Goal: Information Seeking & Learning: Learn about a topic

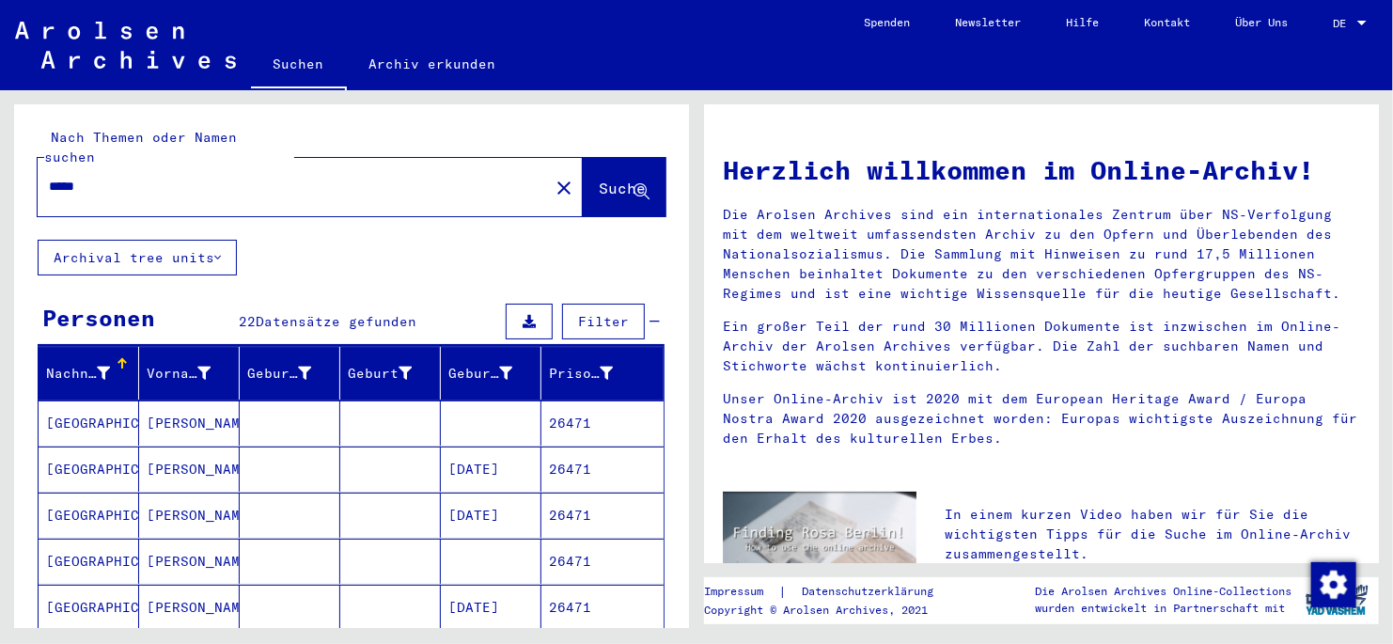
scroll to position [1034, 0]
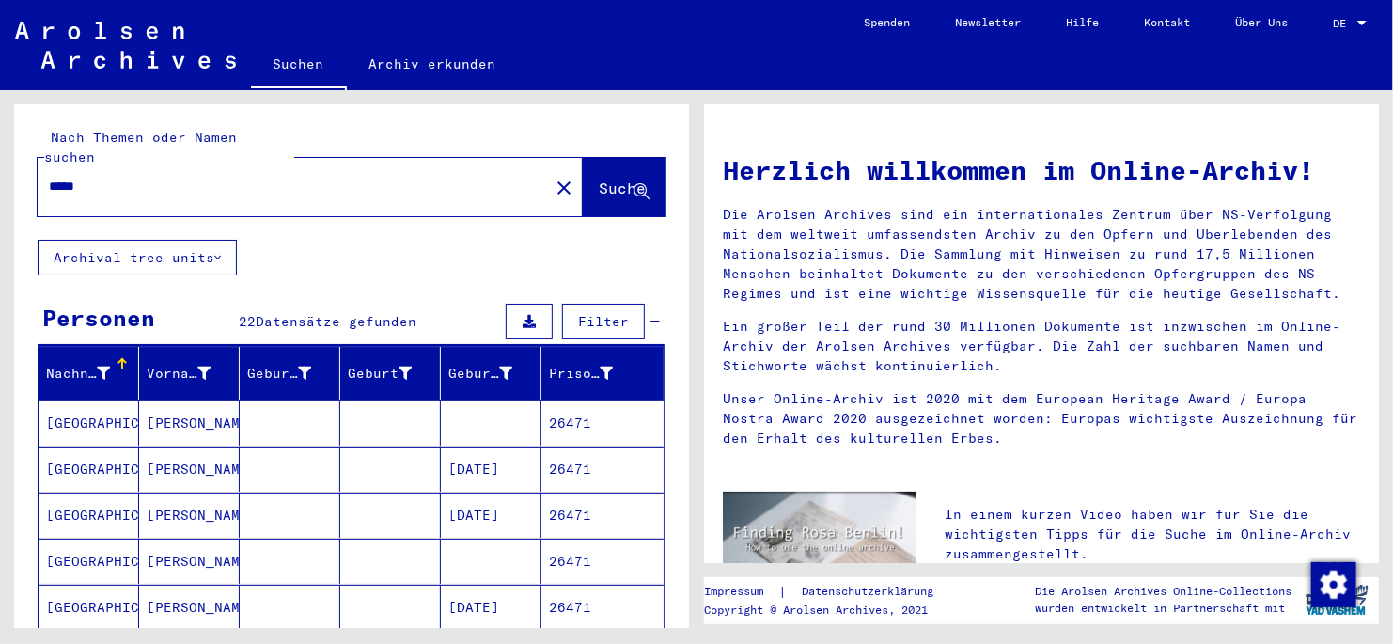
click at [100, 177] on input "*****" at bounding box center [288, 187] width 478 height 20
type input "*****"
click at [599, 179] on span "Suche" at bounding box center [622, 188] width 47 height 19
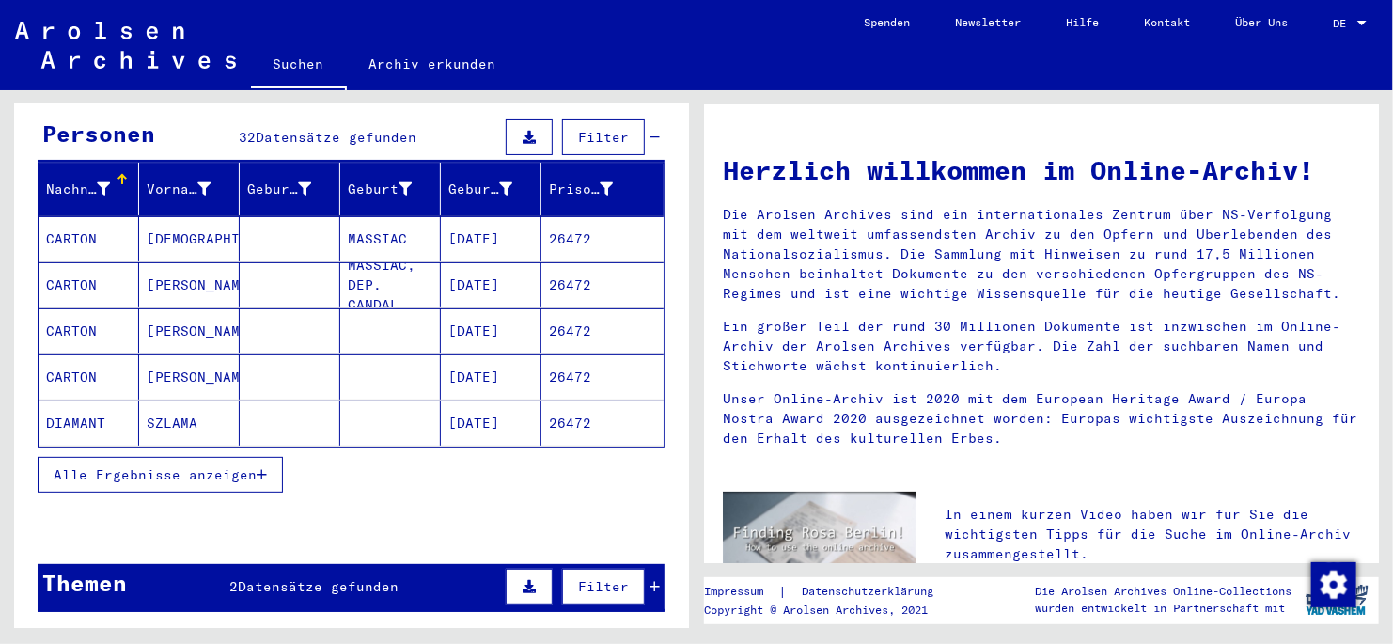
scroll to position [188, 0]
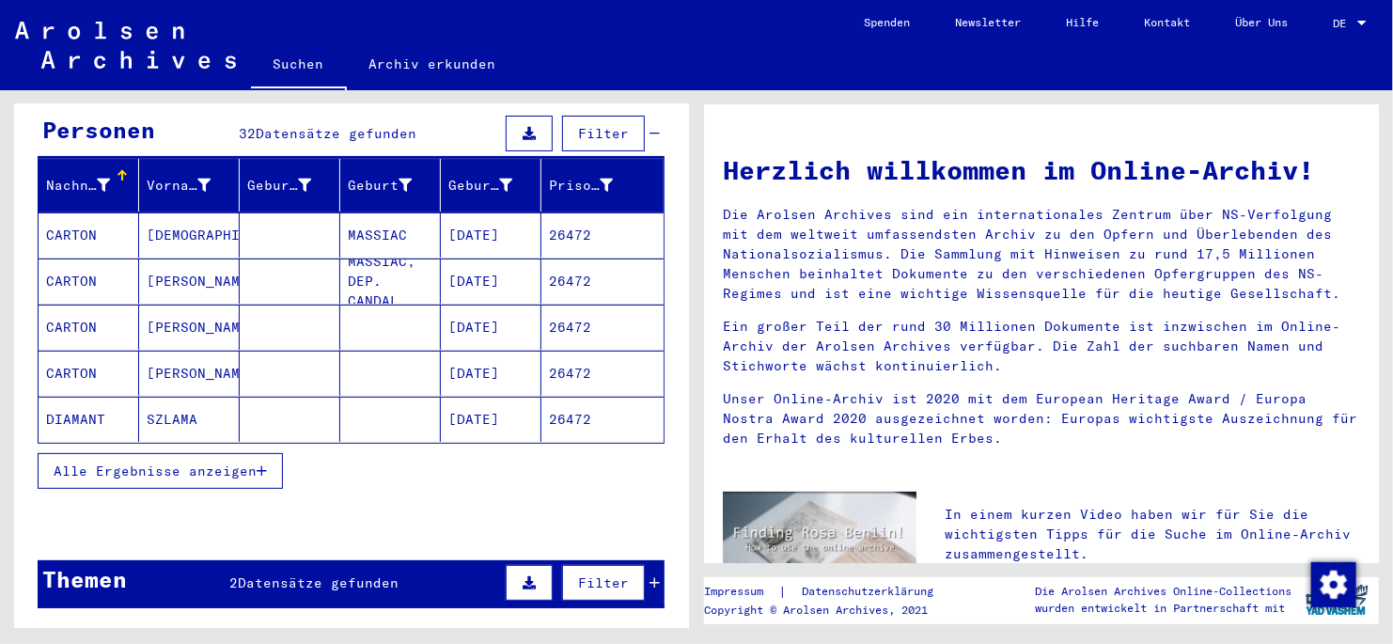
click at [259, 464] on icon "button" at bounding box center [262, 470] width 10 height 13
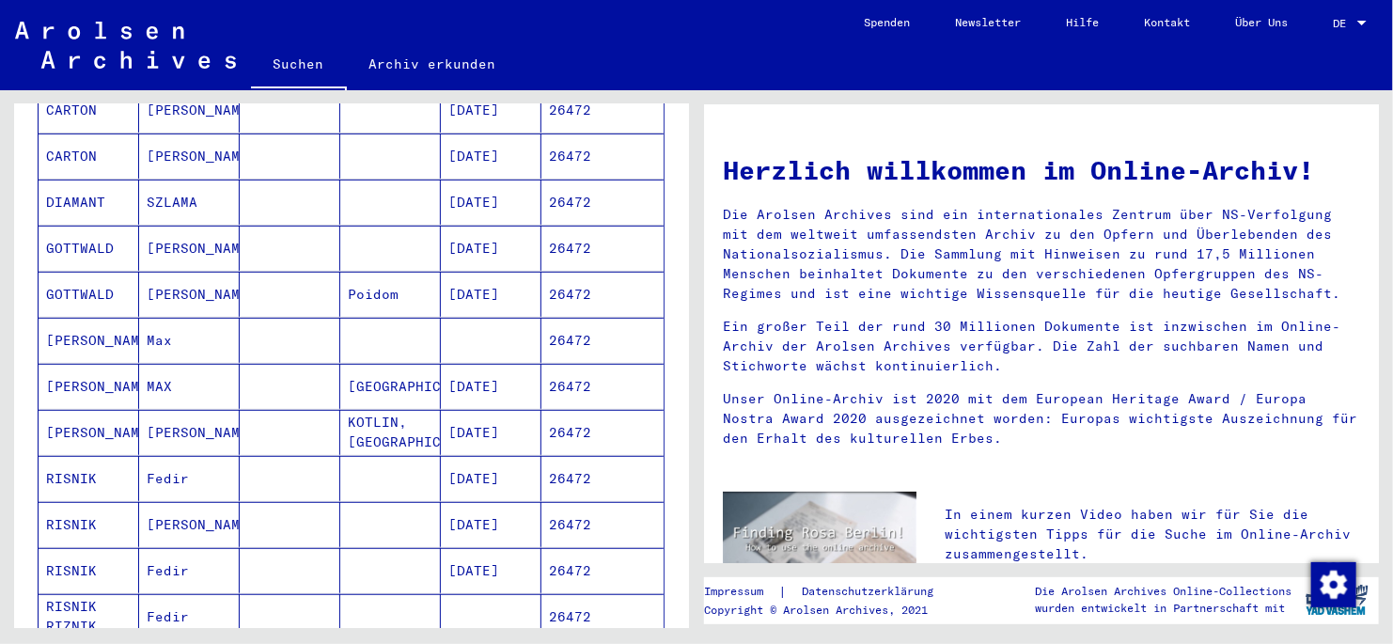
scroll to position [564, 0]
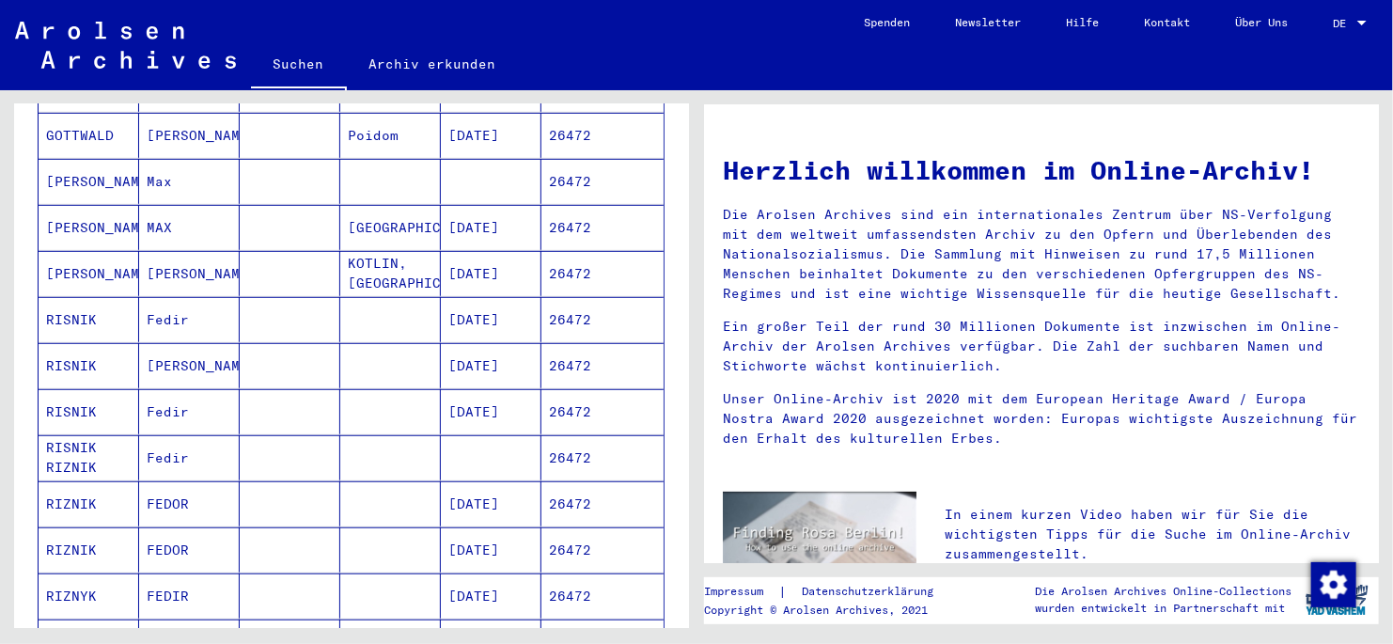
click at [166, 483] on mat-cell "FEDOR" at bounding box center [189, 503] width 101 height 45
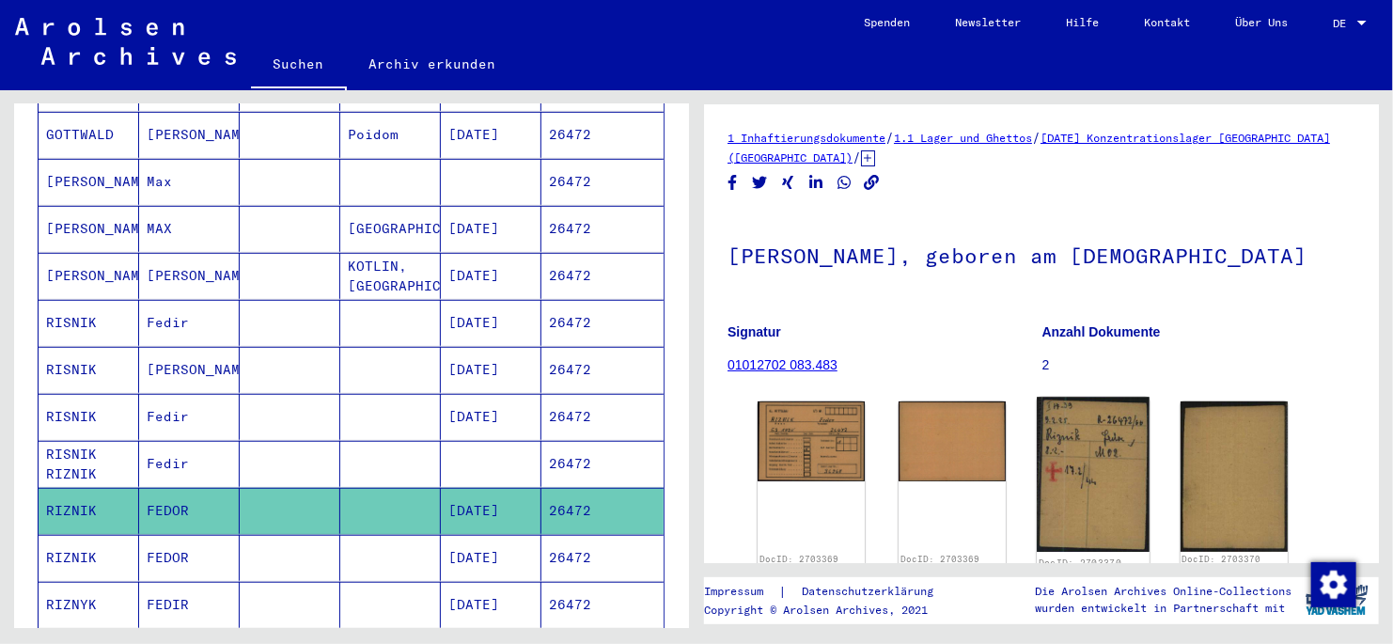
click at [1081, 462] on img at bounding box center [1093, 474] width 113 height 155
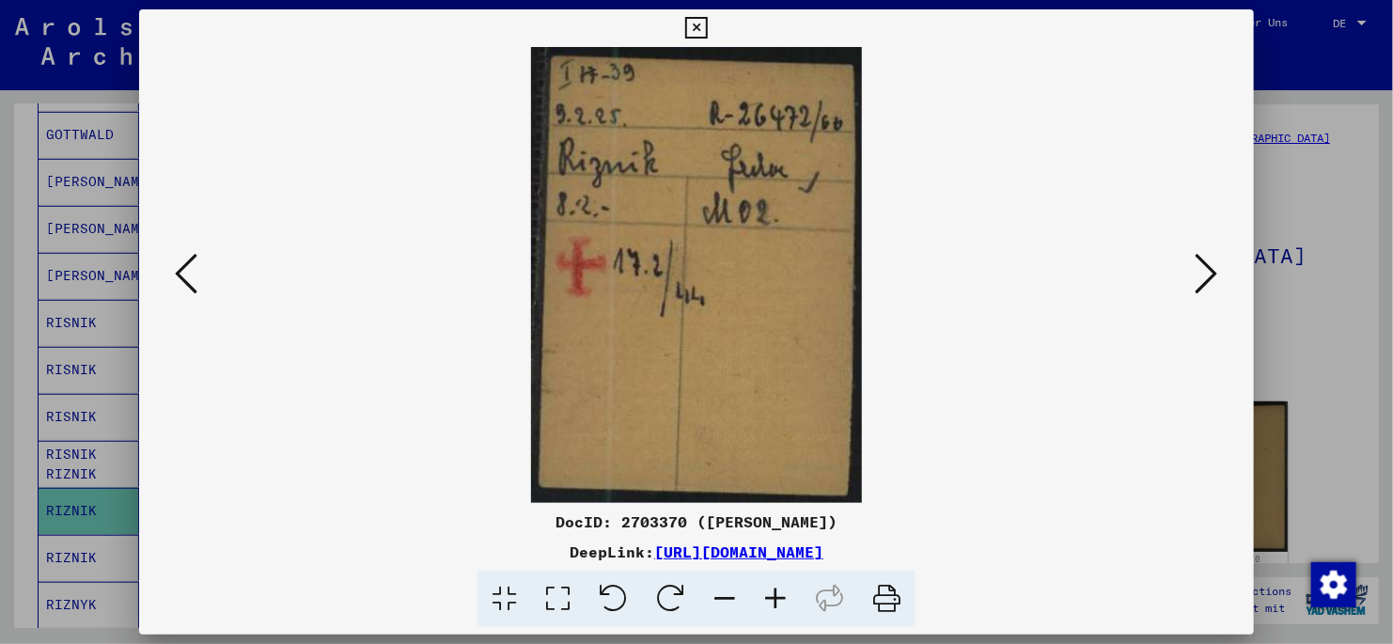
click at [697, 27] on icon at bounding box center [696, 28] width 22 height 23
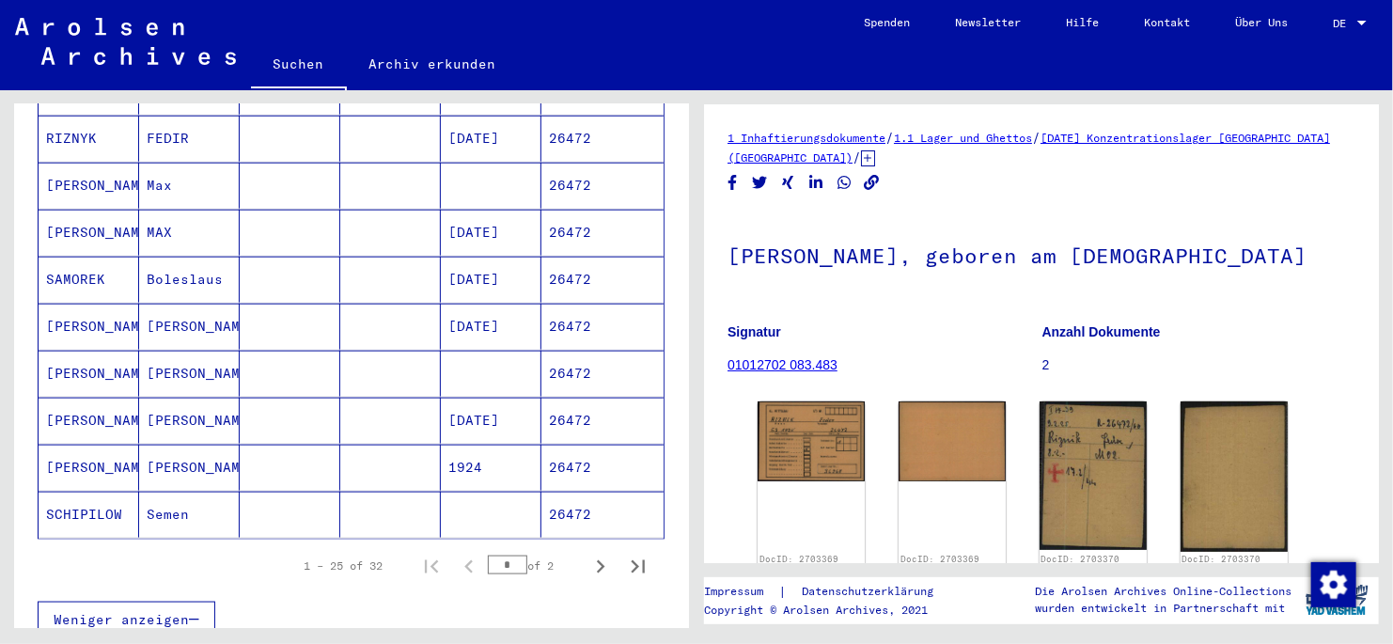
scroll to position [1041, 0]
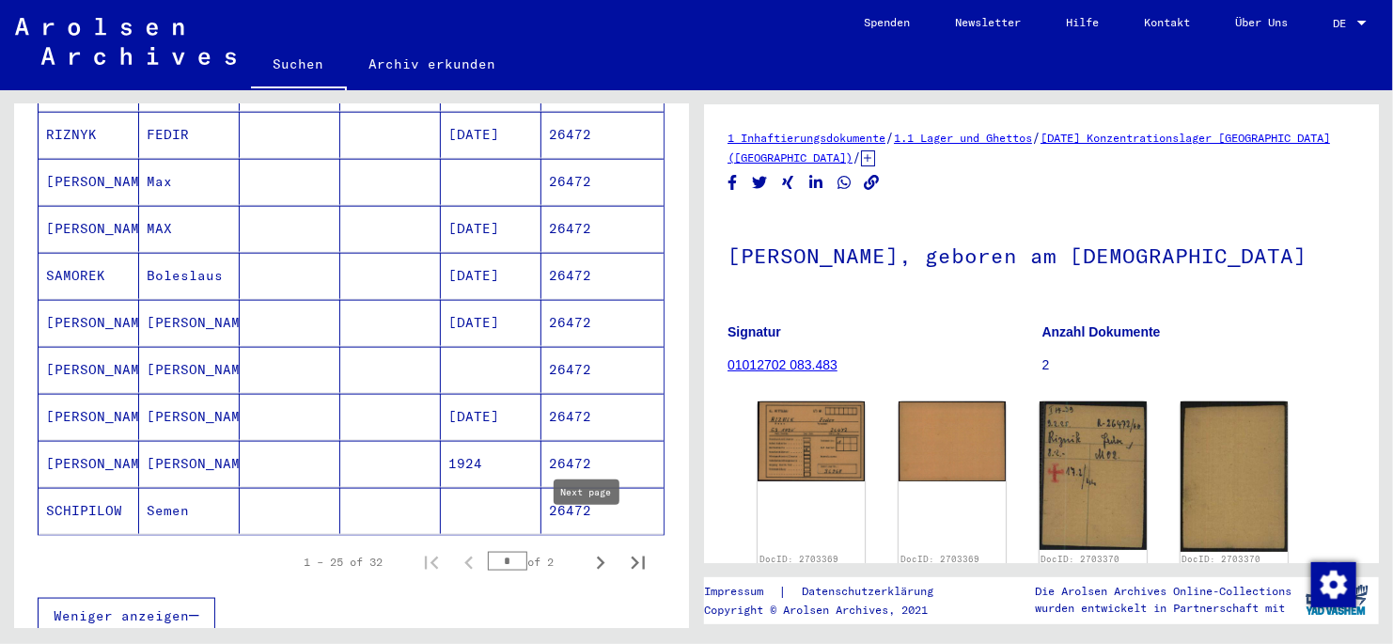
click at [588, 550] on icon "Next page" at bounding box center [601, 563] width 26 height 26
type input "*"
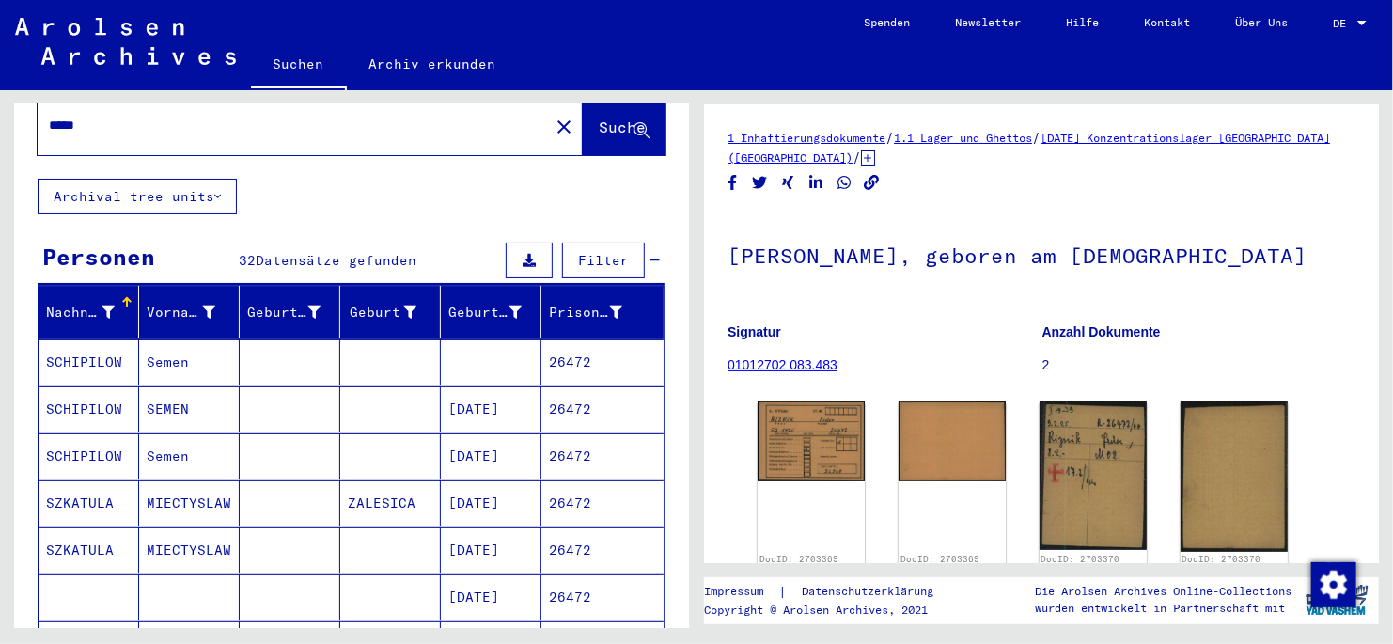
scroll to position [0, 0]
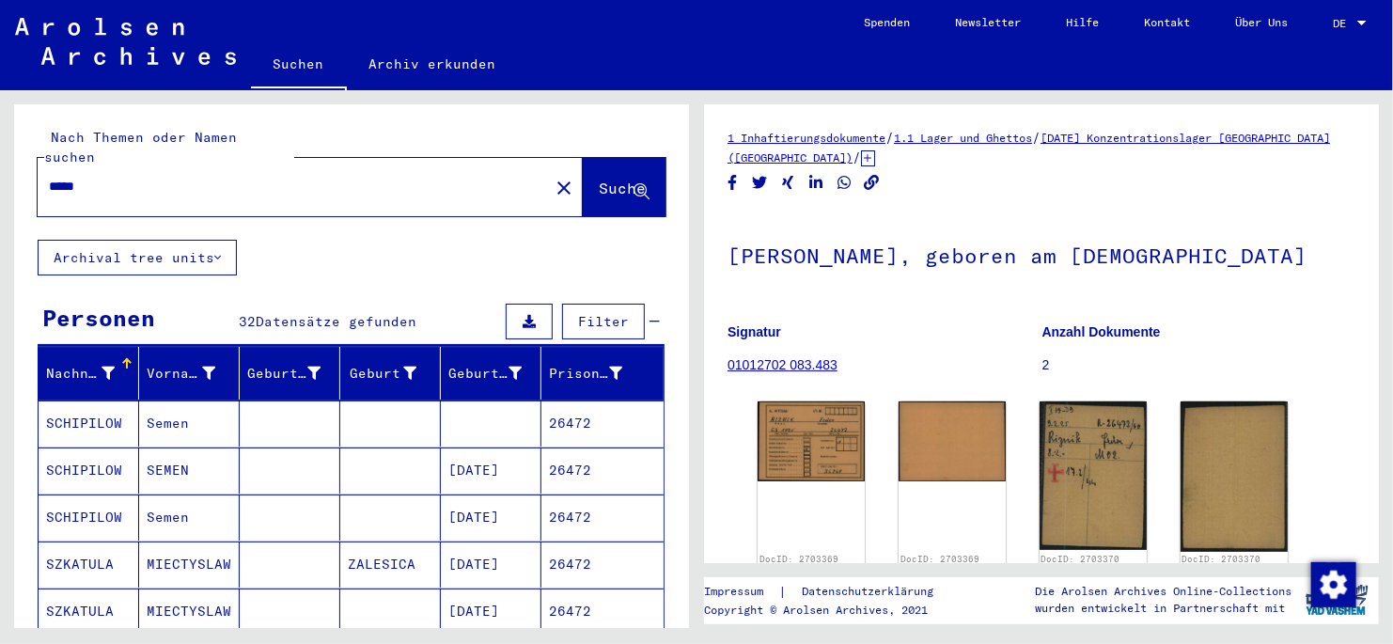
click at [120, 177] on input "*****" at bounding box center [293, 187] width 489 height 20
type input "*****"
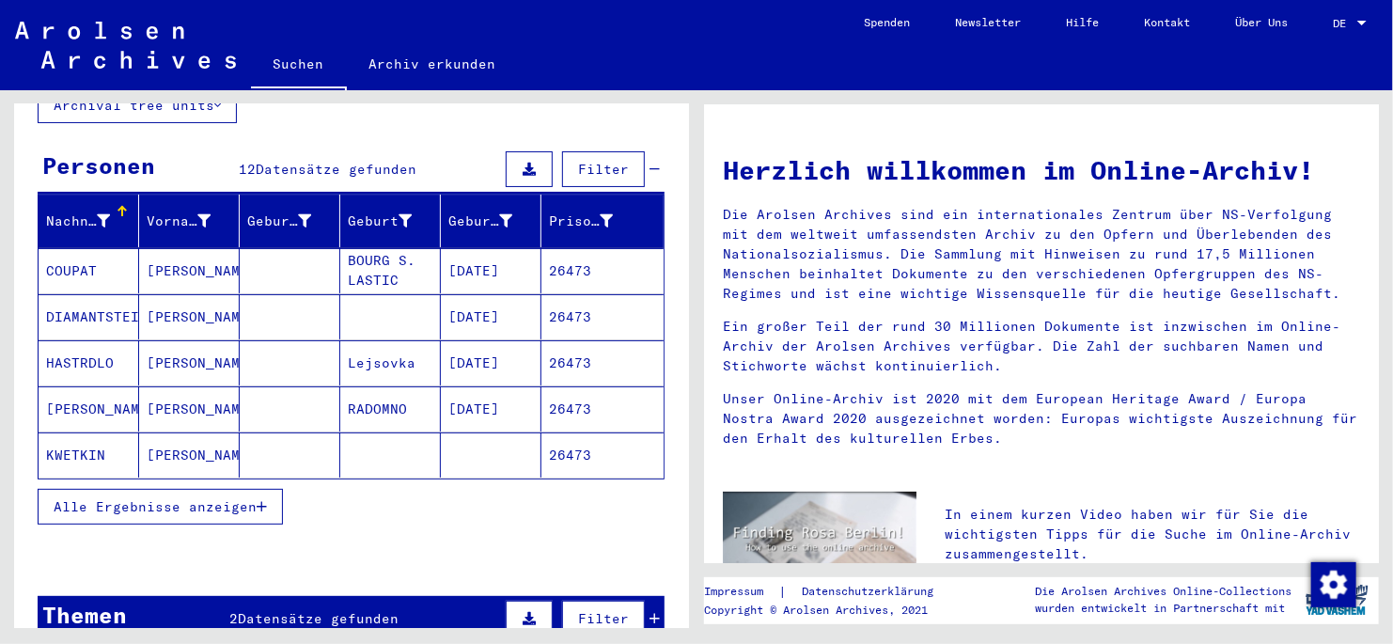
scroll to position [282, 0]
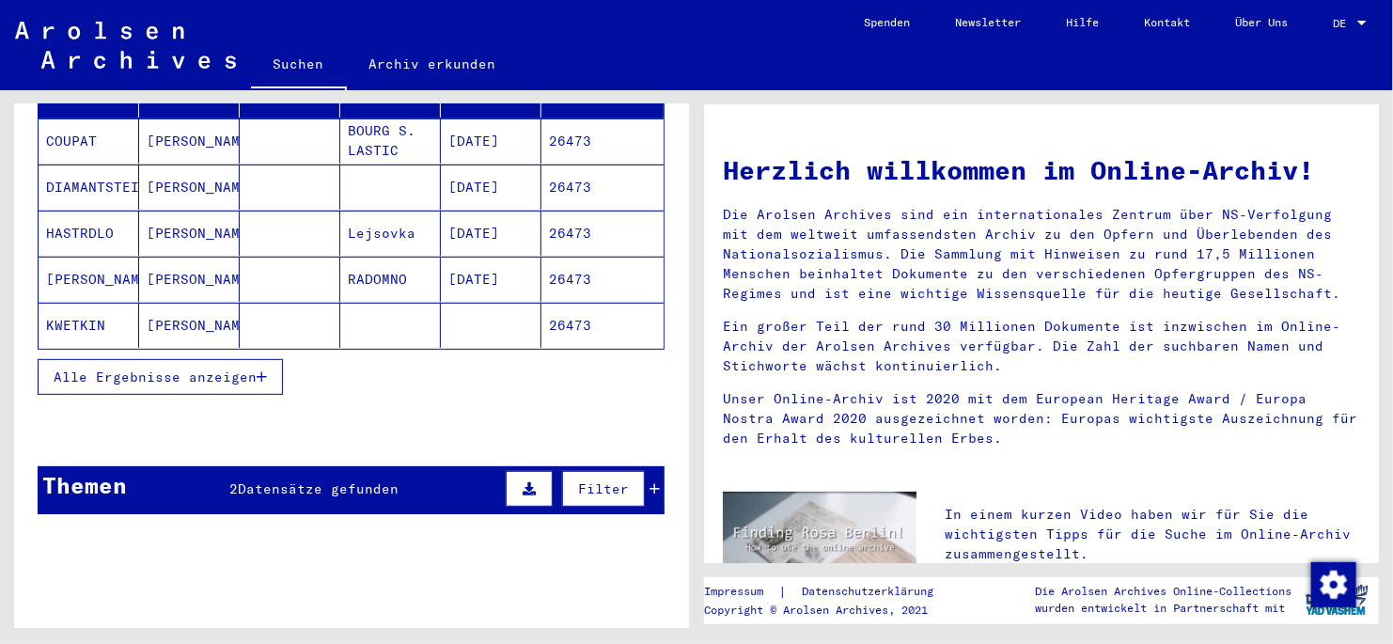
click at [264, 370] on icon "button" at bounding box center [262, 376] width 10 height 13
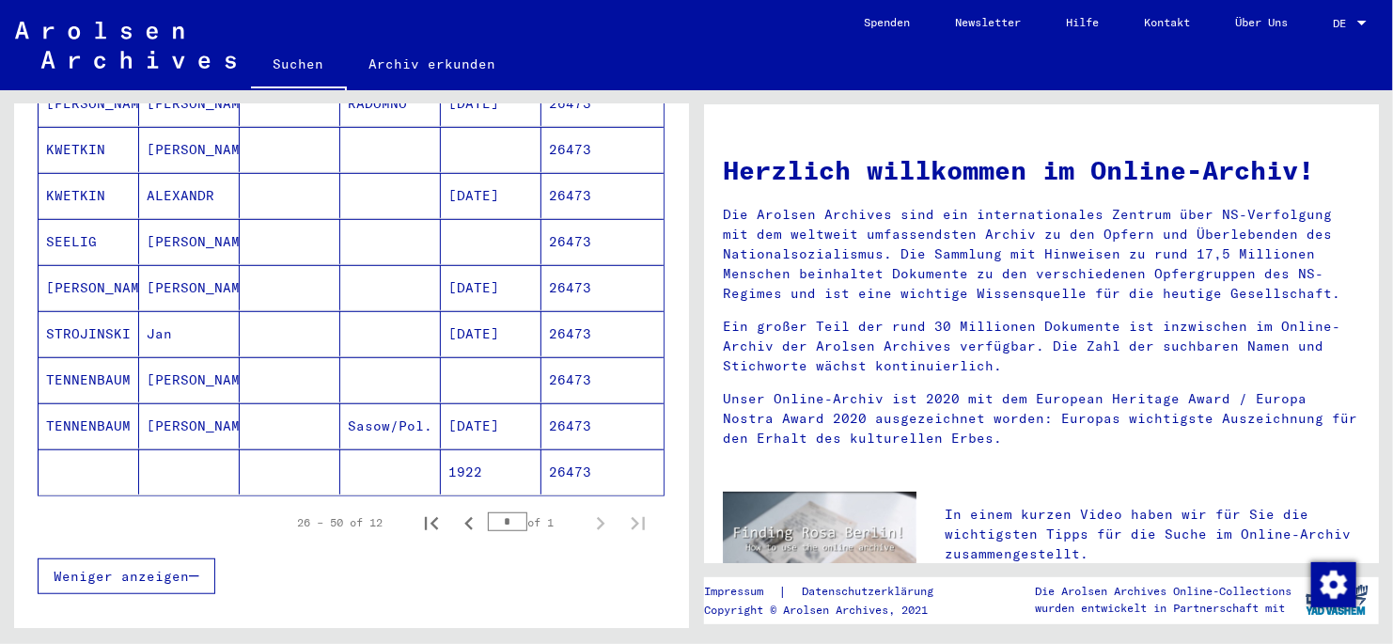
scroll to position [469, 0]
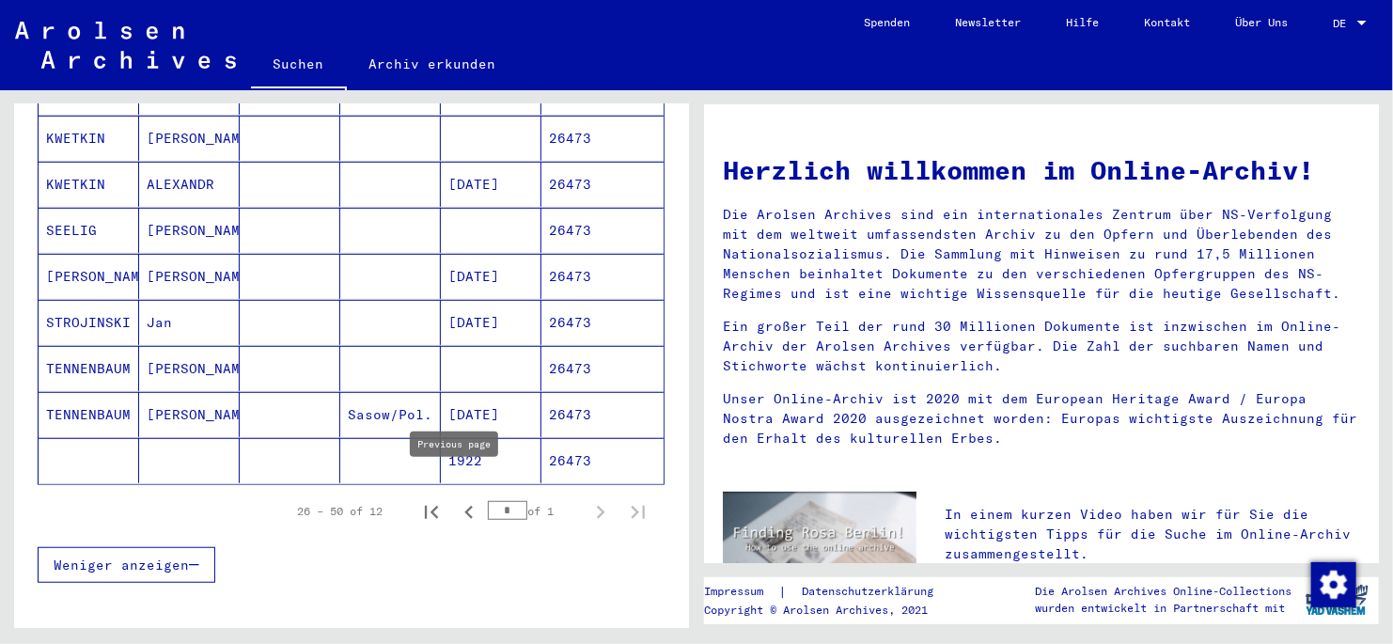
click at [456, 499] on icon "Previous page" at bounding box center [469, 512] width 26 height 26
type input "*"
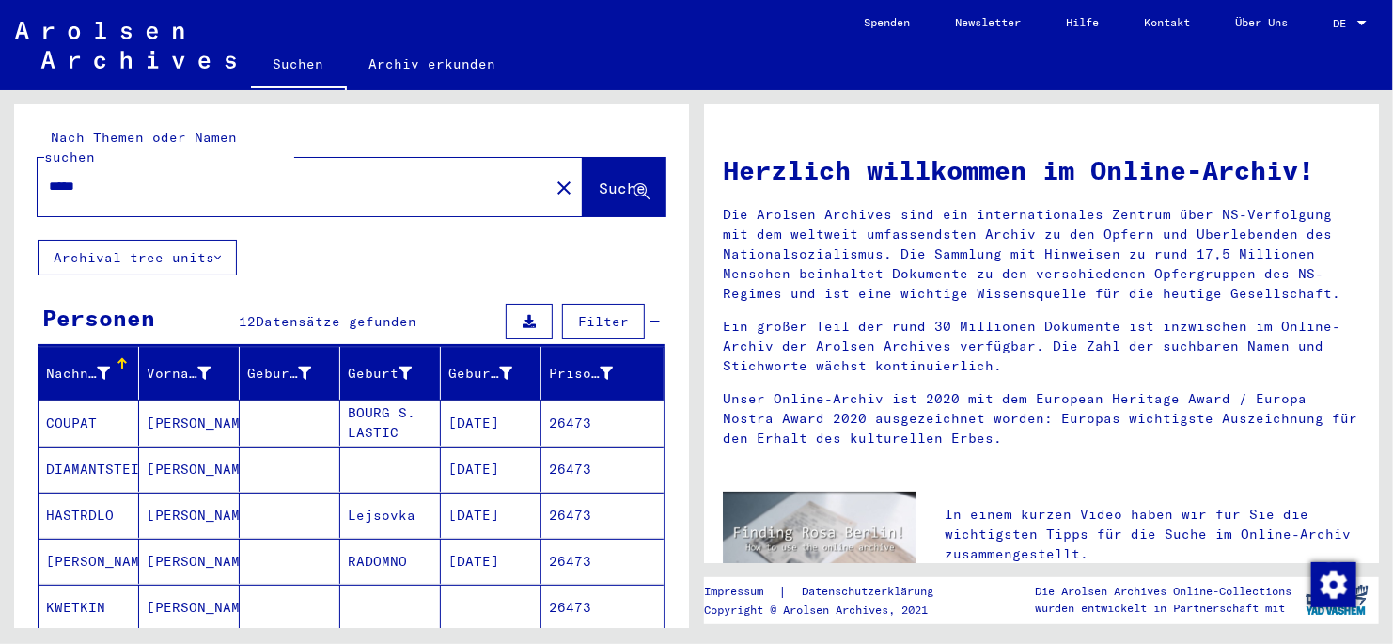
click at [116, 177] on input "*****" at bounding box center [288, 187] width 478 height 20
type input "*****"
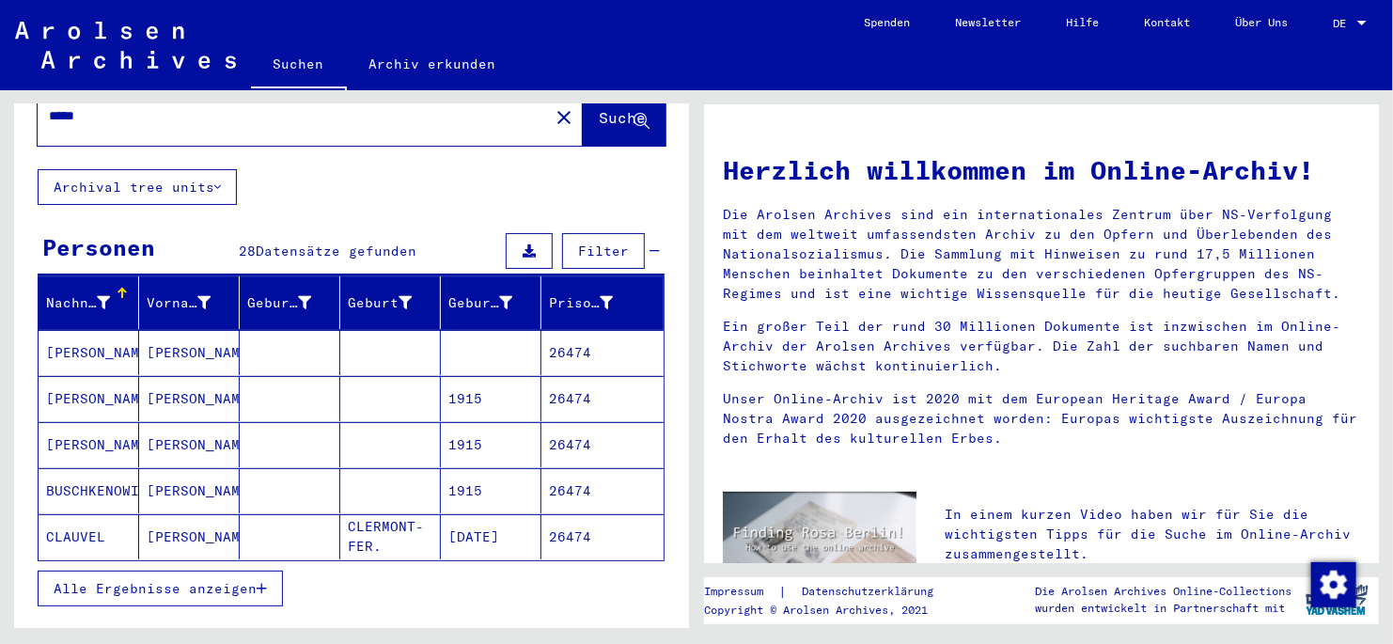
scroll to position [187, 0]
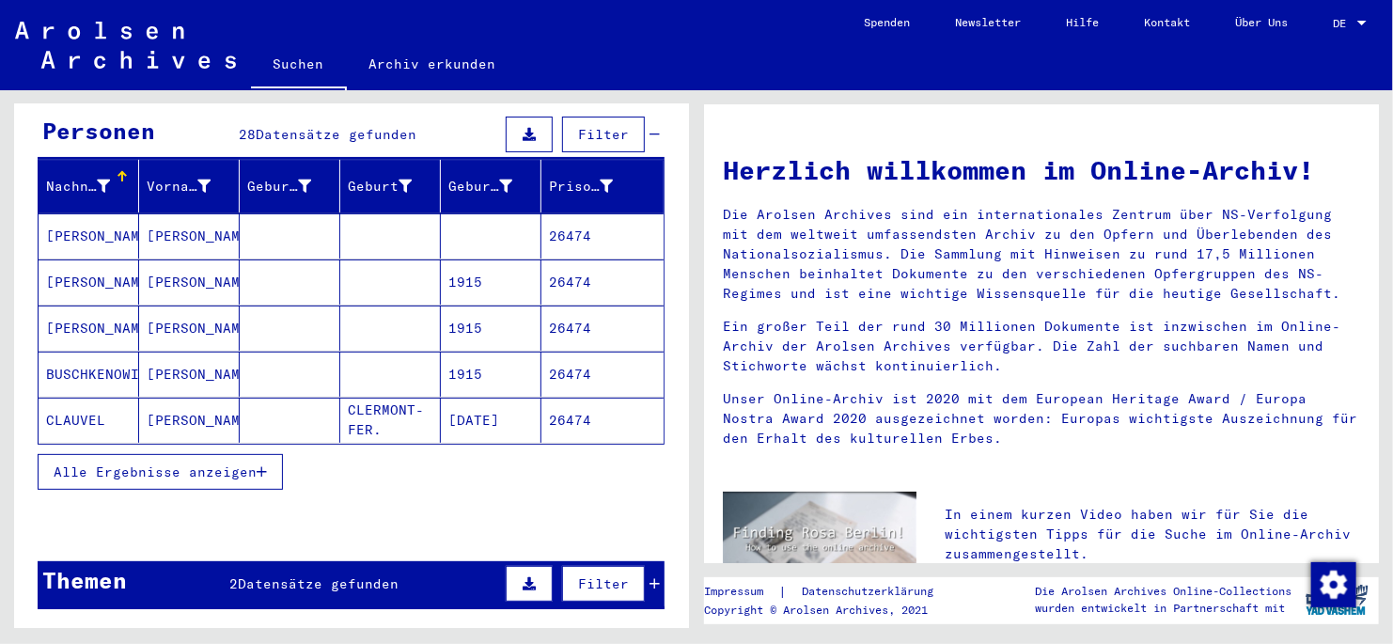
click at [262, 465] on icon "button" at bounding box center [262, 471] width 10 height 13
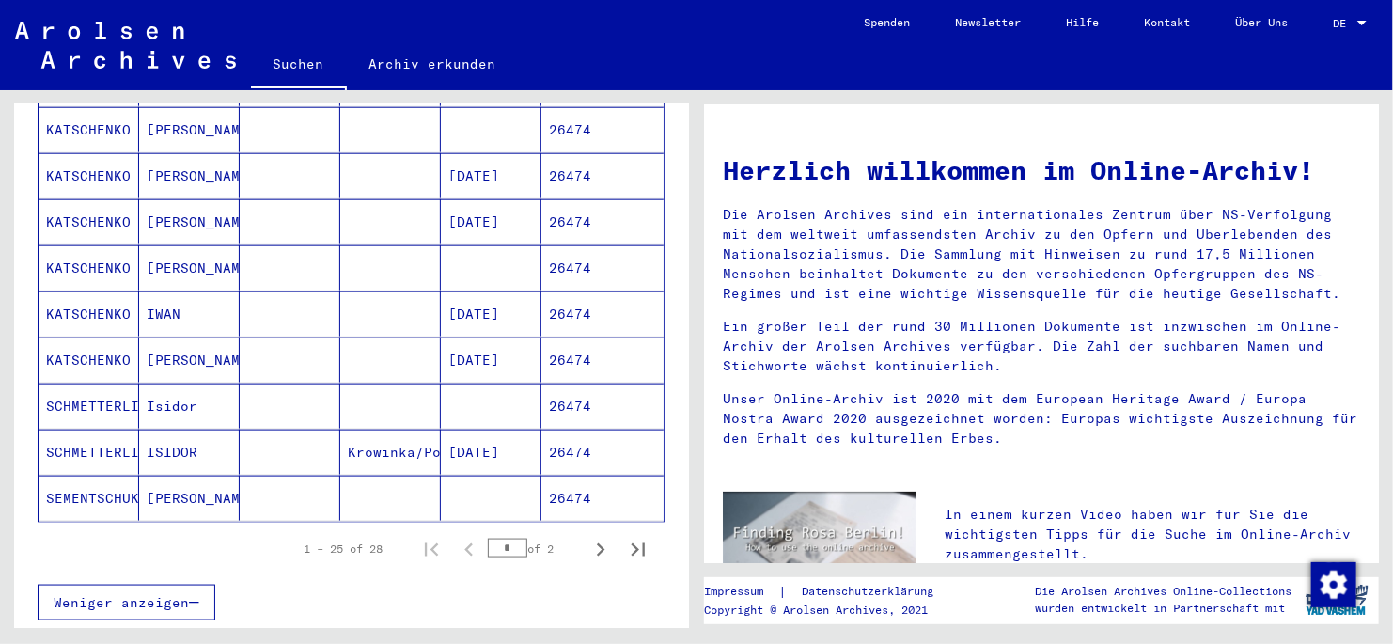
scroll to position [1034, 0]
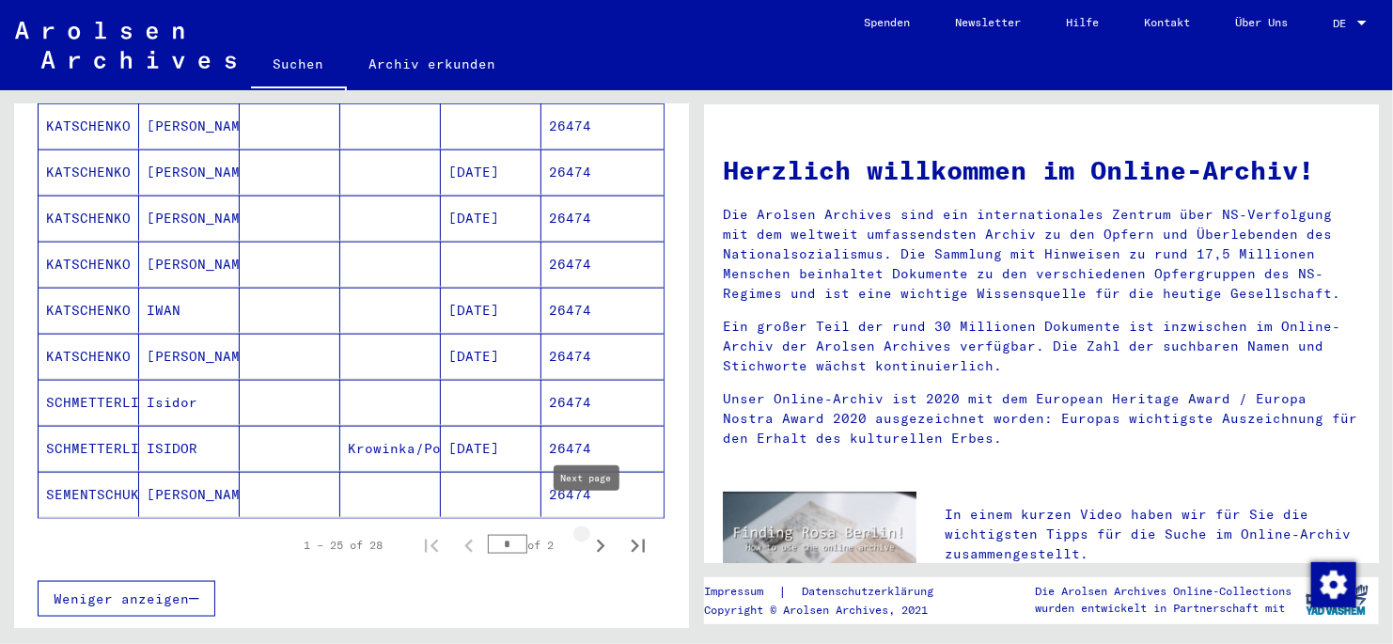
click at [597, 540] on icon "Next page" at bounding box center [601, 546] width 8 height 13
type input "*"
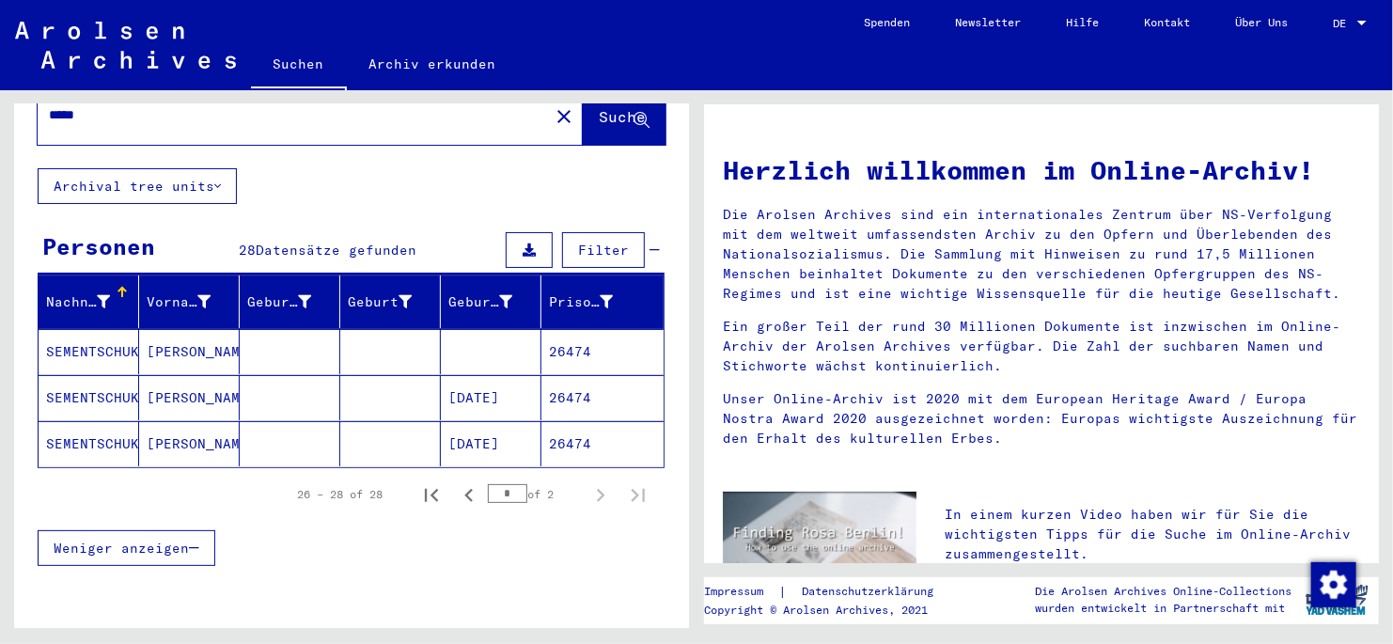
scroll to position [0, 0]
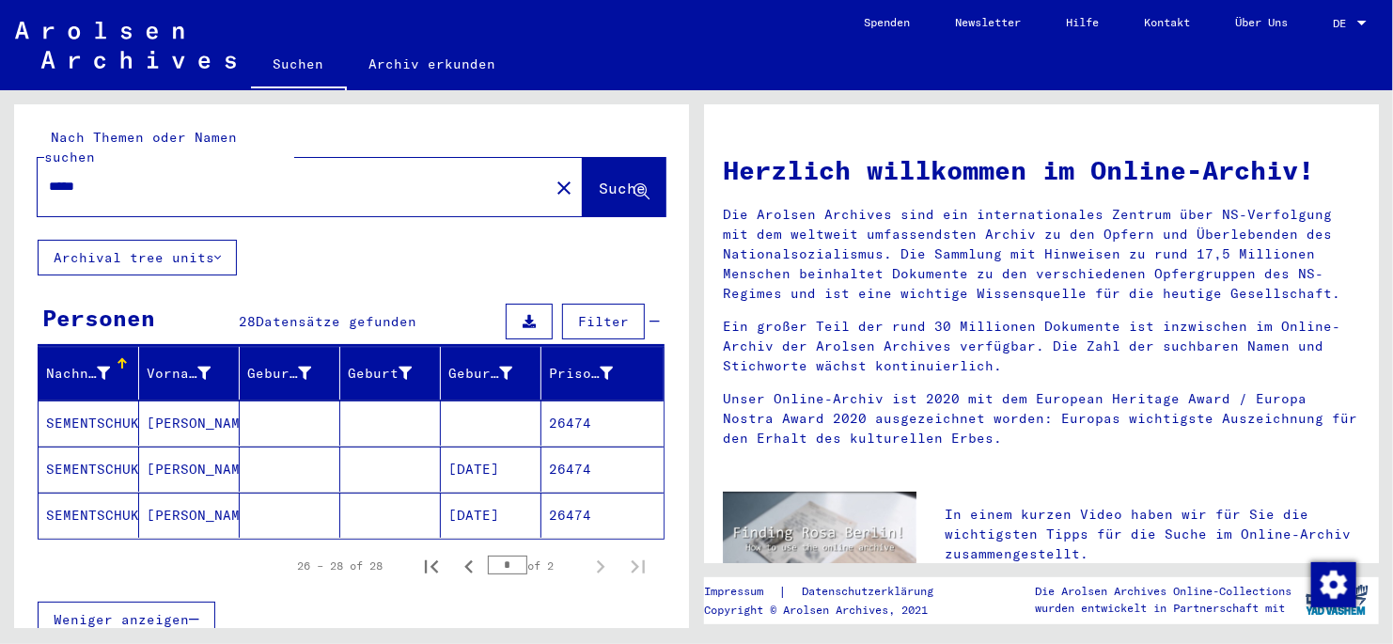
click at [127, 177] on input "*****" at bounding box center [288, 187] width 478 height 20
type input "*****"
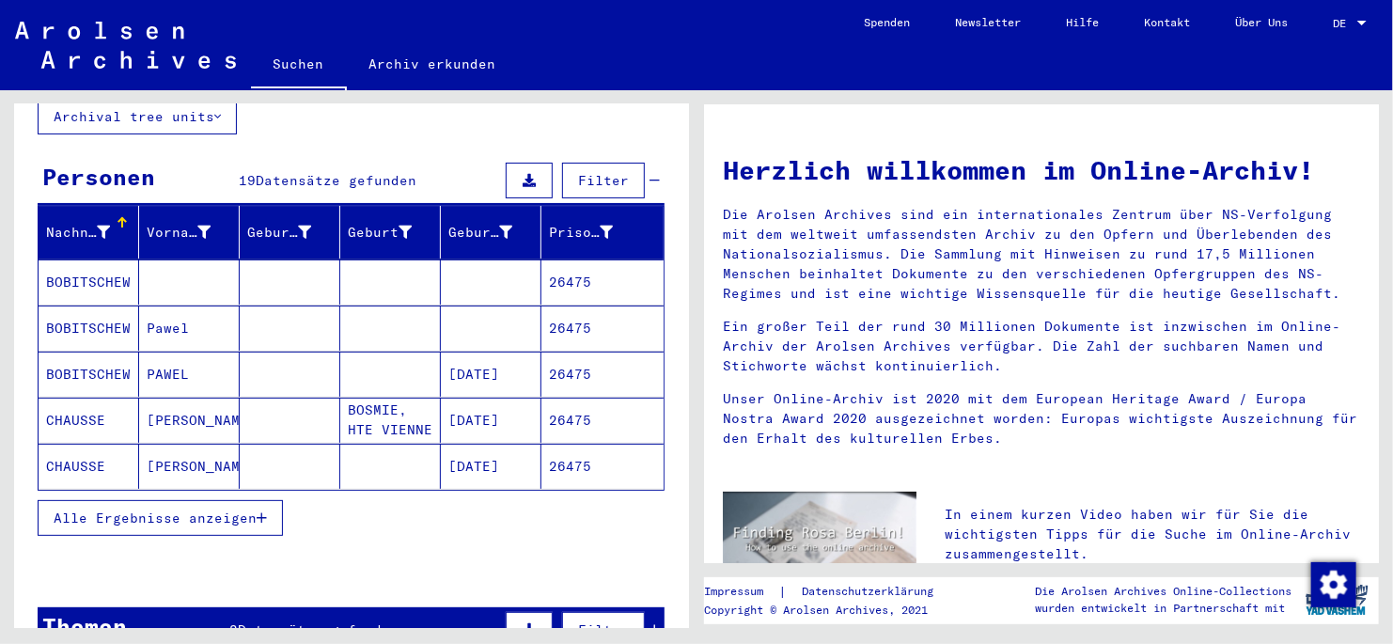
scroll to position [187, 0]
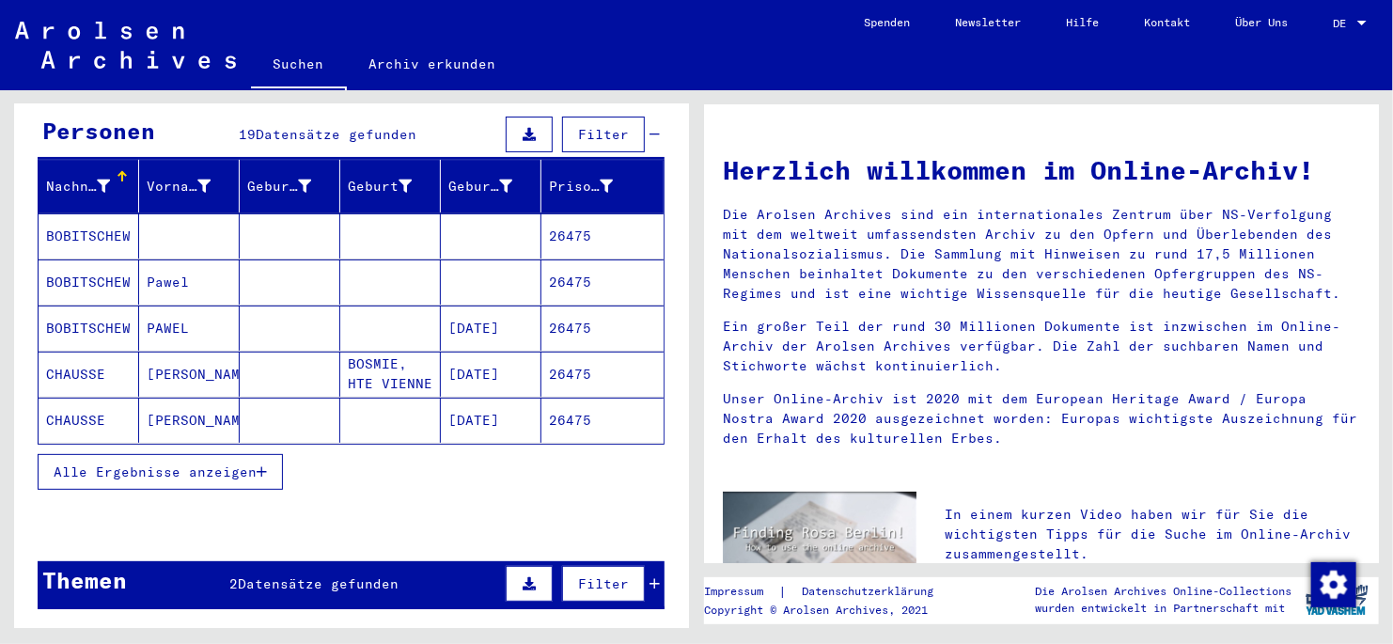
click at [267, 465] on icon "button" at bounding box center [262, 471] width 10 height 13
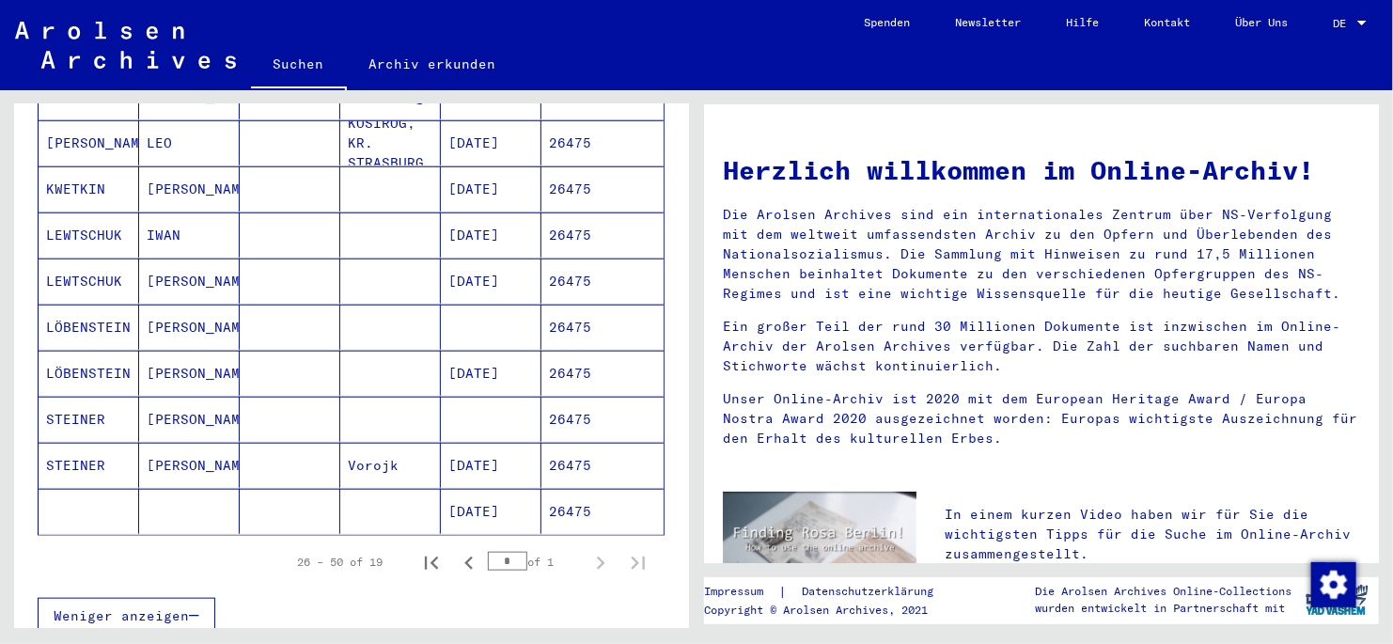
scroll to position [751, 0]
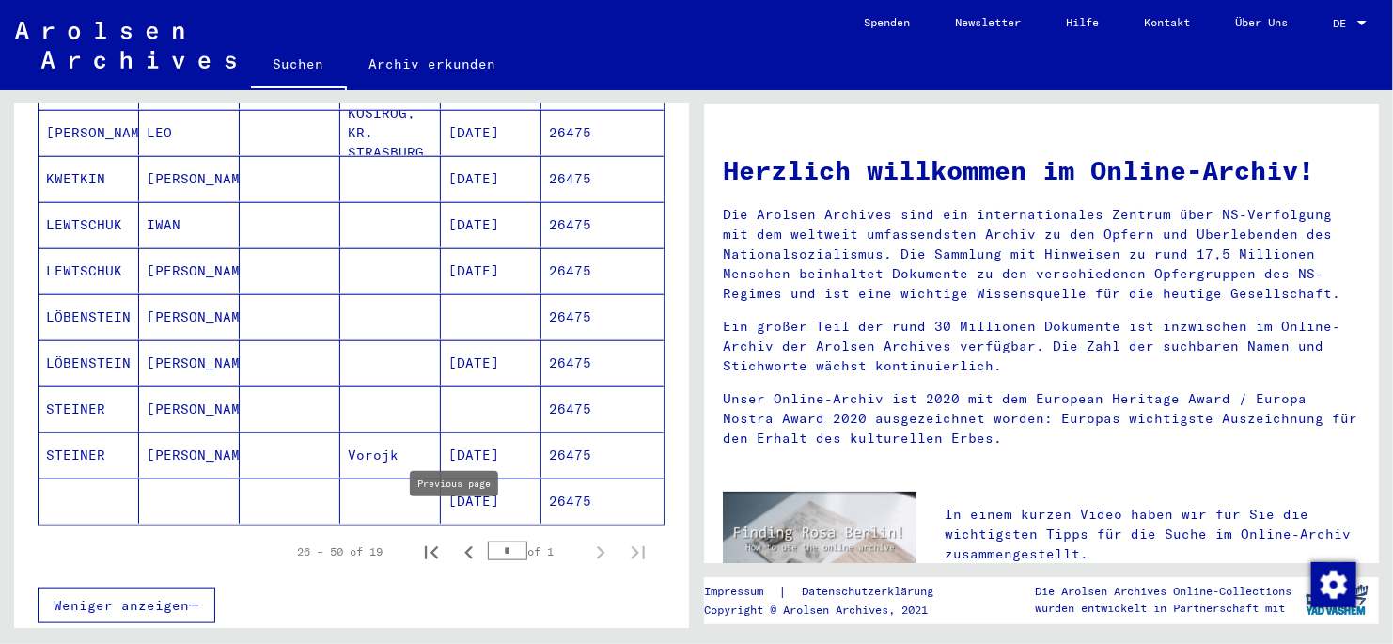
click at [456, 540] on icon "Previous page" at bounding box center [469, 553] width 26 height 26
type input "*"
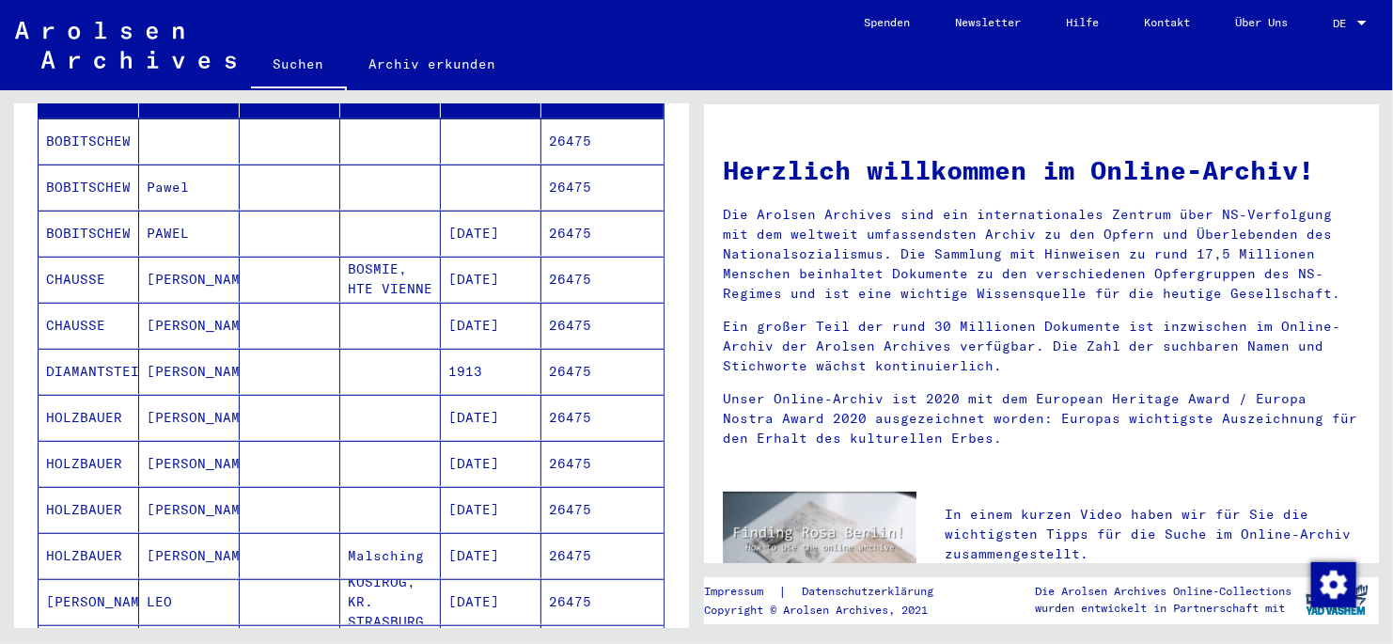
scroll to position [0, 0]
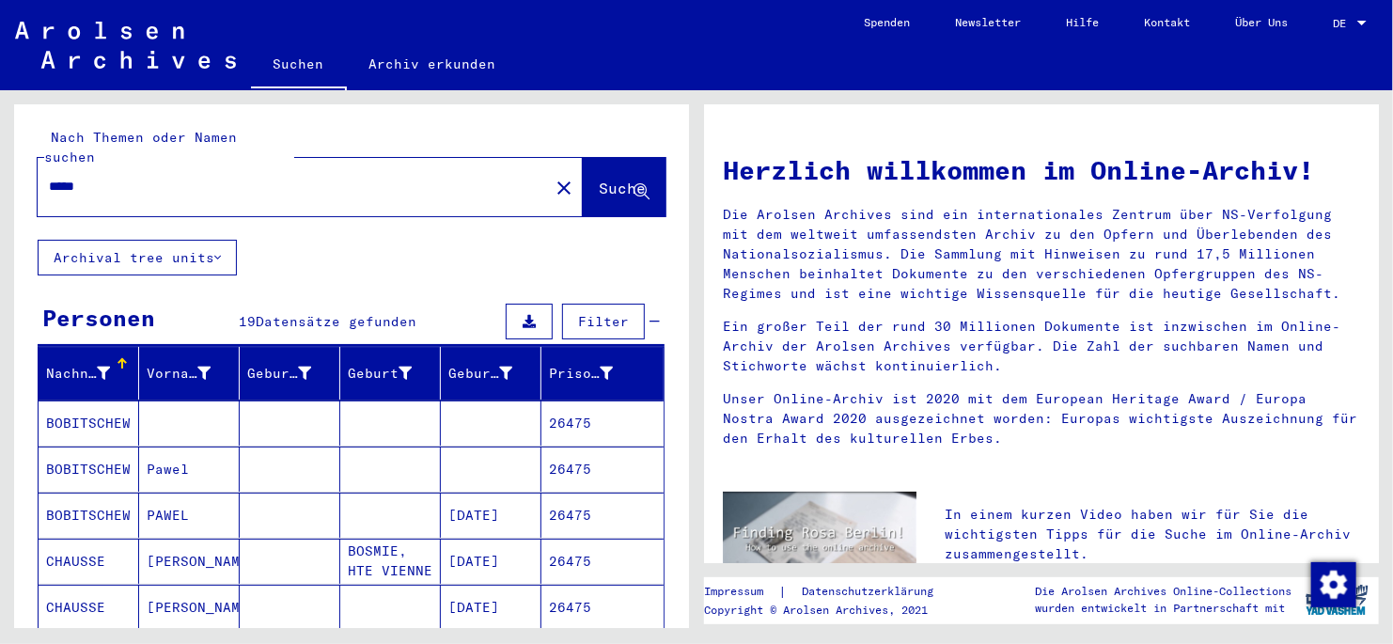
click at [157, 177] on input "*****" at bounding box center [288, 187] width 478 height 20
type input "*****"
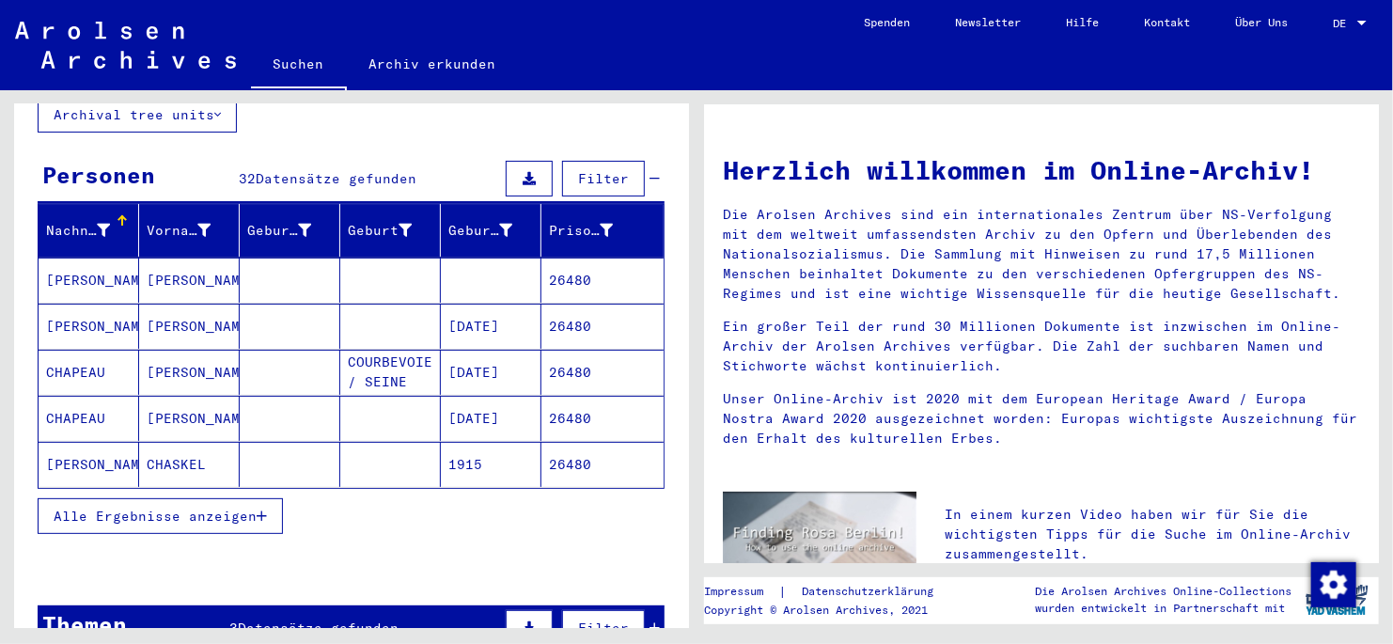
scroll to position [282, 0]
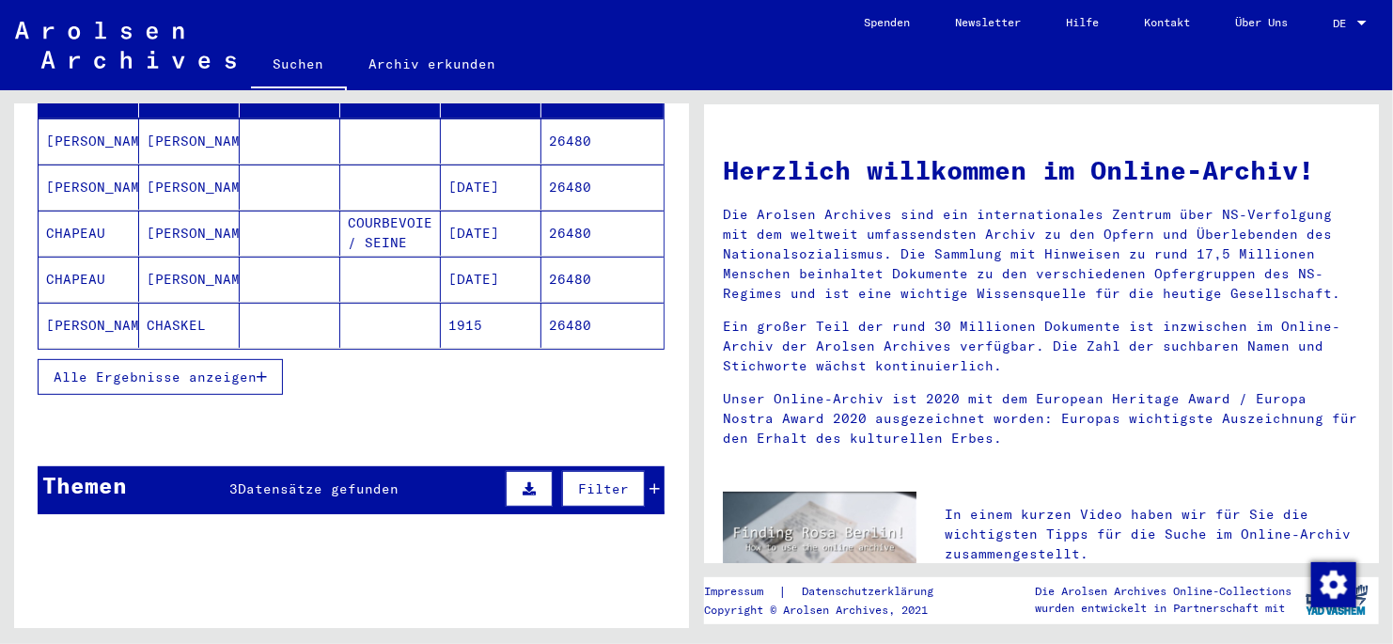
click at [261, 370] on icon "button" at bounding box center [262, 376] width 10 height 13
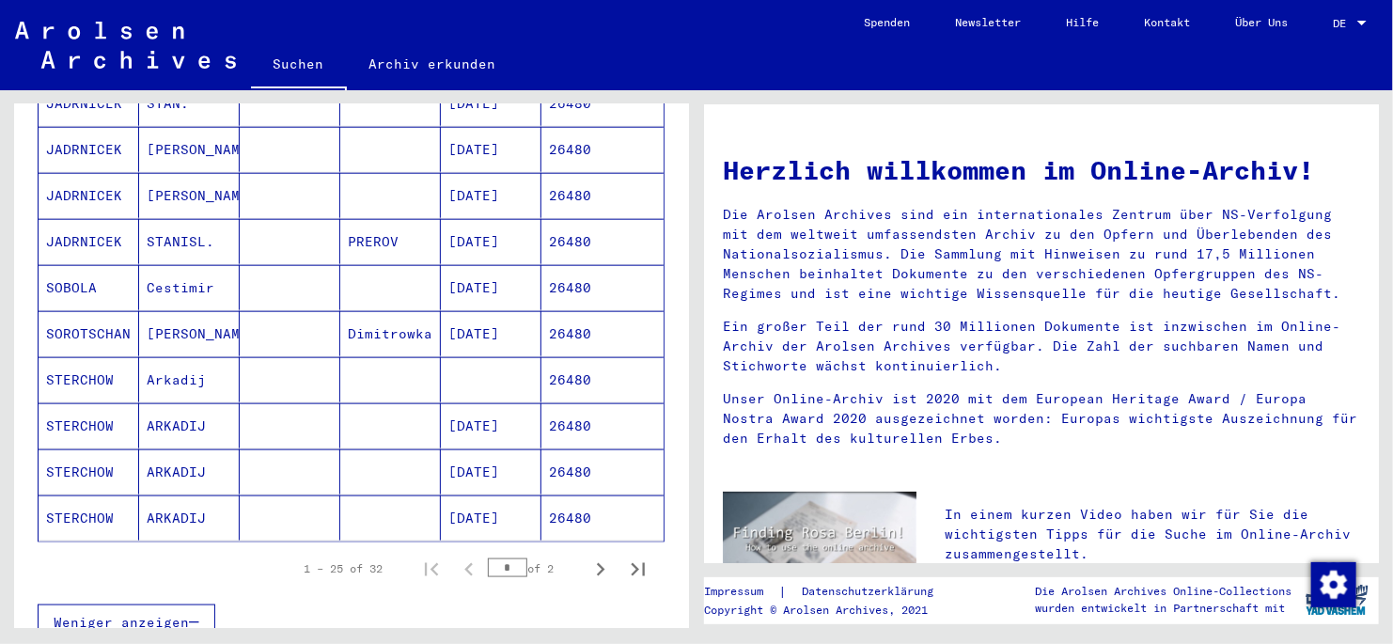
scroll to position [1034, 0]
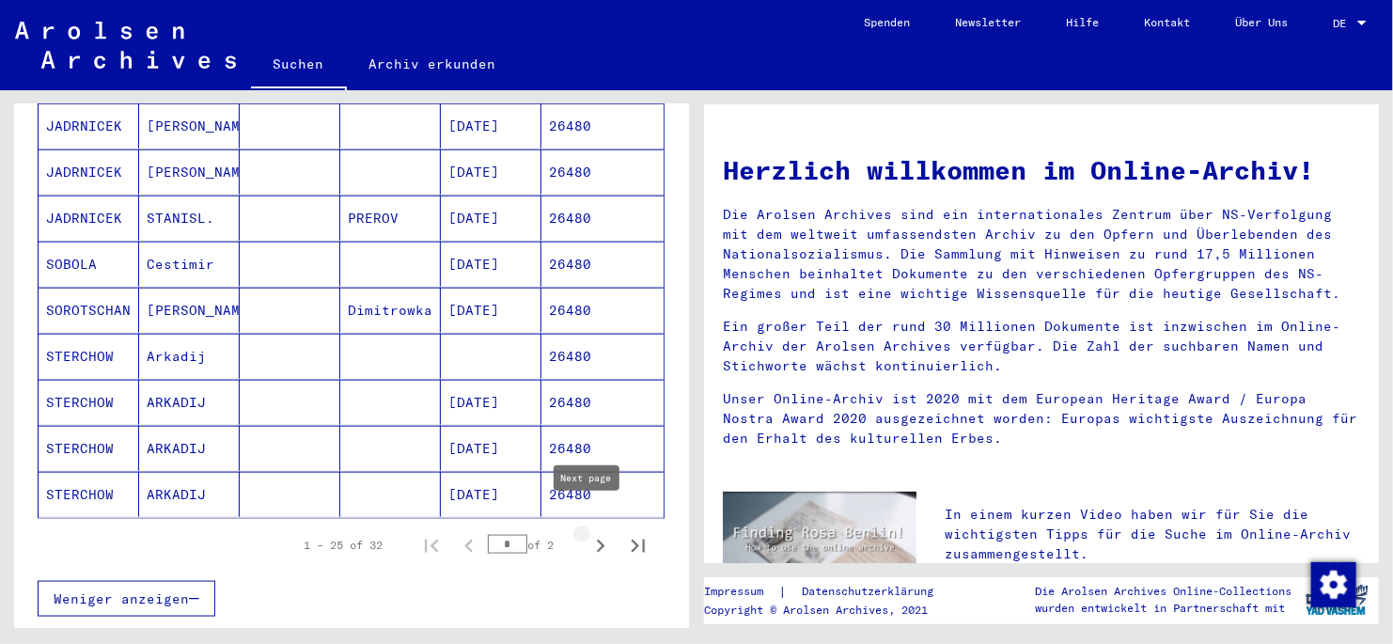
click at [597, 540] on icon "Next page" at bounding box center [601, 546] width 8 height 13
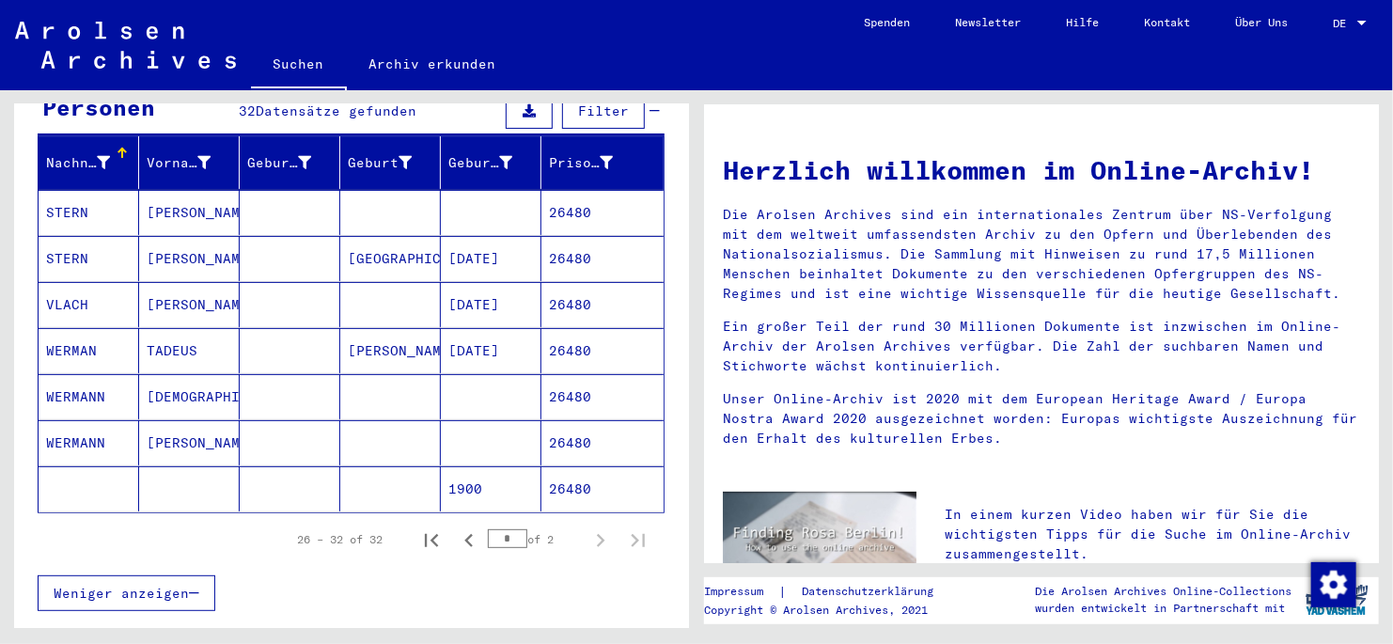
scroll to position [282, 0]
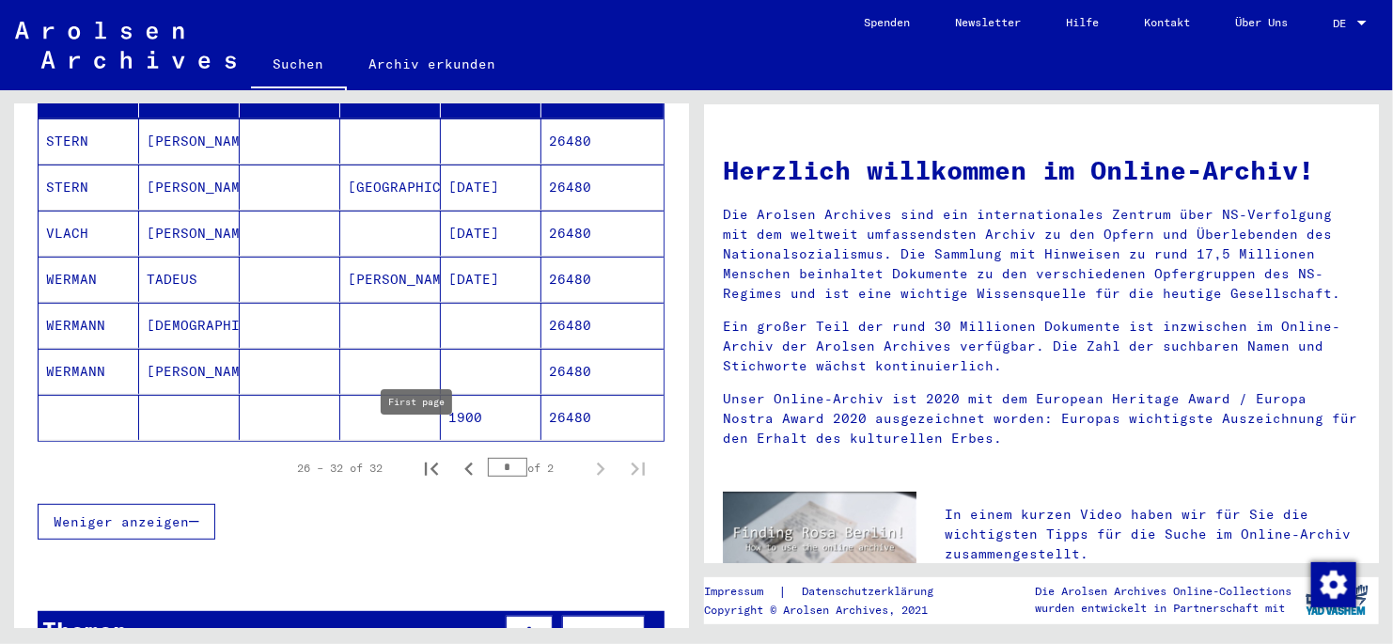
click at [418, 456] on icon "First page" at bounding box center [431, 469] width 26 height 26
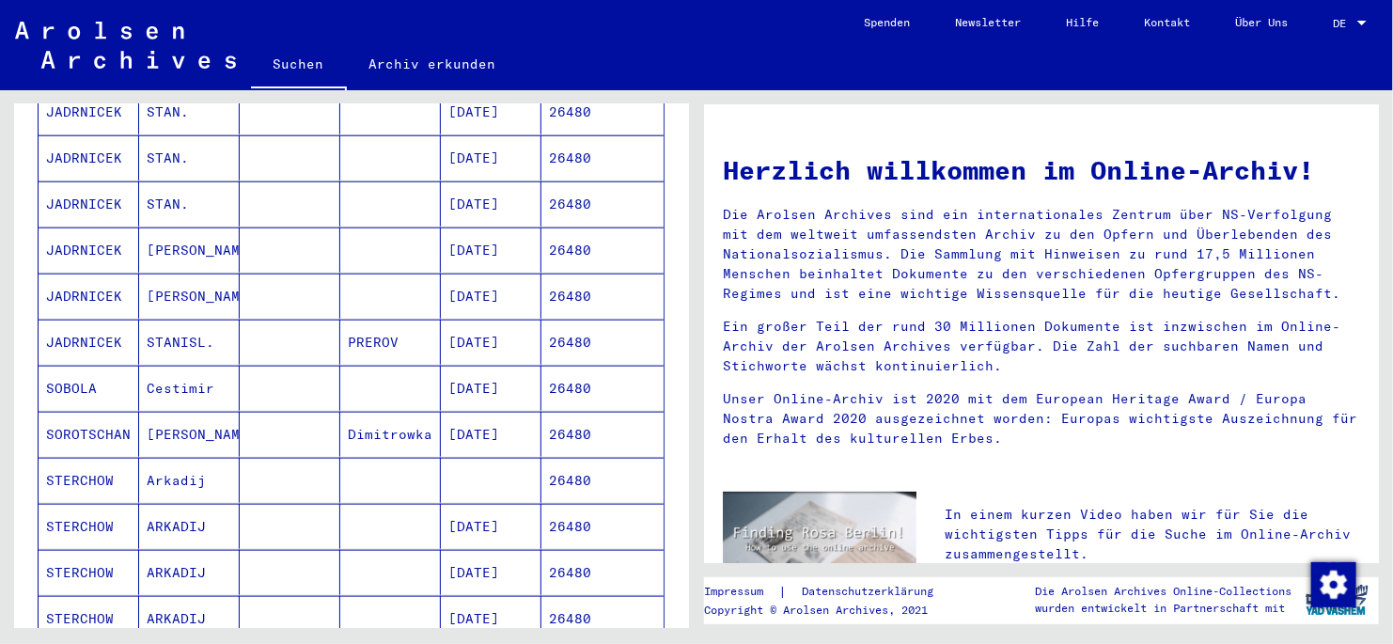
scroll to position [939, 0]
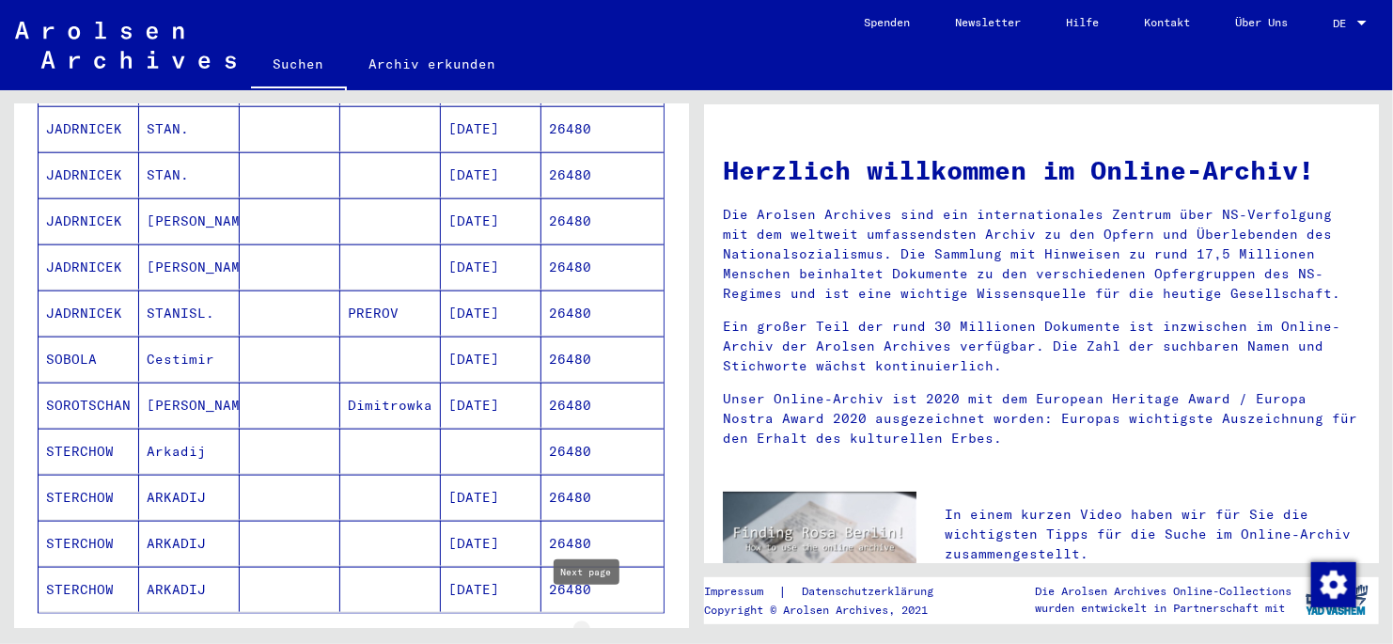
click at [588, 628] on icon "Next page" at bounding box center [601, 641] width 26 height 26
type input "*"
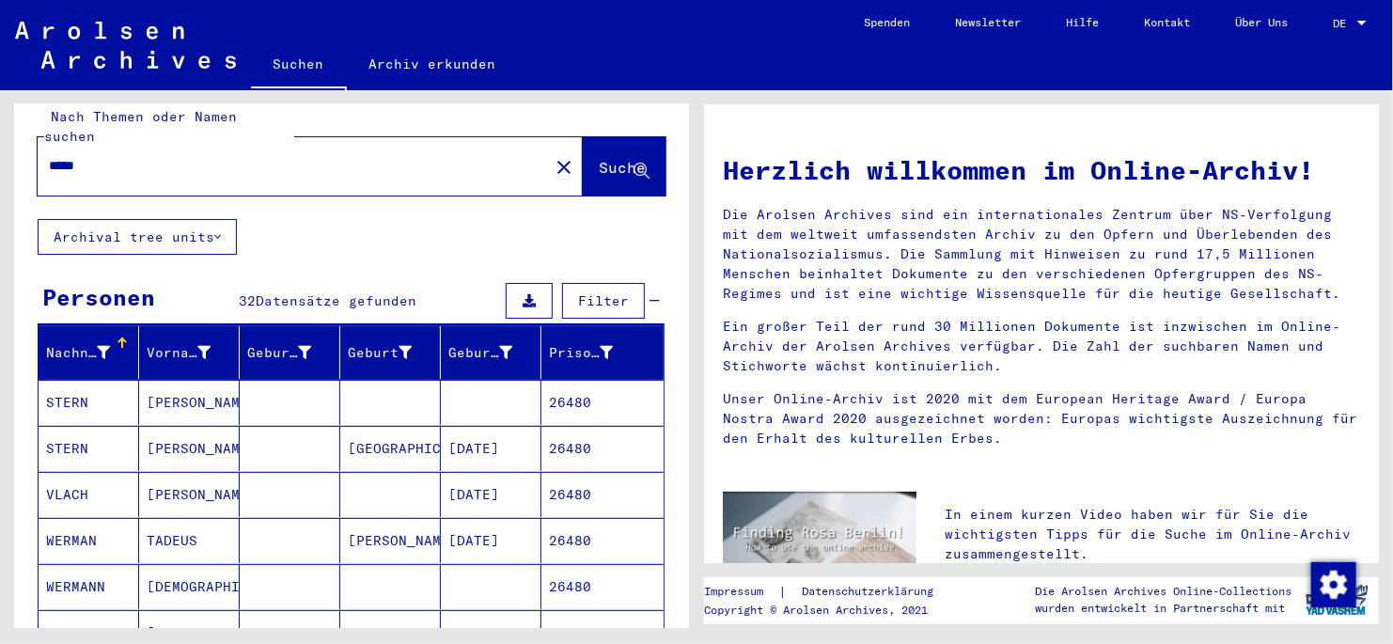
scroll to position [0, 0]
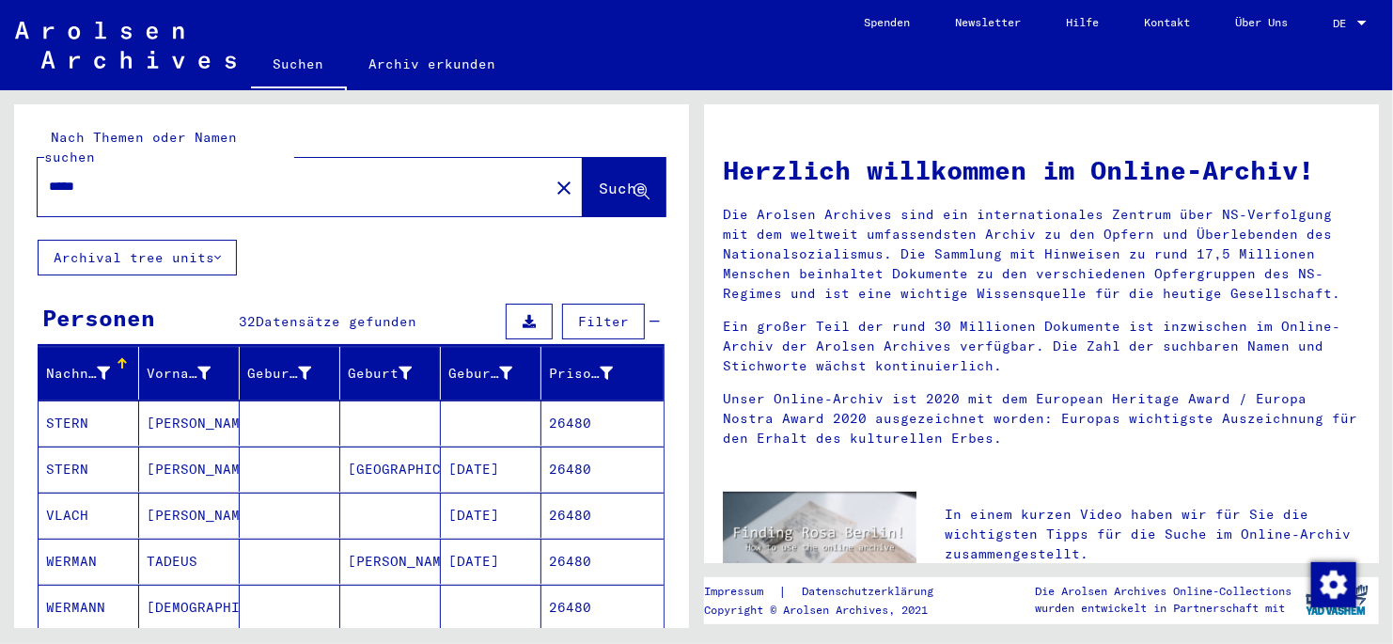
click at [115, 177] on input "*****" at bounding box center [288, 187] width 478 height 20
type input "*****"
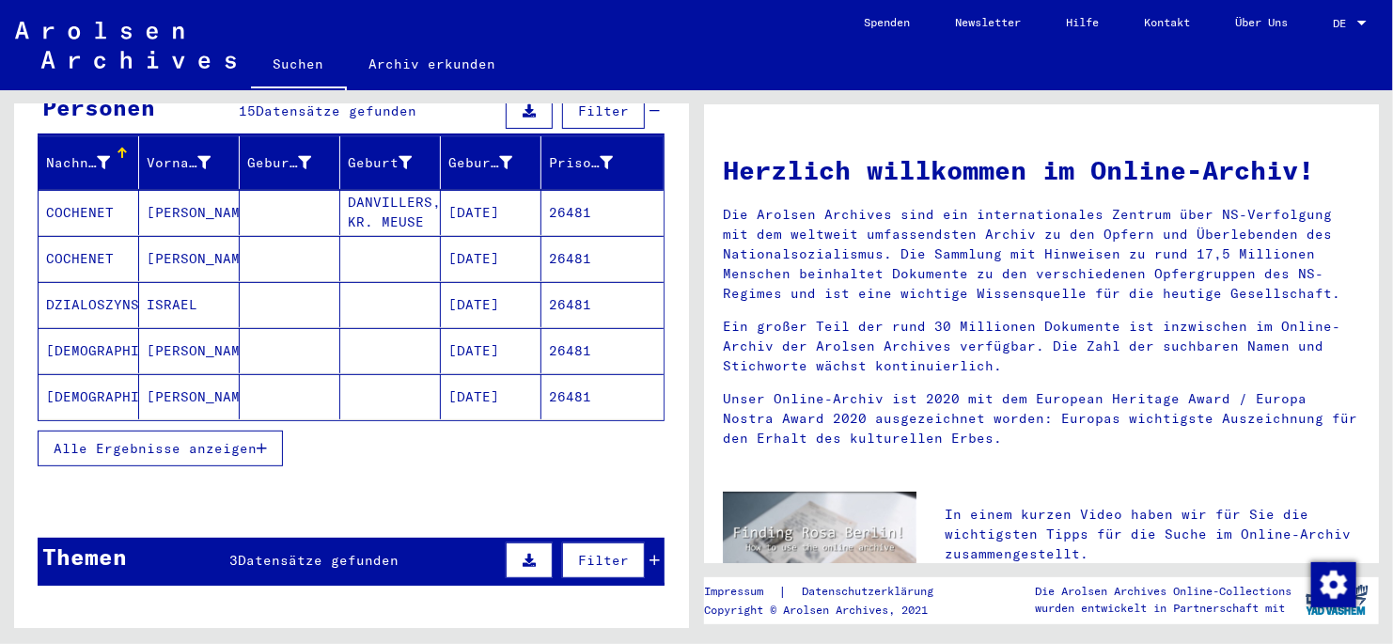
scroll to position [282, 0]
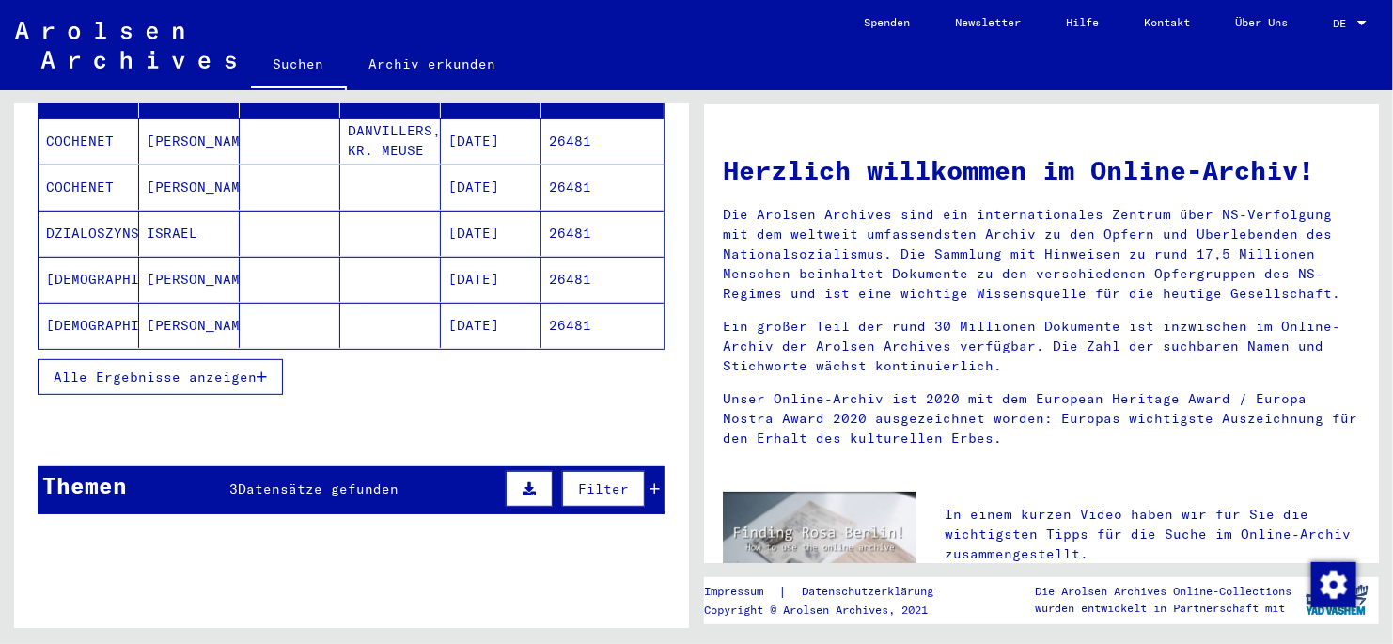
click at [262, 370] on icon "button" at bounding box center [262, 376] width 10 height 13
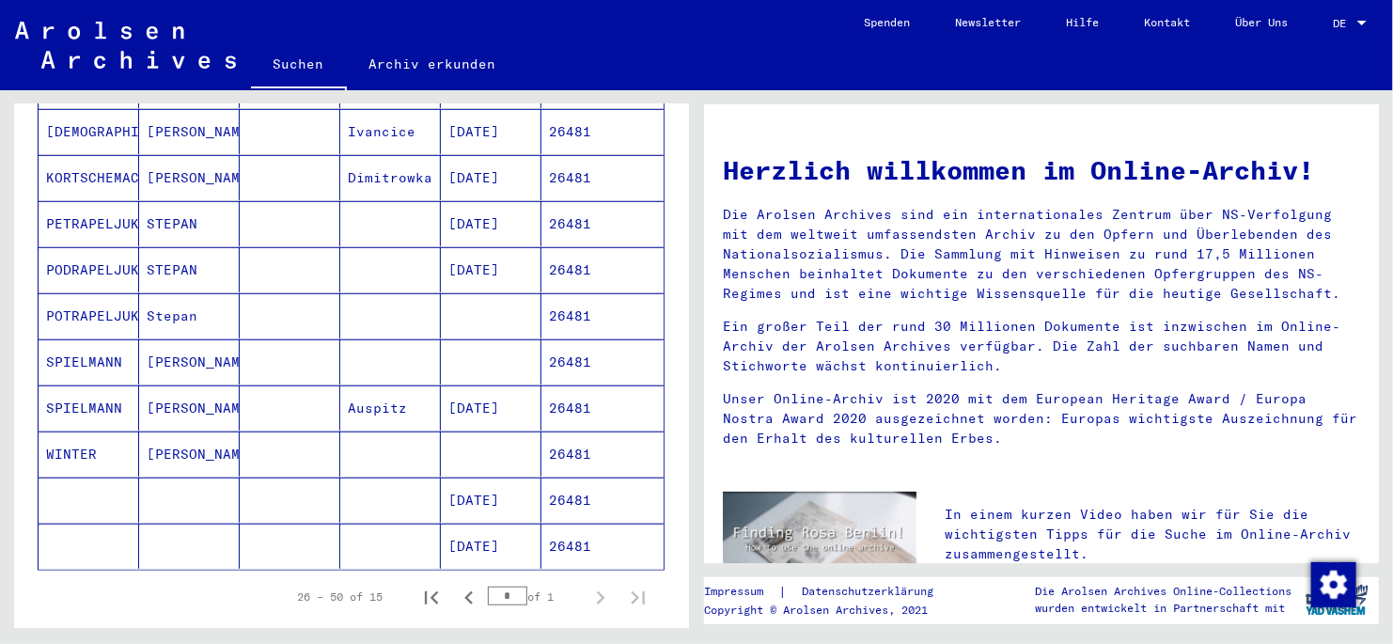
scroll to position [564, 0]
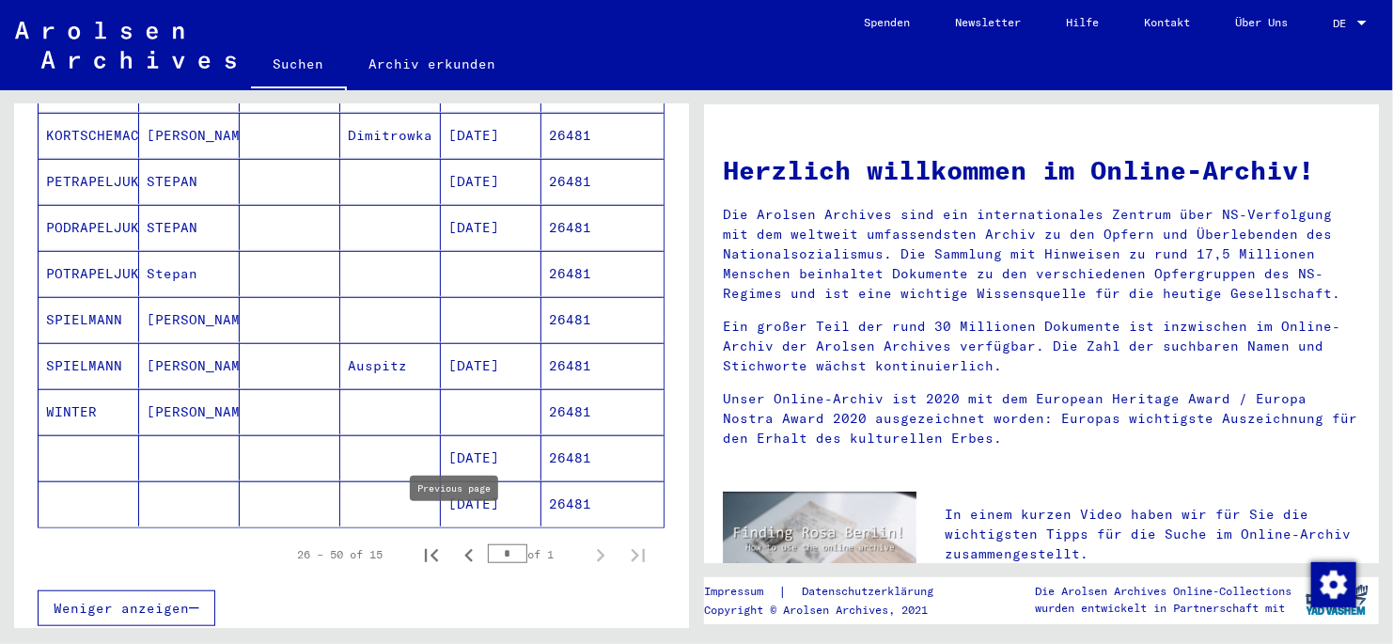
click at [456, 542] on icon "Previous page" at bounding box center [469, 555] width 26 height 26
type input "*"
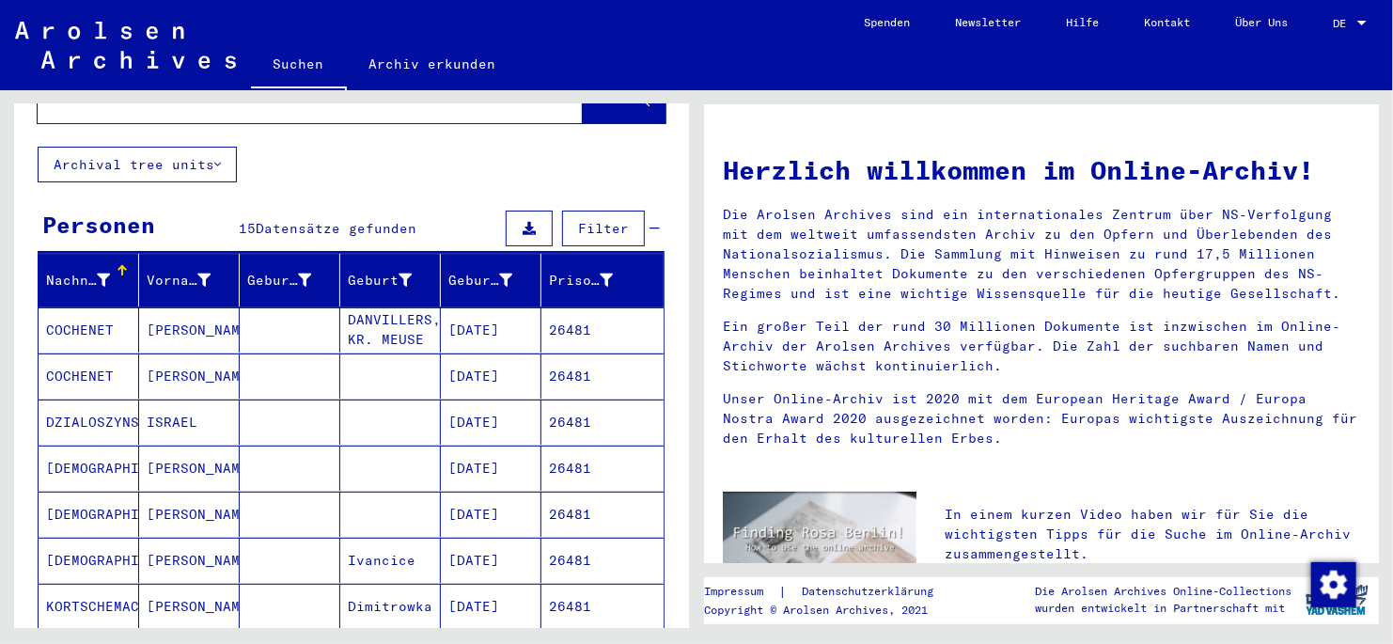
scroll to position [0, 0]
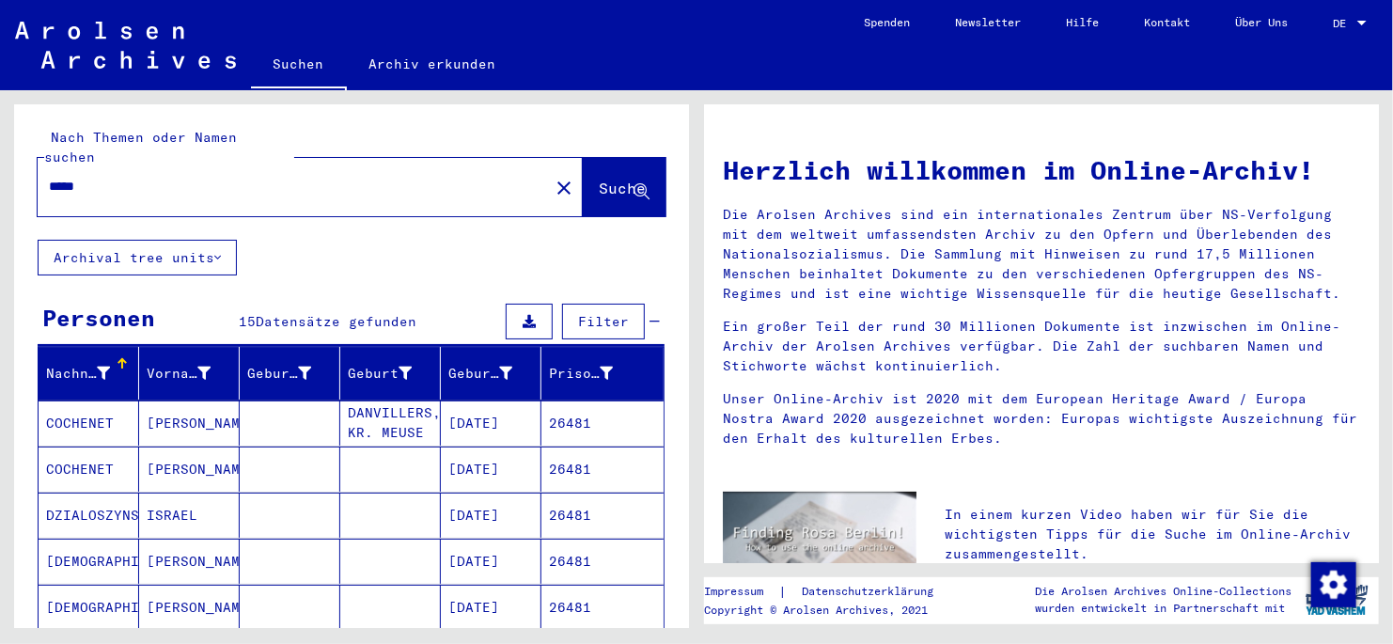
click at [112, 177] on input "*****" at bounding box center [288, 187] width 478 height 20
type input "*****"
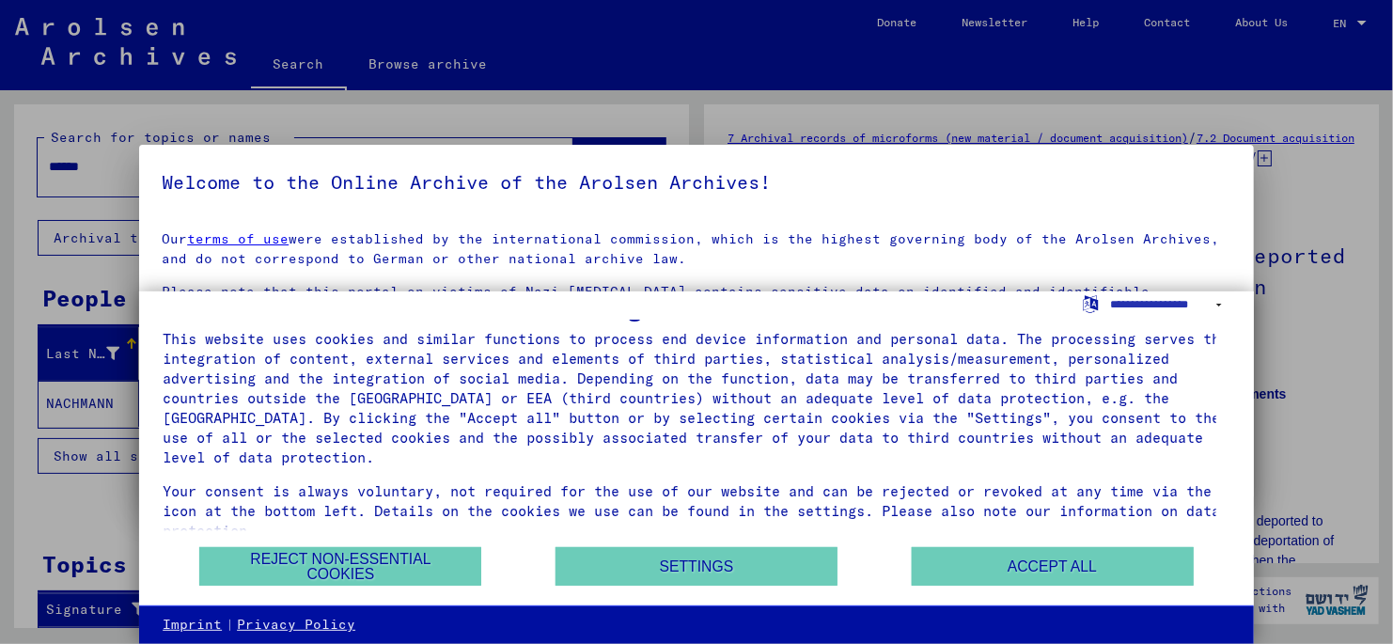
scroll to position [45, 0]
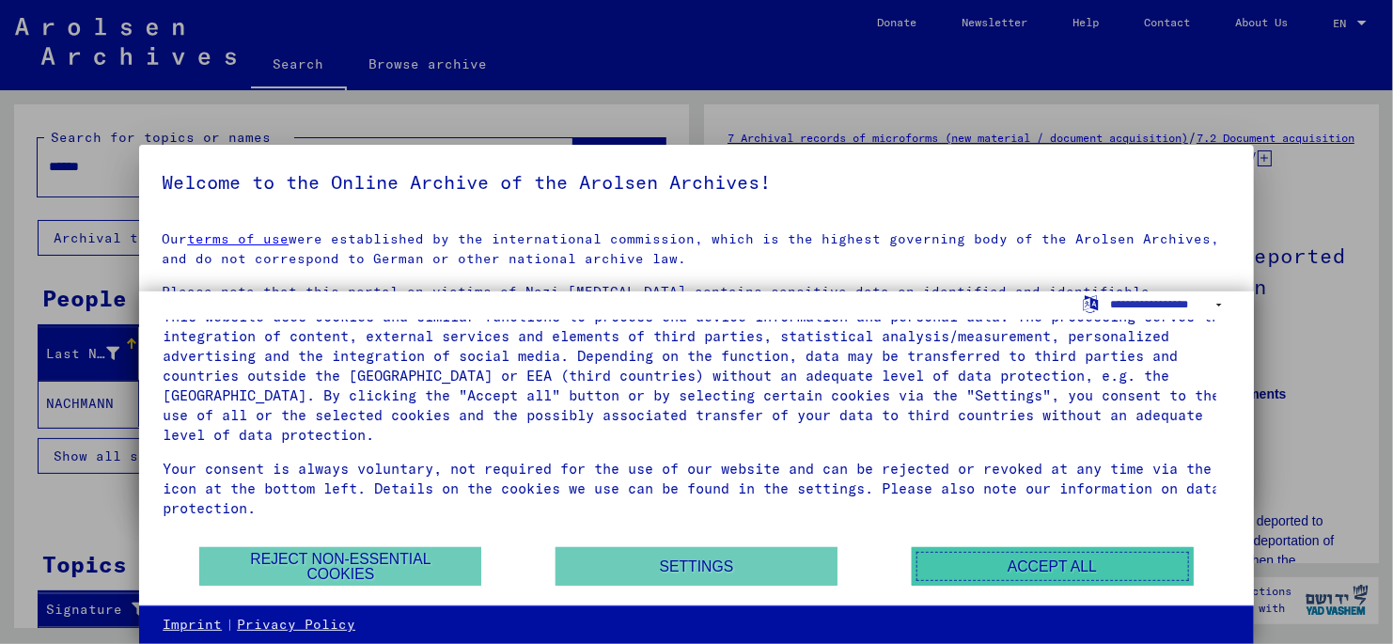
click at [987, 567] on button "Accept all" at bounding box center [1053, 566] width 282 height 39
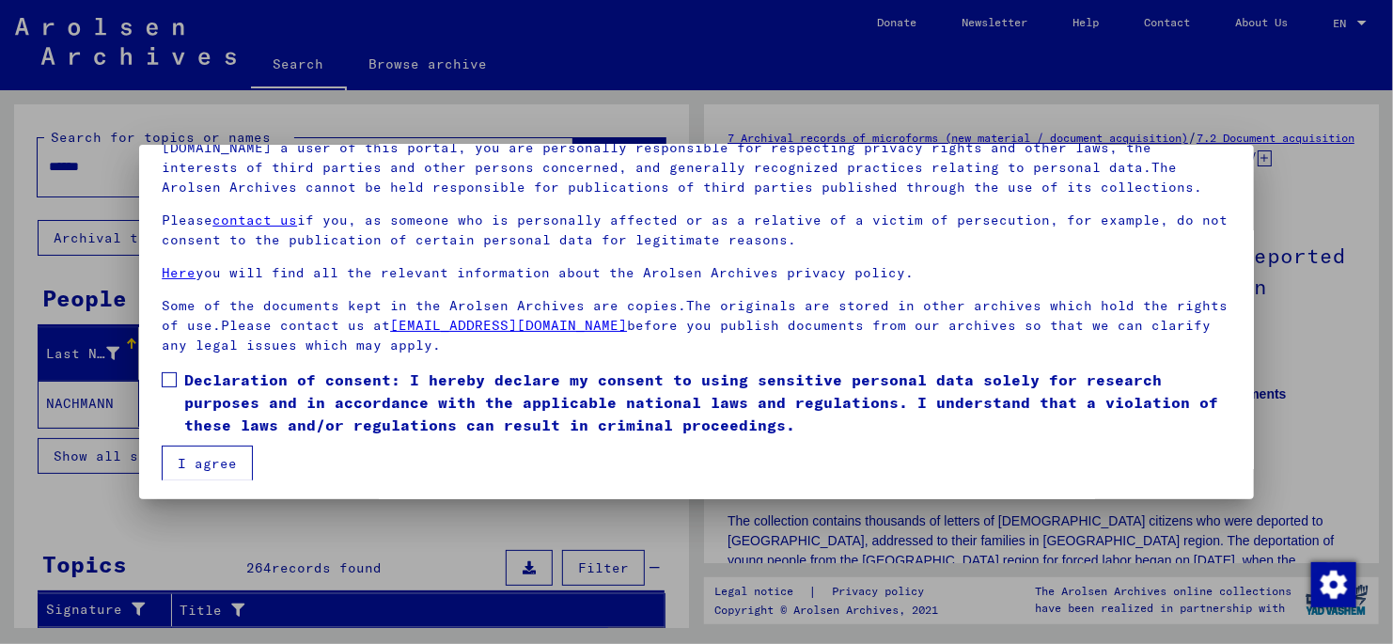
scroll to position [157, 0]
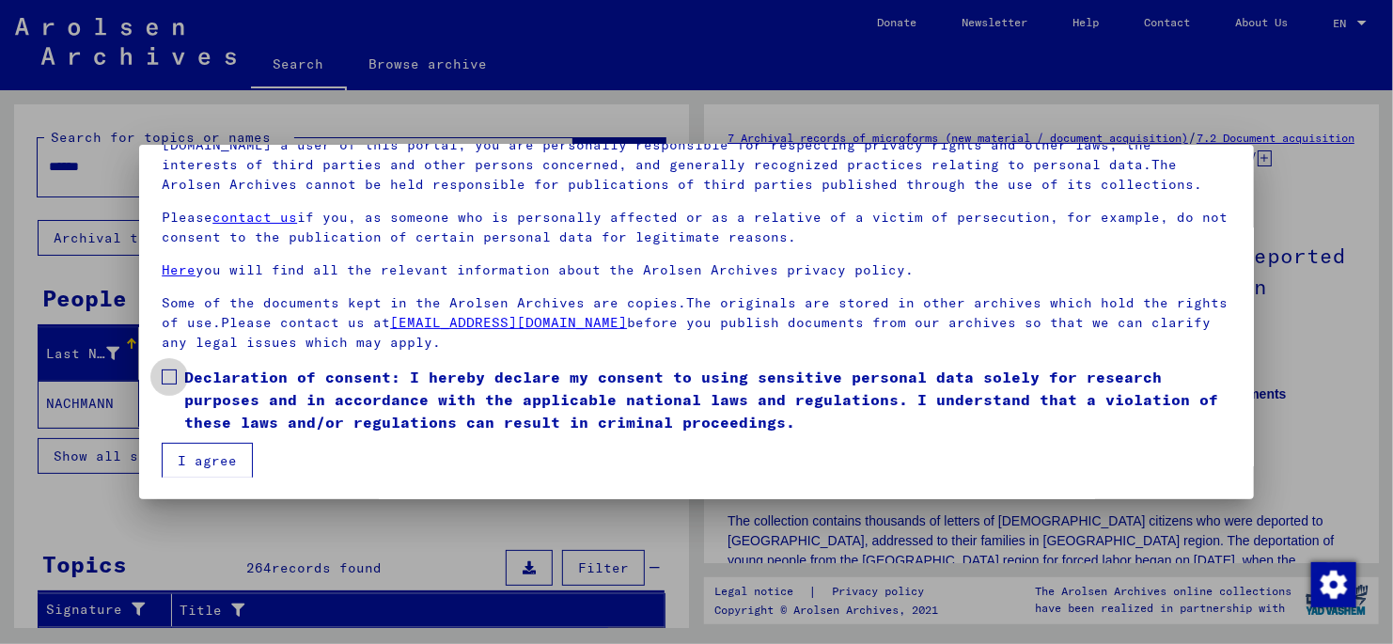
click at [167, 380] on span at bounding box center [169, 376] width 15 height 15
click at [198, 464] on button "I agree" at bounding box center [207, 461] width 91 height 36
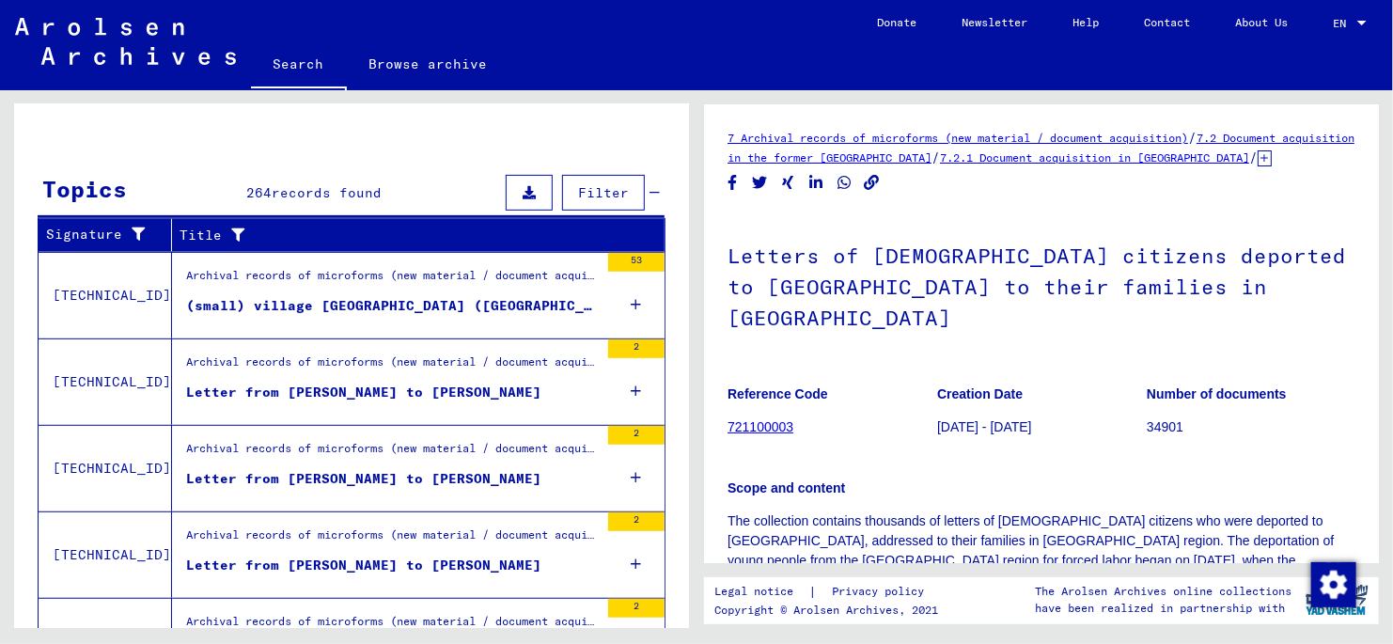
scroll to position [484, 0]
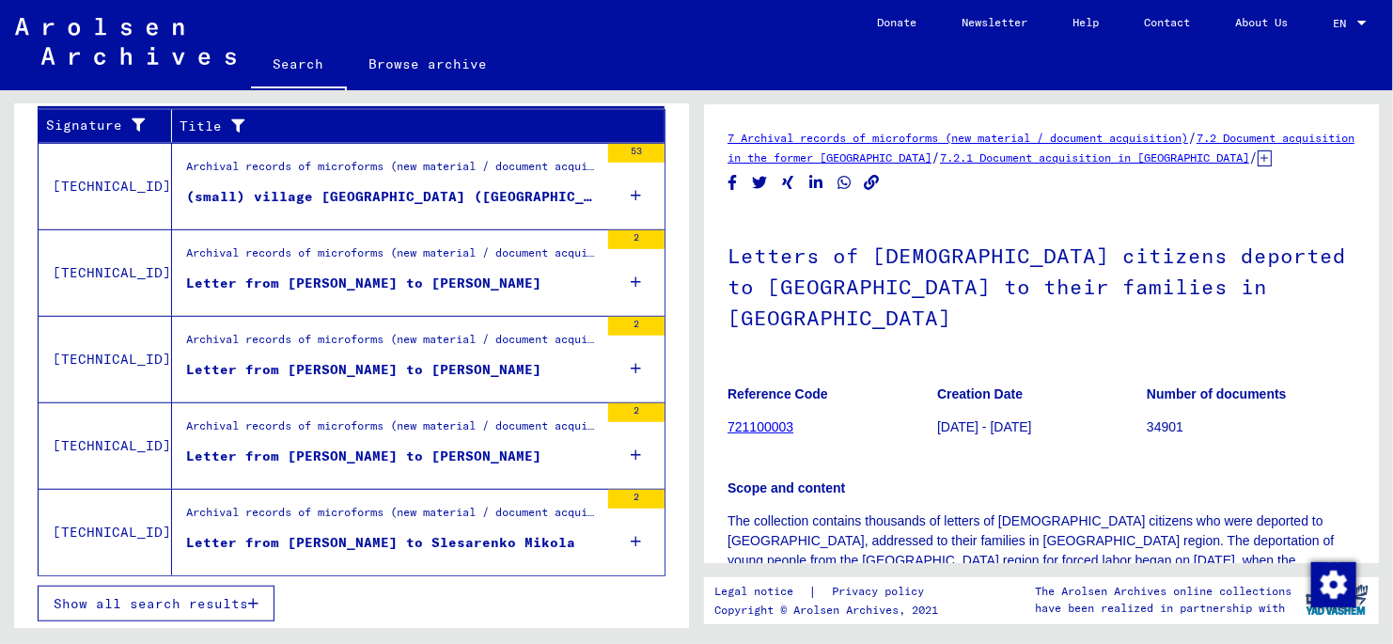
click at [251, 597] on icon "button" at bounding box center [253, 603] width 10 height 13
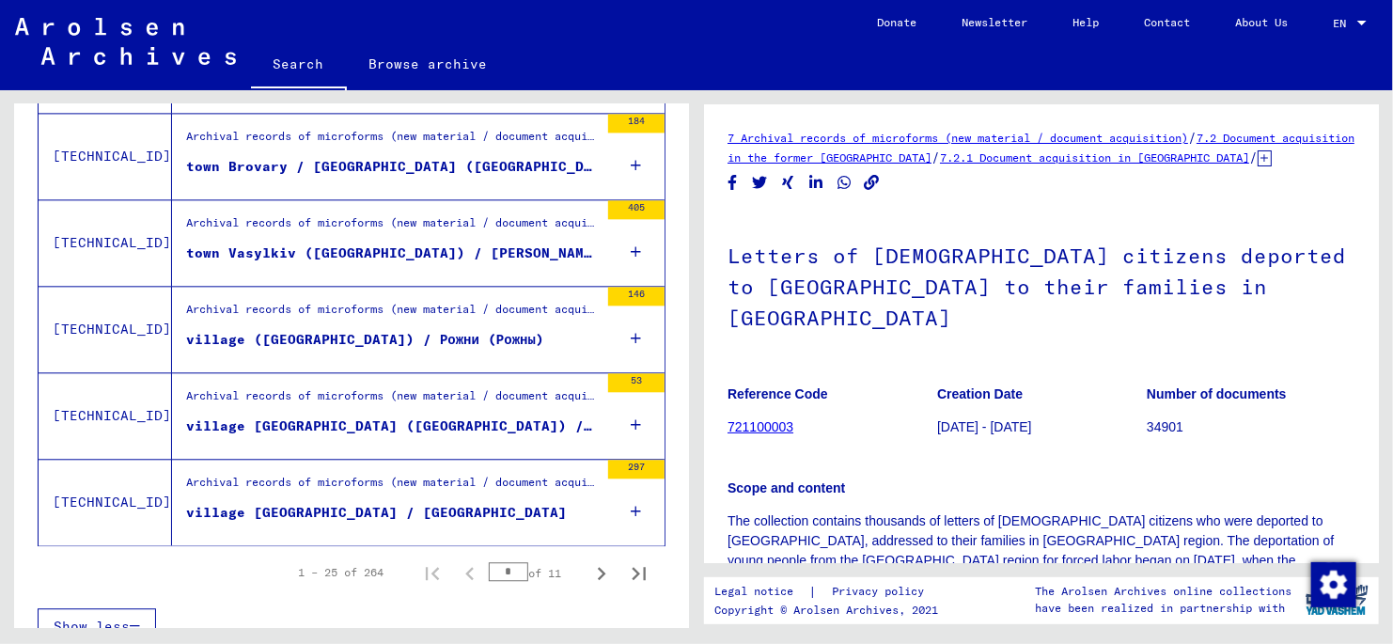
scroll to position [2110, 0]
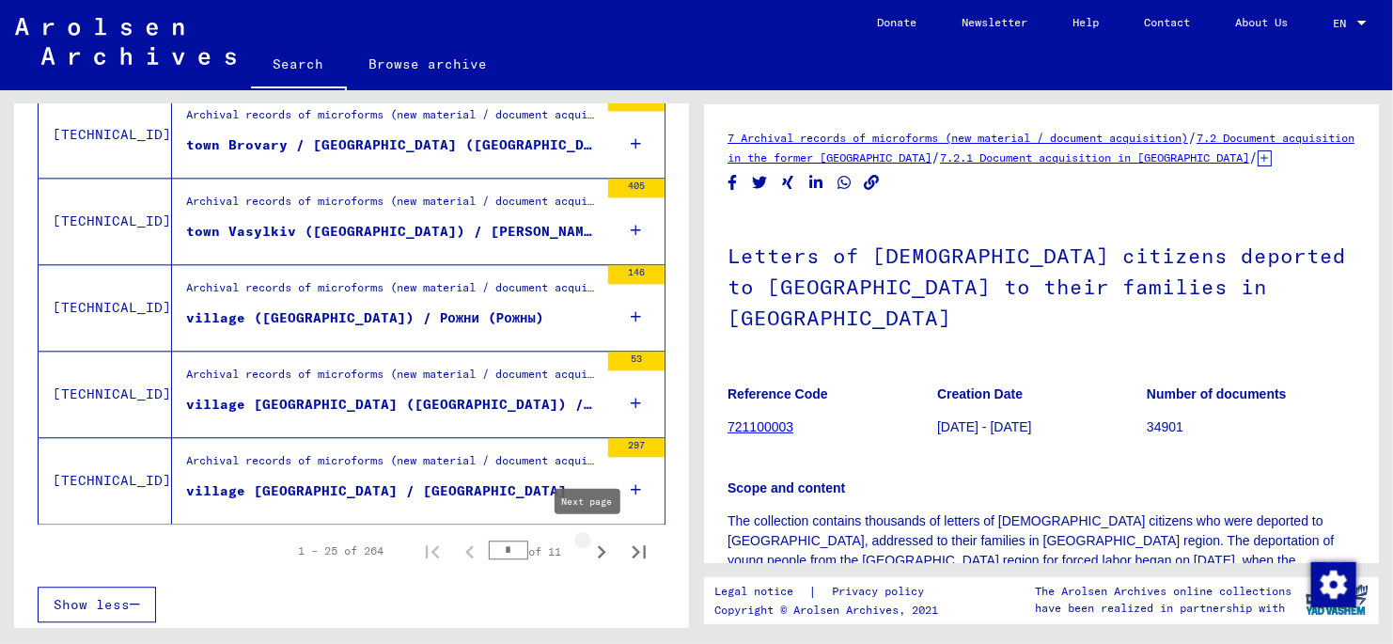
click at [589, 549] on icon "Next page" at bounding box center [602, 552] width 26 height 26
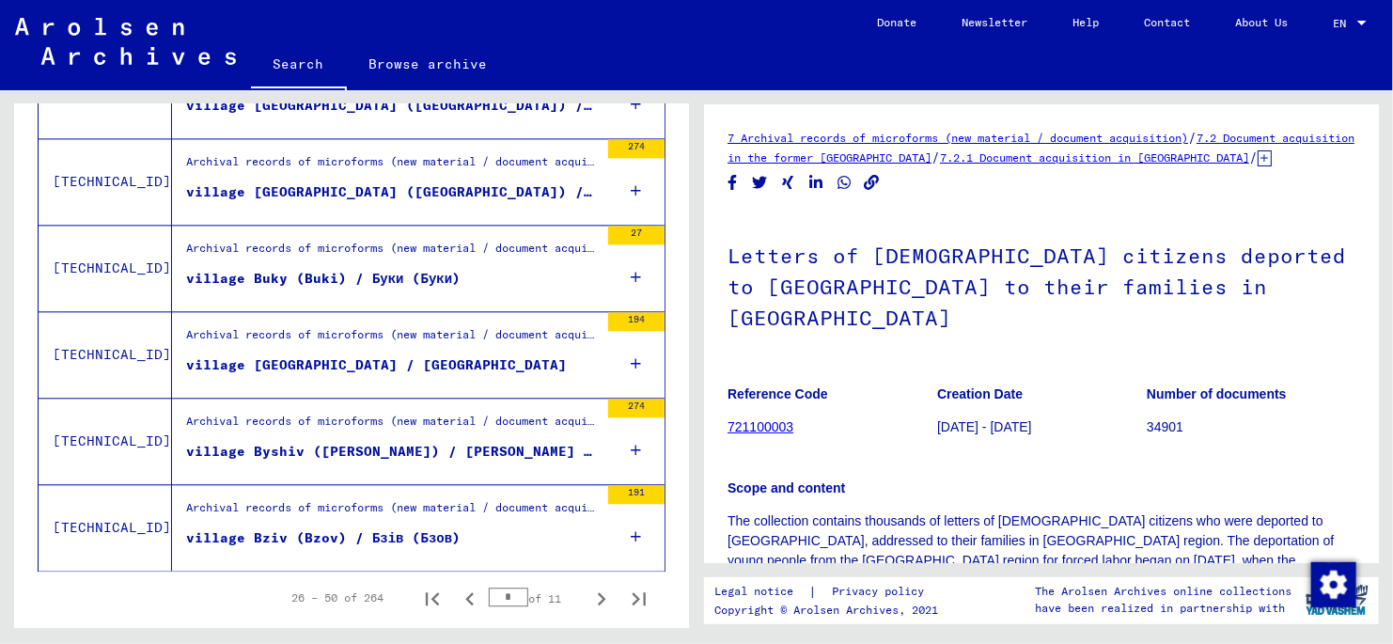
scroll to position [2108, 0]
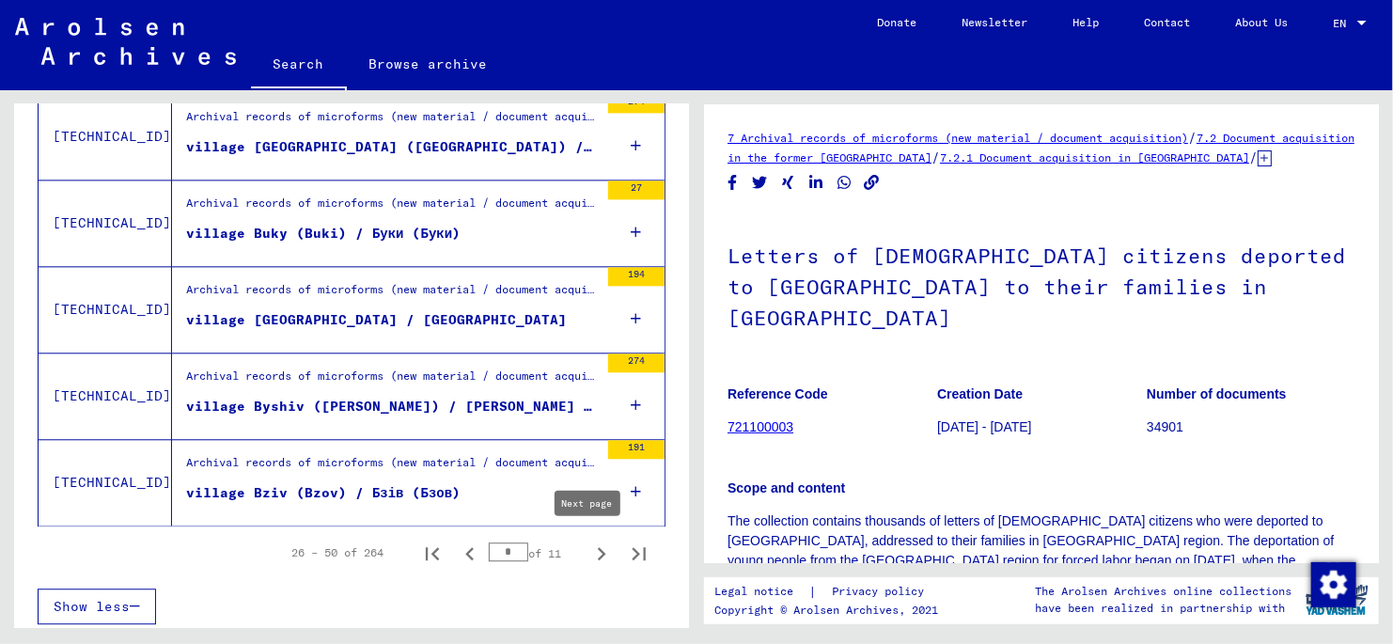
click at [589, 546] on icon "Next page" at bounding box center [602, 554] width 26 height 26
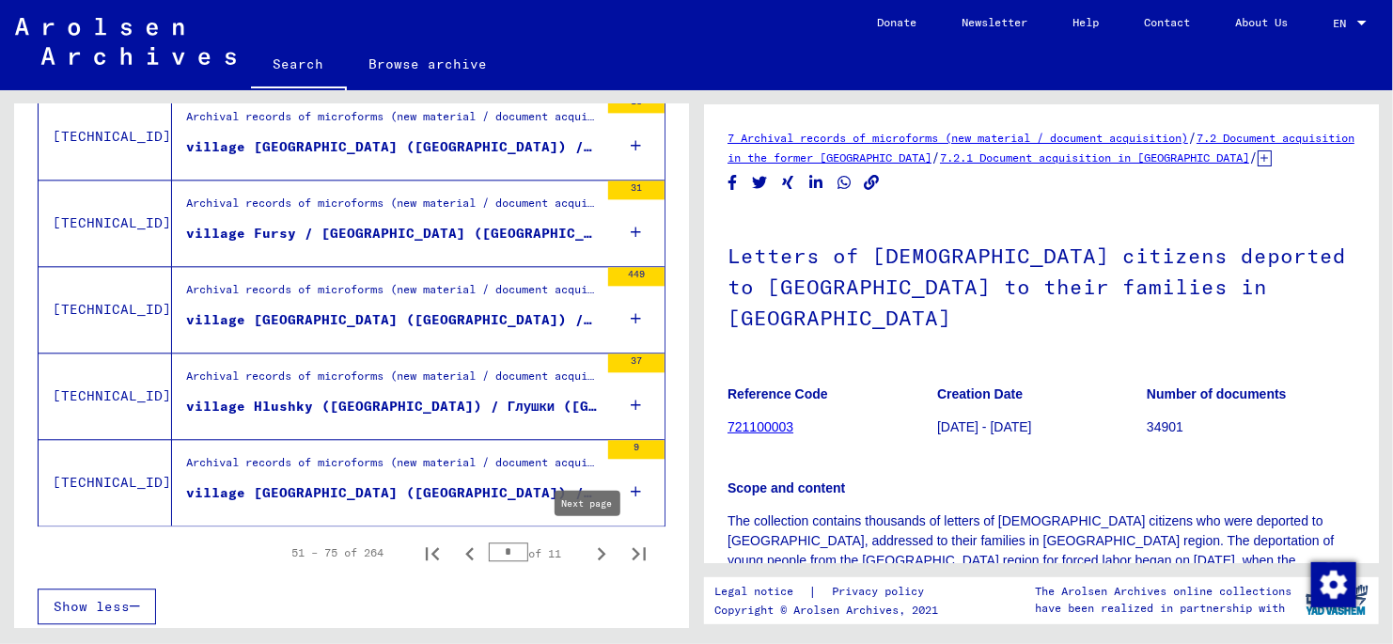
click at [589, 549] on icon "Next page" at bounding box center [602, 554] width 26 height 26
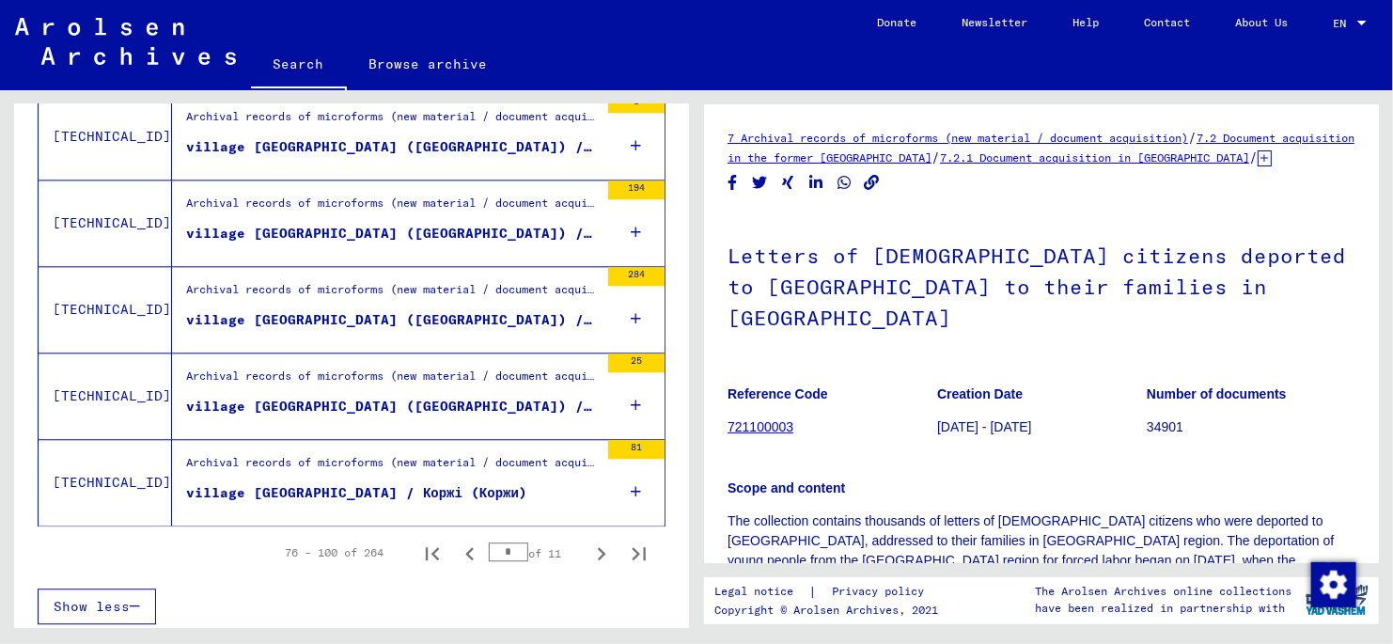
scroll to position [2110, 0]
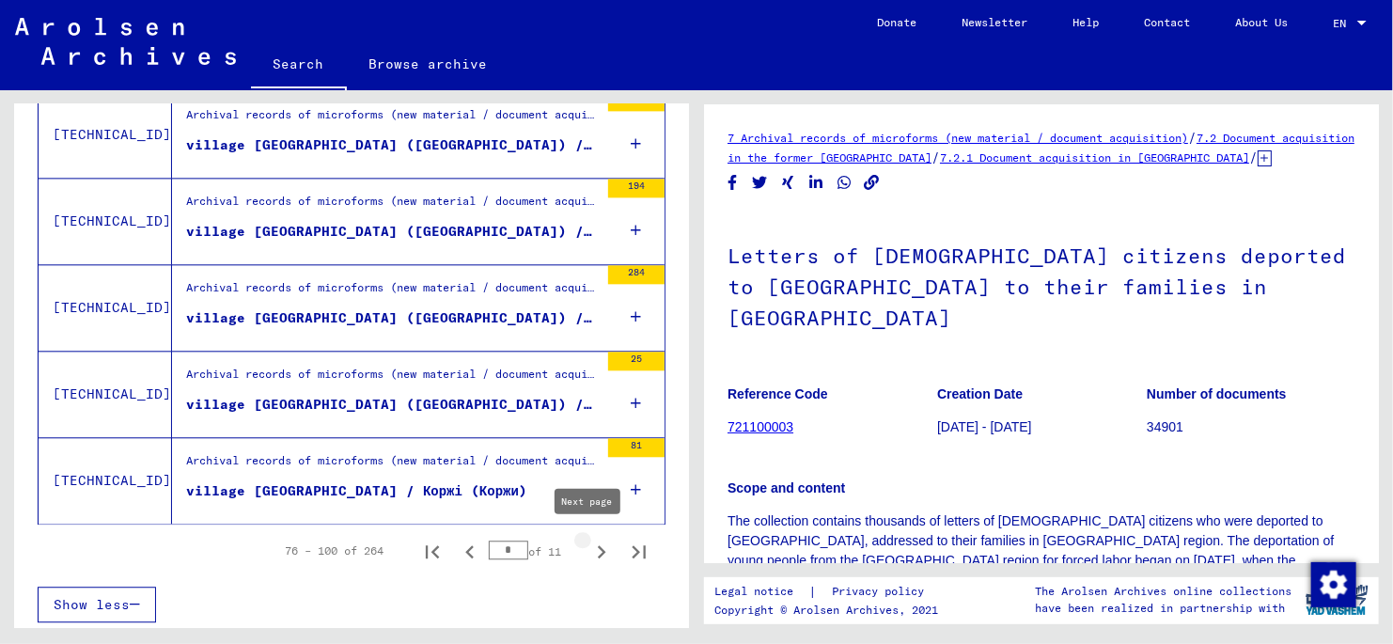
click at [589, 551] on icon "Next page" at bounding box center [602, 552] width 26 height 26
click at [589, 547] on icon "Next page" at bounding box center [602, 552] width 26 height 26
type input "*"
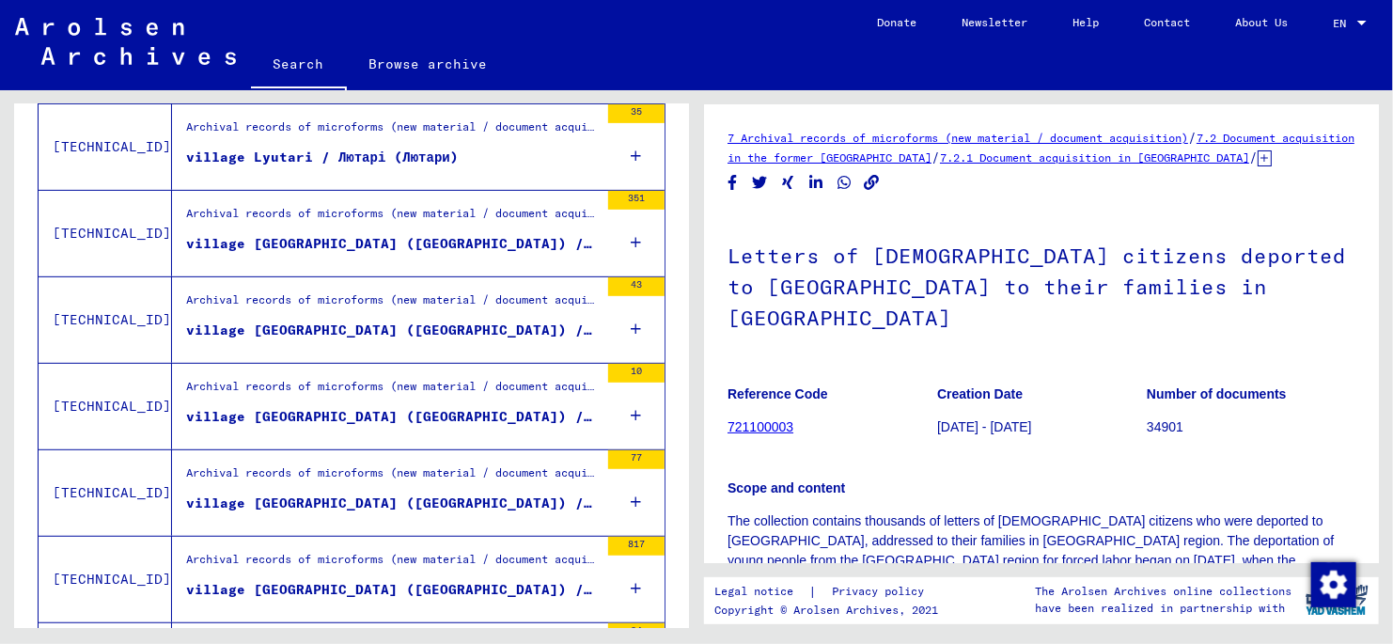
scroll to position [323, 0]
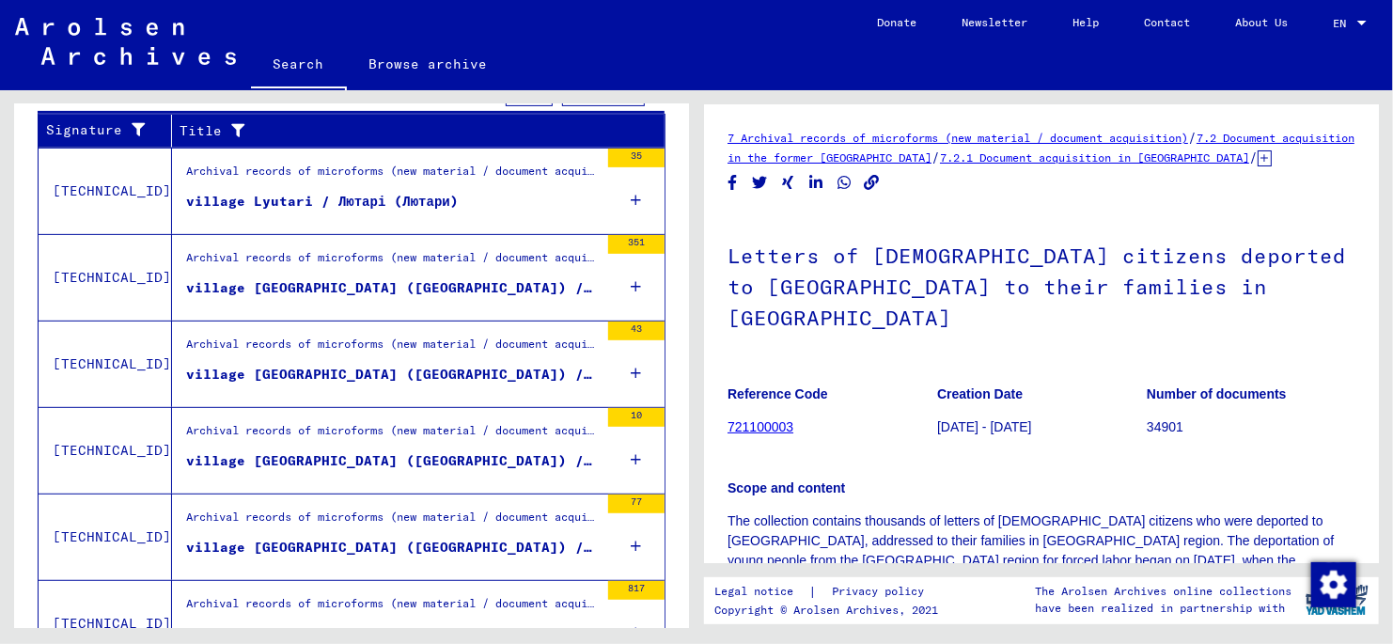
click at [342, 286] on div "village [GEOGRAPHIC_DATA] ([GEOGRAPHIC_DATA]) / [GEOGRAPHIC_DATA] ([GEOGRAPHIC_…" at bounding box center [392, 288] width 413 height 20
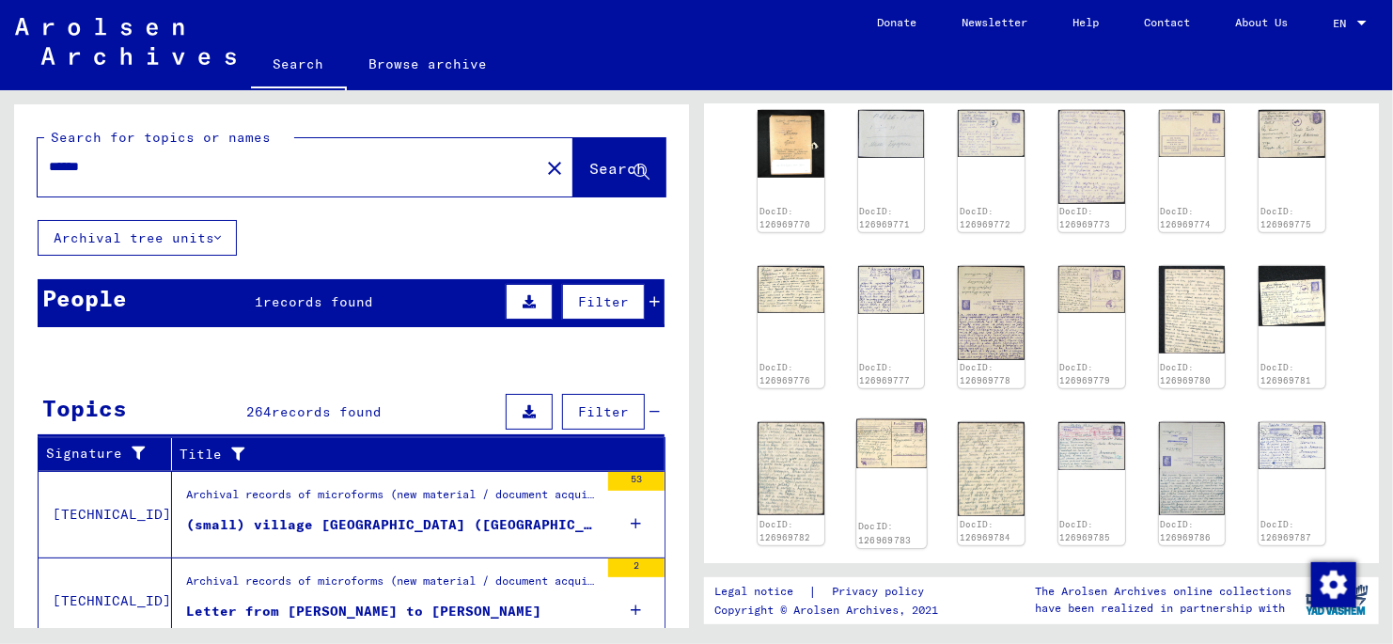
click at [889, 442] on img at bounding box center [891, 444] width 70 height 50
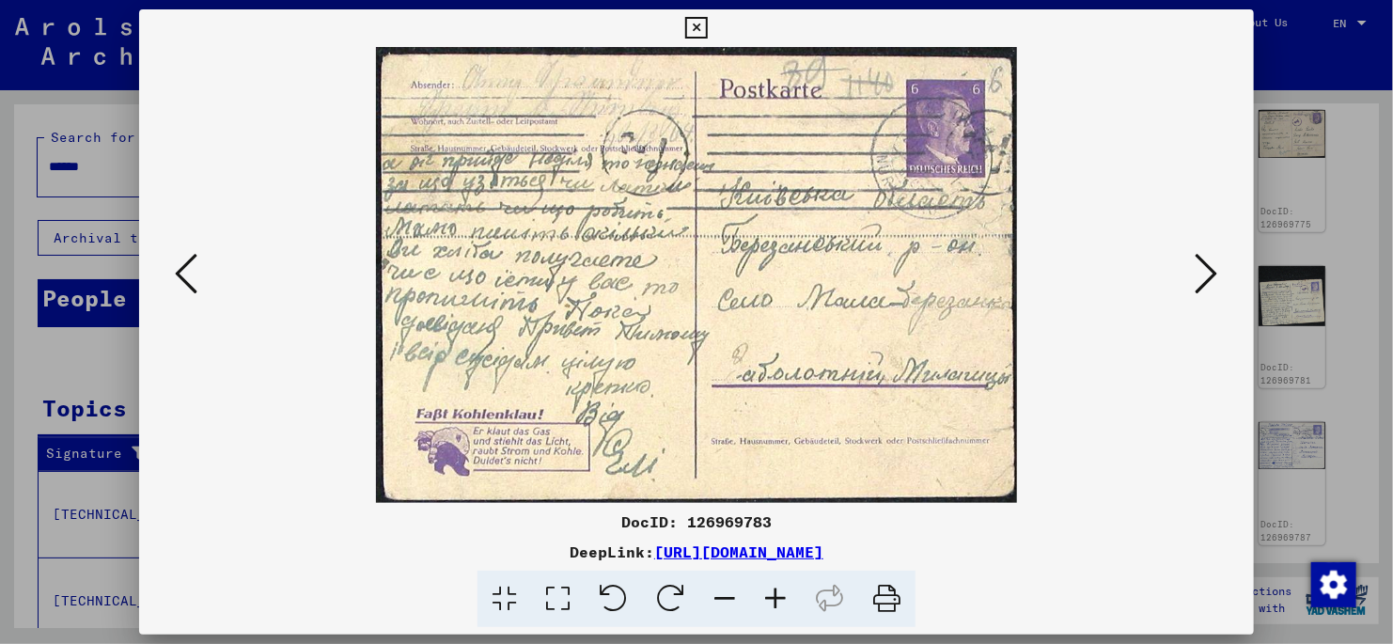
click at [1206, 274] on icon at bounding box center [1207, 273] width 23 height 45
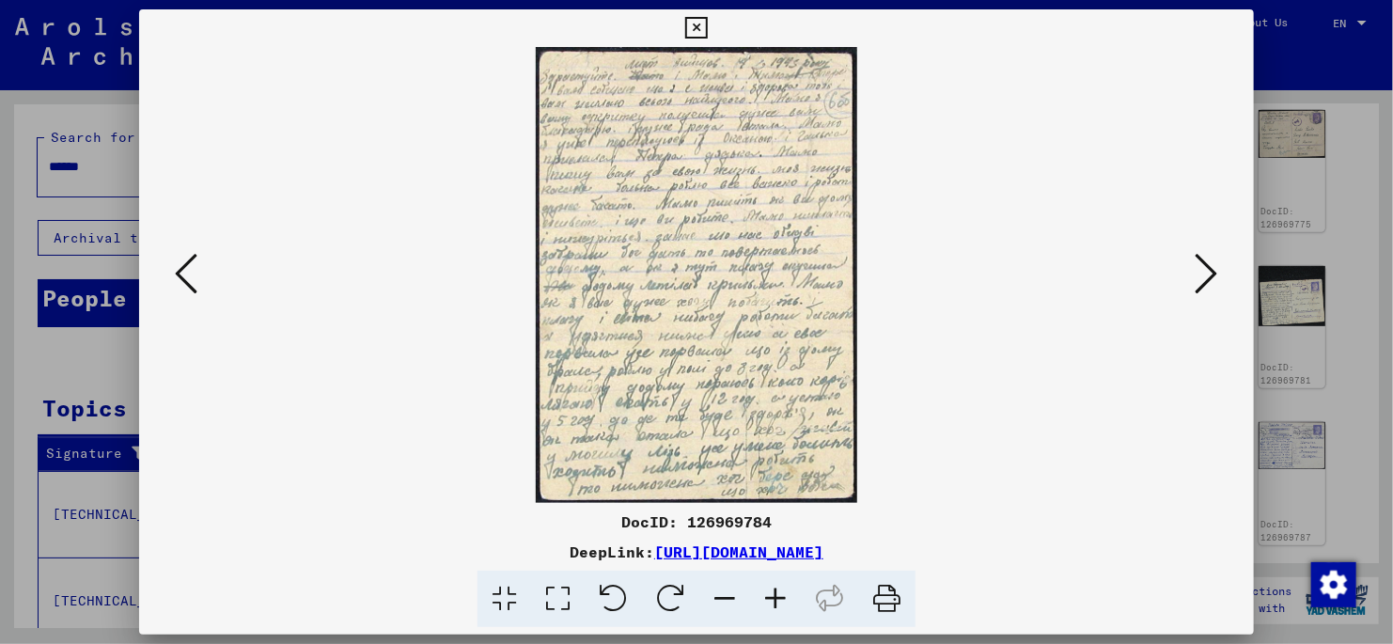
click at [1202, 268] on icon at bounding box center [1207, 273] width 23 height 45
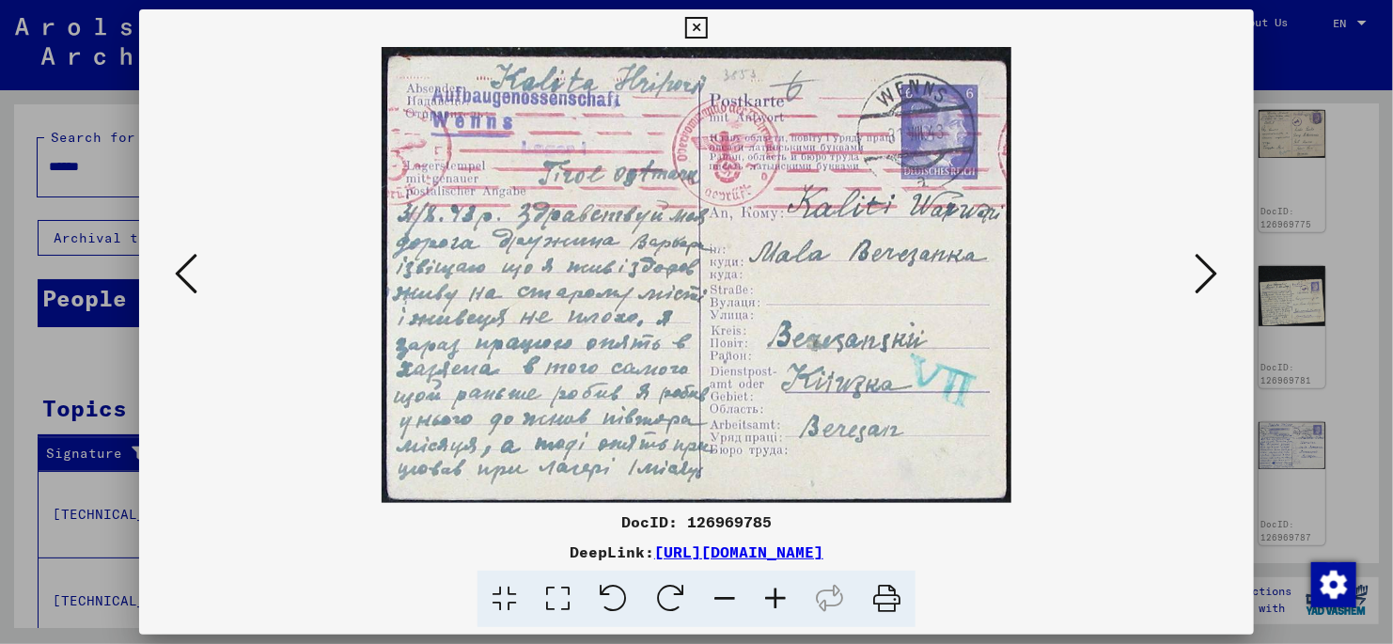
click at [1201, 275] on icon at bounding box center [1207, 273] width 23 height 45
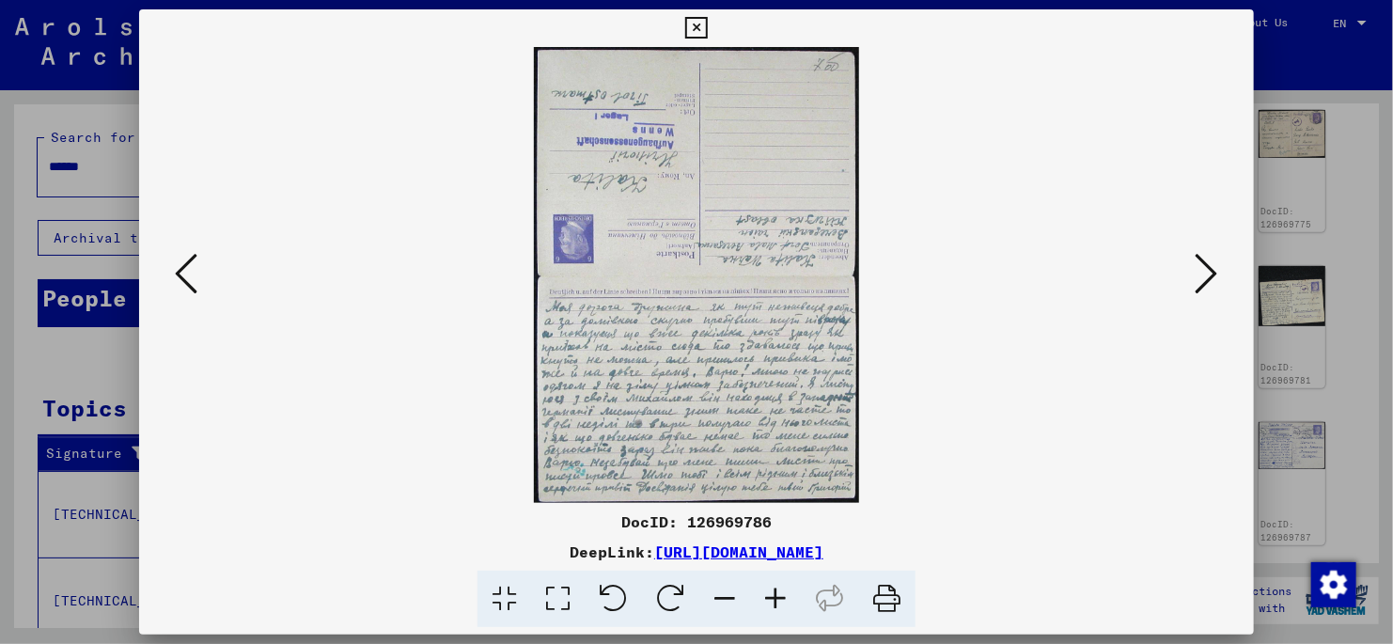
click at [1199, 275] on icon at bounding box center [1207, 273] width 23 height 45
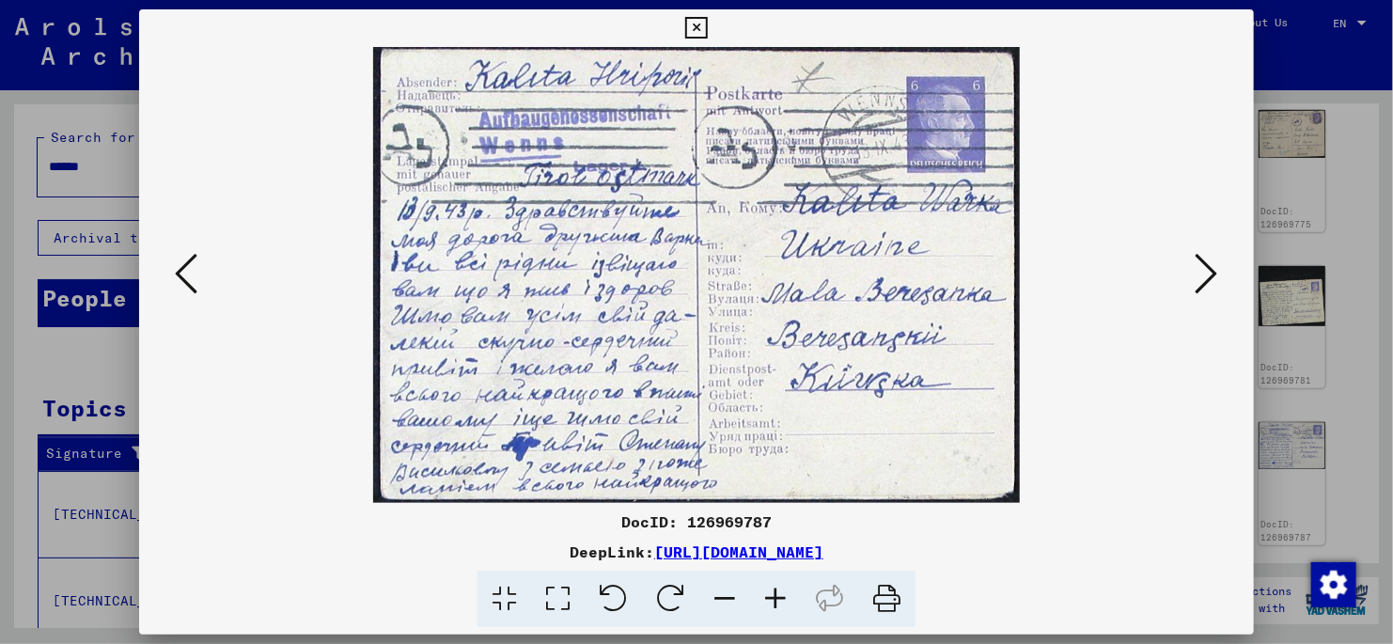
click at [1198, 275] on icon at bounding box center [1207, 273] width 23 height 45
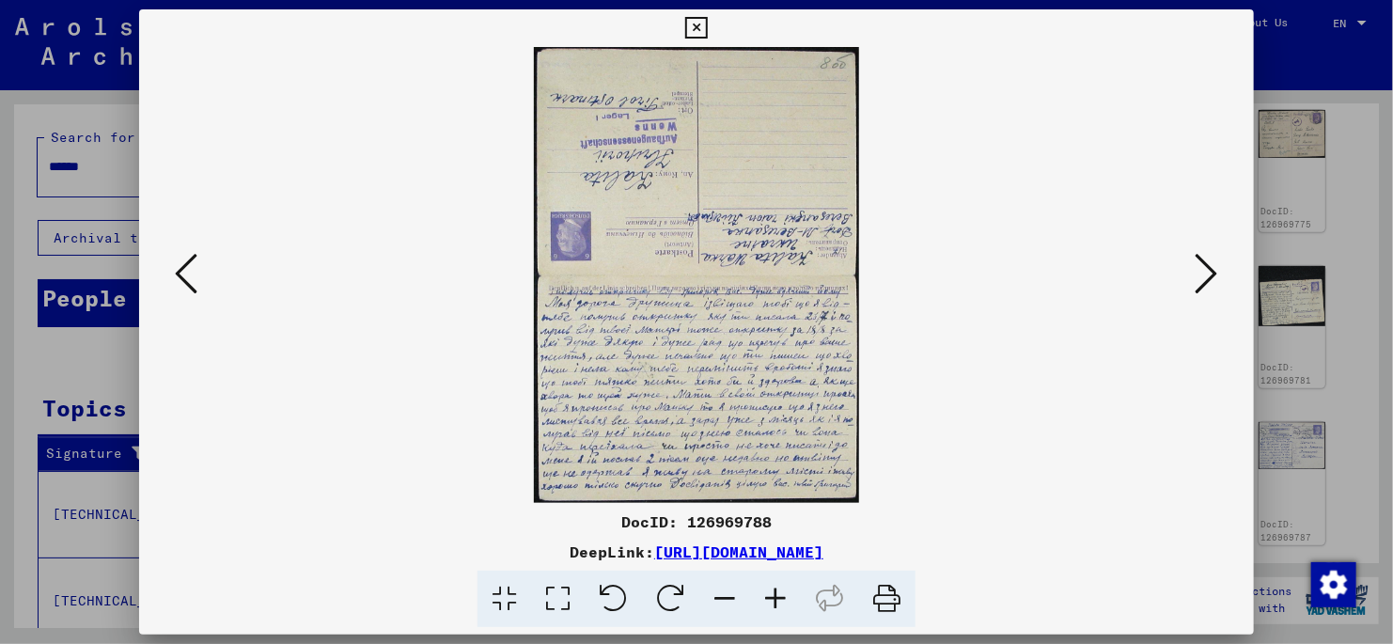
click at [1198, 275] on icon at bounding box center [1207, 273] width 23 height 45
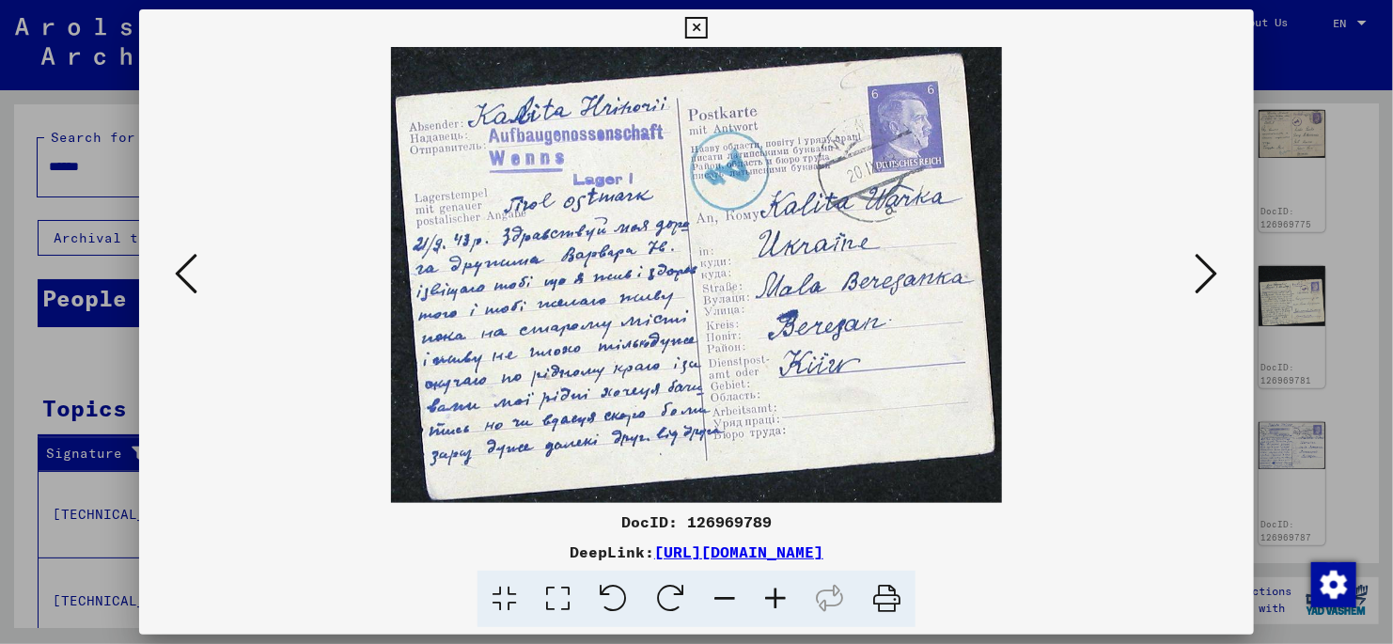
click at [698, 33] on icon at bounding box center [696, 28] width 22 height 23
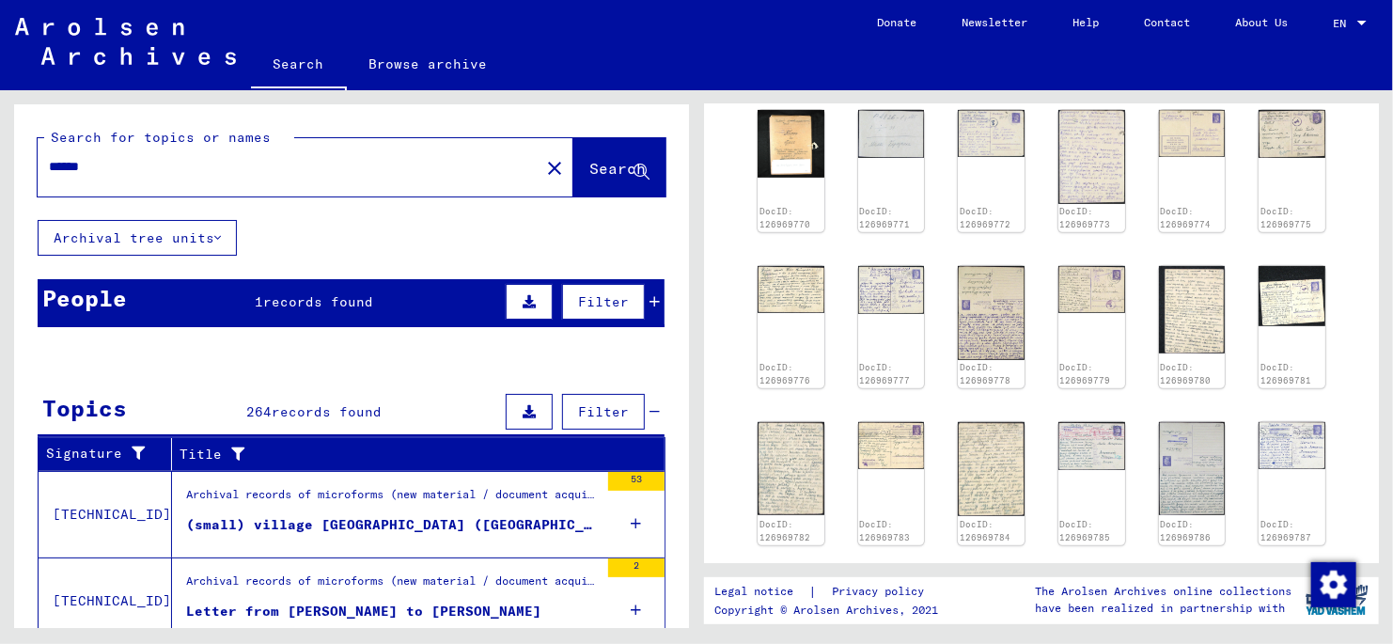
click at [650, 301] on icon at bounding box center [655, 301] width 10 height 13
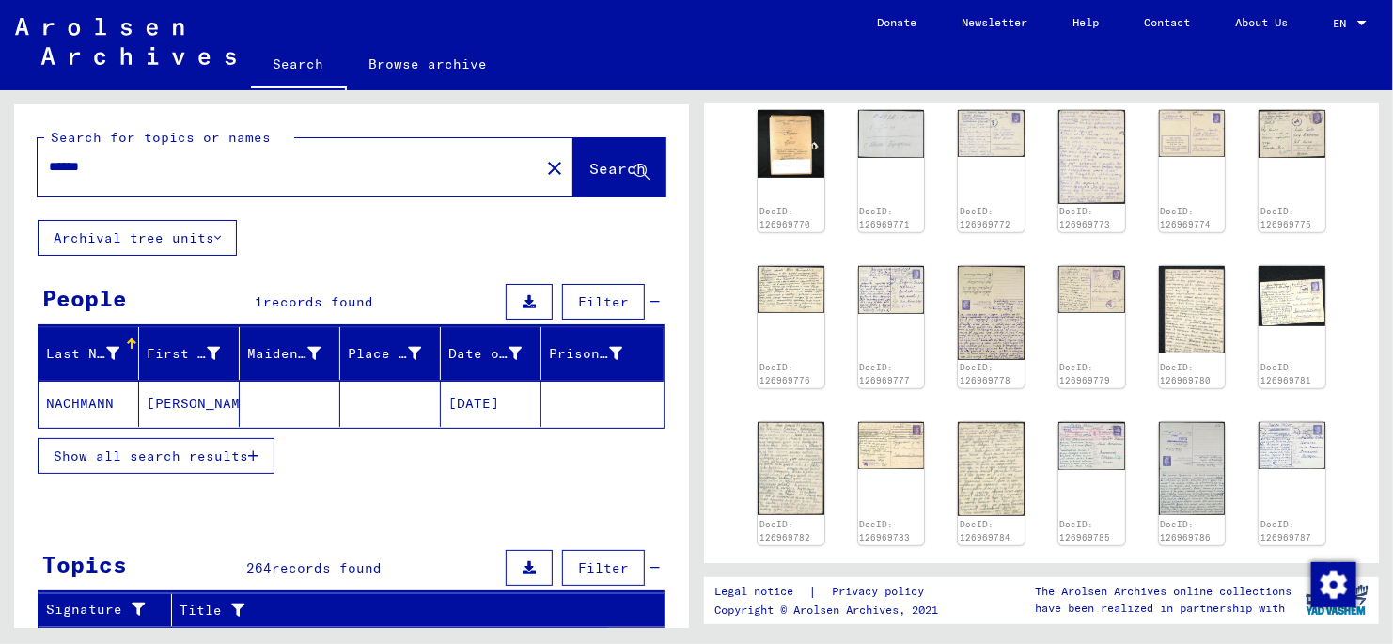
click at [113, 169] on input "******" at bounding box center [288, 167] width 479 height 20
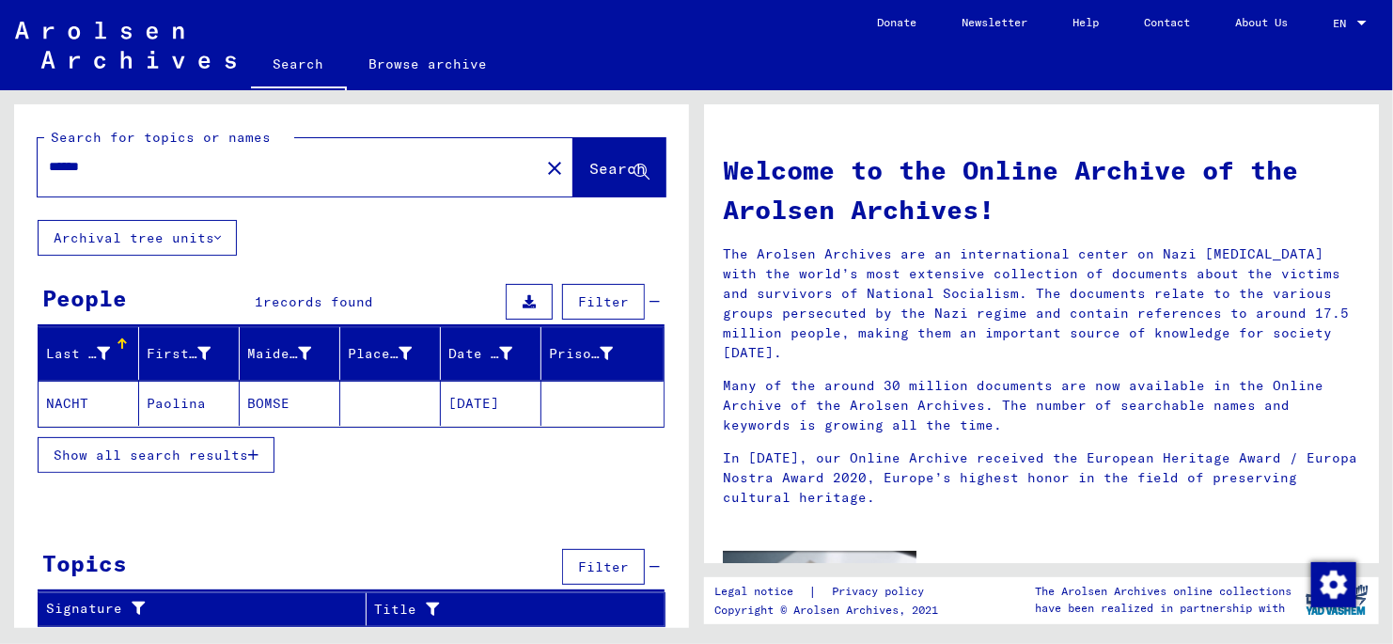
click at [85, 402] on mat-cell "NACHT" at bounding box center [89, 403] width 101 height 45
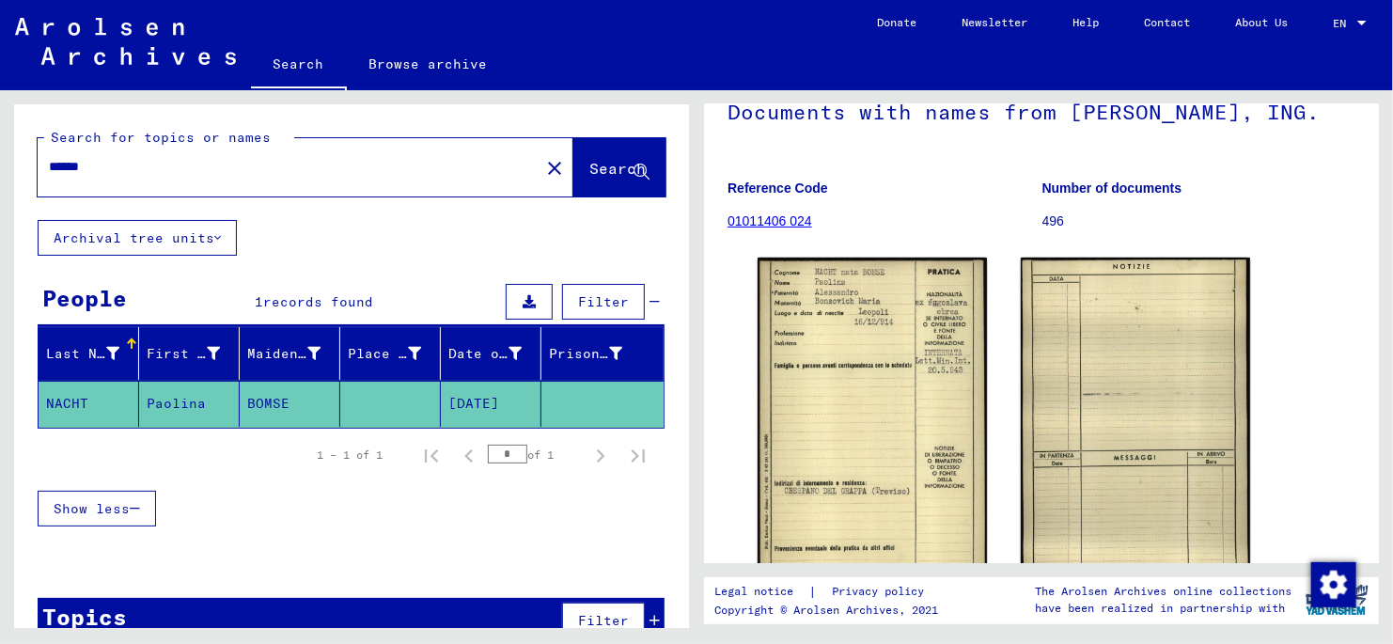
scroll to position [187, 0]
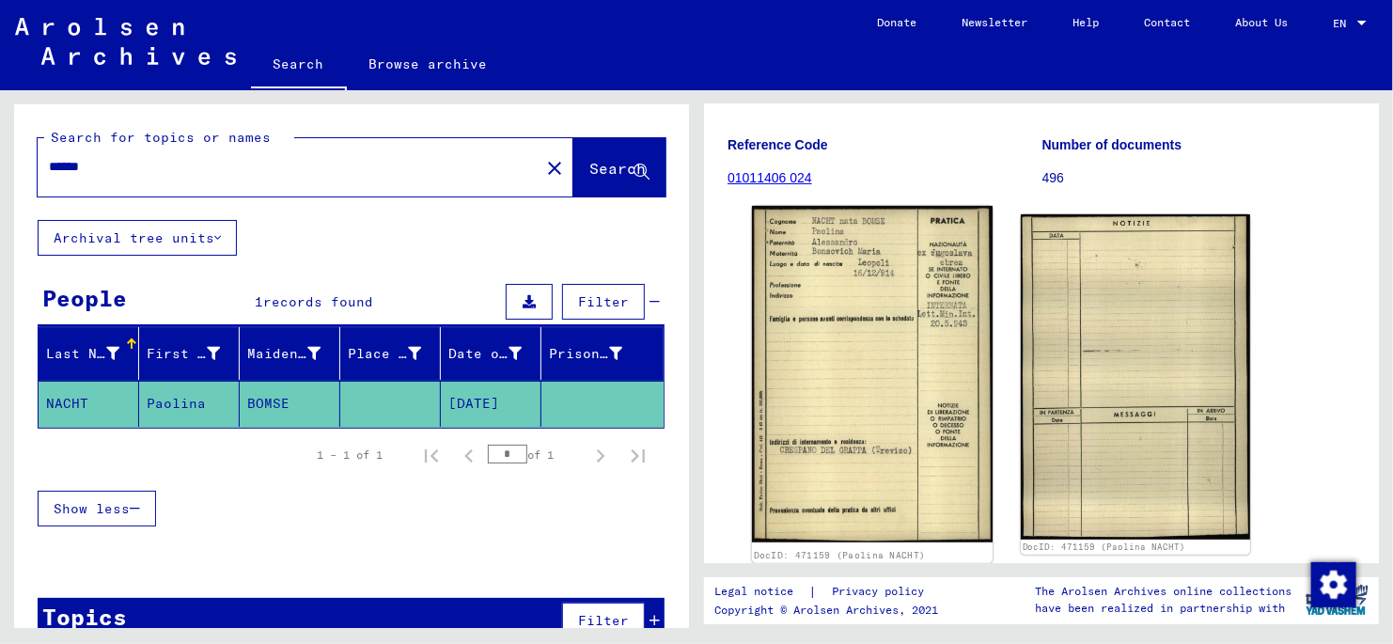
click at [843, 264] on img at bounding box center [872, 374] width 241 height 337
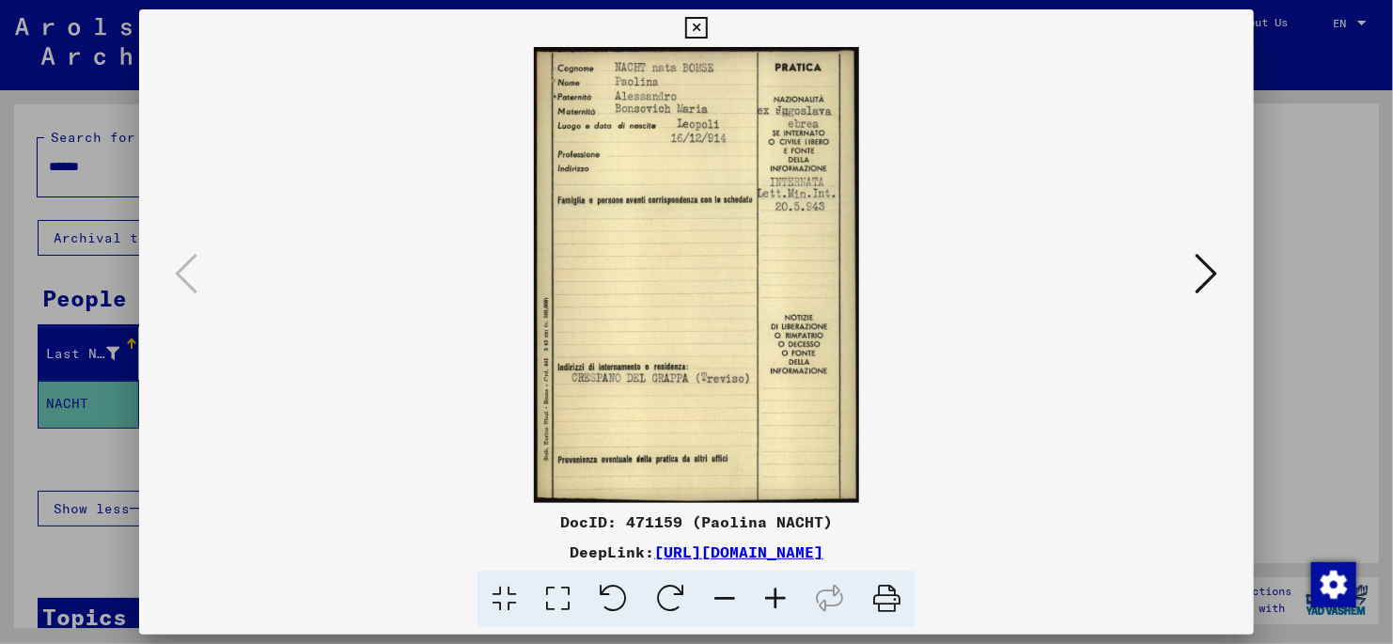
click at [1212, 275] on icon at bounding box center [1207, 273] width 23 height 45
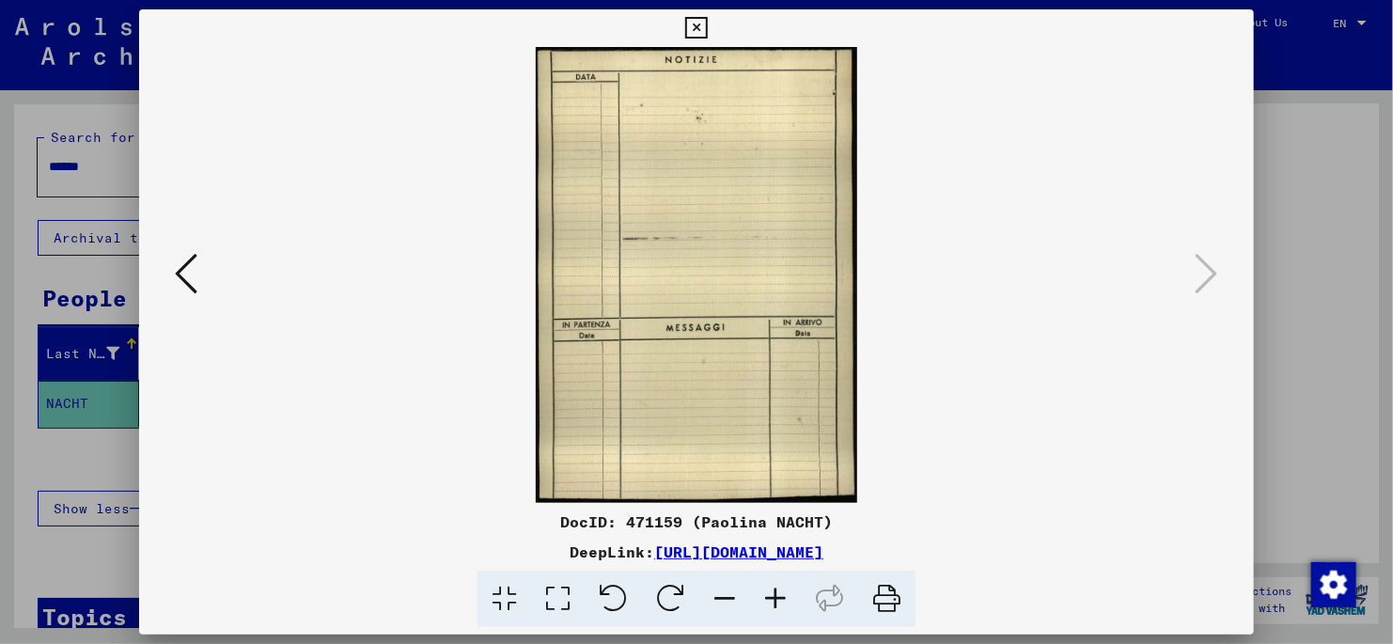
click at [699, 32] on icon at bounding box center [696, 28] width 22 height 23
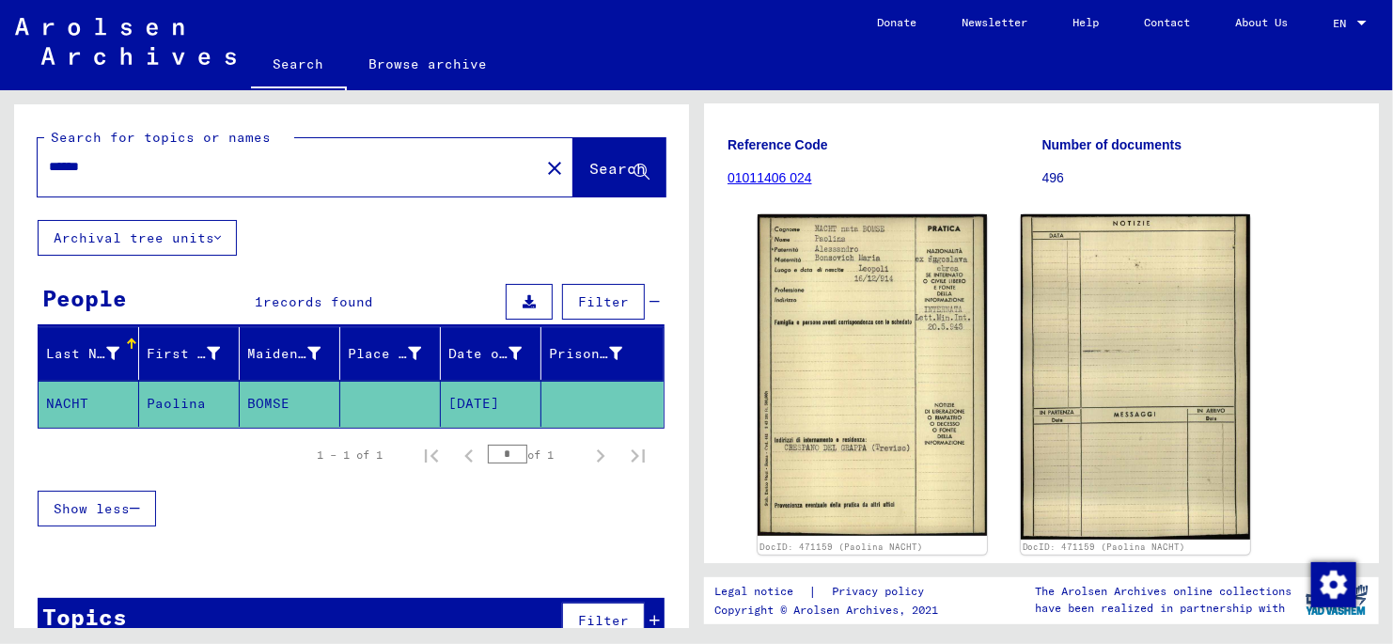
click at [137, 166] on input "******" at bounding box center [288, 167] width 479 height 20
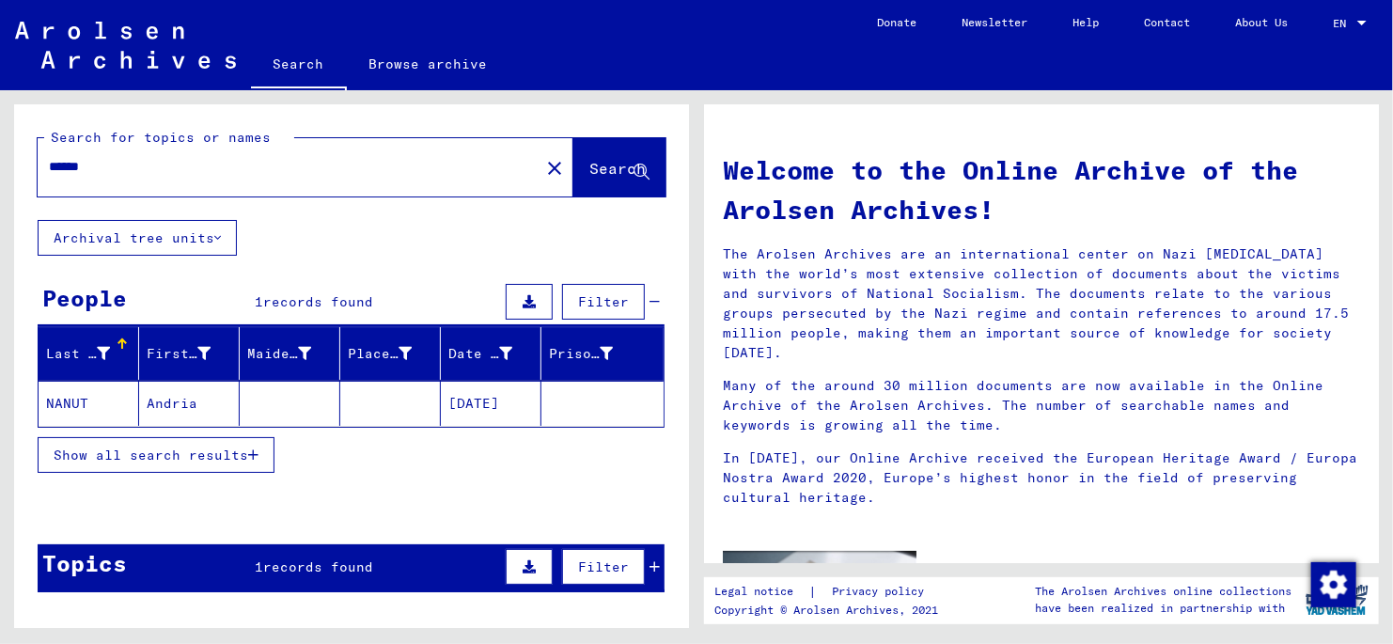
click at [75, 408] on mat-cell "NANUT" at bounding box center [89, 403] width 101 height 45
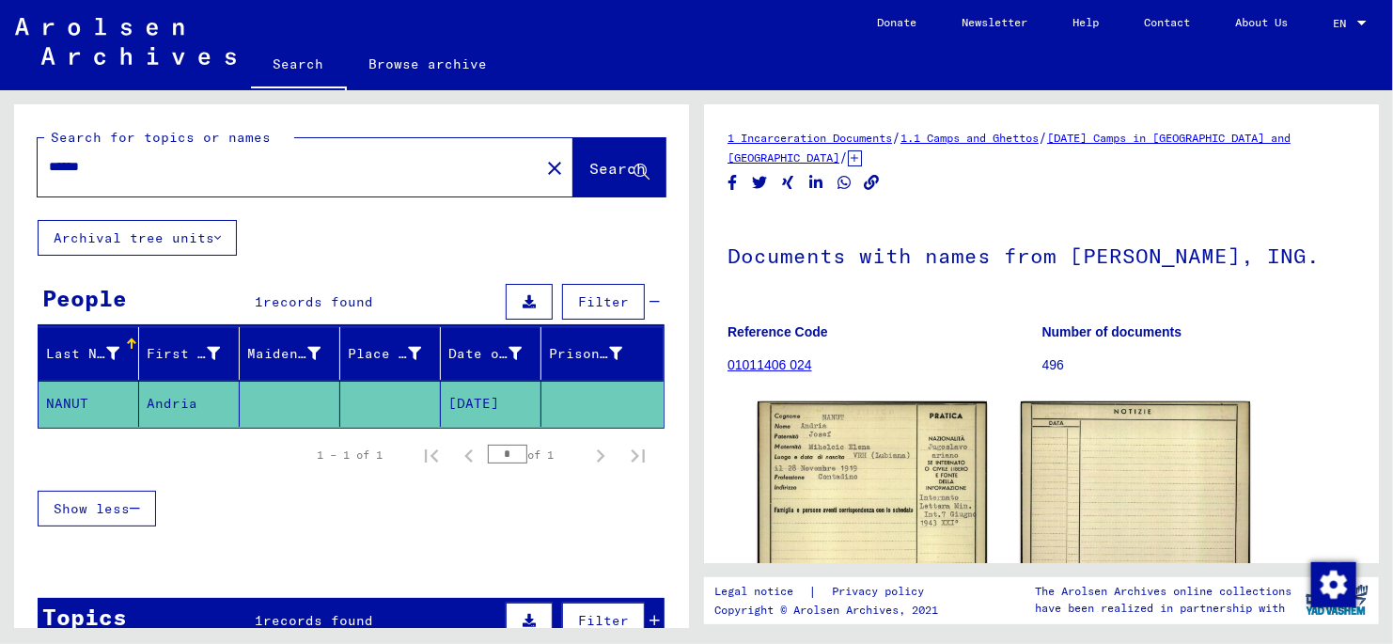
click at [124, 165] on input "******" at bounding box center [288, 167] width 479 height 20
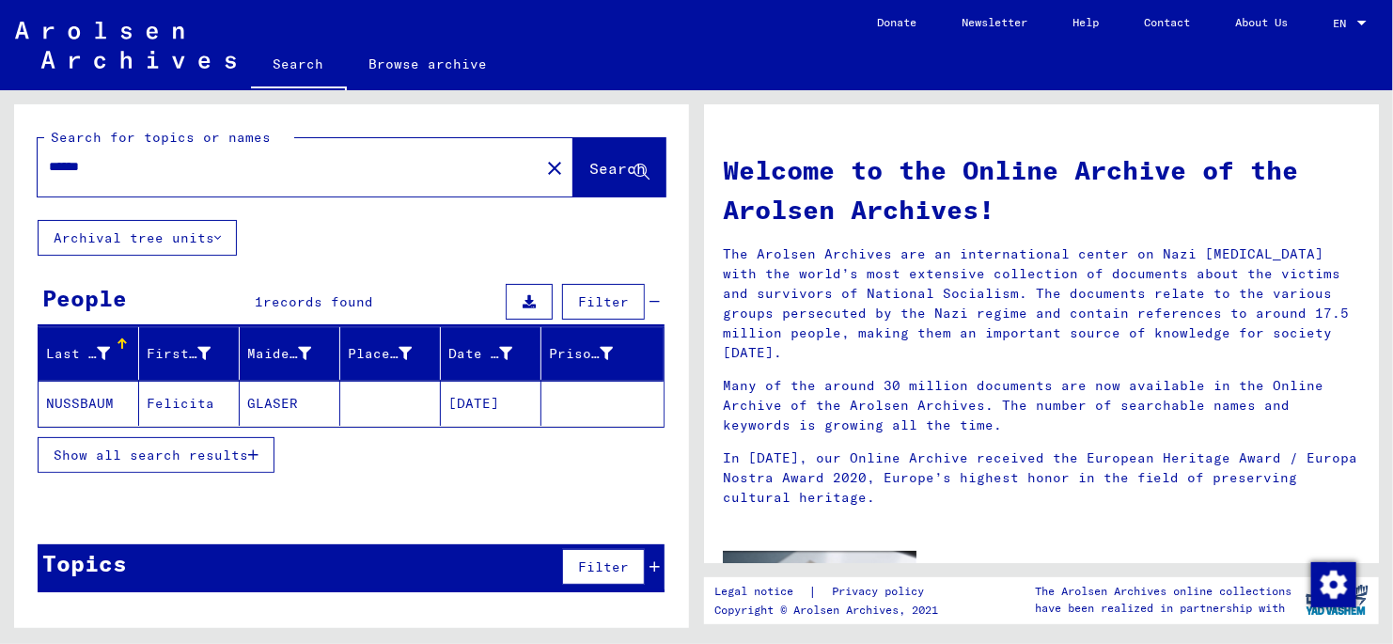
click at [188, 401] on mat-cell "Felicita" at bounding box center [189, 403] width 101 height 45
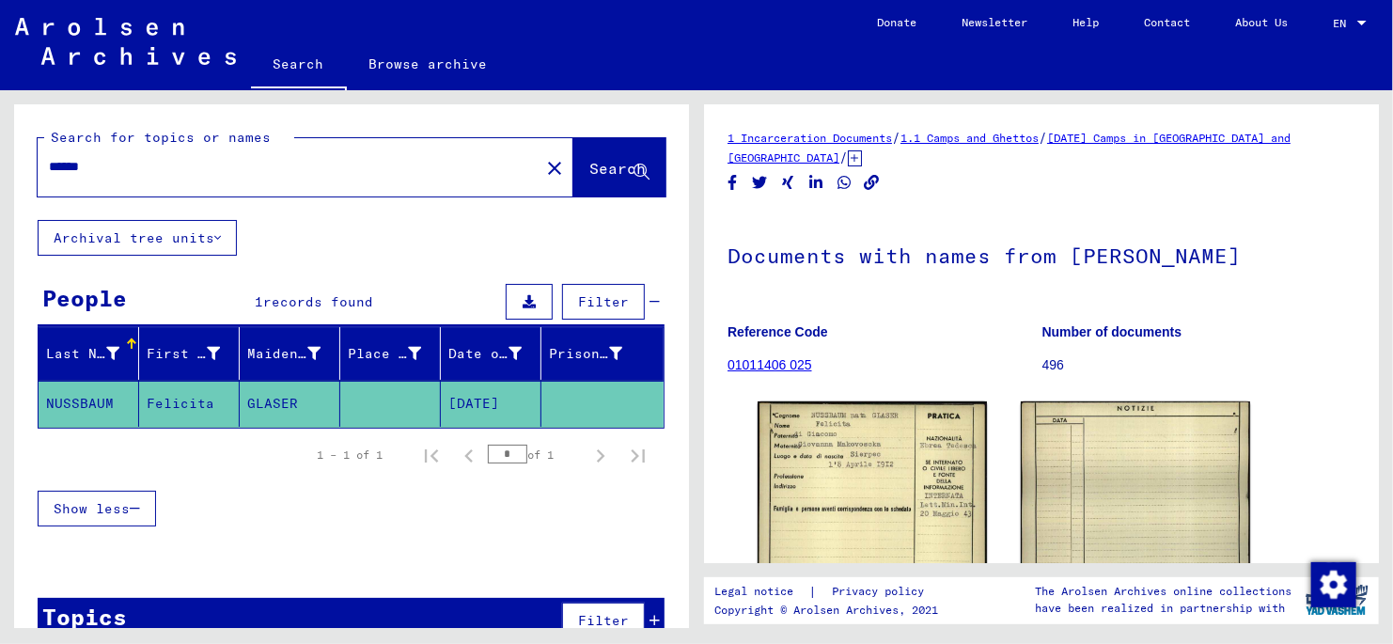
click at [144, 165] on input "******" at bounding box center [288, 167] width 479 height 20
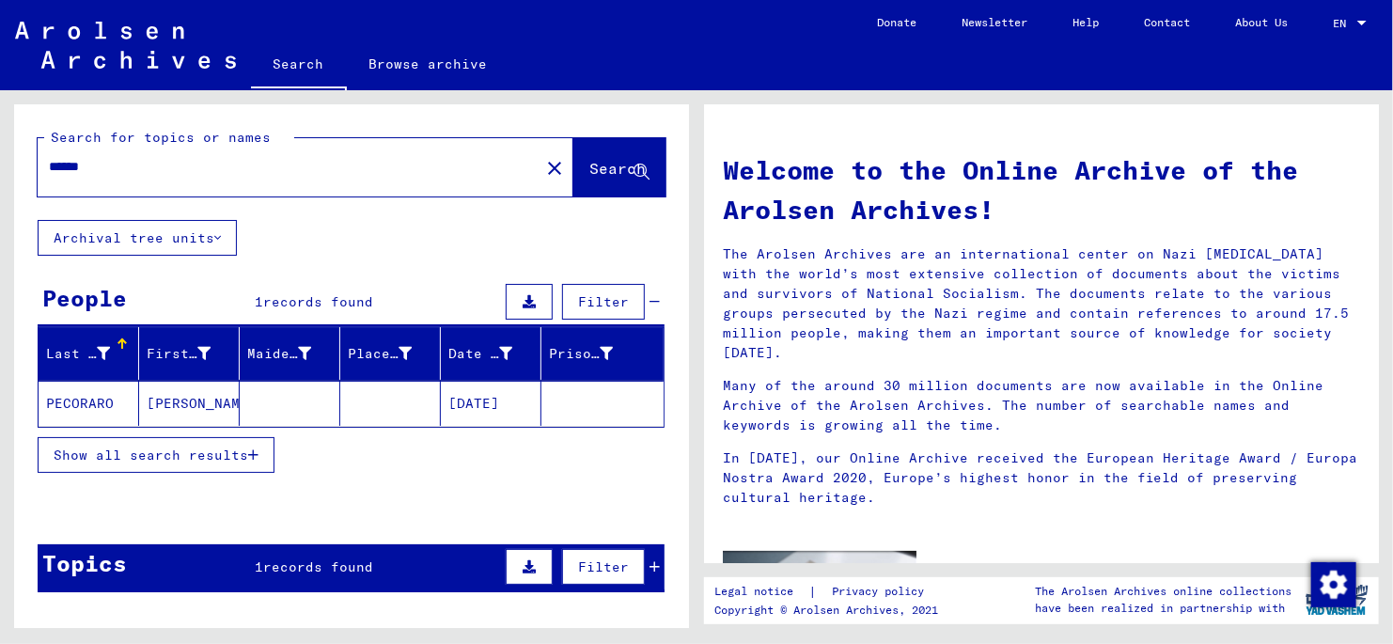
click at [94, 403] on mat-cell "PECORARO" at bounding box center [89, 403] width 101 height 45
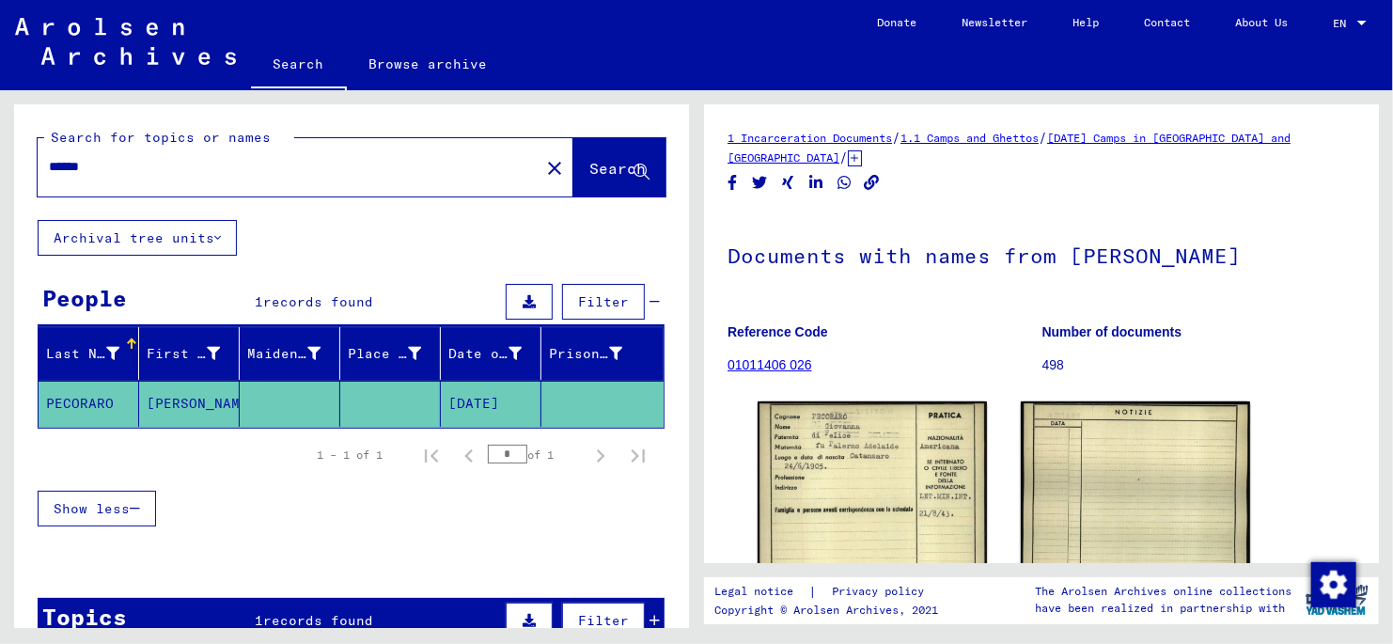
click at [127, 162] on input "******" at bounding box center [288, 167] width 479 height 20
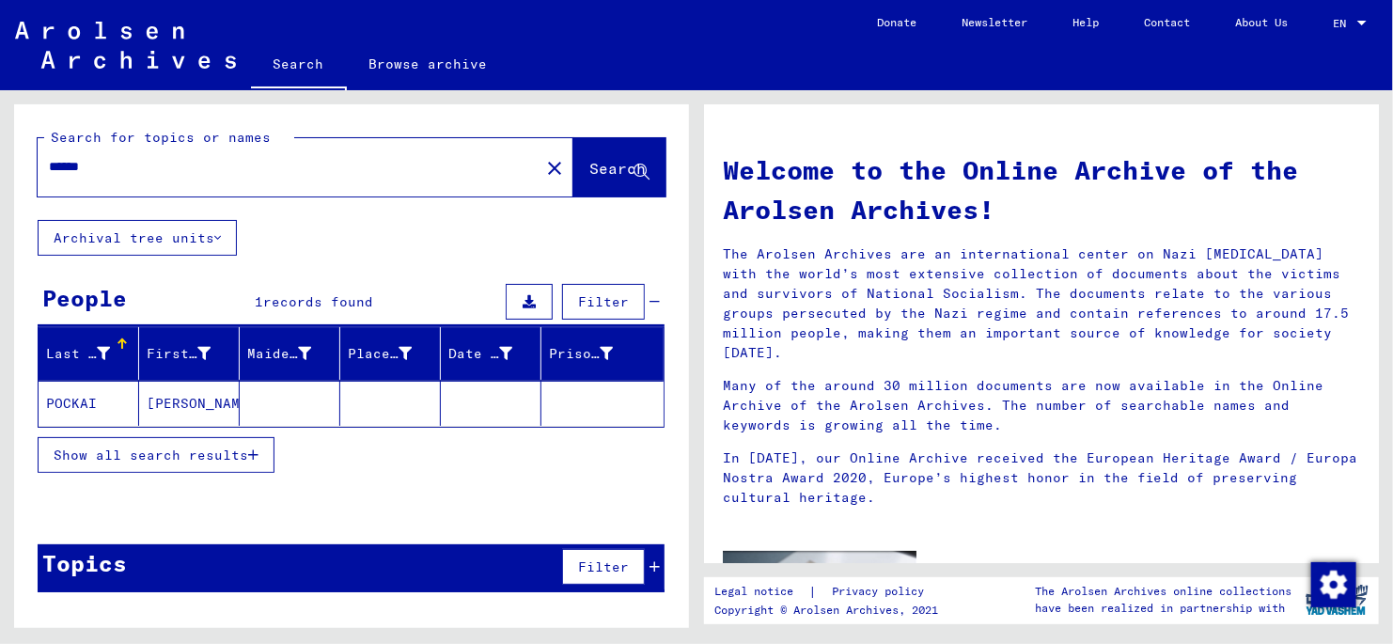
click at [139, 166] on input "******" at bounding box center [283, 167] width 468 height 20
click at [119, 164] on input "******" at bounding box center [283, 167] width 468 height 20
click at [78, 402] on mat-cell "RATMANSKY" at bounding box center [89, 403] width 101 height 45
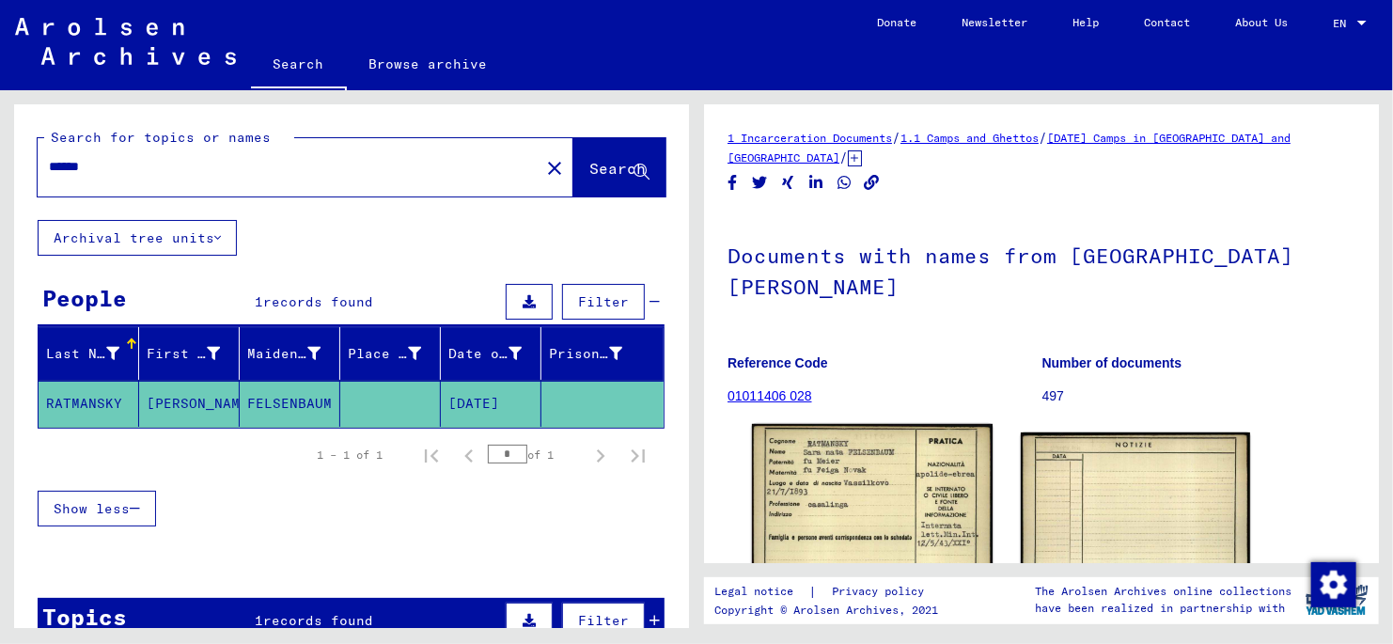
click at [842, 475] on img at bounding box center [872, 594] width 241 height 340
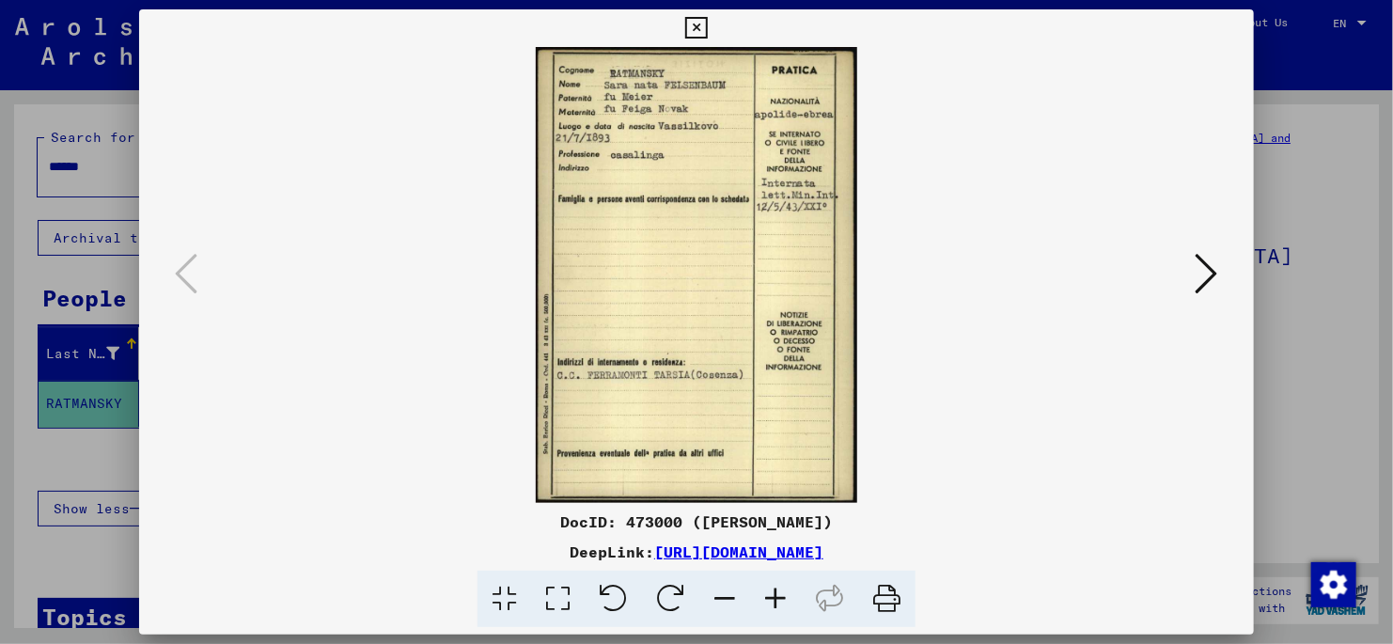
click at [559, 591] on icon at bounding box center [558, 599] width 54 height 57
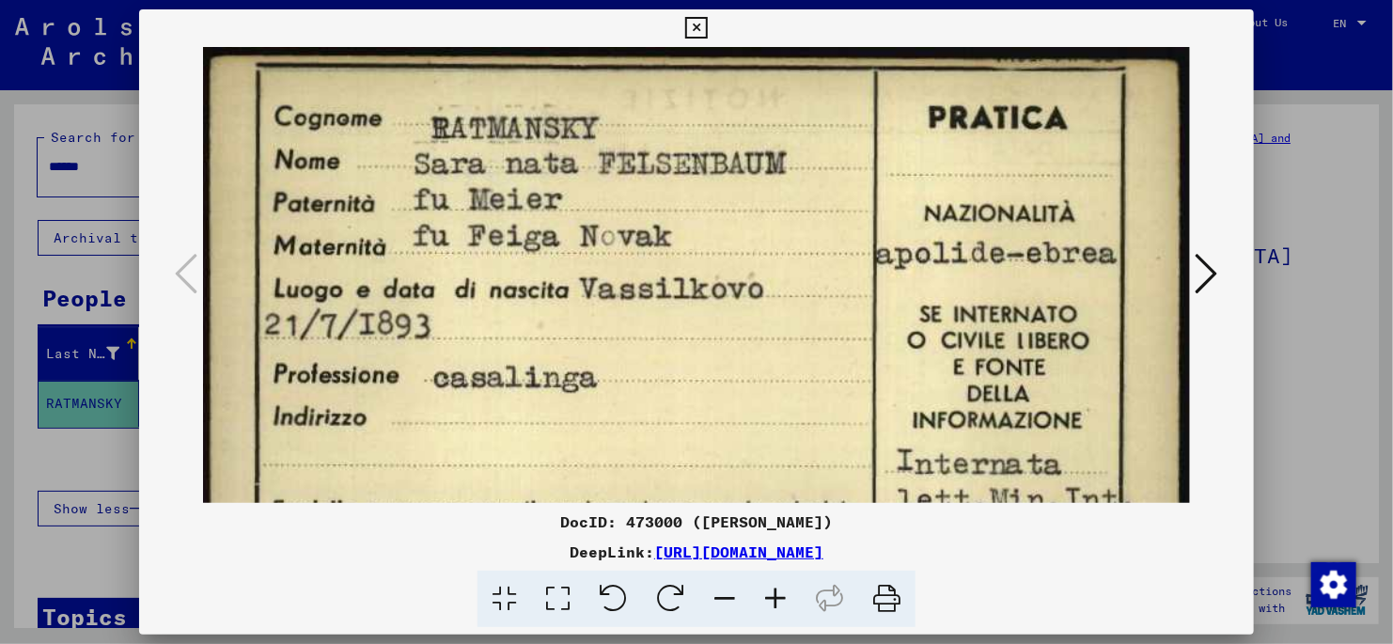
click at [1209, 274] on icon at bounding box center [1207, 273] width 23 height 45
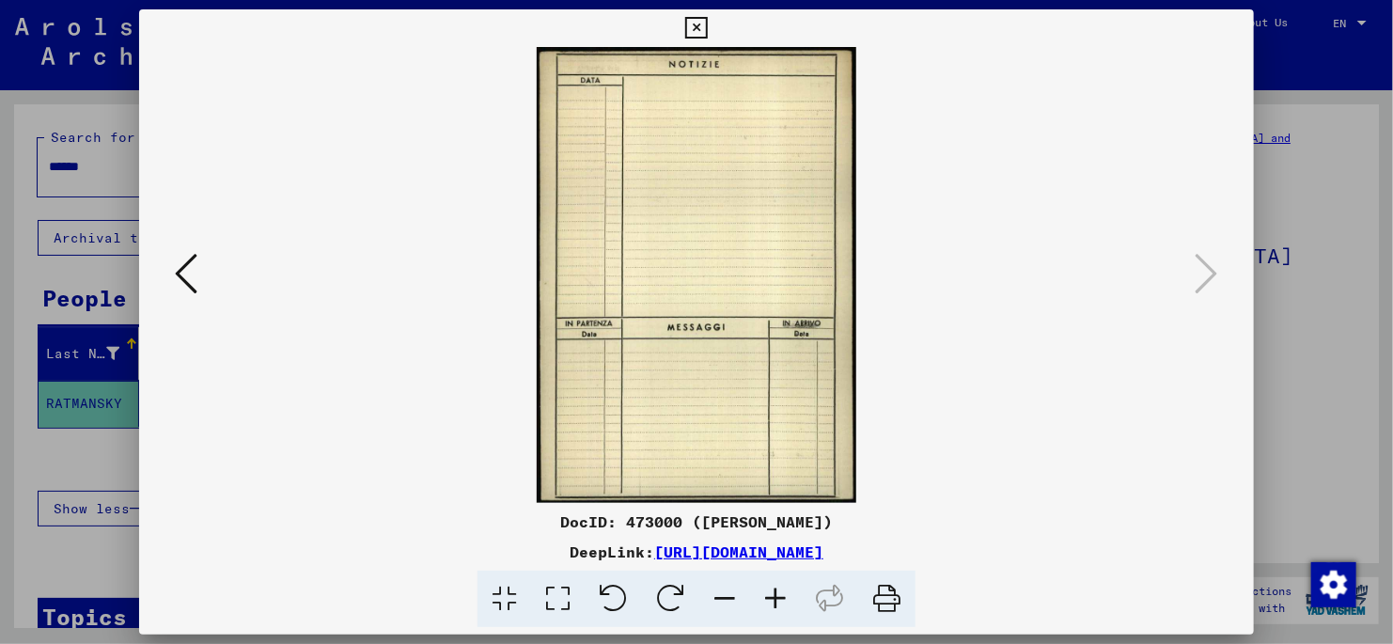
click at [696, 24] on icon at bounding box center [696, 28] width 22 height 23
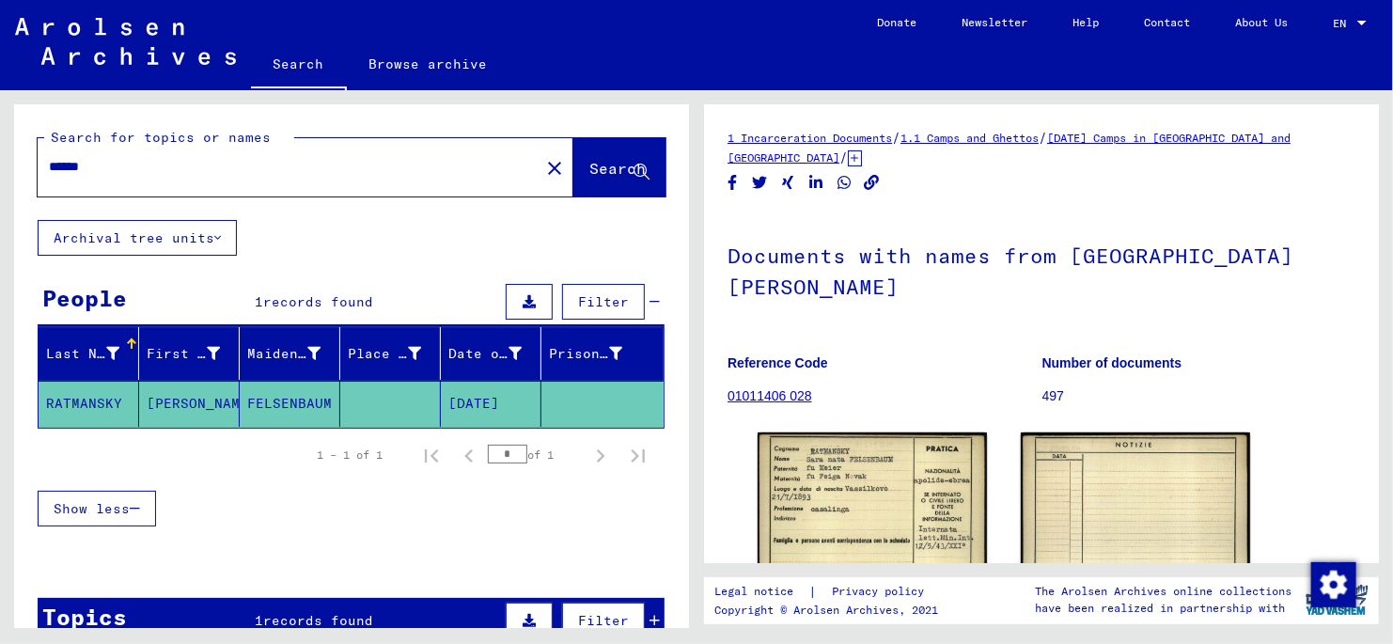
click at [129, 165] on input "******" at bounding box center [288, 167] width 479 height 20
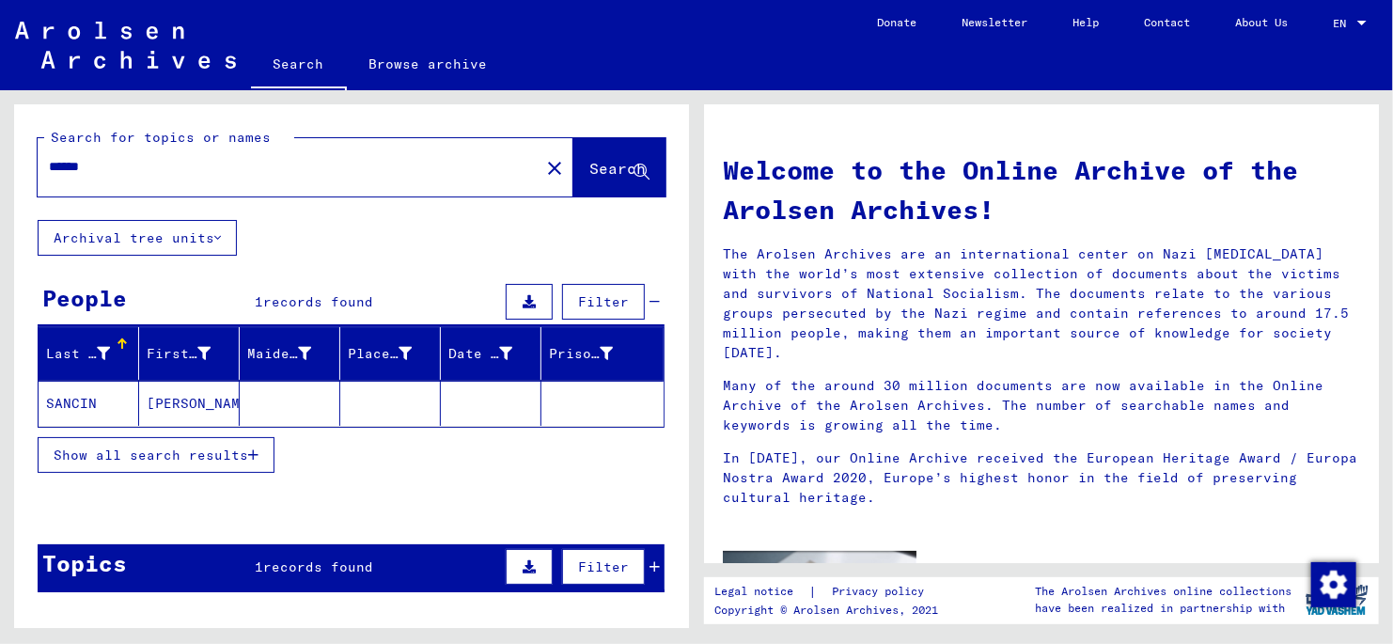
click at [88, 400] on mat-cell "SANCIN" at bounding box center [89, 403] width 101 height 45
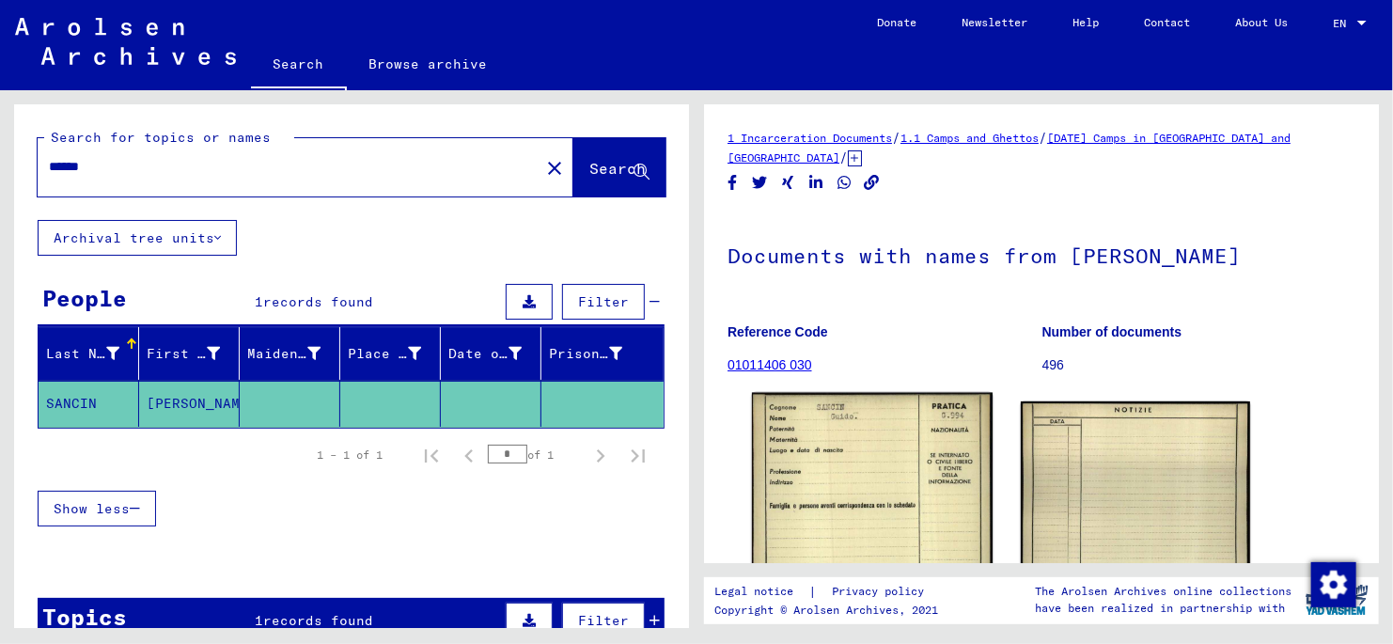
click at [840, 453] on img at bounding box center [872, 564] width 241 height 343
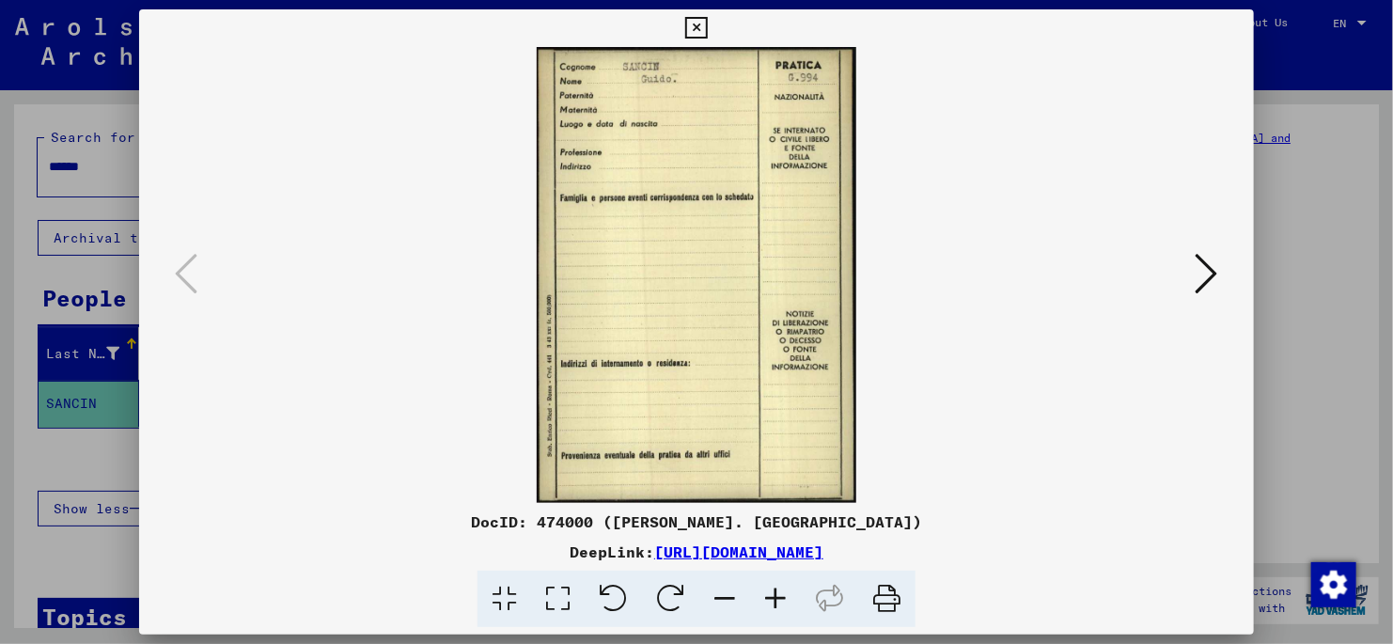
click at [691, 27] on icon at bounding box center [696, 28] width 22 height 23
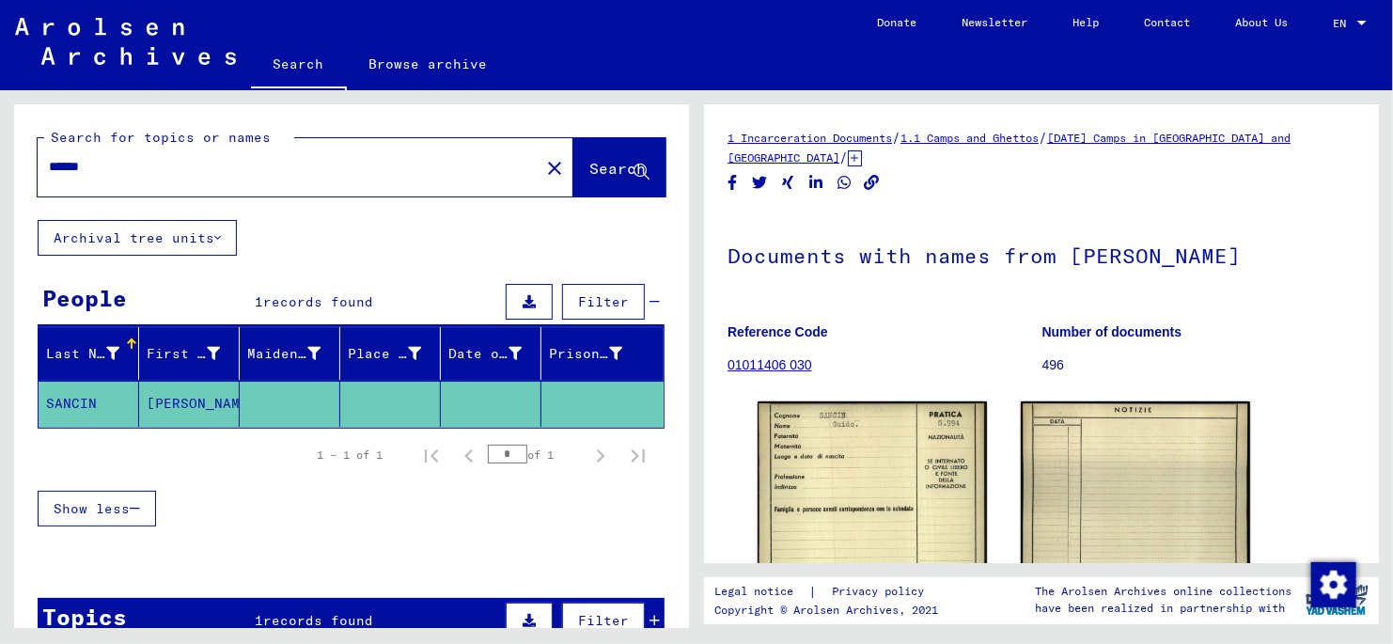
click at [126, 170] on input "******" at bounding box center [288, 167] width 479 height 20
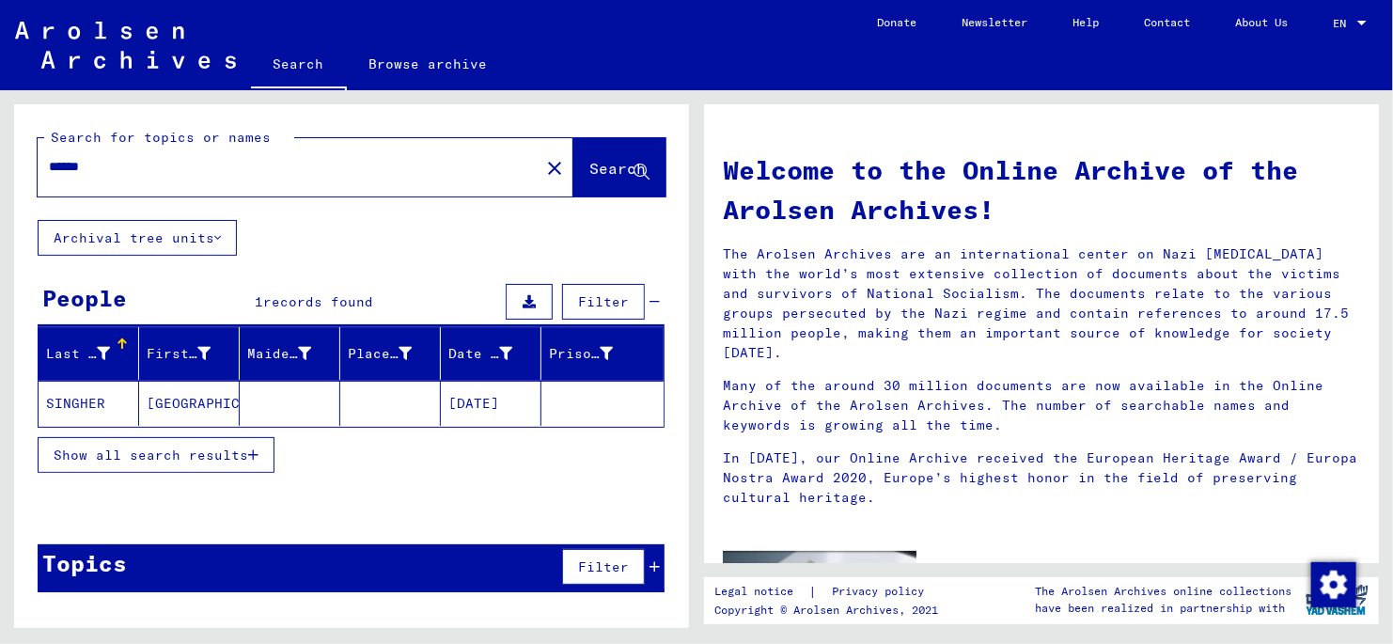
click at [168, 398] on mat-cell "[GEOGRAPHIC_DATA]" at bounding box center [189, 403] width 101 height 45
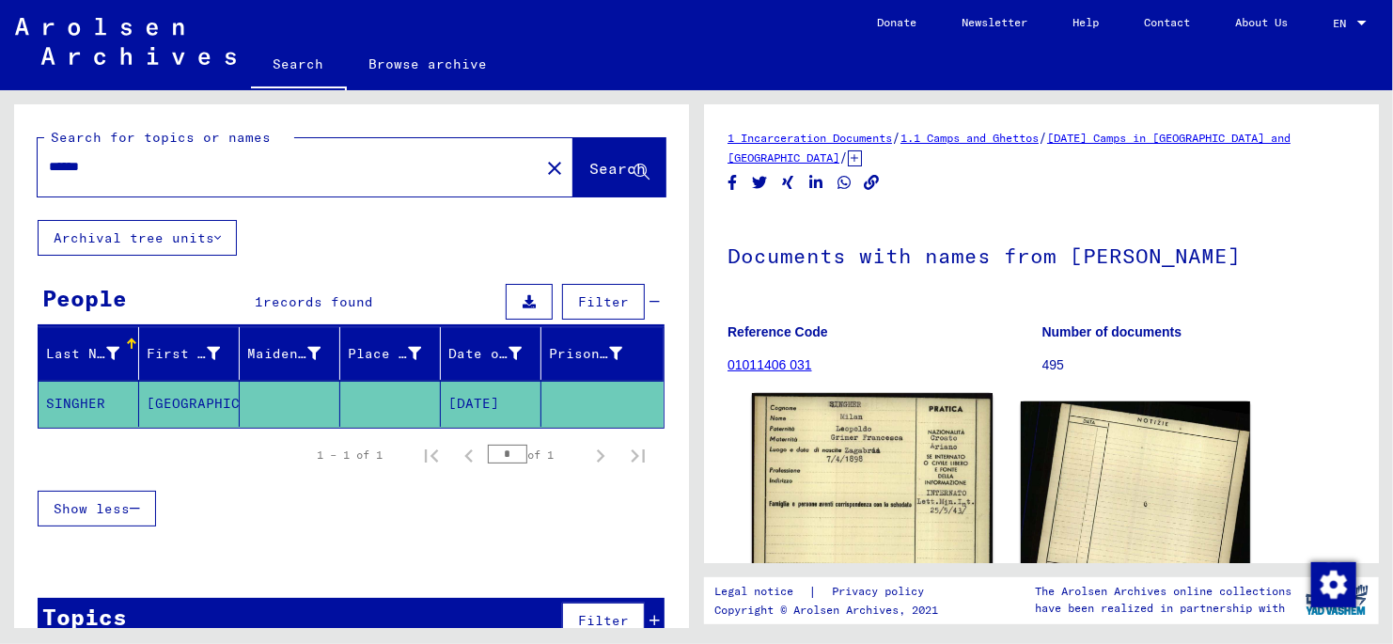
click at [852, 470] on img at bounding box center [872, 559] width 241 height 332
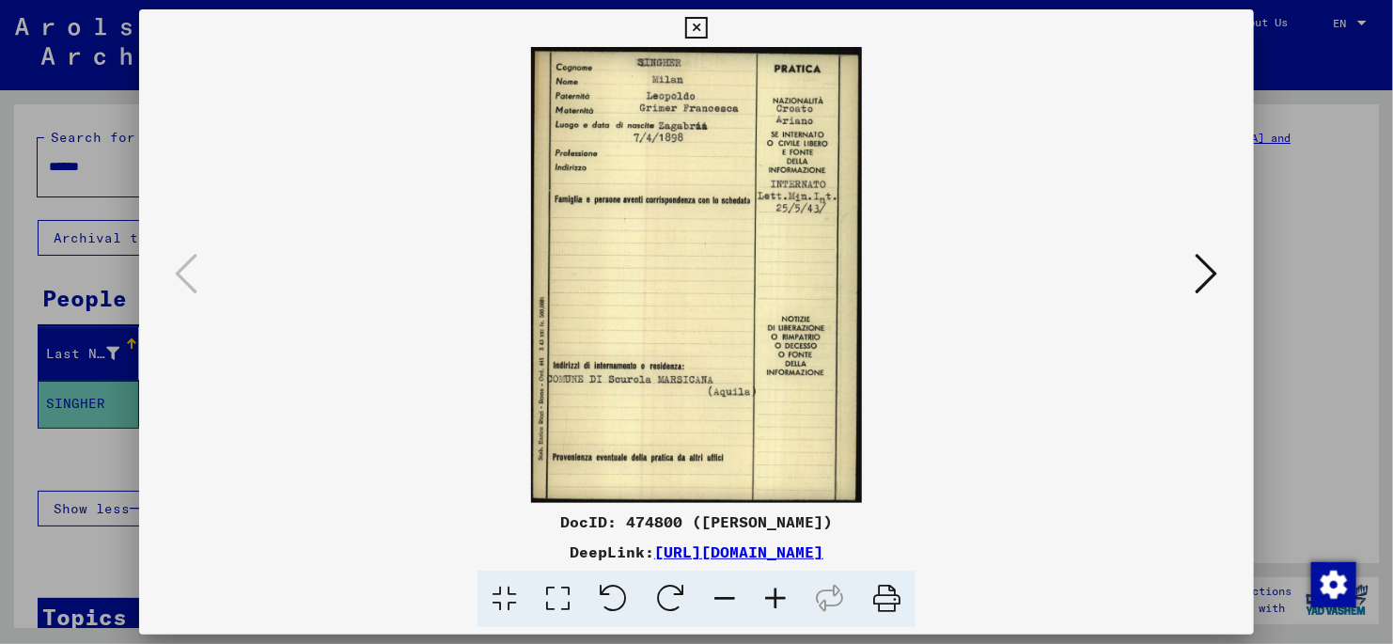
click at [558, 595] on icon at bounding box center [558, 599] width 54 height 57
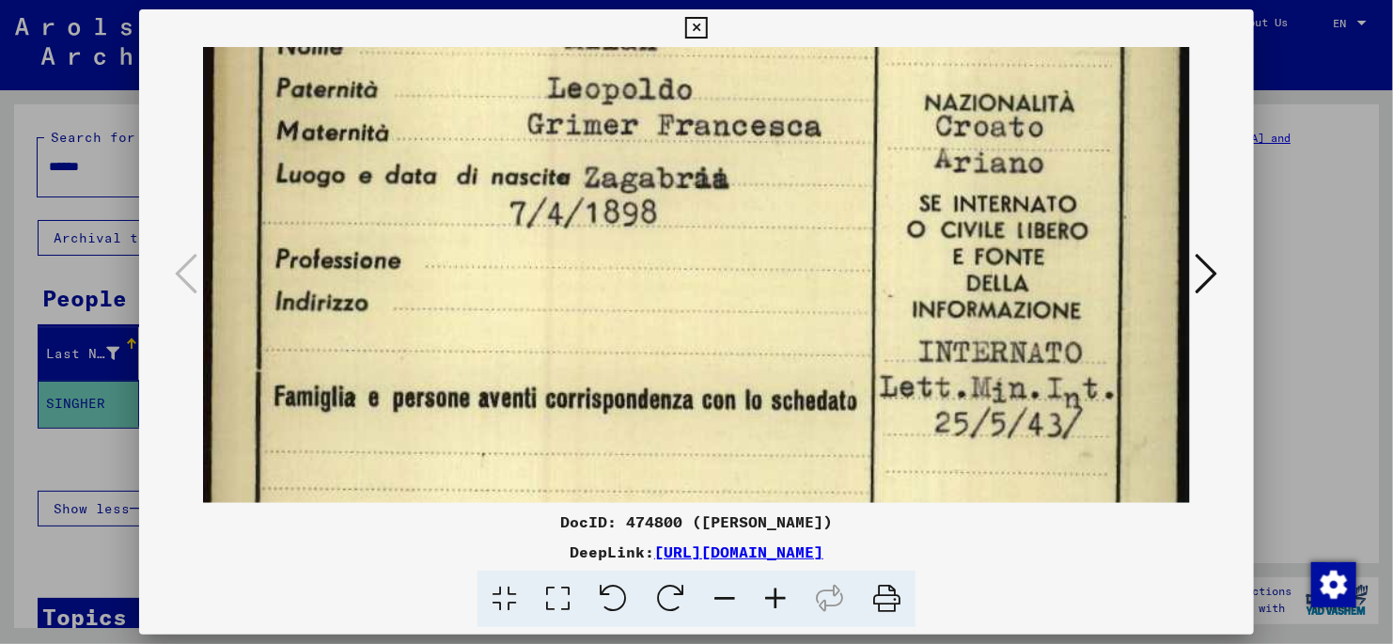
scroll to position [107, 0]
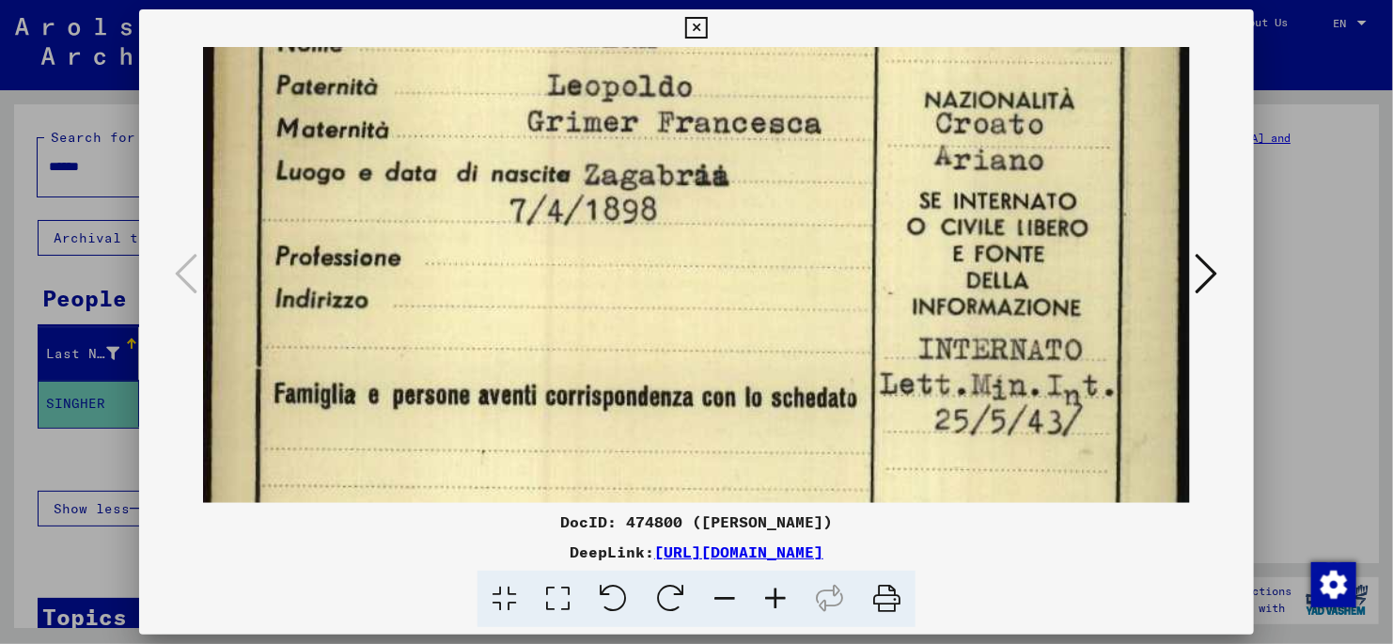
drag, startPoint x: 593, startPoint y: 370, endPoint x: 601, endPoint y: 305, distance: 66.2
click at [601, 305] on img at bounding box center [696, 620] width 987 height 1360
click at [1210, 291] on icon at bounding box center [1207, 273] width 23 height 45
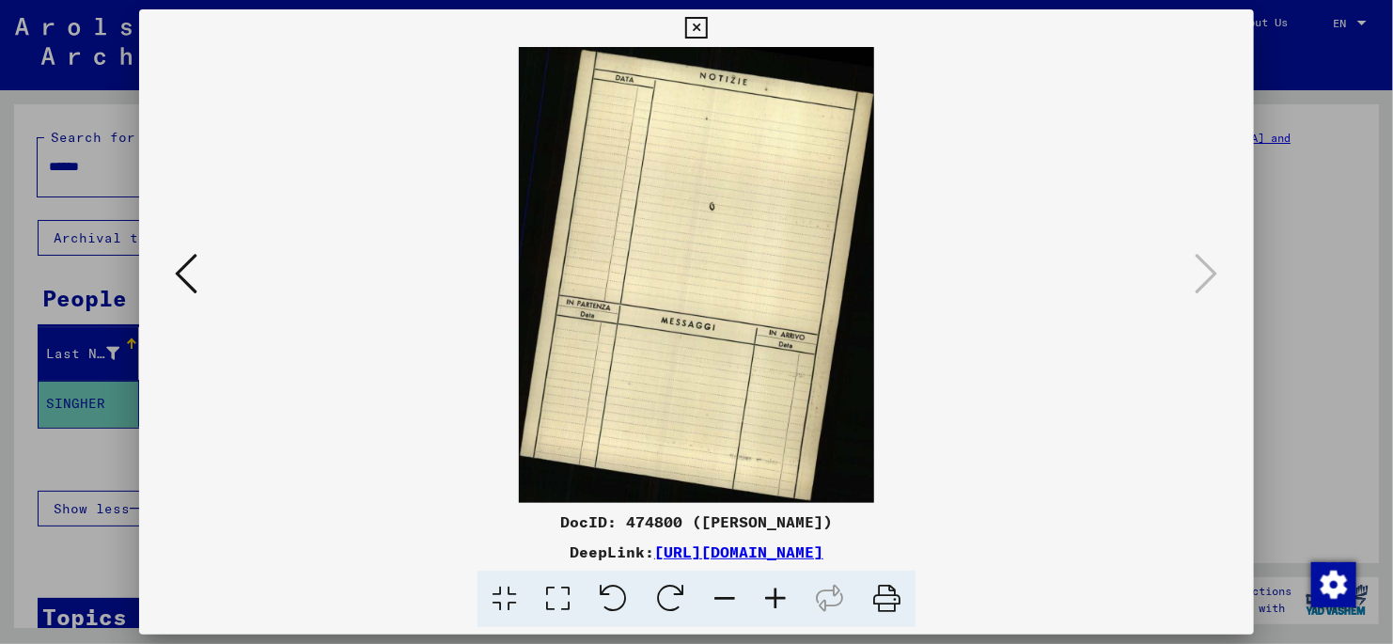
click at [697, 24] on icon at bounding box center [696, 28] width 22 height 23
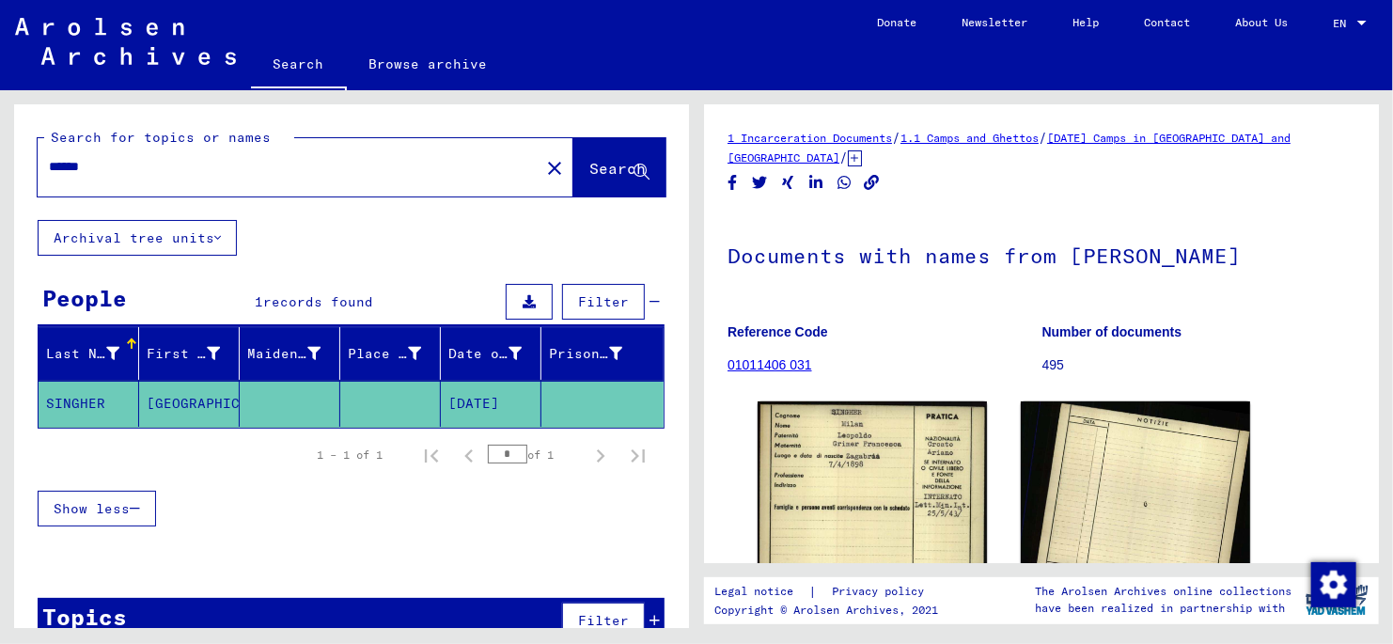
click at [130, 166] on input "******" at bounding box center [288, 167] width 479 height 20
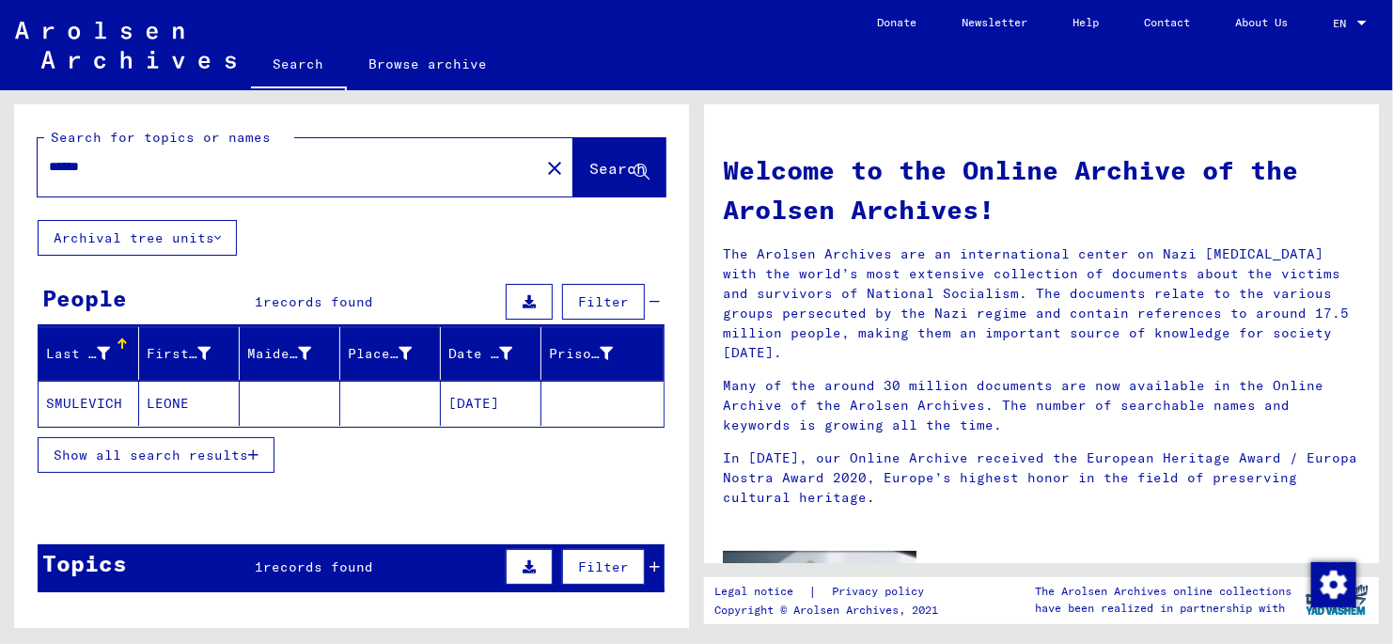
click at [71, 400] on mat-cell "SMULEVICH" at bounding box center [89, 403] width 101 height 45
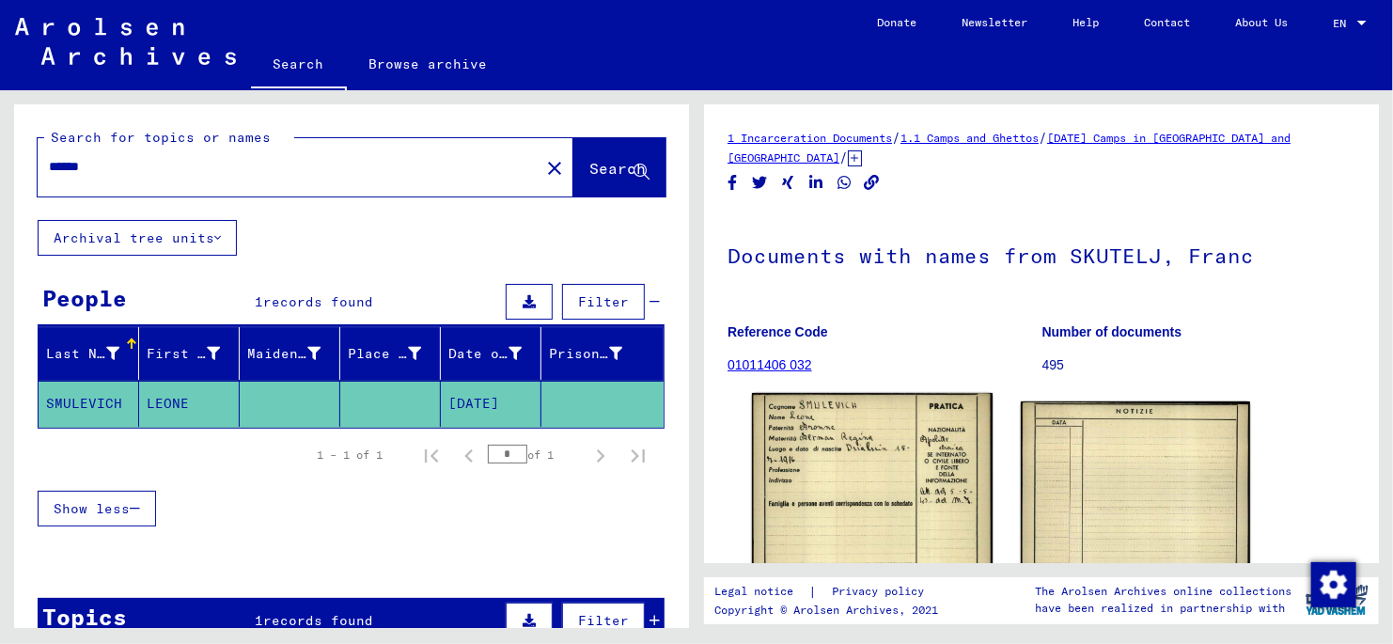
click at [856, 463] on img at bounding box center [872, 561] width 241 height 336
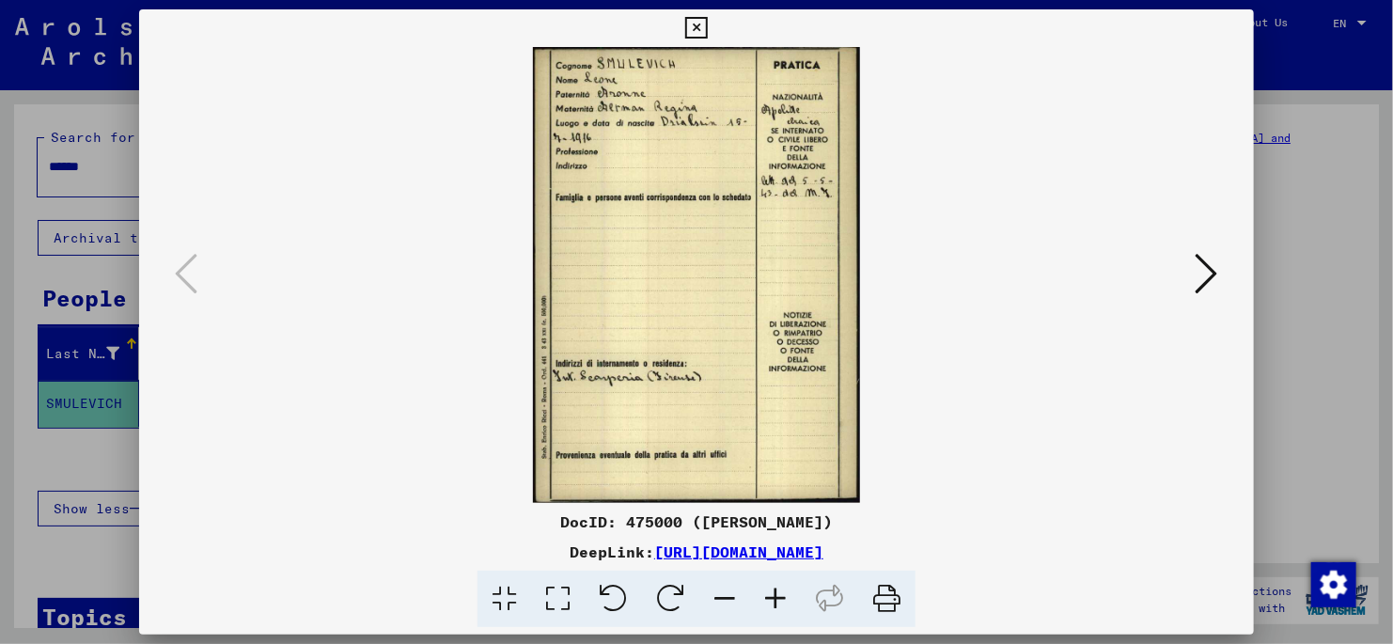
click at [569, 594] on icon at bounding box center [558, 599] width 54 height 57
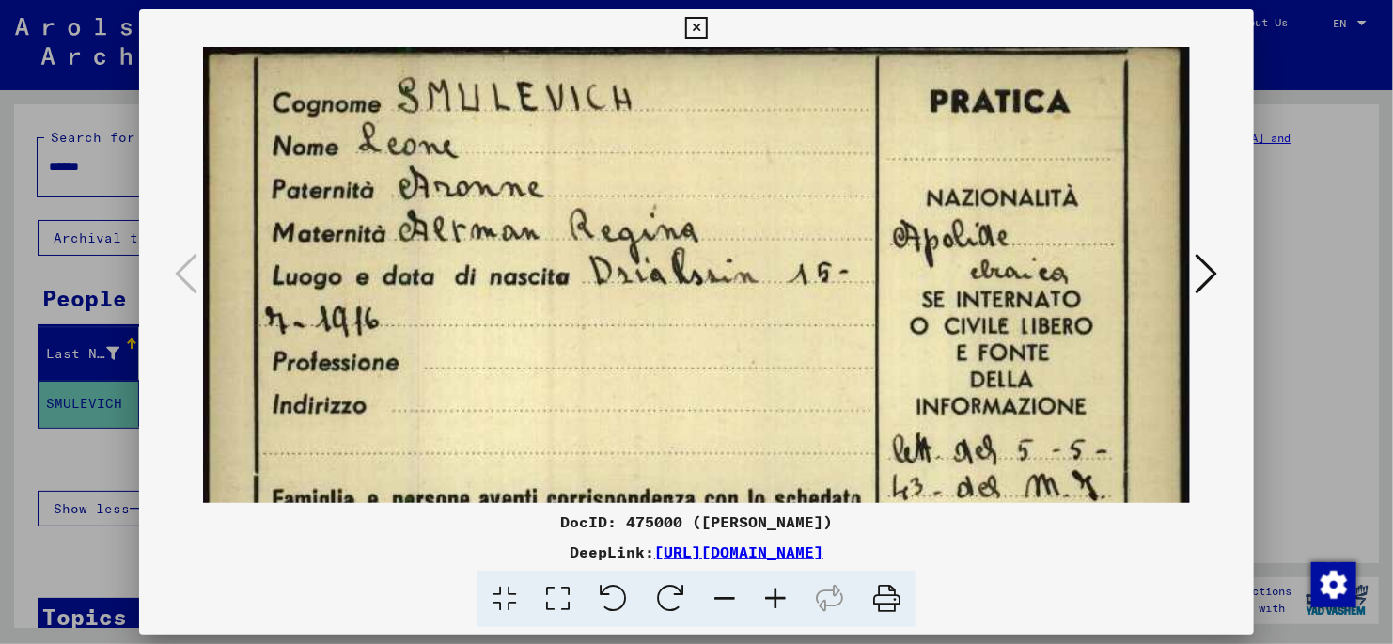
click at [693, 30] on icon at bounding box center [696, 28] width 22 height 23
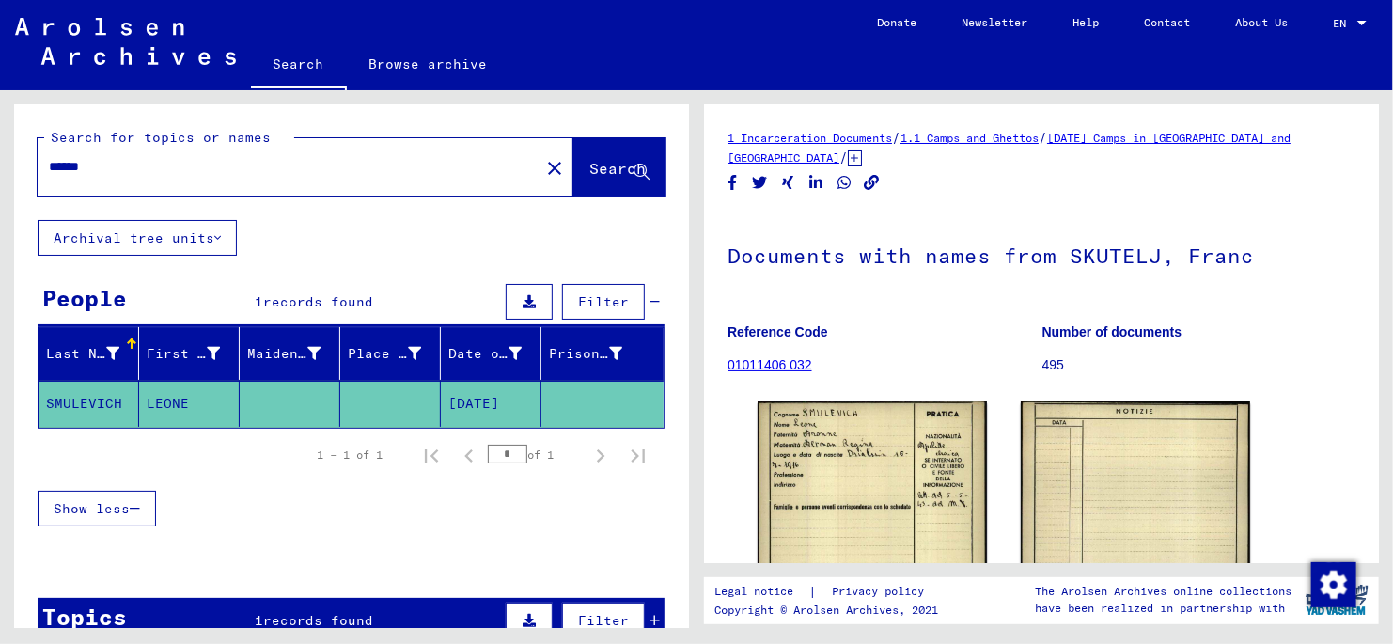
click at [134, 169] on input "******" at bounding box center [288, 167] width 479 height 20
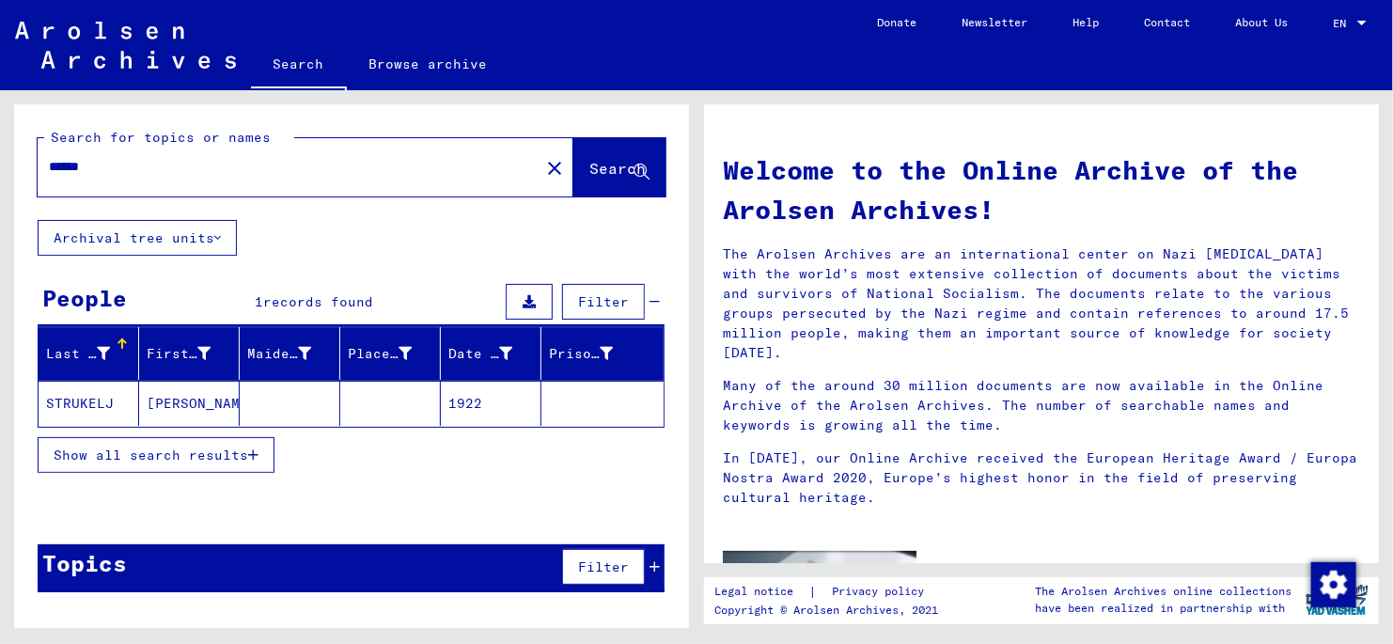
click at [64, 398] on mat-cell "STRUKELJ" at bounding box center [89, 403] width 101 height 45
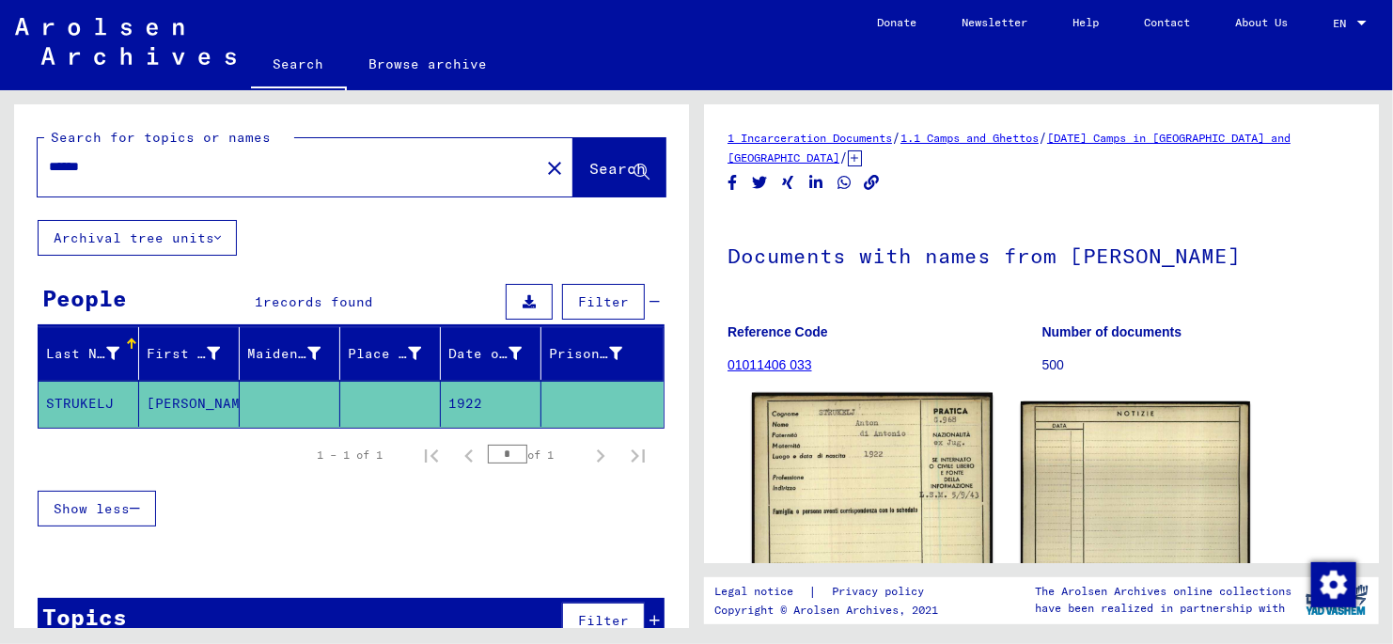
click at [868, 458] on img at bounding box center [872, 568] width 241 height 351
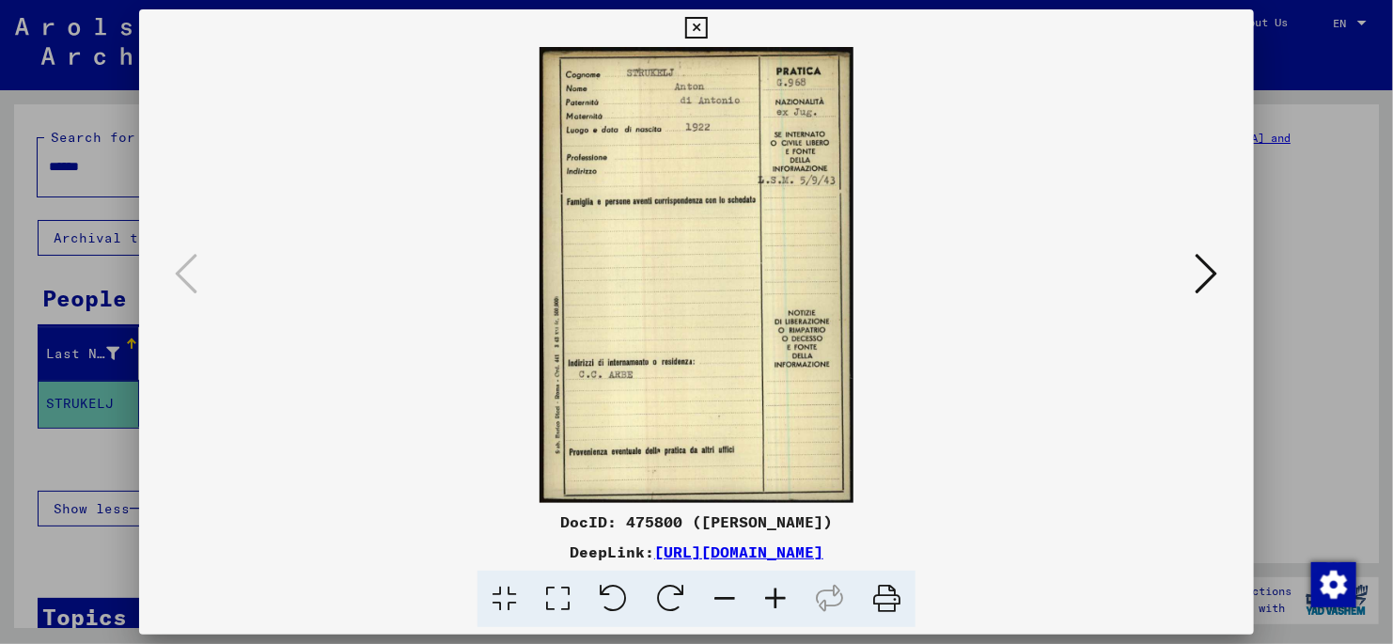
click at [1203, 282] on icon at bounding box center [1207, 273] width 23 height 45
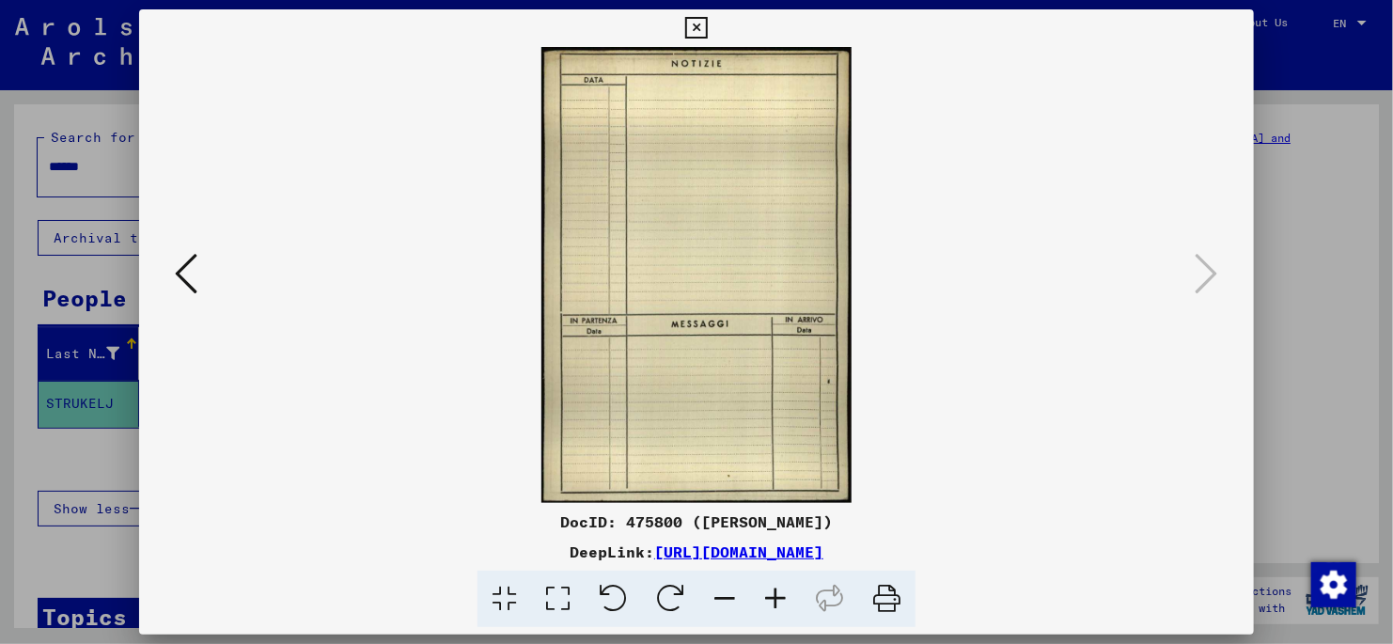
click at [699, 25] on icon at bounding box center [696, 28] width 22 height 23
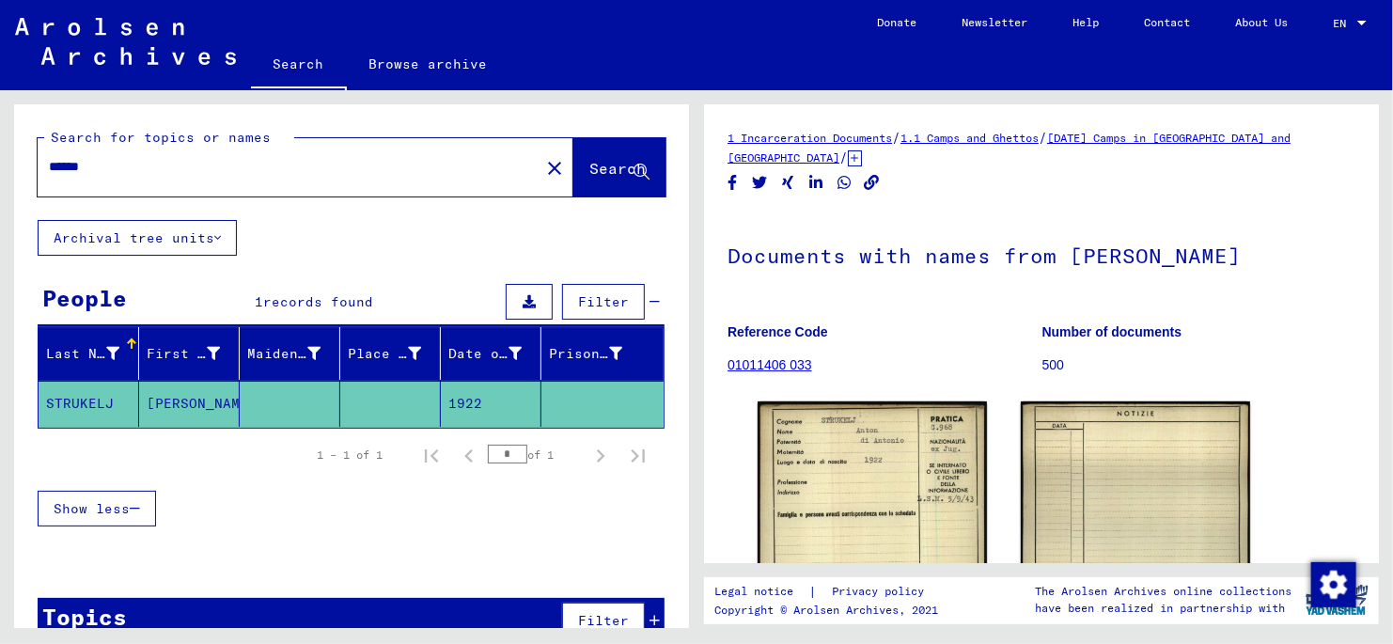
click at [113, 168] on input "******" at bounding box center [288, 167] width 479 height 20
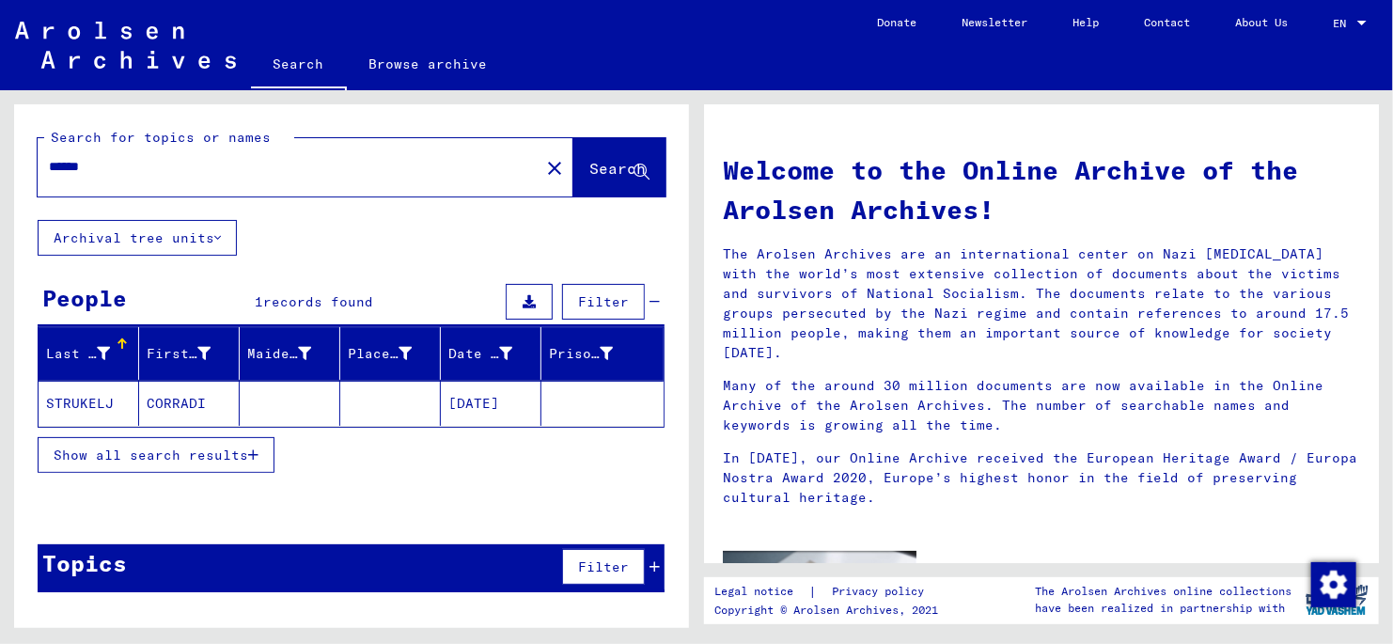
click at [77, 407] on mat-cell "STRUKELJ" at bounding box center [89, 403] width 101 height 45
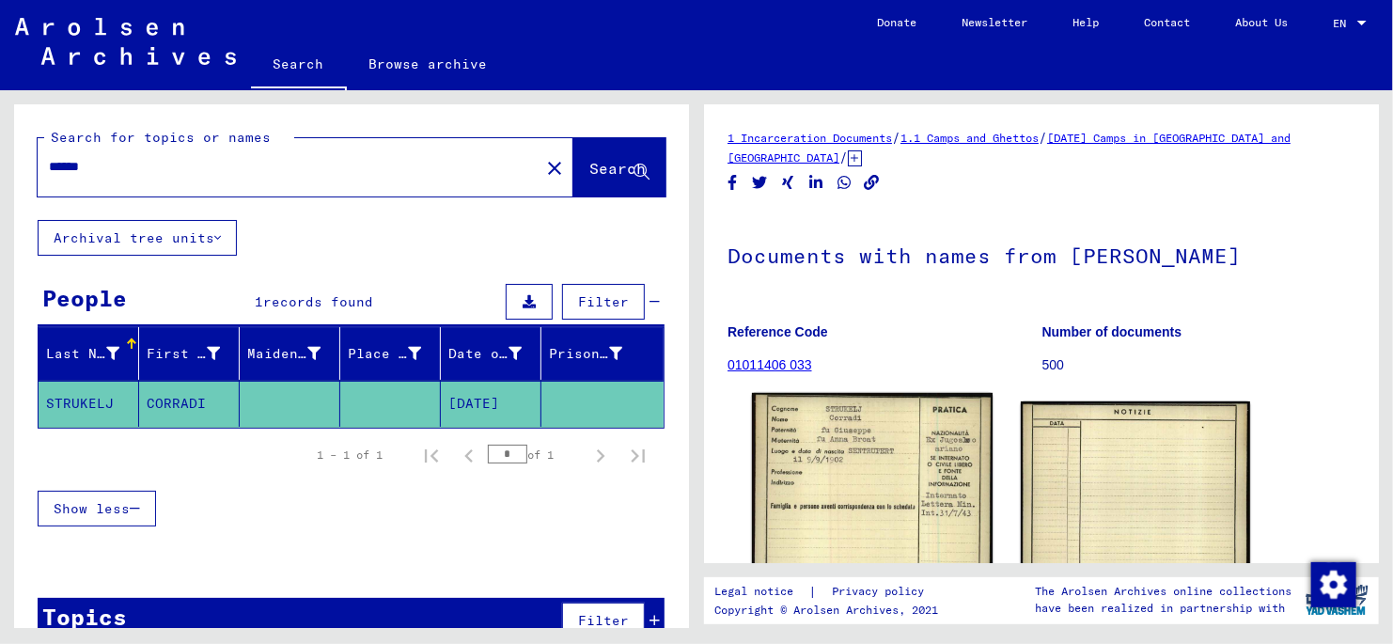
click at [837, 509] on img at bounding box center [872, 563] width 241 height 341
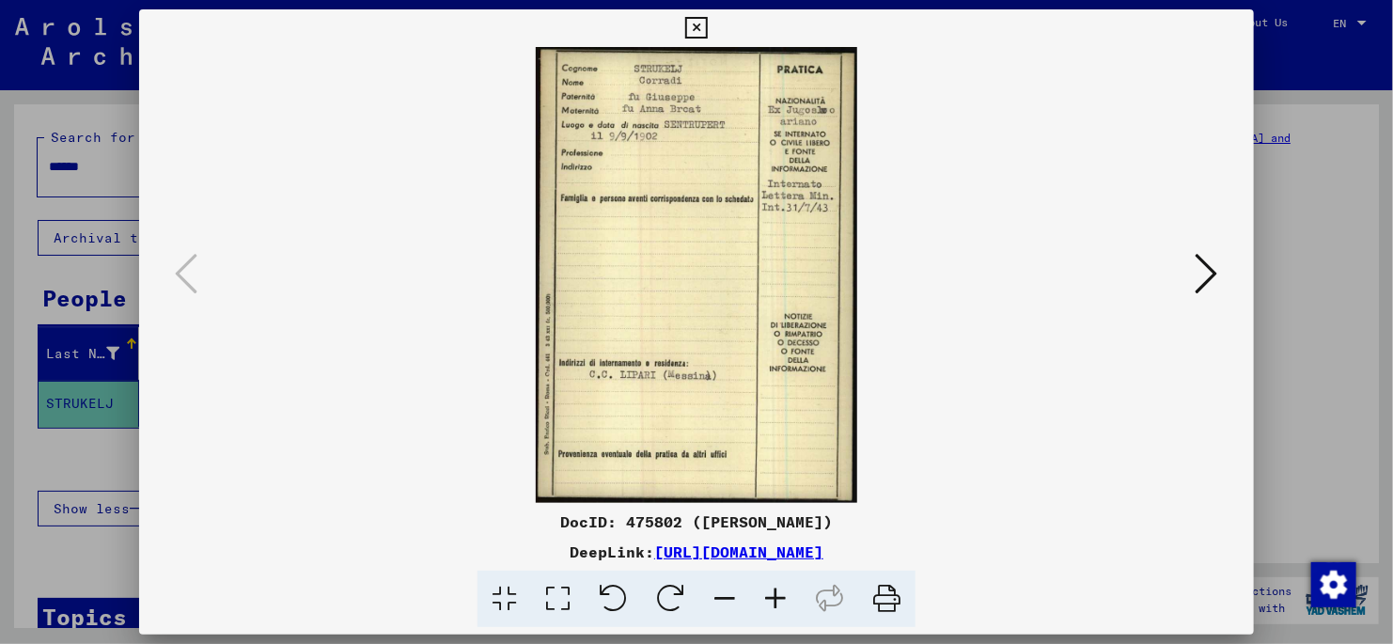
click at [554, 596] on icon at bounding box center [558, 599] width 54 height 57
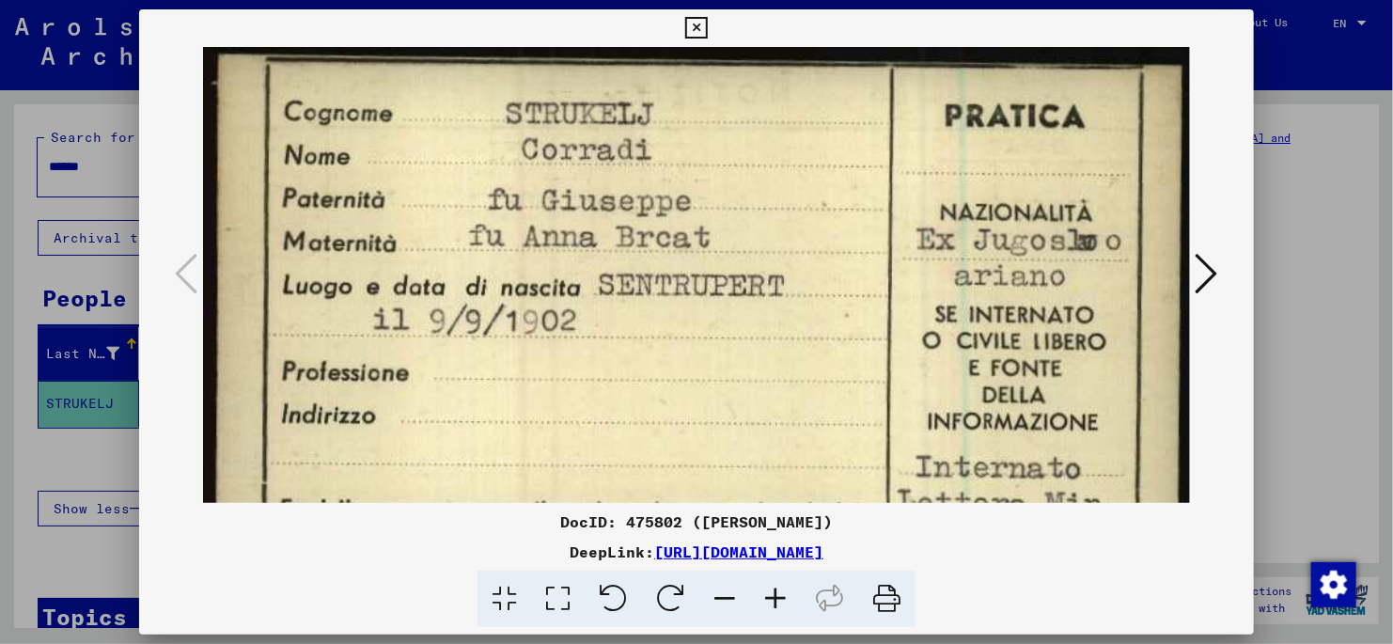
click at [691, 24] on icon at bounding box center [696, 28] width 22 height 23
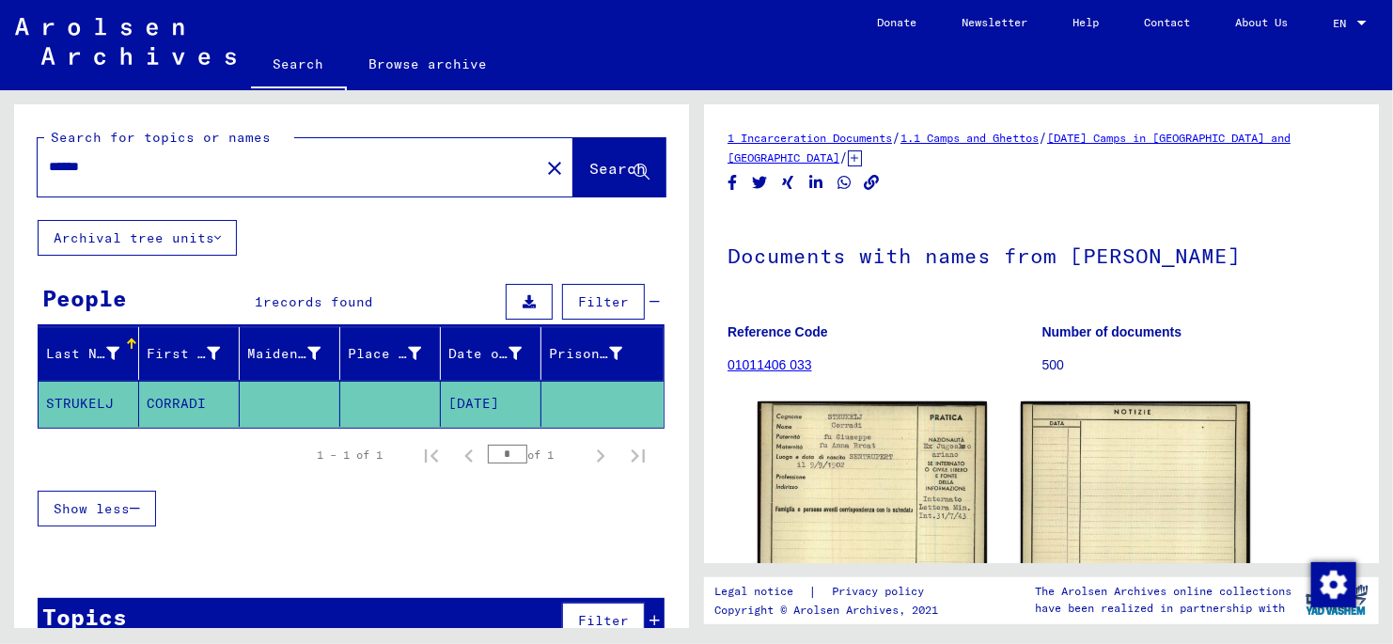
click at [133, 167] on input "******" at bounding box center [288, 167] width 479 height 20
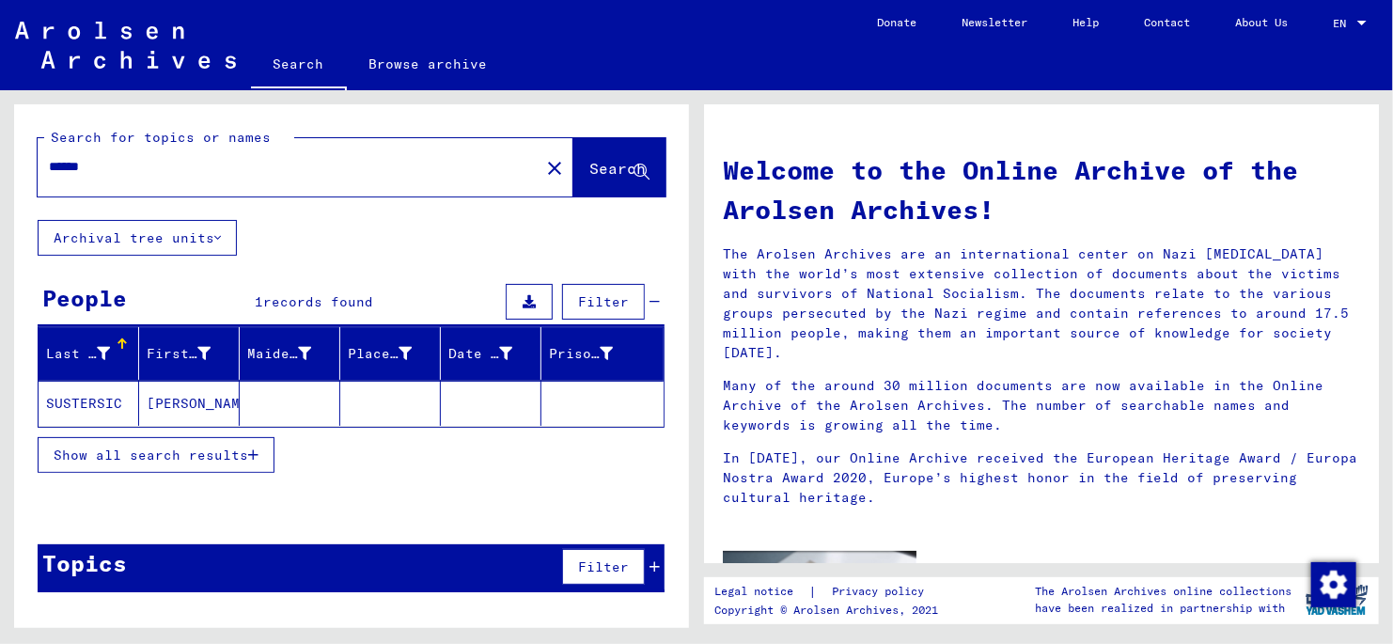
click at [82, 405] on mat-cell "SUSTERSIC" at bounding box center [89, 403] width 101 height 45
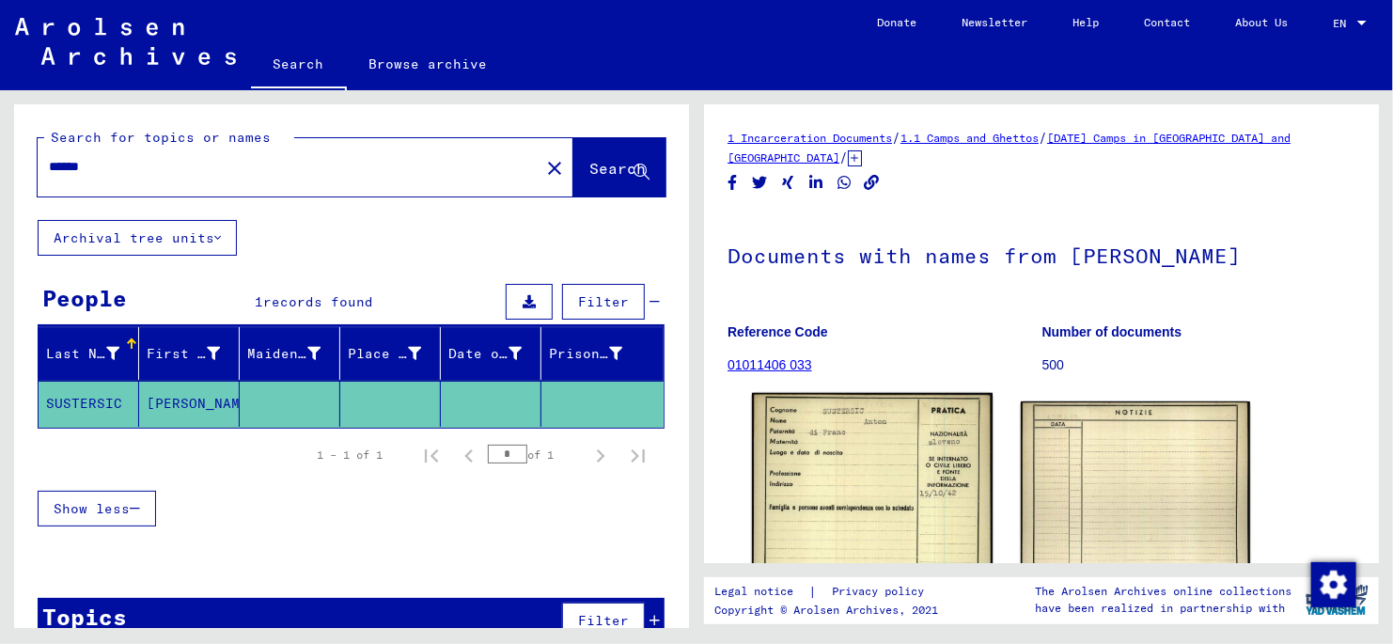
drag, startPoint x: 904, startPoint y: 485, endPoint x: 883, endPoint y: 477, distance: 23.2
click at [883, 477] on img at bounding box center [872, 565] width 241 height 344
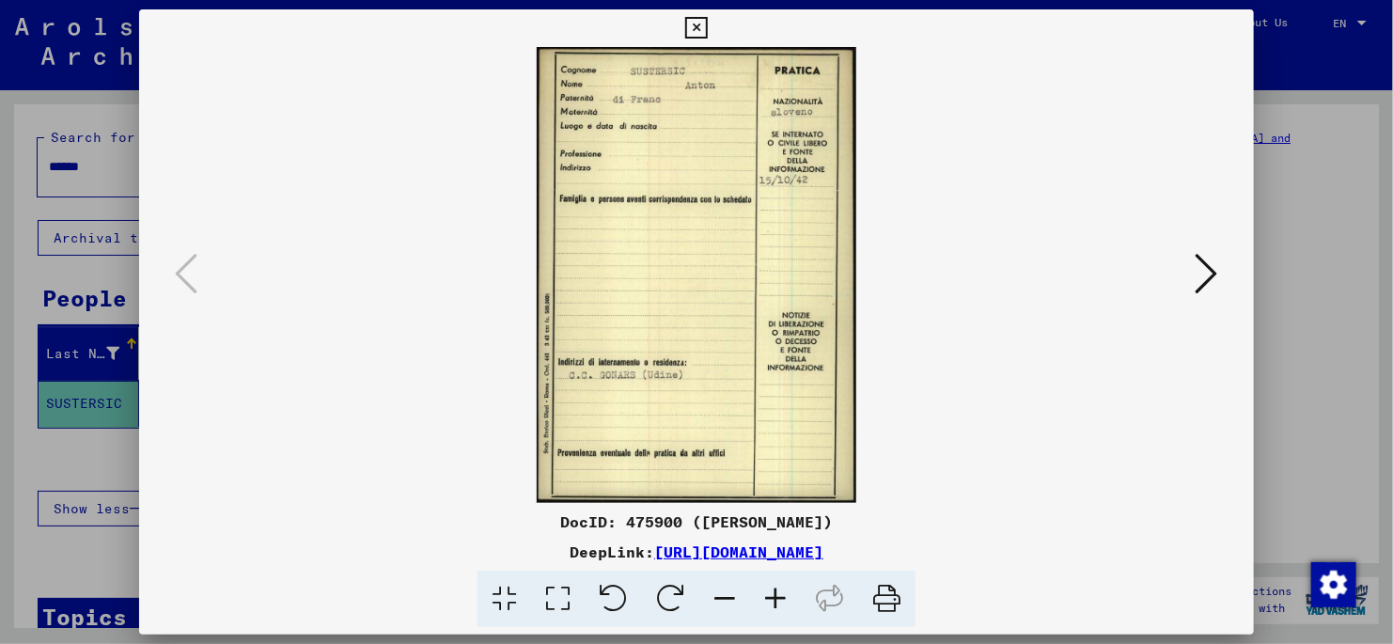
click at [561, 603] on icon at bounding box center [558, 599] width 54 height 57
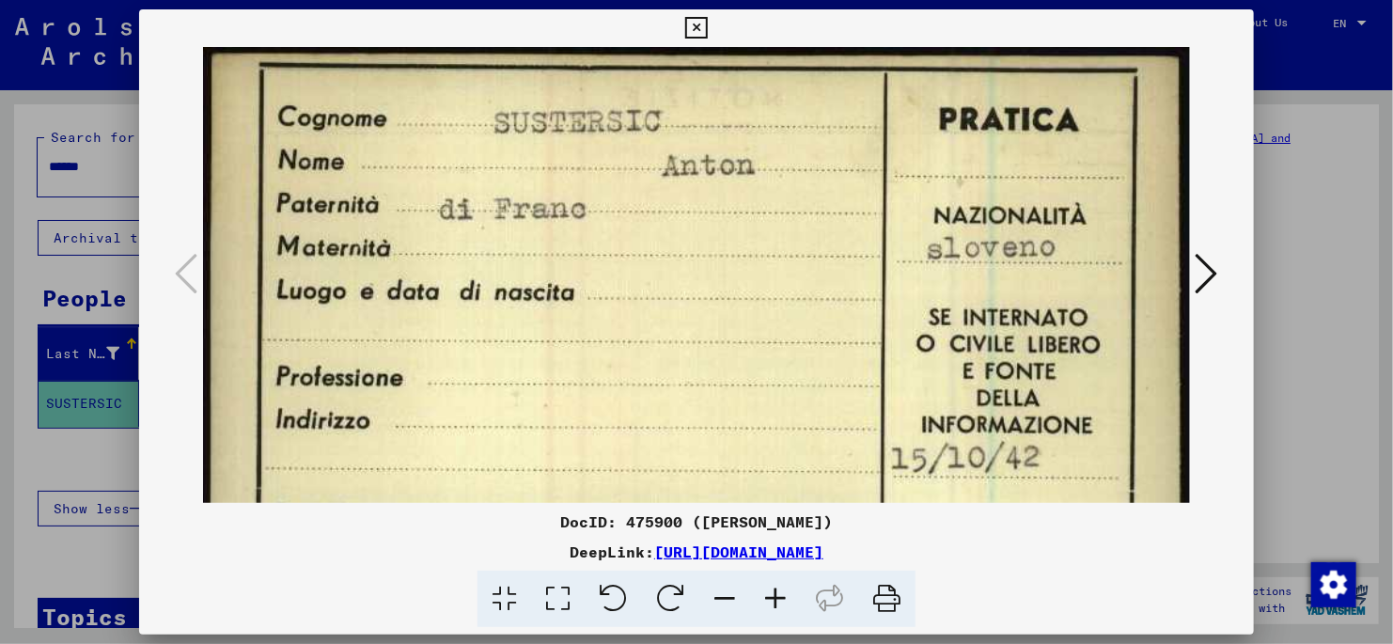
click at [697, 33] on icon at bounding box center [696, 28] width 22 height 23
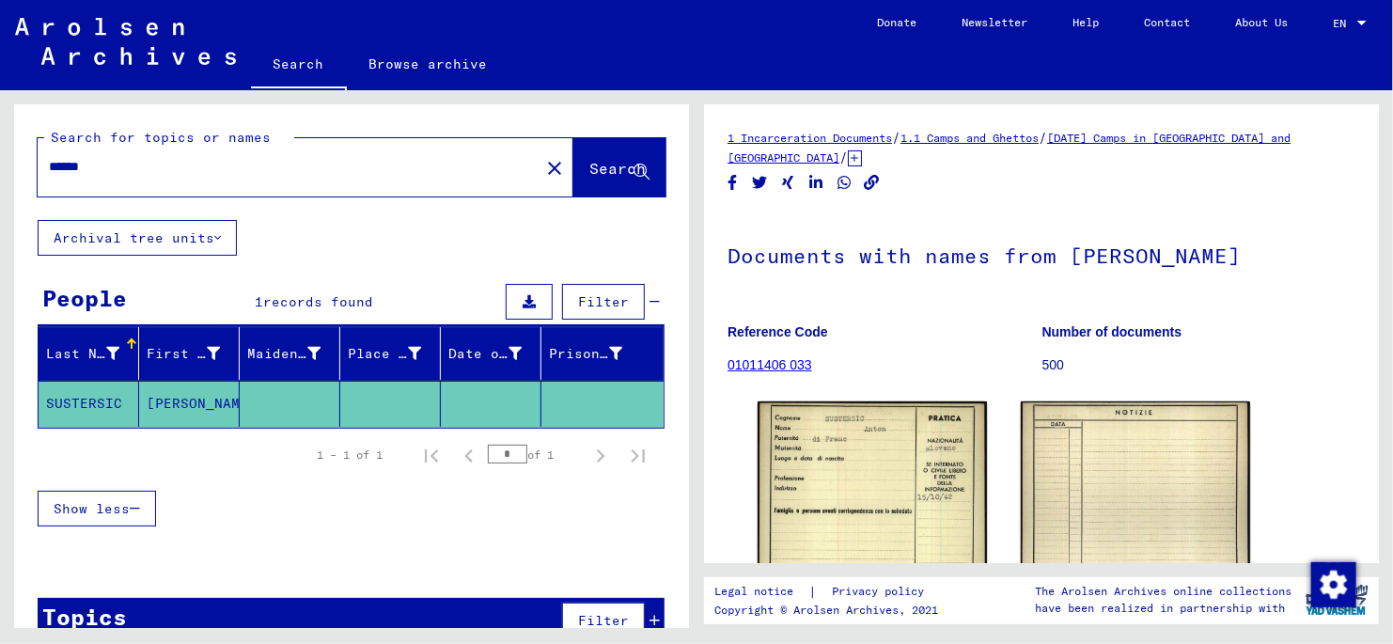
click at [129, 165] on input "******" at bounding box center [288, 167] width 479 height 20
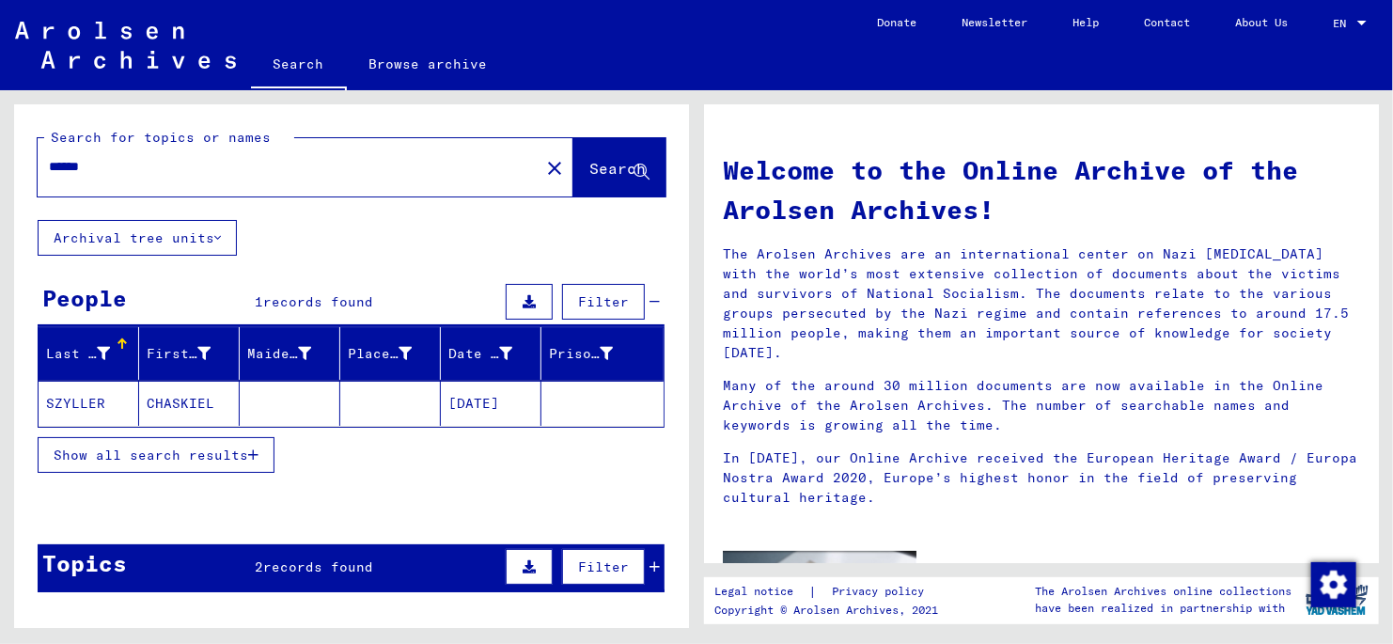
click at [173, 403] on mat-cell "CHASKIEL" at bounding box center [189, 403] width 101 height 45
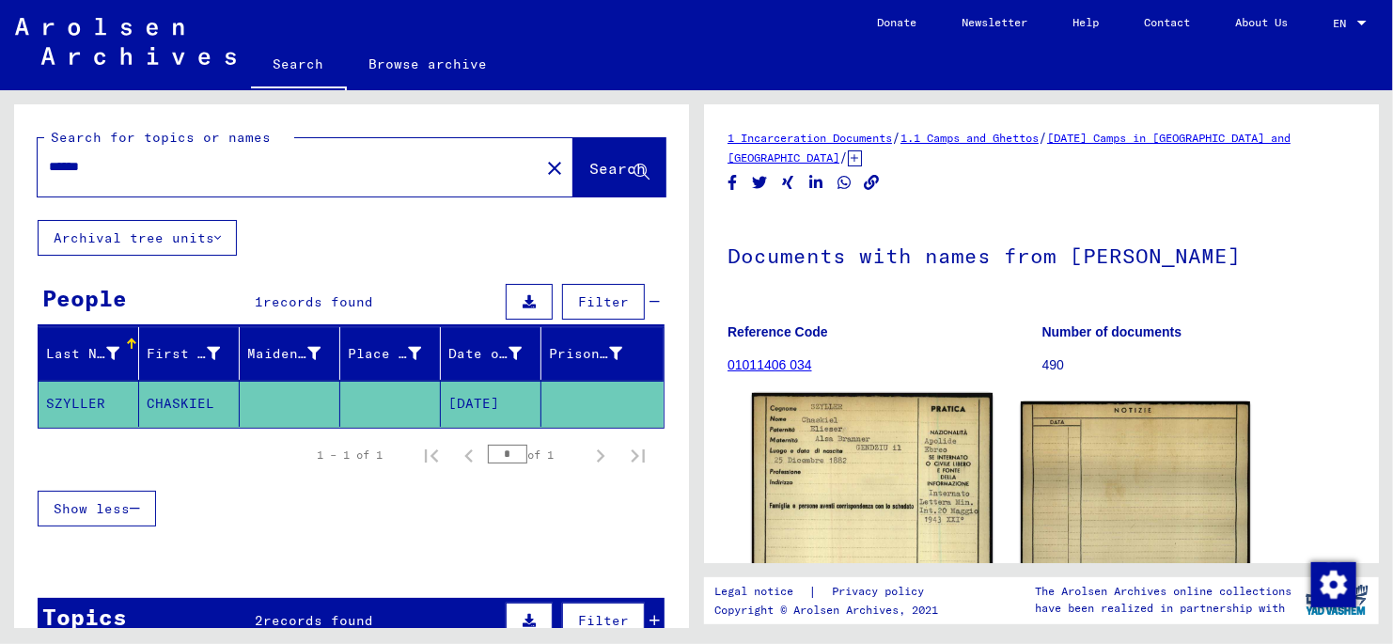
click at [845, 443] on img at bounding box center [872, 562] width 241 height 339
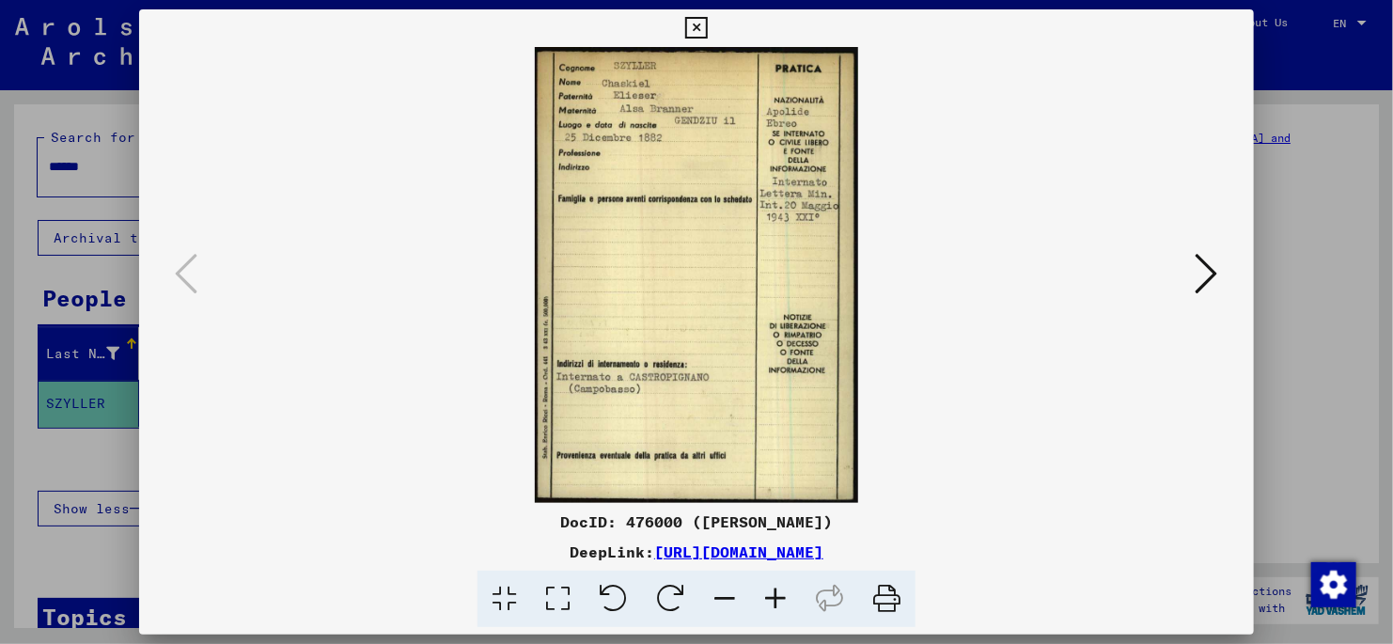
click at [558, 594] on icon at bounding box center [558, 599] width 54 height 57
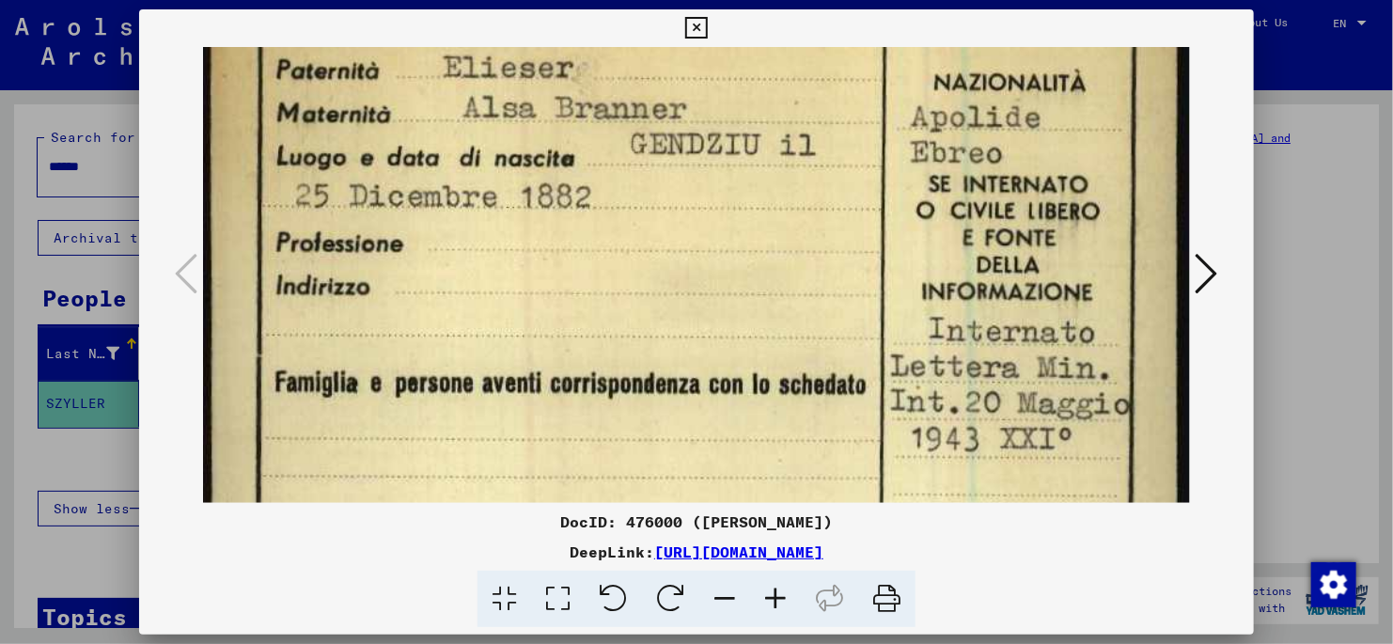
scroll to position [143, 0]
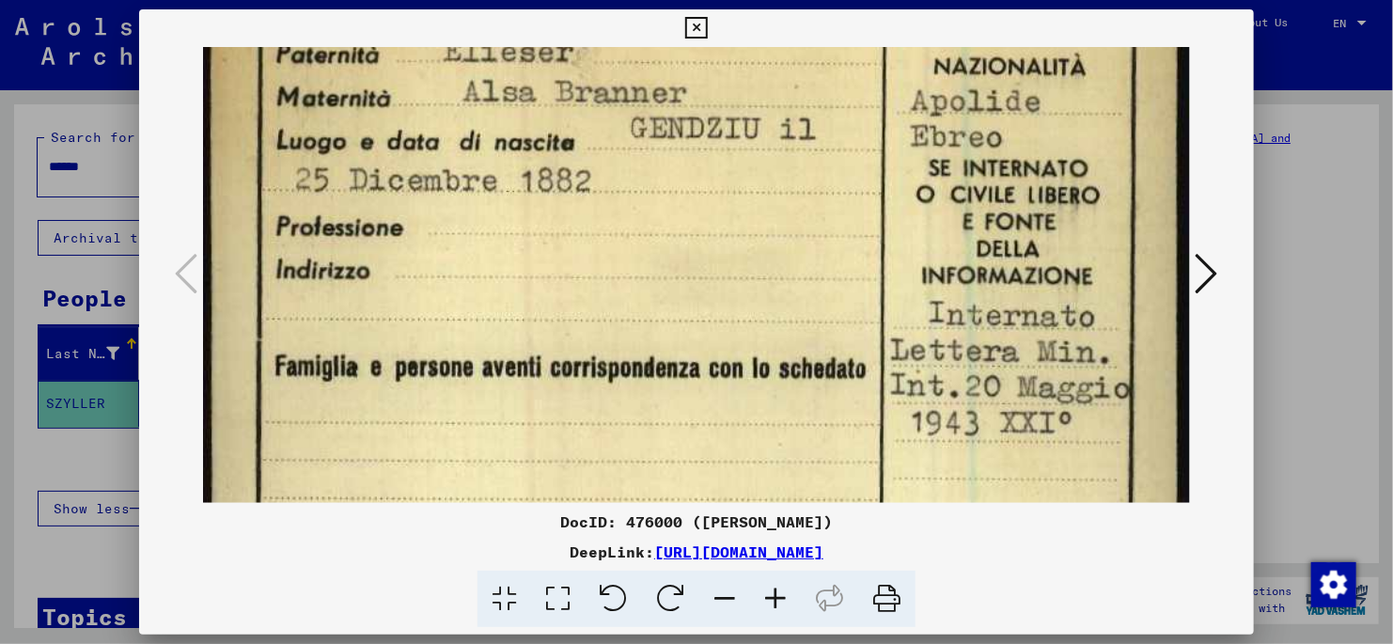
drag, startPoint x: 955, startPoint y: 416, endPoint x: 948, endPoint y: 272, distance: 145.0
click at [948, 272] on img at bounding box center [696, 599] width 987 height 1391
click at [692, 29] on icon at bounding box center [696, 28] width 22 height 23
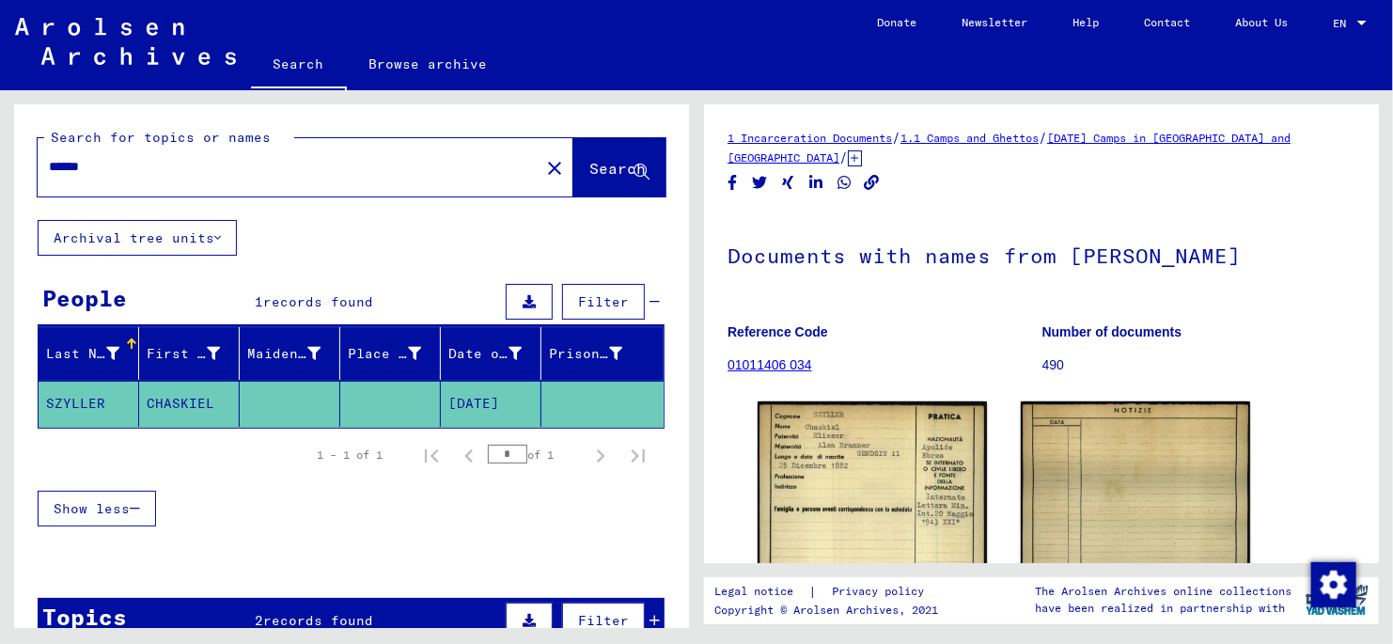
click at [127, 170] on input "******" at bounding box center [288, 167] width 479 height 20
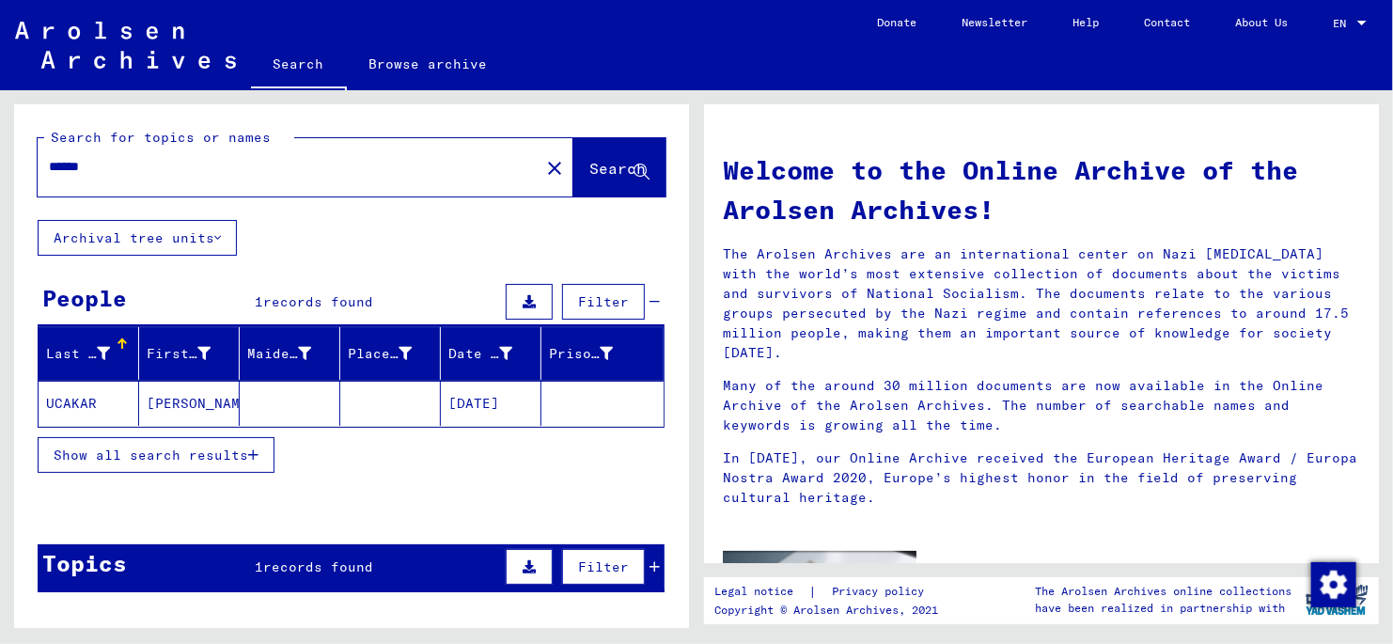
click at [213, 455] on span "Show all search results" at bounding box center [151, 455] width 195 height 17
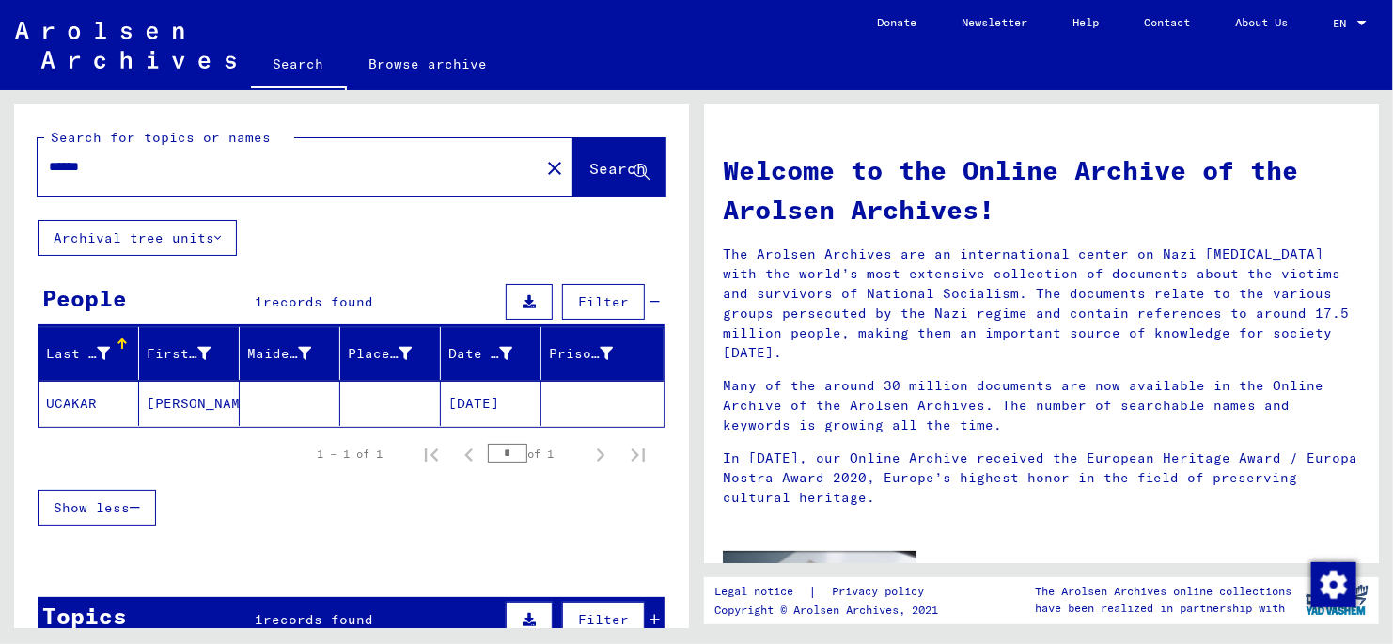
click at [168, 399] on mat-cell "[PERSON_NAME]" at bounding box center [189, 403] width 101 height 45
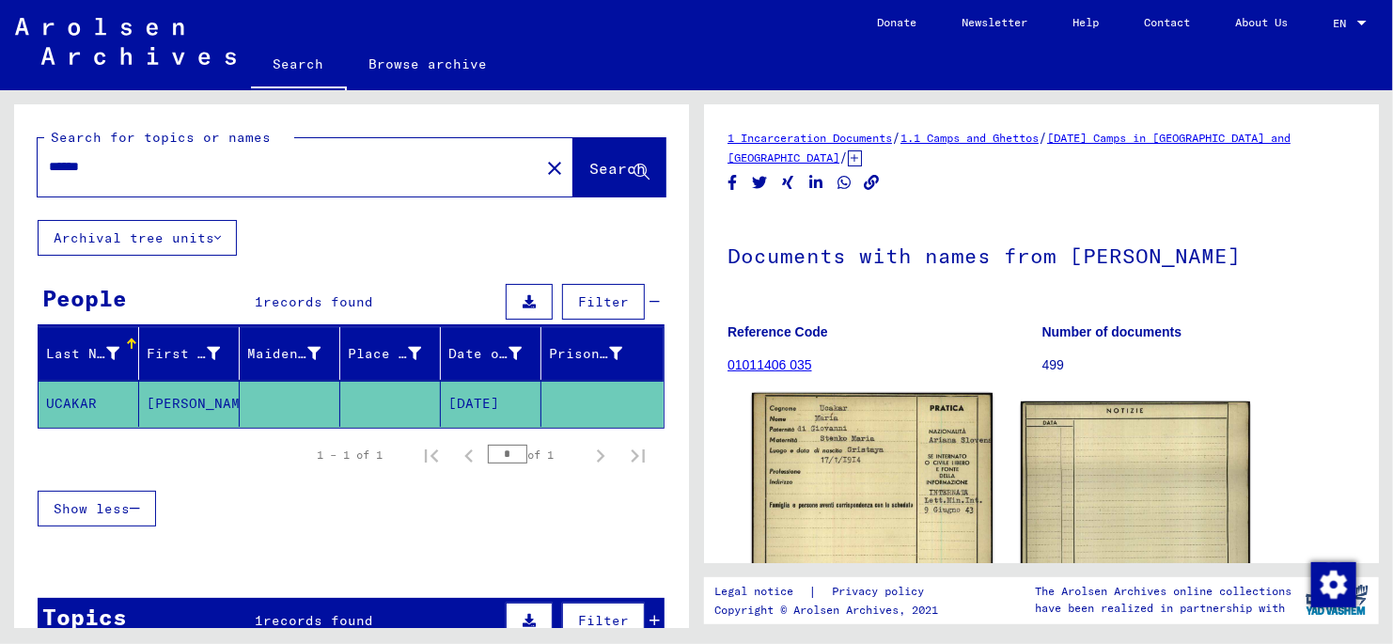
click at [873, 464] on img at bounding box center [872, 563] width 241 height 340
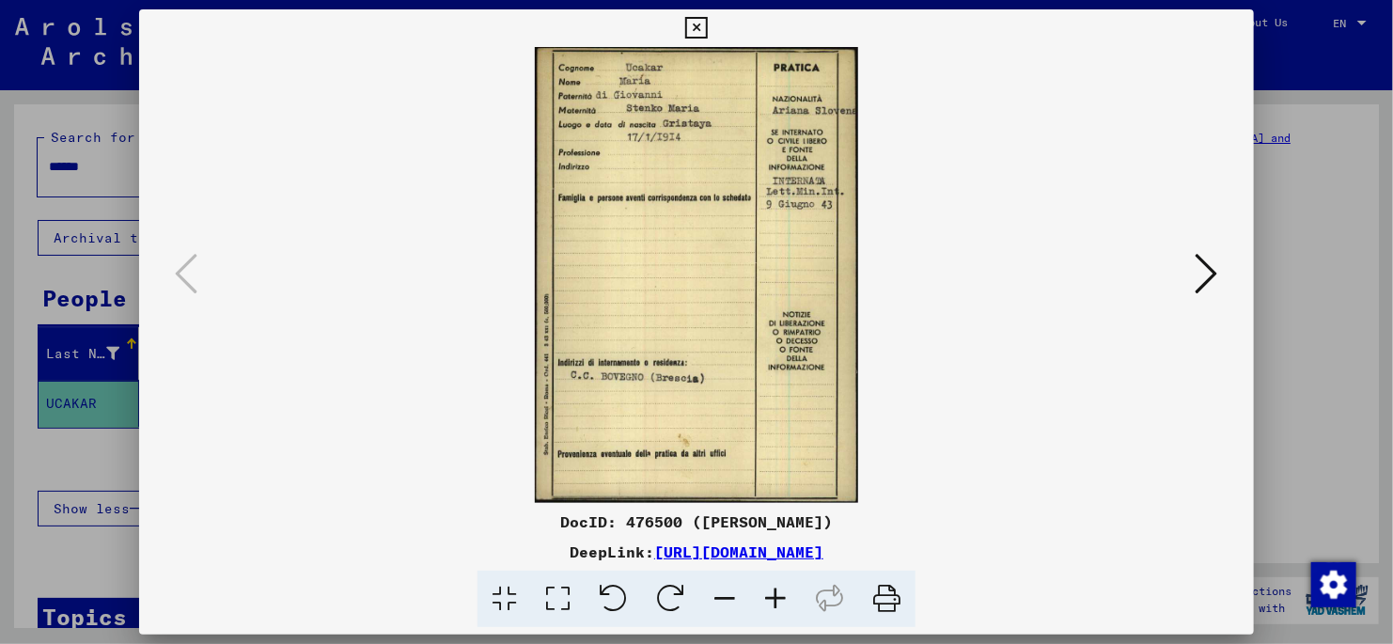
click at [563, 594] on icon at bounding box center [558, 599] width 54 height 57
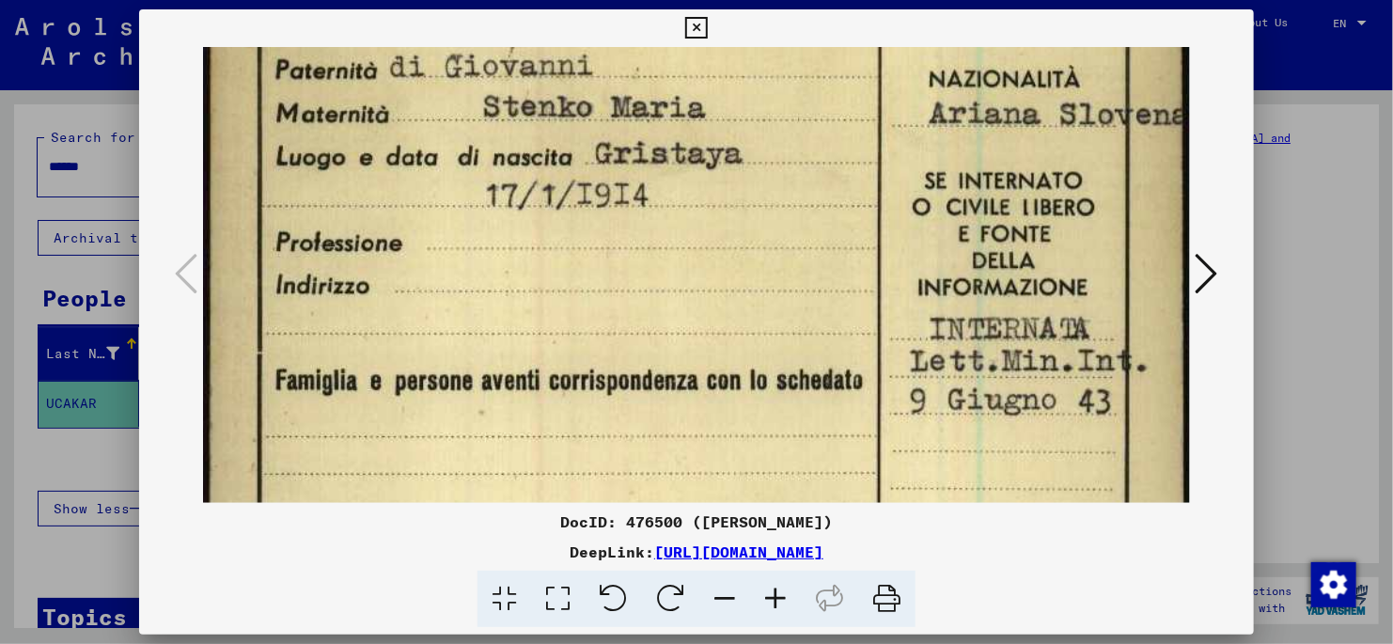
scroll to position [128, 0]
drag, startPoint x: 1108, startPoint y: 431, endPoint x: 1098, endPoint y: 304, distance: 127.3
click at [1098, 304] on img at bounding box center [696, 615] width 987 height 1393
click at [698, 28] on icon at bounding box center [696, 28] width 22 height 23
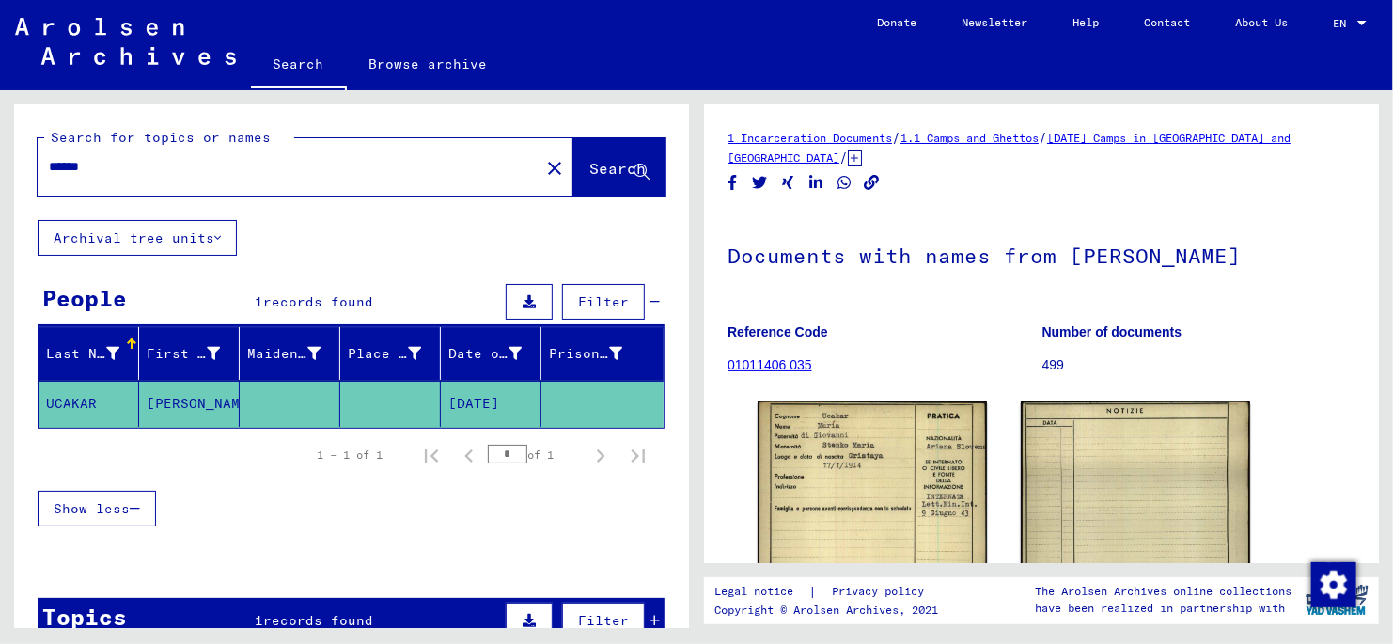
click at [120, 171] on input "******" at bounding box center [288, 167] width 479 height 20
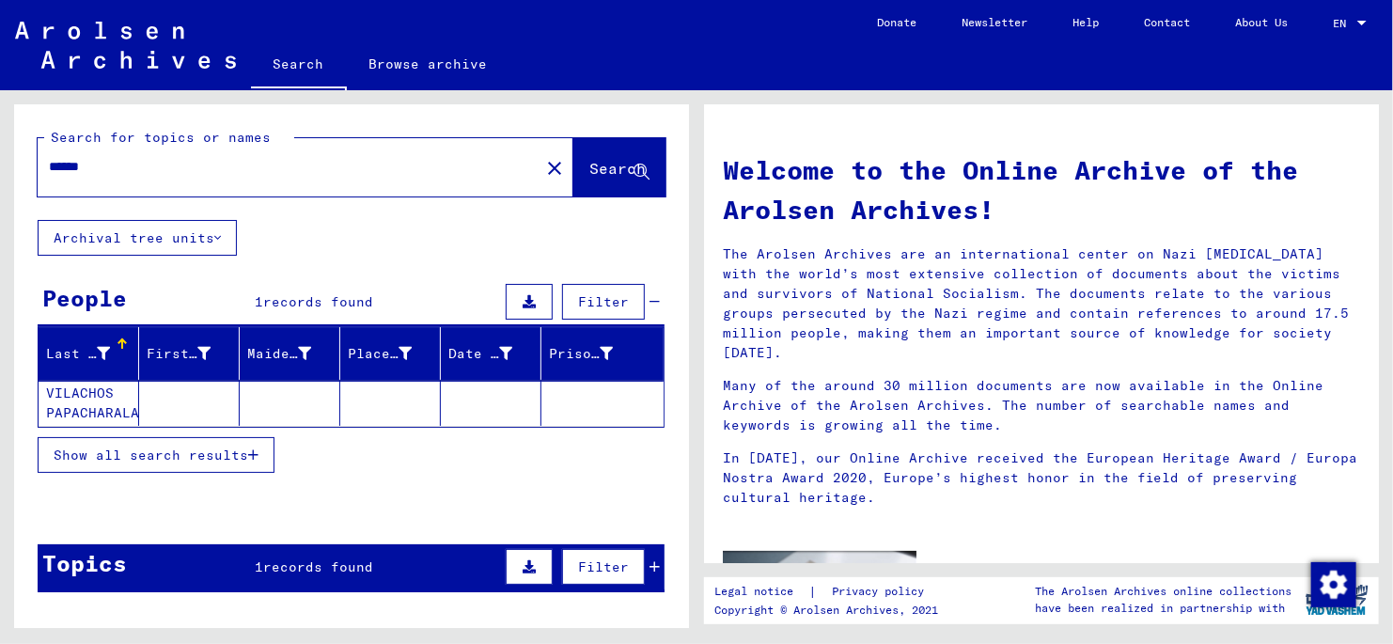
click at [74, 404] on mat-cell "VILACHOS PAPACHARALAMBO" at bounding box center [89, 403] width 101 height 45
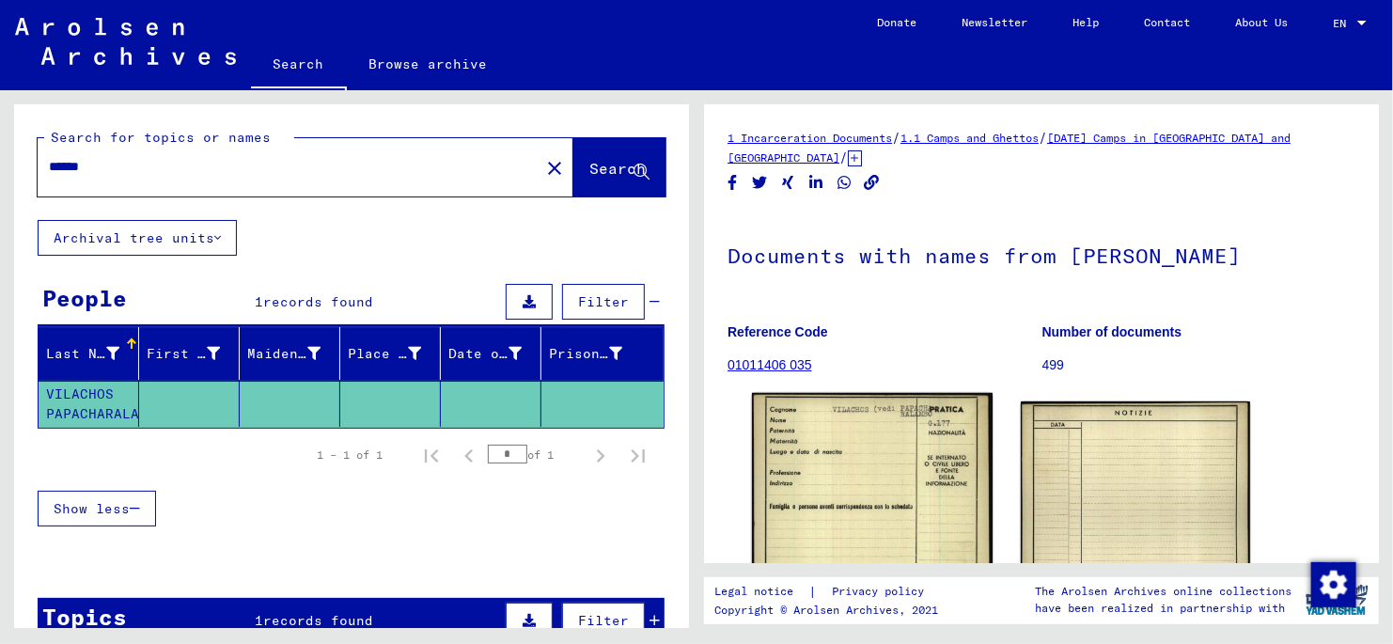
click at [864, 465] on img at bounding box center [872, 563] width 241 height 340
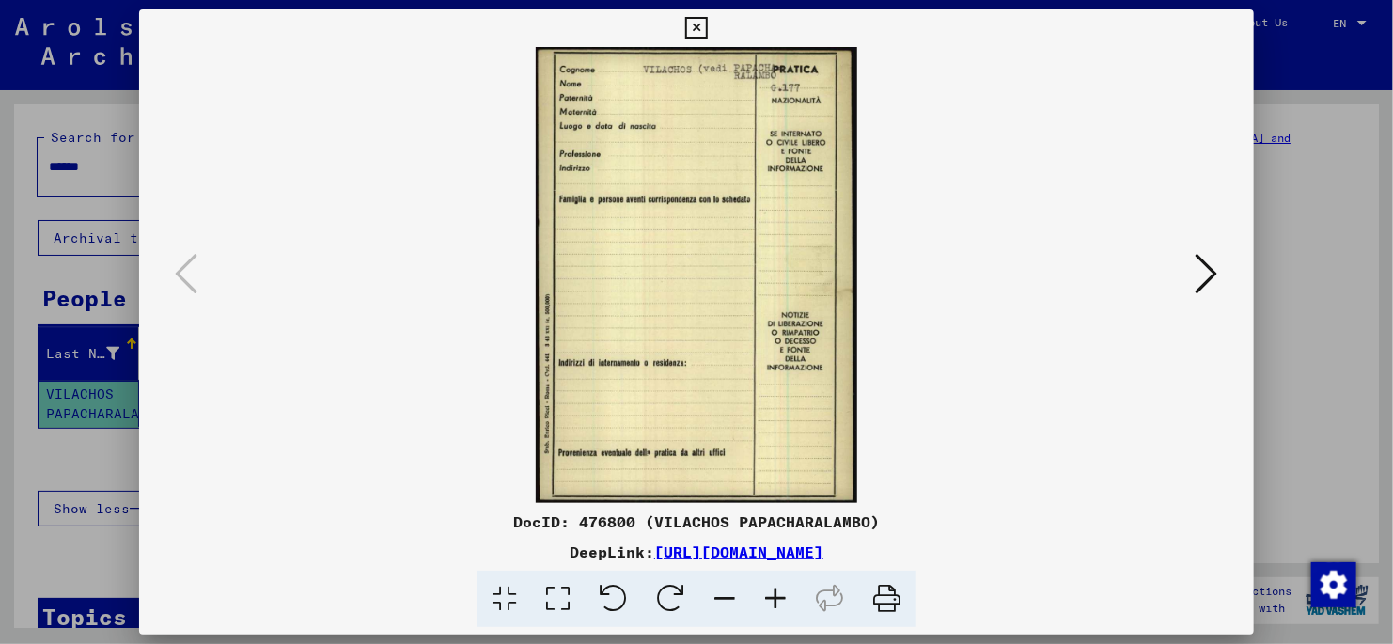
click at [698, 26] on icon at bounding box center [696, 28] width 22 height 23
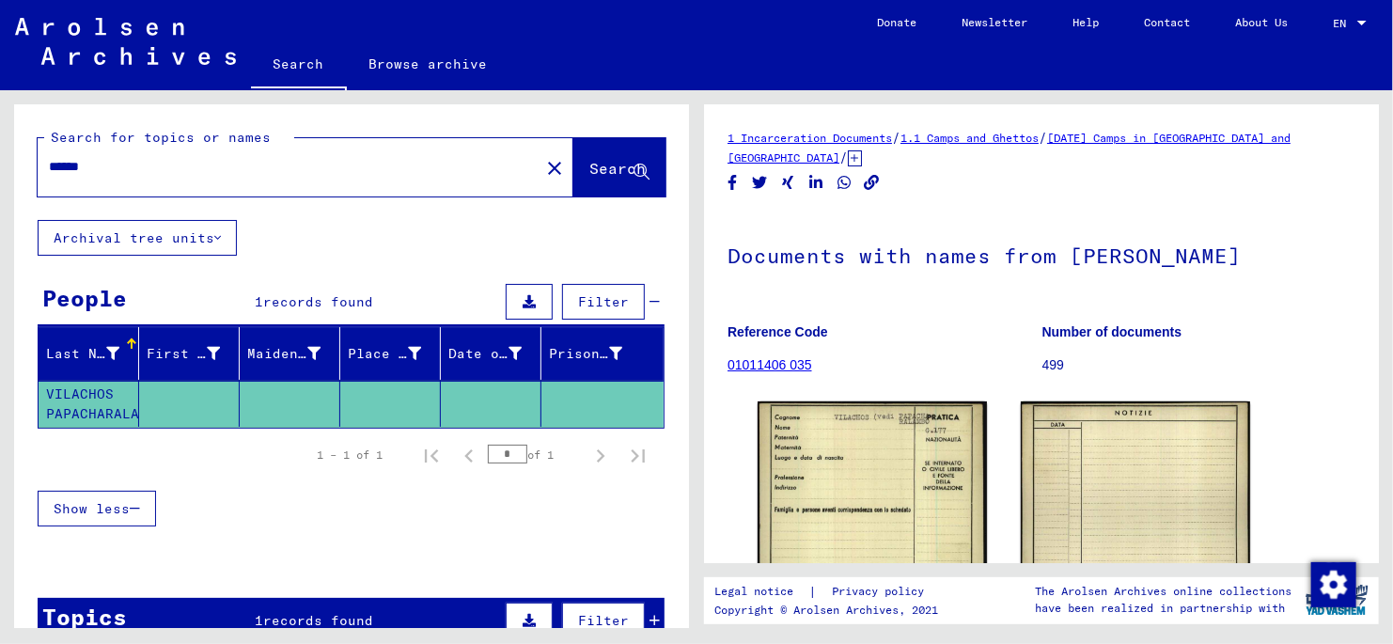
click at [123, 168] on input "******" at bounding box center [288, 167] width 479 height 20
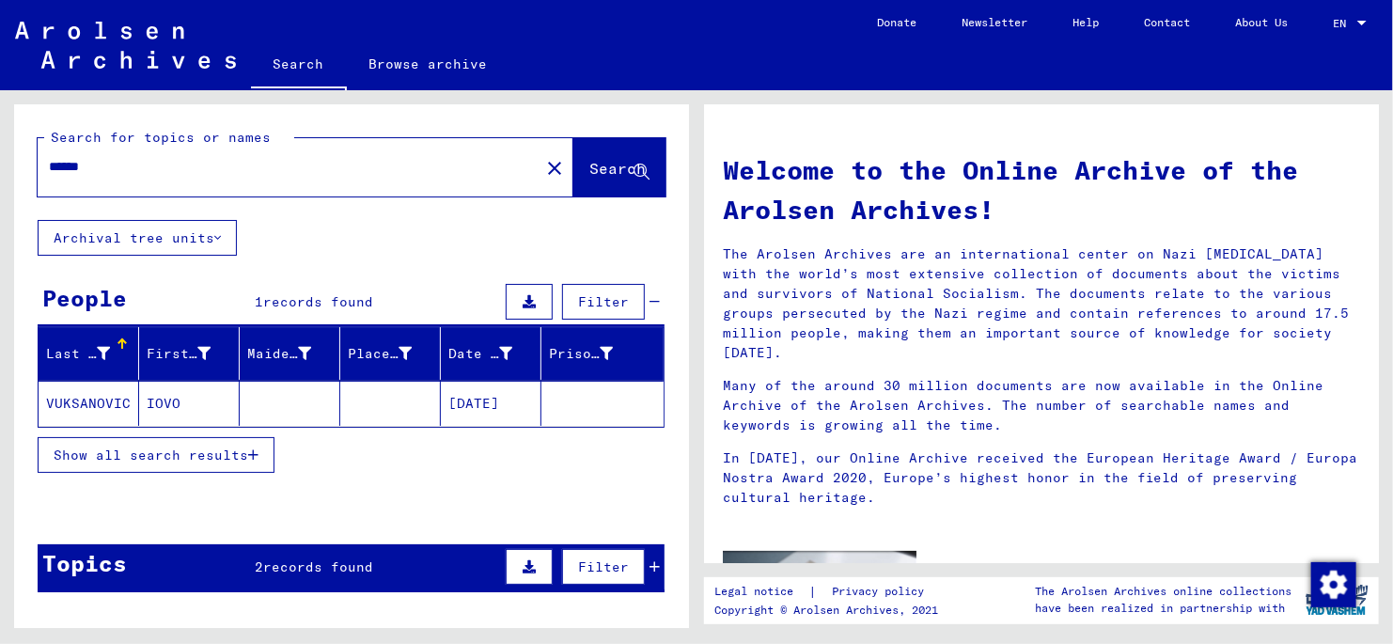
click at [171, 403] on mat-cell "IOVO" at bounding box center [189, 403] width 101 height 45
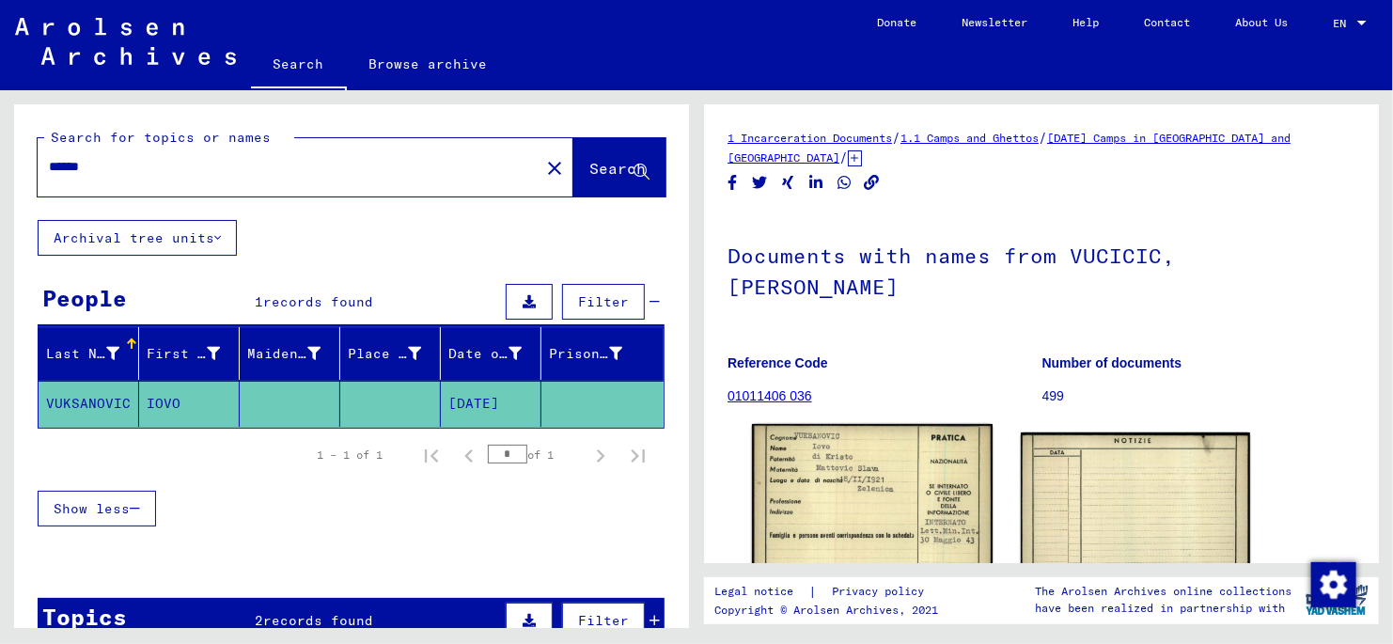
click at [870, 480] on img at bounding box center [872, 591] width 241 height 335
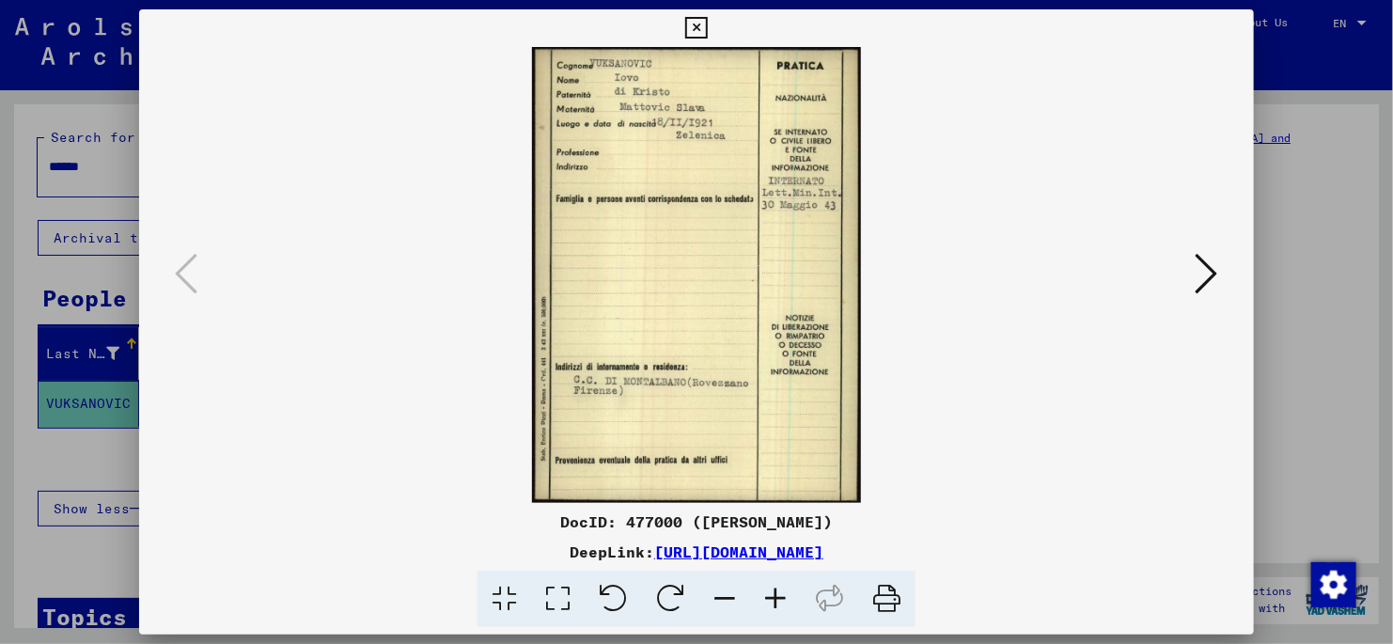
click at [559, 603] on icon at bounding box center [558, 599] width 54 height 57
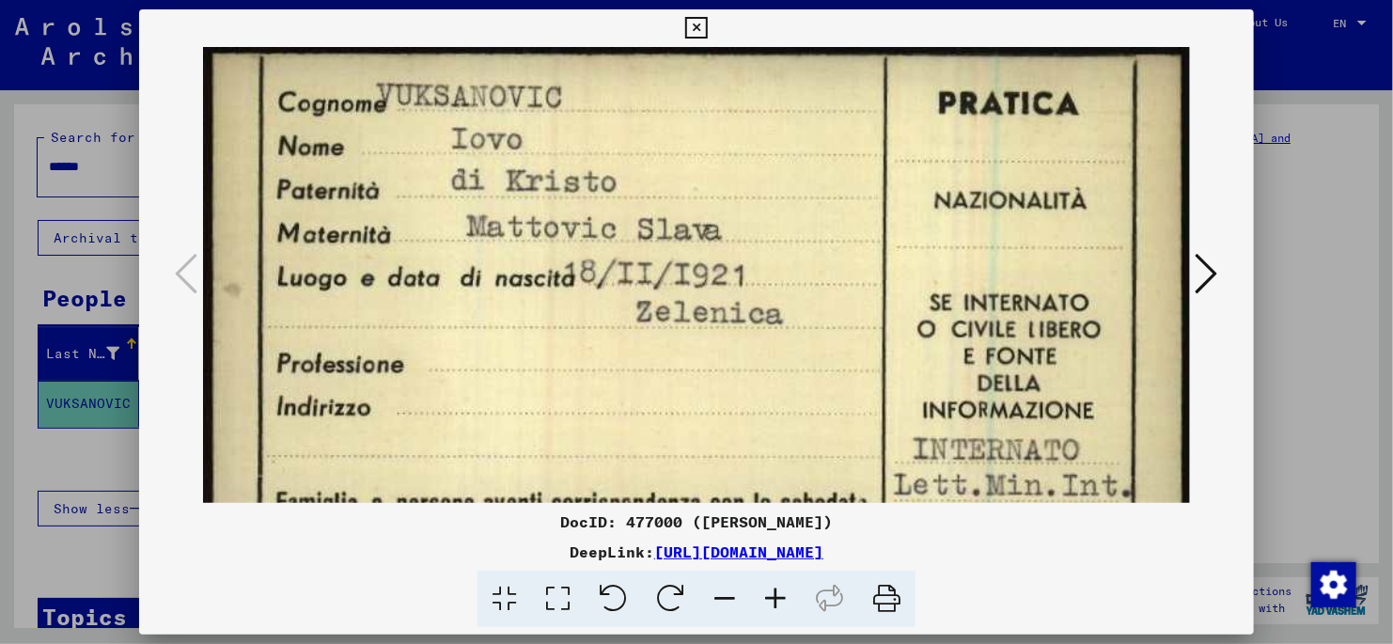
click at [694, 30] on icon at bounding box center [696, 28] width 22 height 23
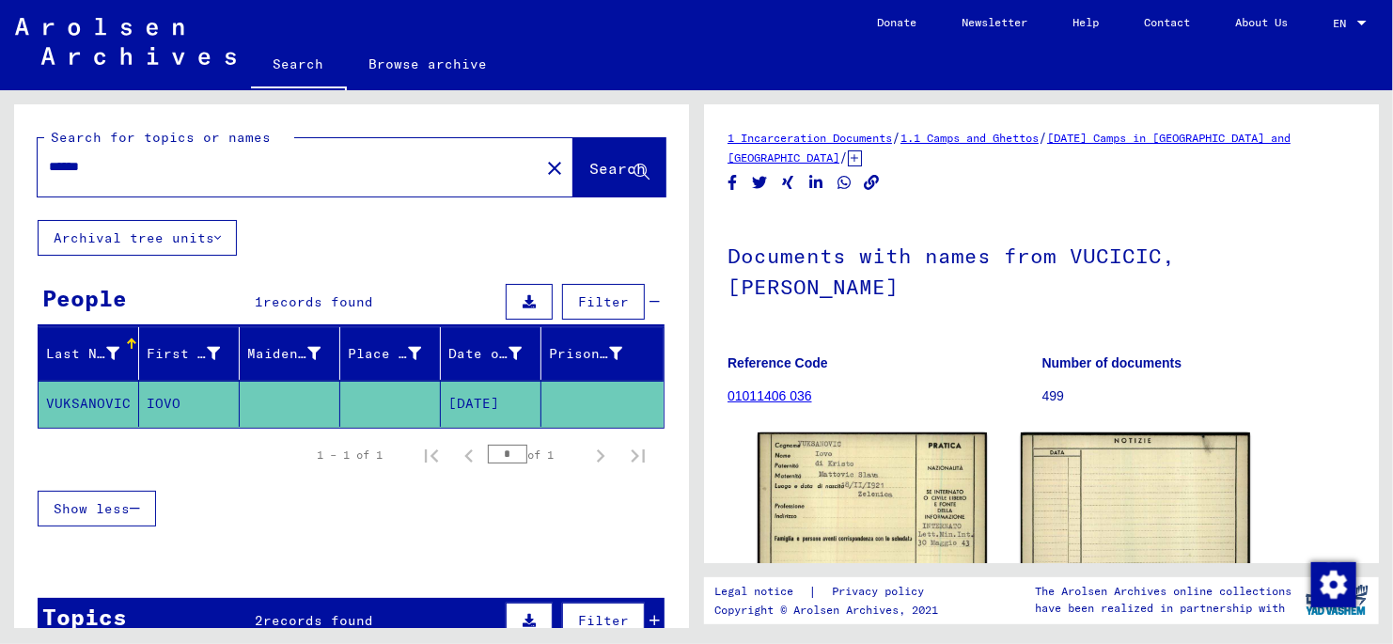
click at [125, 164] on input "******" at bounding box center [288, 167] width 479 height 20
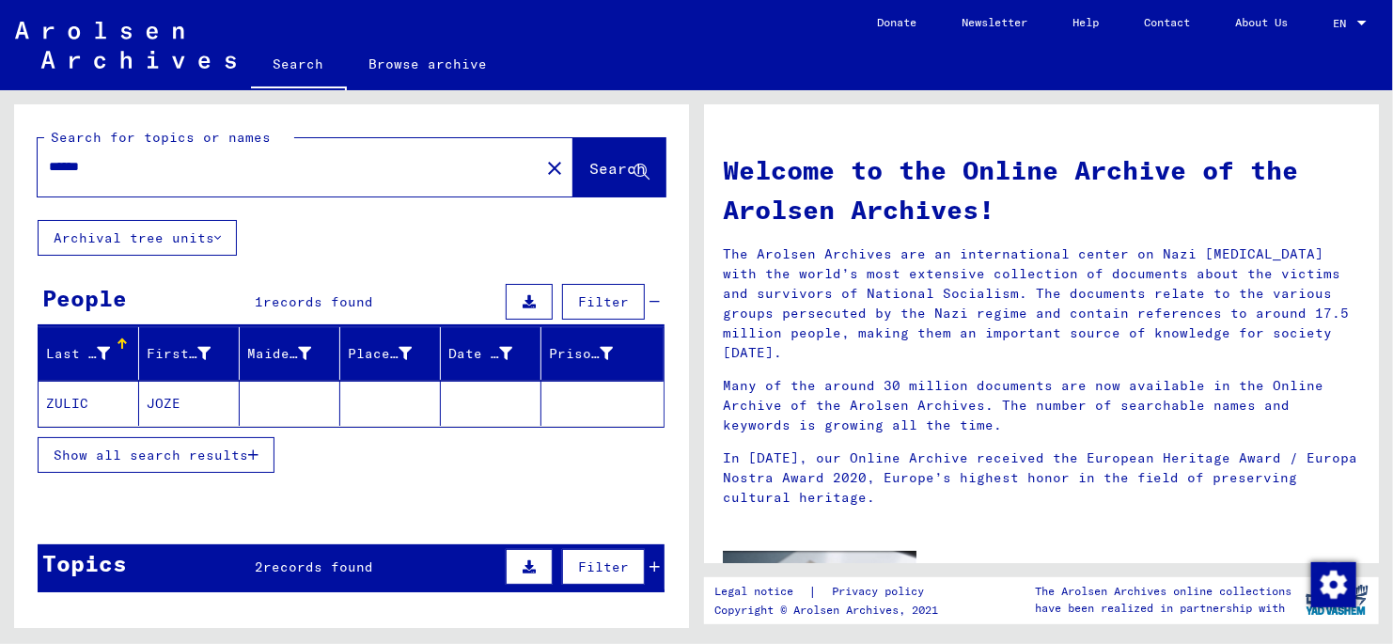
click at [76, 401] on mat-cell "ZULIC" at bounding box center [89, 403] width 101 height 45
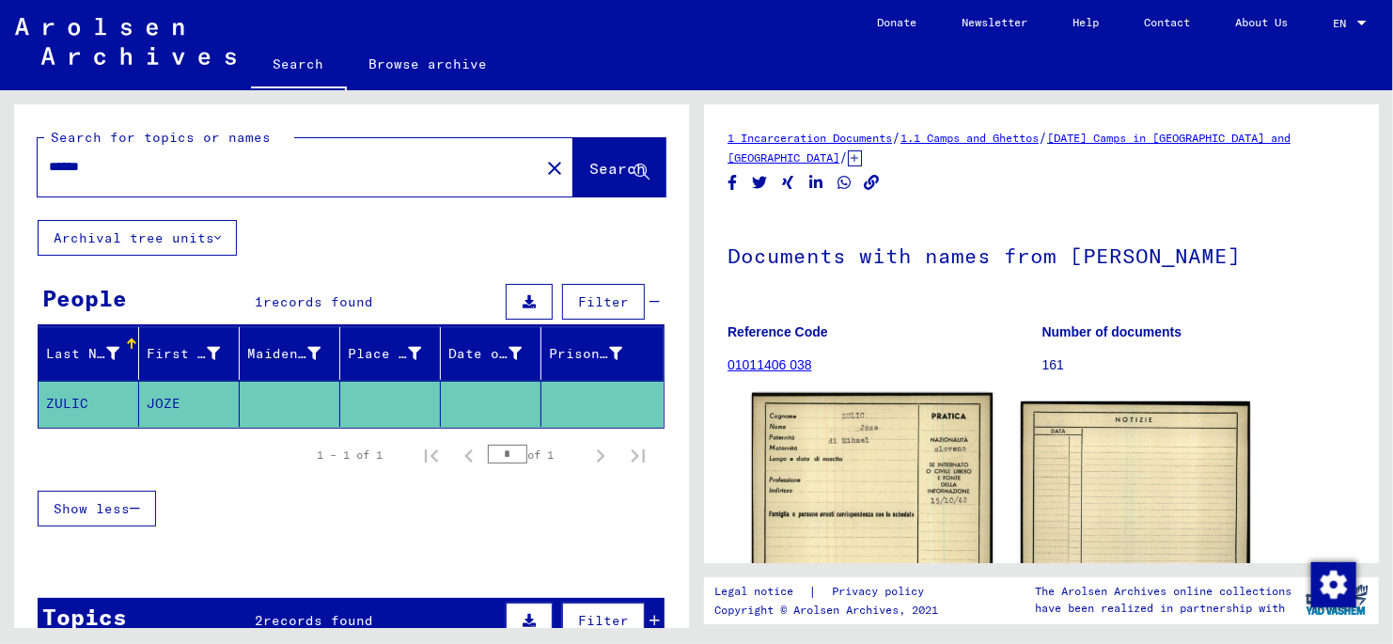
click at [856, 473] on img at bounding box center [872, 567] width 241 height 348
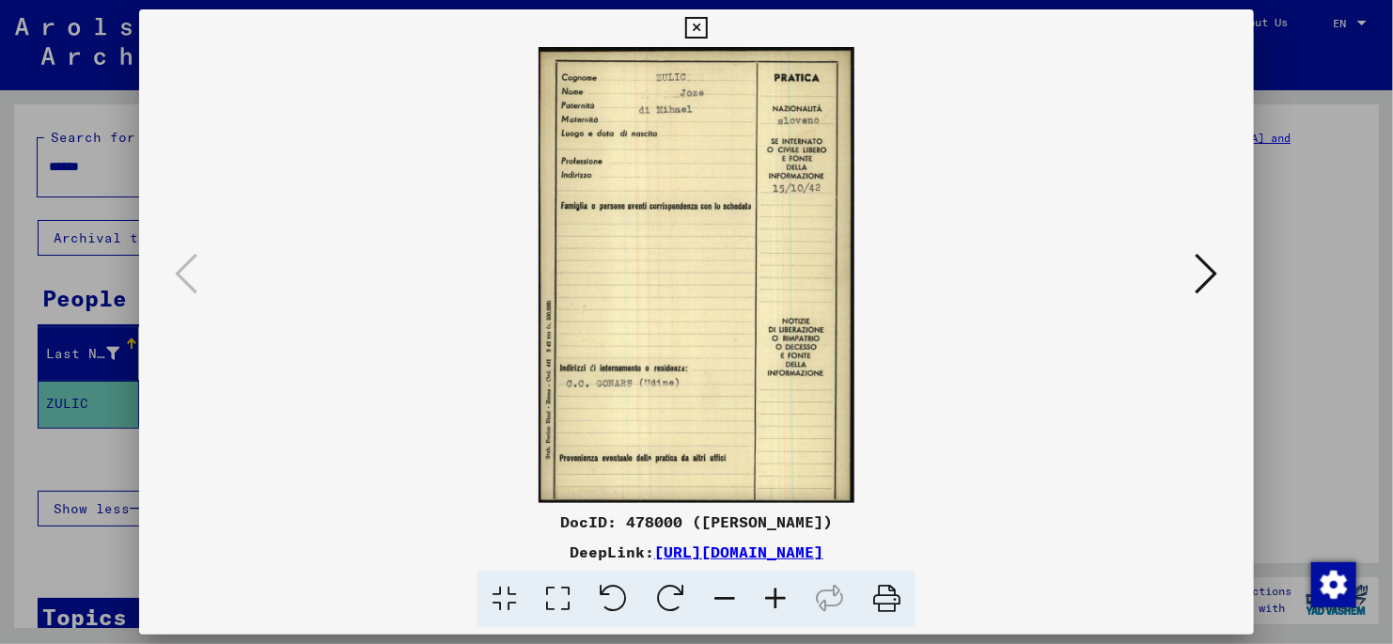
click at [559, 599] on icon at bounding box center [558, 599] width 54 height 57
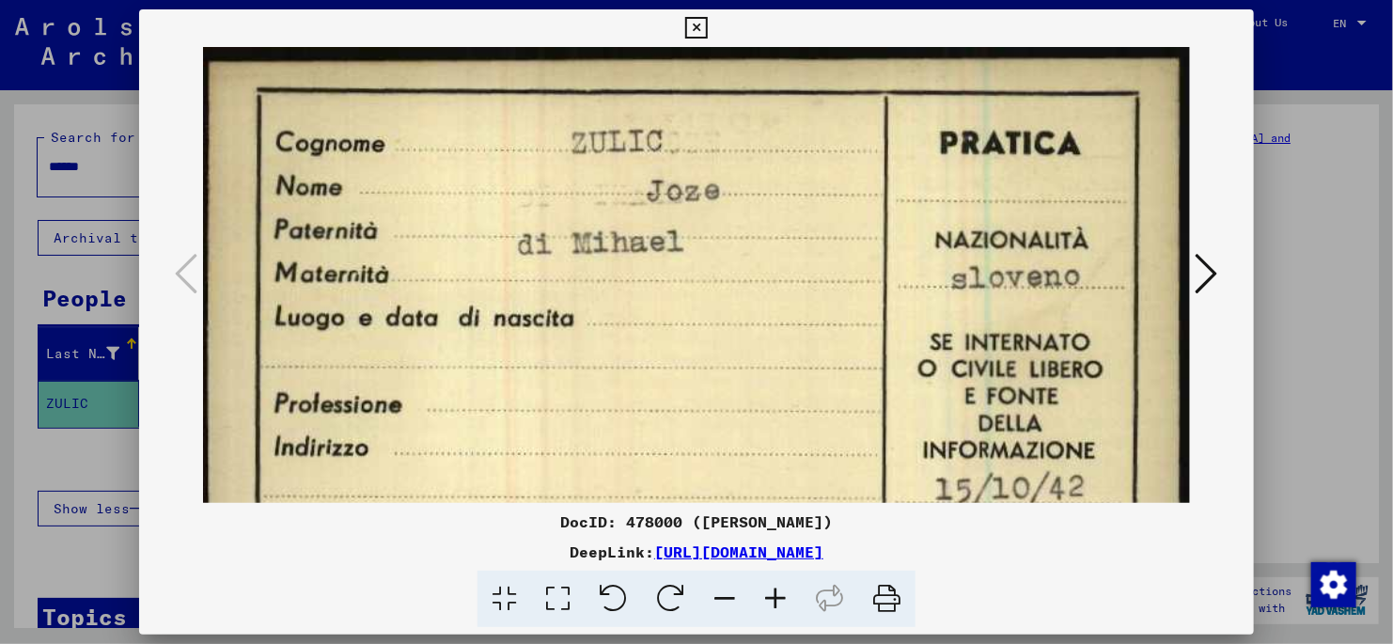
click at [699, 23] on icon at bounding box center [696, 28] width 22 height 23
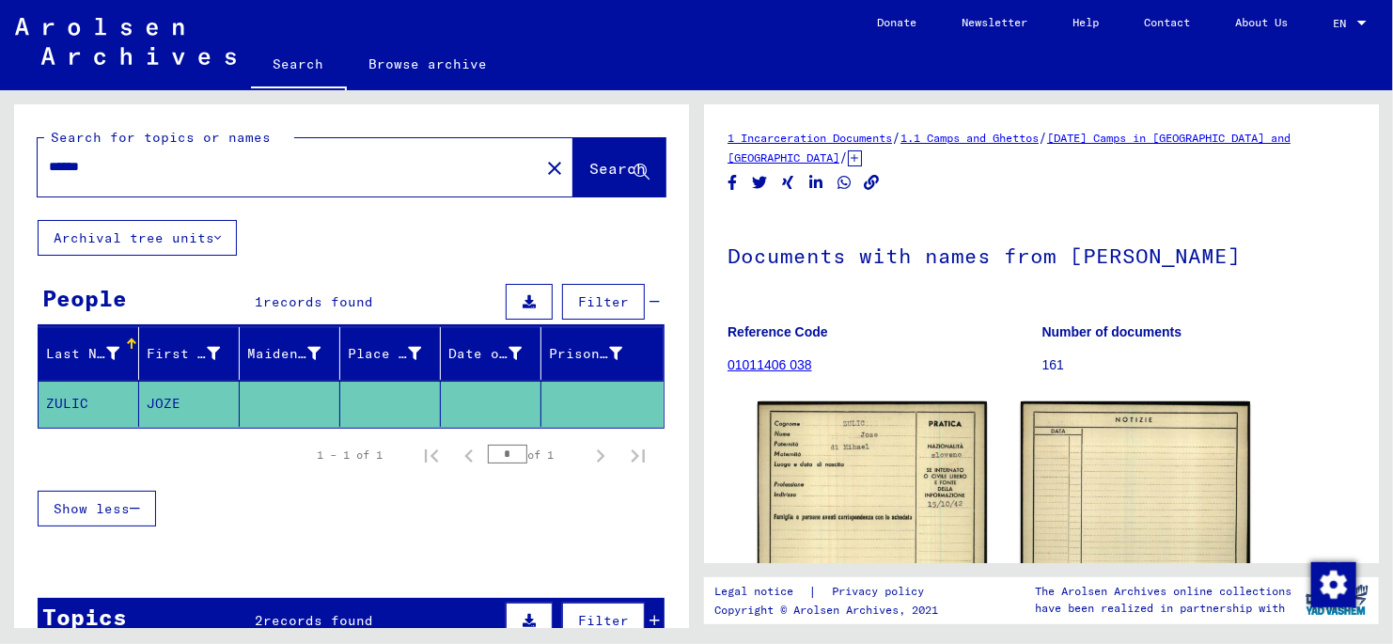
click at [139, 167] on input "******" at bounding box center [288, 167] width 479 height 20
click at [599, 163] on span "Search" at bounding box center [617, 168] width 56 height 19
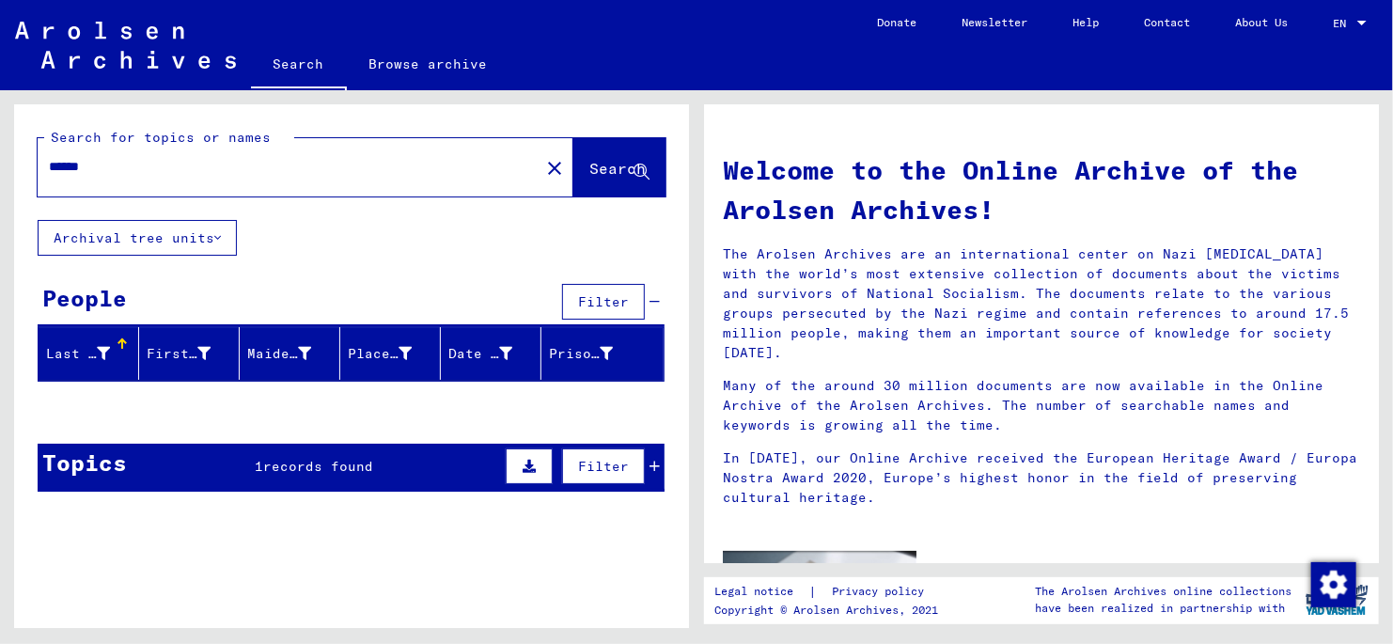
click at [116, 167] on input "******" at bounding box center [283, 167] width 468 height 20
click at [650, 466] on icon at bounding box center [655, 466] width 10 height 13
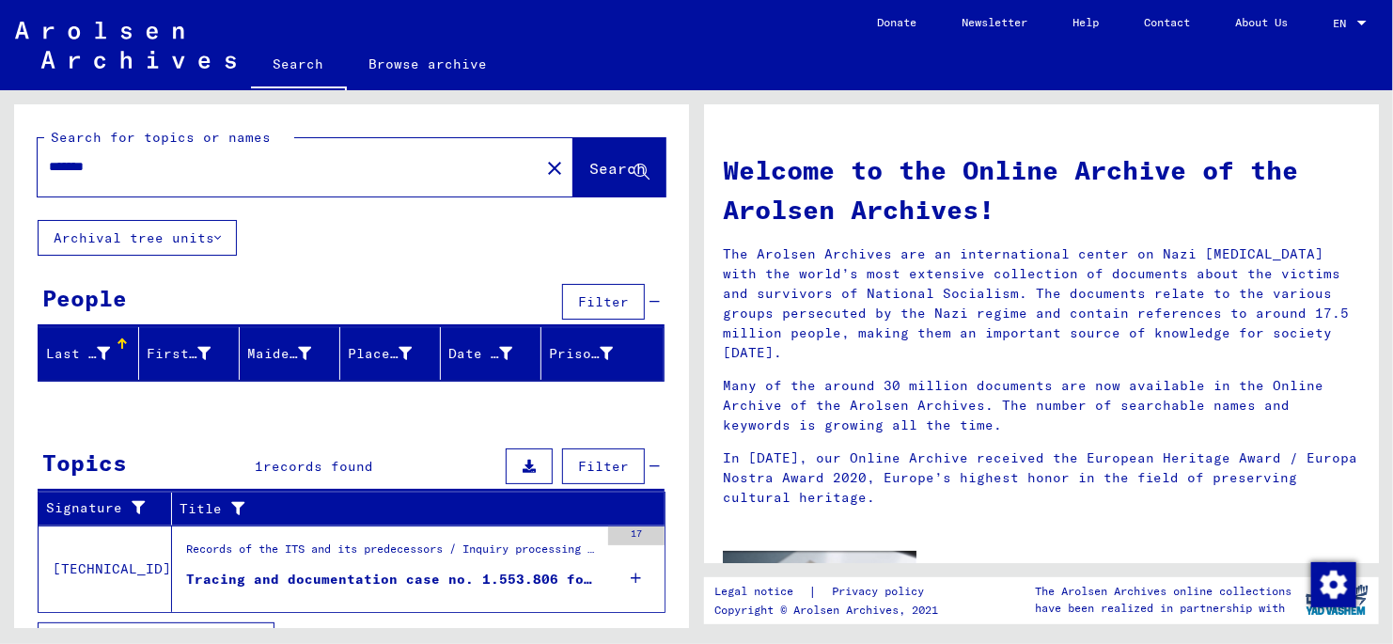
click at [131, 167] on input "*******" at bounding box center [283, 167] width 468 height 20
click at [442, 579] on div "Child search file concerning [PERSON_NAME] [DATE]" at bounding box center [392, 580] width 413 height 20
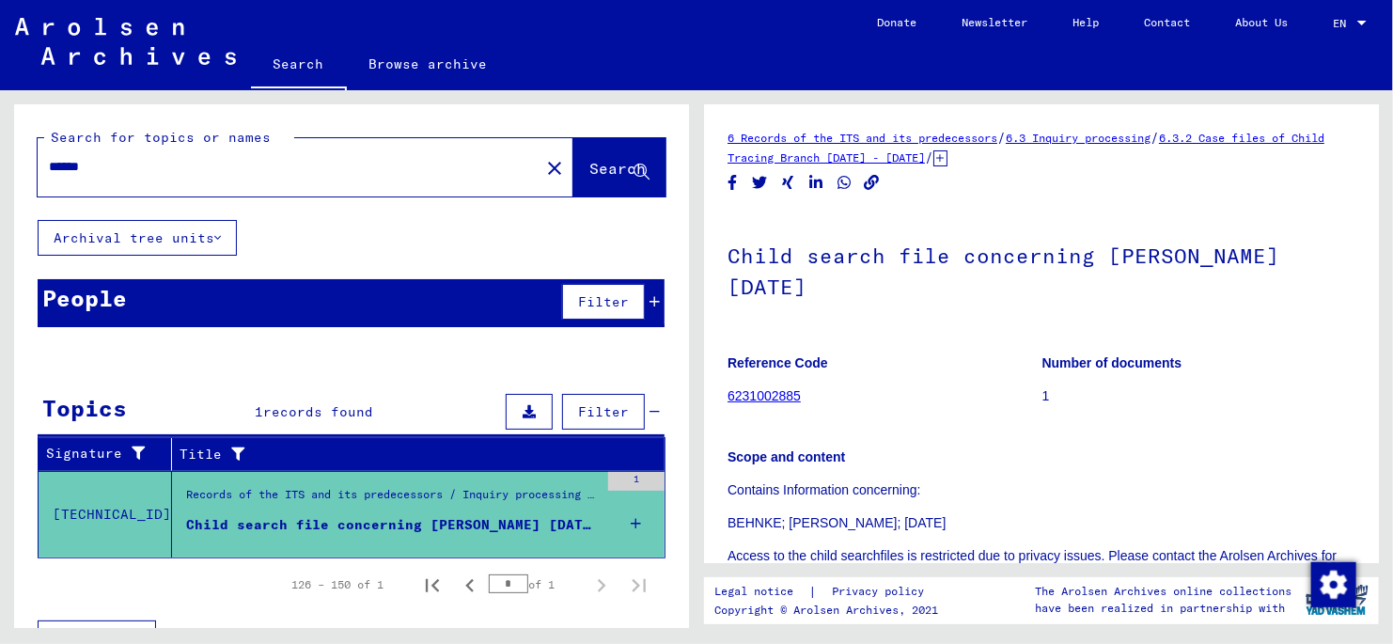
click at [948, 161] on icon at bounding box center [941, 158] width 14 height 16
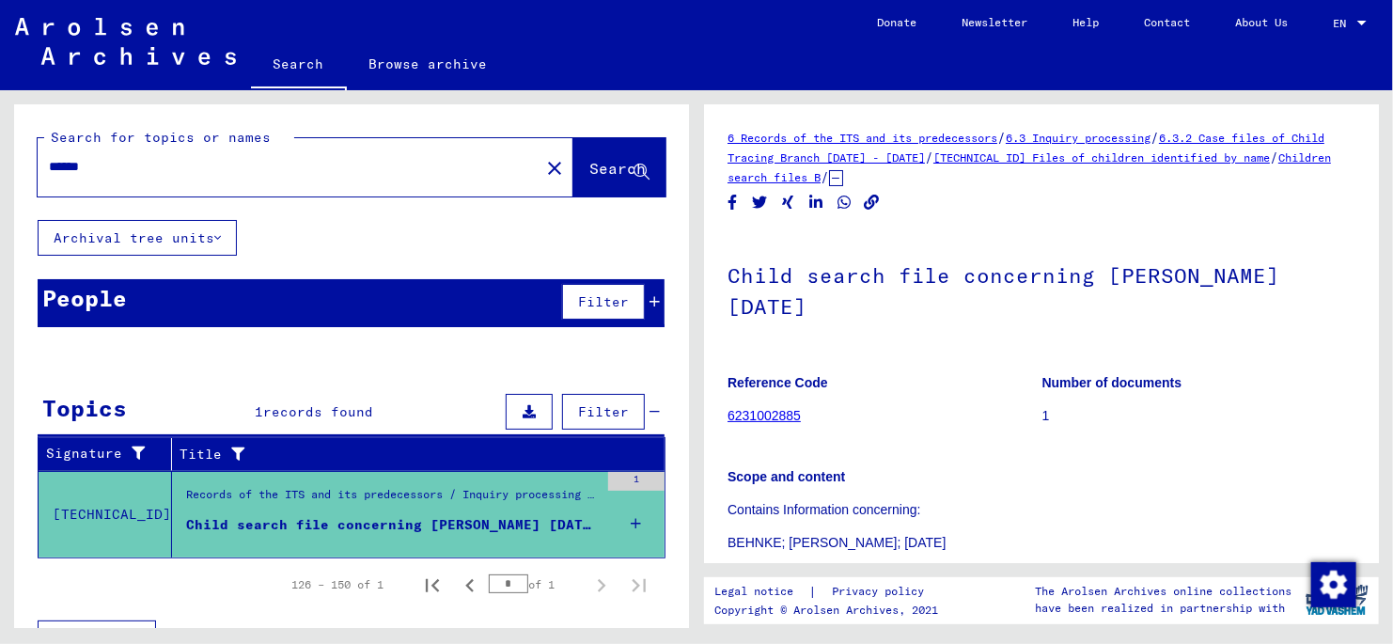
click at [133, 165] on input "******" at bounding box center [288, 167] width 479 height 20
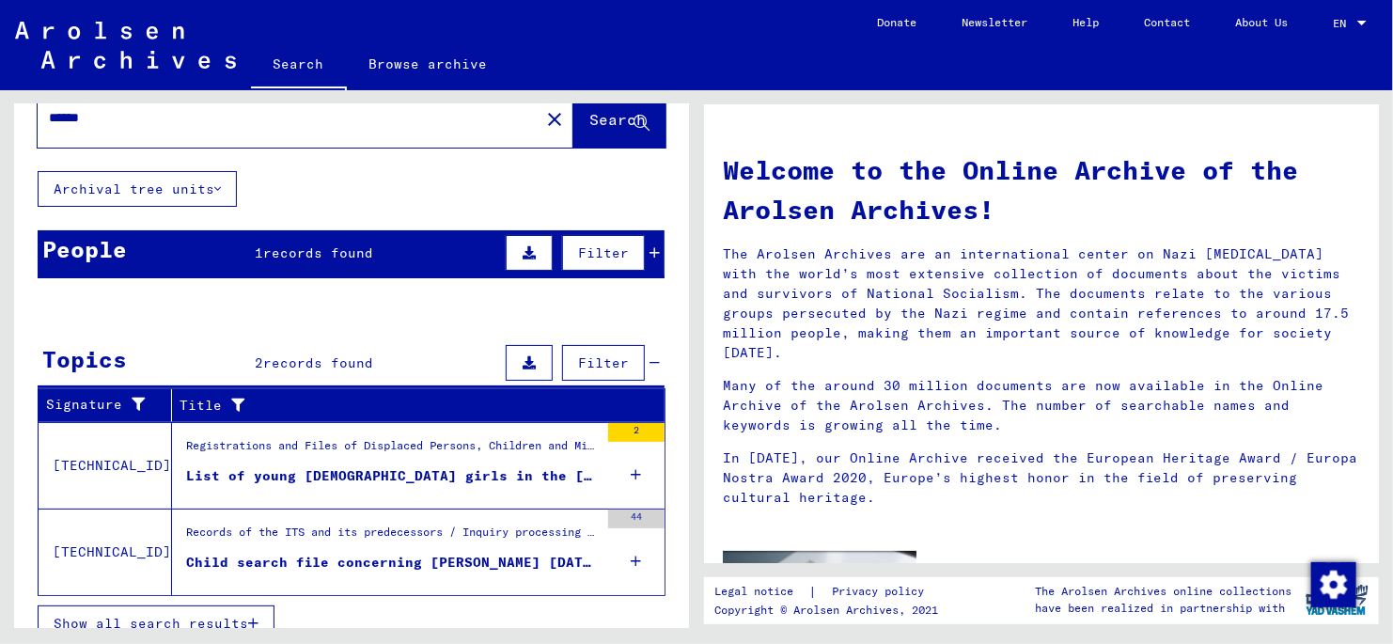
scroll to position [71, 0]
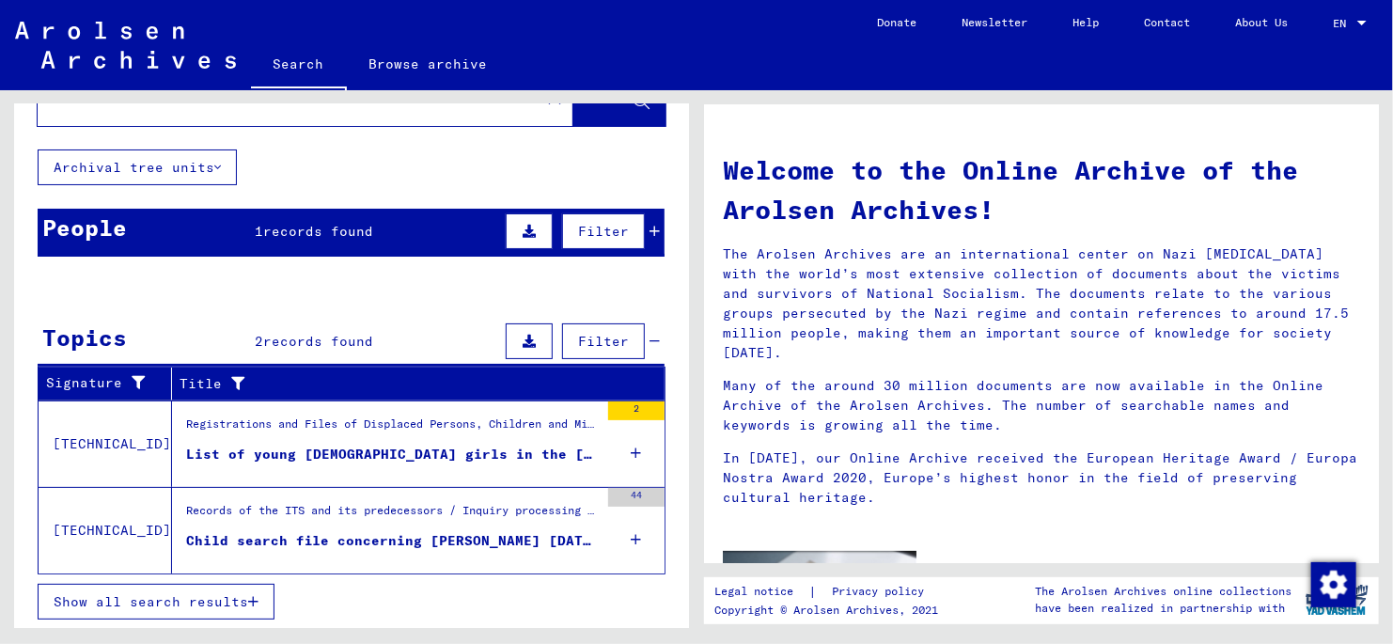
click at [308, 449] on div "List of young [DEMOGRAPHIC_DATA] girls in the [GEOGRAPHIC_DATA]/Weser - ([DEMOG…" at bounding box center [392, 455] width 413 height 20
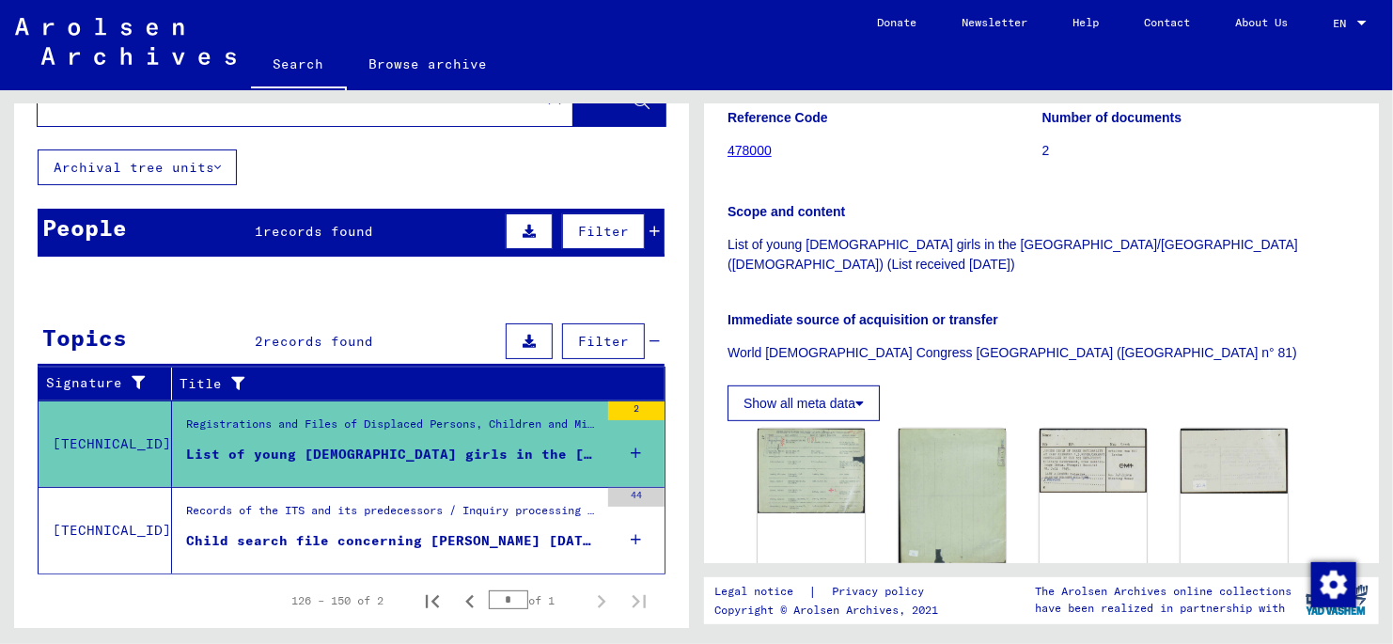
scroll to position [375, 0]
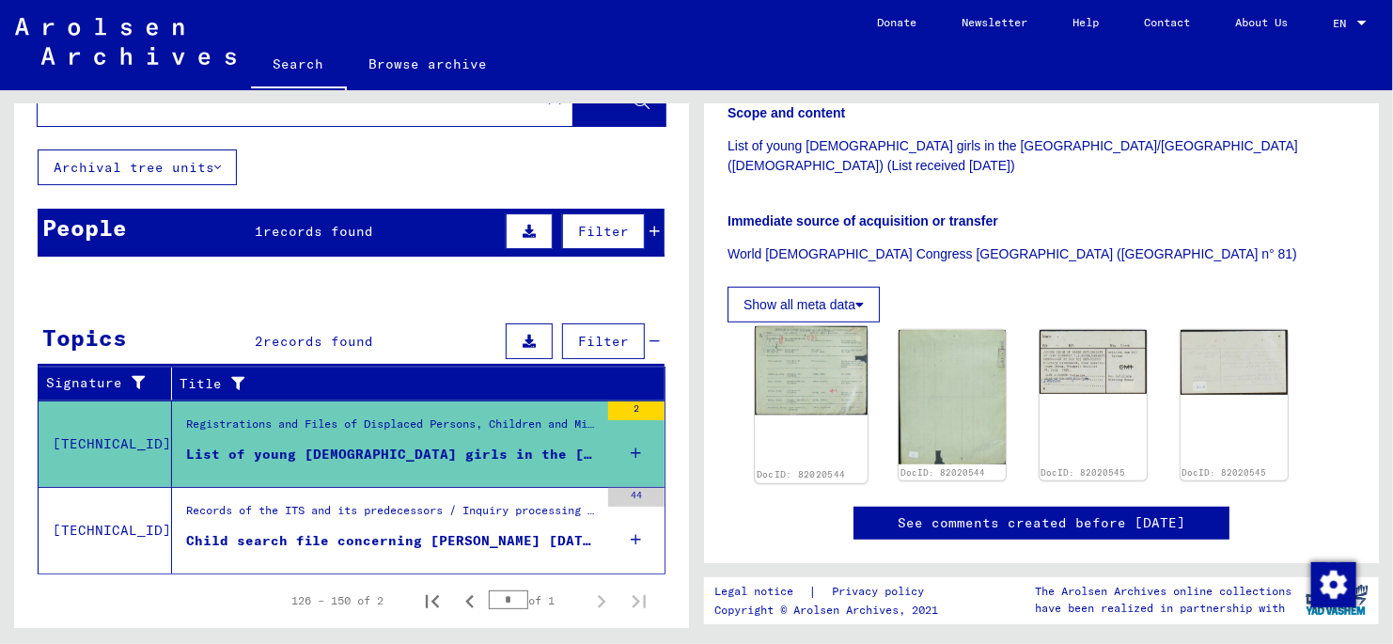
click at [805, 393] on img at bounding box center [811, 370] width 113 height 89
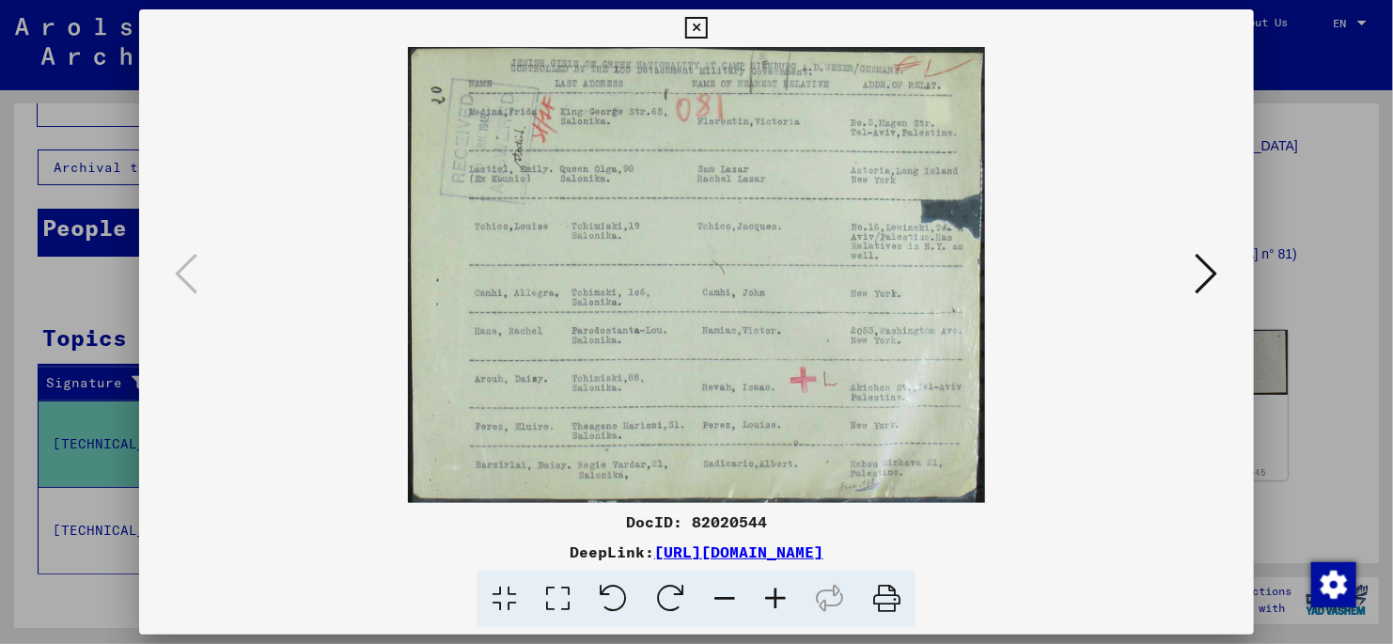
click at [562, 596] on icon at bounding box center [558, 599] width 54 height 57
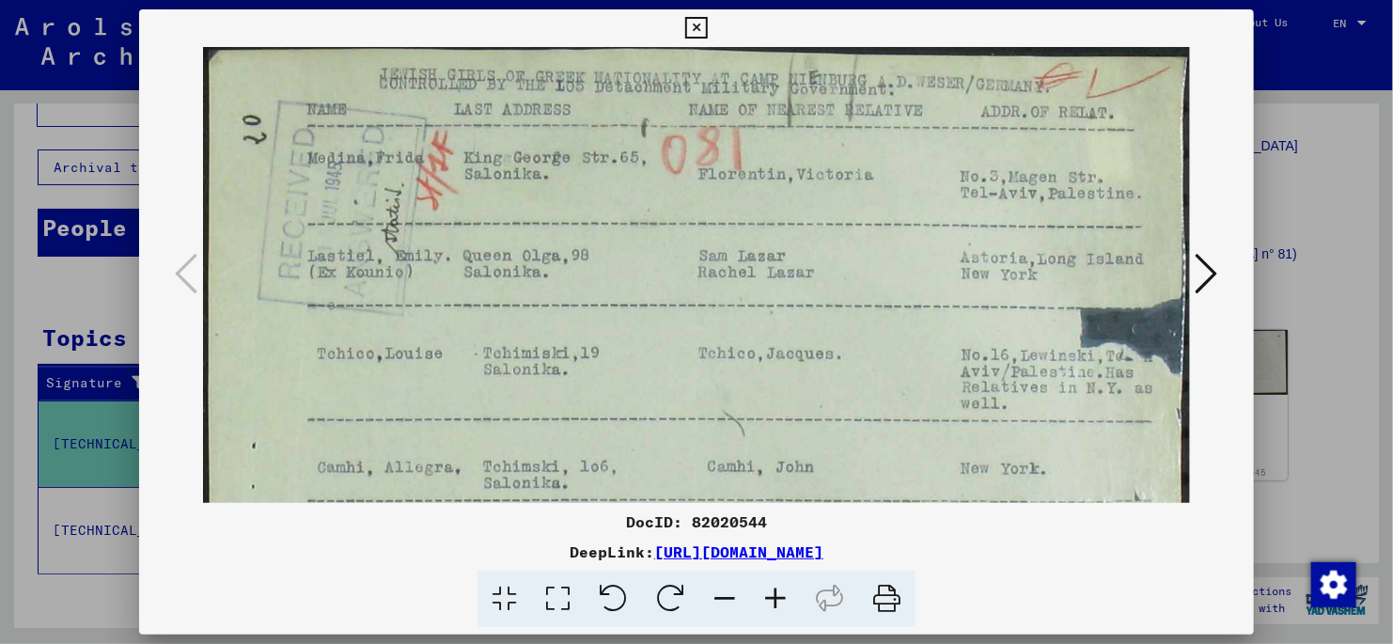
click at [1213, 275] on icon at bounding box center [1207, 273] width 23 height 45
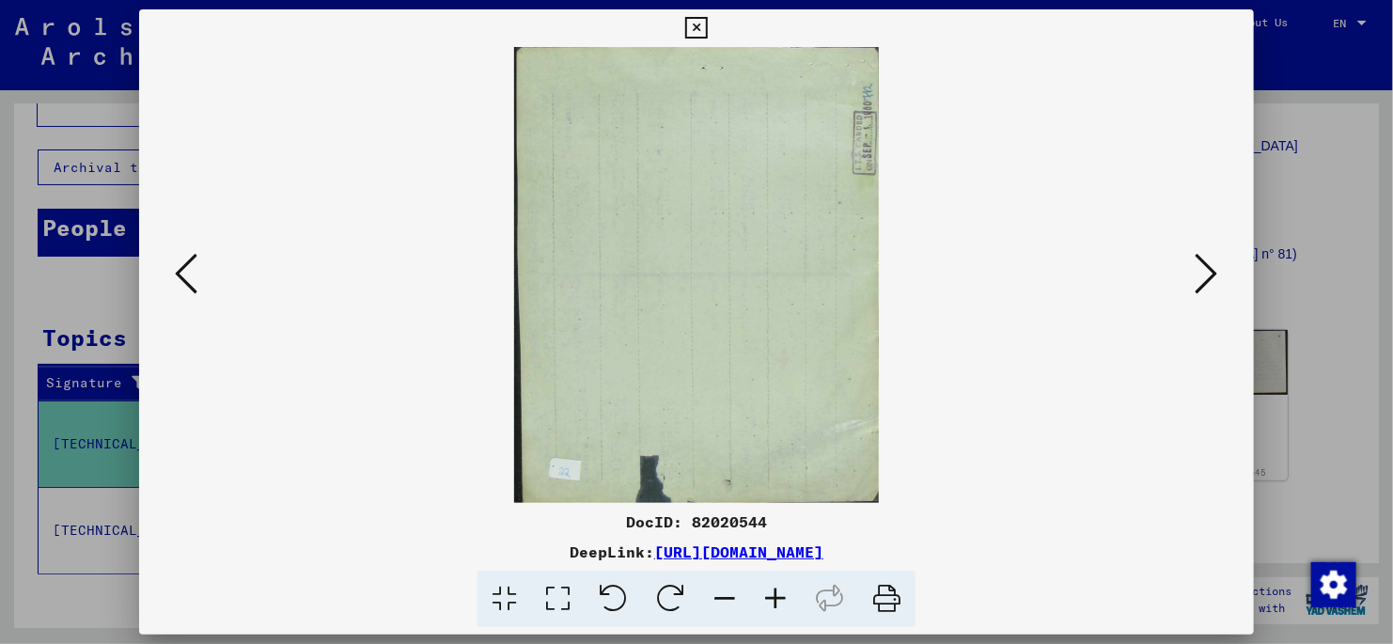
click at [1210, 276] on icon at bounding box center [1207, 273] width 23 height 45
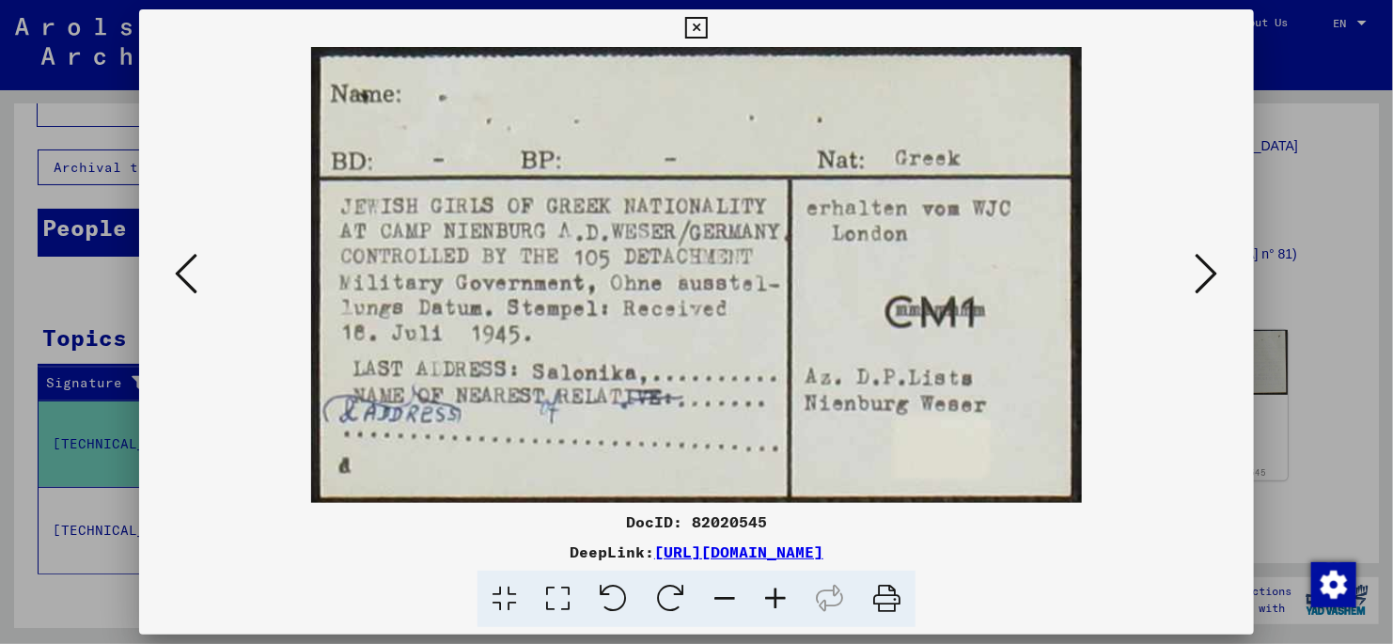
click at [1210, 276] on icon at bounding box center [1207, 273] width 23 height 45
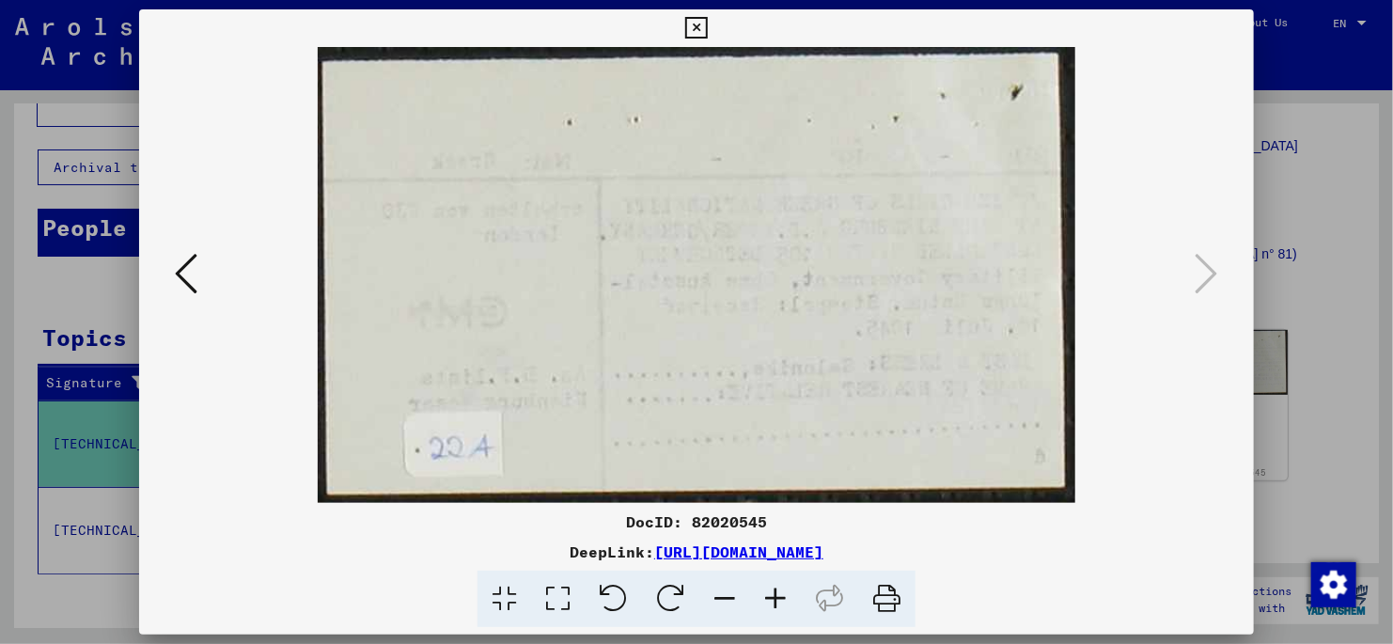
click at [690, 26] on icon at bounding box center [696, 28] width 22 height 23
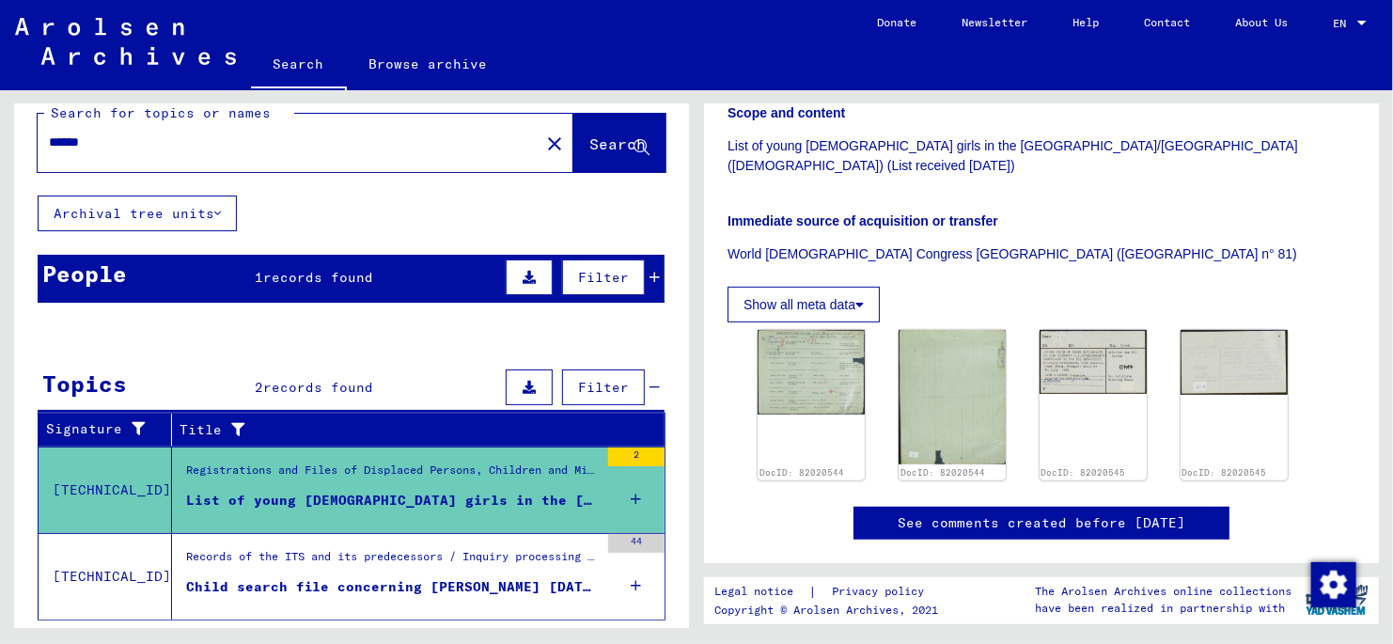
scroll to position [0, 0]
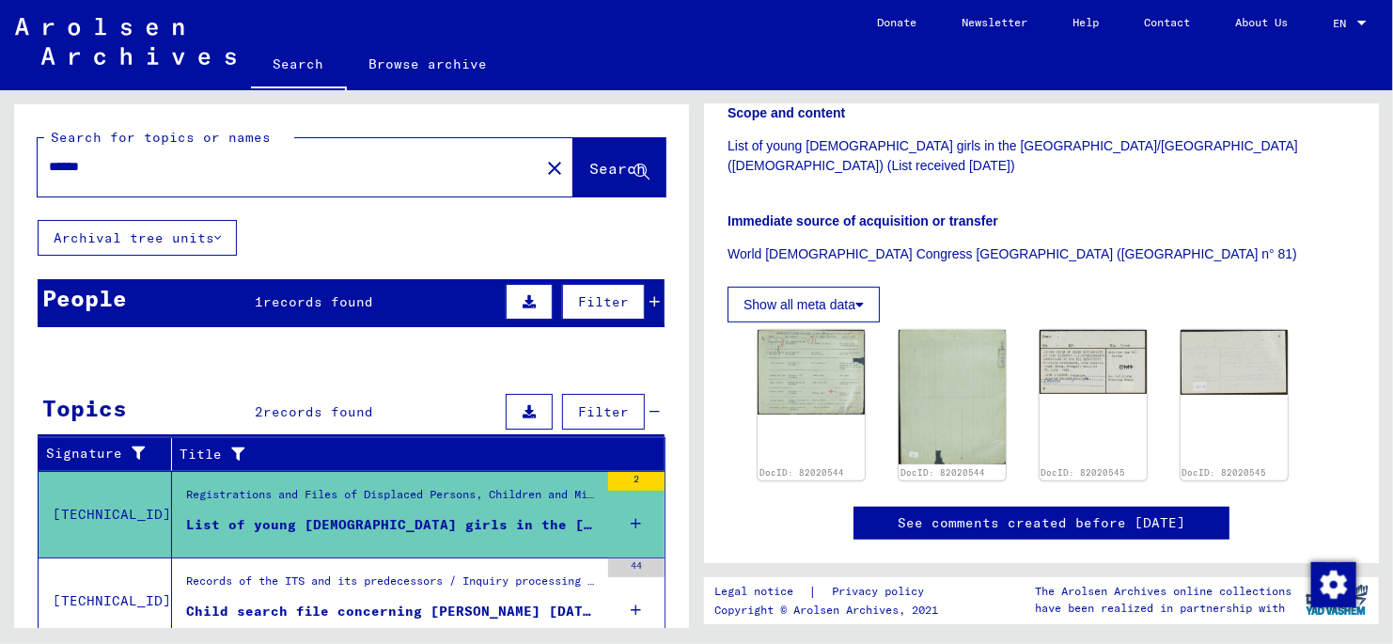
click at [138, 171] on input "******" at bounding box center [288, 167] width 479 height 20
click at [118, 168] on input "******" at bounding box center [288, 167] width 479 height 20
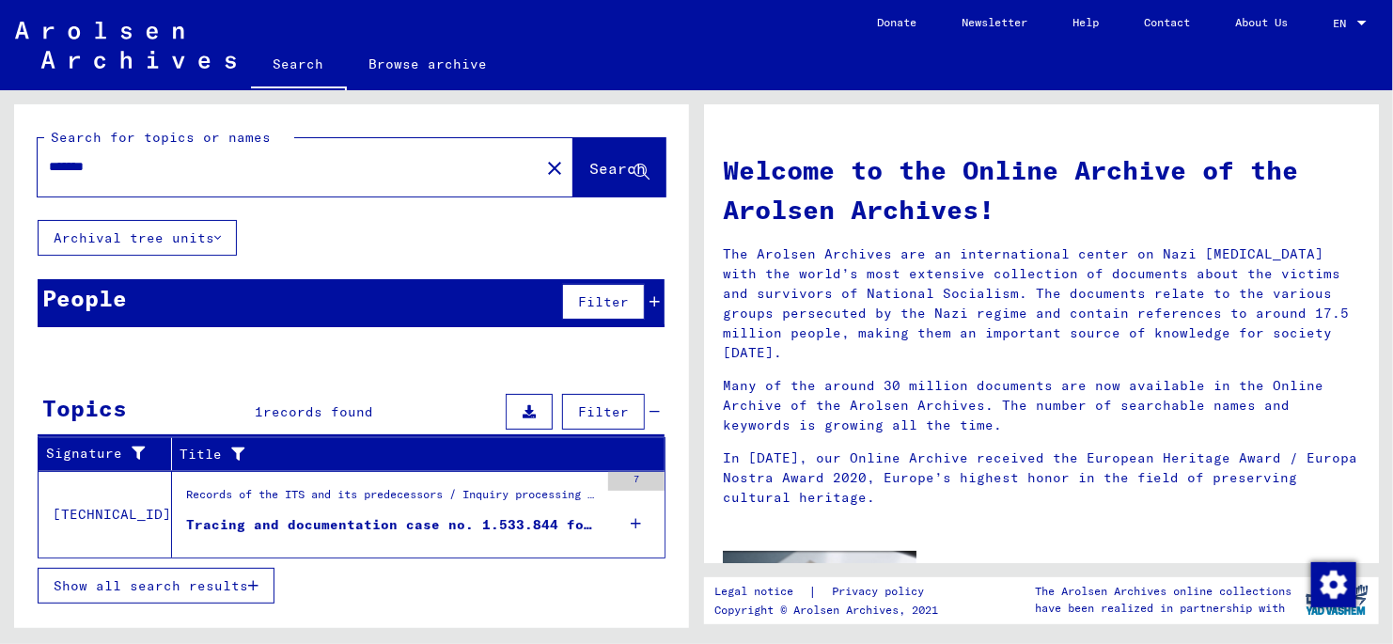
click at [125, 165] on input "*******" at bounding box center [283, 167] width 468 height 20
type input "*****"
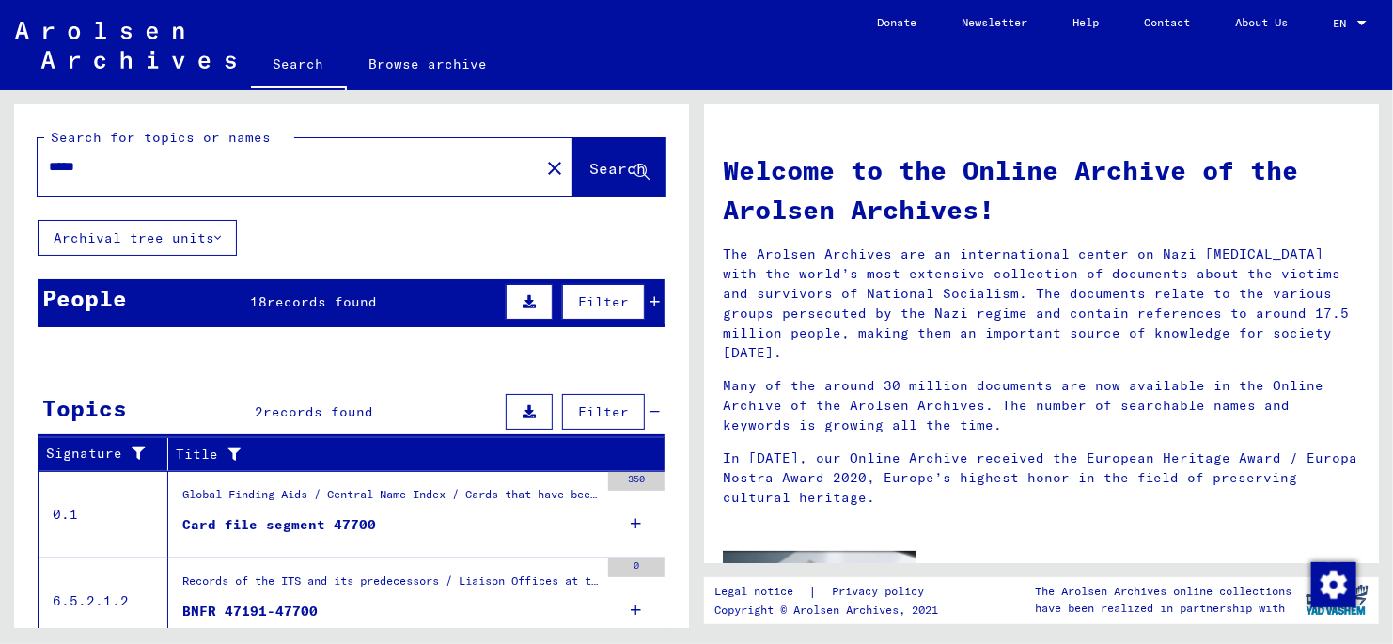
scroll to position [71, 0]
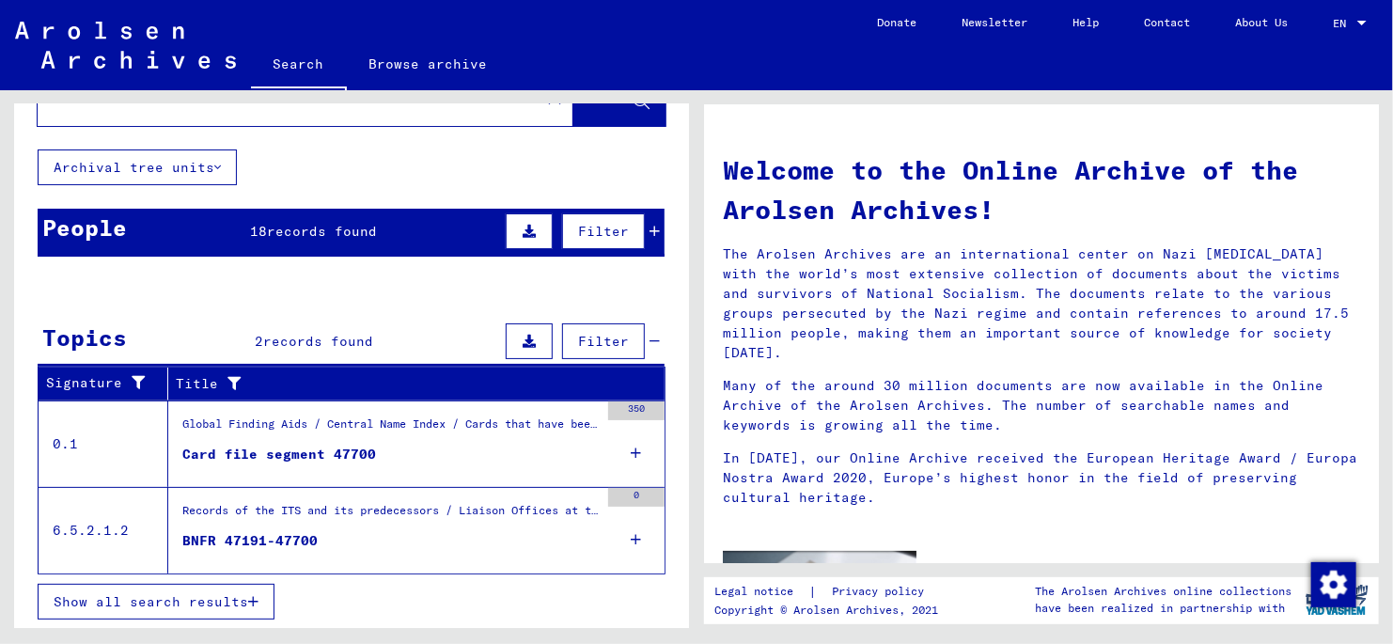
click at [306, 446] on div "Card file segment 47700" at bounding box center [279, 455] width 194 height 20
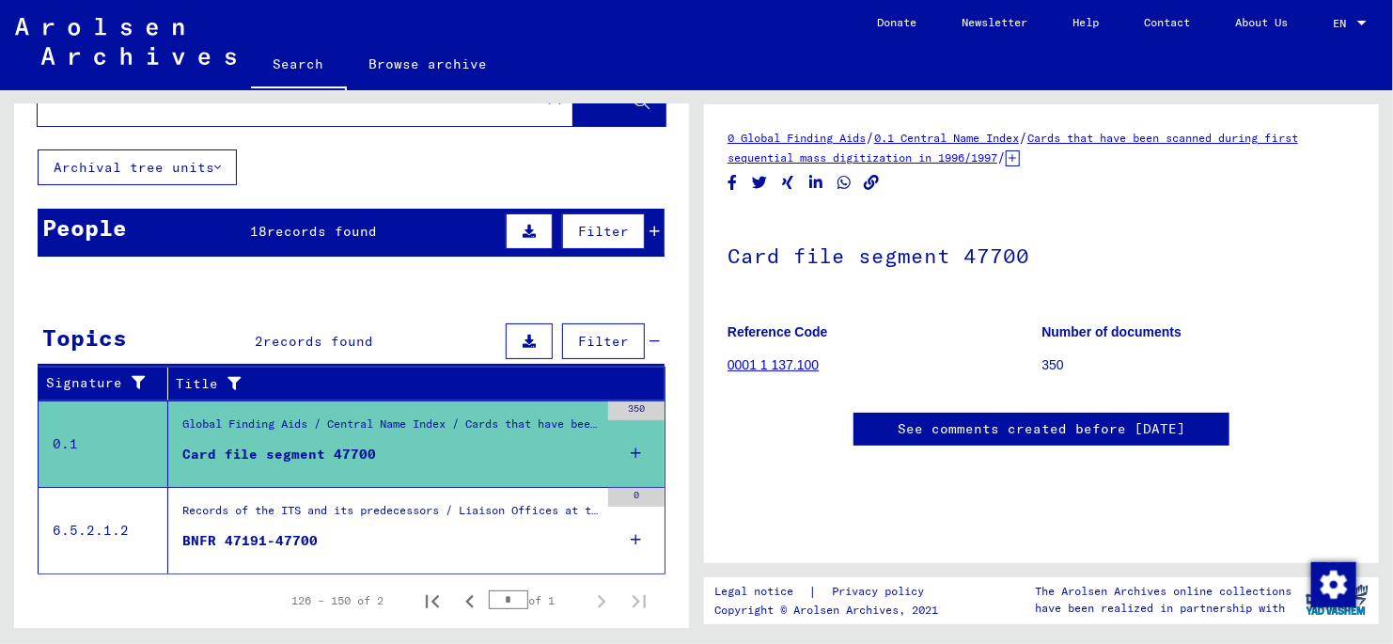
click at [1020, 158] on icon at bounding box center [1013, 158] width 14 height 16
click at [966, 140] on link "0.1 Central Name Index" at bounding box center [946, 138] width 145 height 14
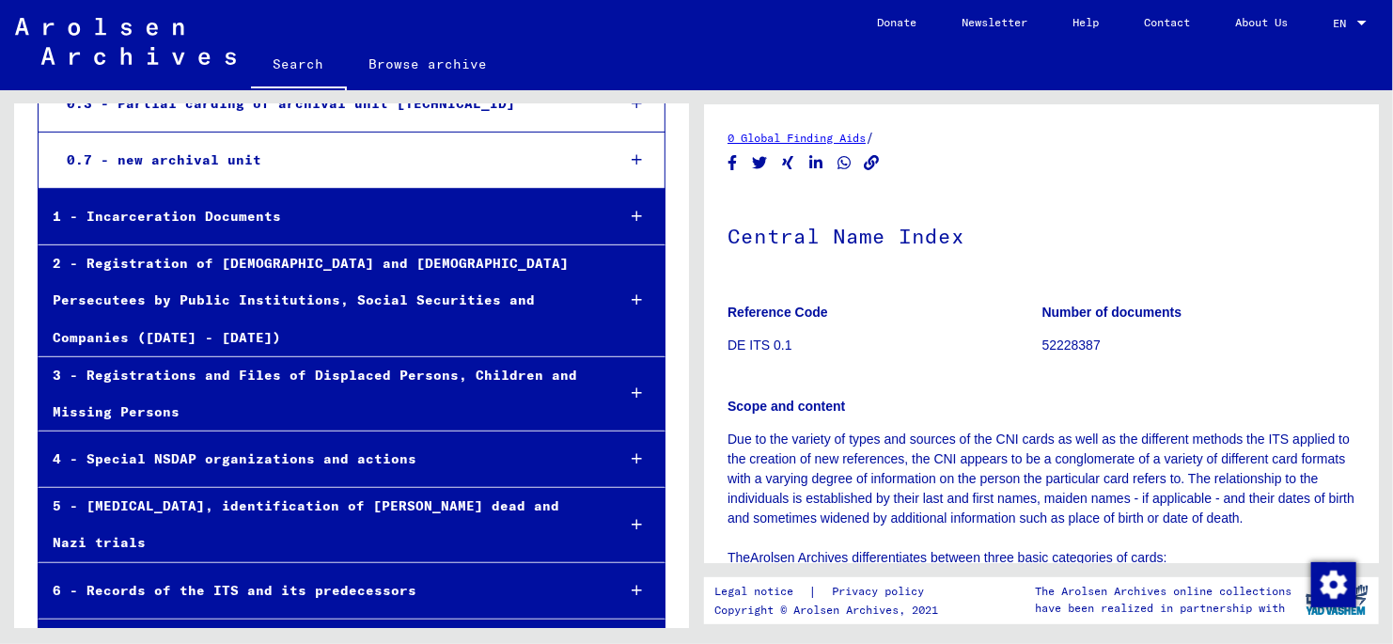
scroll to position [134, 0]
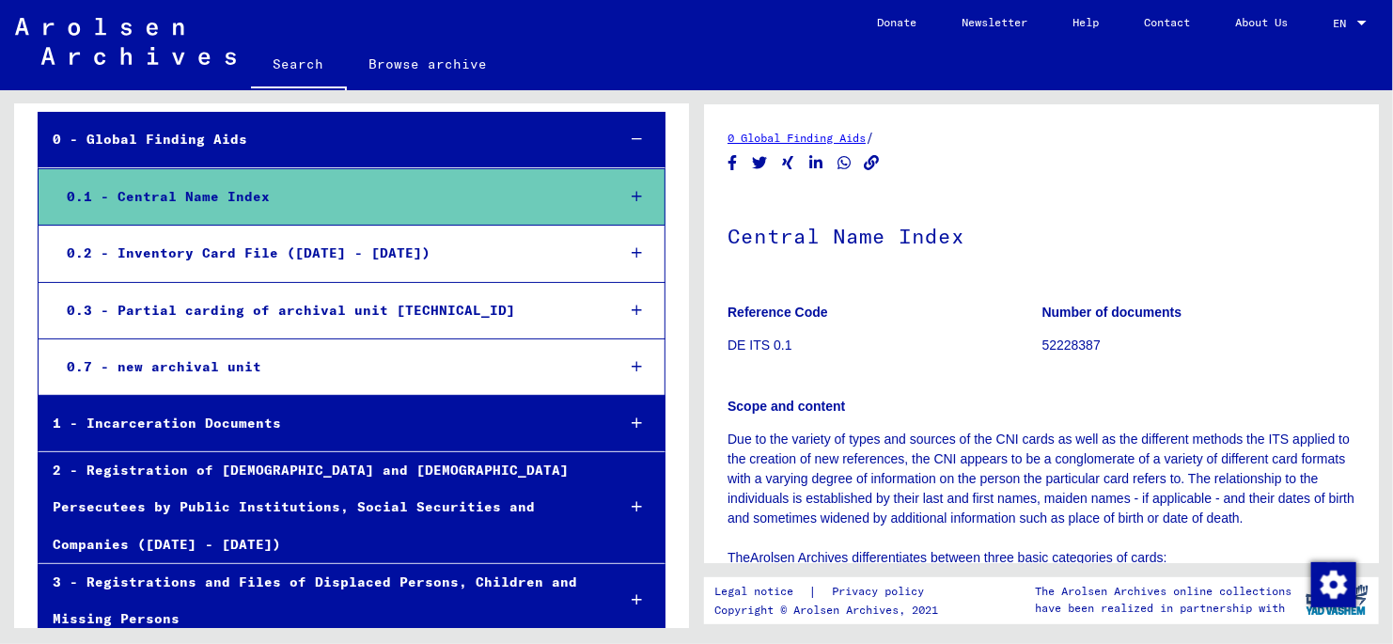
click at [246, 473] on div "2 - Registration of [DEMOGRAPHIC_DATA] and [DEMOGRAPHIC_DATA] Persecutees by Pu…" at bounding box center [320, 507] width 562 height 111
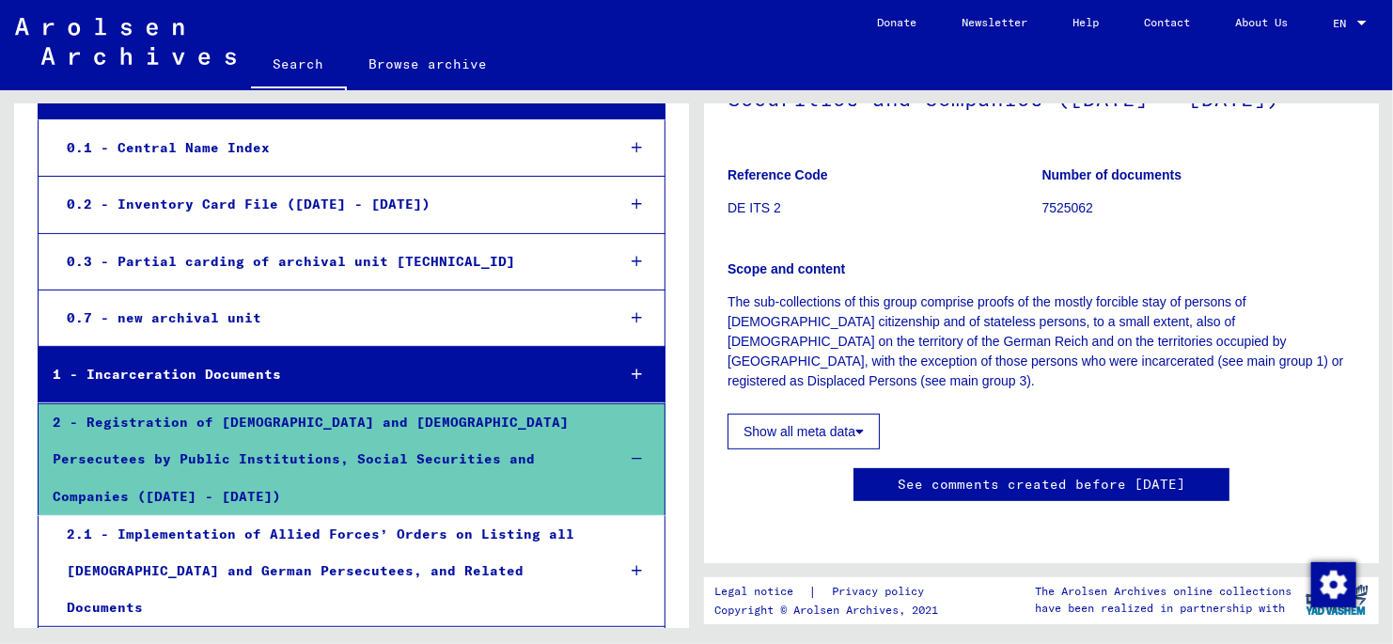
scroll to position [322, 0]
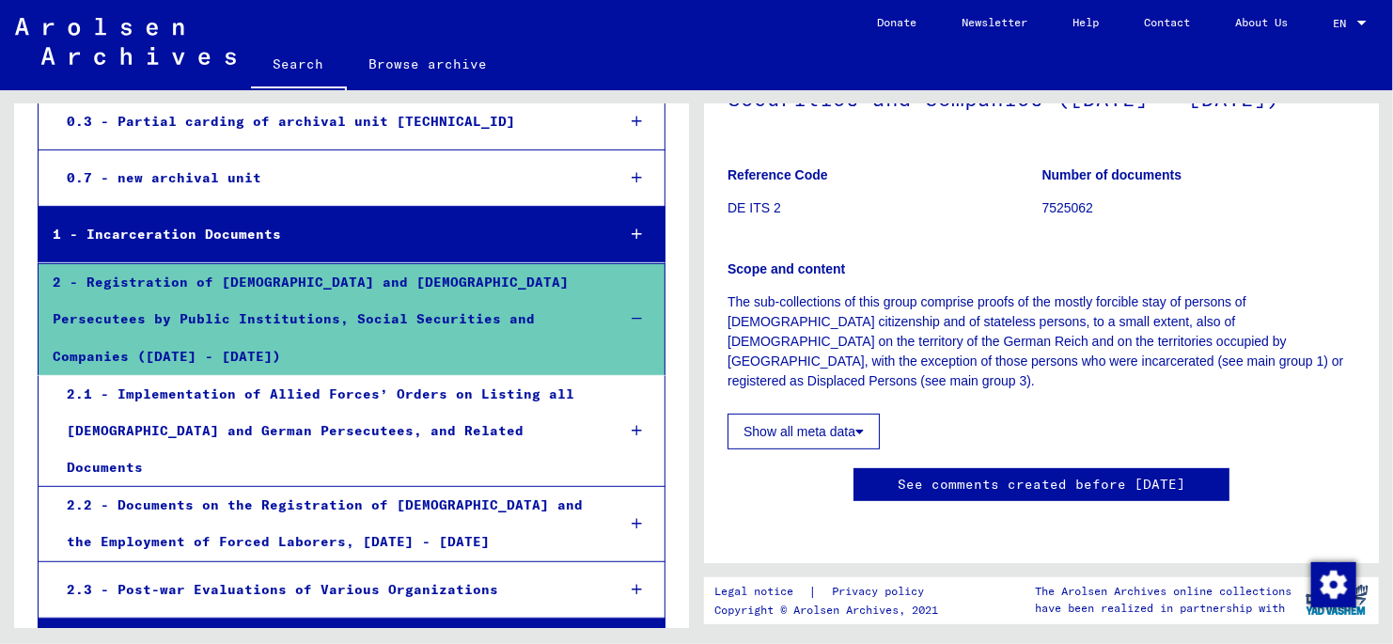
click at [372, 376] on div "2.1 - Implementation of Allied Forces’ Orders on Listing all [DEMOGRAPHIC_DATA]…" at bounding box center [327, 431] width 548 height 111
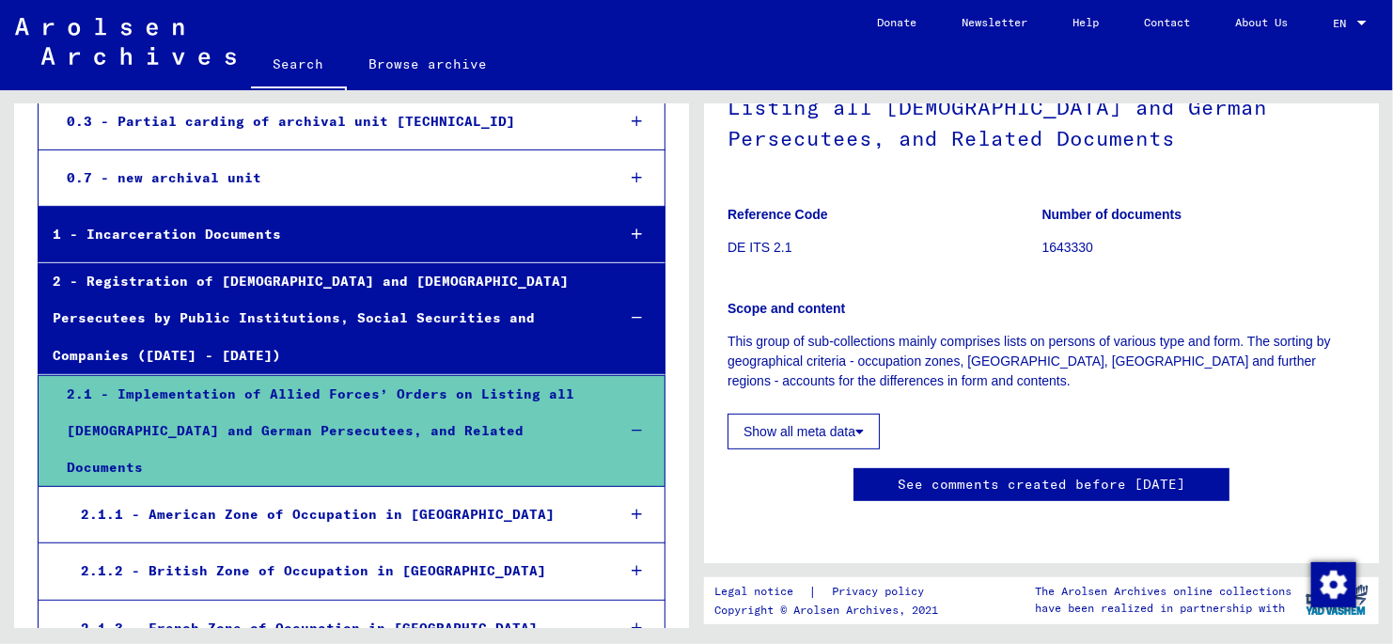
scroll to position [282, 0]
click at [310, 553] on div "2.1.2 - British Zone of Occupation in [GEOGRAPHIC_DATA]" at bounding box center [334, 571] width 534 height 37
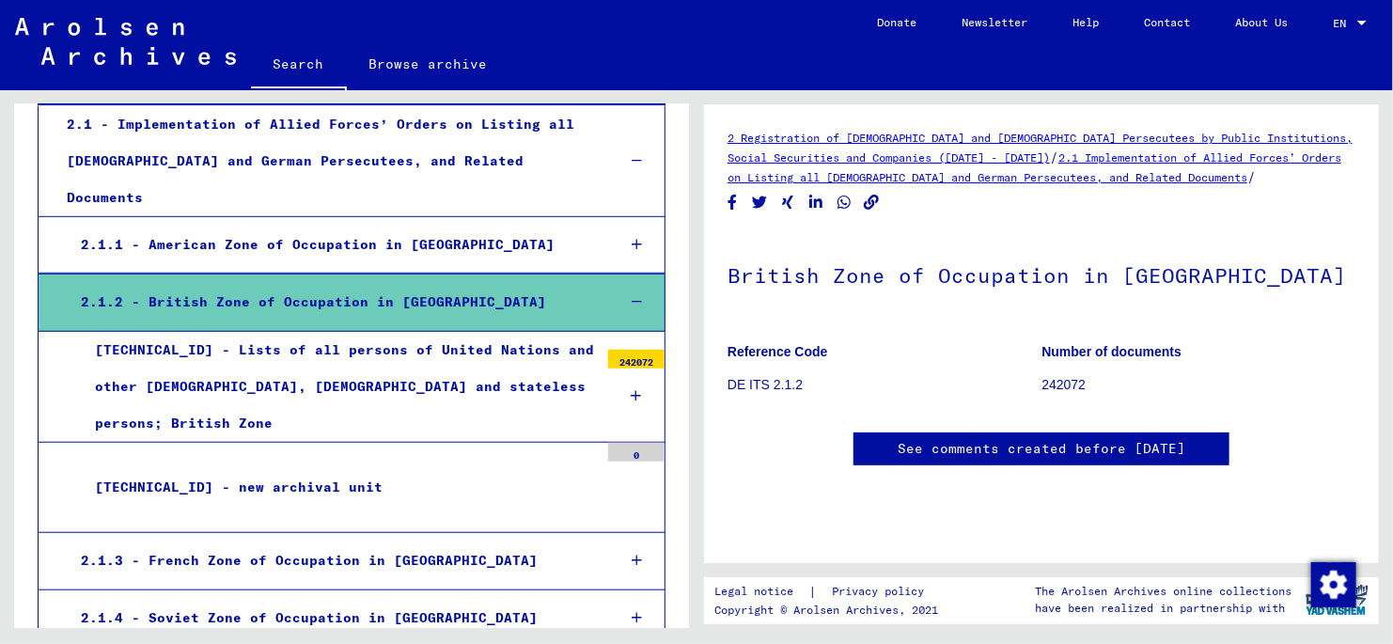
scroll to position [604, 0]
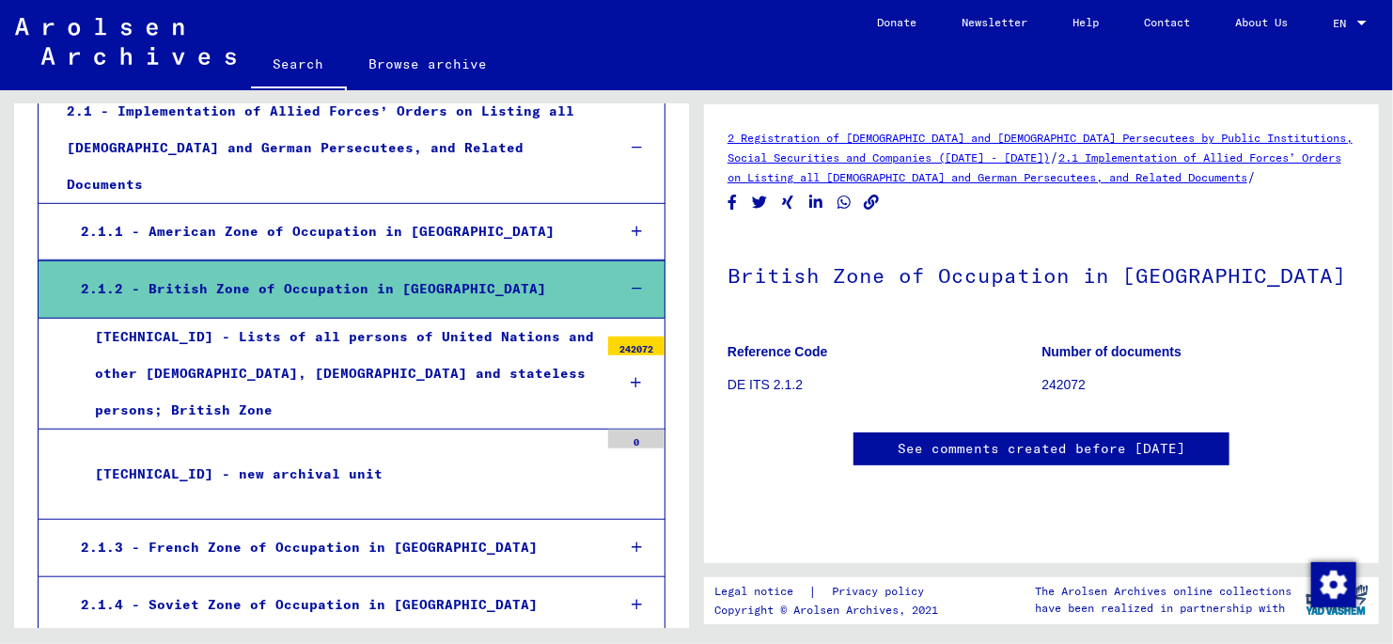
click at [359, 319] on div "[TECHNICAL_ID] - Lists of all persons of United Nations and other [DEMOGRAPHIC_…" at bounding box center [340, 374] width 518 height 111
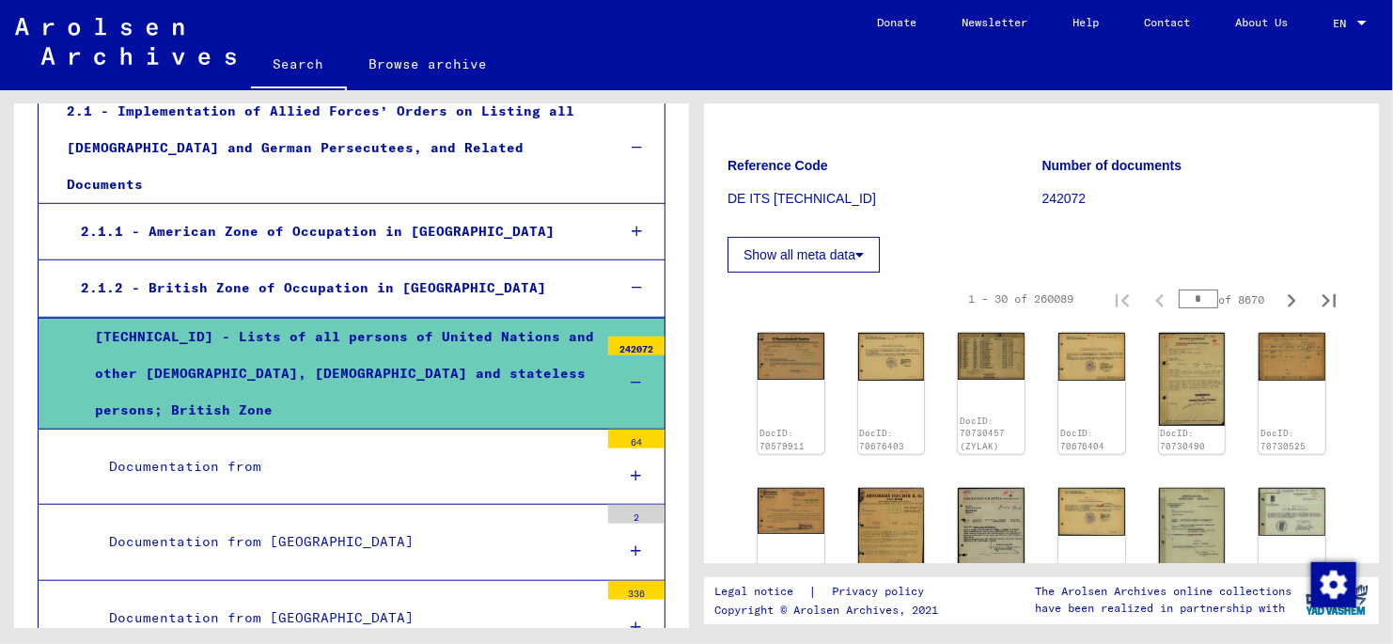
scroll to position [282, 0]
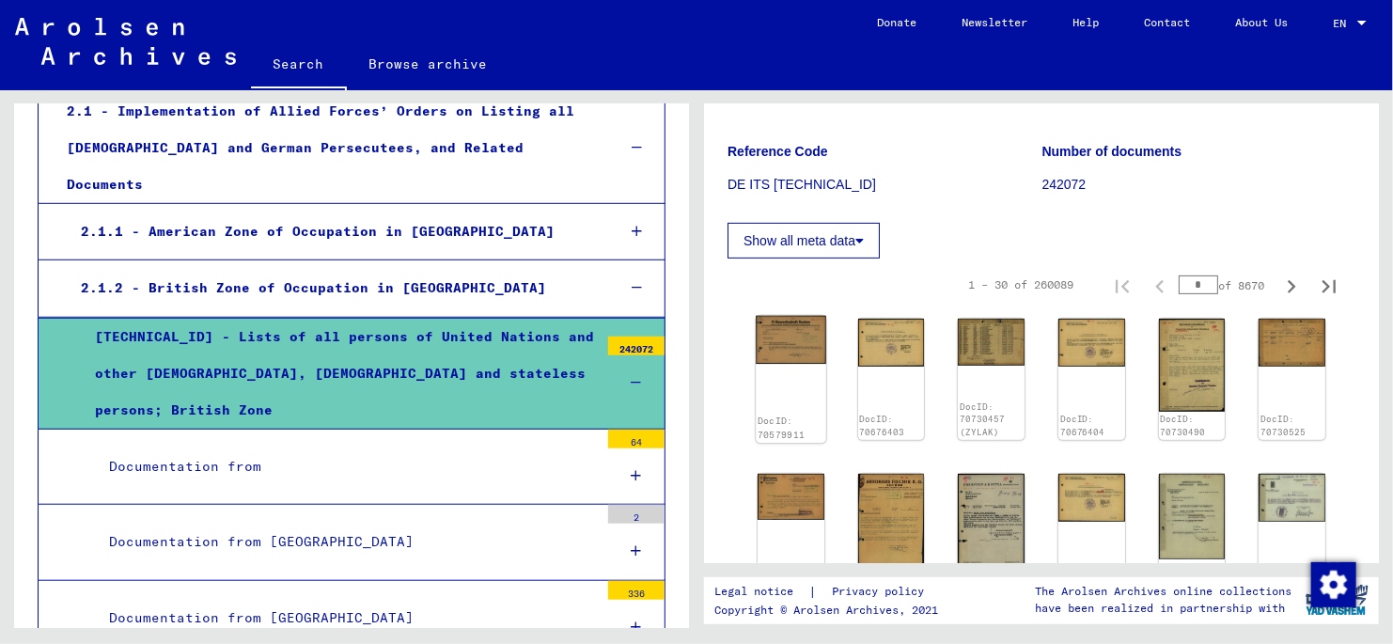
click at [776, 340] on img at bounding box center [791, 340] width 70 height 49
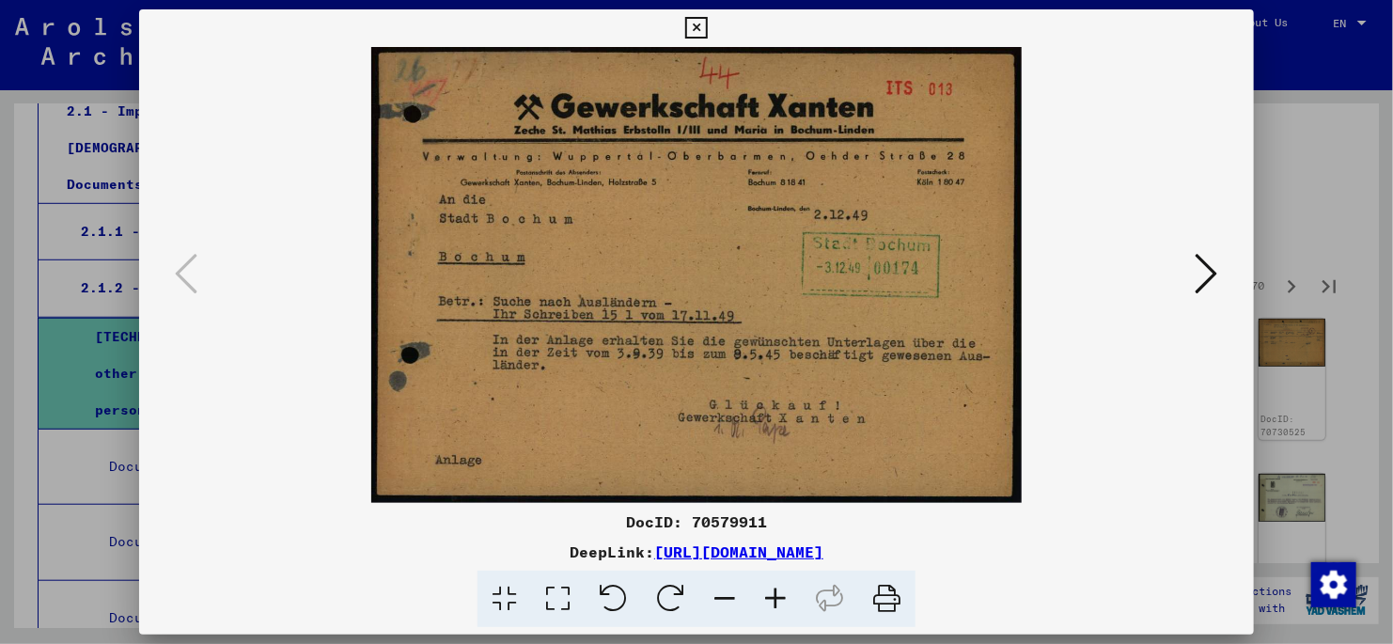
click at [1207, 275] on icon at bounding box center [1207, 273] width 23 height 45
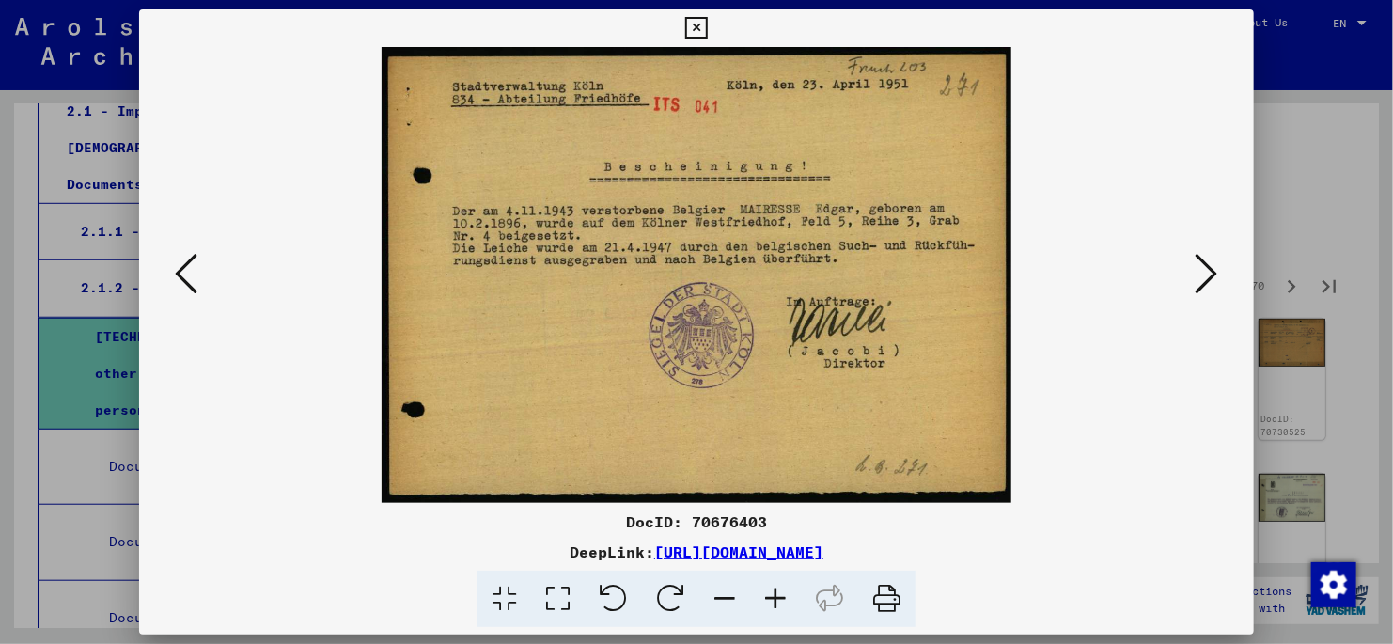
click at [1207, 274] on icon at bounding box center [1207, 273] width 23 height 45
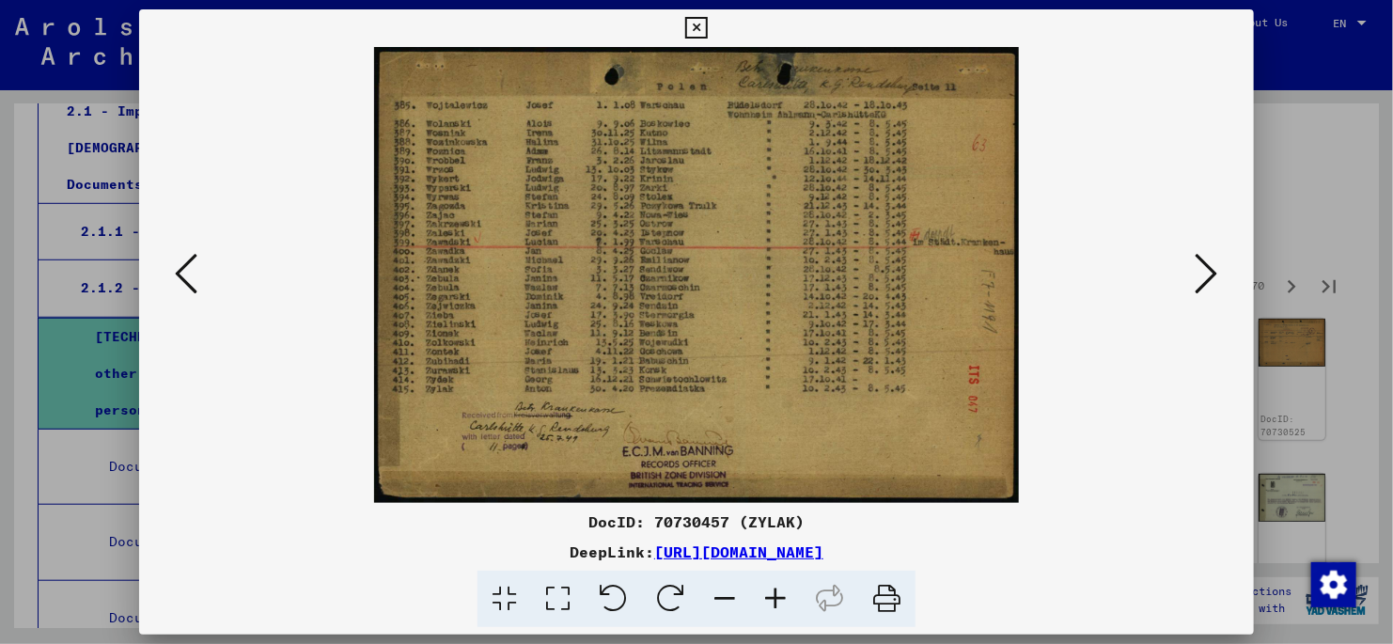
click at [558, 593] on icon at bounding box center [558, 599] width 54 height 57
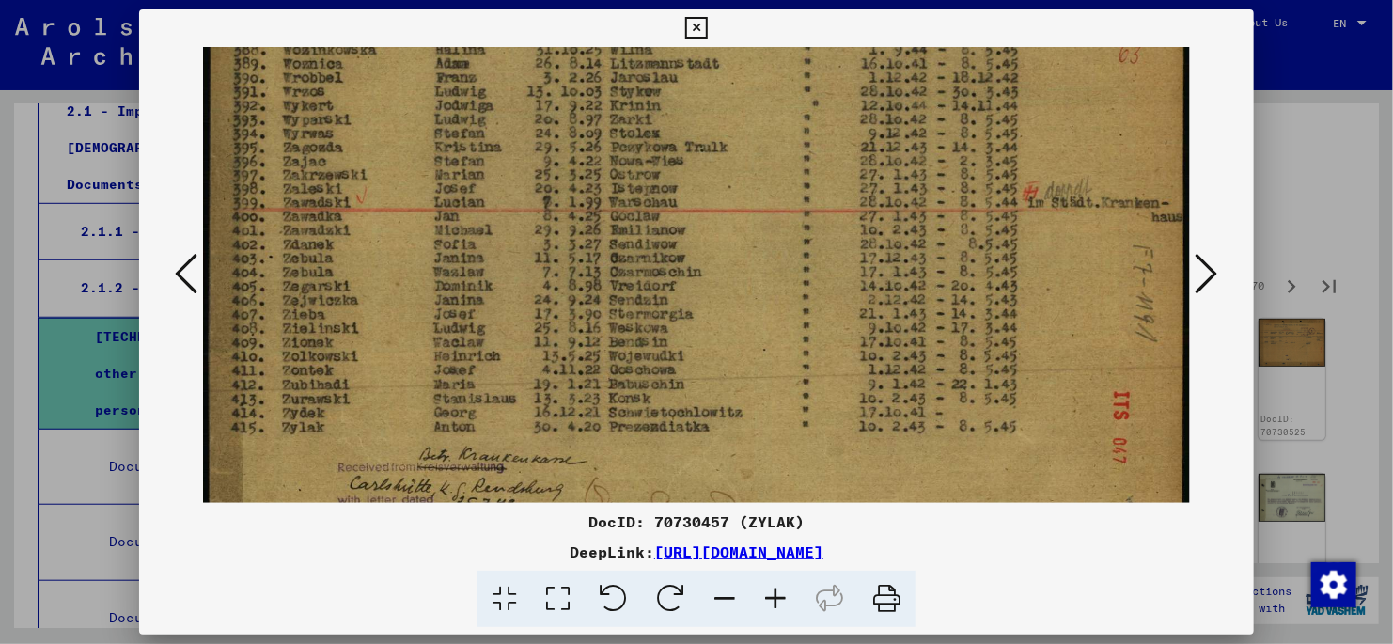
scroll to position [145, 0]
drag, startPoint x: 385, startPoint y: 393, endPoint x: 385, endPoint y: 314, distance: 79.0
click at [385, 314] on img at bounding box center [696, 251] width 987 height 698
click at [1208, 275] on icon at bounding box center [1207, 273] width 23 height 45
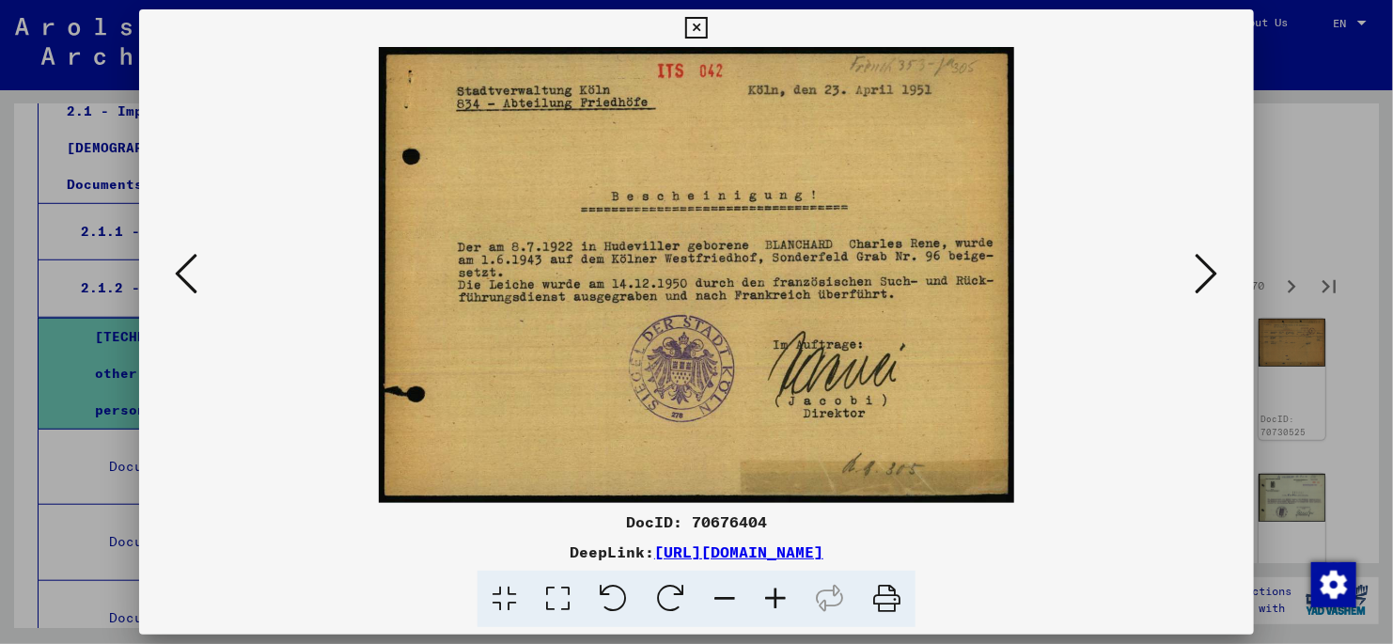
click at [1202, 285] on icon at bounding box center [1207, 273] width 23 height 45
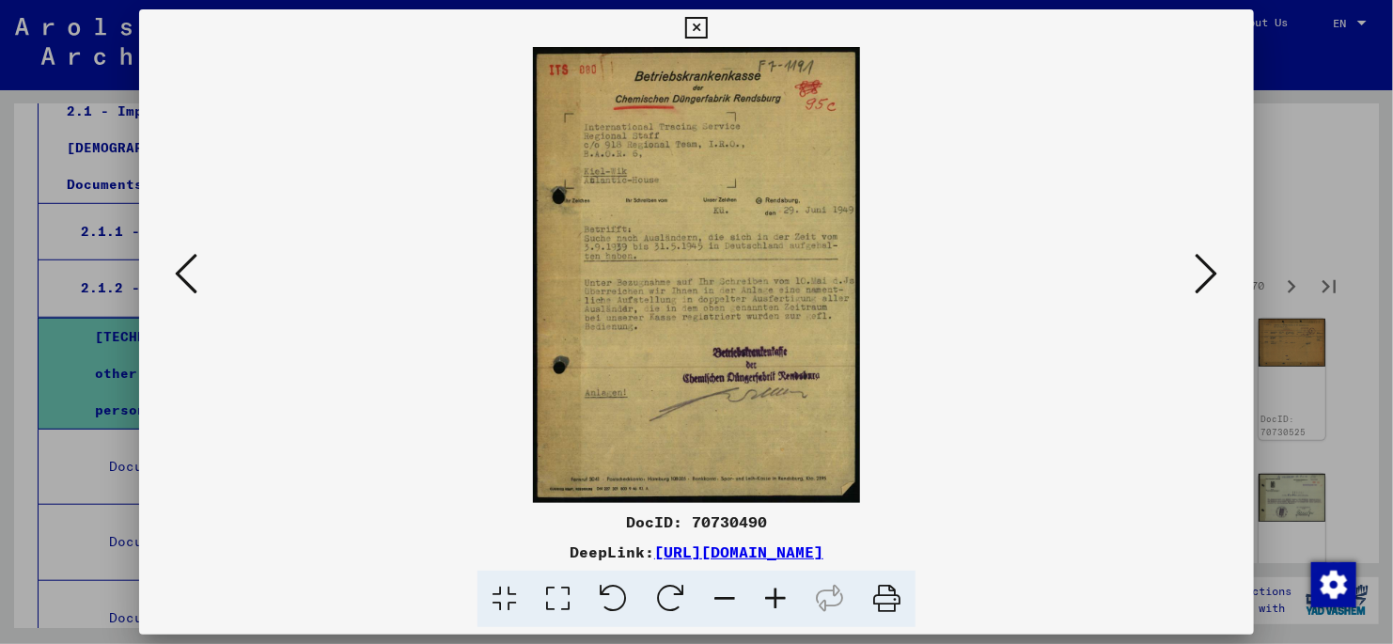
click at [190, 274] on icon at bounding box center [186, 273] width 23 height 45
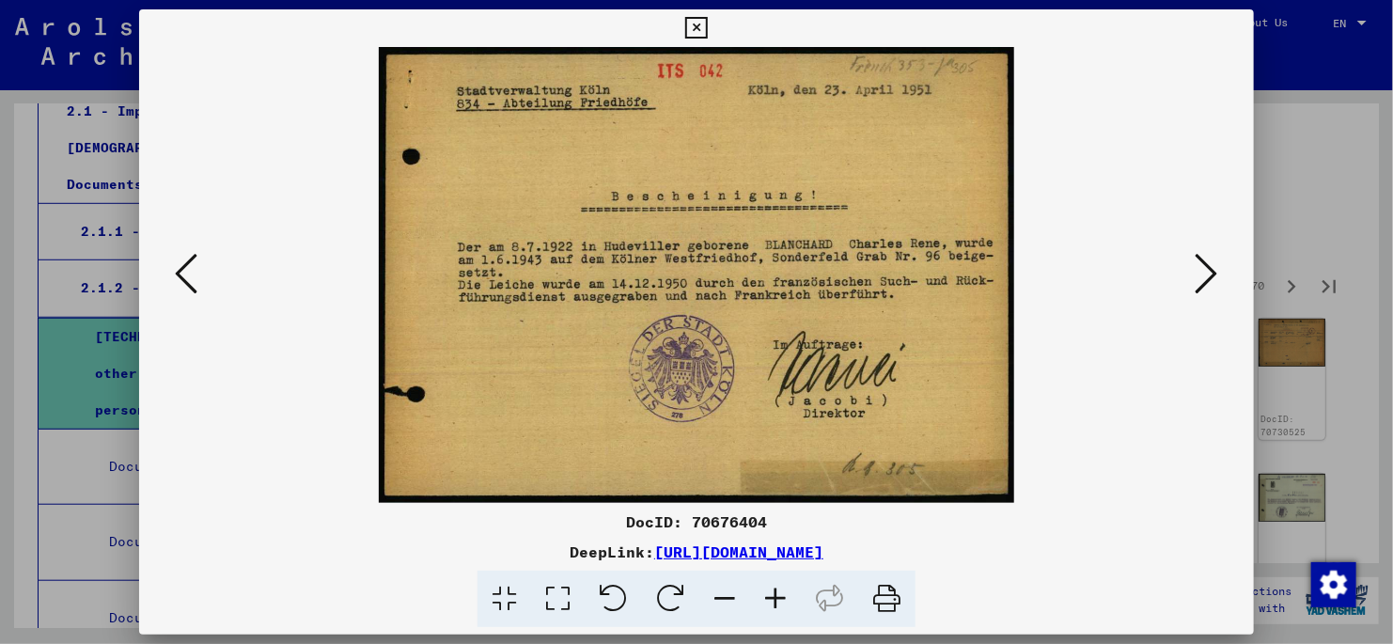
click at [189, 274] on icon at bounding box center [186, 273] width 23 height 45
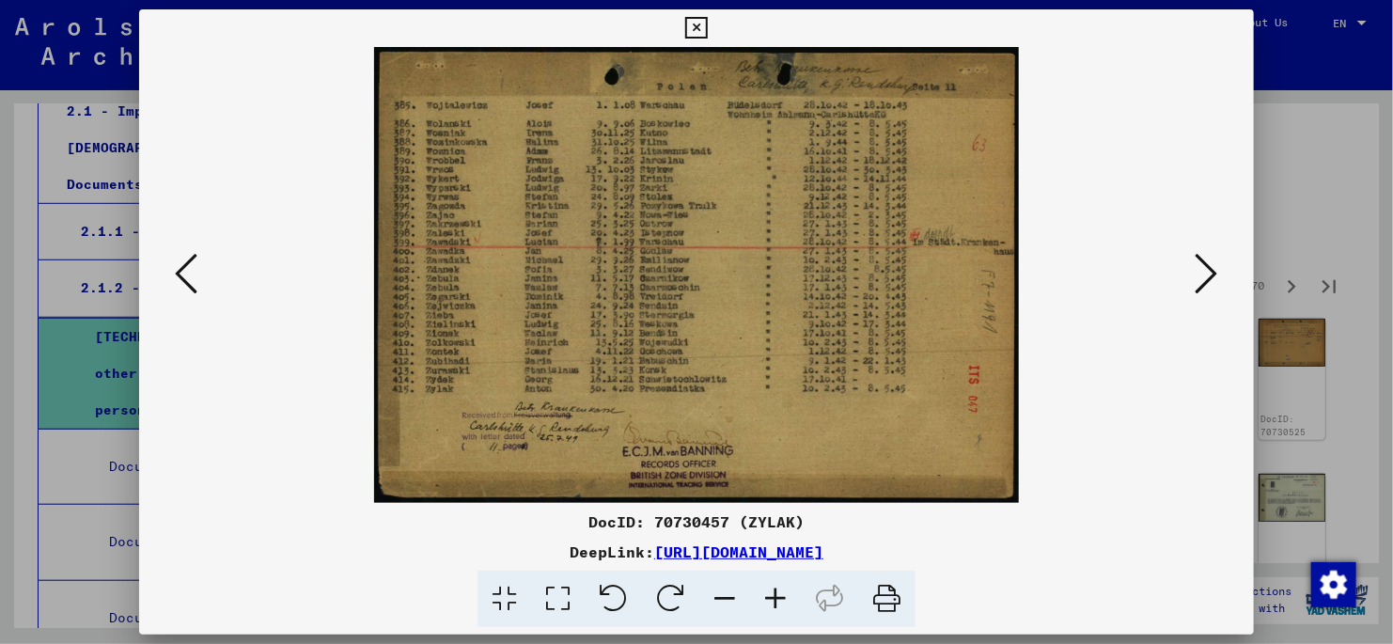
click at [1201, 274] on icon at bounding box center [1207, 273] width 23 height 45
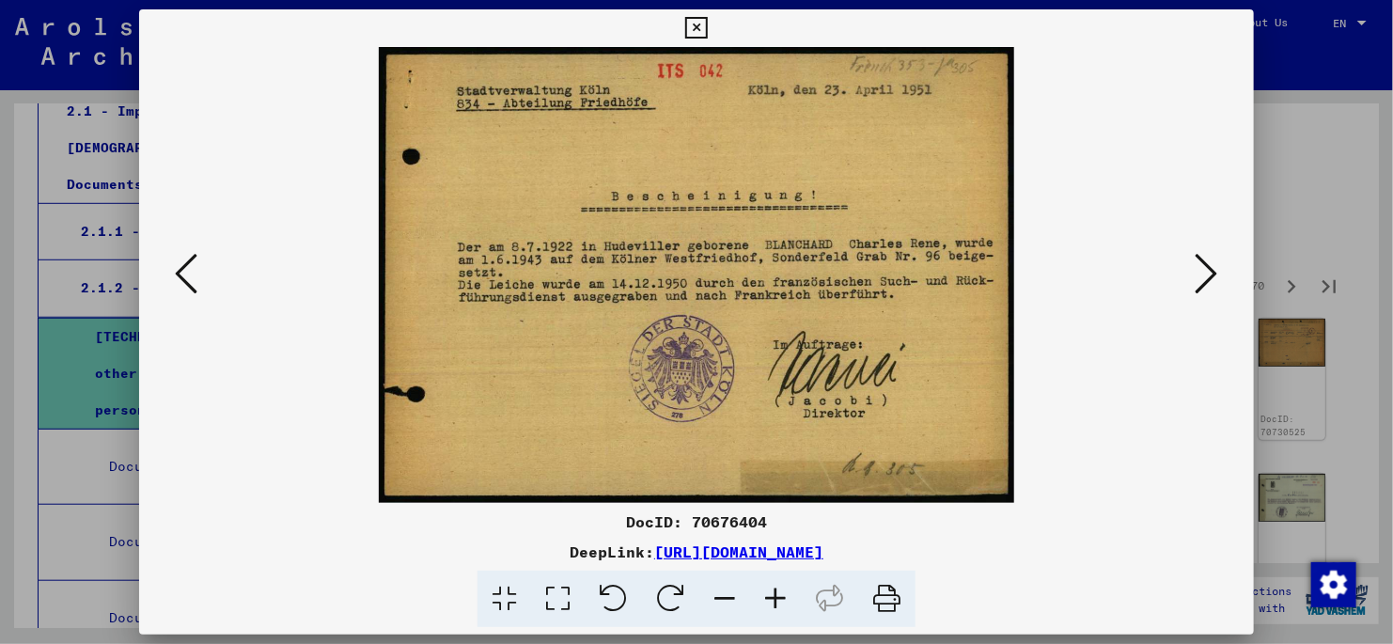
click at [1201, 274] on icon at bounding box center [1207, 273] width 23 height 45
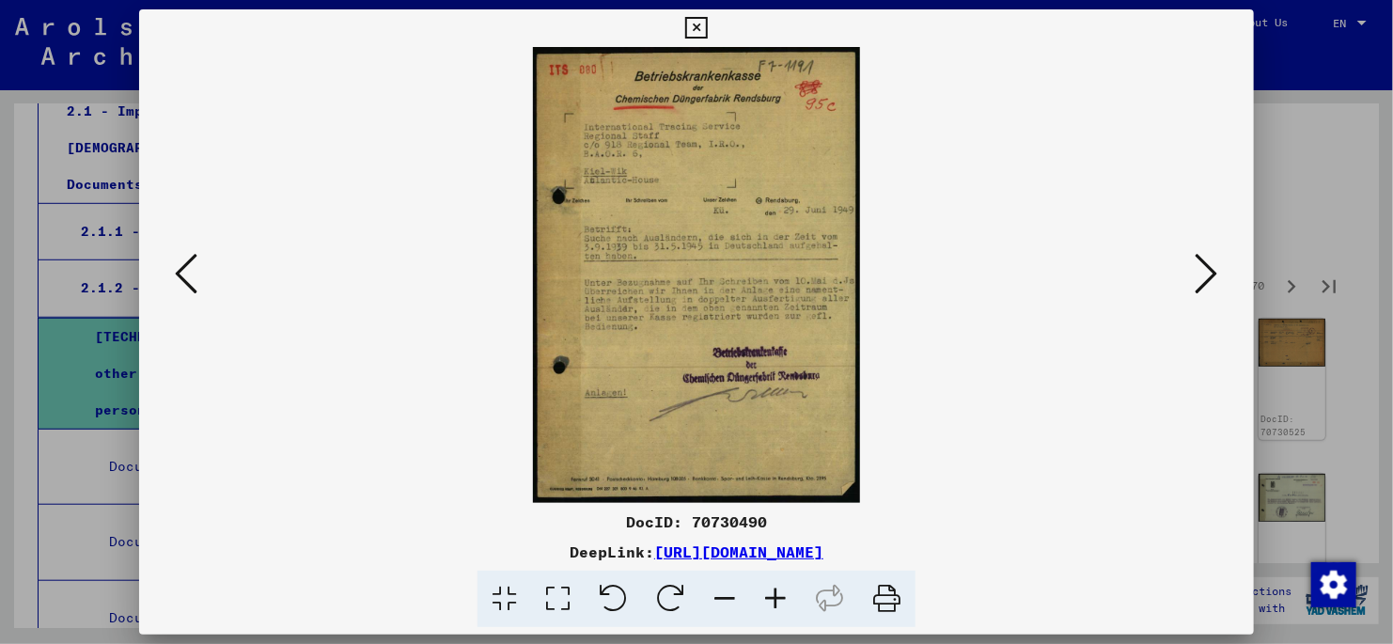
click at [1201, 274] on icon at bounding box center [1207, 273] width 23 height 45
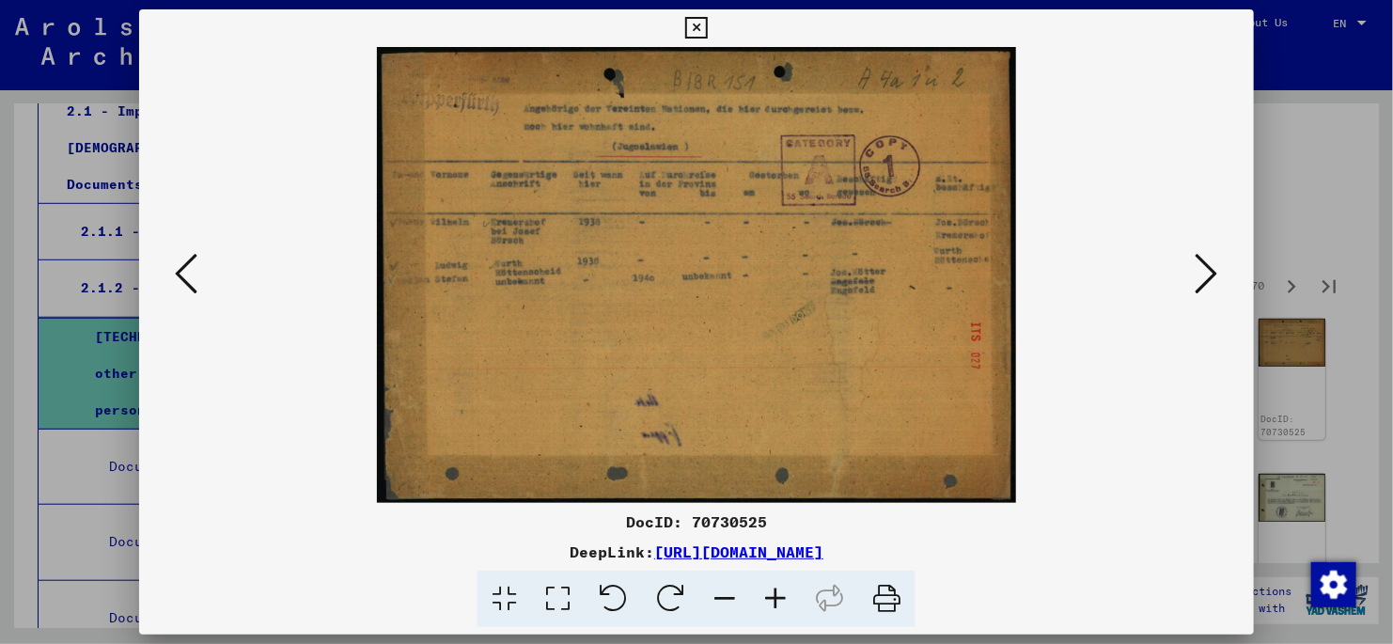
click at [1209, 275] on icon at bounding box center [1207, 273] width 23 height 45
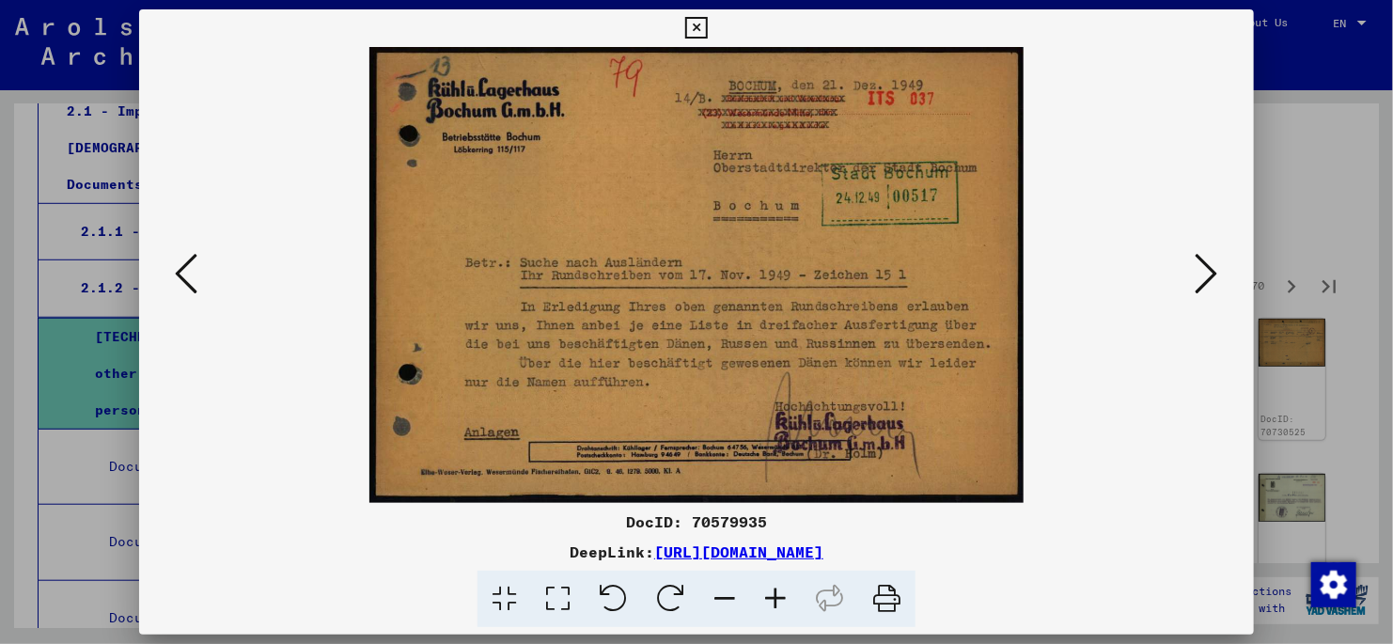
click at [1202, 277] on icon at bounding box center [1207, 273] width 23 height 45
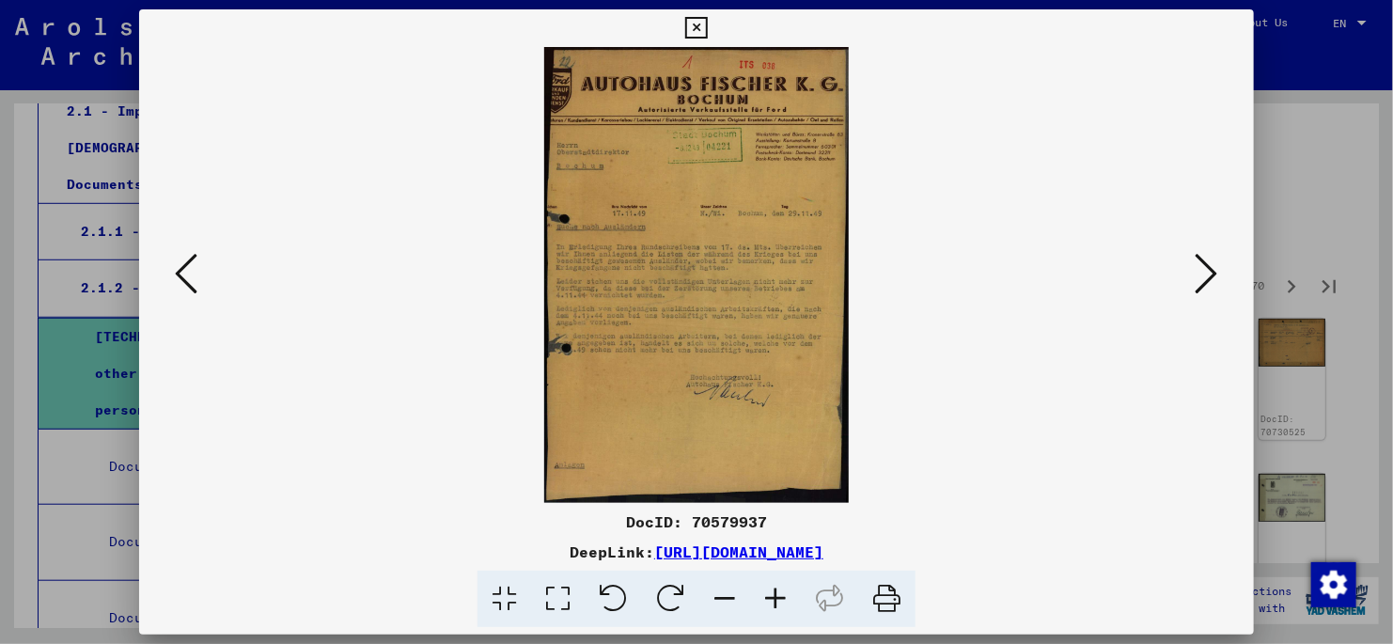
click at [1201, 277] on icon at bounding box center [1207, 273] width 23 height 45
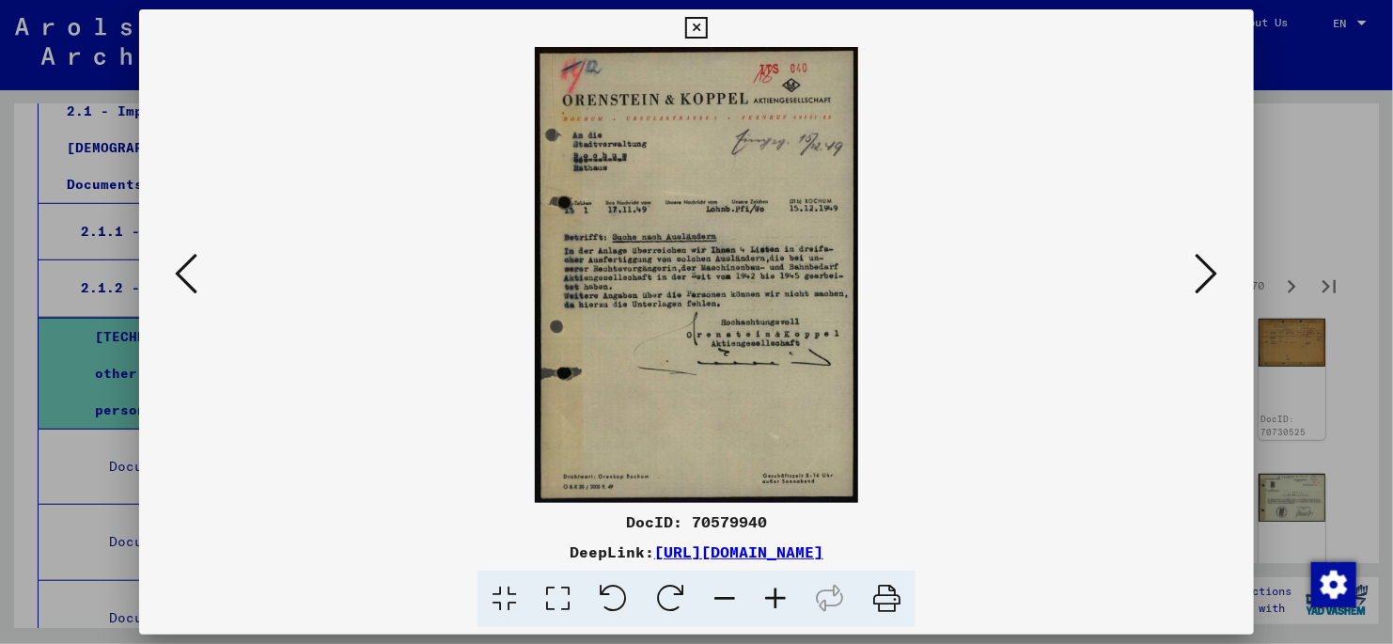
click at [564, 598] on icon at bounding box center [558, 599] width 54 height 57
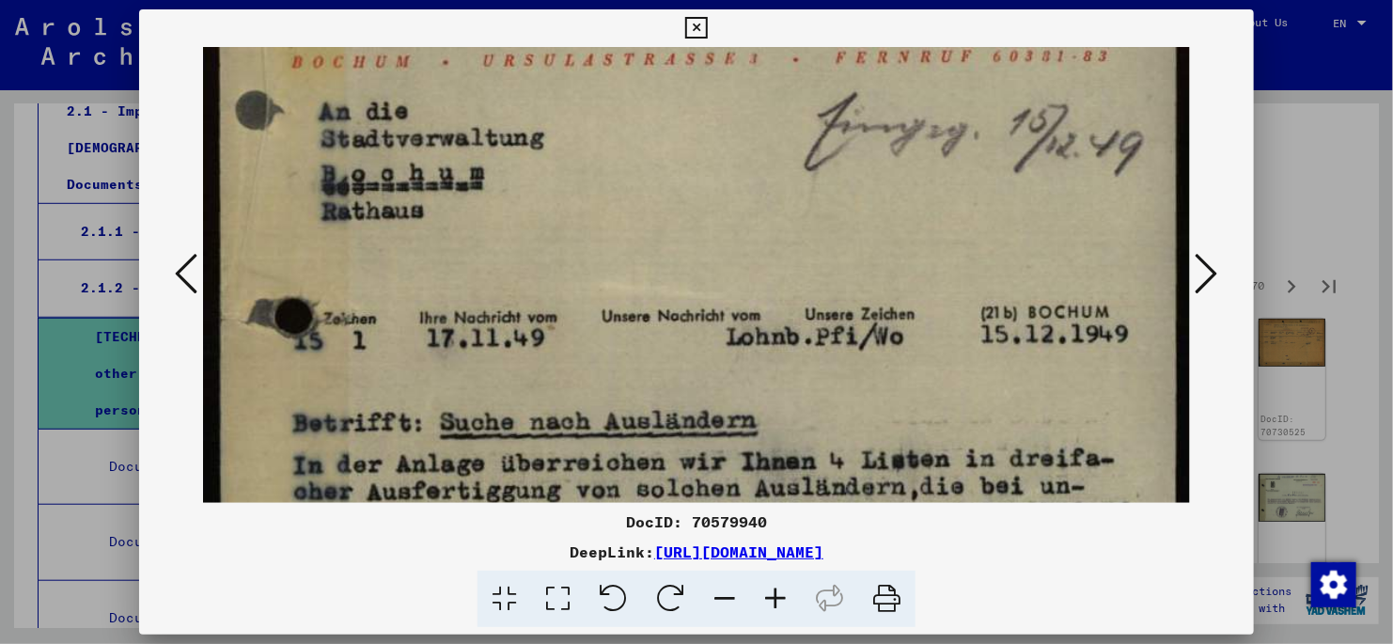
scroll to position [240, 0]
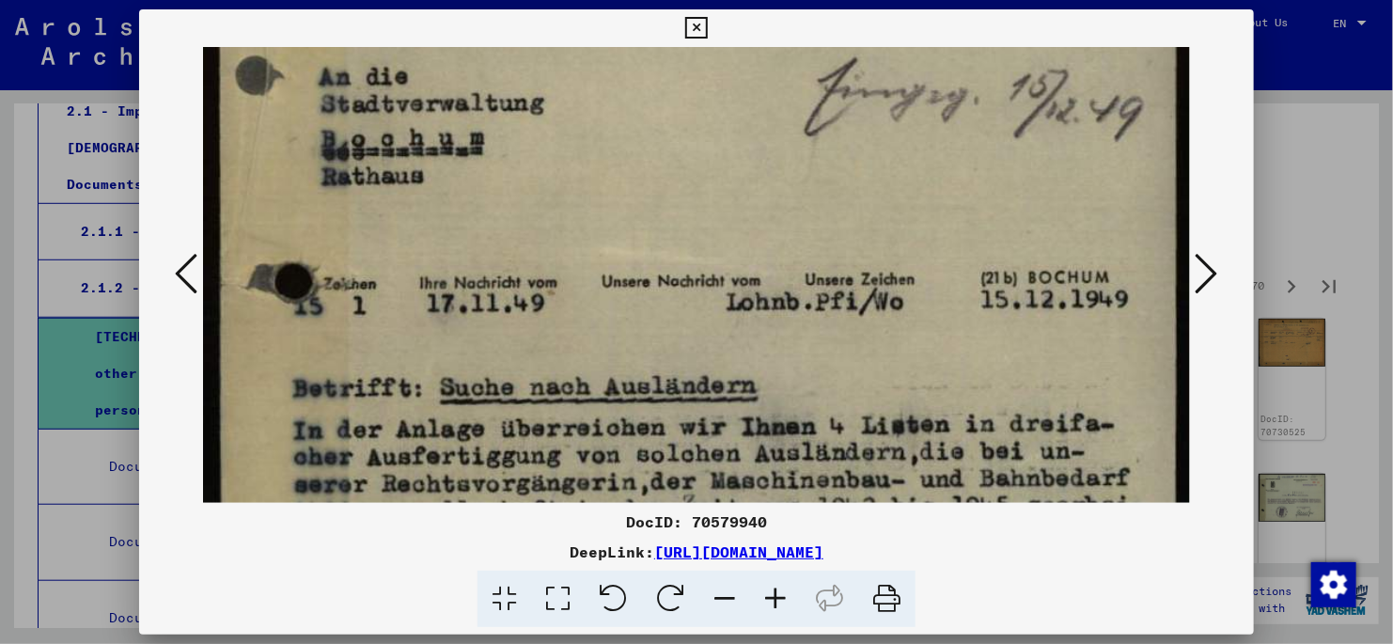
drag, startPoint x: 674, startPoint y: 395, endPoint x: 668, endPoint y: 156, distance: 238.9
click at [668, 156] on img at bounding box center [696, 503] width 987 height 1392
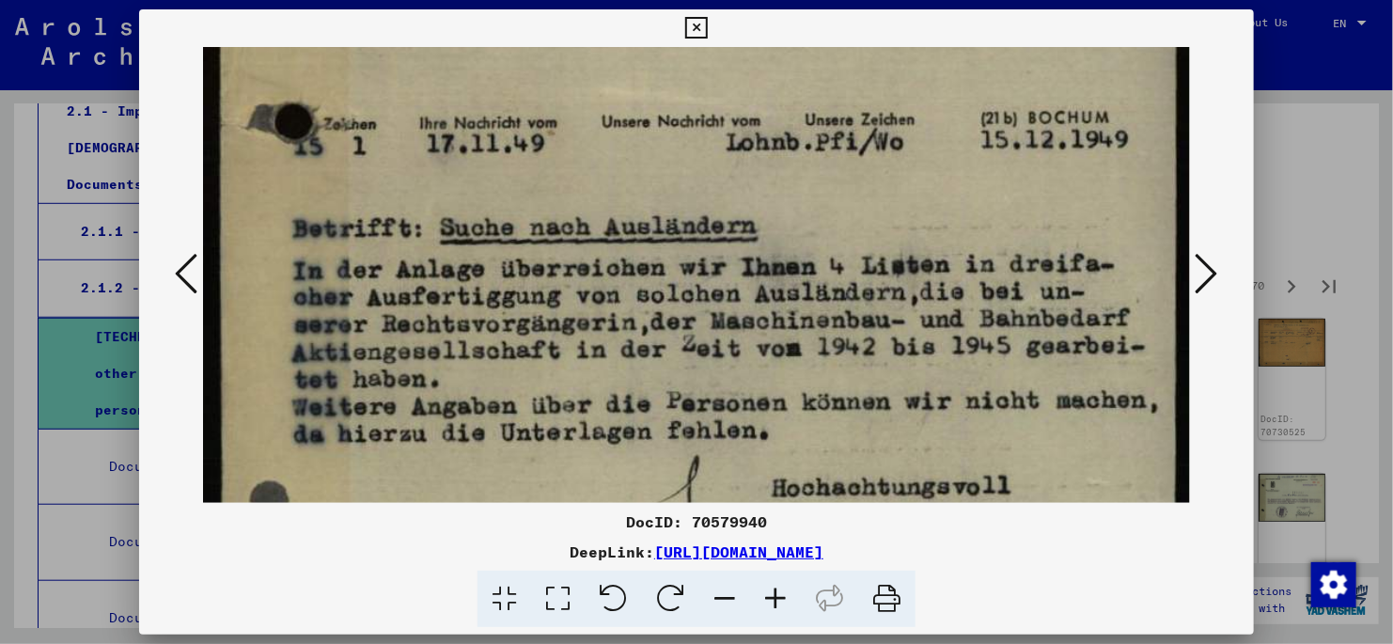
scroll to position [401, 0]
drag, startPoint x: 982, startPoint y: 414, endPoint x: 982, endPoint y: 274, distance: 140.1
click at [982, 274] on img at bounding box center [696, 342] width 987 height 1392
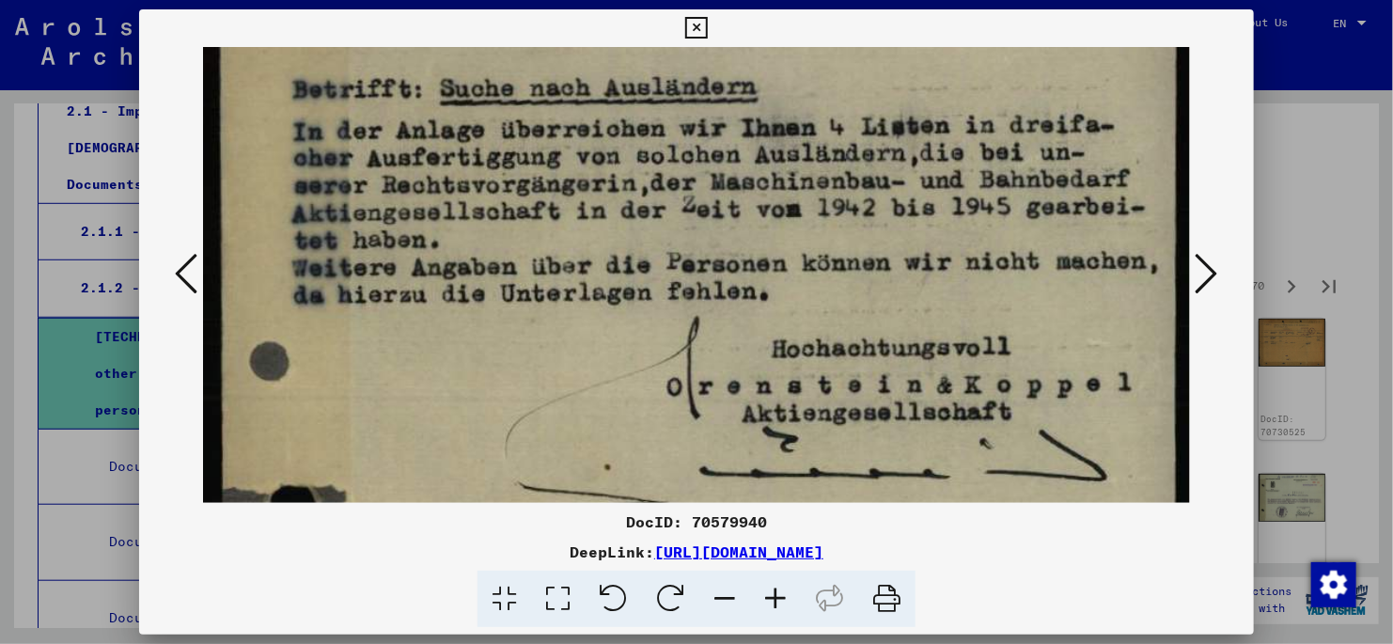
scroll to position [570, 0]
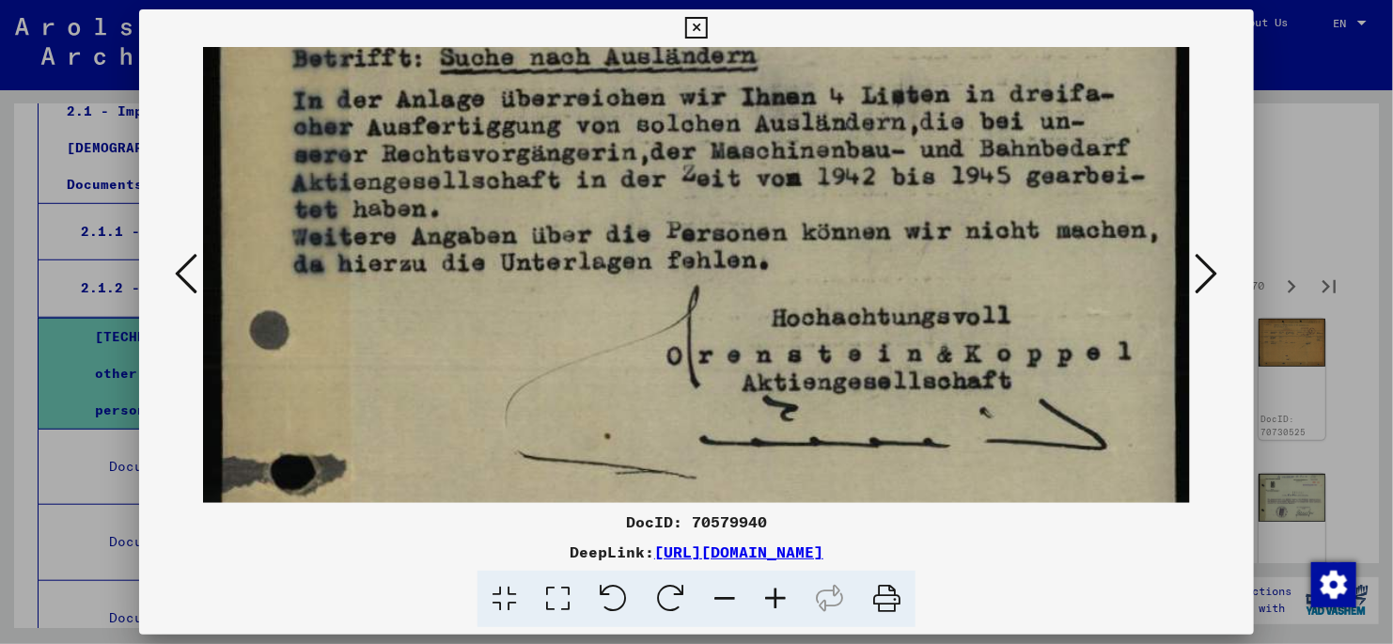
drag, startPoint x: 1076, startPoint y: 317, endPoint x: 1076, endPoint y: 259, distance: 58.3
click at [1076, 259] on img at bounding box center [696, 173] width 987 height 1392
click at [1208, 271] on icon at bounding box center [1207, 273] width 23 height 45
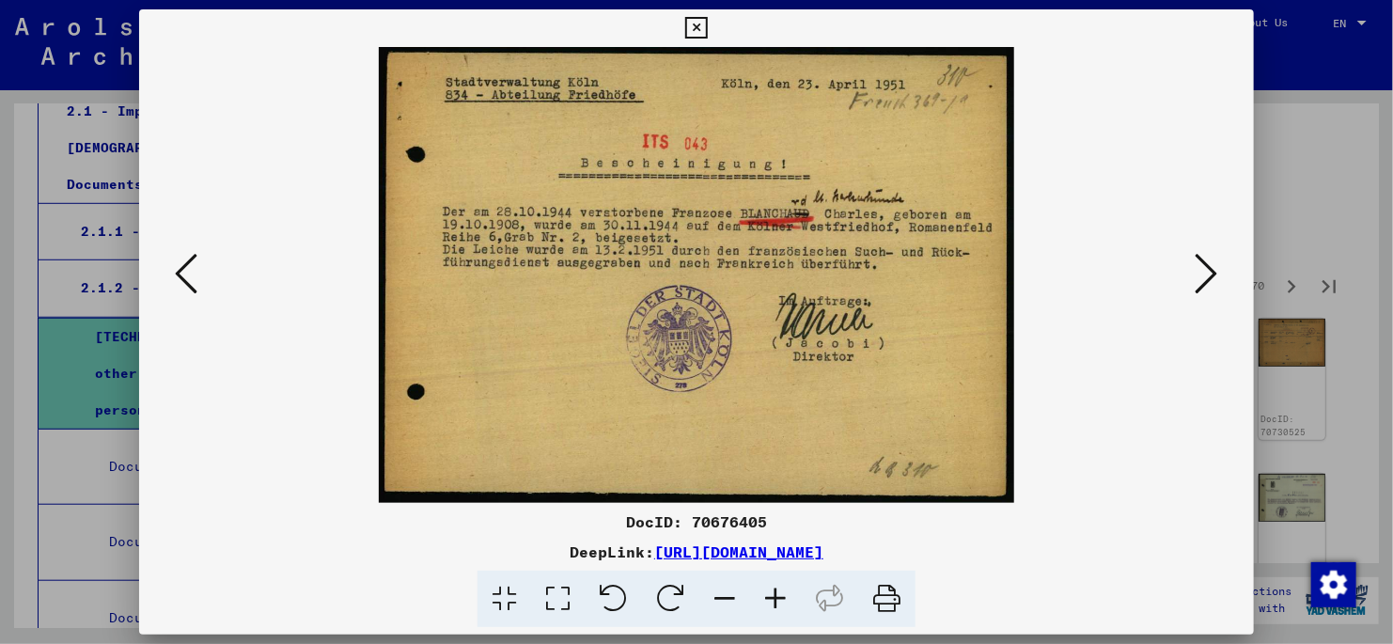
click at [1209, 270] on icon at bounding box center [1207, 273] width 23 height 45
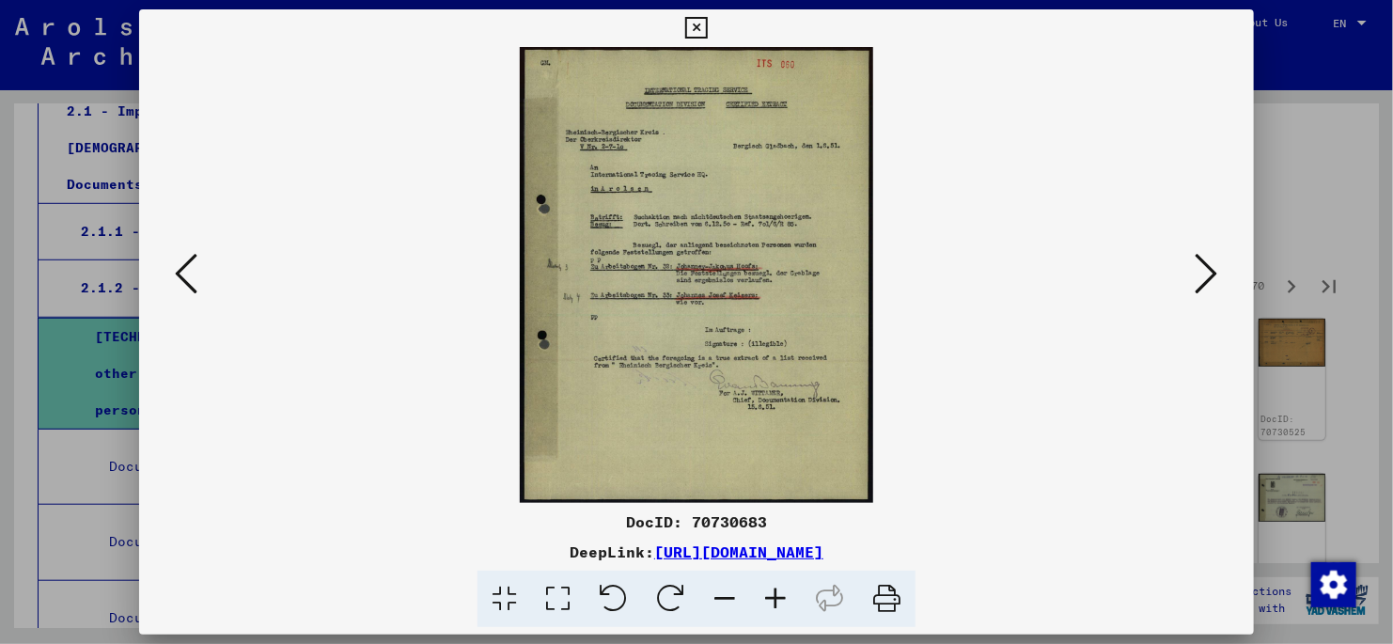
click at [1208, 270] on icon at bounding box center [1207, 273] width 23 height 45
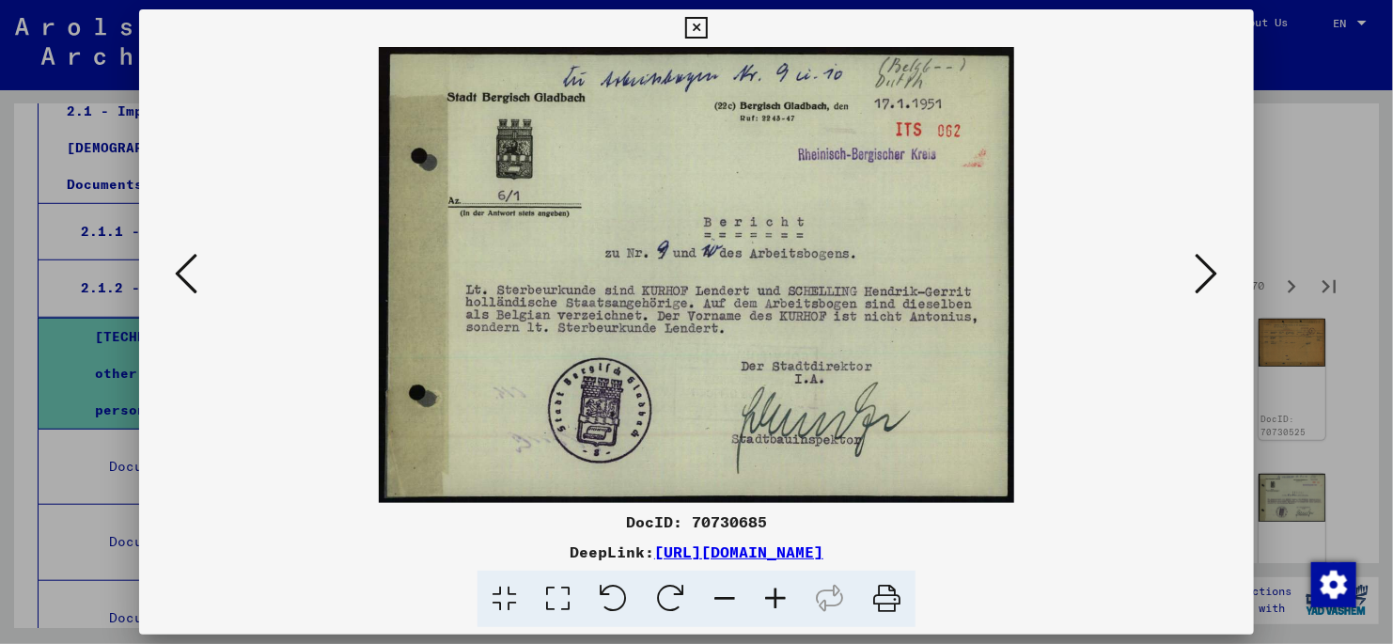
click at [1208, 270] on icon at bounding box center [1207, 273] width 23 height 45
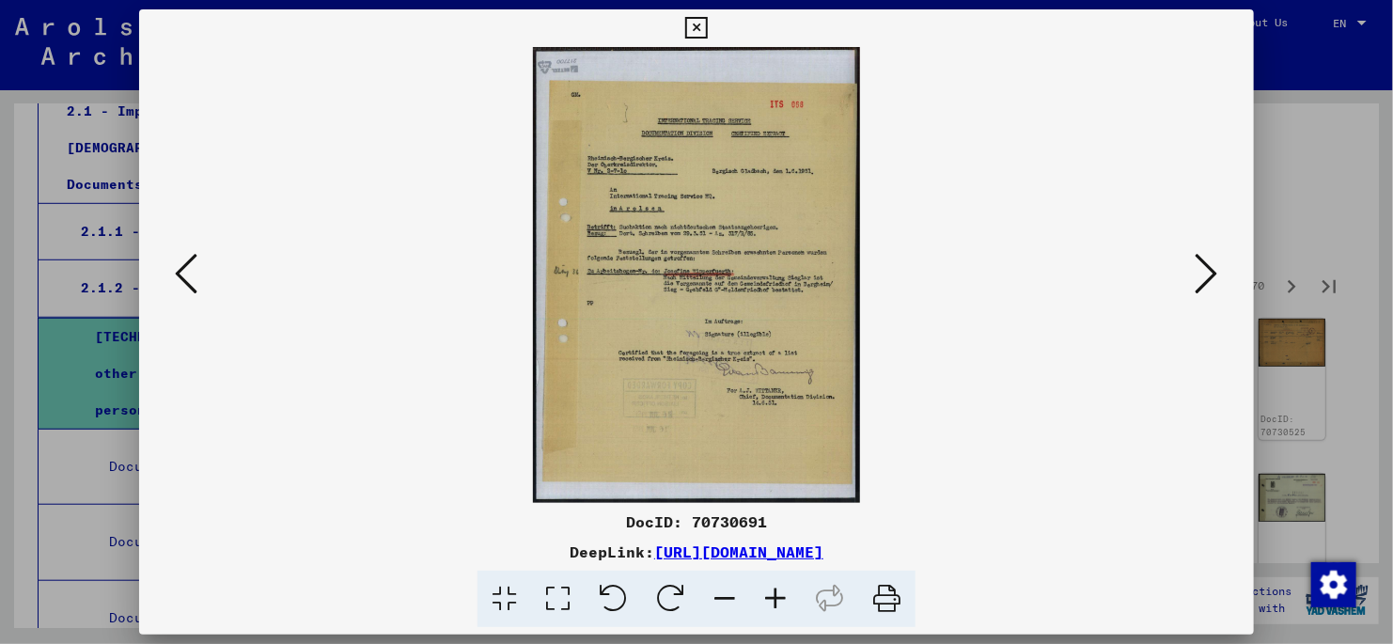
click at [1208, 273] on icon at bounding box center [1207, 273] width 23 height 45
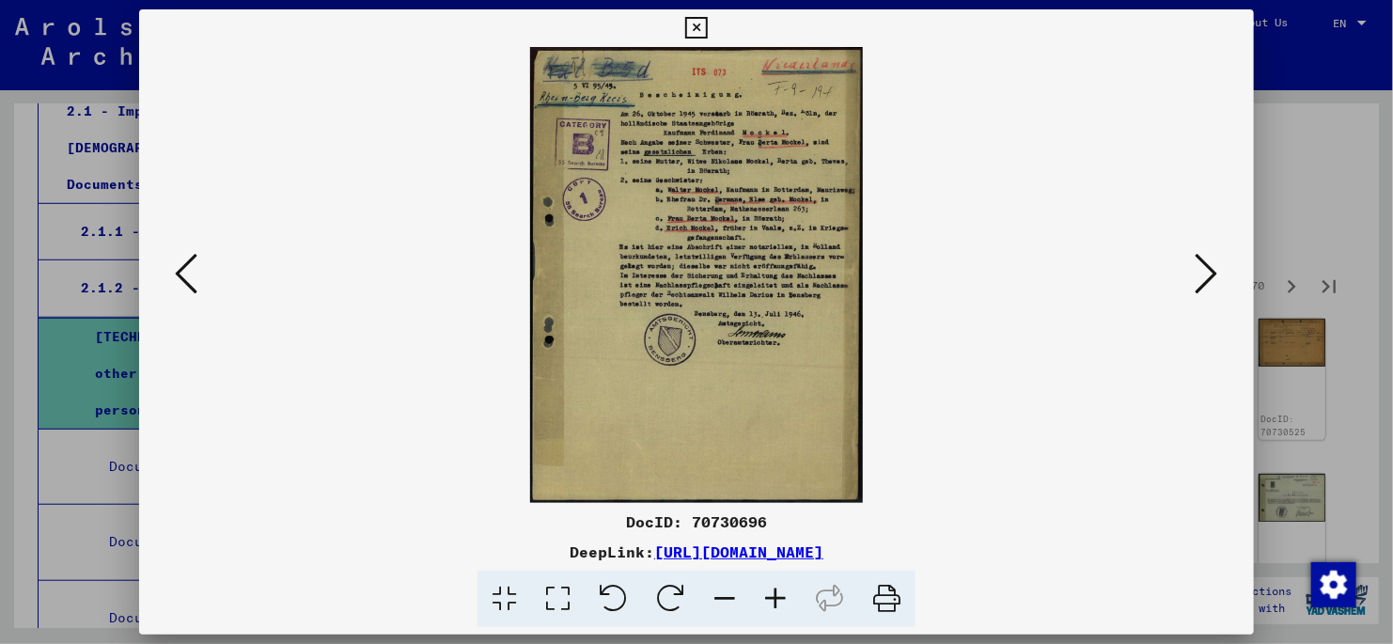
click at [557, 598] on icon at bounding box center [558, 599] width 54 height 57
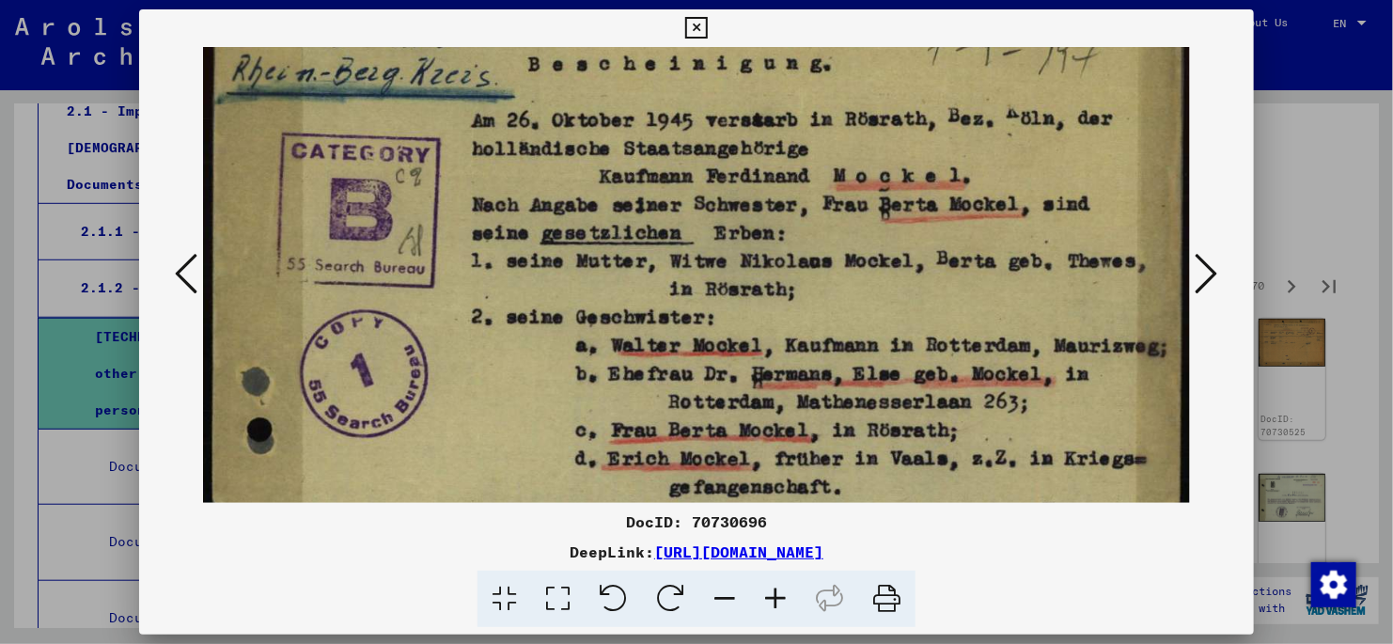
scroll to position [129, 0]
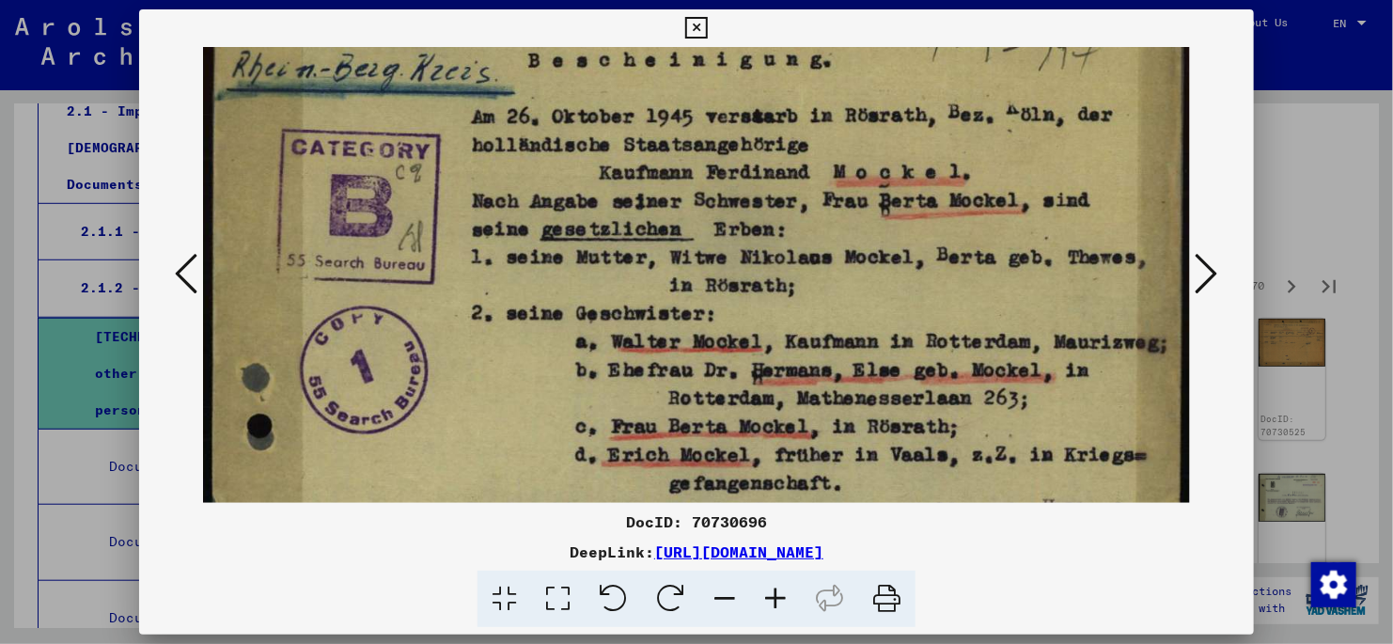
drag, startPoint x: 451, startPoint y: 392, endPoint x: 445, endPoint y: 262, distance: 129.9
click at [445, 262] on img at bounding box center [696, 594] width 987 height 1352
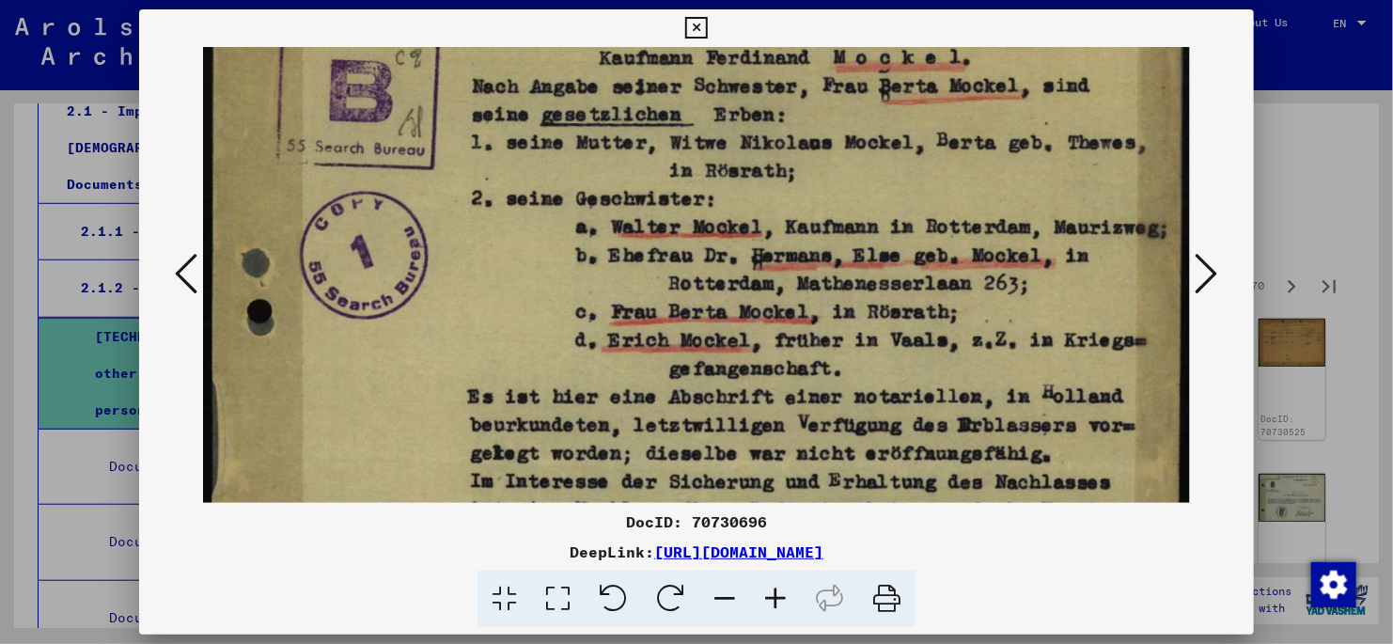
scroll to position [245, 0]
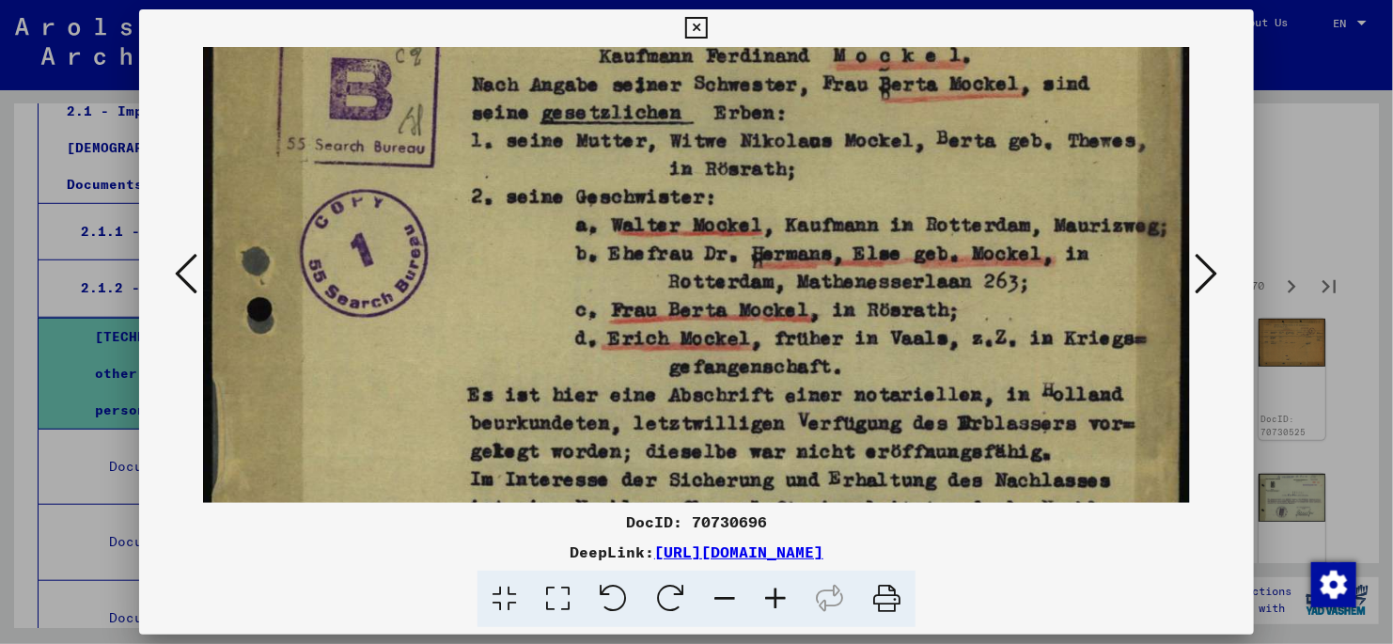
drag, startPoint x: 439, startPoint y: 425, endPoint x: 441, endPoint y: 307, distance: 117.5
click at [441, 307] on img at bounding box center [696, 478] width 987 height 1352
click at [1208, 274] on icon at bounding box center [1207, 273] width 23 height 45
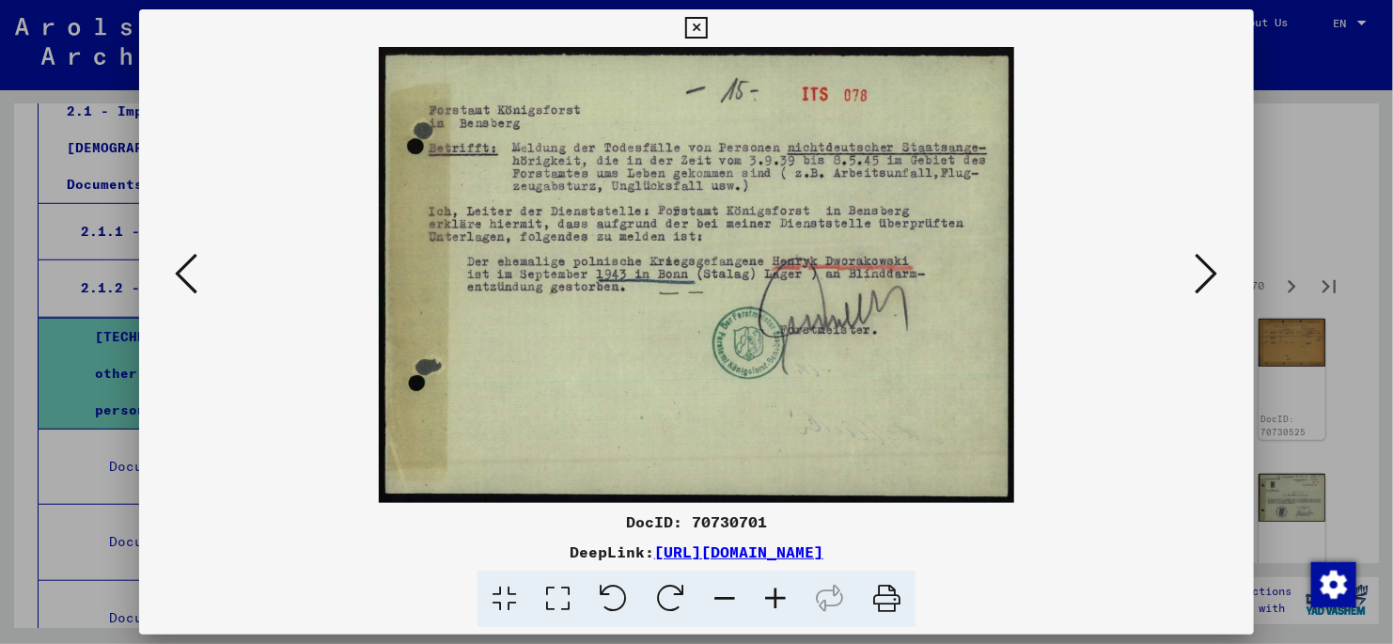
click at [1204, 273] on icon at bounding box center [1207, 273] width 23 height 45
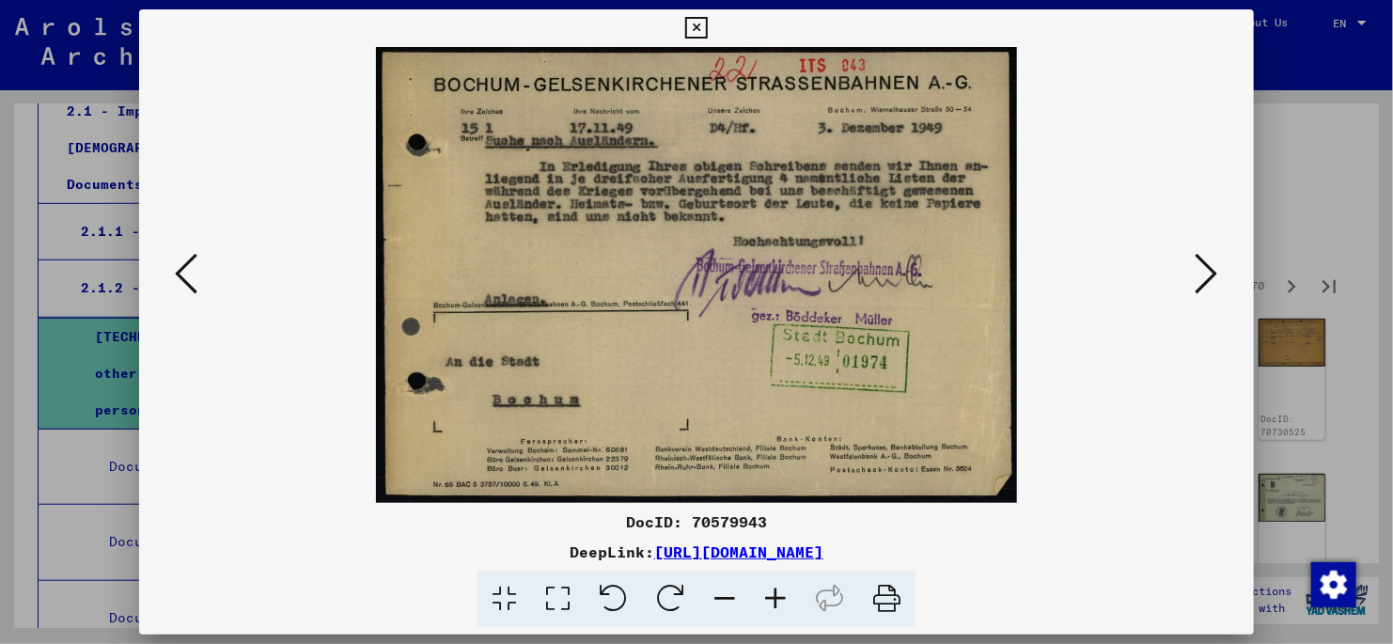
click at [1208, 274] on icon at bounding box center [1207, 273] width 23 height 45
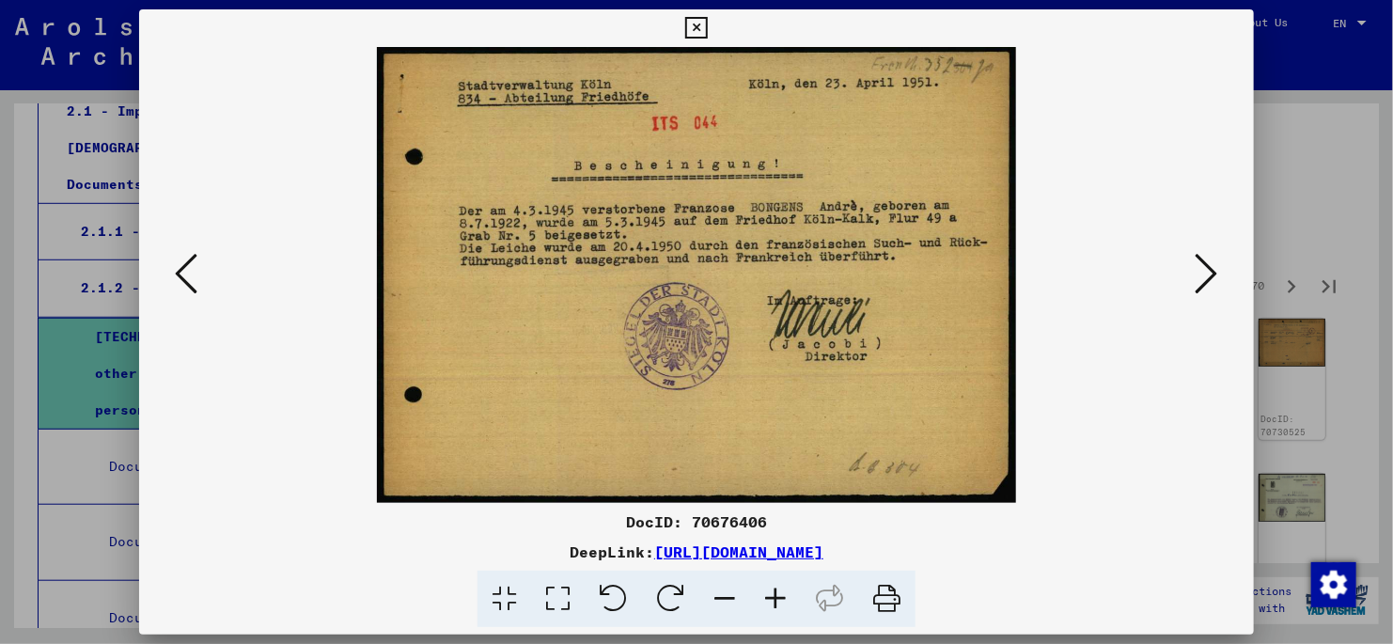
click at [1208, 274] on icon at bounding box center [1207, 273] width 23 height 45
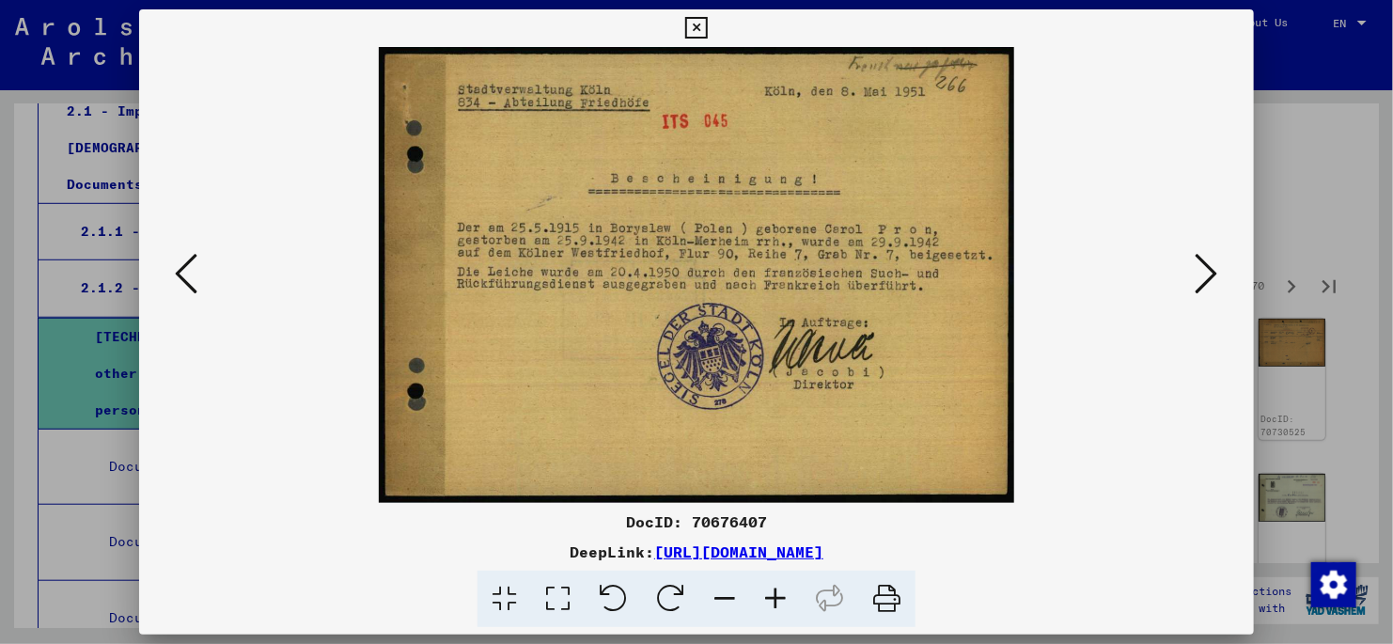
click at [1204, 276] on icon at bounding box center [1207, 273] width 23 height 45
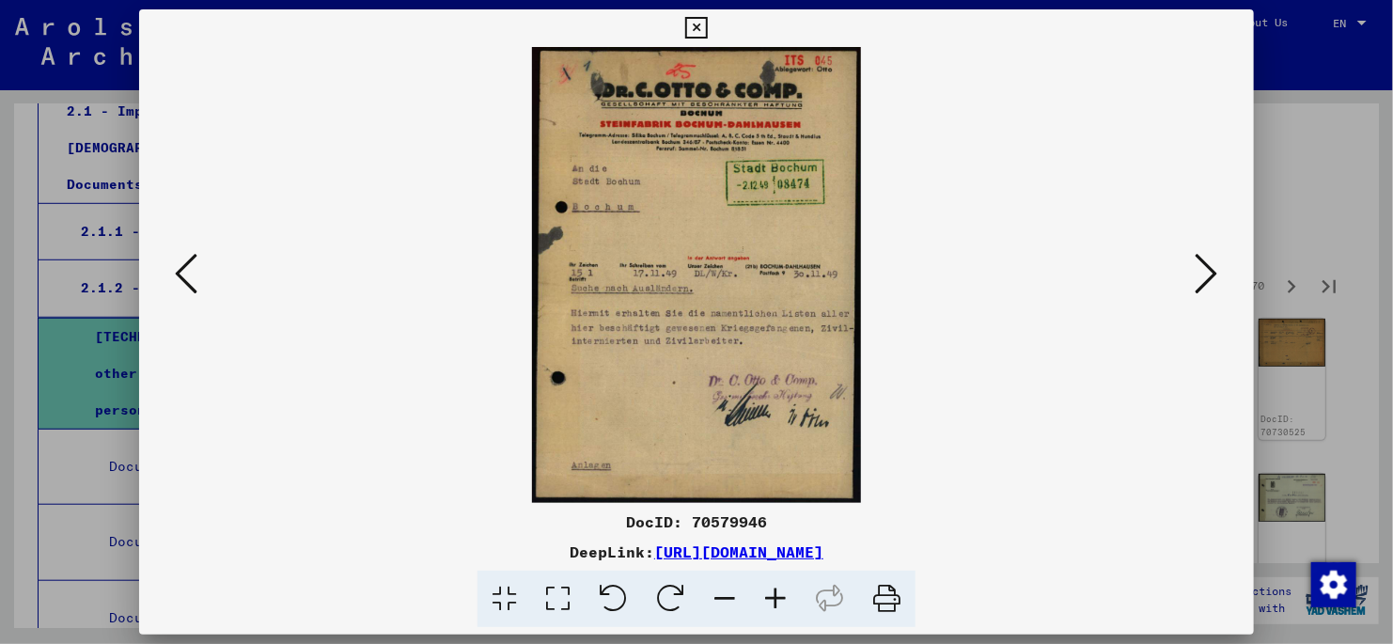
click at [1202, 279] on icon at bounding box center [1207, 273] width 23 height 45
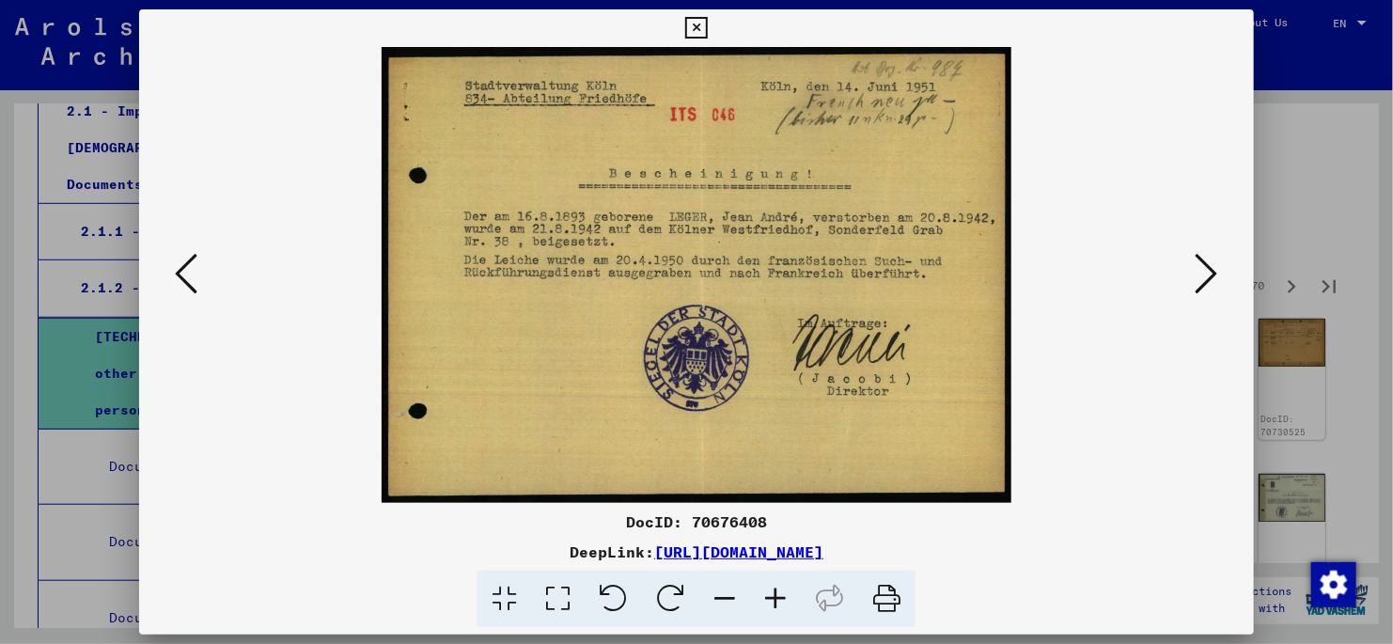
click at [1202, 279] on icon at bounding box center [1207, 273] width 23 height 45
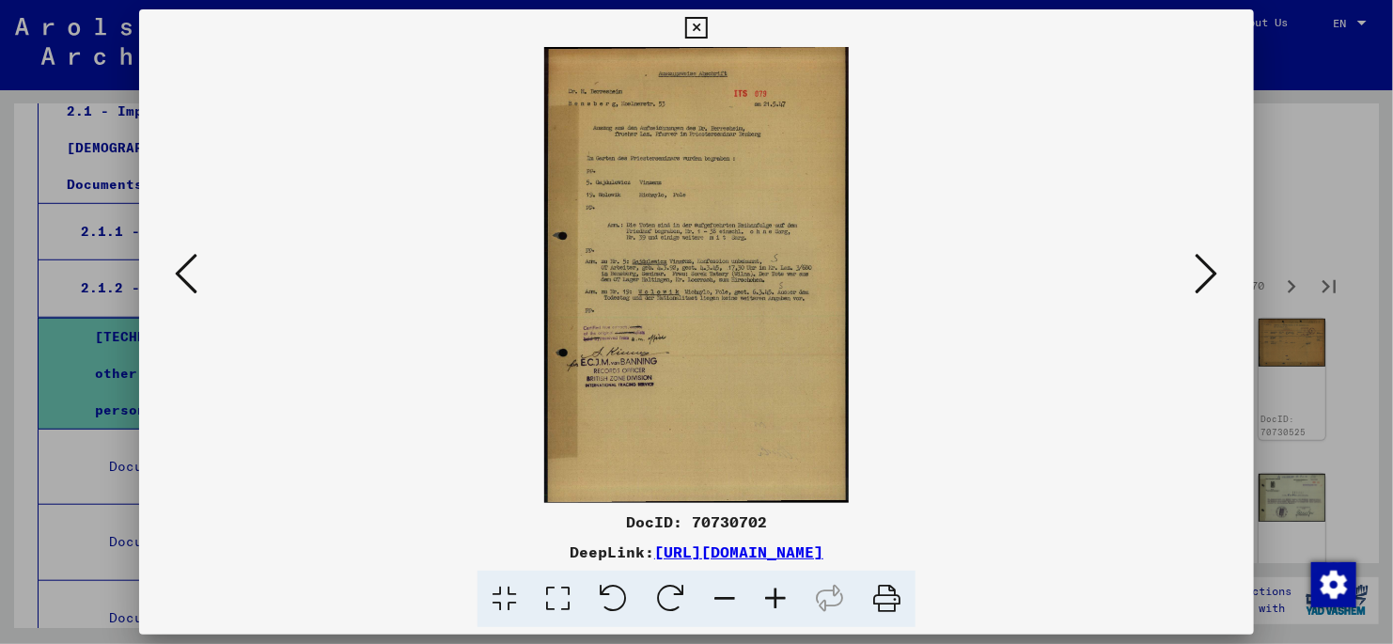
click at [556, 595] on icon at bounding box center [558, 599] width 54 height 57
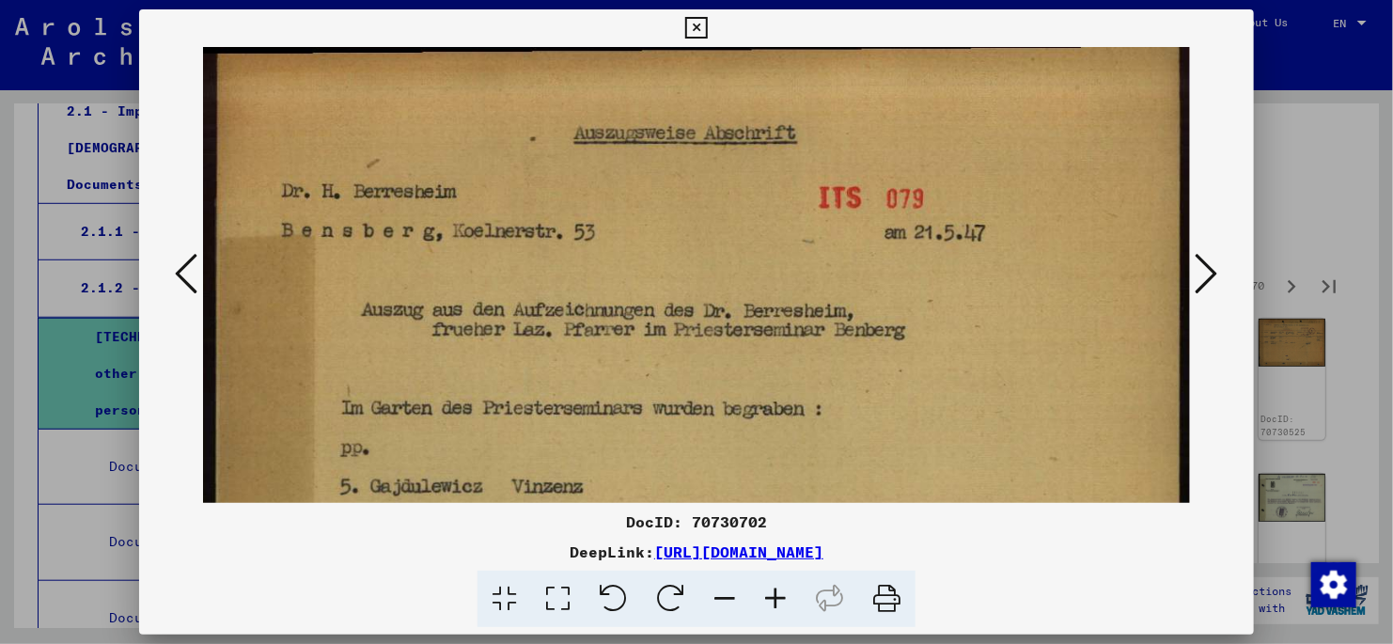
scroll to position [192, 0]
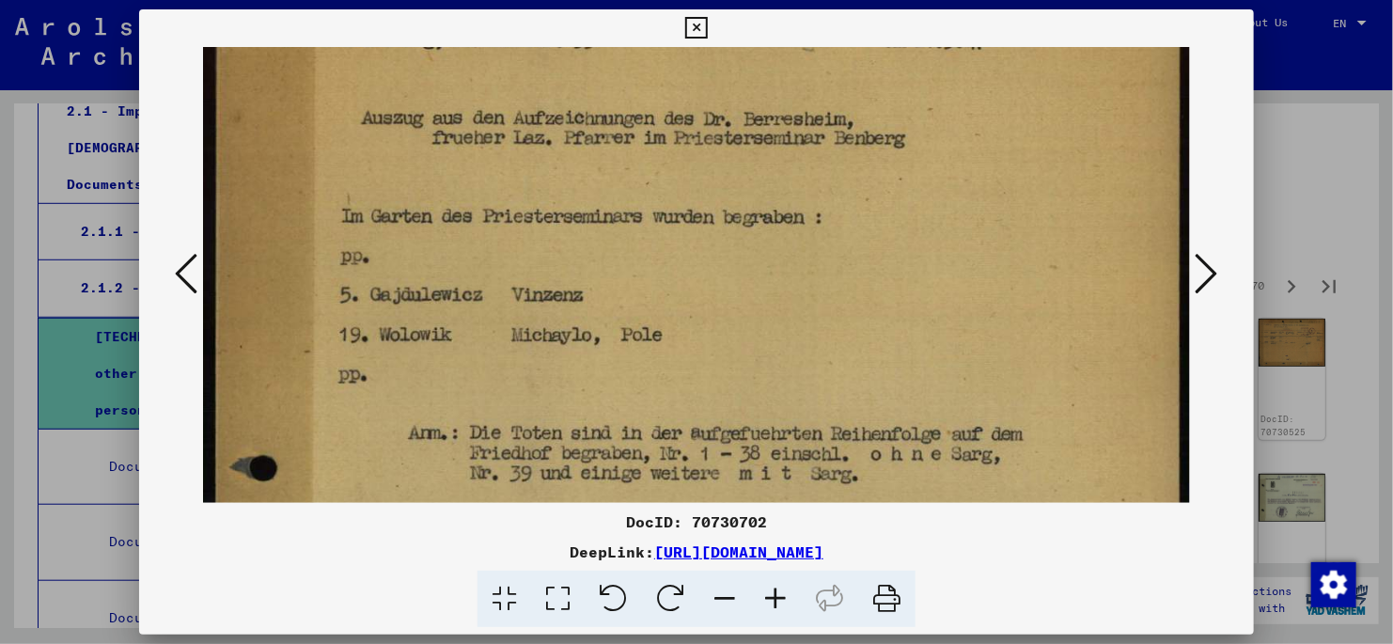
drag, startPoint x: 928, startPoint y: 417, endPoint x: 992, endPoint y: 224, distance: 204.0
click at [992, 224] on img at bounding box center [696, 595] width 987 height 1480
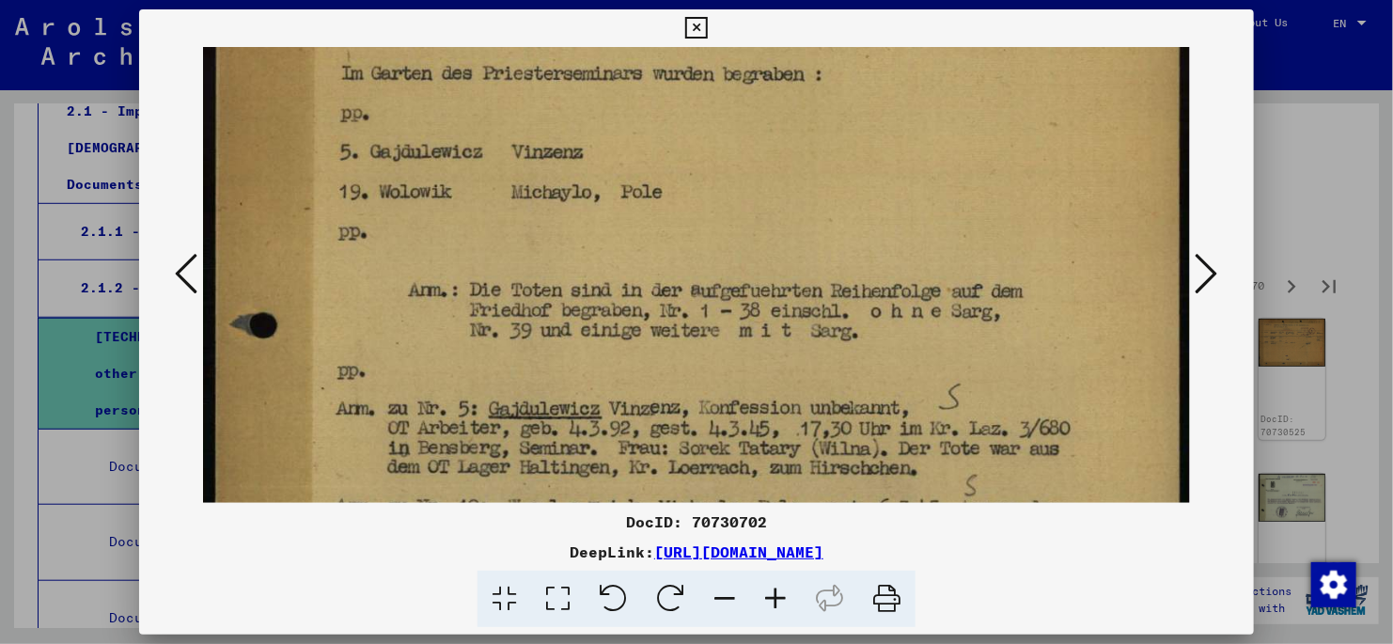
scroll to position [351, 0]
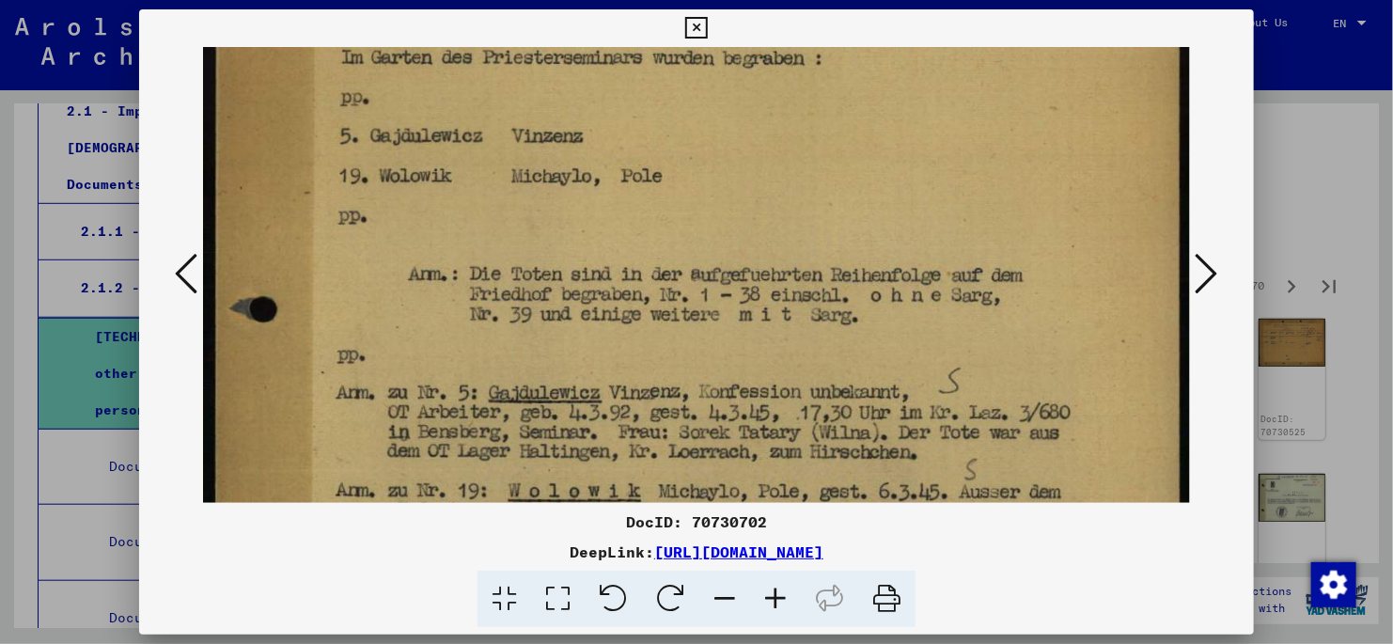
drag, startPoint x: 1128, startPoint y: 439, endPoint x: 1115, endPoint y: 281, distance: 158.5
click at [1115, 281] on img at bounding box center [696, 436] width 987 height 1480
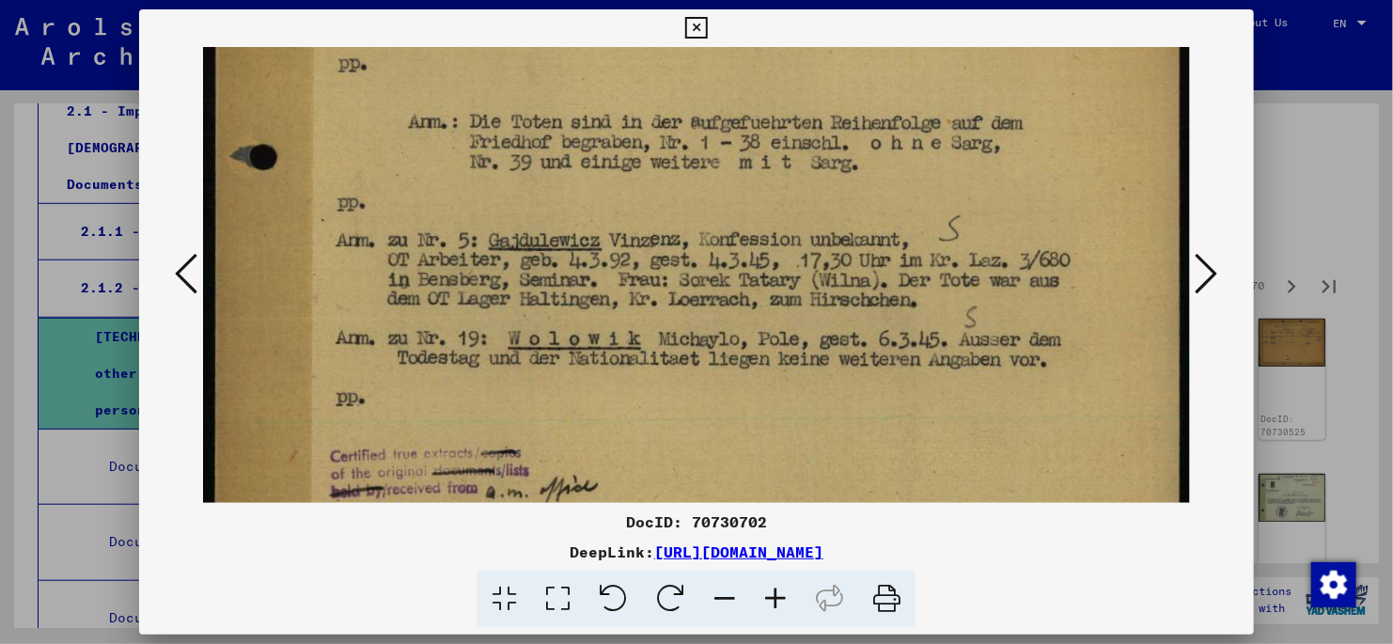
drag, startPoint x: 1083, startPoint y: 377, endPoint x: 1055, endPoint y: 225, distance: 154.9
click at [1055, 225] on img at bounding box center [696, 284] width 987 height 1480
click at [1207, 273] on icon at bounding box center [1207, 273] width 23 height 45
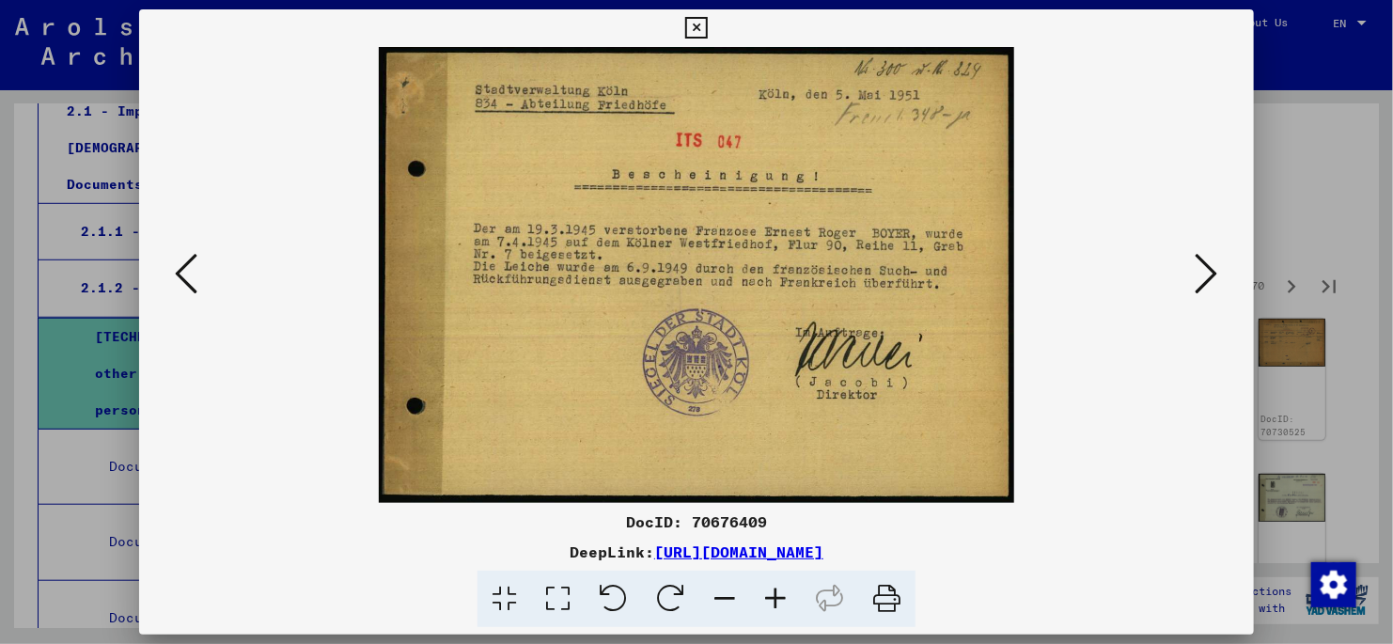
scroll to position [0, 0]
click at [1192, 287] on button at bounding box center [1207, 275] width 34 height 54
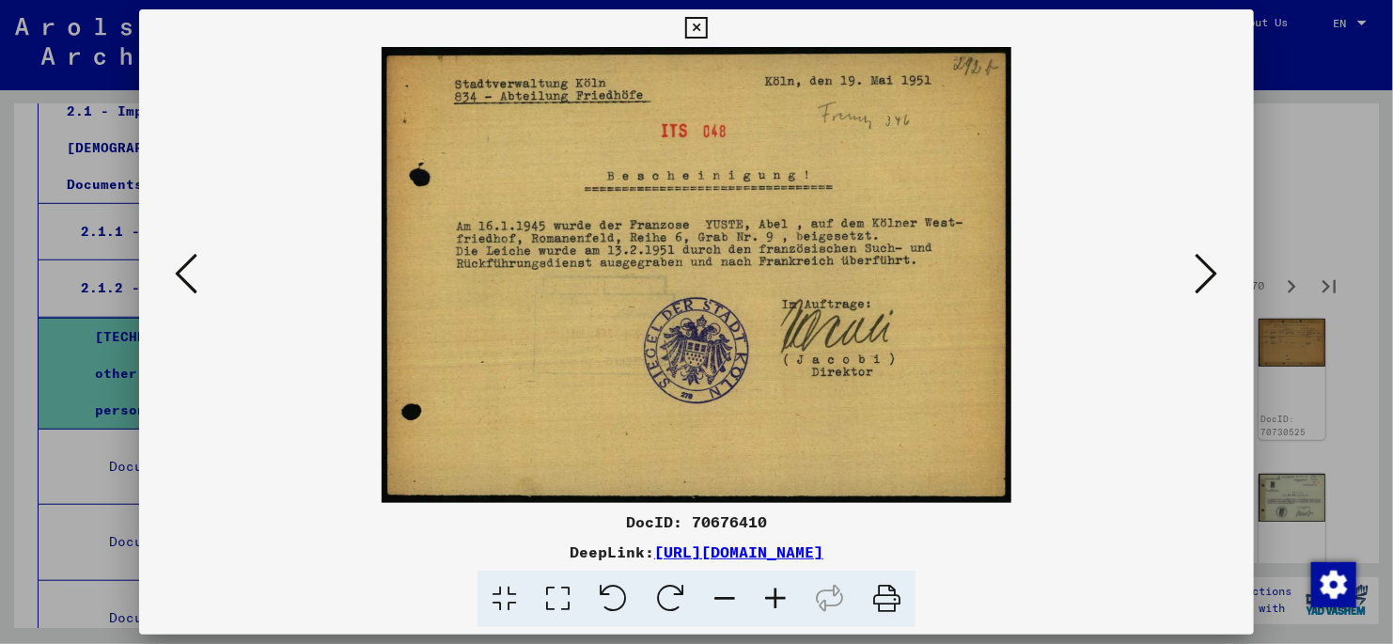
click at [1207, 275] on icon at bounding box center [1207, 273] width 23 height 45
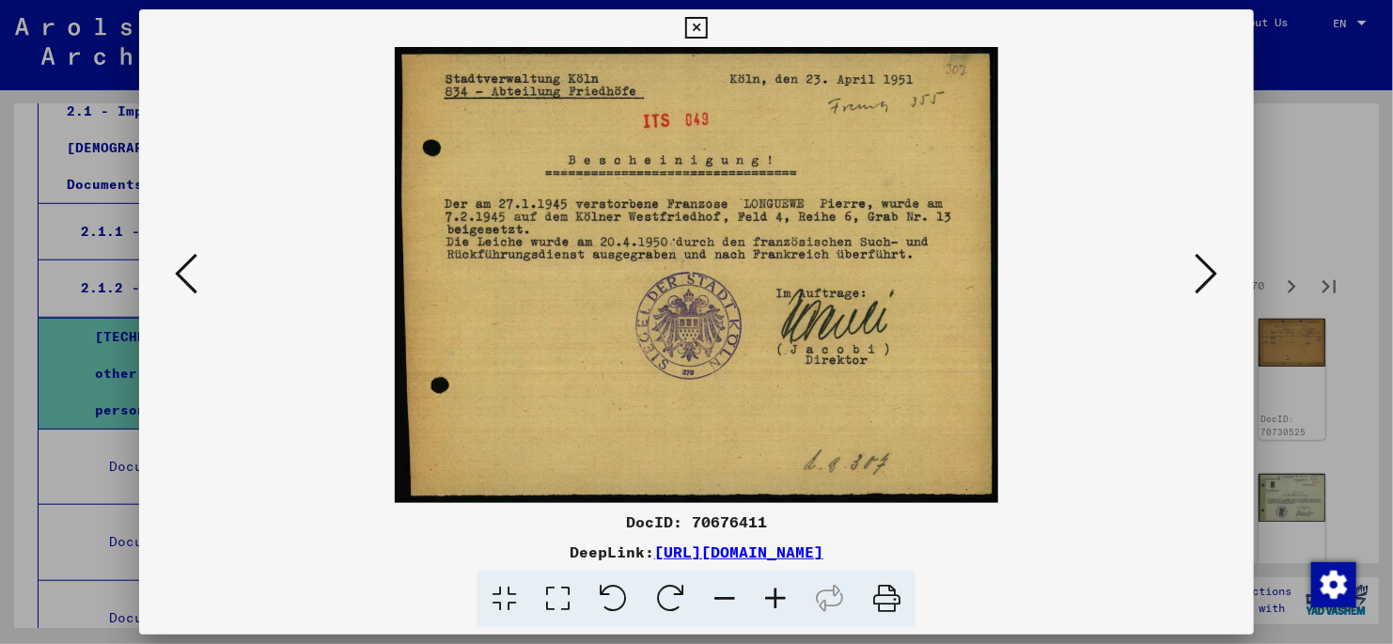
click at [1207, 275] on icon at bounding box center [1207, 273] width 23 height 45
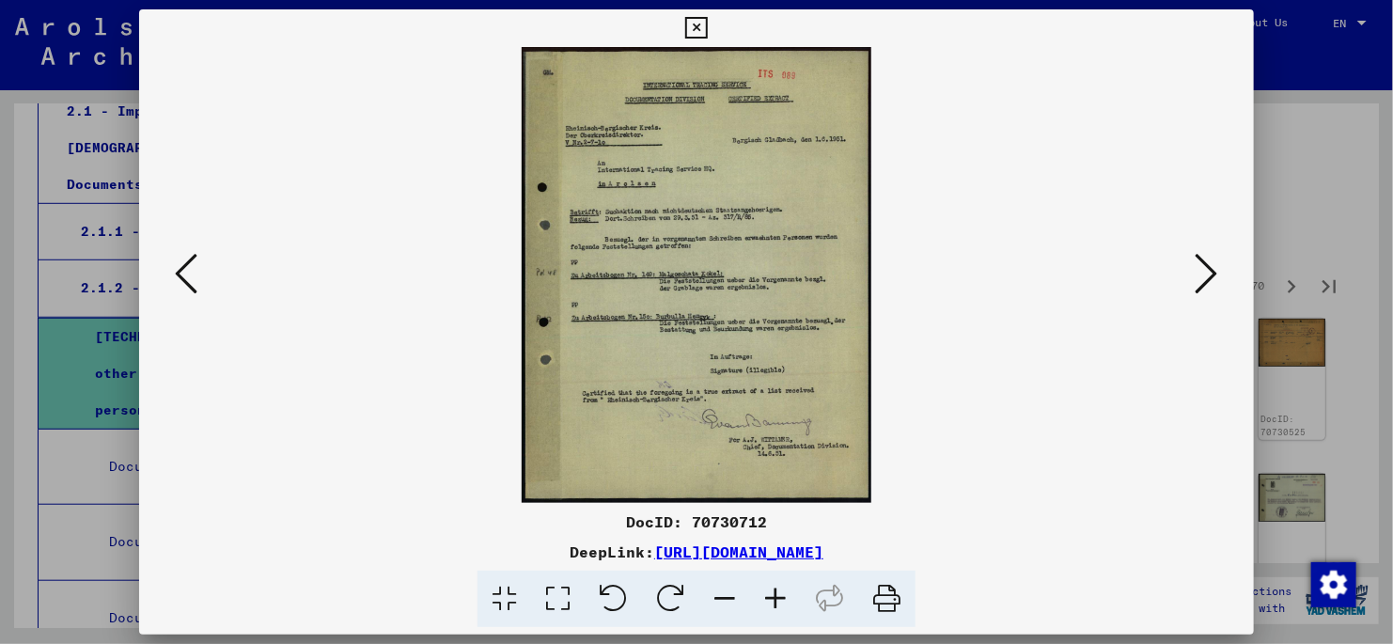
click at [1205, 274] on icon at bounding box center [1207, 273] width 23 height 45
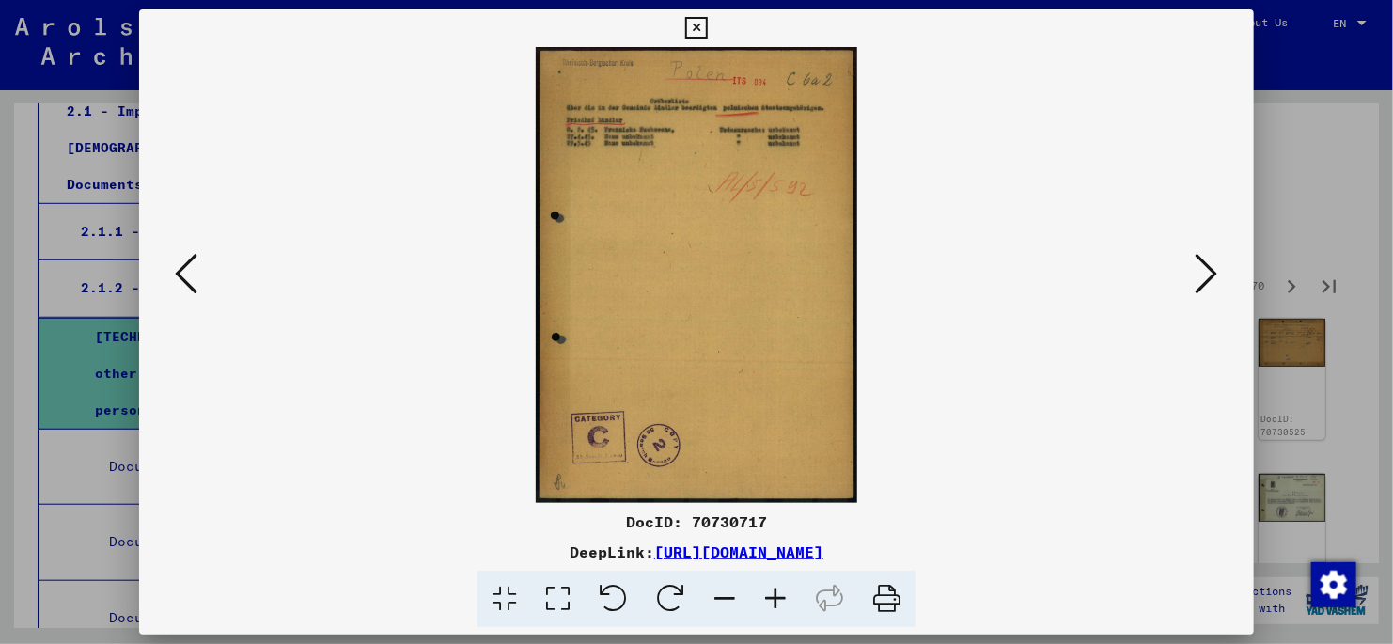
click at [1205, 274] on icon at bounding box center [1207, 273] width 23 height 45
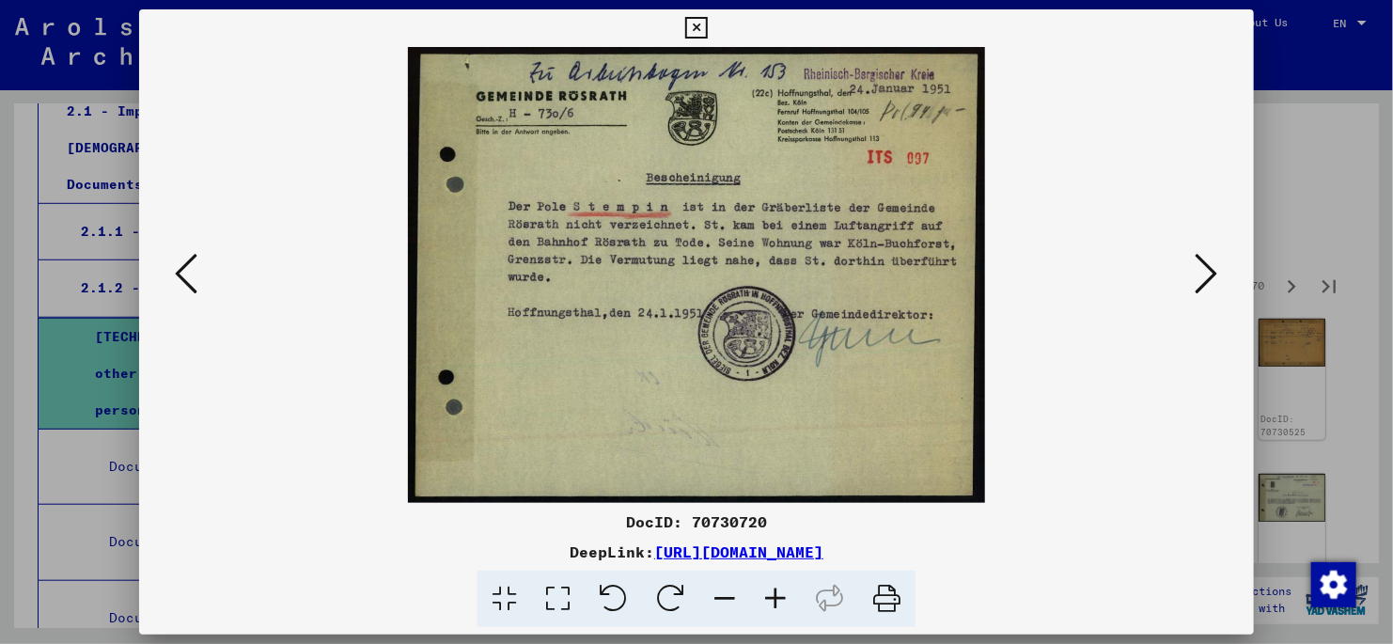
click at [1206, 274] on icon at bounding box center [1207, 273] width 23 height 45
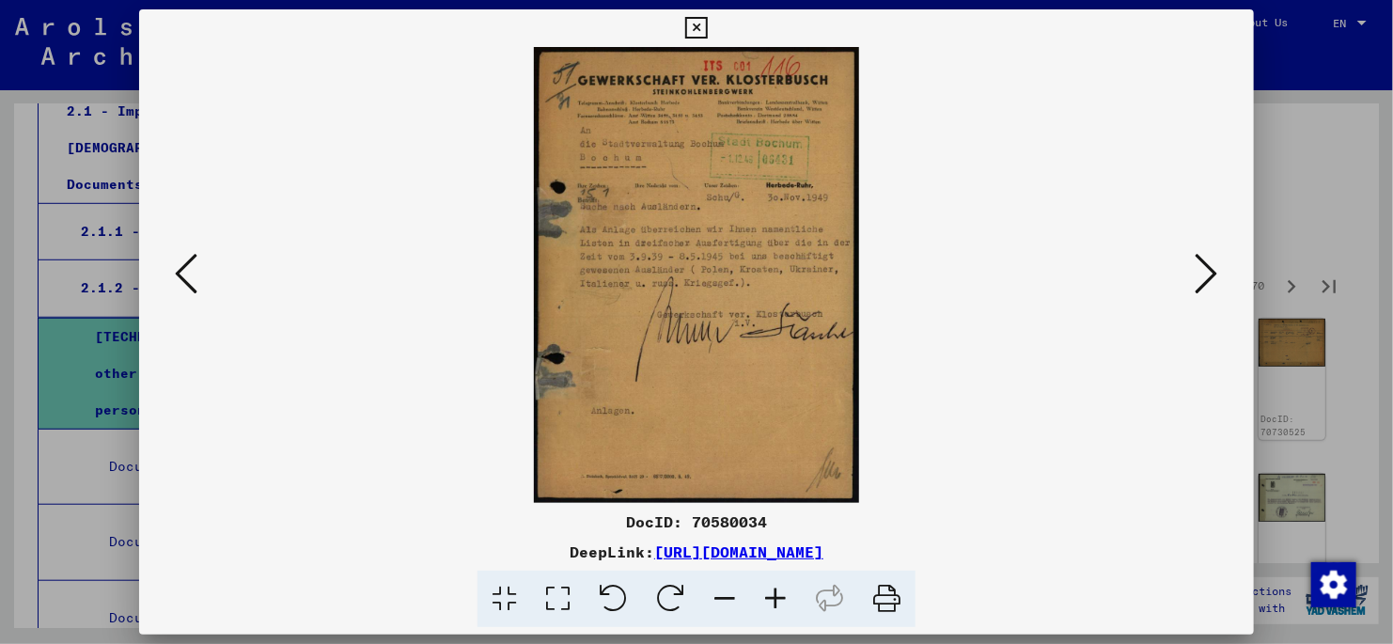
click at [1203, 277] on icon at bounding box center [1207, 273] width 23 height 45
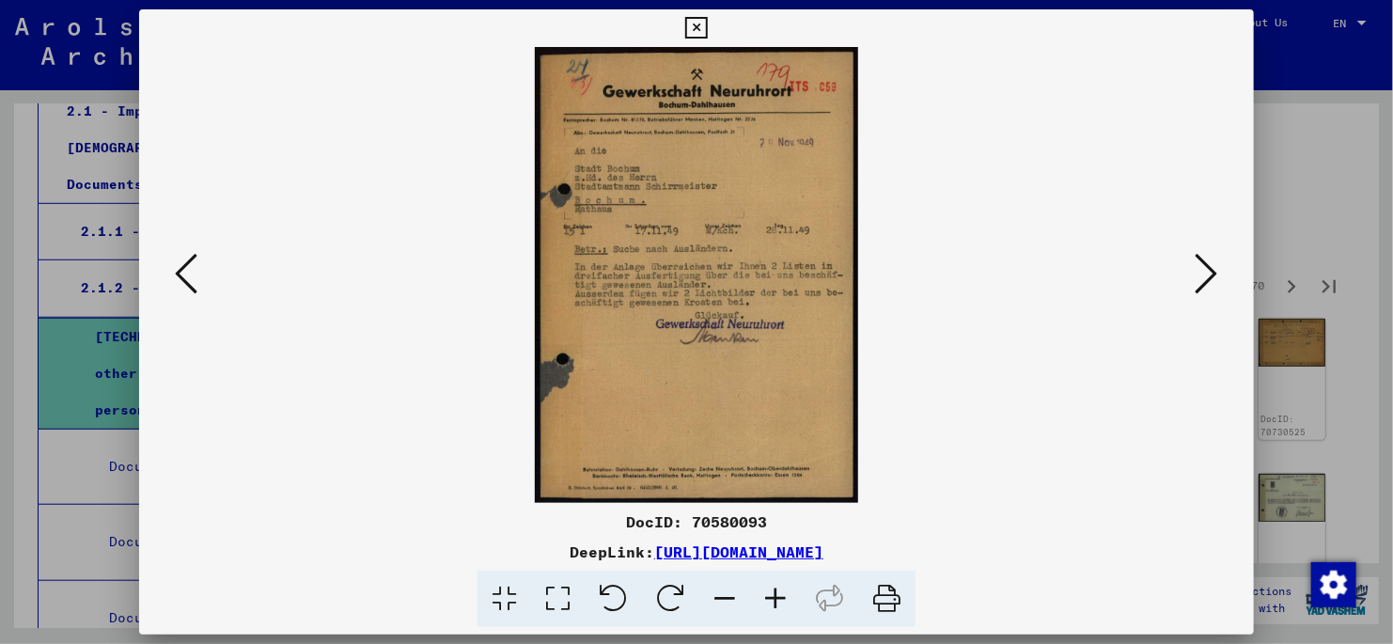
click at [1210, 274] on icon at bounding box center [1207, 273] width 23 height 45
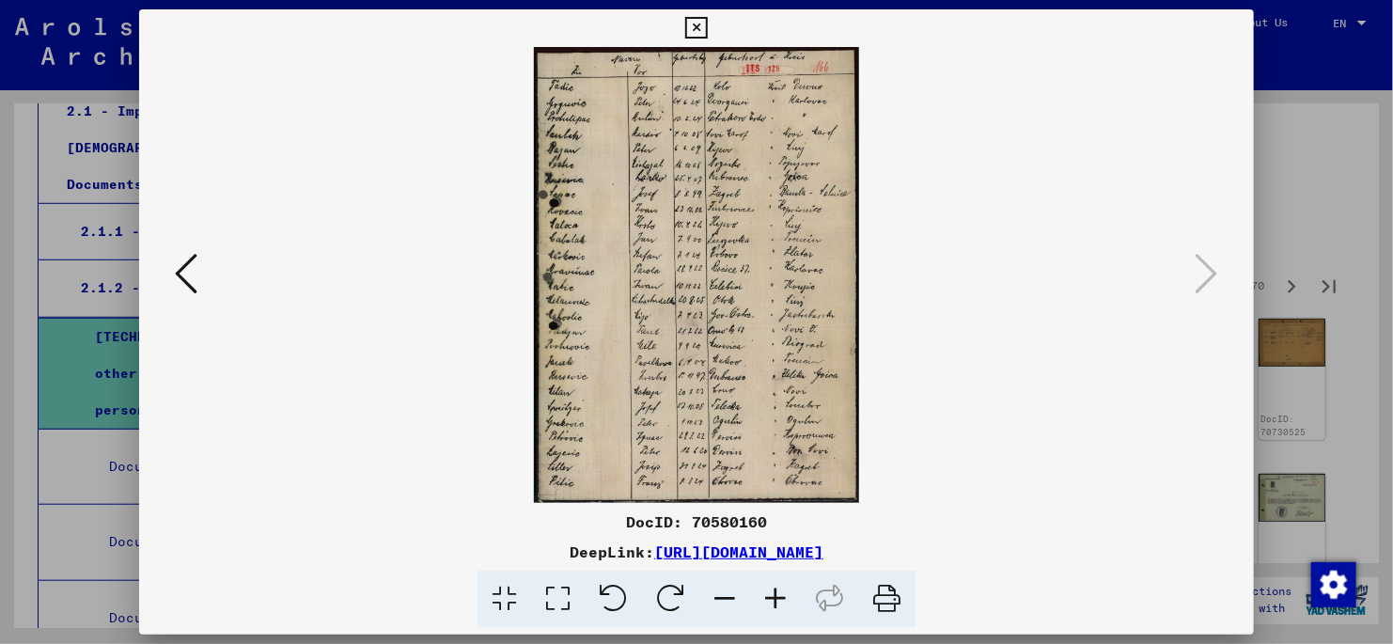
click at [692, 34] on icon at bounding box center [696, 28] width 22 height 23
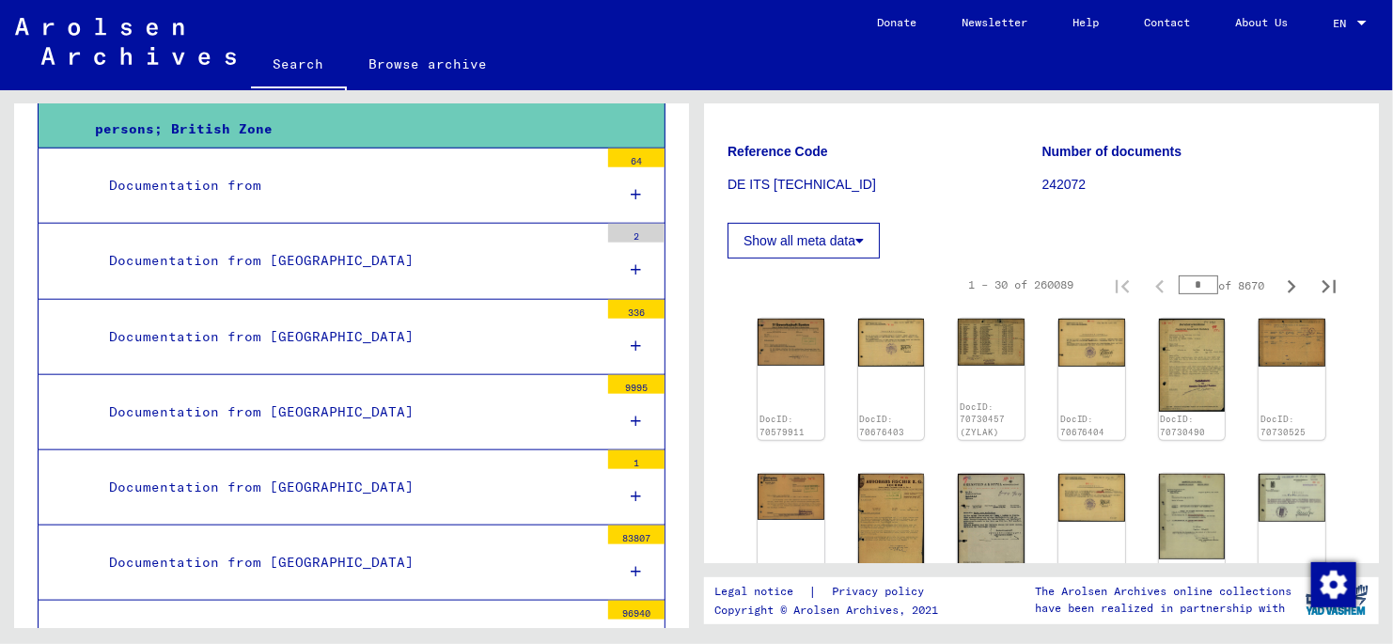
scroll to position [886, 0]
click at [296, 393] on div "Documentation from [GEOGRAPHIC_DATA]" at bounding box center [347, 411] width 504 height 37
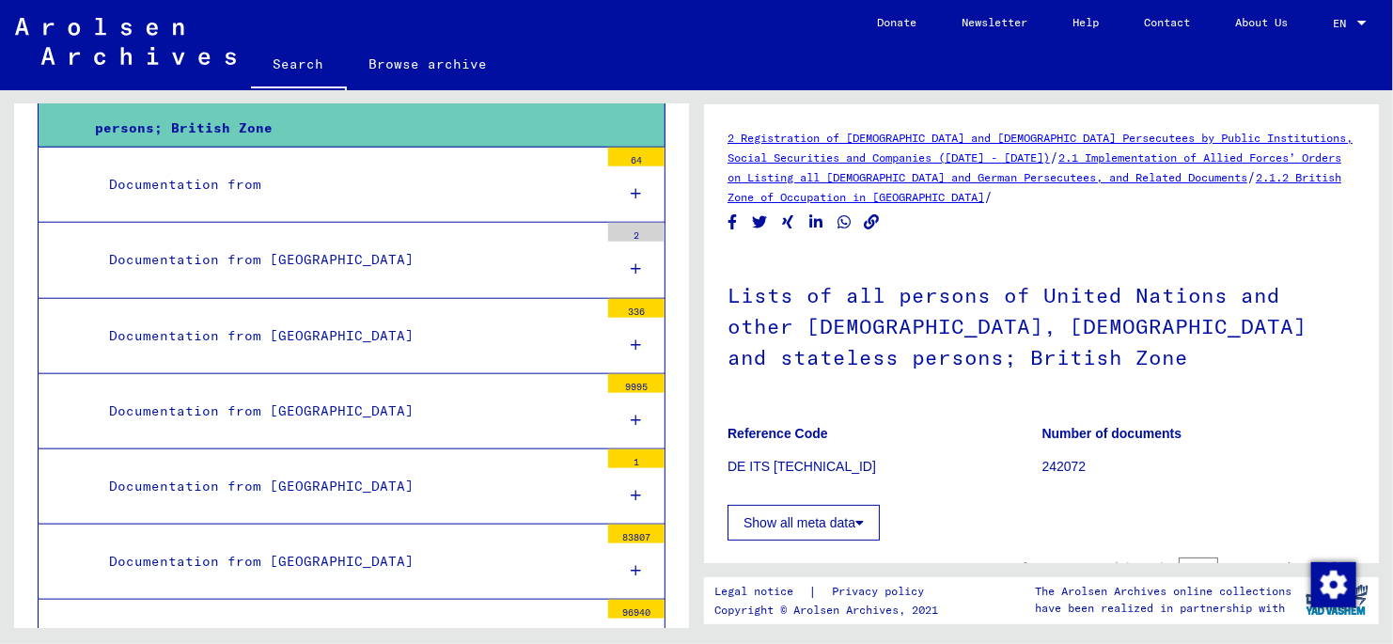
scroll to position [885, 0]
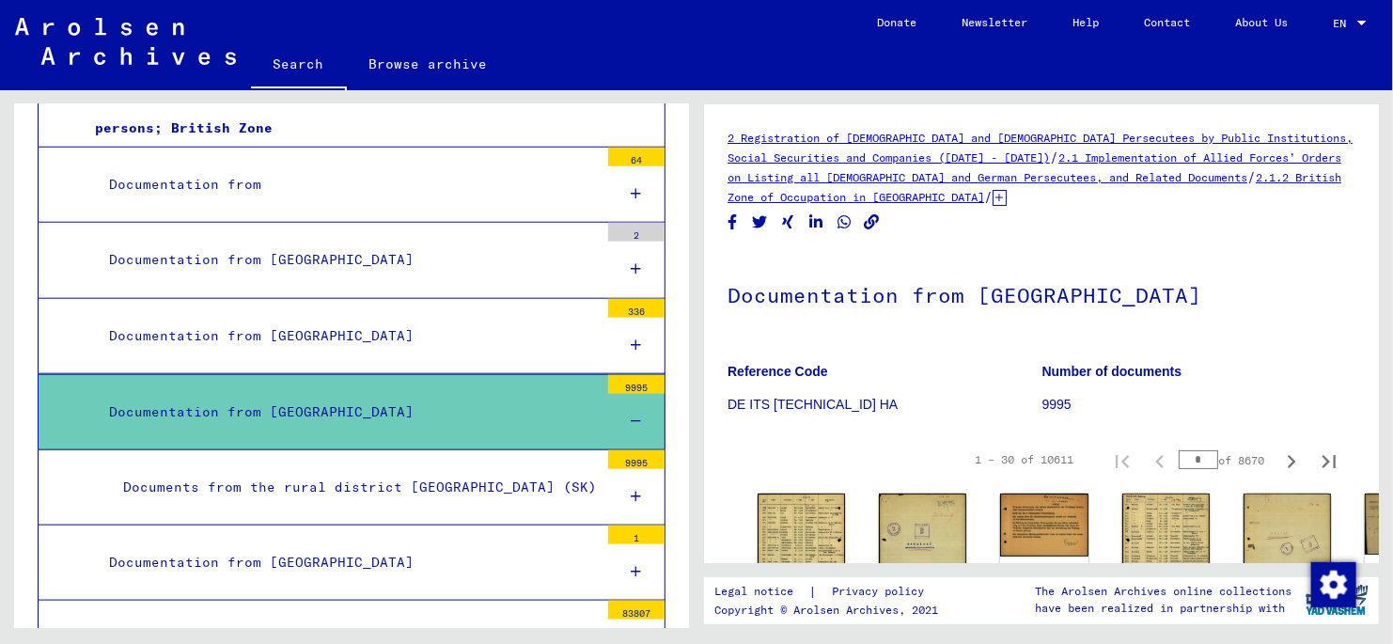
click at [993, 198] on icon at bounding box center [1000, 198] width 14 height 16
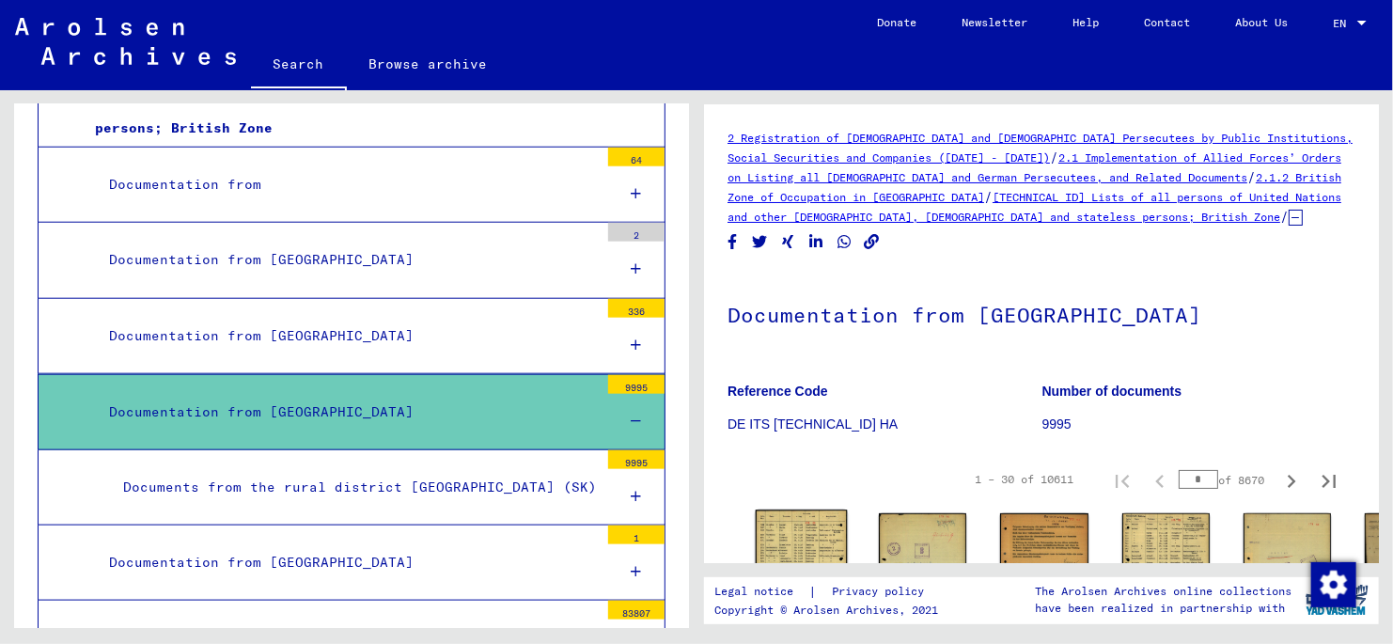
click at [783, 544] on img at bounding box center [802, 574] width 92 height 129
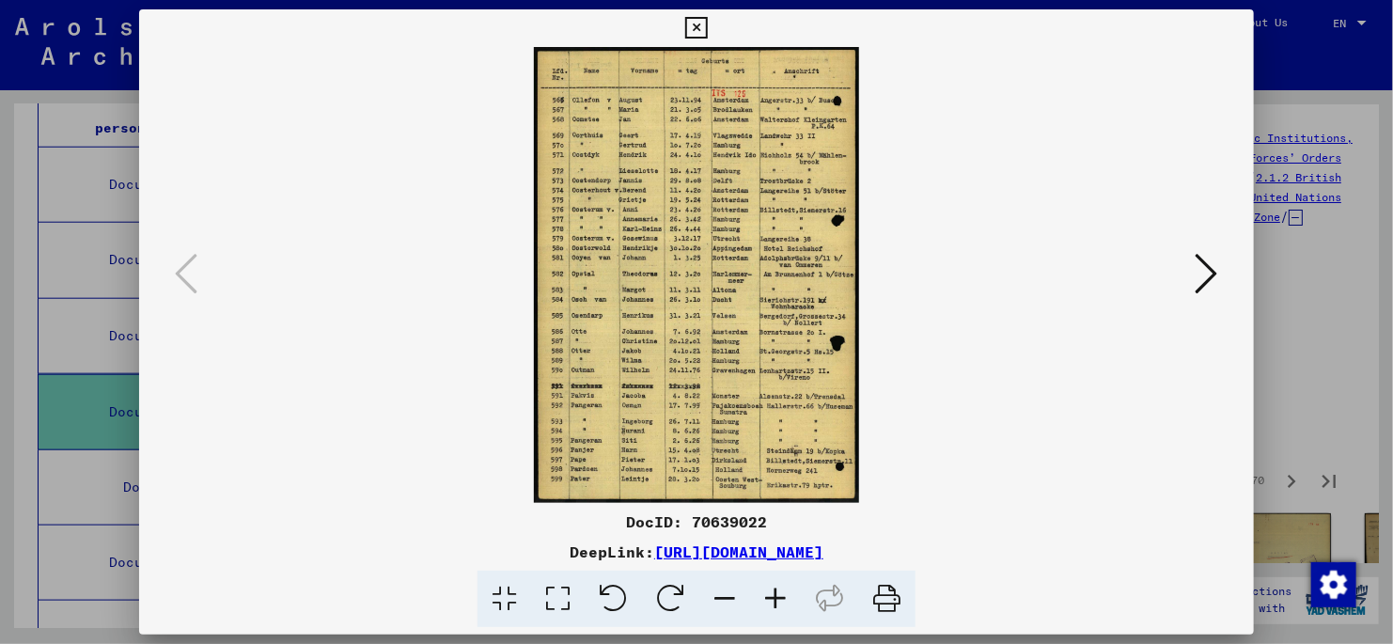
click at [559, 601] on icon at bounding box center [558, 599] width 54 height 57
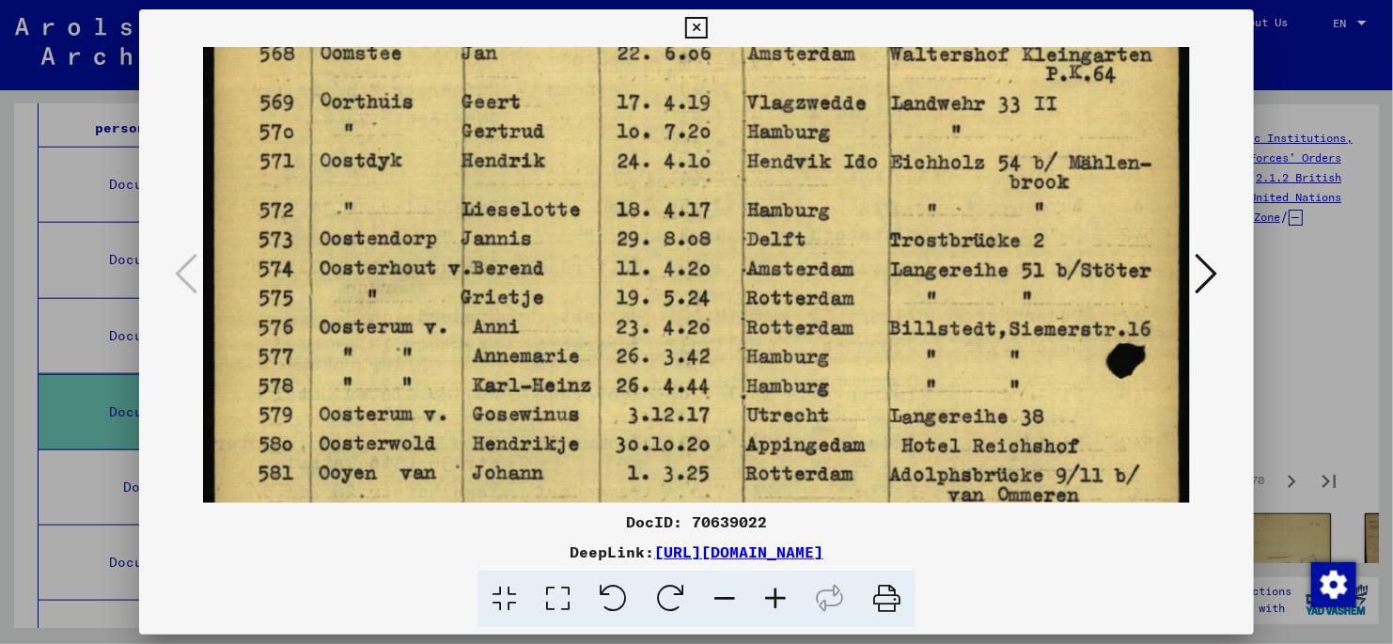
drag, startPoint x: 872, startPoint y: 413, endPoint x: 841, endPoint y: 190, distance: 225.1
click at [841, 190] on img at bounding box center [696, 526] width 987 height 1384
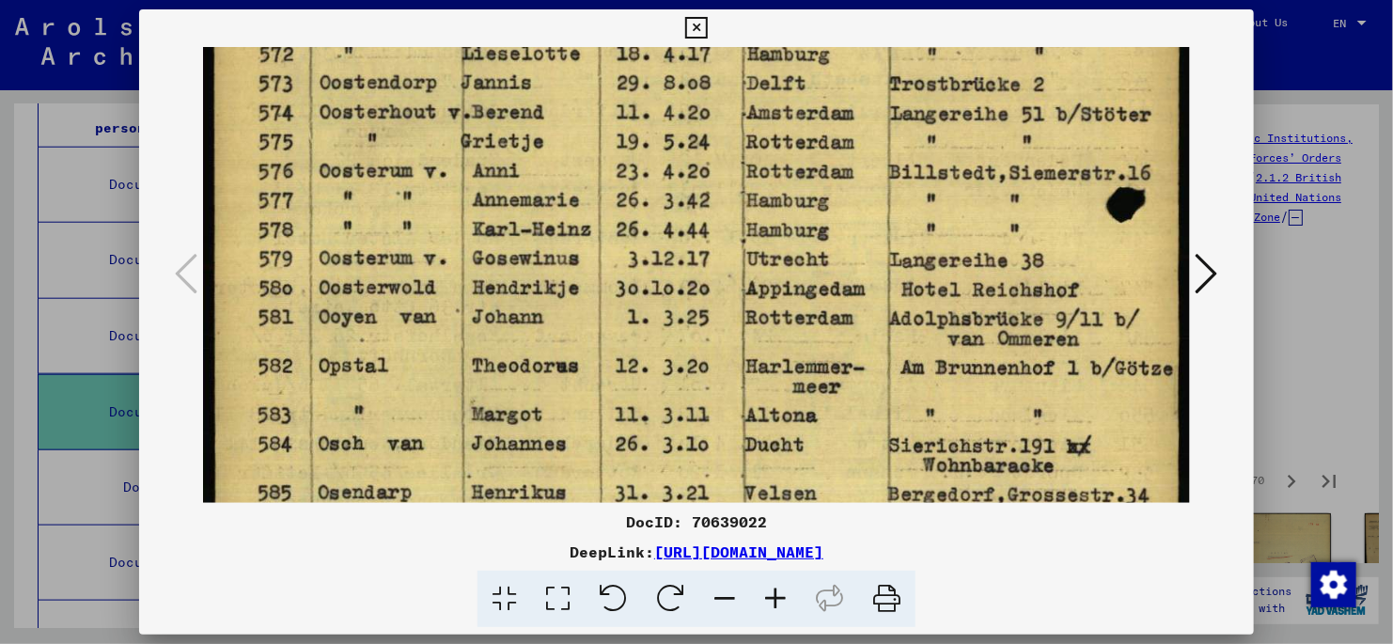
scroll to position [432, 0]
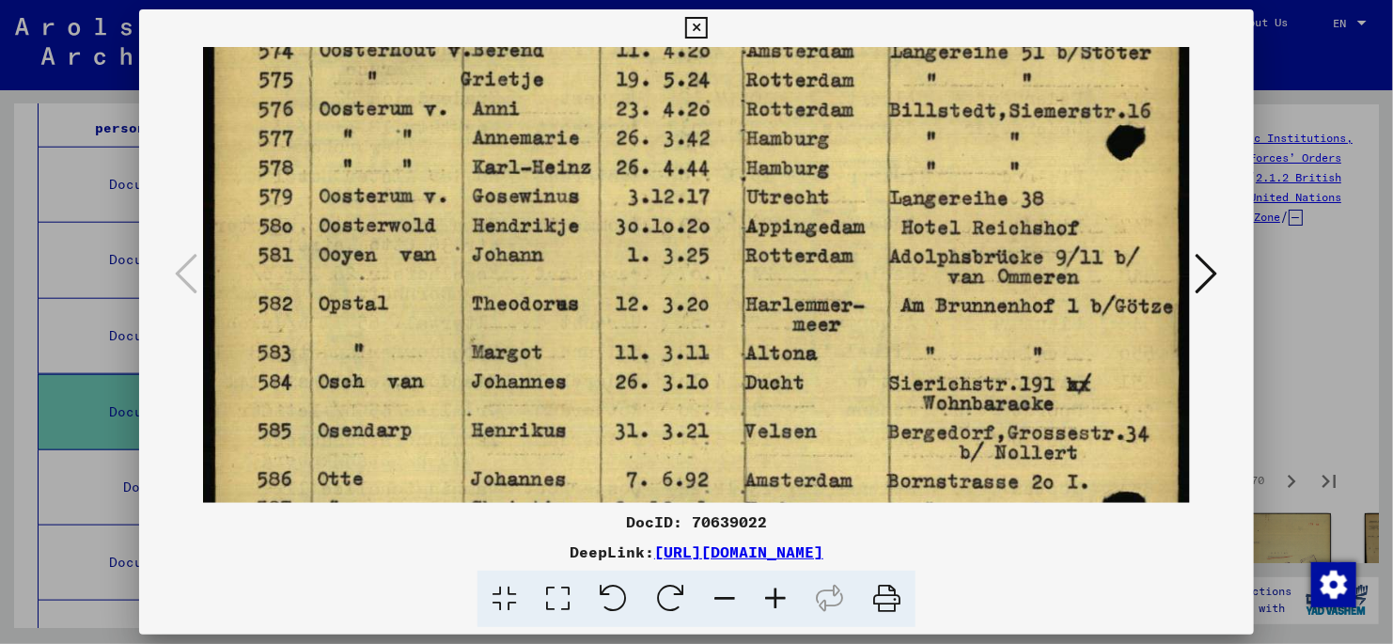
drag, startPoint x: 610, startPoint y: 441, endPoint x: 635, endPoint y: 251, distance: 191.5
click at [635, 251] on img at bounding box center [696, 307] width 987 height 1384
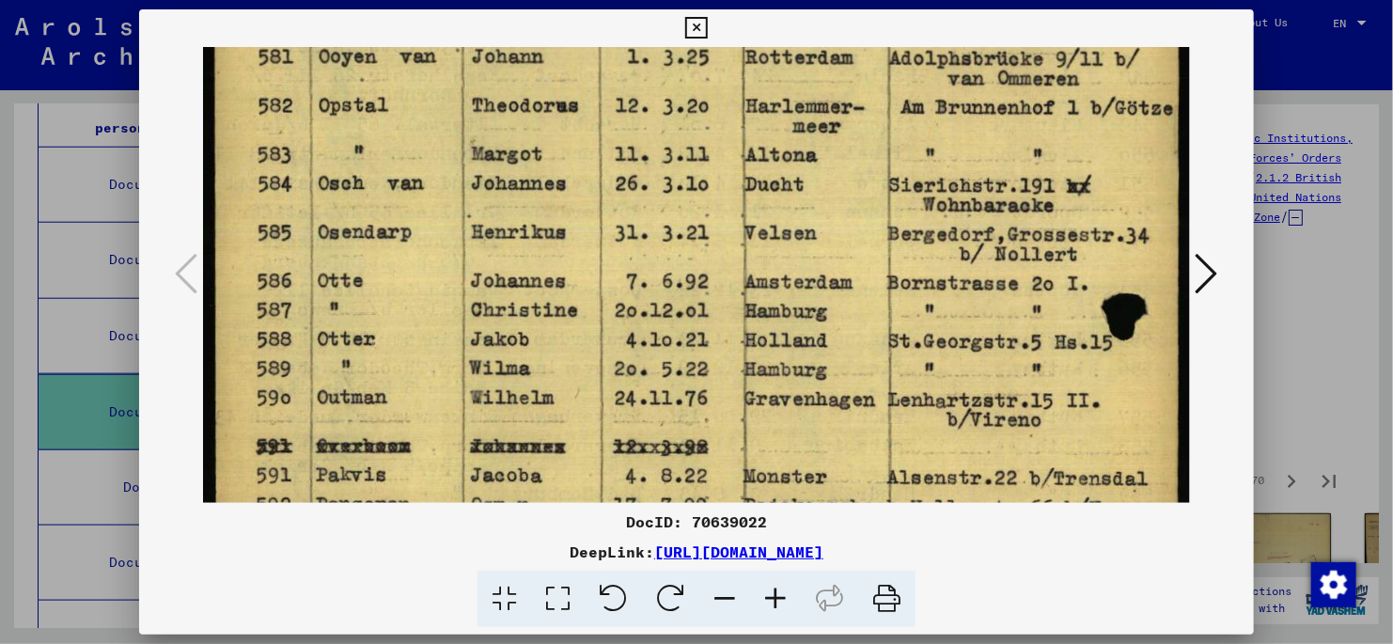
drag, startPoint x: 743, startPoint y: 427, endPoint x: 779, endPoint y: 228, distance: 201.7
click at [779, 228] on img at bounding box center [696, 109] width 987 height 1384
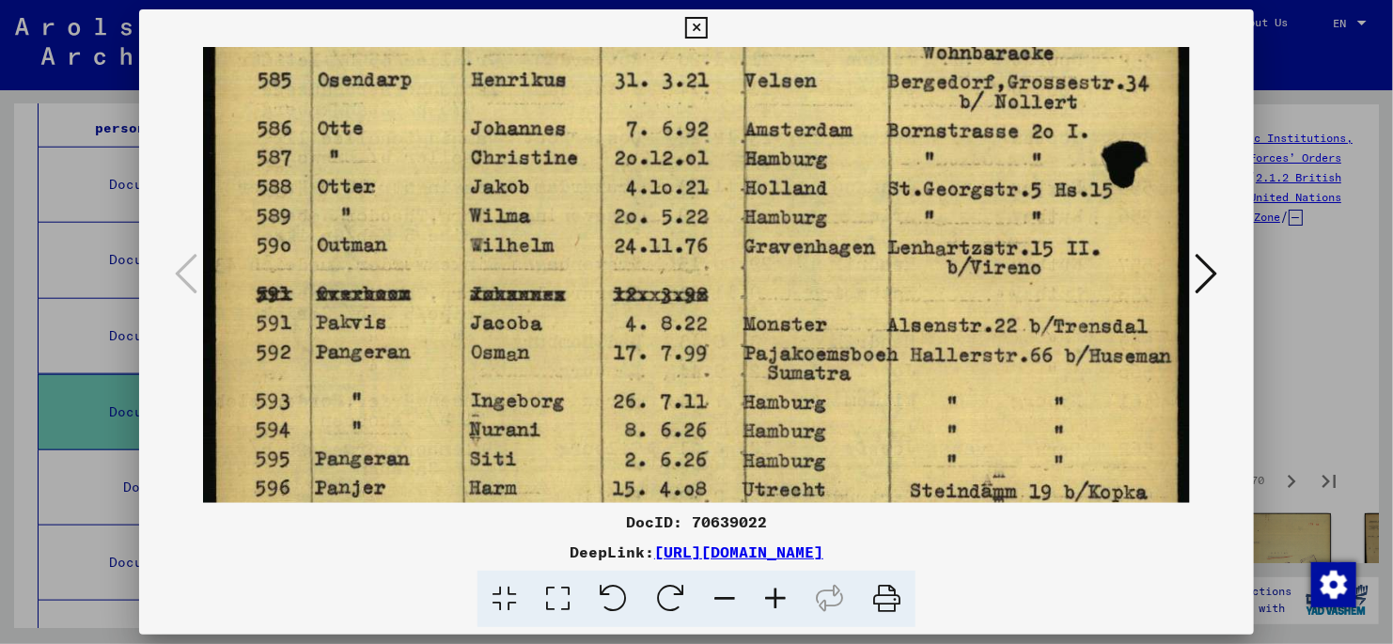
scroll to position [807, 0]
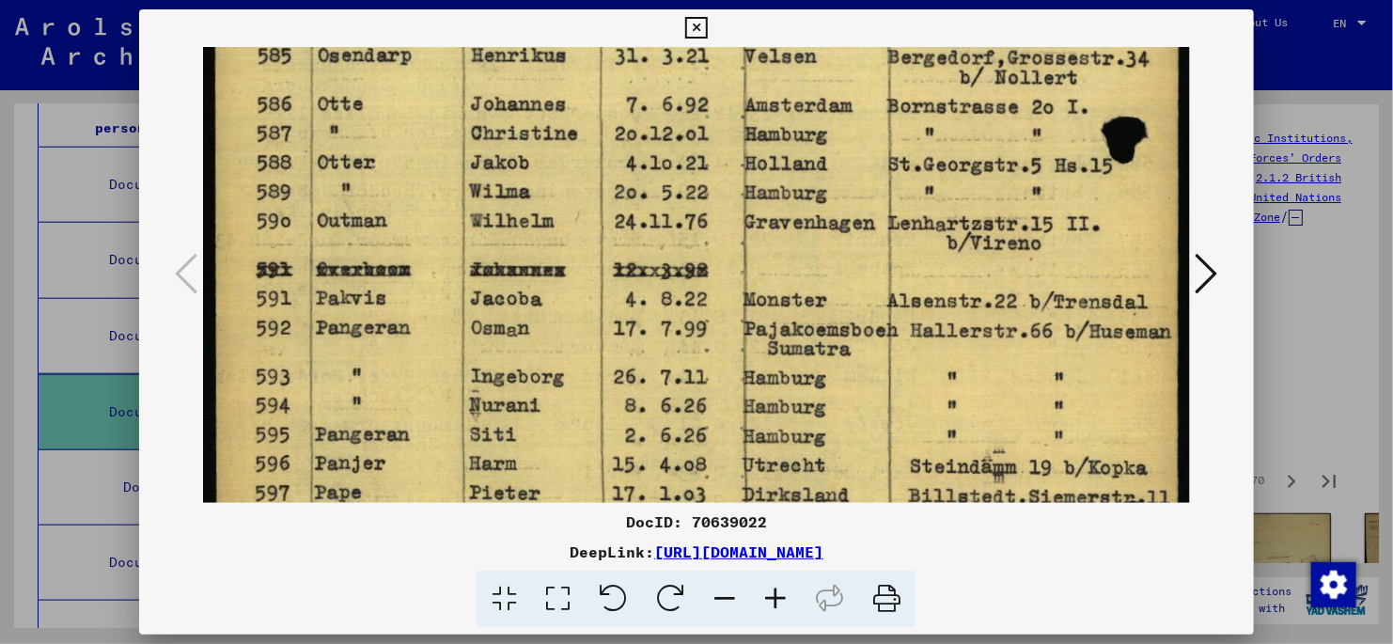
drag, startPoint x: 762, startPoint y: 387, endPoint x: 762, endPoint y: 212, distance: 174.9
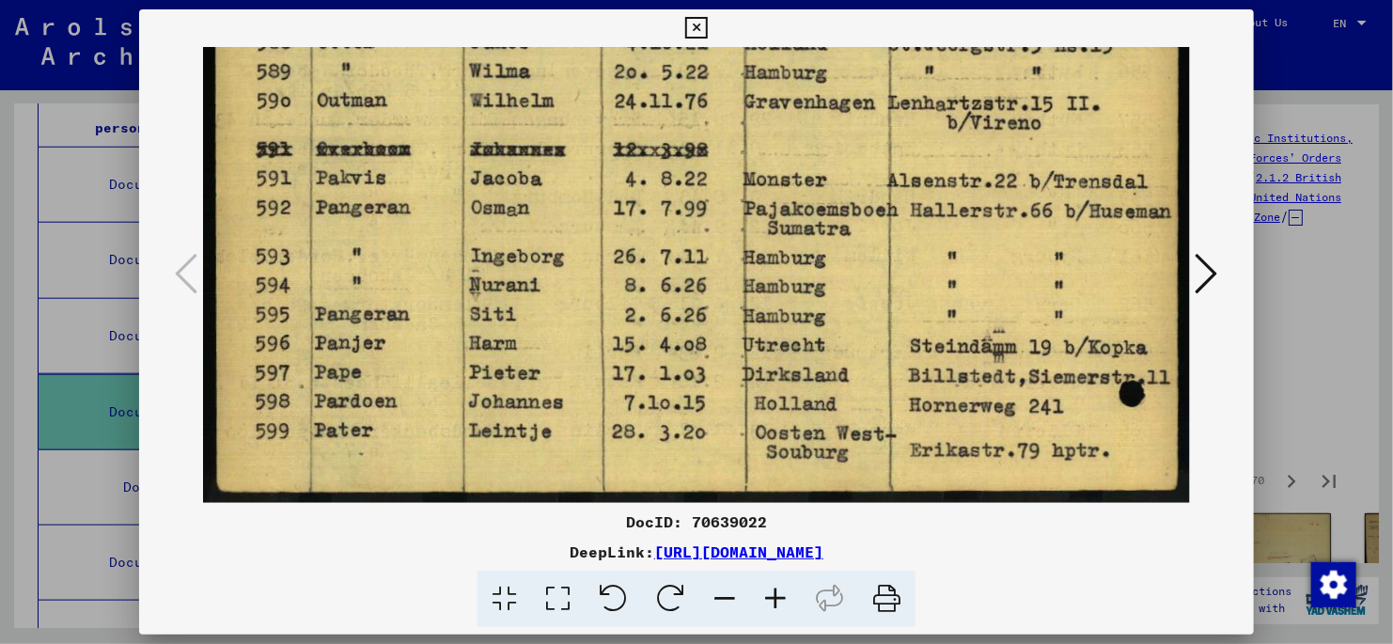
scroll to position [928, 0]
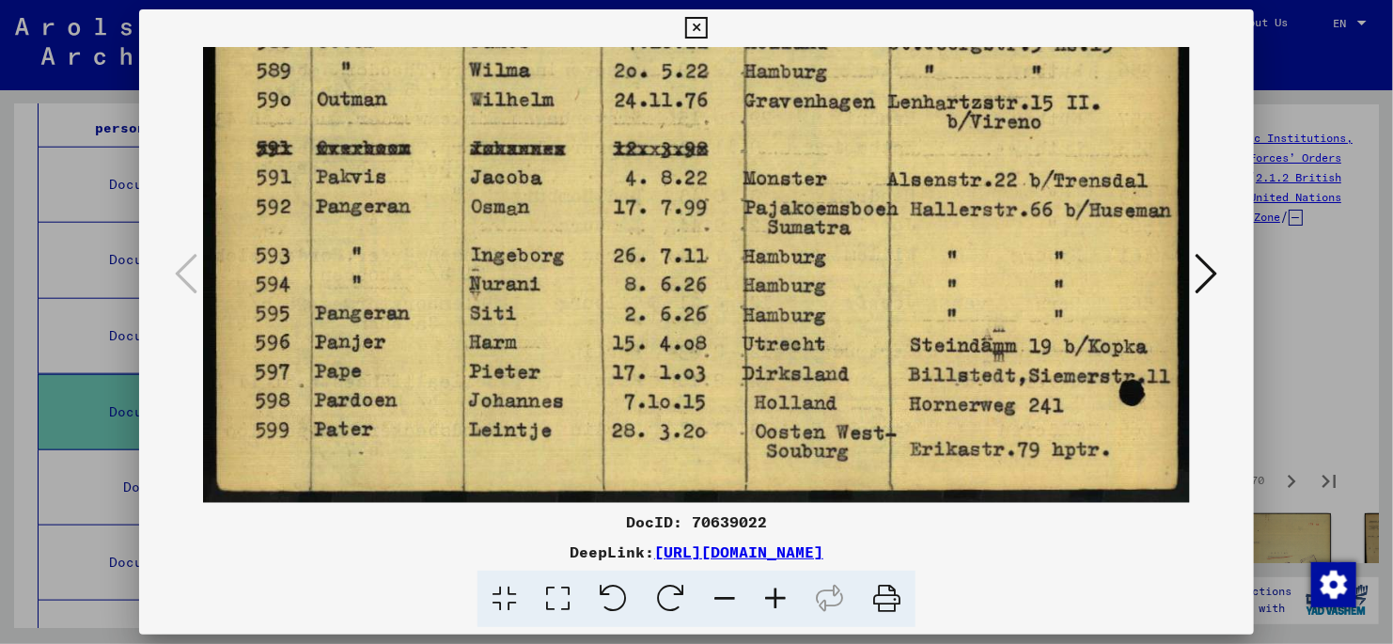
drag, startPoint x: 810, startPoint y: 343, endPoint x: 824, endPoint y: 251, distance: 93.1
click at [1209, 269] on icon at bounding box center [1207, 273] width 23 height 45
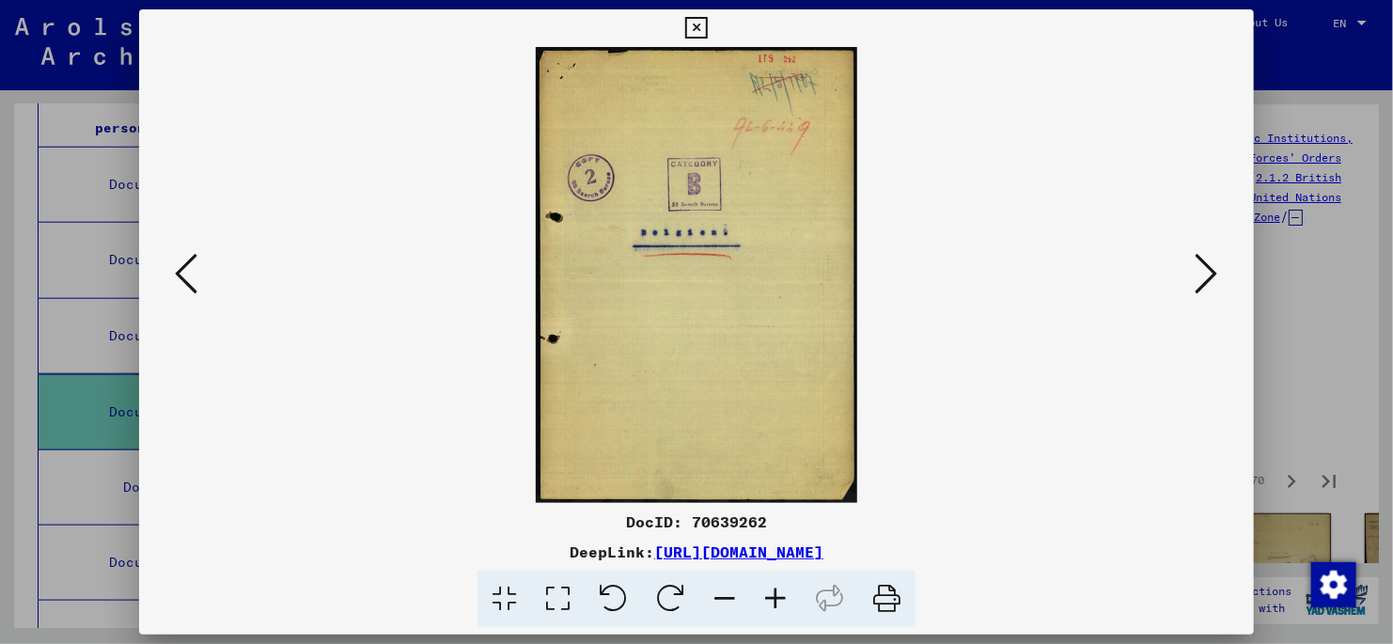
click at [1209, 269] on icon at bounding box center [1207, 273] width 23 height 45
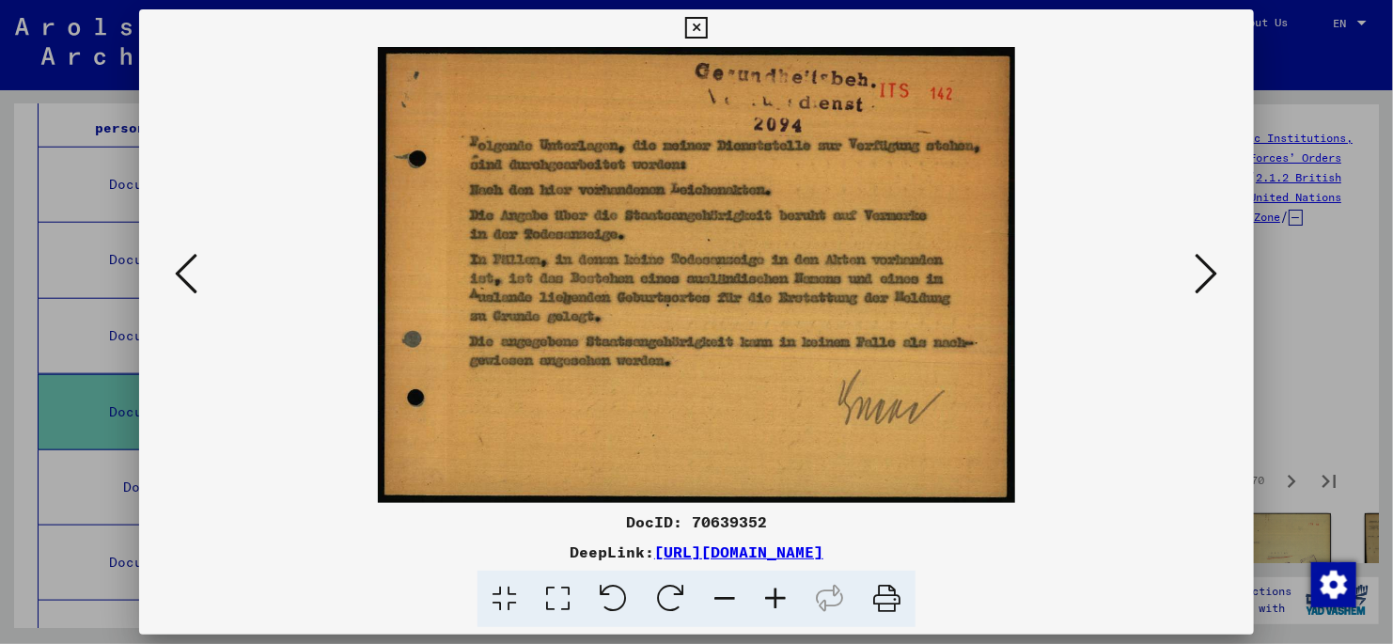
click at [1209, 269] on icon at bounding box center [1207, 273] width 23 height 45
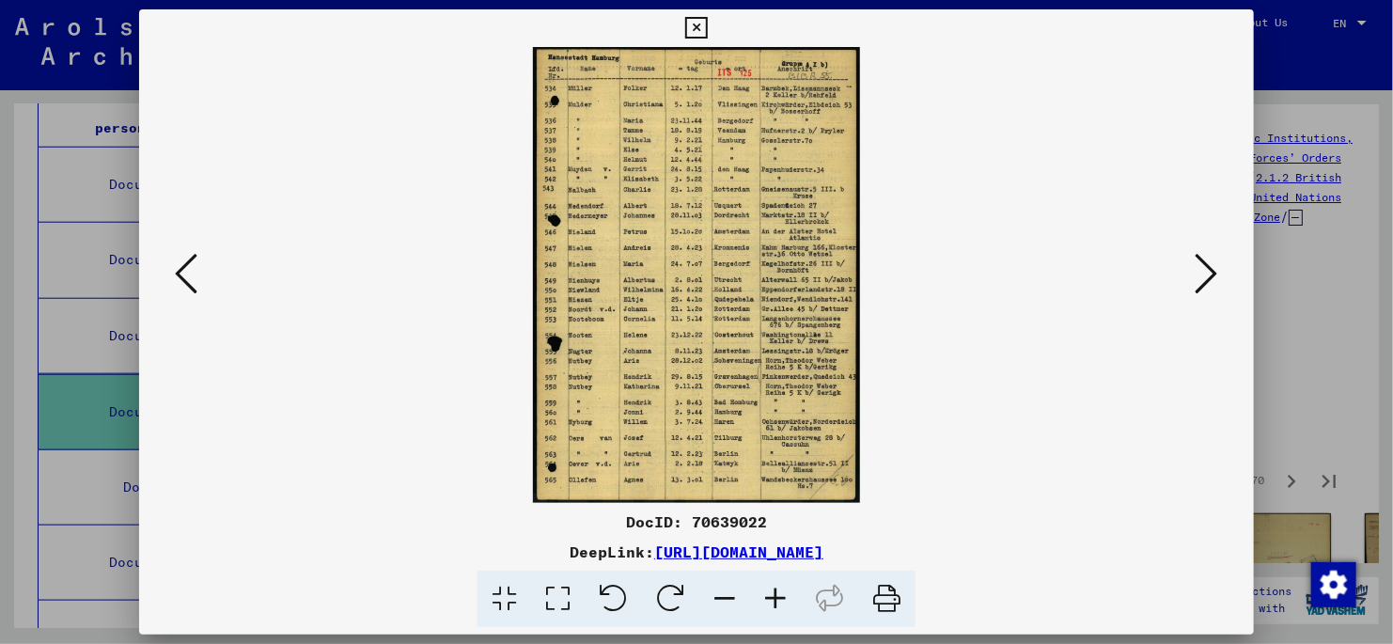
click at [555, 602] on icon at bounding box center [558, 599] width 54 height 57
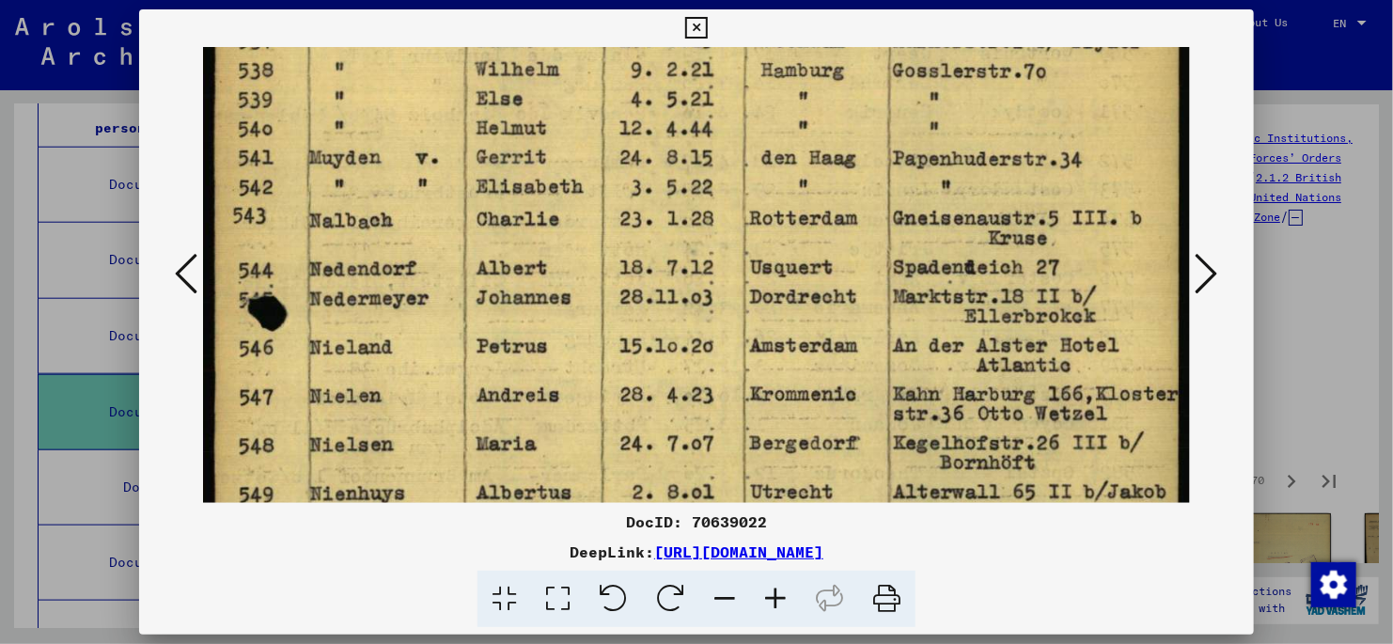
drag, startPoint x: 423, startPoint y: 451, endPoint x: 431, endPoint y: 189, distance: 262.4
click at [431, 189] on img at bounding box center [696, 476] width 987 height 1377
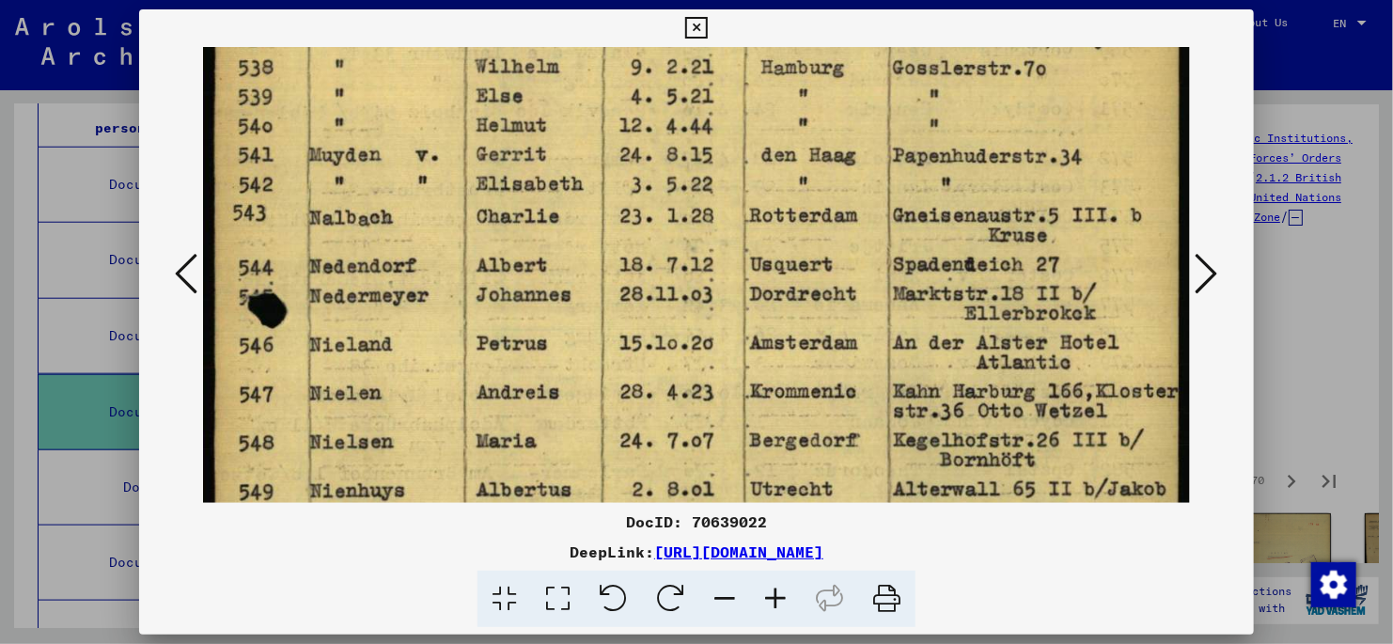
scroll to position [499, 0]
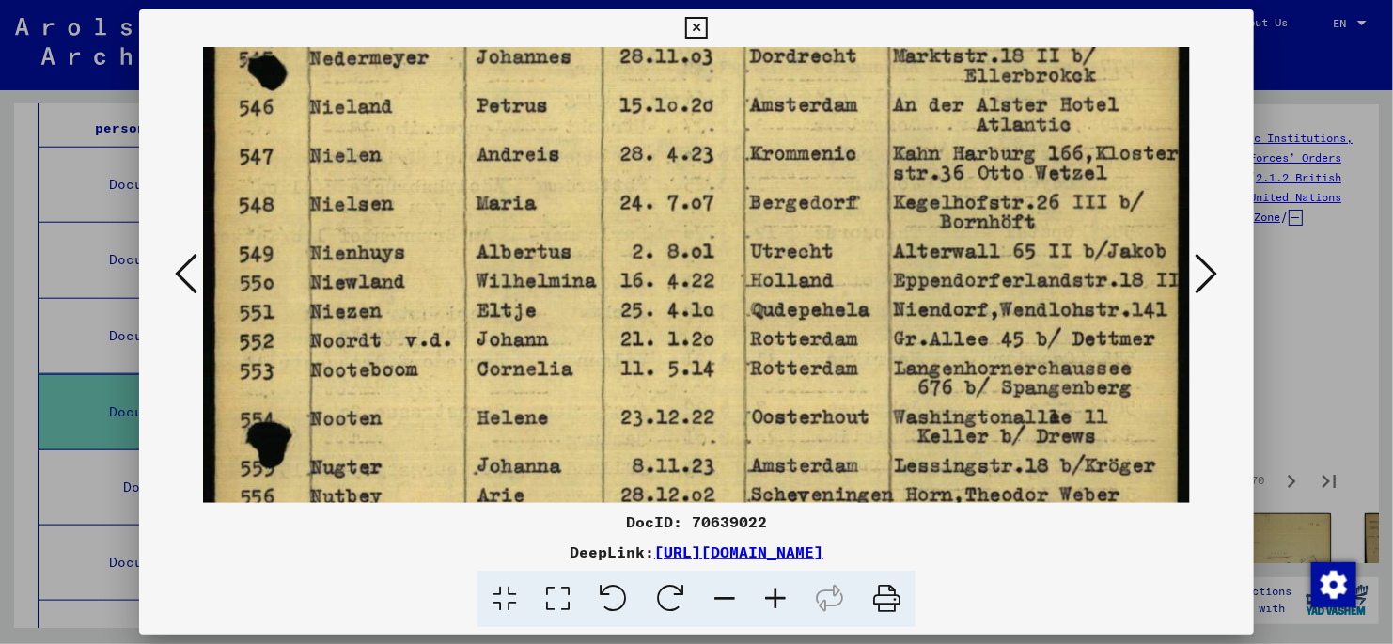
drag, startPoint x: 613, startPoint y: 437, endPoint x: 604, endPoint y: 198, distance: 239.0
click at [604, 198] on img at bounding box center [696, 236] width 987 height 1377
click at [1209, 270] on icon at bounding box center [1207, 273] width 23 height 45
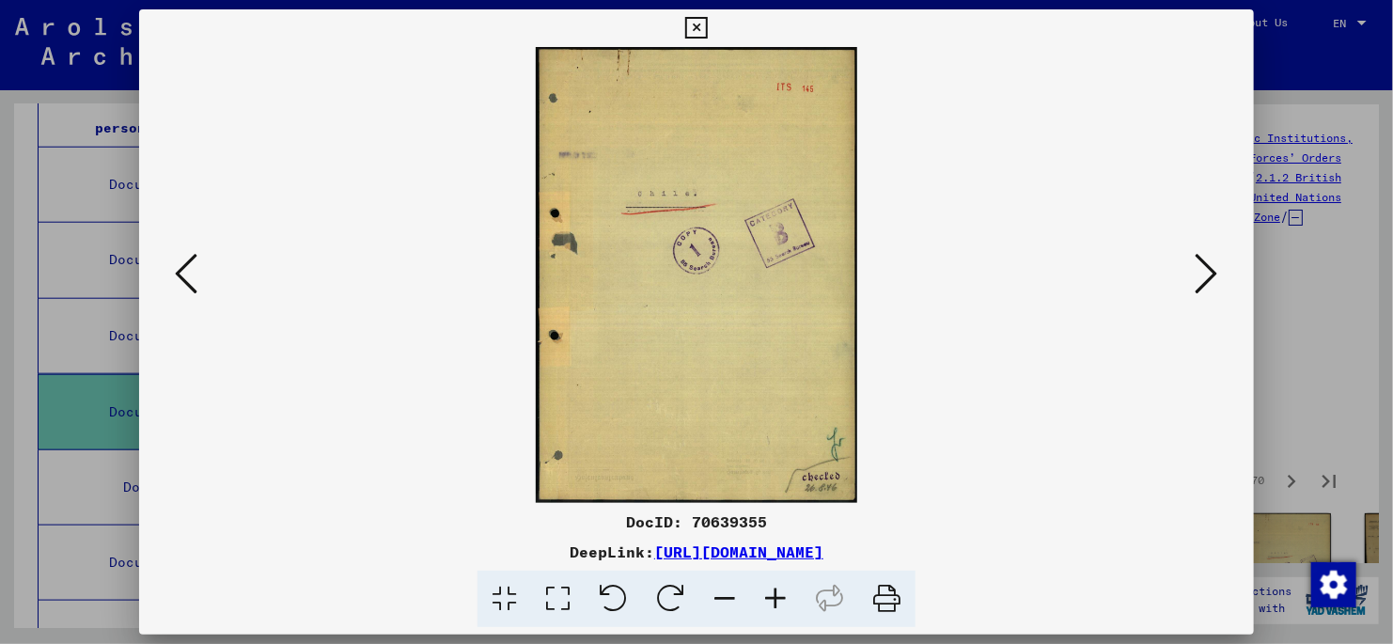
click at [1209, 274] on icon at bounding box center [1207, 273] width 23 height 45
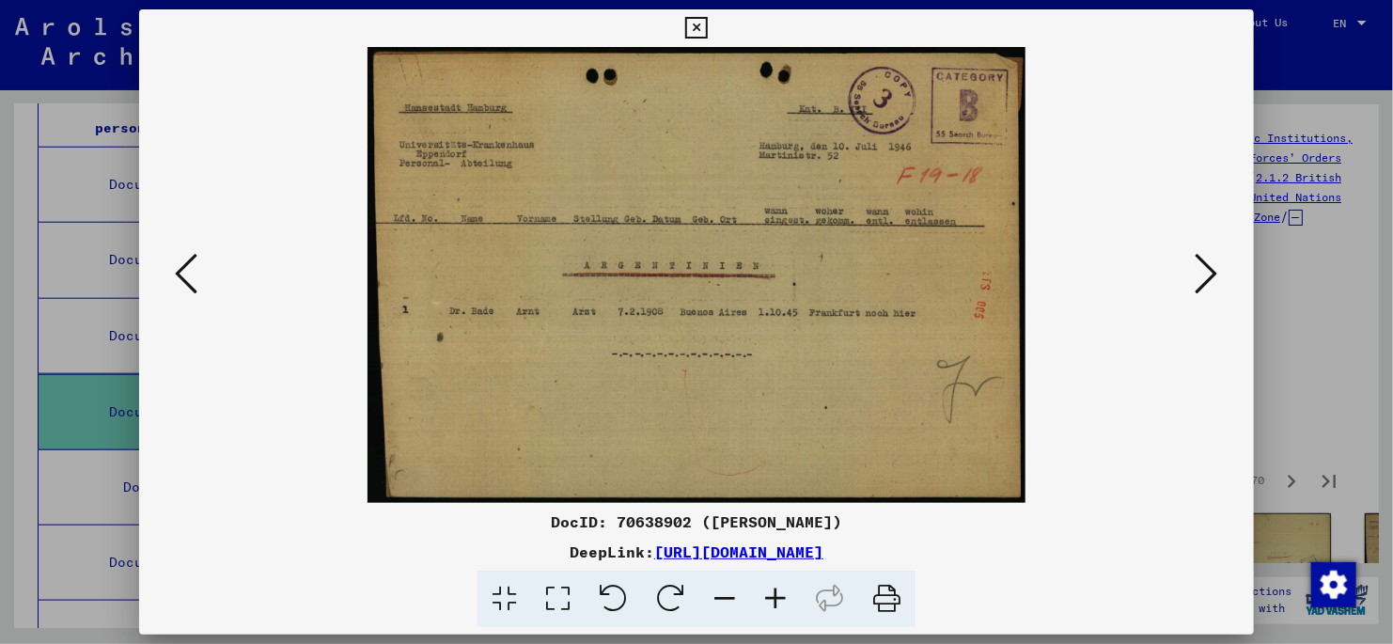
click at [1206, 275] on icon at bounding box center [1207, 273] width 23 height 45
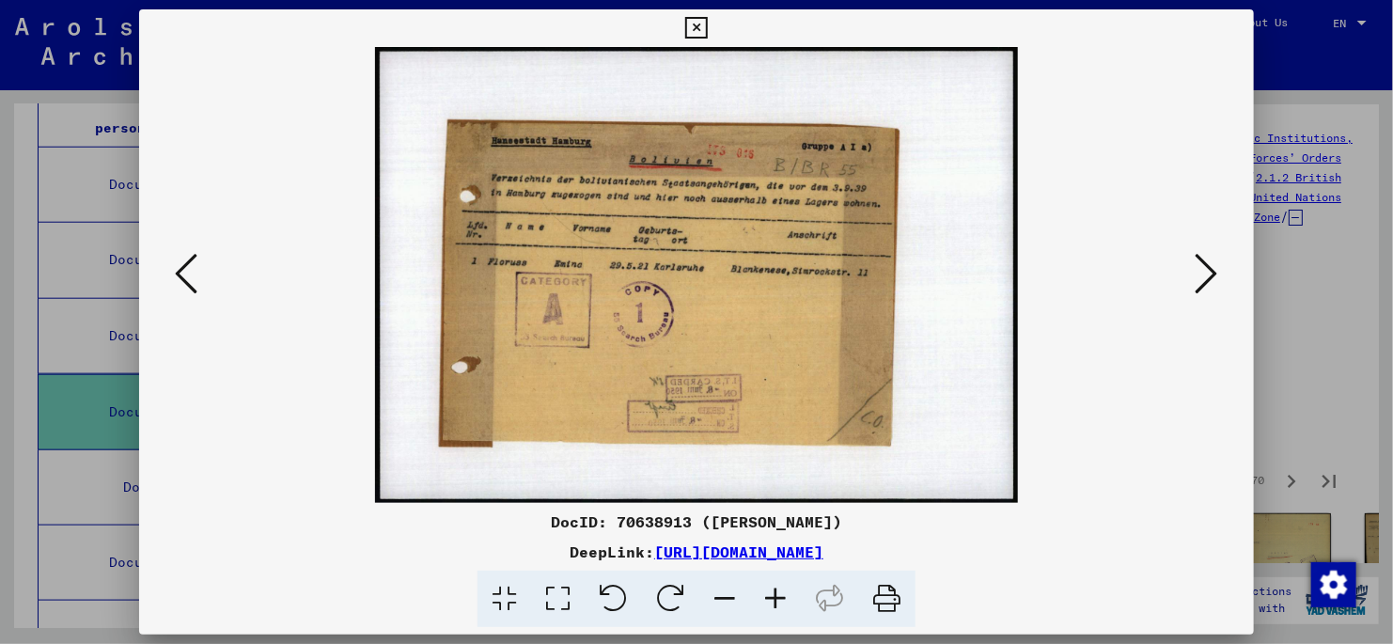
click at [1210, 277] on icon at bounding box center [1207, 273] width 23 height 45
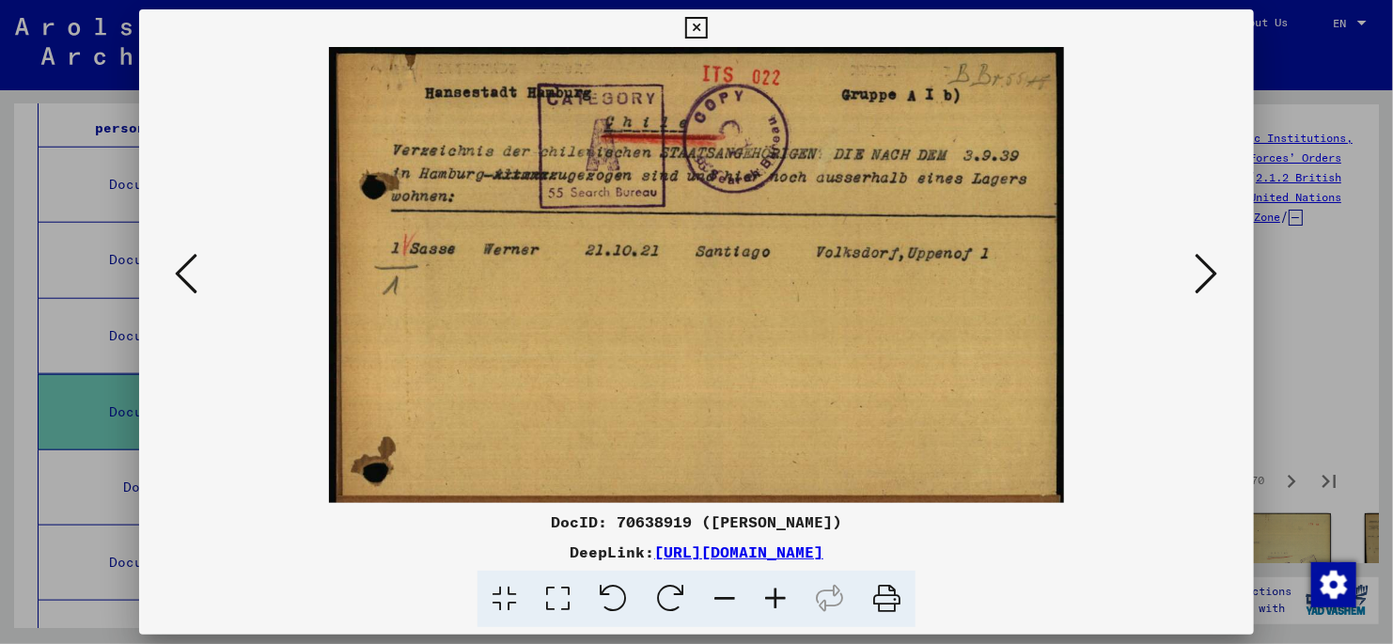
click at [1206, 269] on icon at bounding box center [1207, 273] width 23 height 45
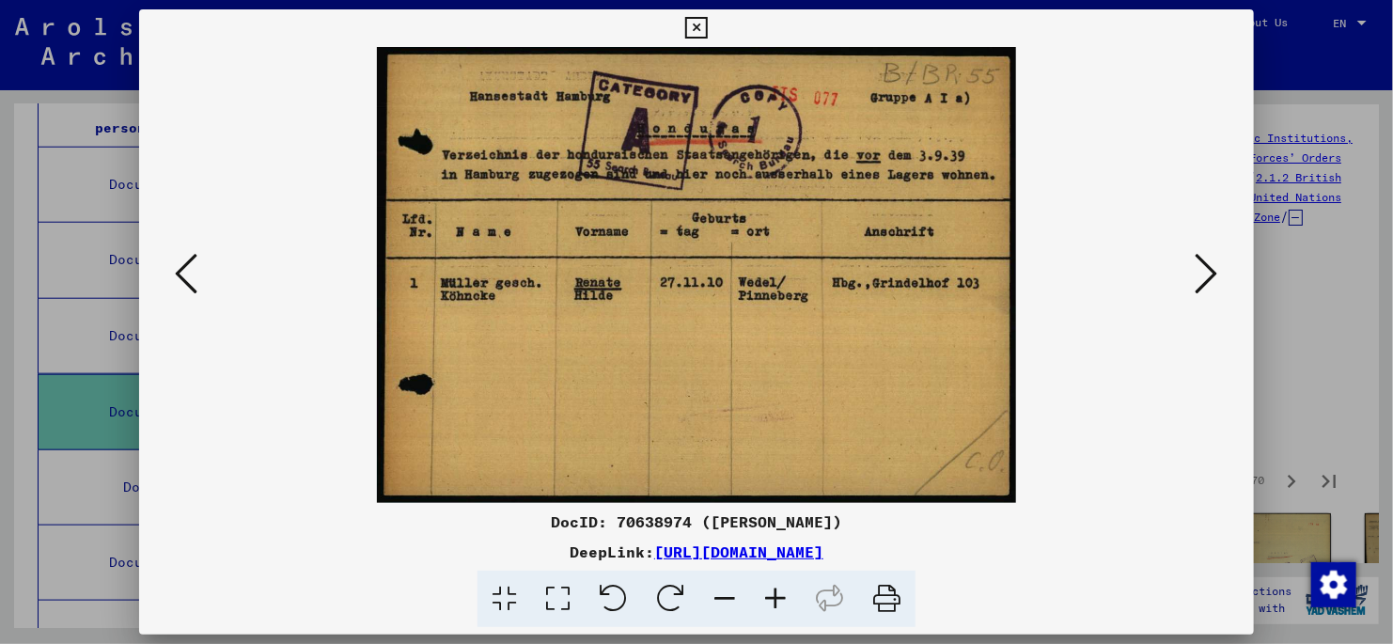
click at [1206, 269] on icon at bounding box center [1207, 273] width 23 height 45
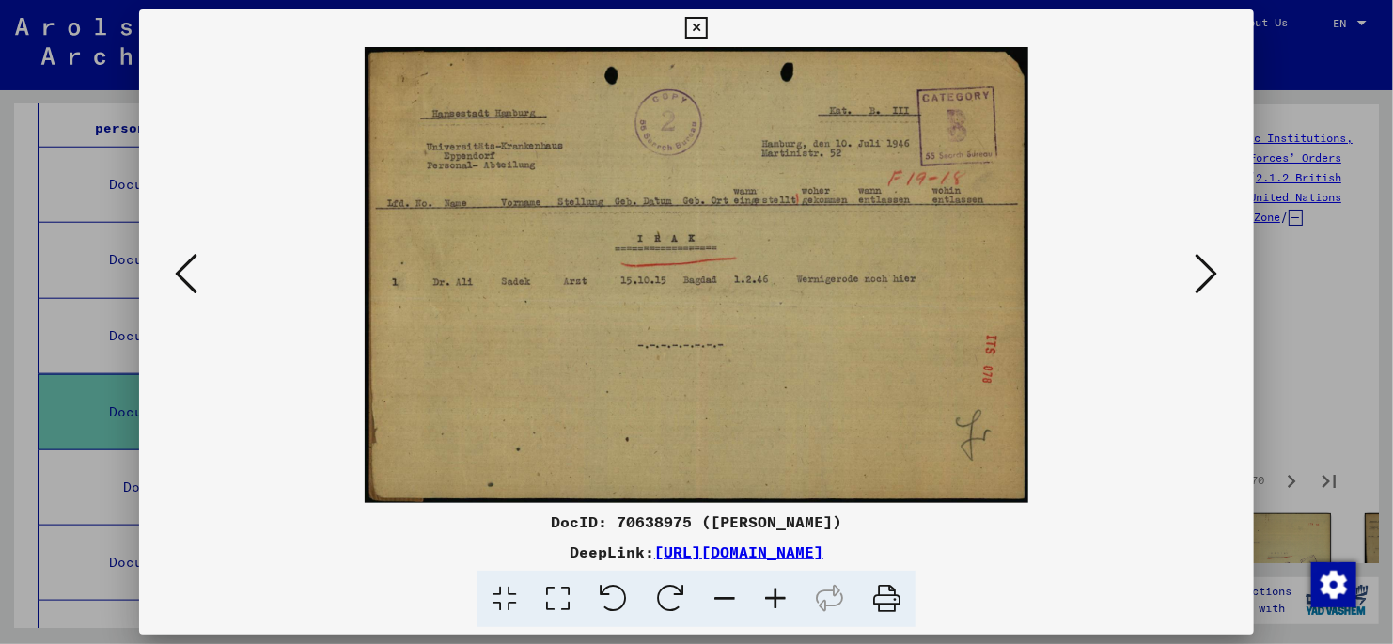
click at [1206, 269] on icon at bounding box center [1207, 273] width 23 height 45
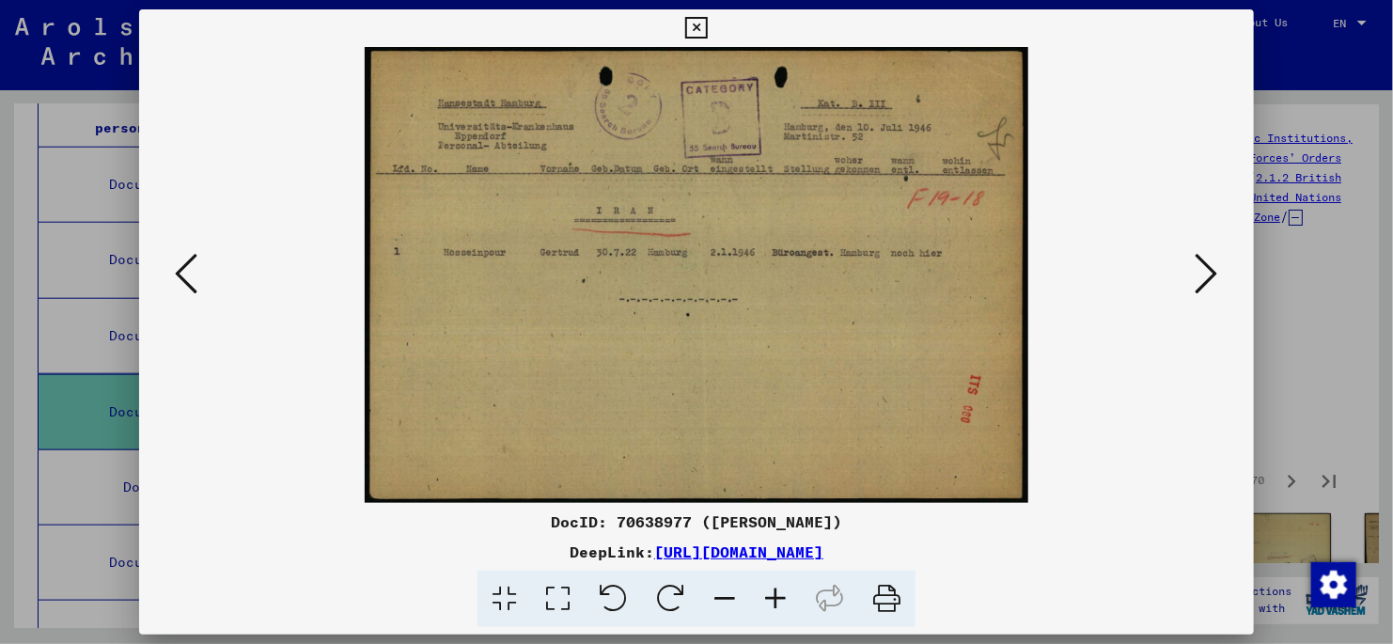
click at [1206, 269] on icon at bounding box center [1207, 273] width 23 height 45
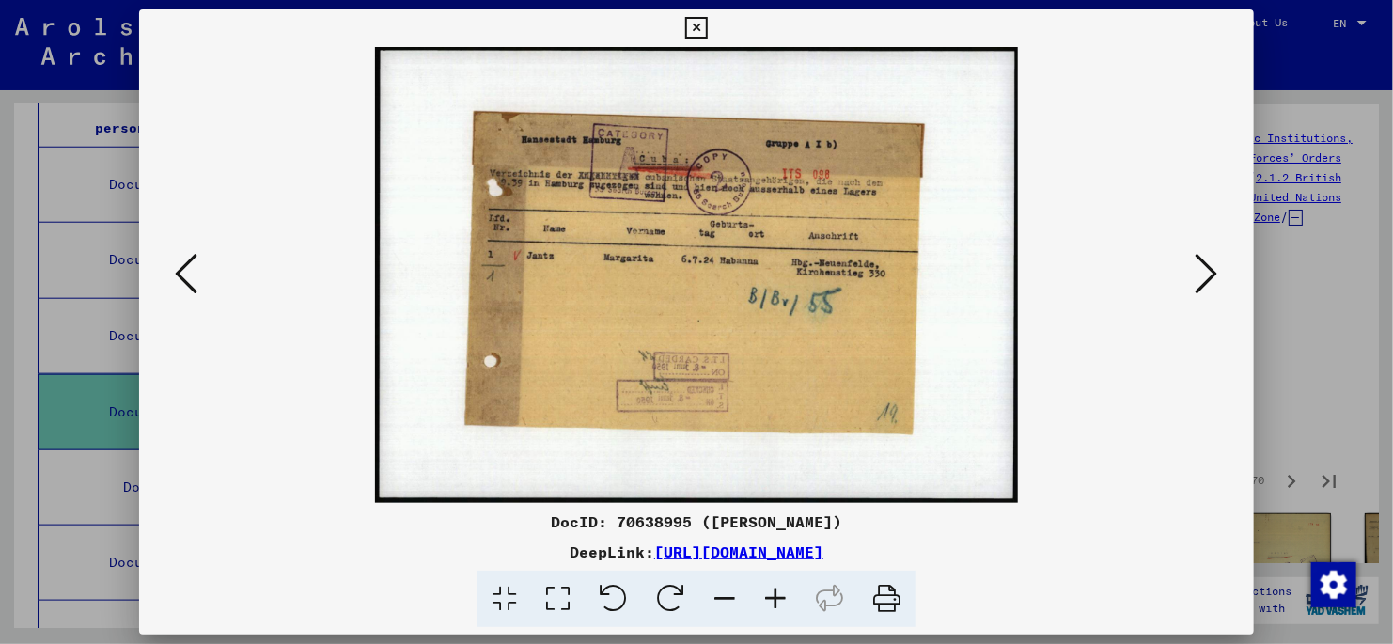
click at [1206, 269] on icon at bounding box center [1207, 273] width 23 height 45
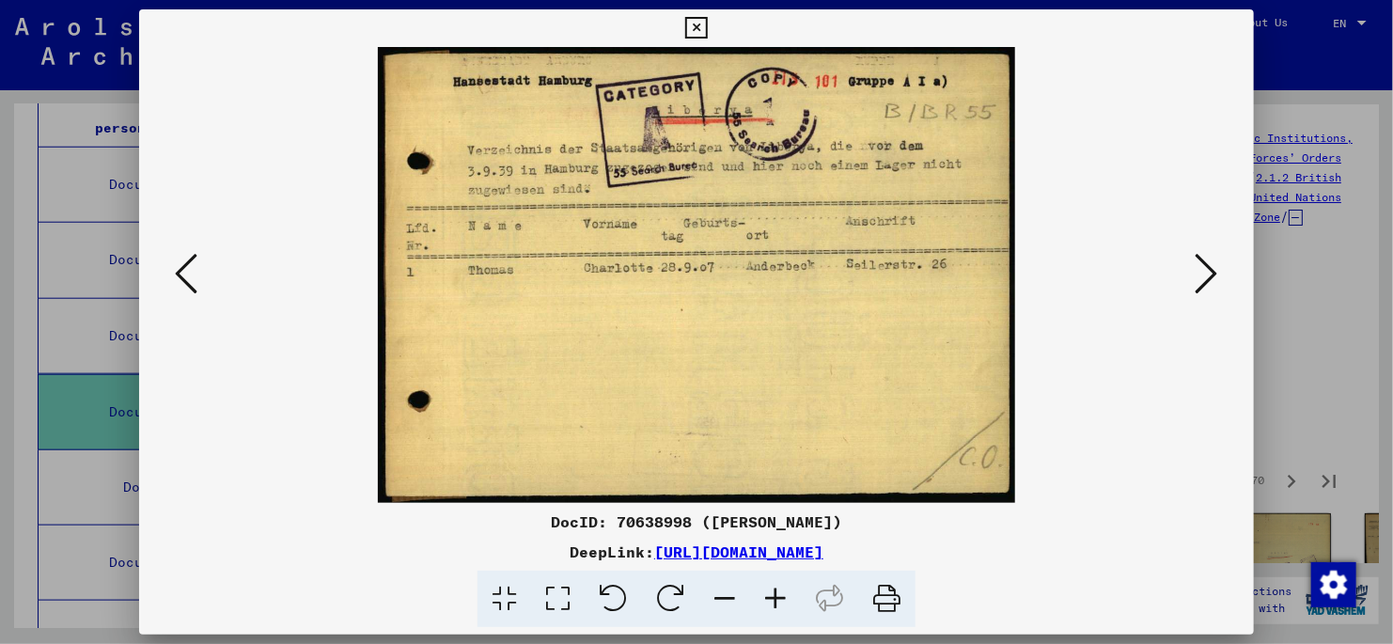
click at [1204, 274] on icon at bounding box center [1207, 273] width 23 height 45
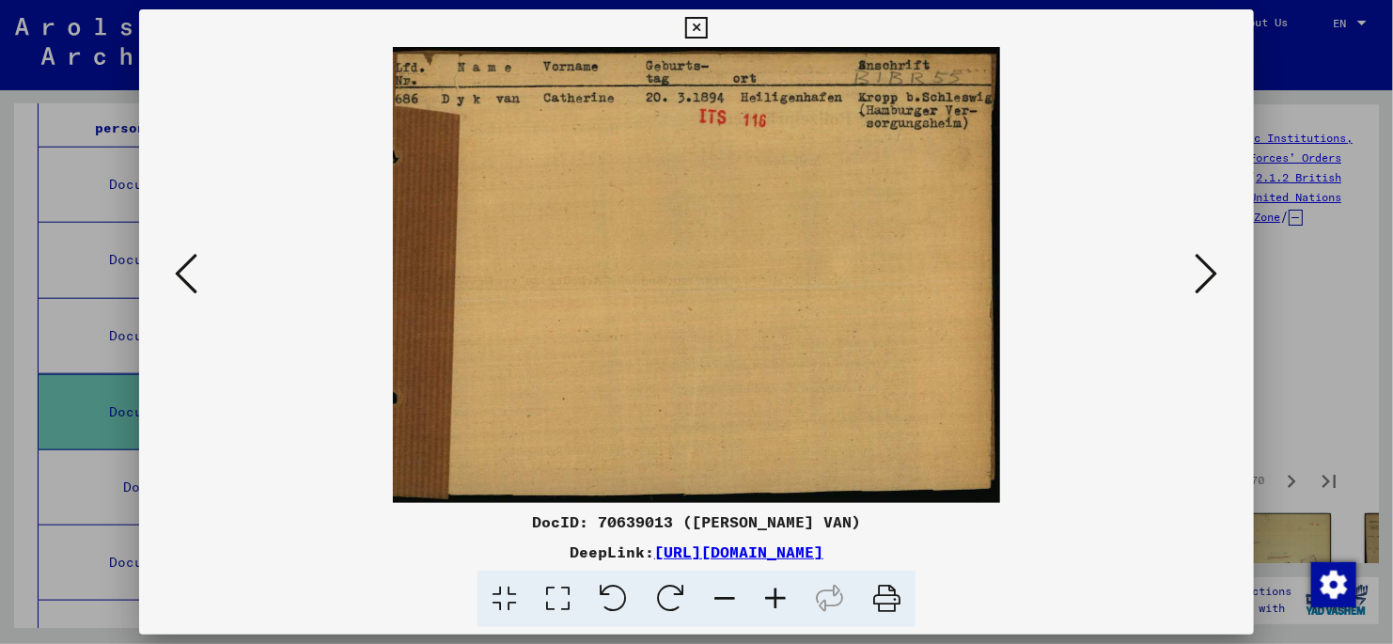
click at [1206, 274] on icon at bounding box center [1207, 273] width 23 height 45
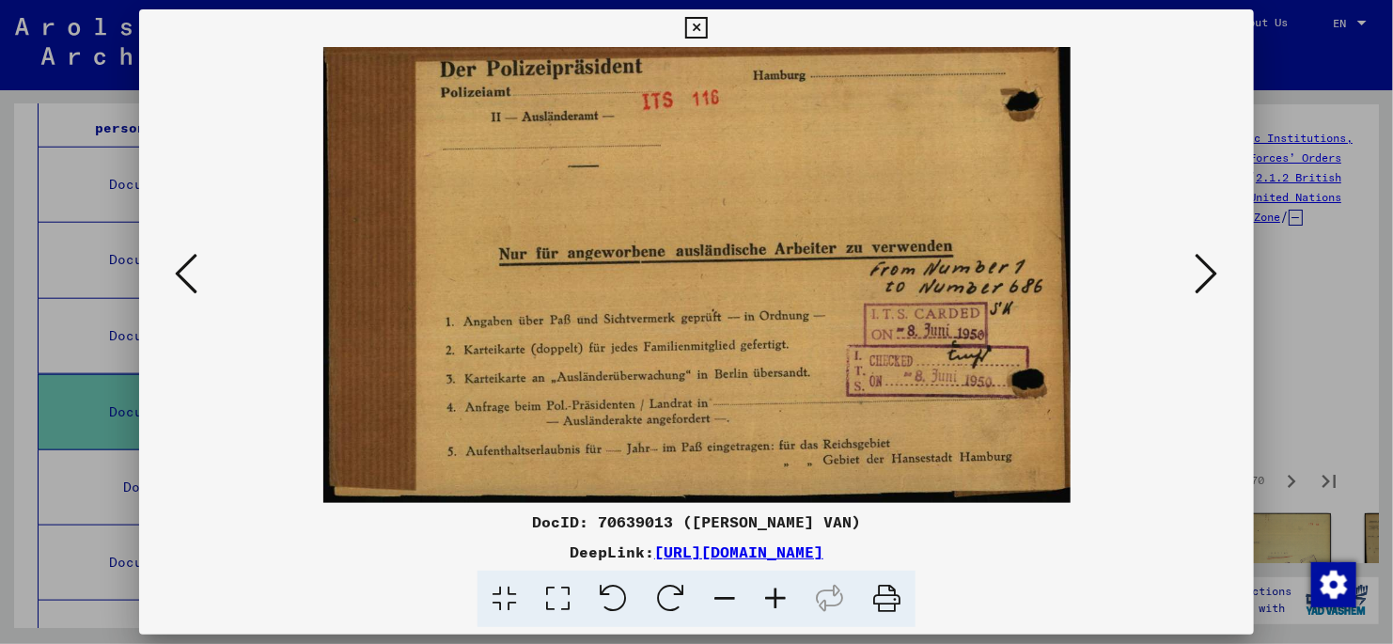
click at [1206, 274] on icon at bounding box center [1207, 273] width 23 height 45
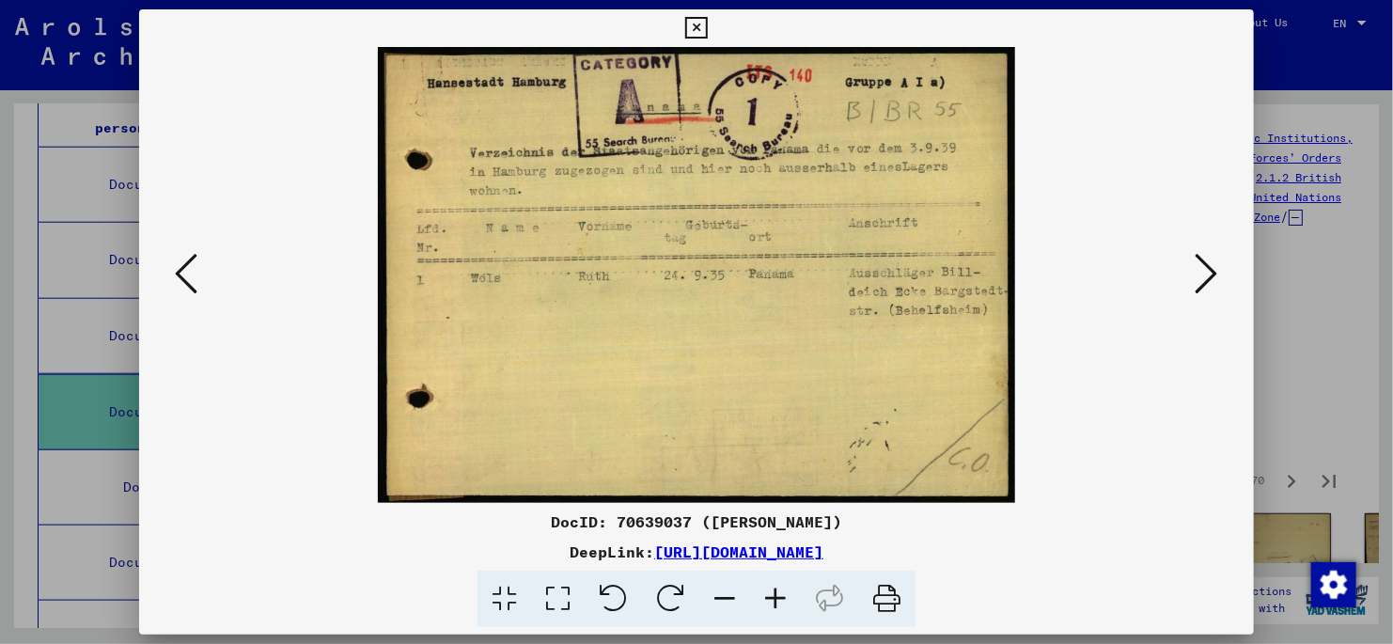
click at [692, 30] on icon at bounding box center [696, 28] width 22 height 23
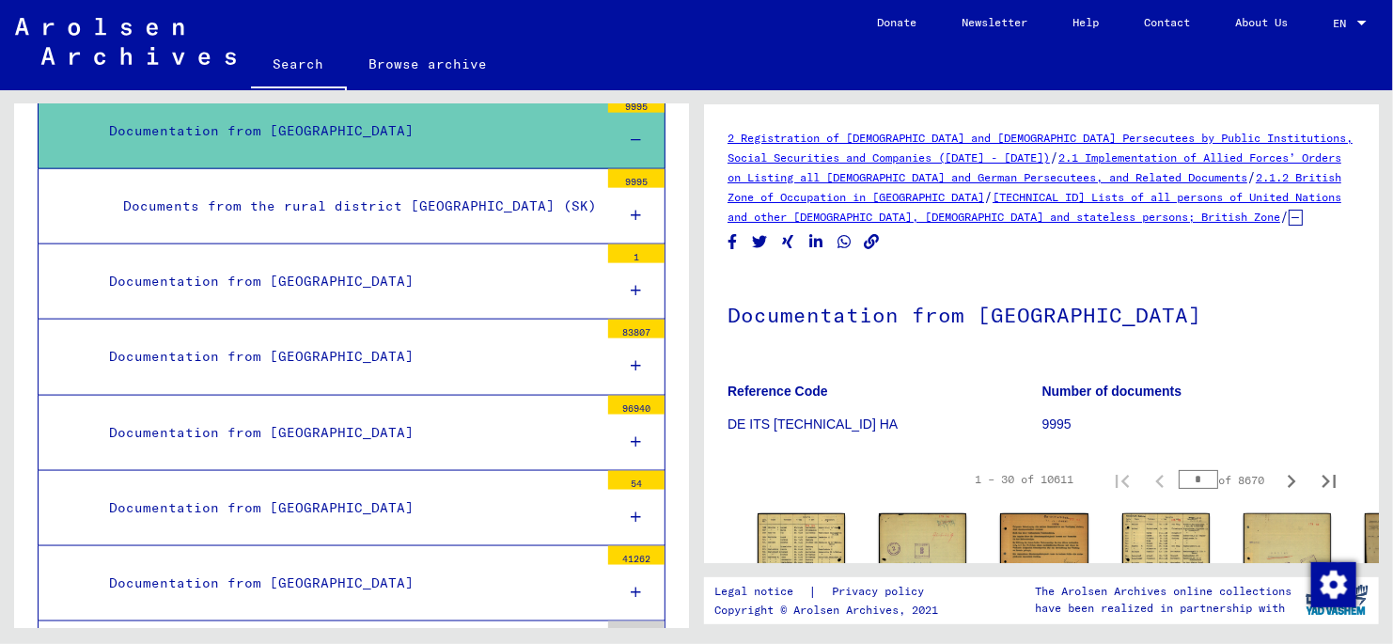
scroll to position [1167, 0]
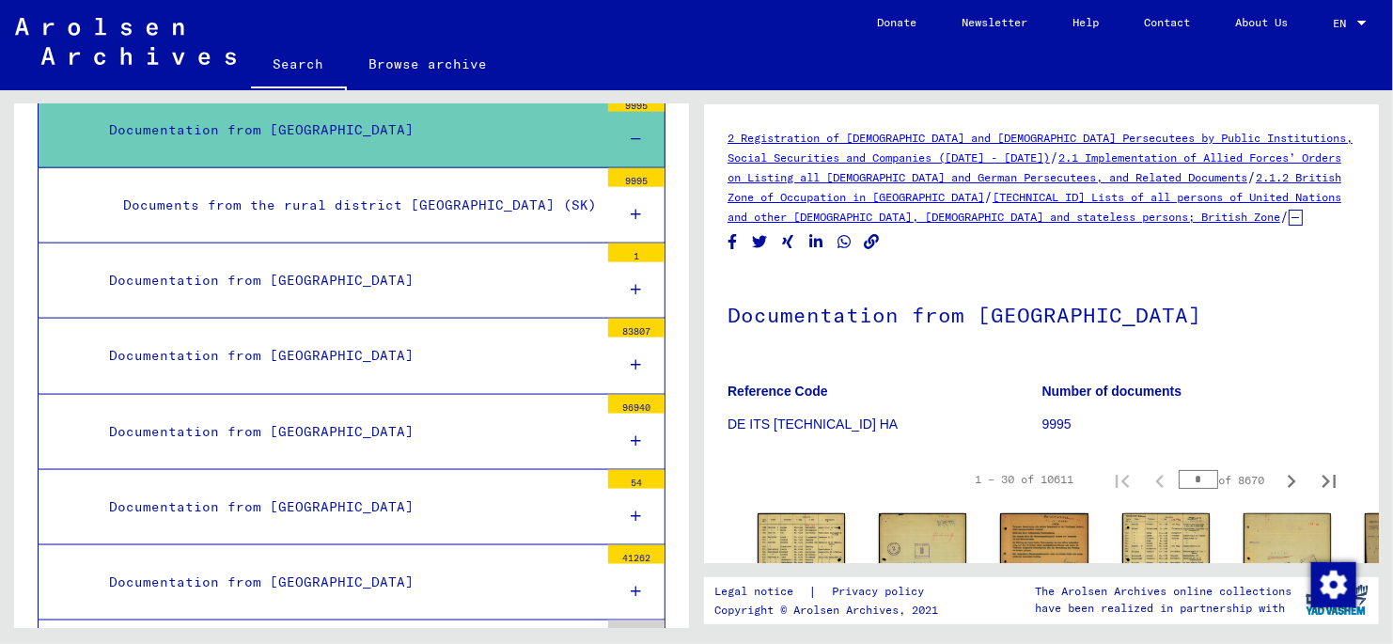
click at [282, 262] on div "Documentation from [GEOGRAPHIC_DATA]" at bounding box center [347, 280] width 504 height 37
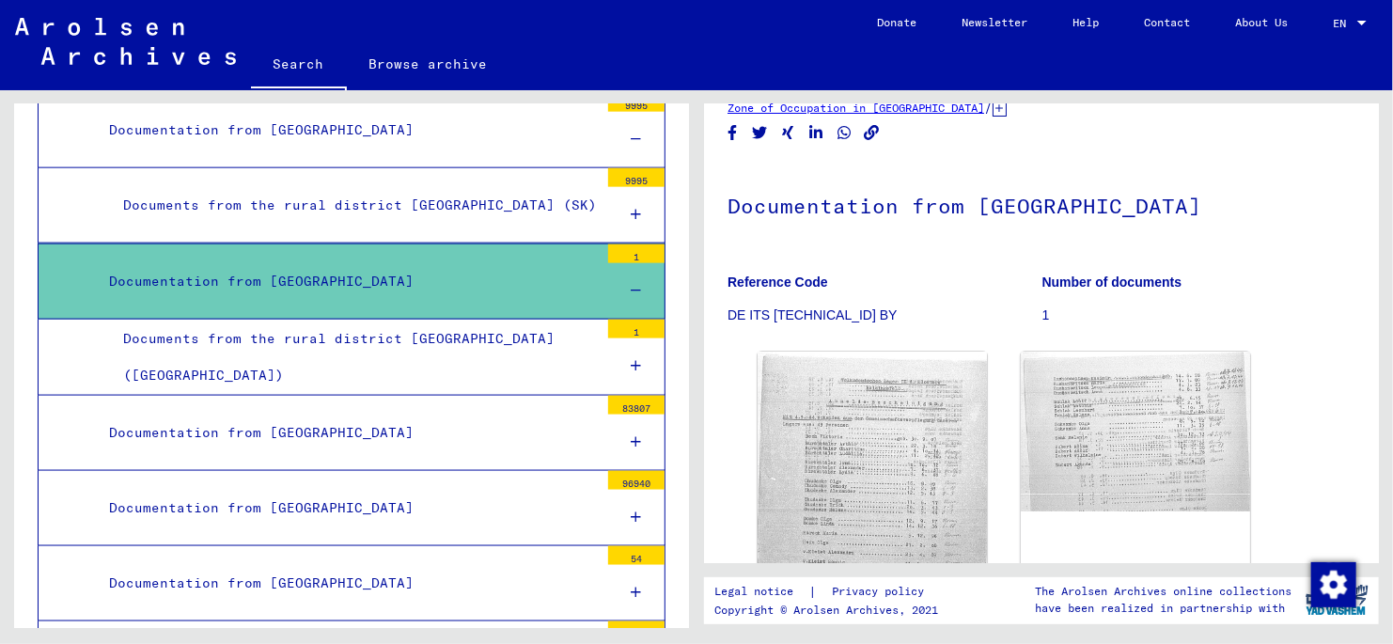
scroll to position [282, 0]
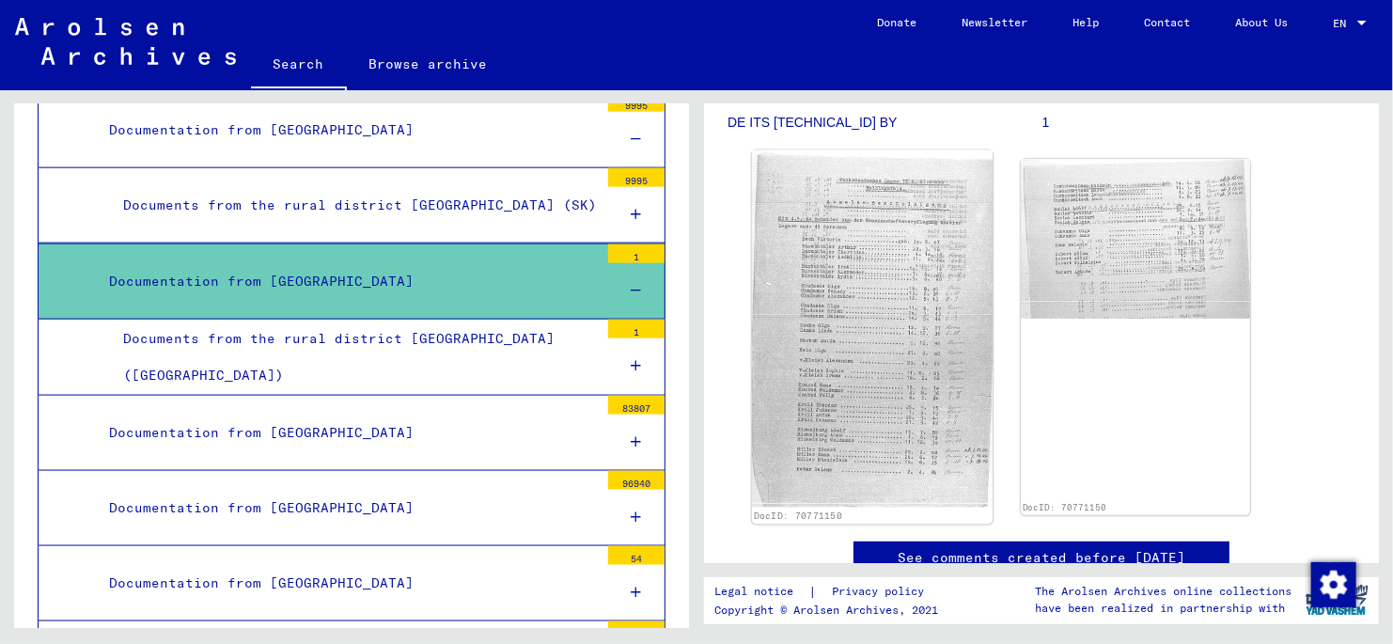
click at [852, 255] on img at bounding box center [872, 328] width 241 height 357
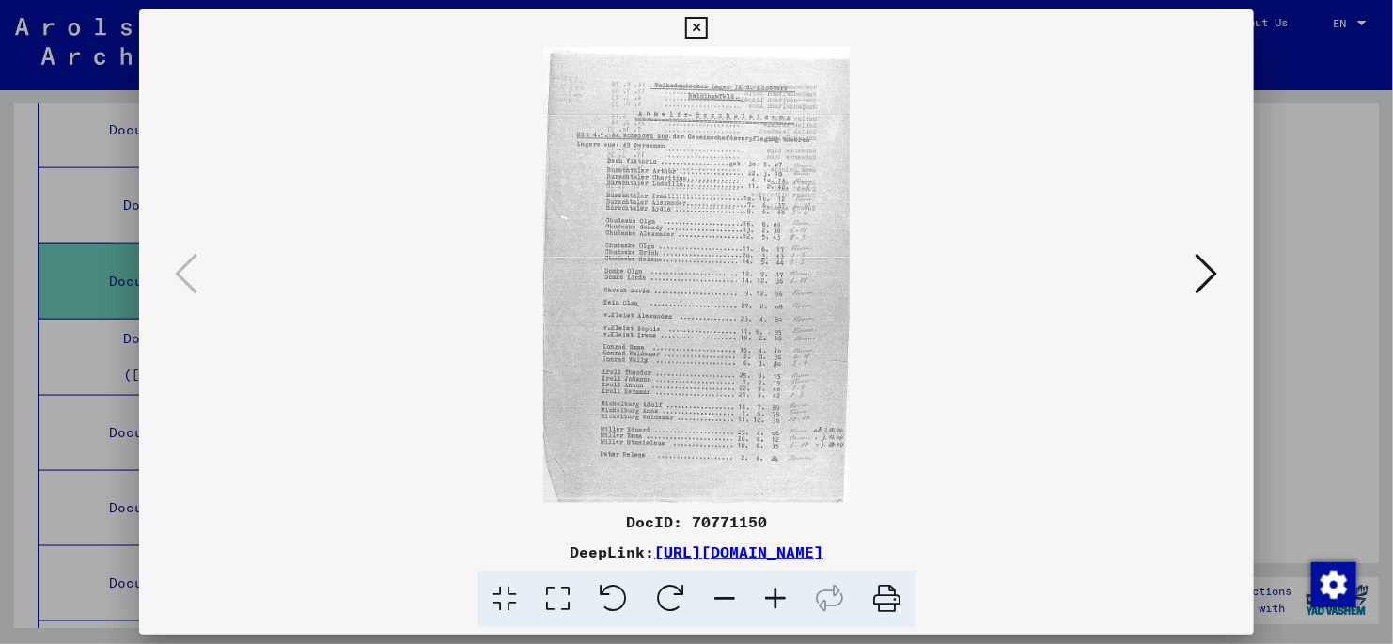
click at [559, 599] on icon at bounding box center [558, 599] width 54 height 57
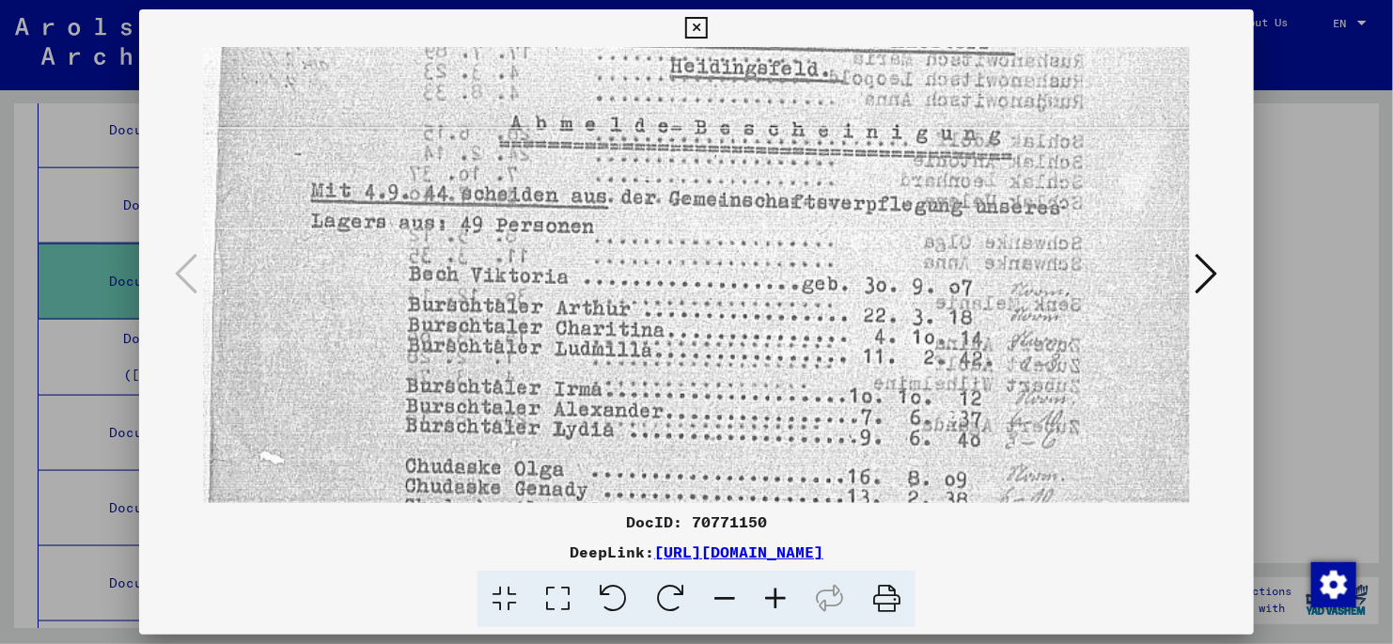
scroll to position [196, 0]
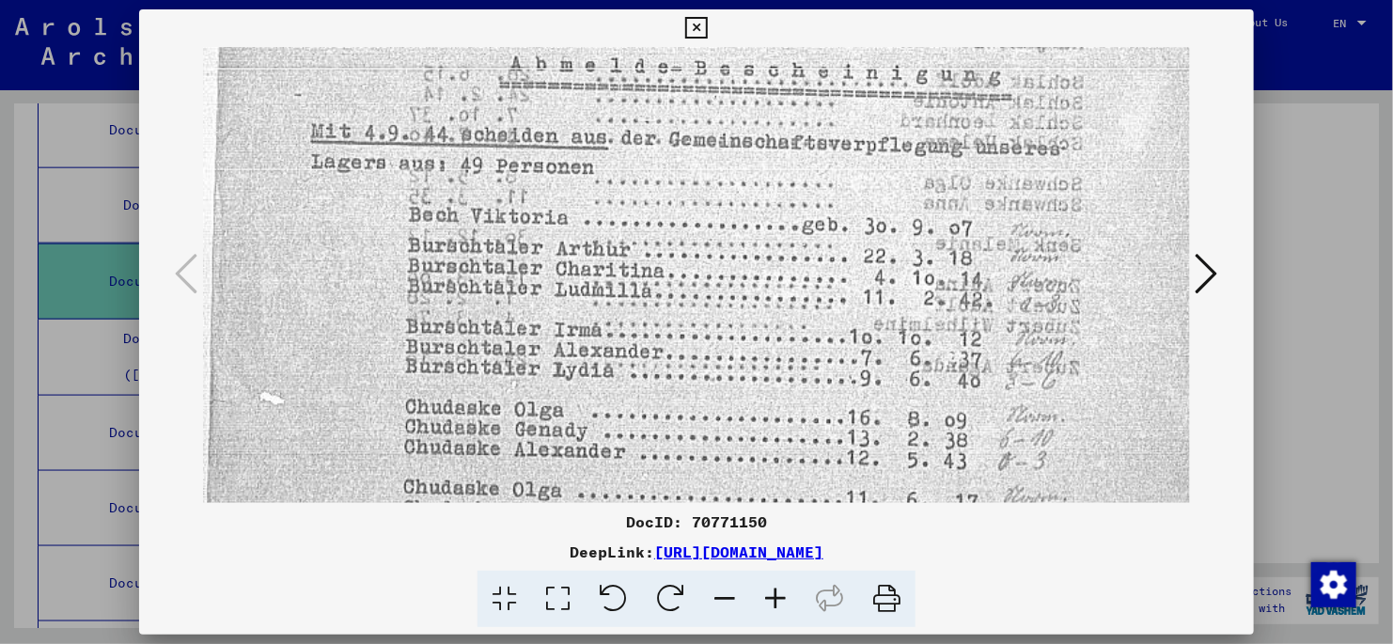
drag, startPoint x: 1109, startPoint y: 417, endPoint x: 1133, endPoint y: 221, distance: 197.9
click at [1133, 221] on img at bounding box center [696, 583] width 987 height 1464
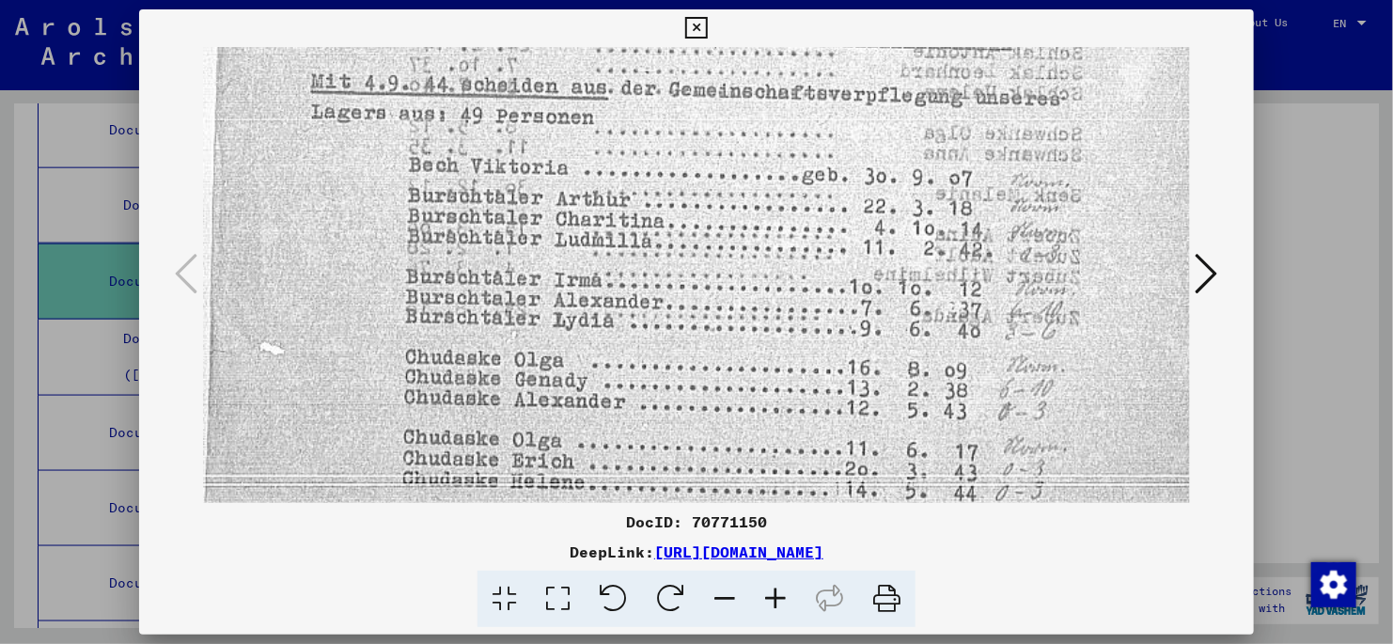
scroll to position [387, 0]
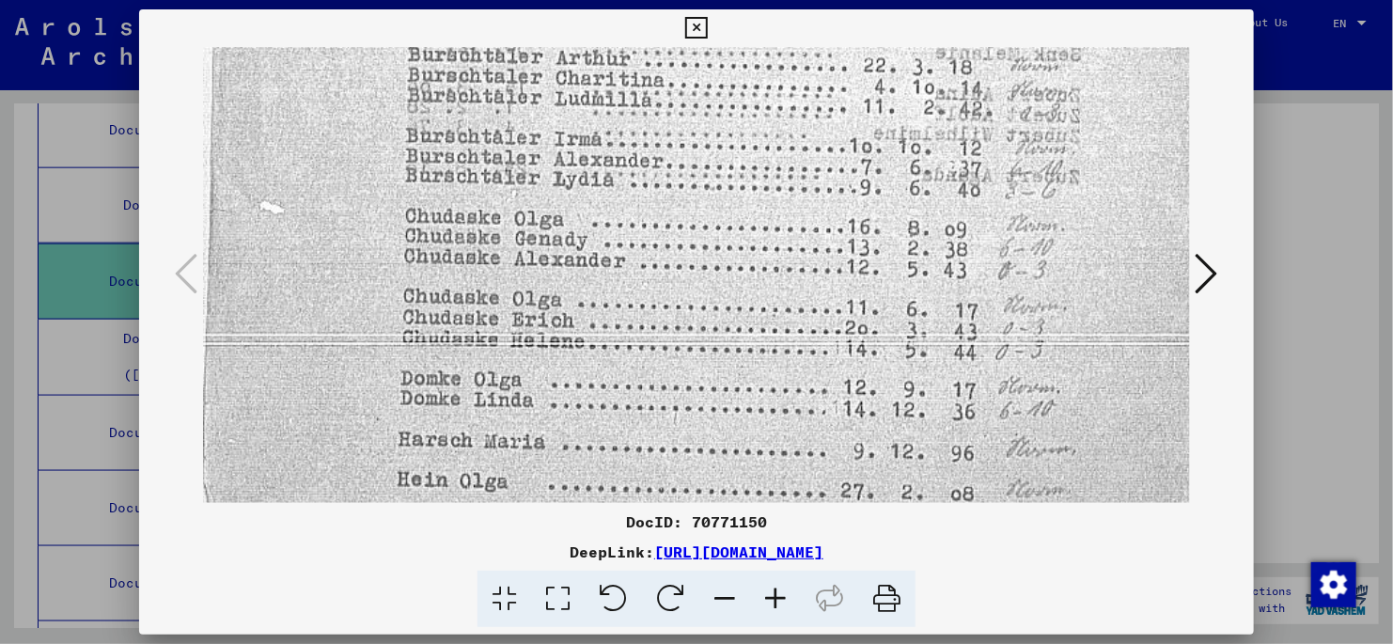
drag, startPoint x: 1110, startPoint y: 439, endPoint x: 1134, endPoint y: 249, distance: 191.4
click at [1134, 249] on img at bounding box center [696, 392] width 987 height 1464
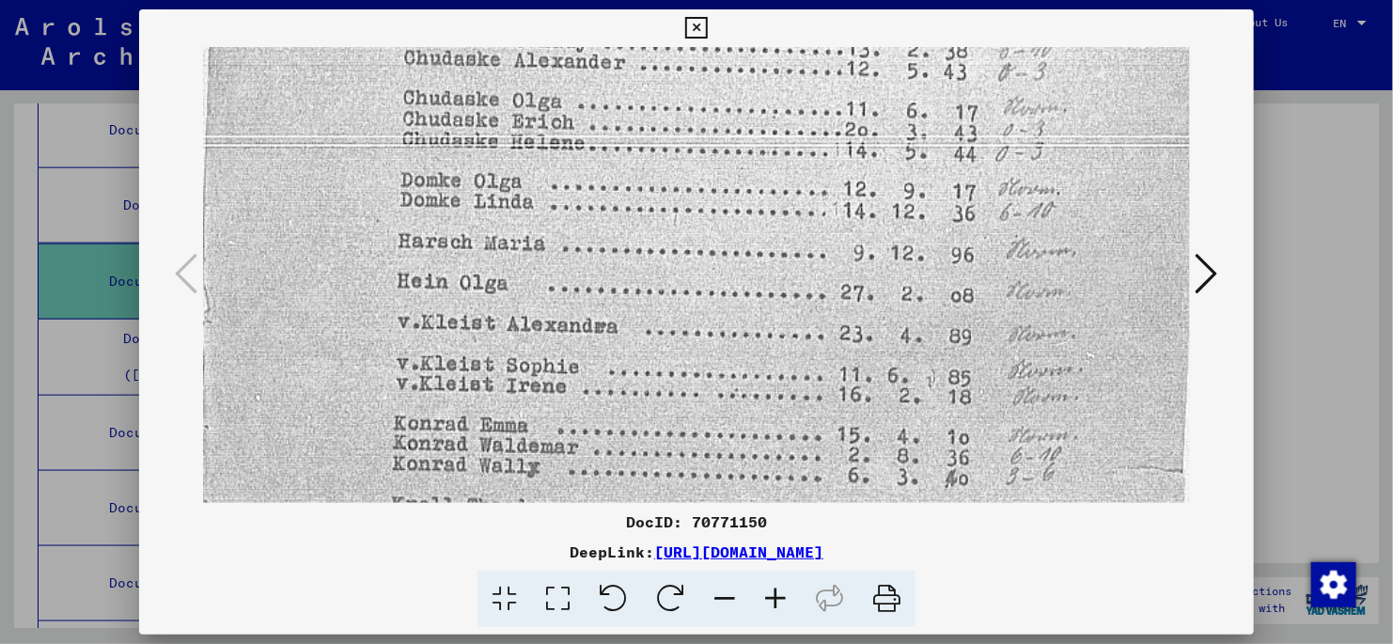
scroll to position [587, 0]
drag, startPoint x: 1124, startPoint y: 403, endPoint x: 1147, endPoint y: 204, distance: 200.7
click at [1147, 204] on img at bounding box center [696, 192] width 987 height 1464
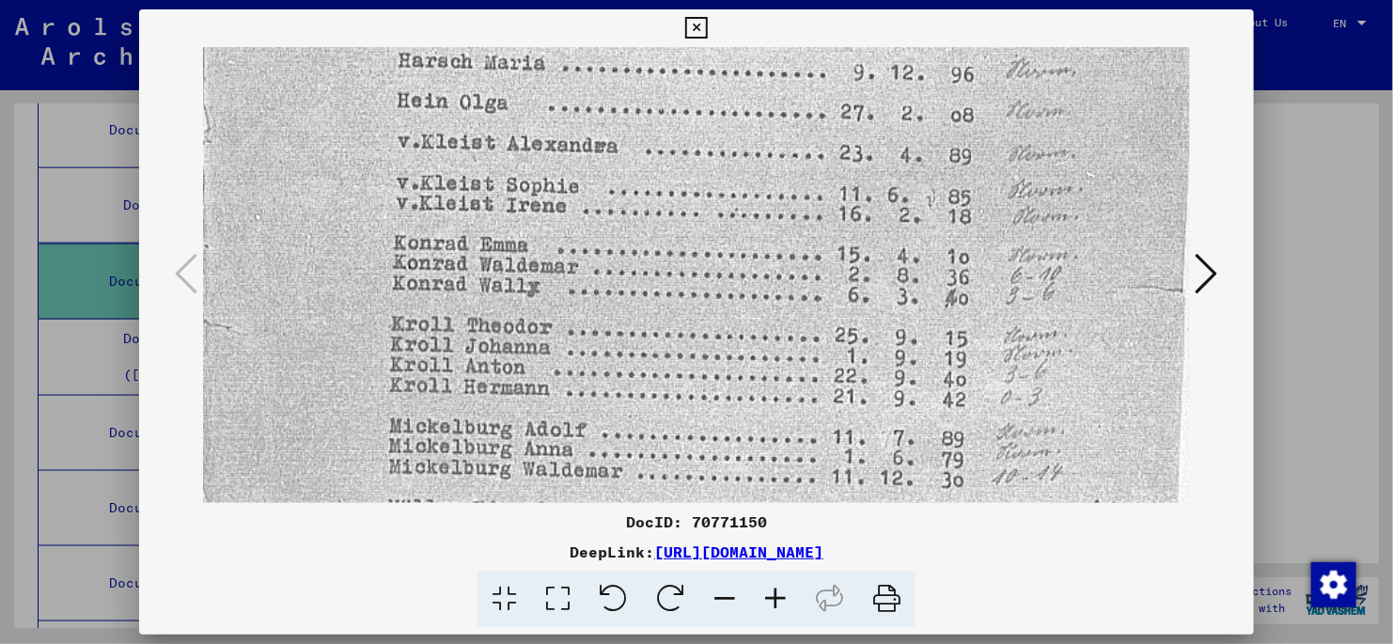
scroll to position [778, 0]
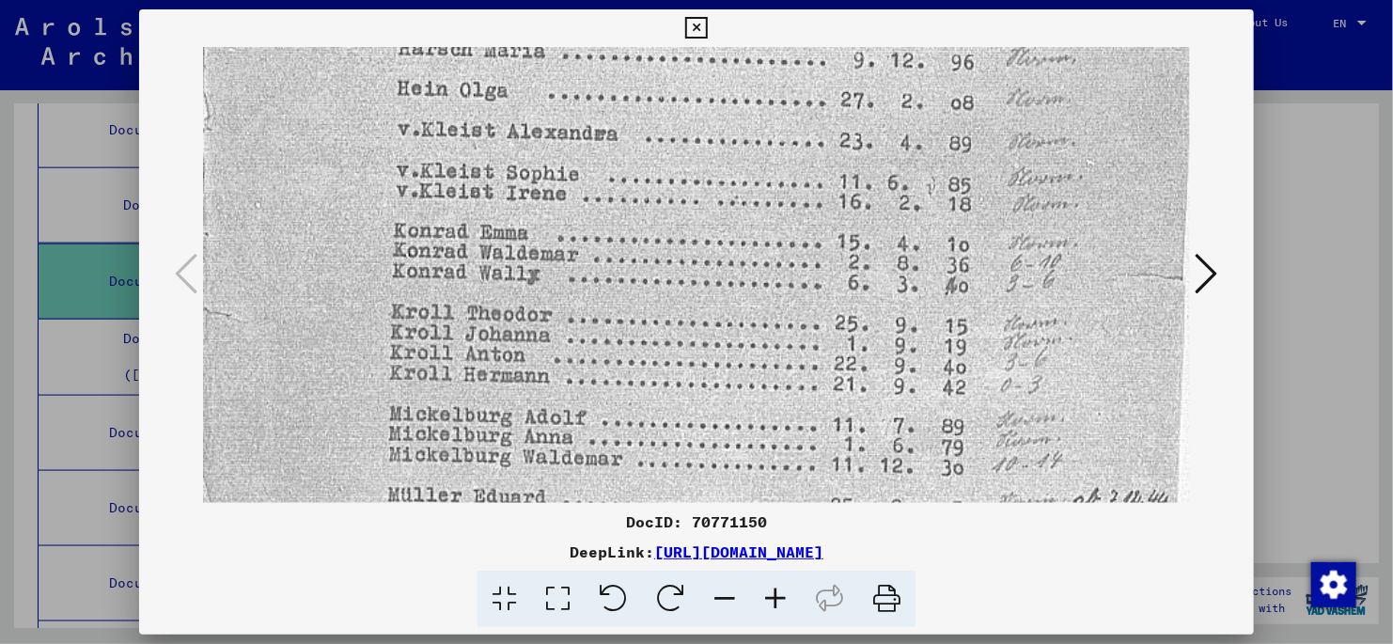
drag, startPoint x: 1144, startPoint y: 411, endPoint x: 1144, endPoint y: 219, distance: 191.8
click at [1144, 219] on img at bounding box center [696, 1] width 987 height 1464
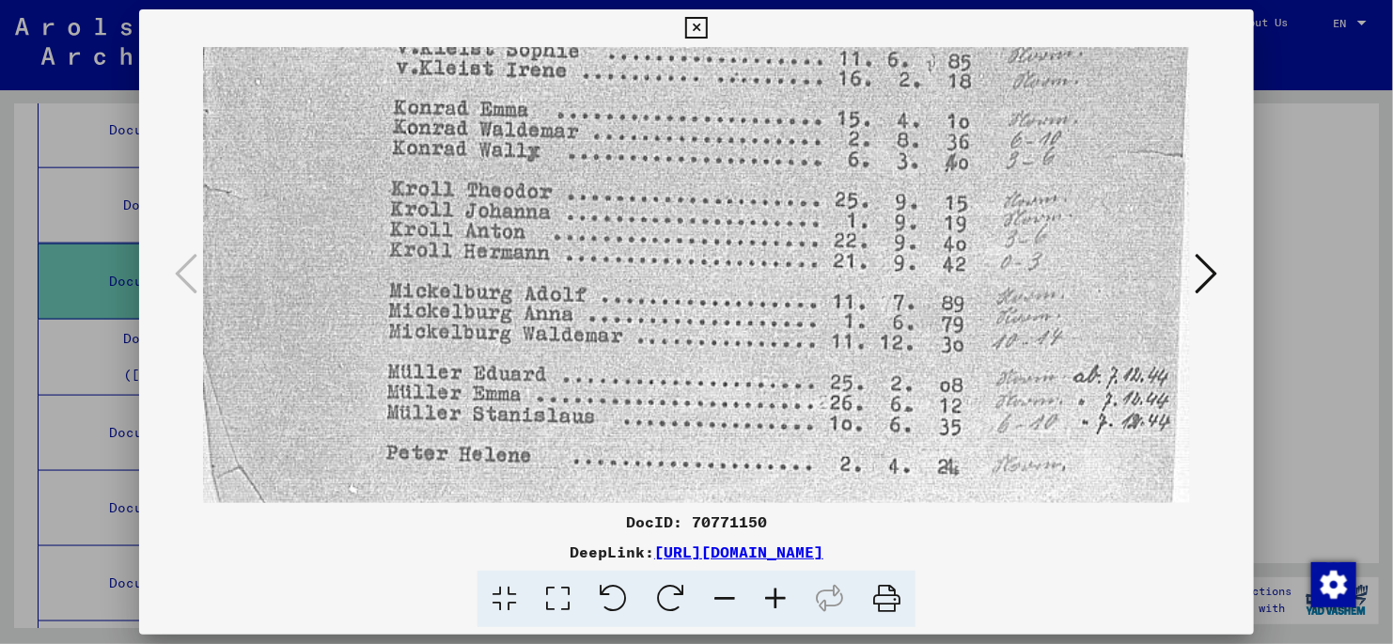
scroll to position [932, 0]
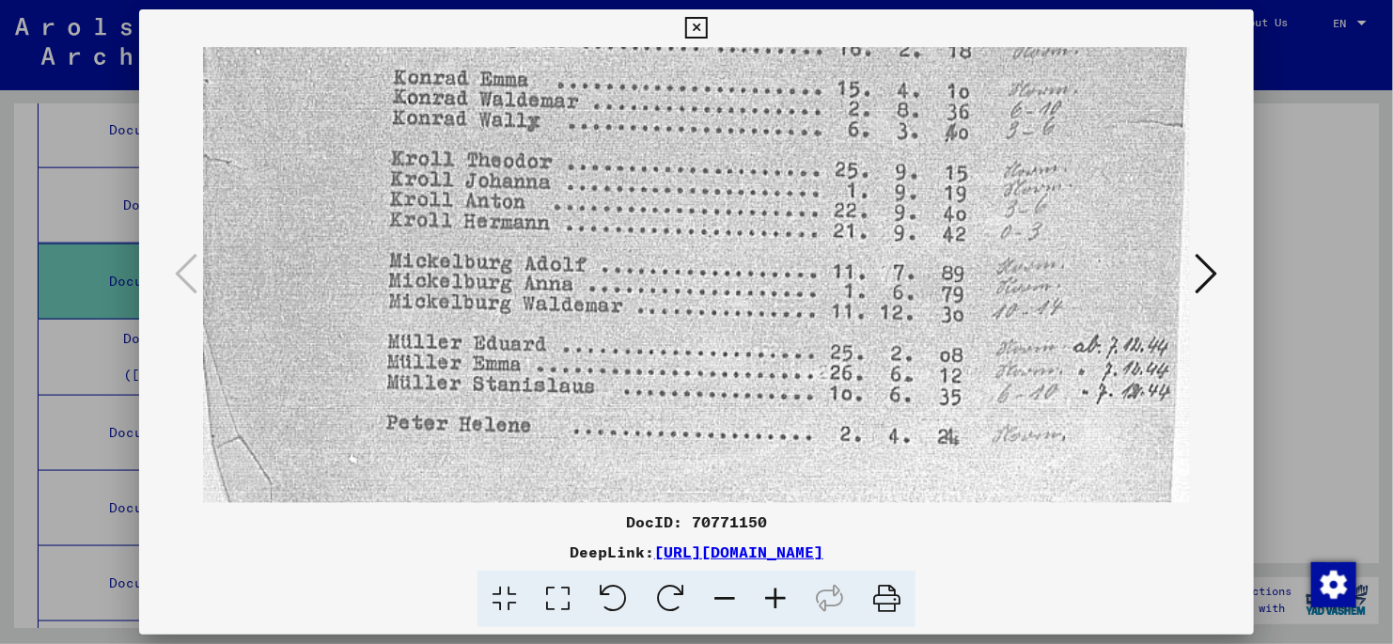
drag, startPoint x: 1127, startPoint y: 393, endPoint x: 1127, endPoint y: 239, distance: 154.2
click at [1206, 274] on icon at bounding box center [1207, 273] width 23 height 45
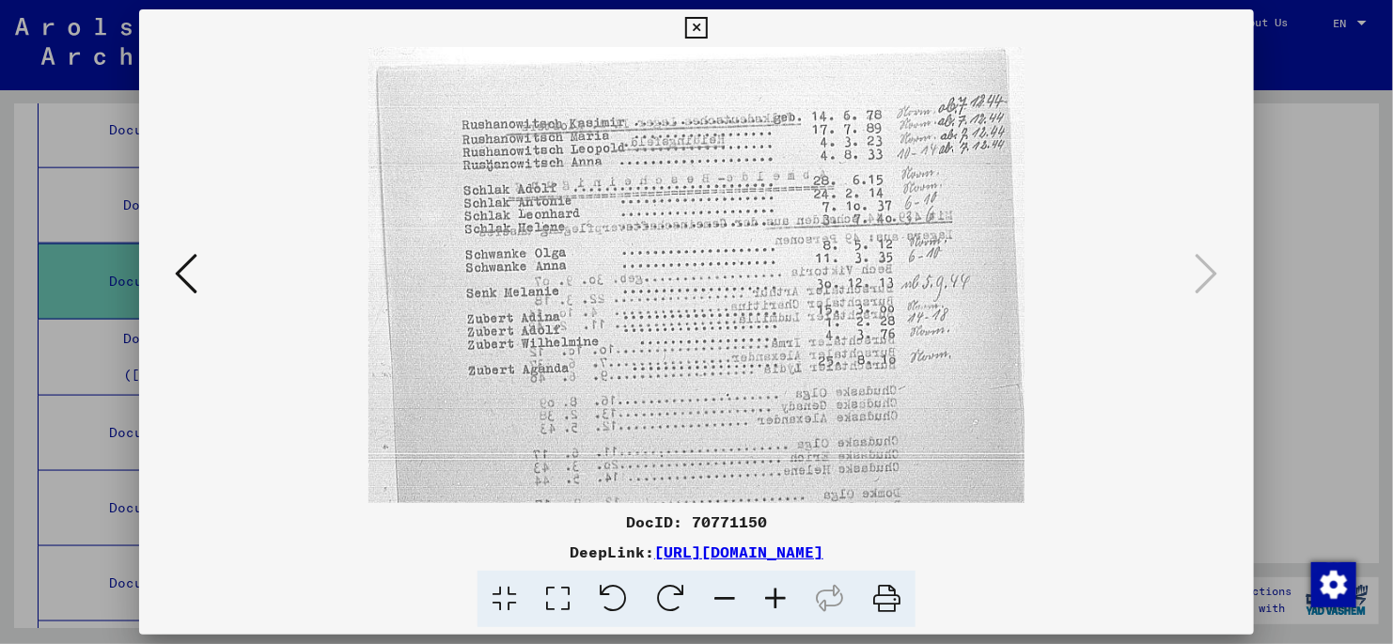
click at [694, 27] on icon at bounding box center [696, 28] width 22 height 23
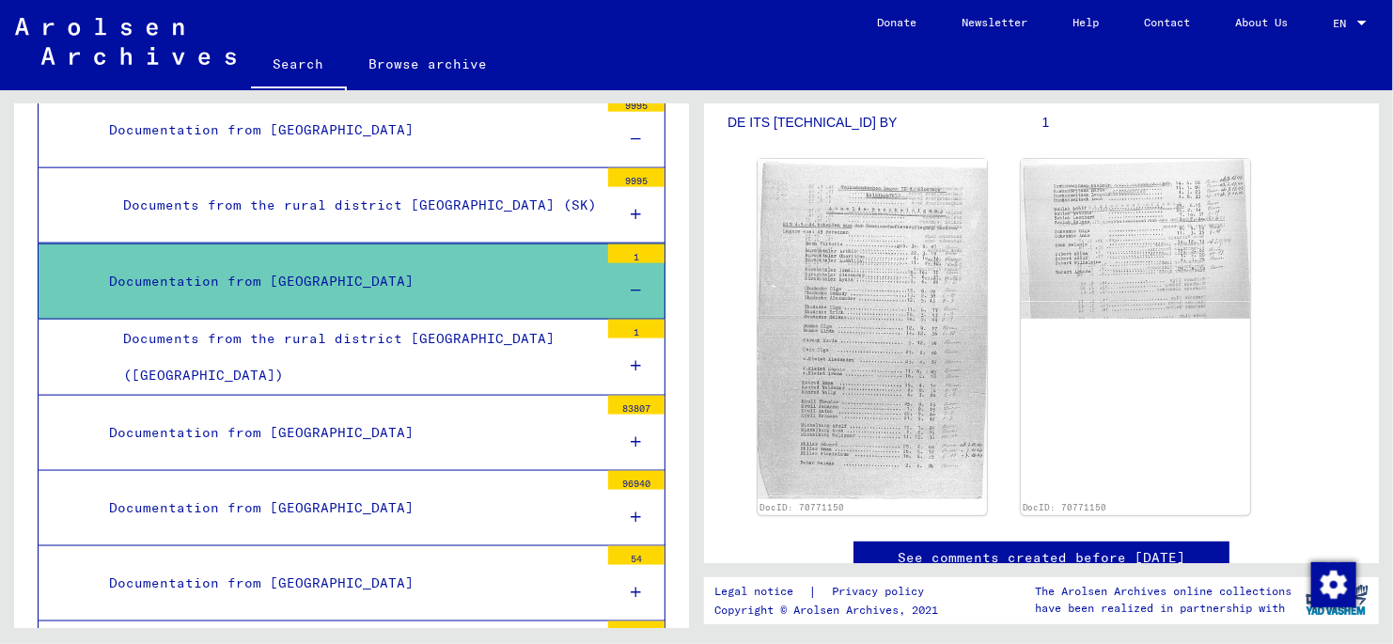
click at [407, 321] on div "Documents from the rural district [GEOGRAPHIC_DATA] ([GEOGRAPHIC_DATA])" at bounding box center [354, 357] width 490 height 73
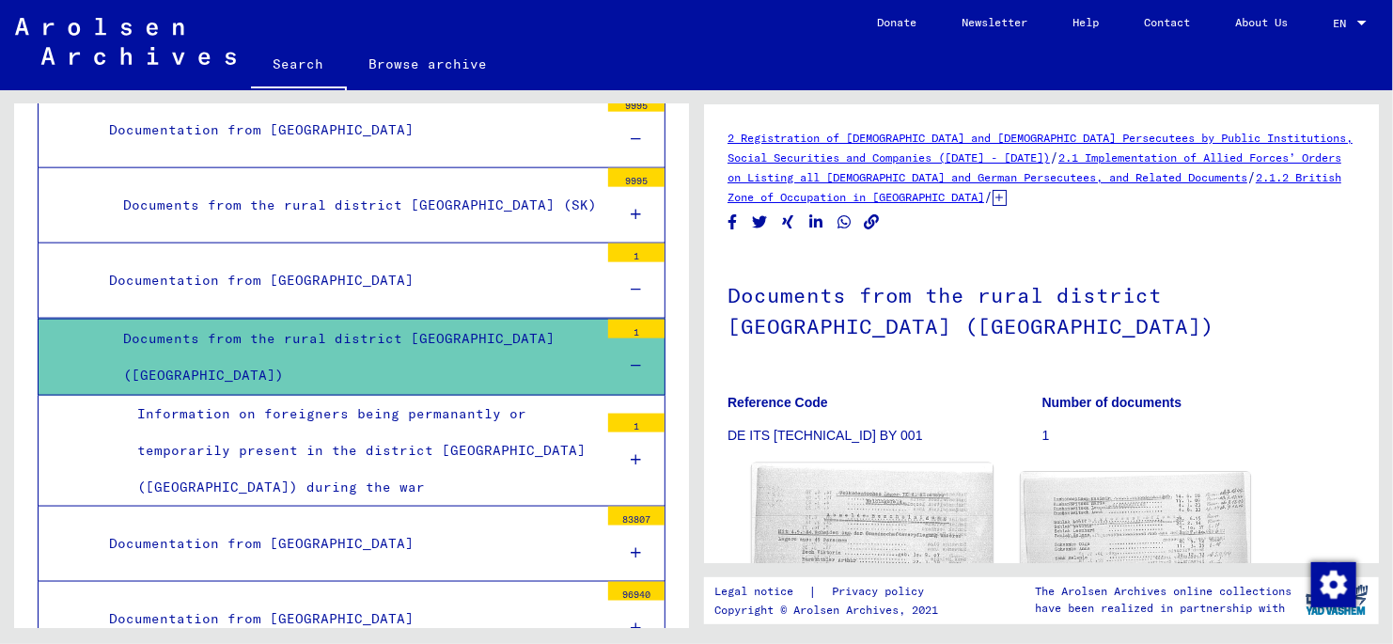
click at [894, 515] on img at bounding box center [872, 642] width 241 height 357
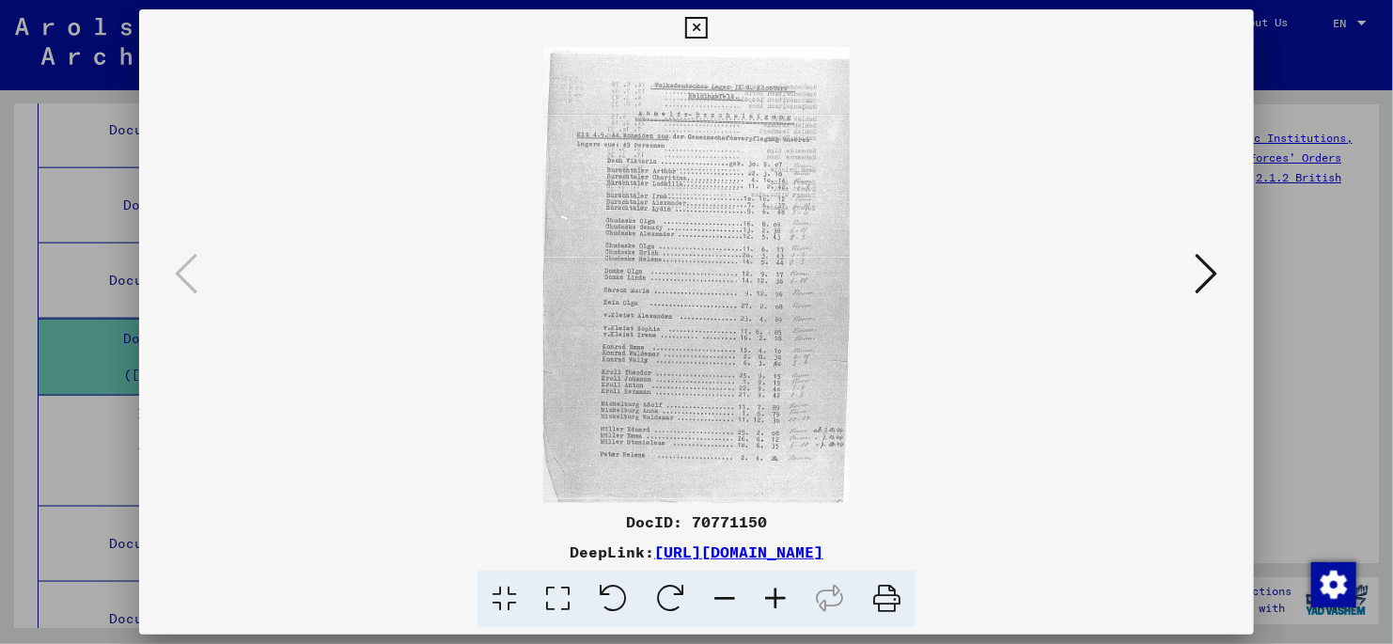
click at [556, 595] on icon at bounding box center [558, 599] width 54 height 57
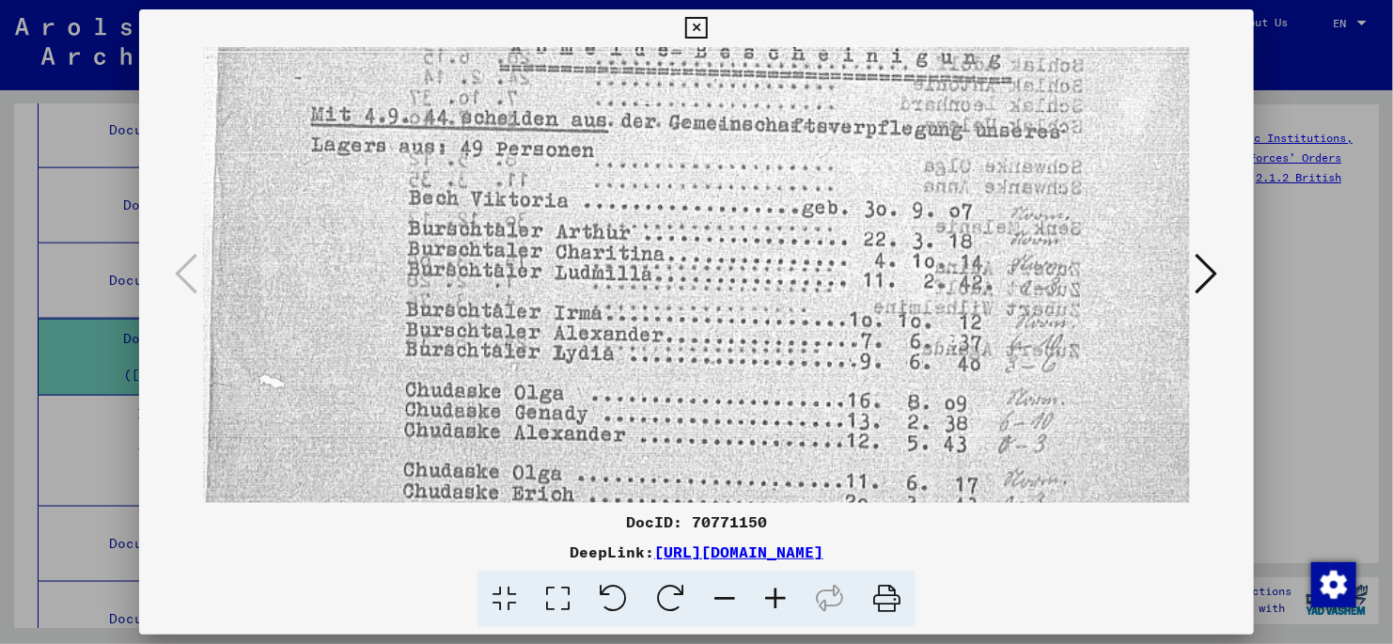
scroll to position [229, 0]
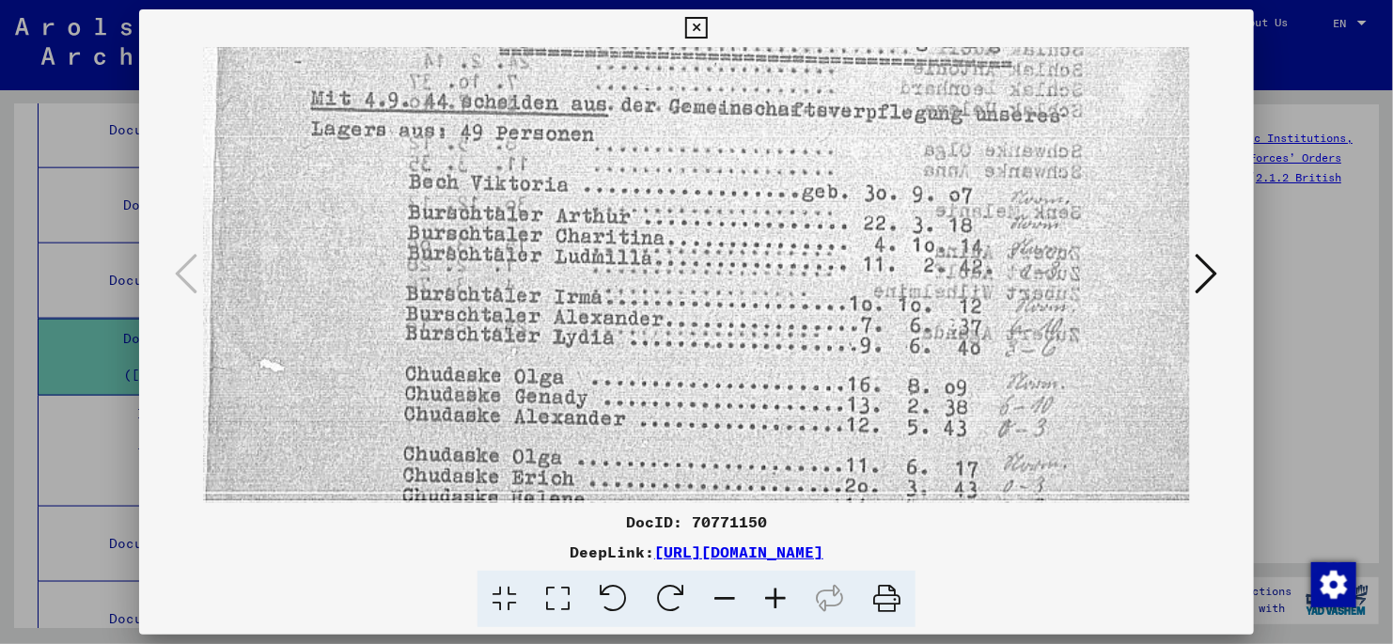
drag, startPoint x: 748, startPoint y: 435, endPoint x: 750, endPoint y: 207, distance: 228.5
click at [750, 207] on img at bounding box center [696, 550] width 987 height 1464
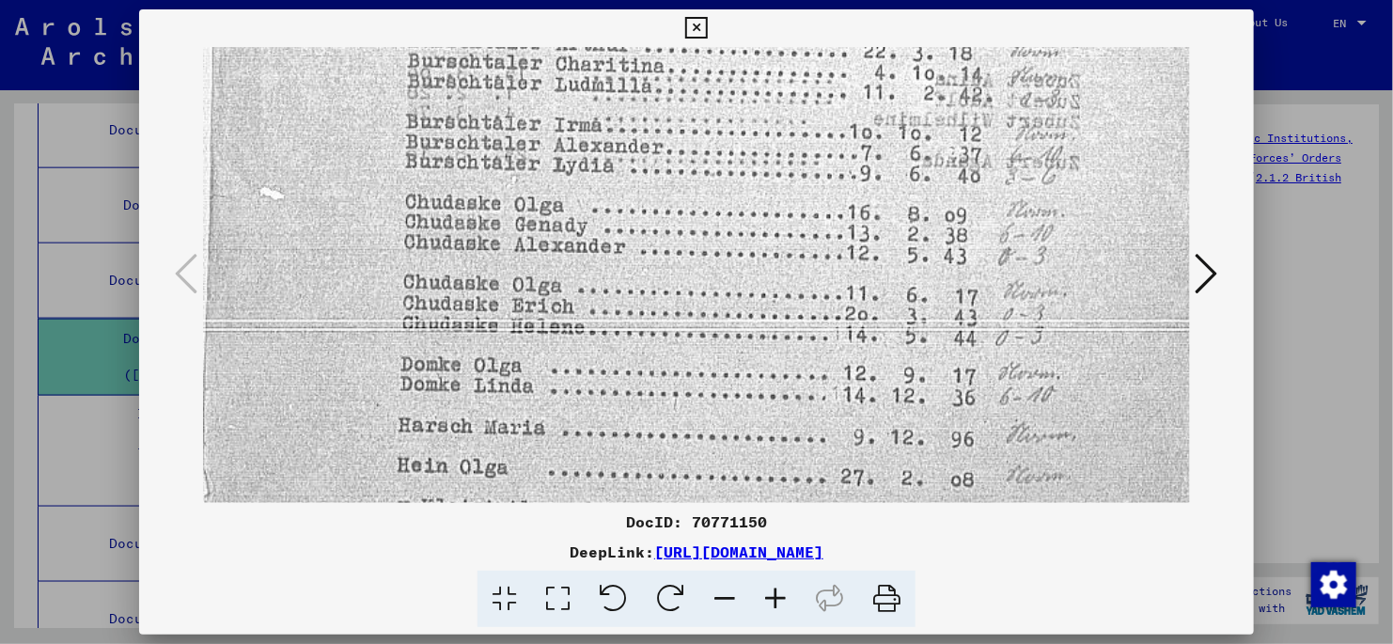
scroll to position [410, 0]
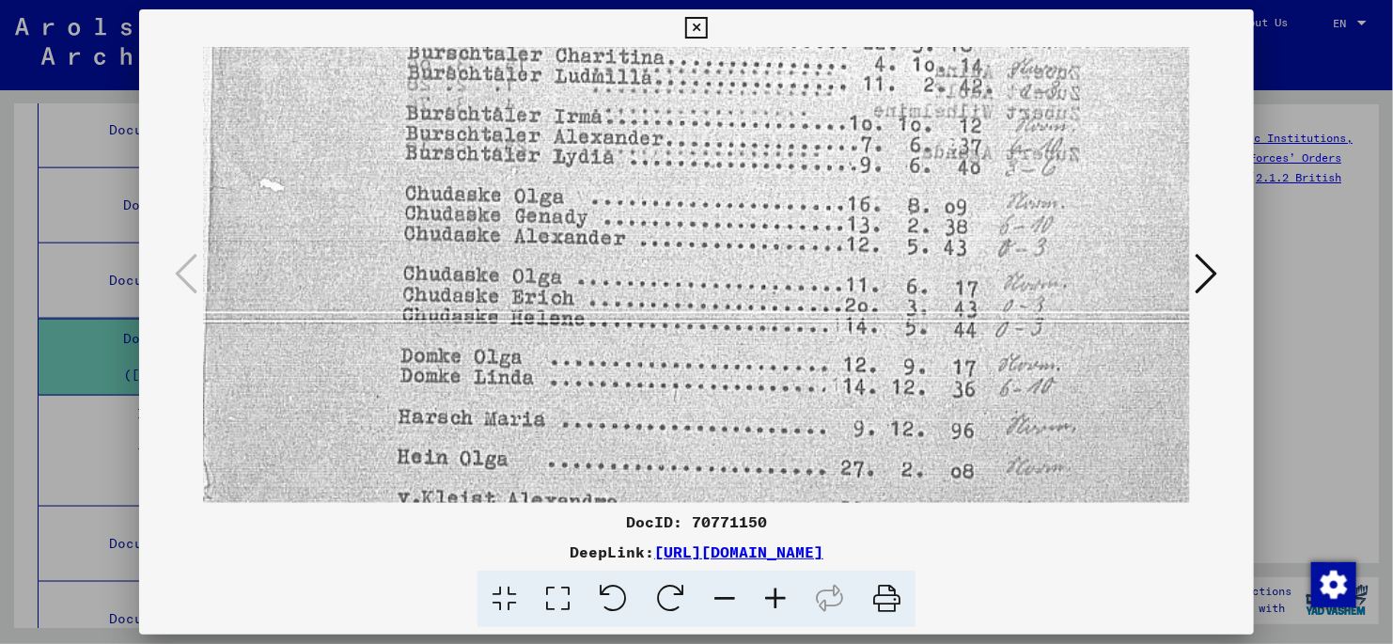
drag, startPoint x: 730, startPoint y: 404, endPoint x: 763, endPoint y: 223, distance: 184.6
click at [763, 223] on img at bounding box center [696, 369] width 987 height 1464
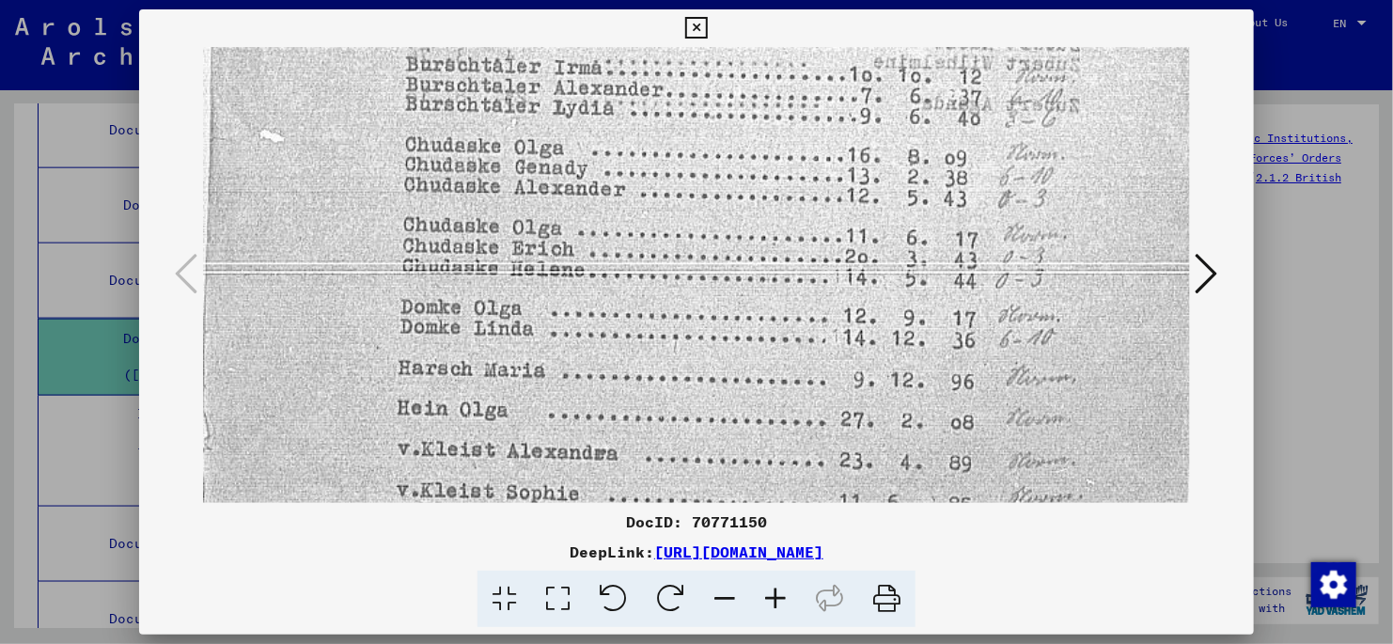
scroll to position [529, 0]
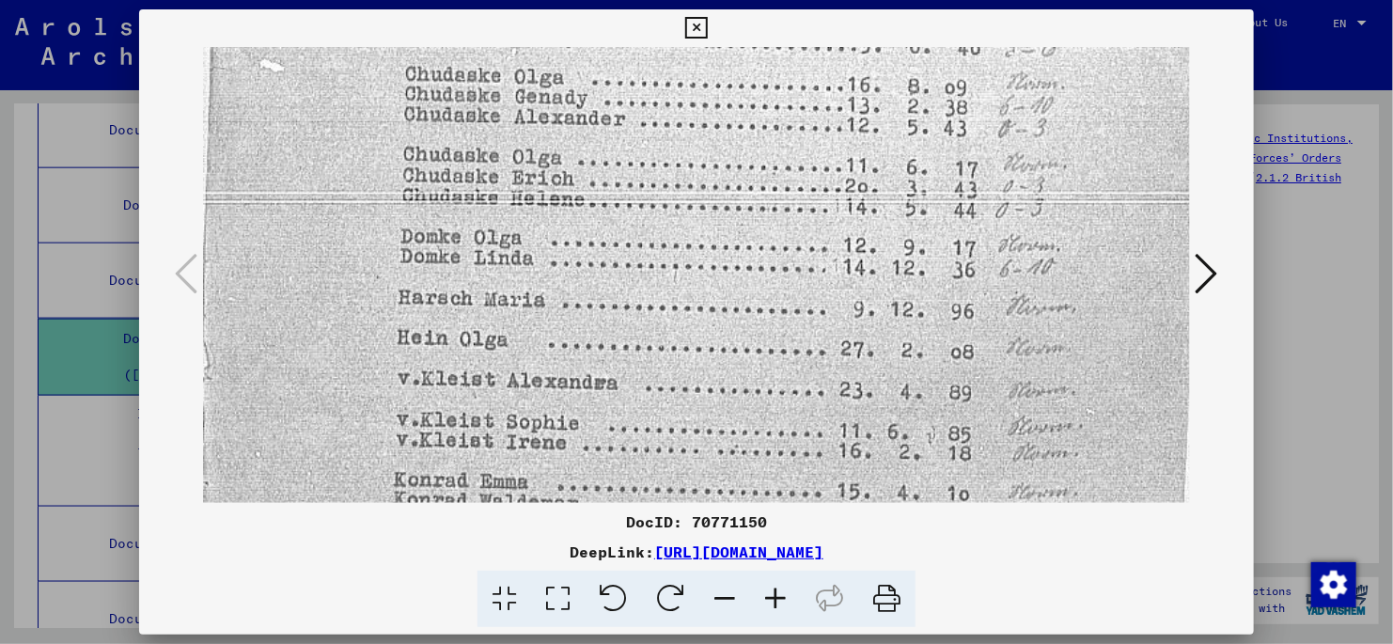
drag, startPoint x: 719, startPoint y: 402, endPoint x: 720, endPoint y: 282, distance: 120.3
click at [720, 282] on img at bounding box center [696, 250] width 987 height 1464
click at [1201, 270] on icon at bounding box center [1207, 273] width 23 height 45
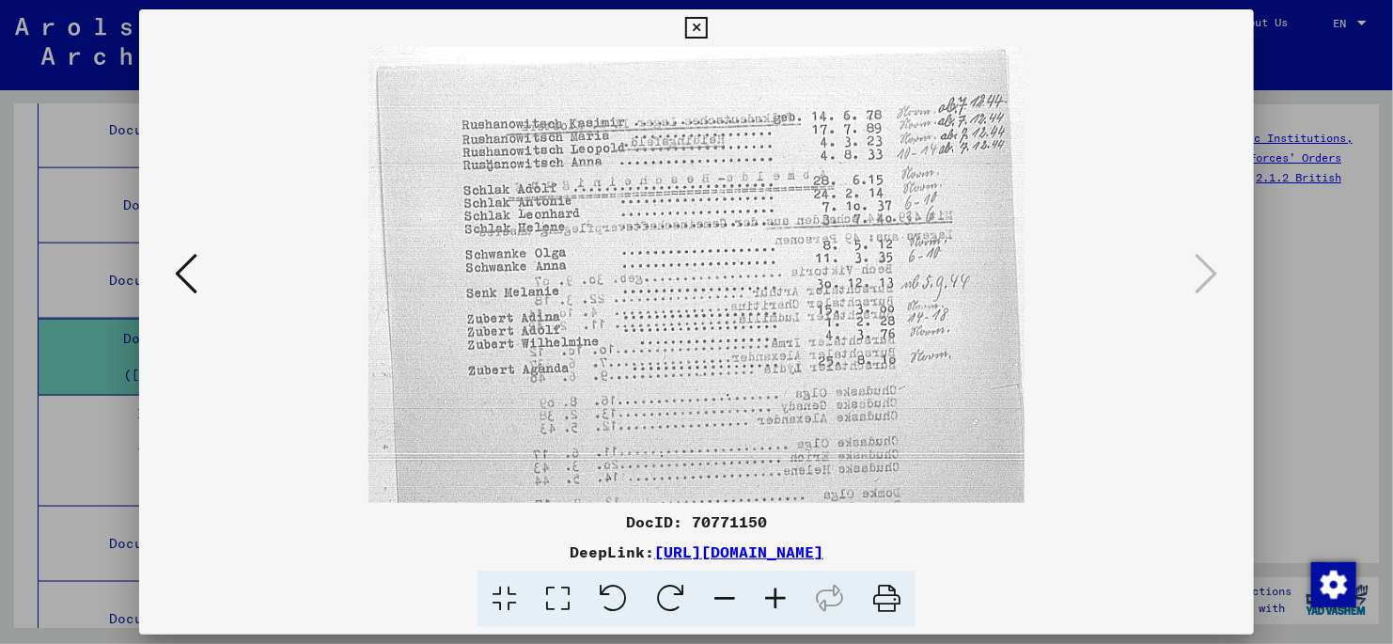
scroll to position [0, 0]
click at [694, 33] on icon at bounding box center [696, 28] width 22 height 23
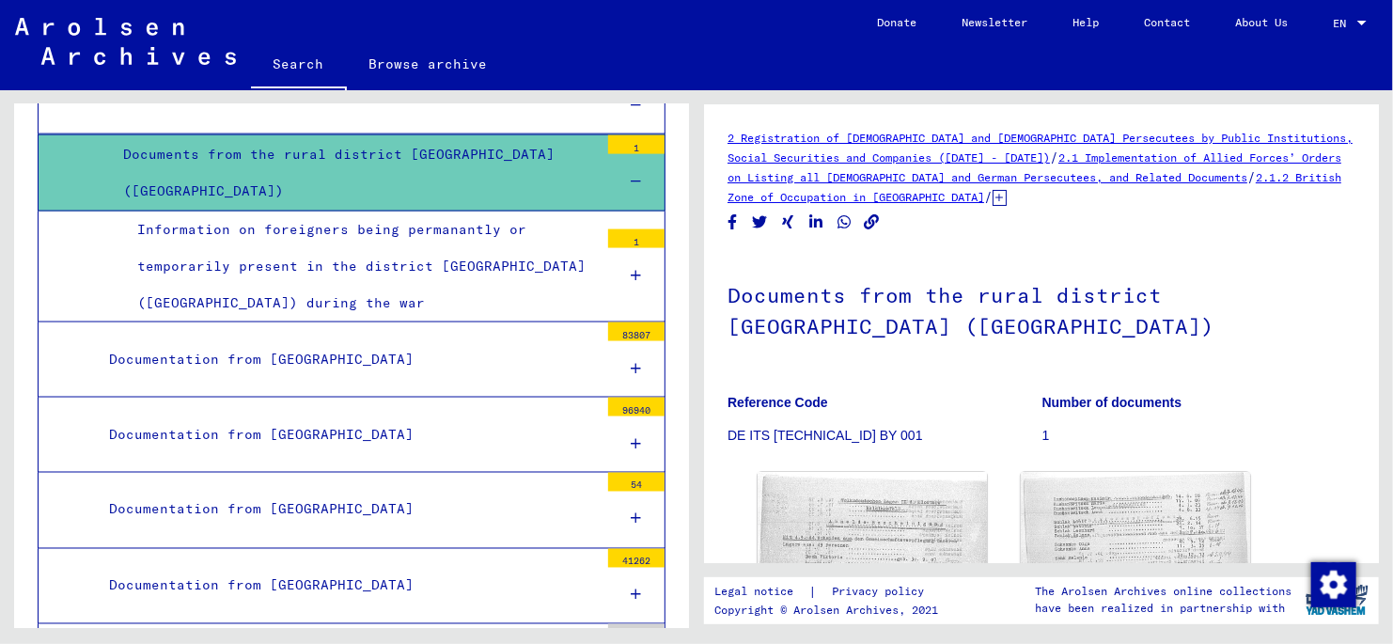
scroll to position [1448, 0]
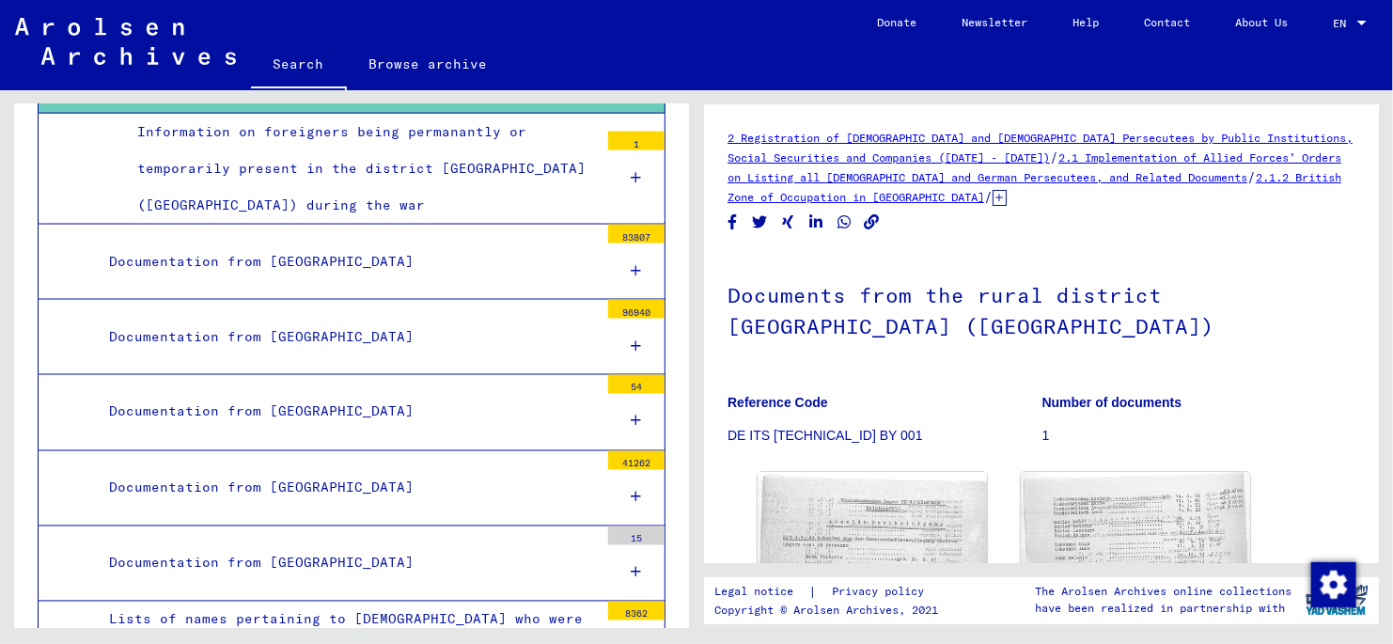
click at [340, 319] on div "Documentation from [GEOGRAPHIC_DATA]" at bounding box center [347, 337] width 504 height 37
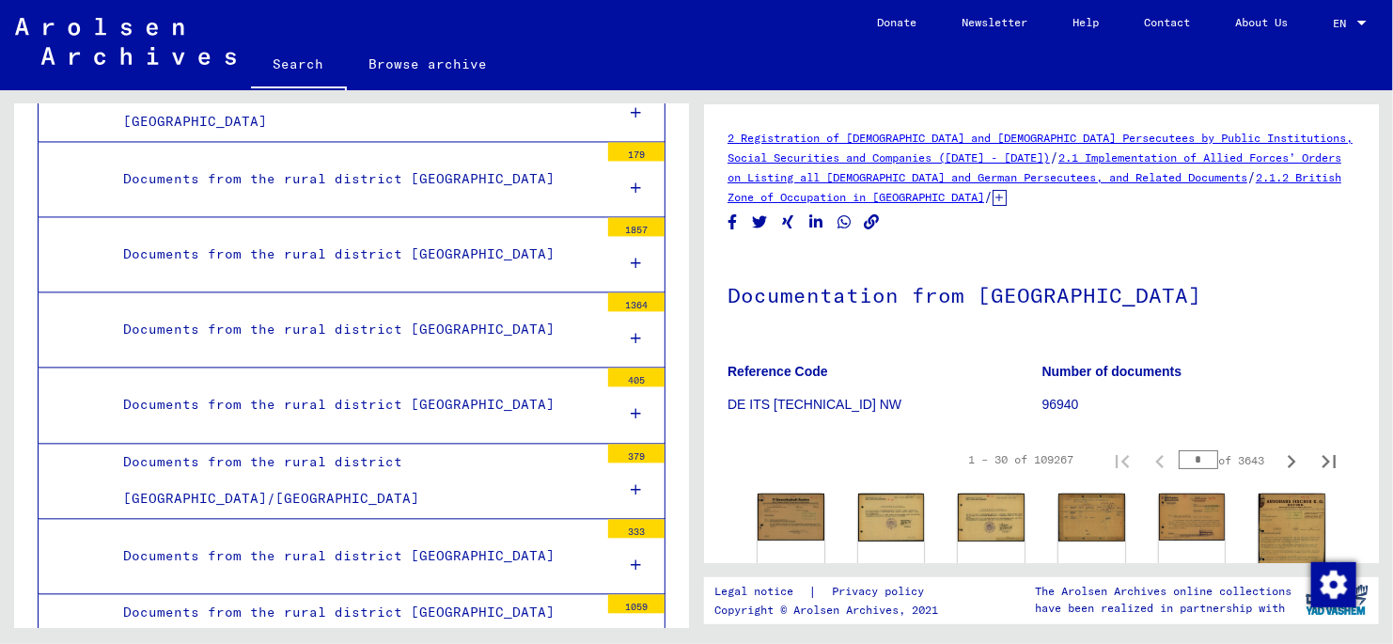
scroll to position [1922, 0]
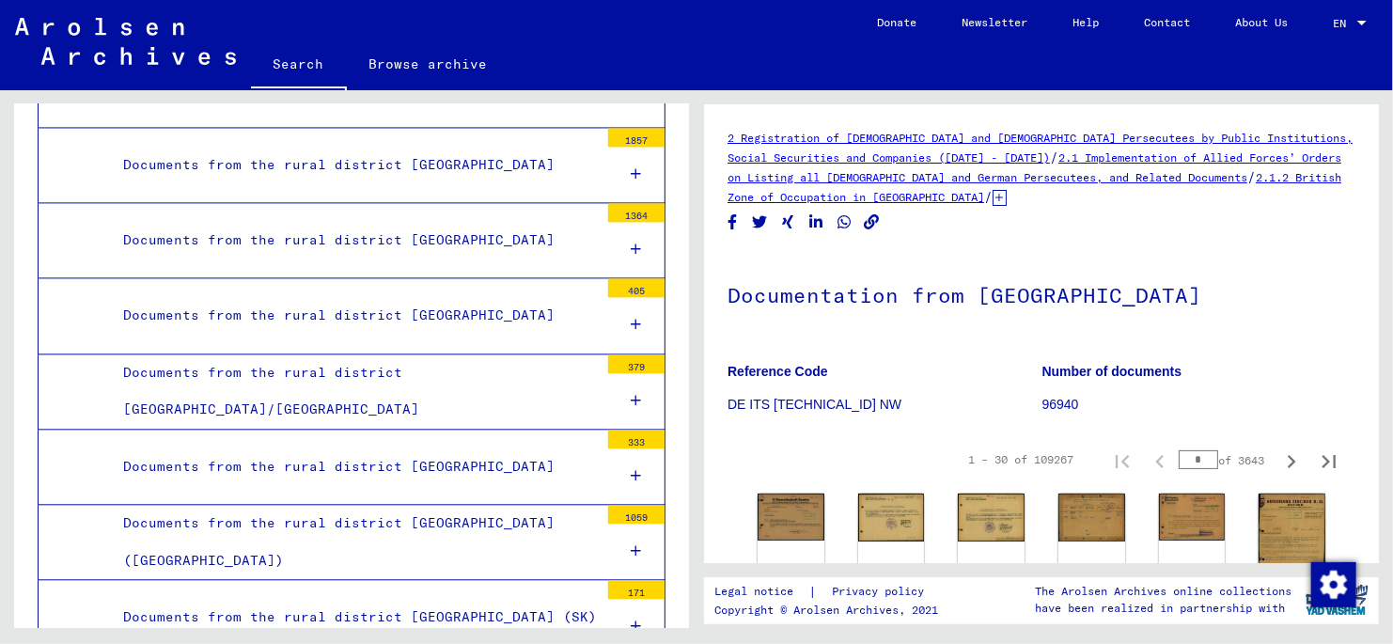
click at [434, 448] on div "Documents from the rural district [GEOGRAPHIC_DATA]" at bounding box center [354, 466] width 490 height 37
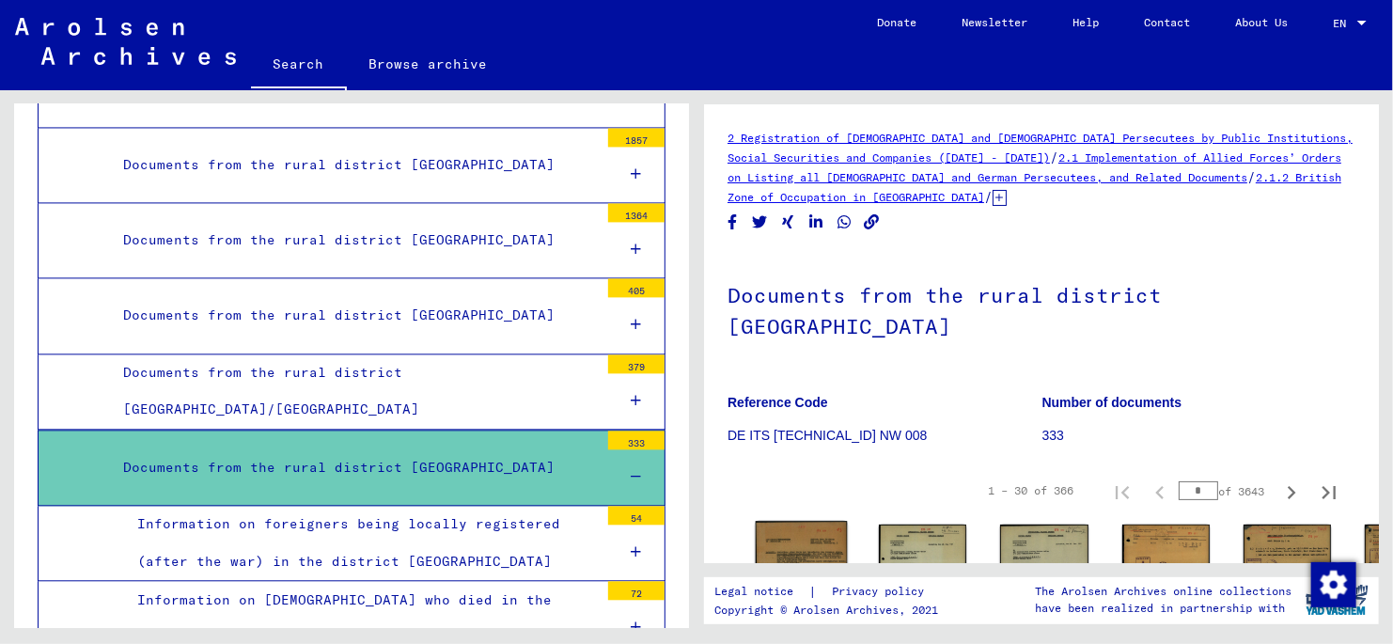
click at [787, 521] on img at bounding box center [802, 586] width 92 height 131
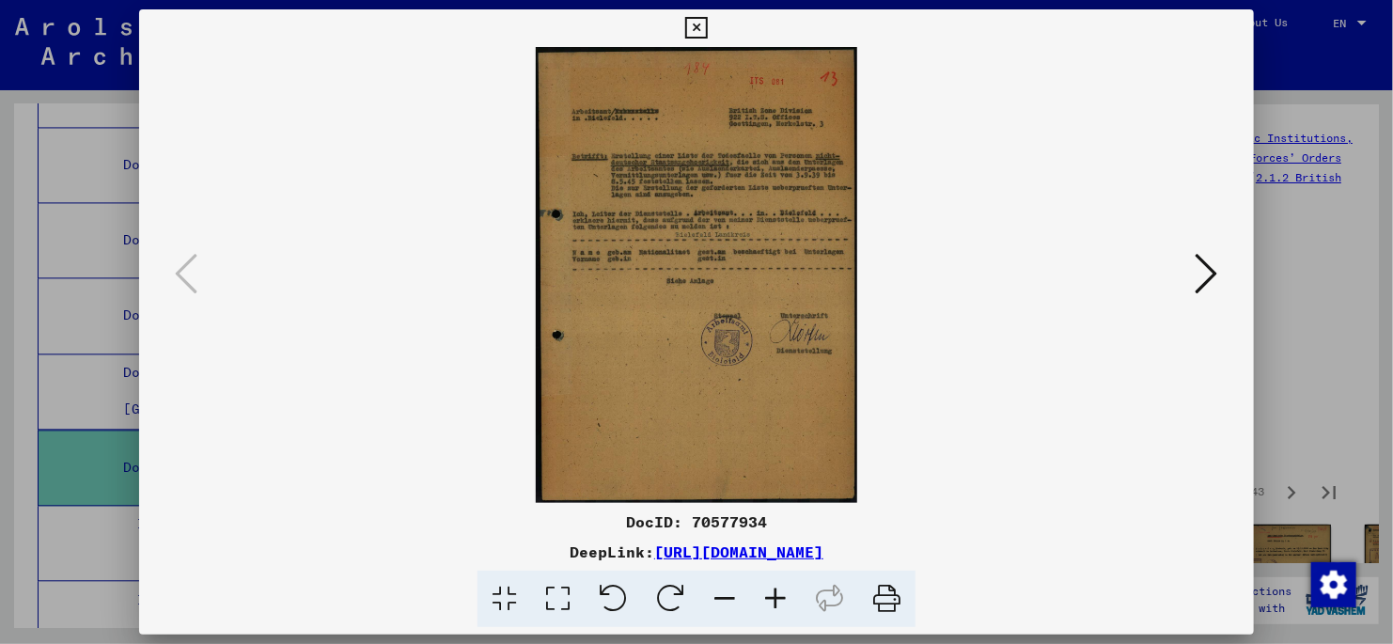
click at [556, 596] on icon at bounding box center [558, 599] width 54 height 57
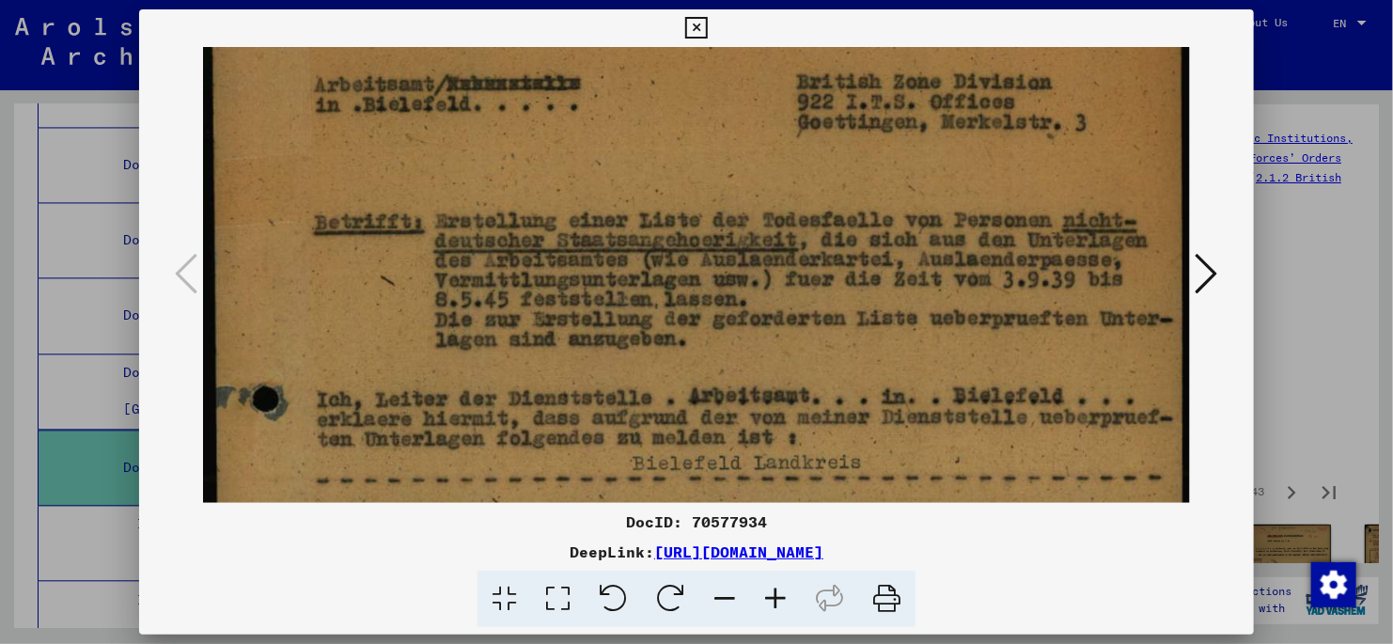
scroll to position [176, 0]
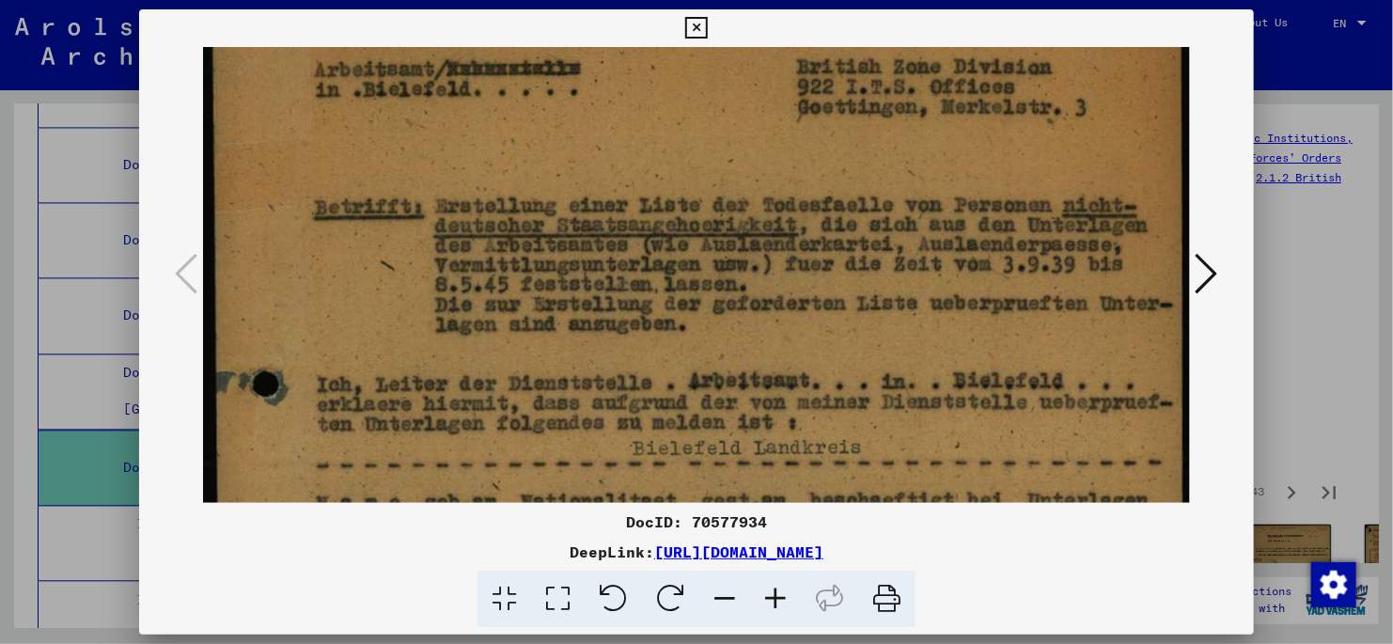
drag, startPoint x: 778, startPoint y: 463, endPoint x: 752, endPoint y: 286, distance: 178.7
click at [752, 286] on img at bounding box center [696, 572] width 987 height 1402
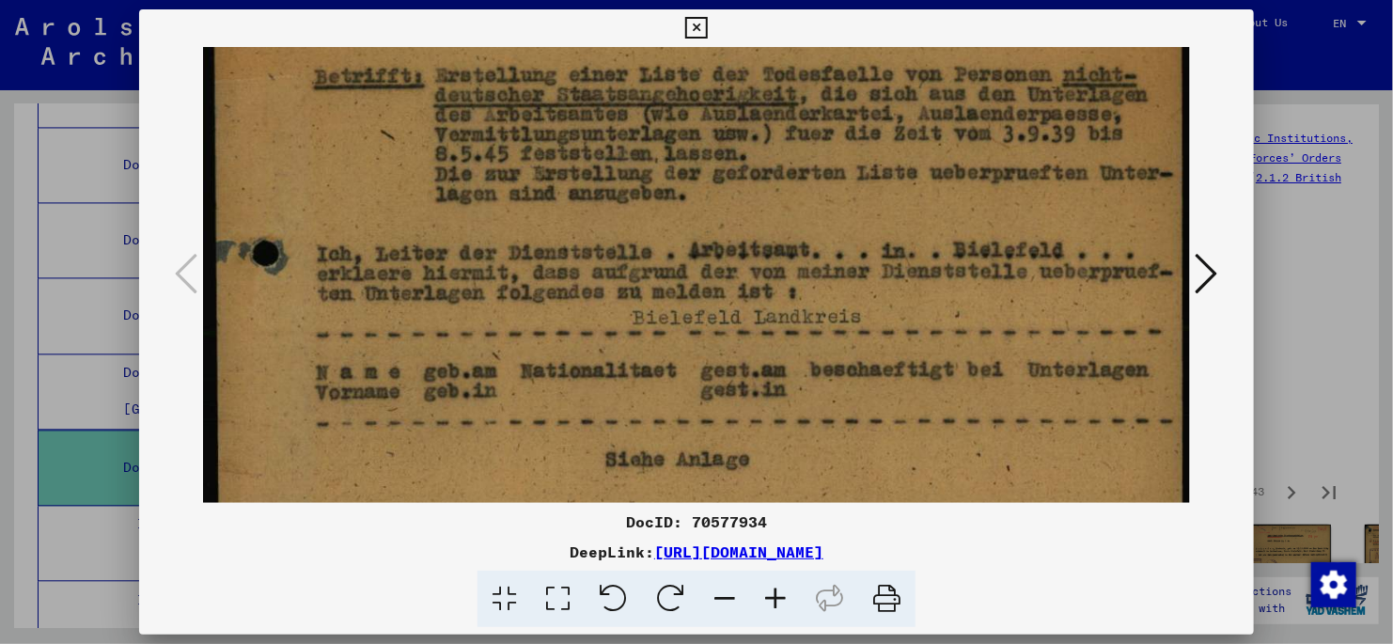
scroll to position [379, 0]
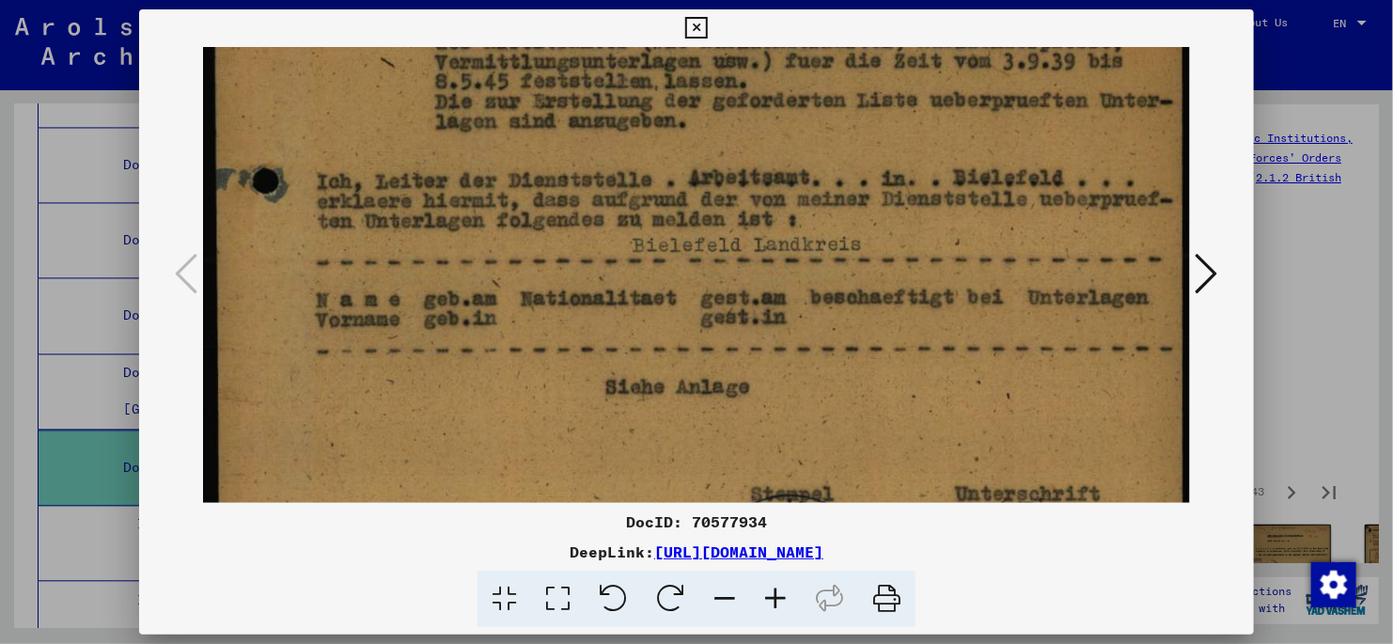
drag, startPoint x: 987, startPoint y: 472, endPoint x: 1004, endPoint y: 268, distance: 204.7
click at [1004, 268] on img at bounding box center [696, 369] width 987 height 1402
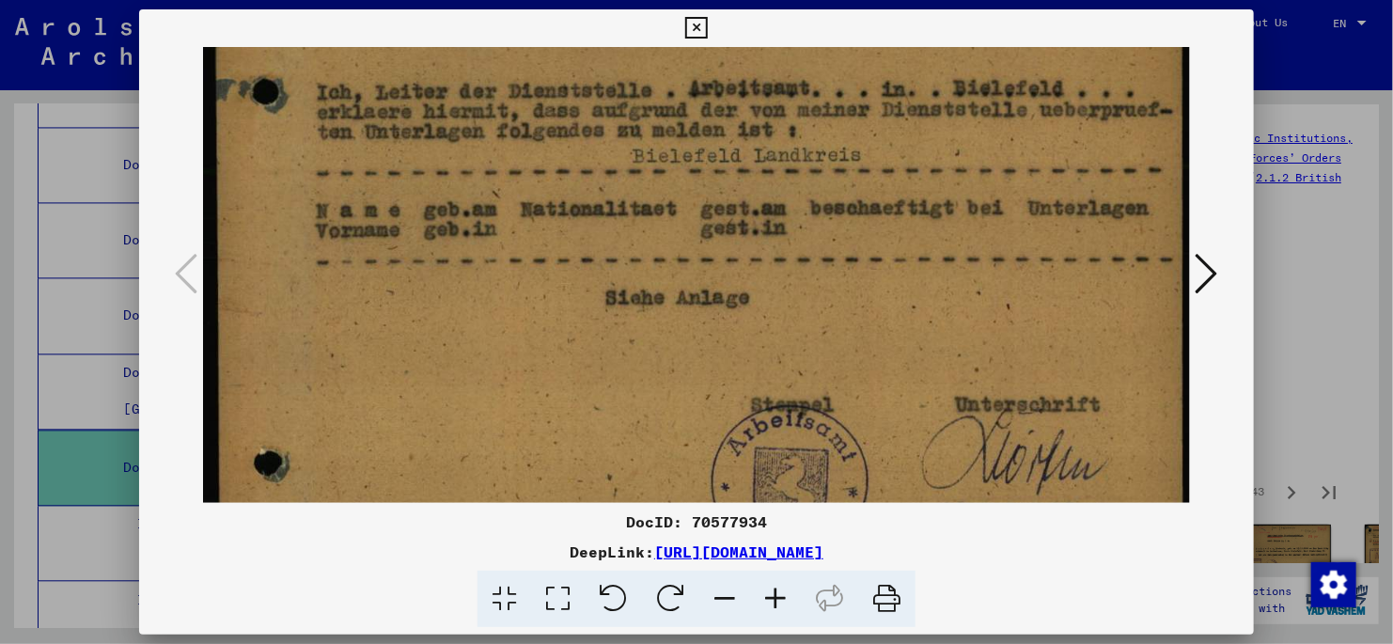
drag, startPoint x: 889, startPoint y: 420, endPoint x: 895, endPoint y: 332, distance: 88.6
click at [895, 332] on img at bounding box center [696, 280] width 987 height 1402
click at [1209, 275] on icon at bounding box center [1207, 273] width 23 height 45
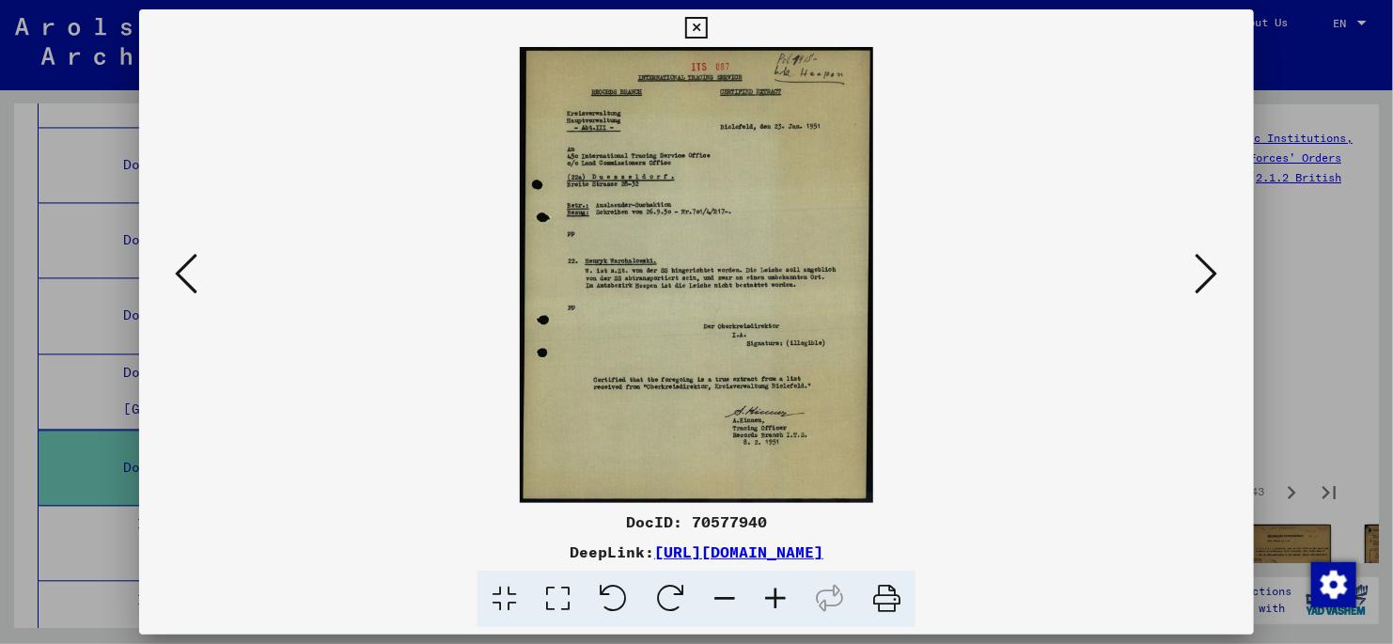
click at [555, 594] on icon at bounding box center [558, 599] width 54 height 57
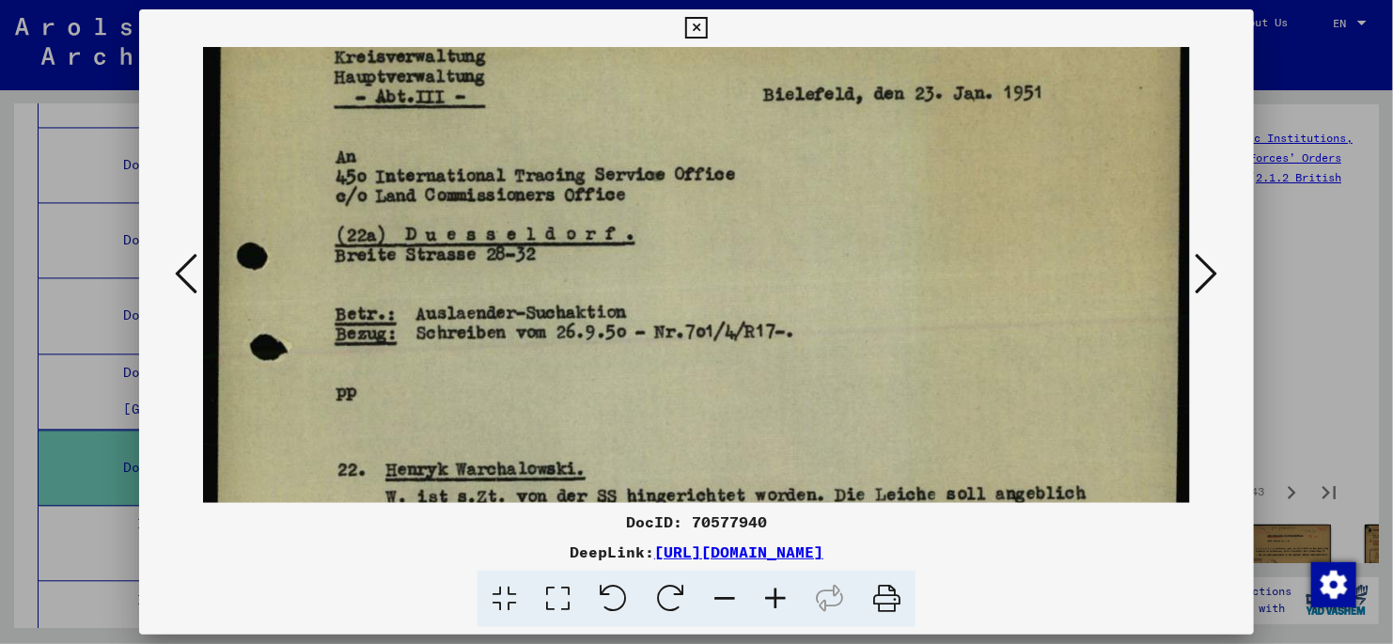
scroll to position [207, 0]
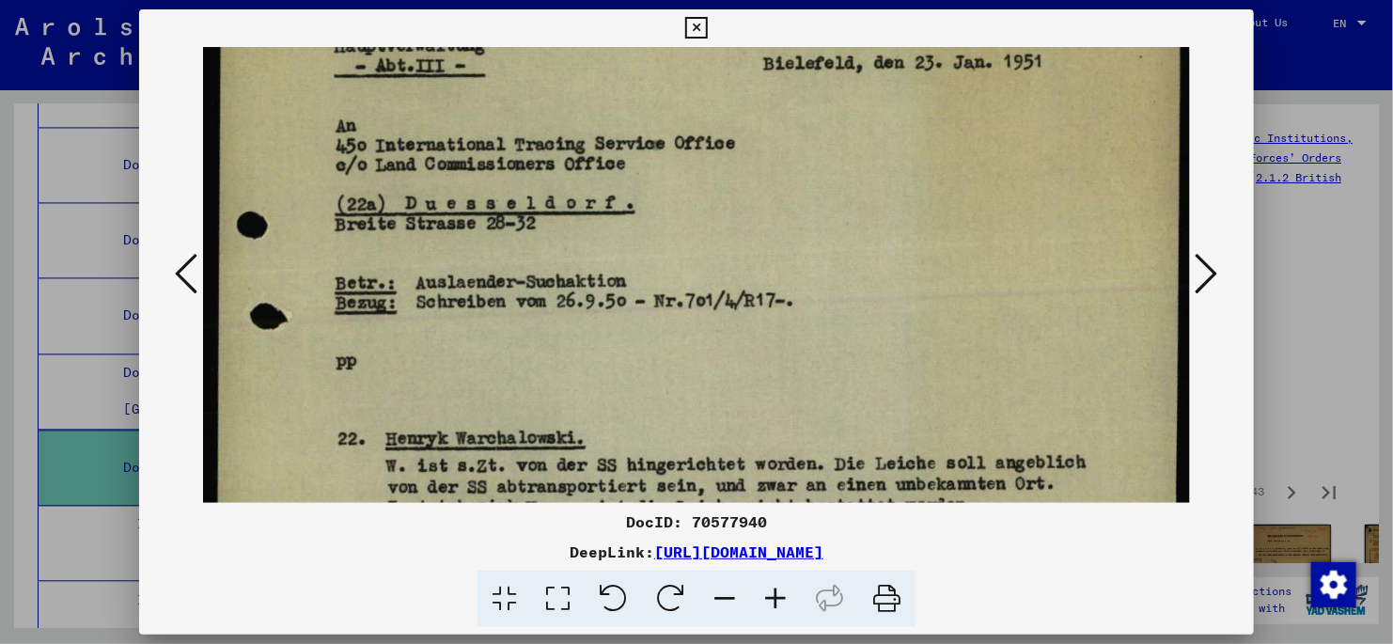
drag, startPoint x: 837, startPoint y: 425, endPoint x: 845, endPoint y: 216, distance: 208.9
click at [845, 216] on img at bounding box center [696, 477] width 987 height 1275
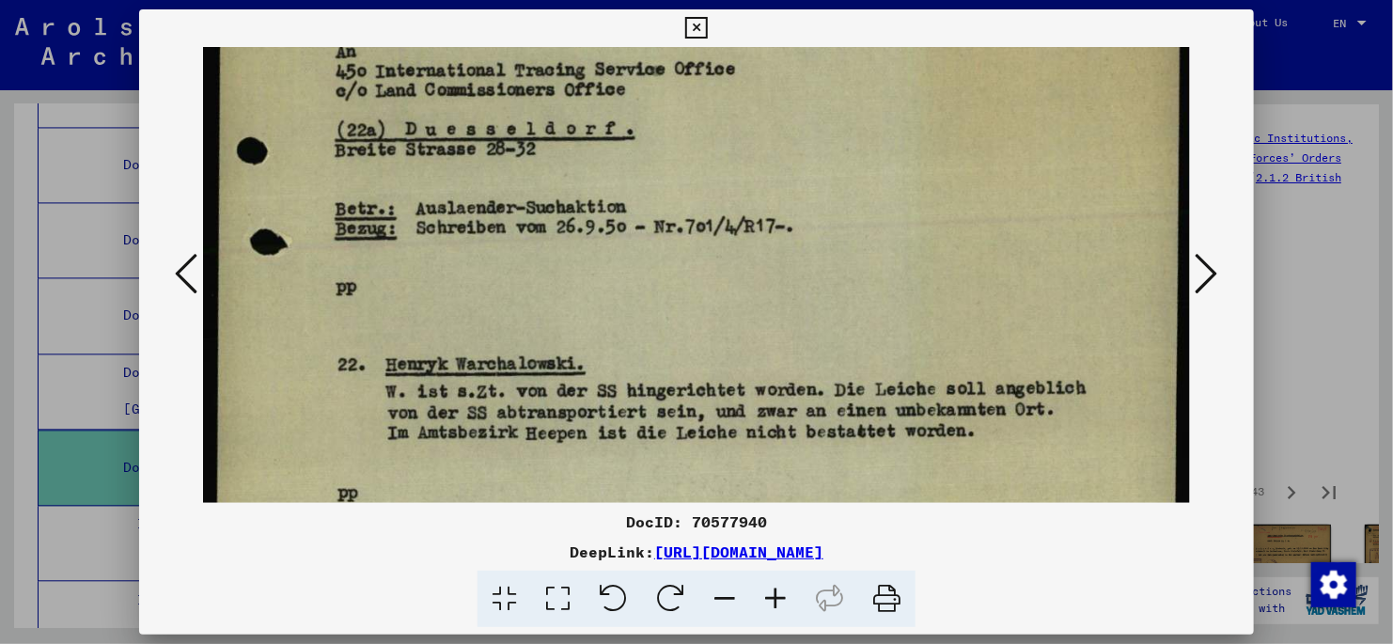
scroll to position [322, 0]
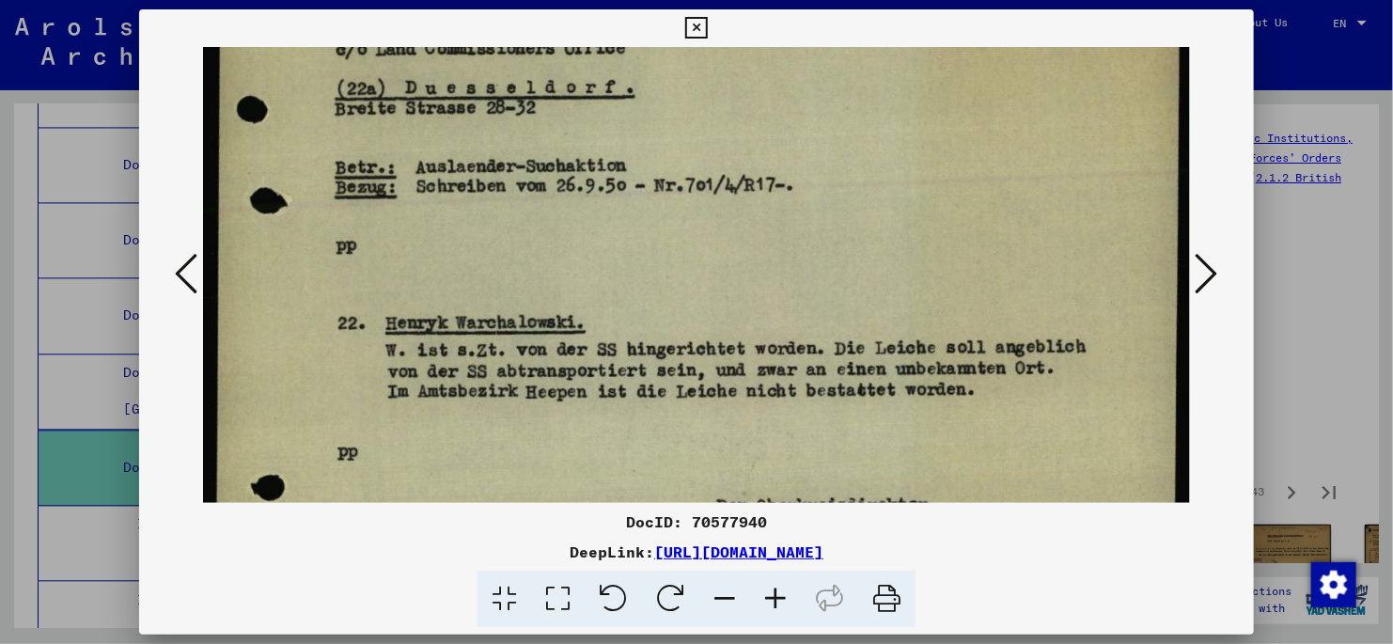
drag, startPoint x: 1031, startPoint y: 391, endPoint x: 1022, endPoint y: 274, distance: 117.9
click at [1022, 274] on img at bounding box center [696, 362] width 987 height 1275
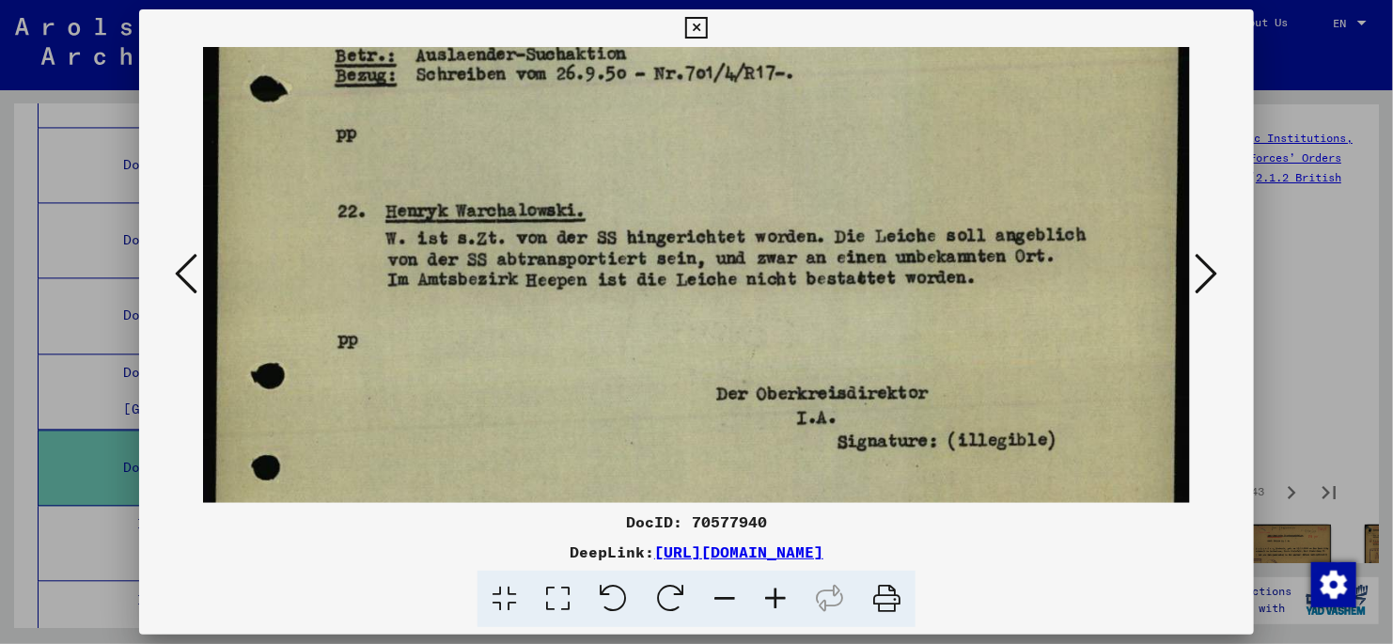
scroll to position [452, 0]
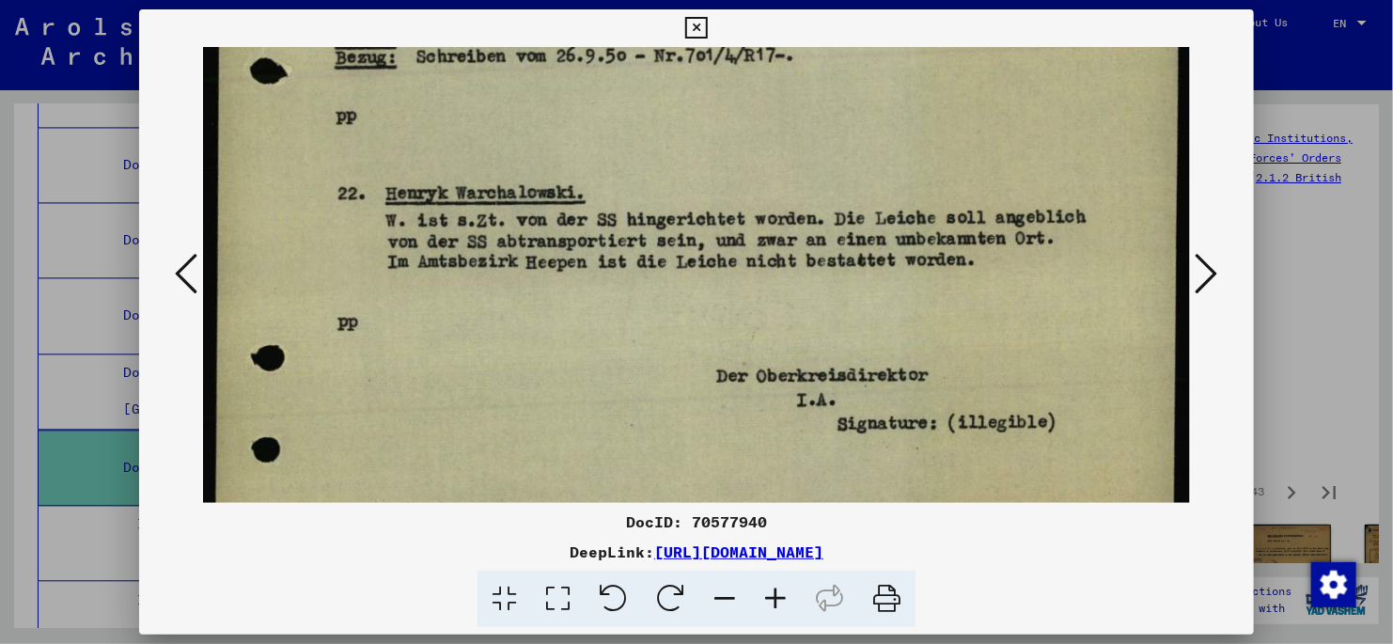
drag, startPoint x: 880, startPoint y: 434, endPoint x: 895, endPoint y: 307, distance: 127.8
click at [895, 307] on img at bounding box center [696, 232] width 987 height 1275
click at [1209, 271] on icon at bounding box center [1207, 273] width 23 height 45
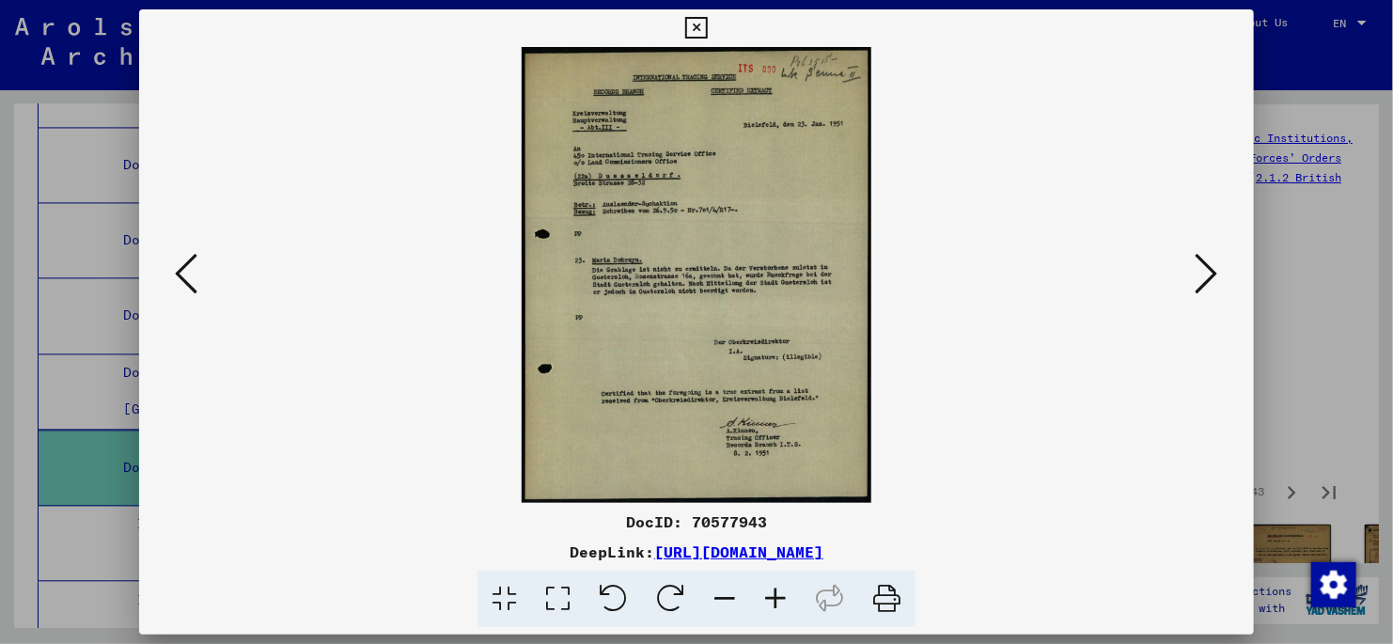
scroll to position [0, 0]
click at [556, 597] on icon at bounding box center [558, 599] width 54 height 57
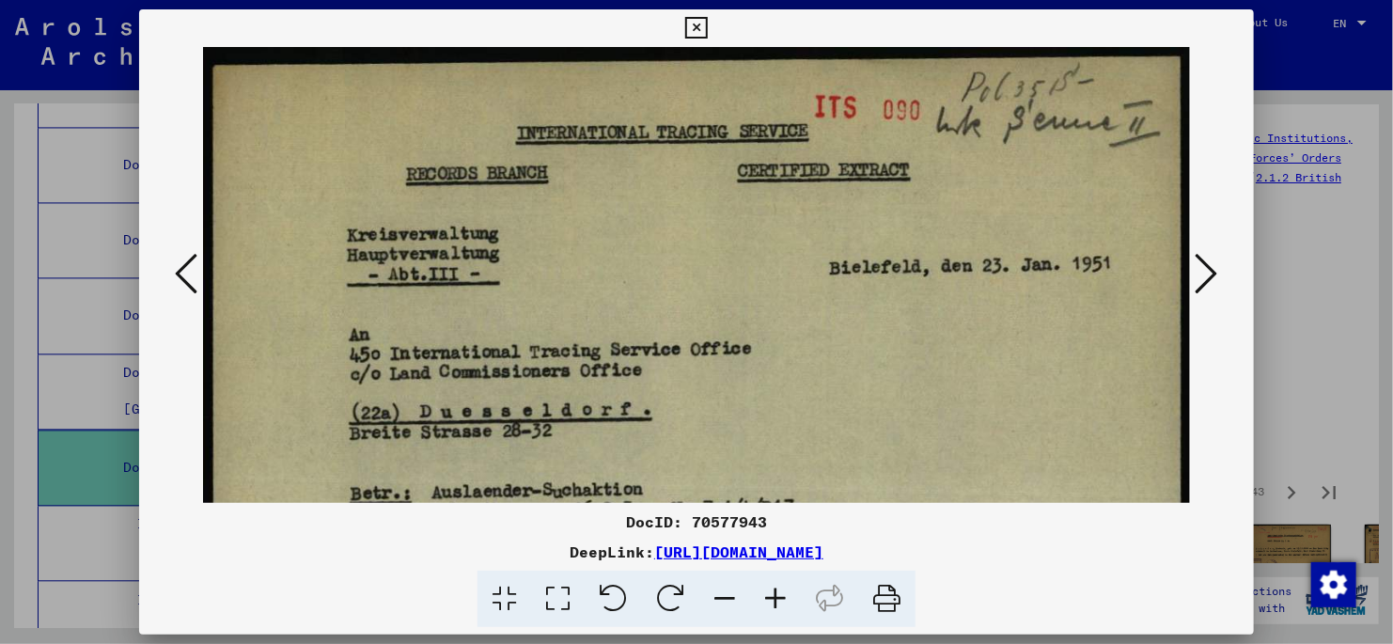
scroll to position [199, 0]
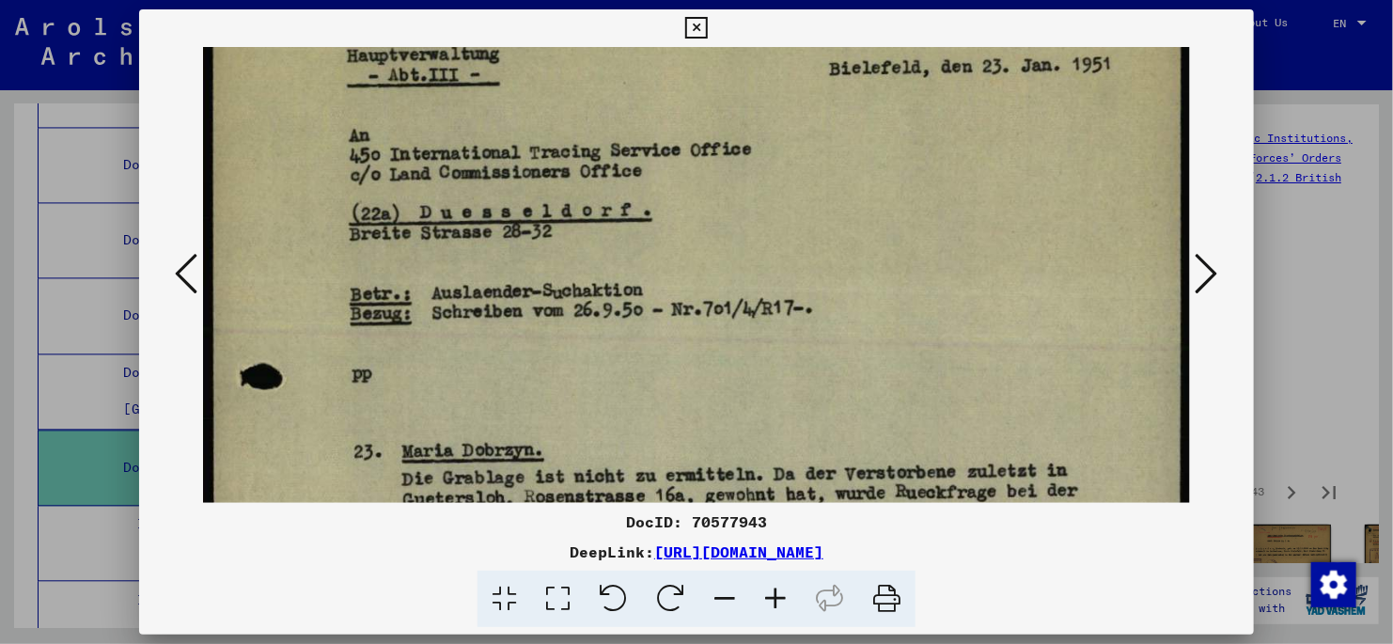
drag, startPoint x: 872, startPoint y: 402, endPoint x: 893, endPoint y: 200, distance: 203.3
click at [893, 200] on img at bounding box center [696, 493] width 987 height 1290
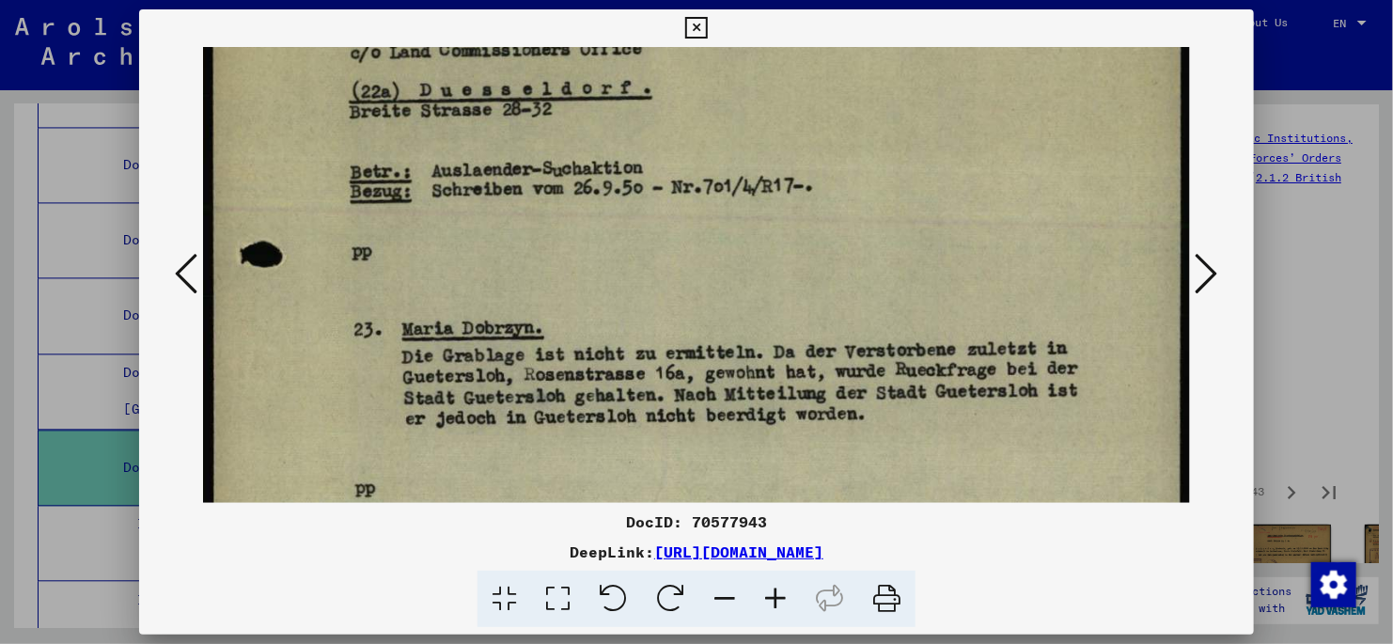
scroll to position [337, 0]
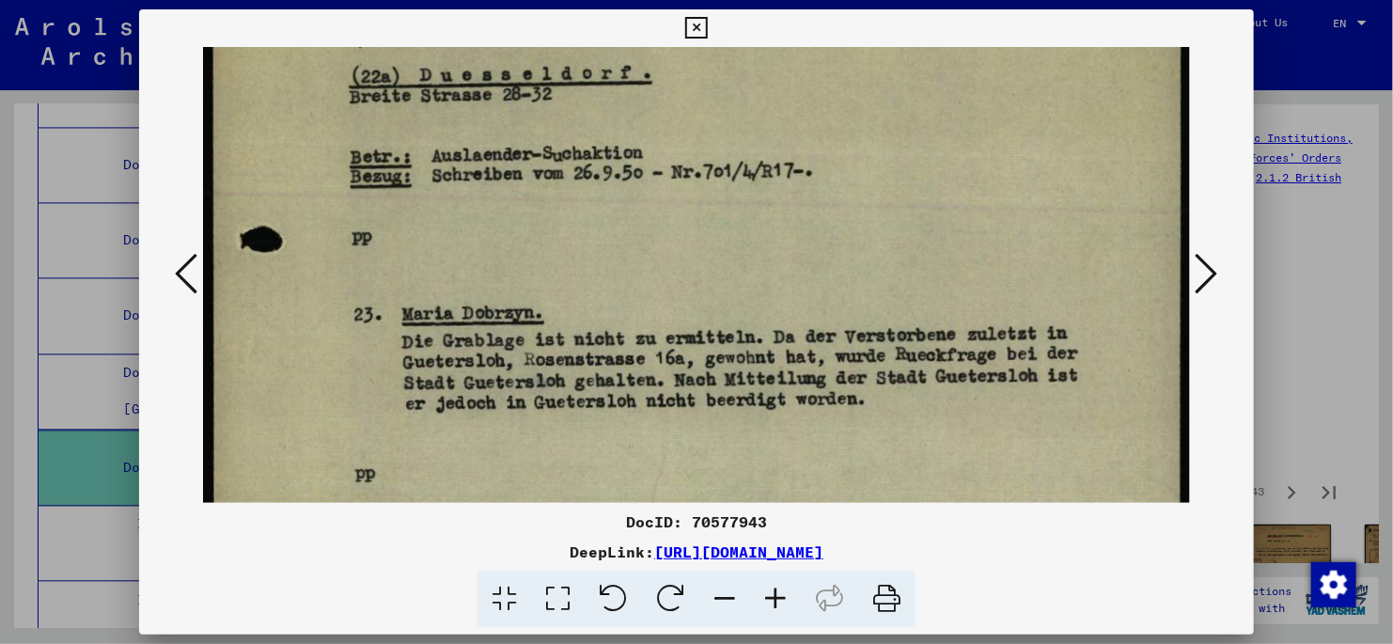
drag, startPoint x: 1003, startPoint y: 310, endPoint x: 1005, endPoint y: 243, distance: 67.7
click at [1005, 243] on img at bounding box center [696, 355] width 987 height 1290
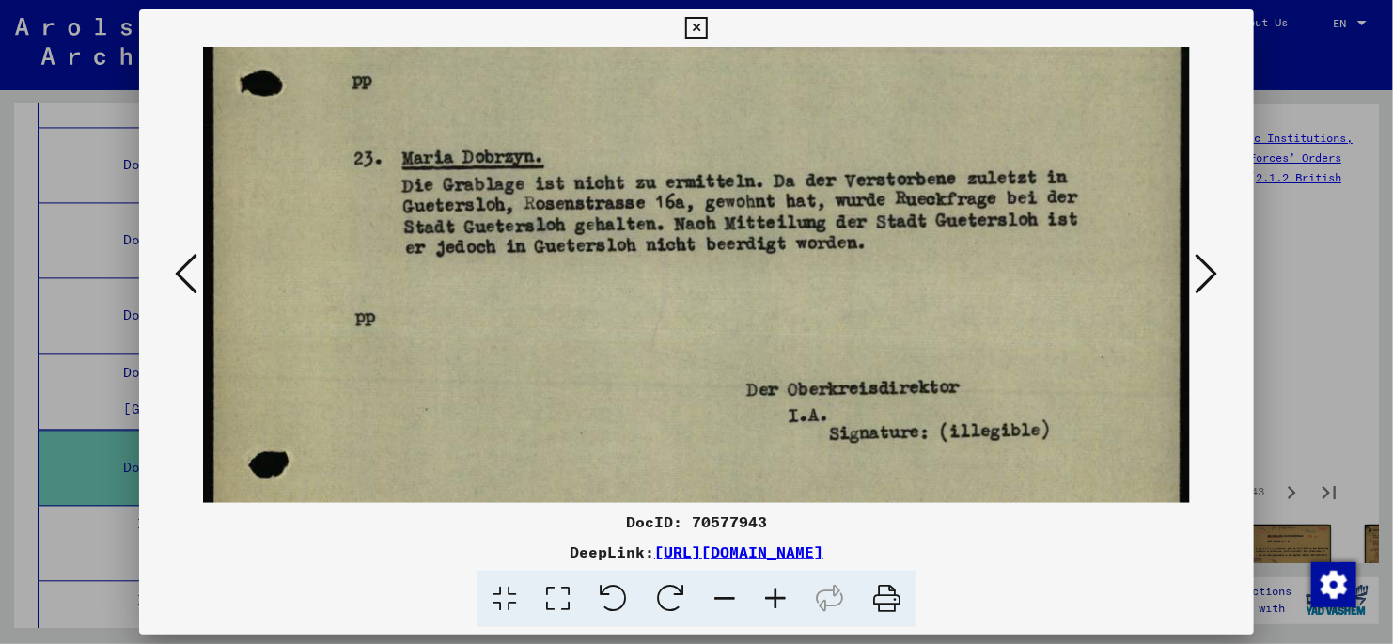
scroll to position [420, 0]
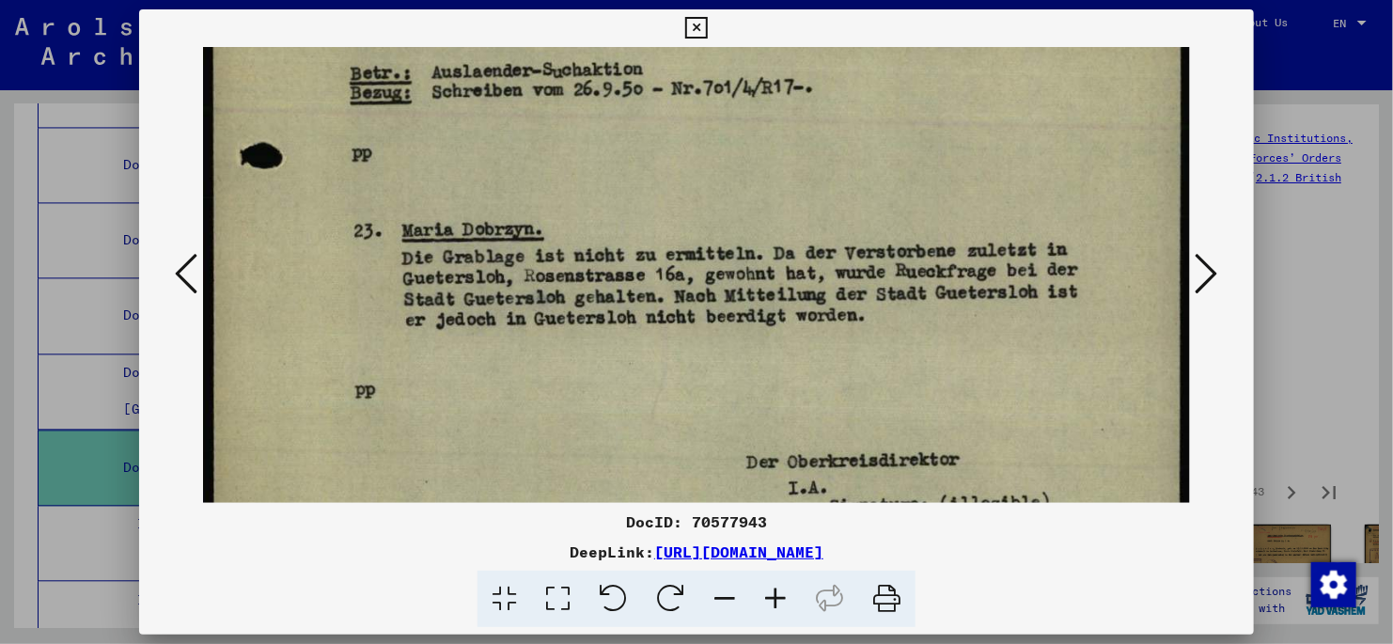
drag, startPoint x: 1009, startPoint y: 410, endPoint x: 998, endPoint y: 324, distance: 86.2
click at [998, 324] on img at bounding box center [696, 272] width 987 height 1290
click at [1202, 277] on icon at bounding box center [1207, 273] width 23 height 45
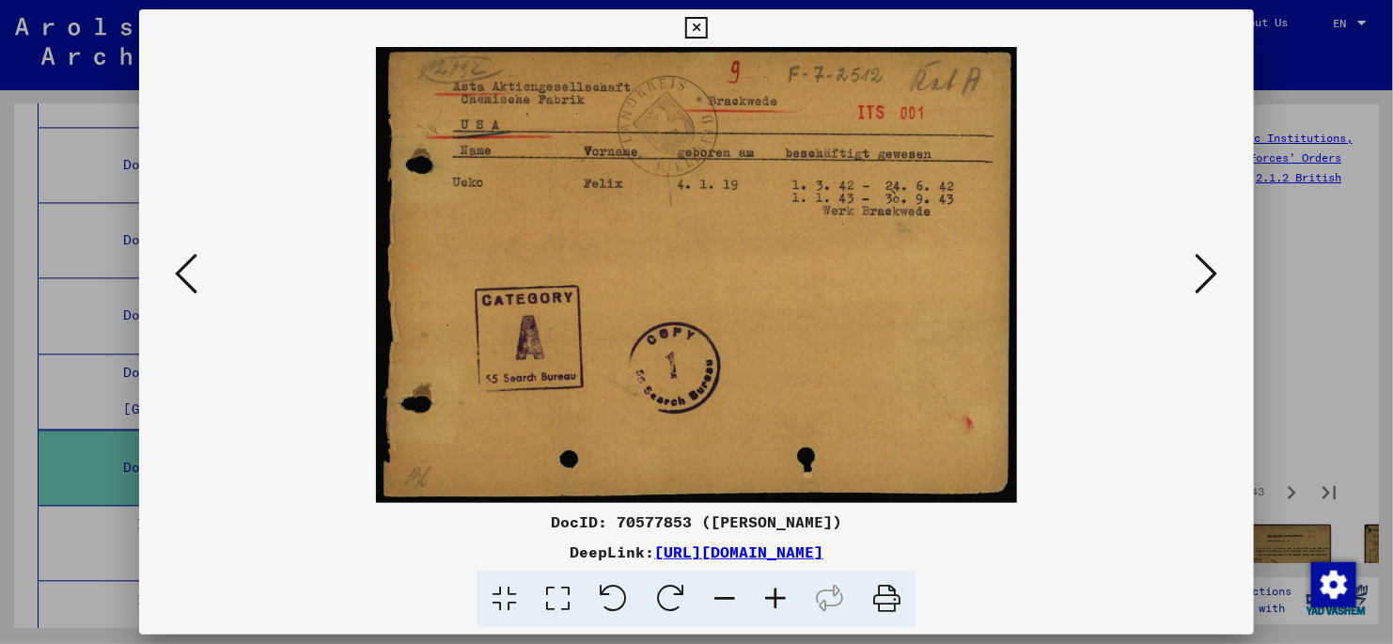
click at [1203, 277] on icon at bounding box center [1207, 273] width 23 height 45
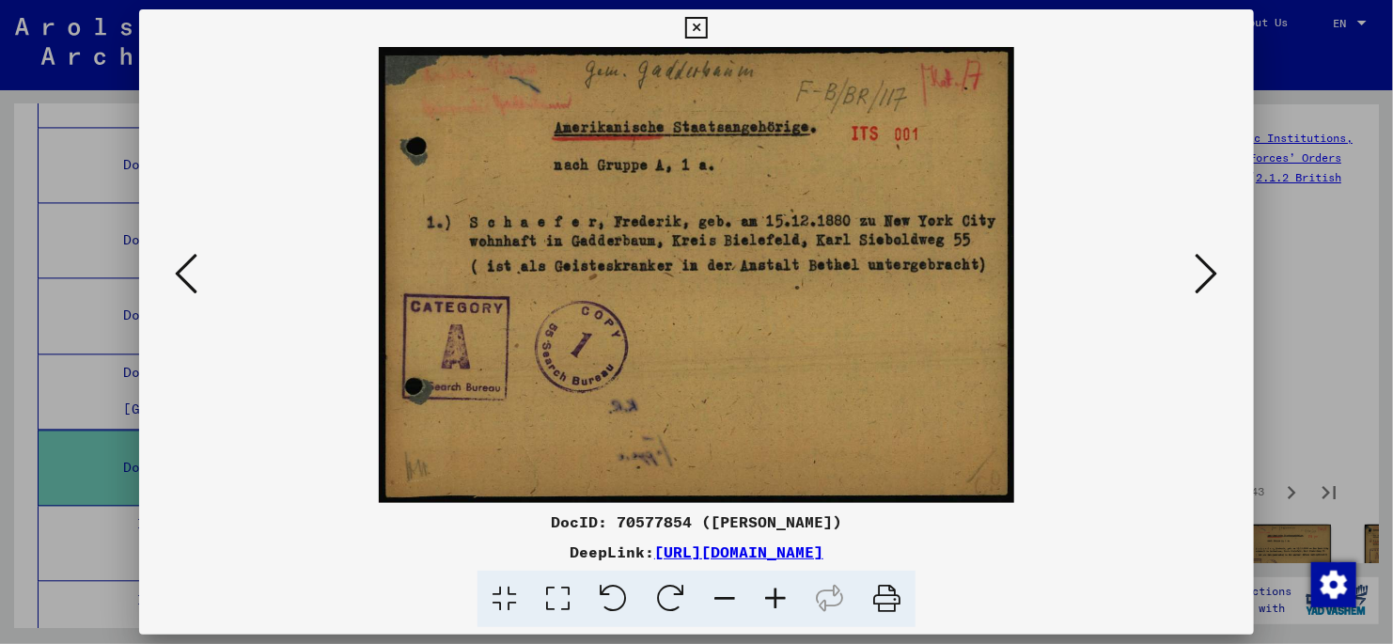
click at [1218, 274] on icon at bounding box center [1207, 273] width 23 height 45
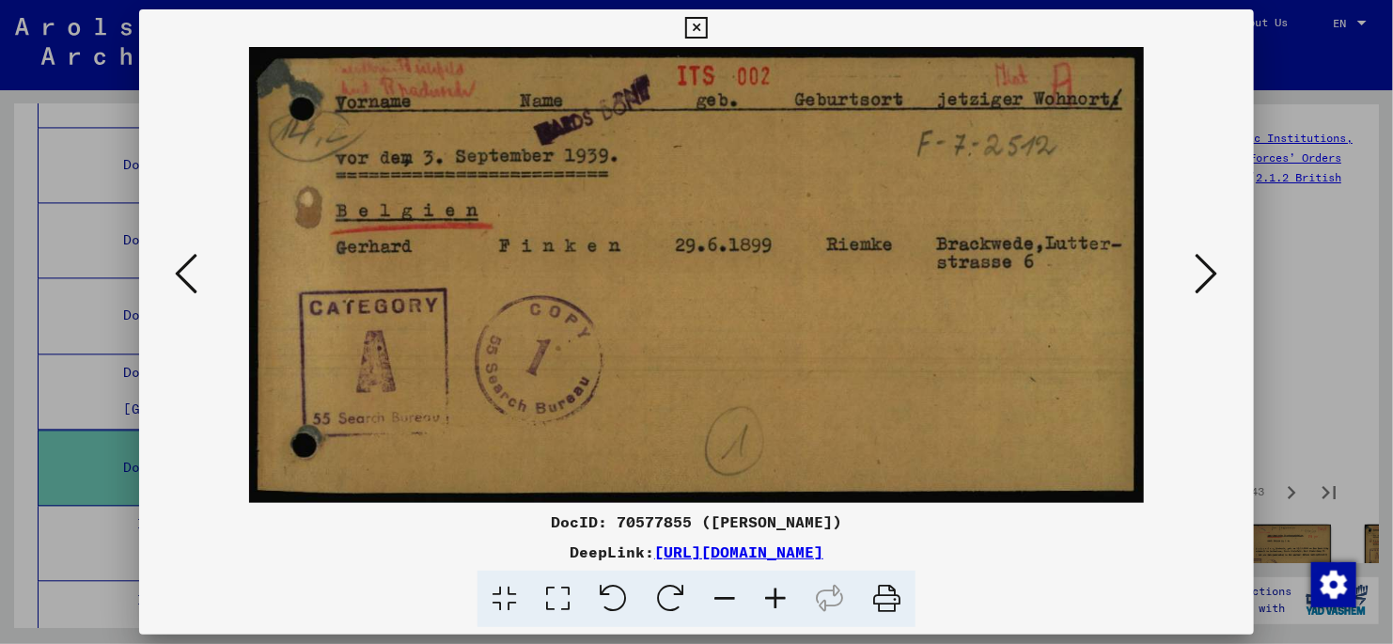
click at [1207, 272] on icon at bounding box center [1207, 273] width 23 height 45
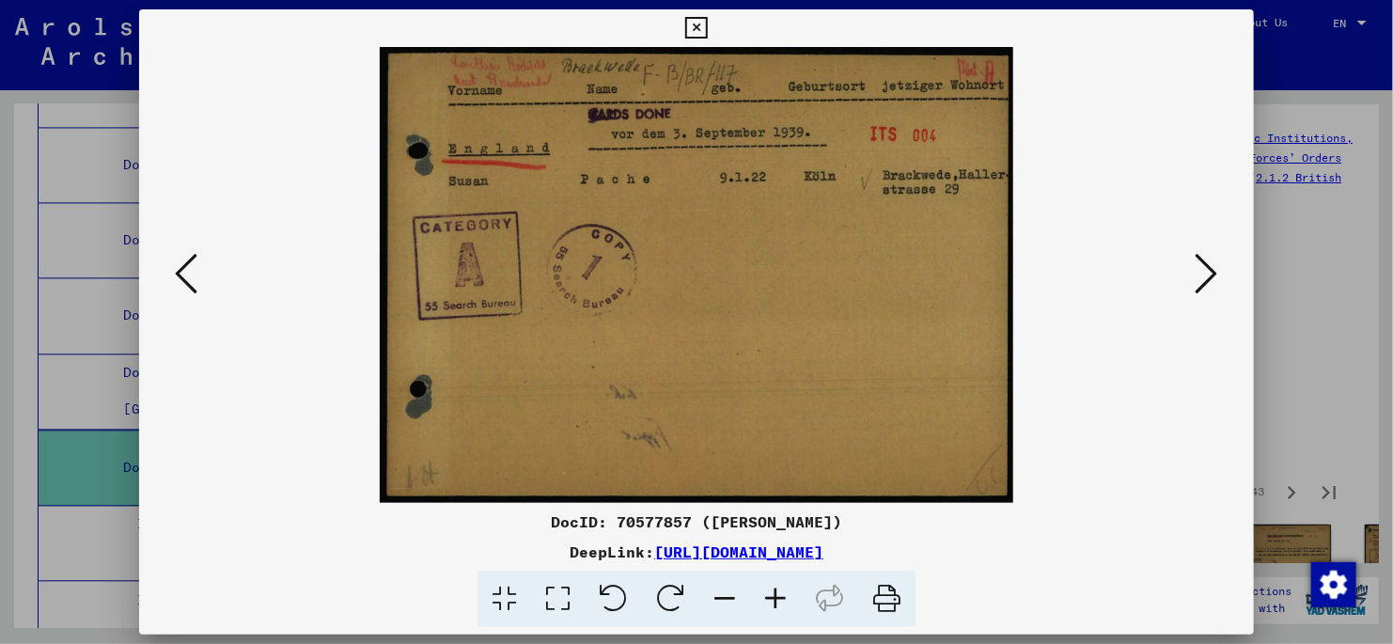
click at [1207, 272] on icon at bounding box center [1207, 273] width 23 height 45
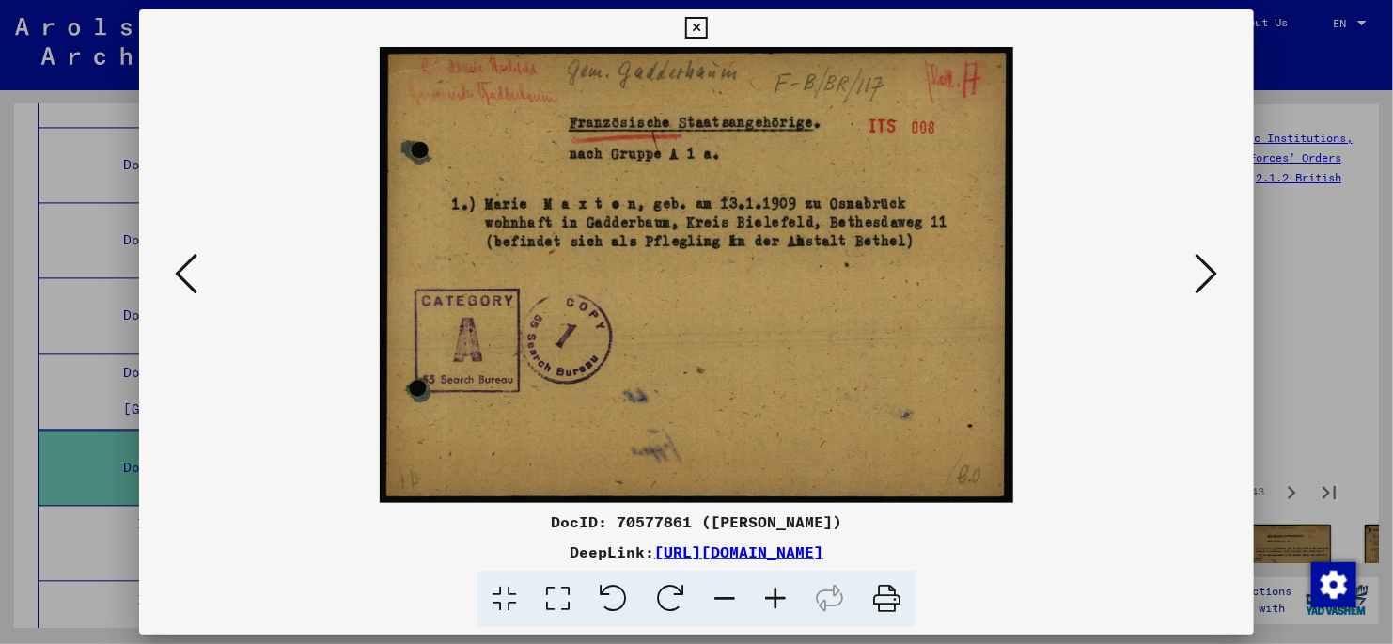
click at [1208, 272] on icon at bounding box center [1207, 273] width 23 height 45
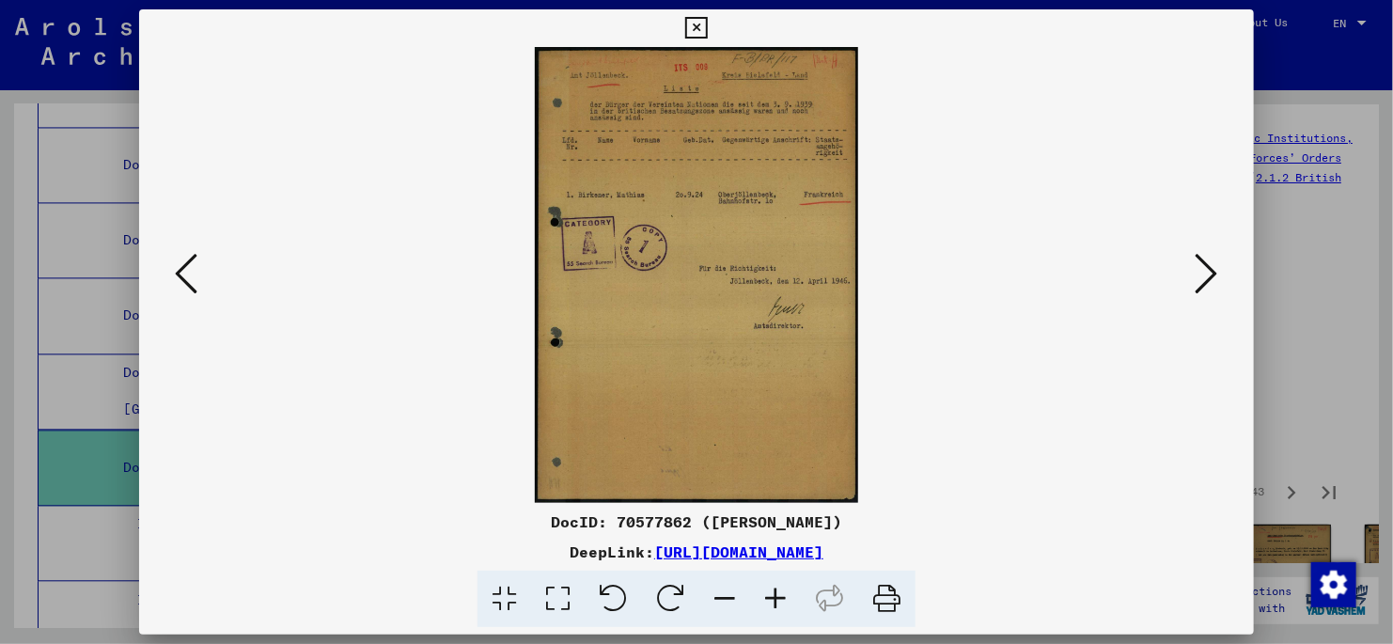
click at [1208, 272] on icon at bounding box center [1207, 273] width 23 height 45
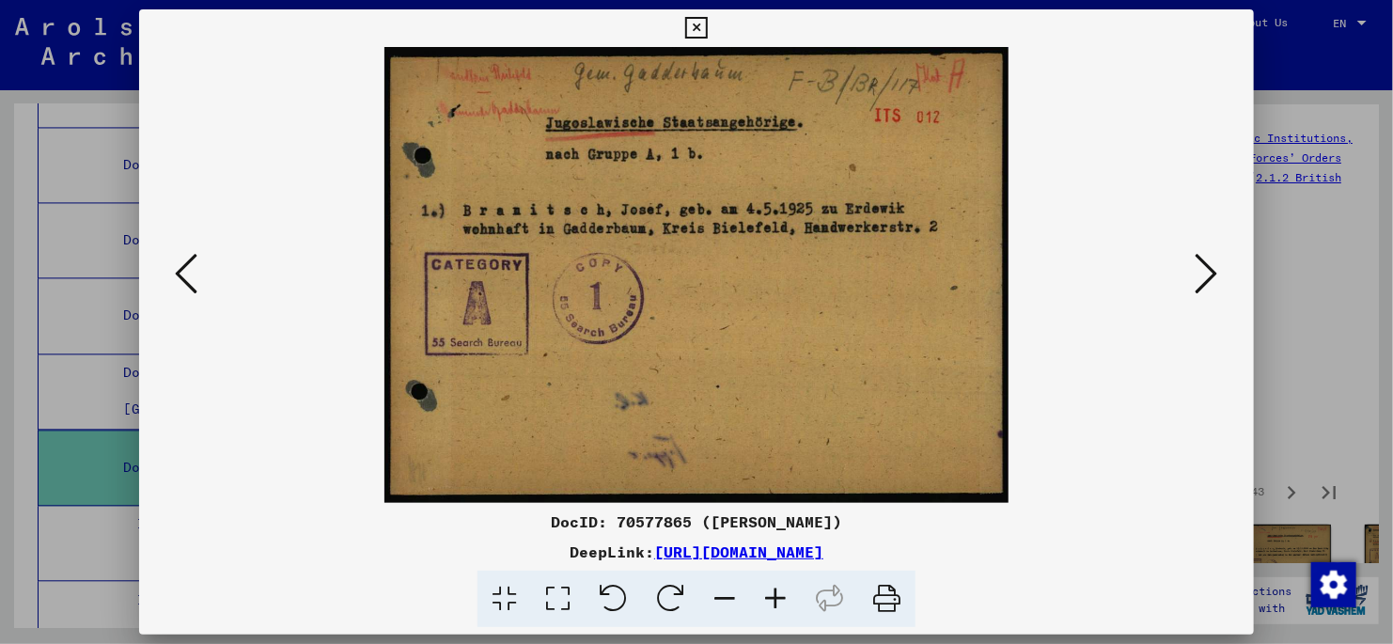
click at [1208, 272] on icon at bounding box center [1207, 273] width 23 height 45
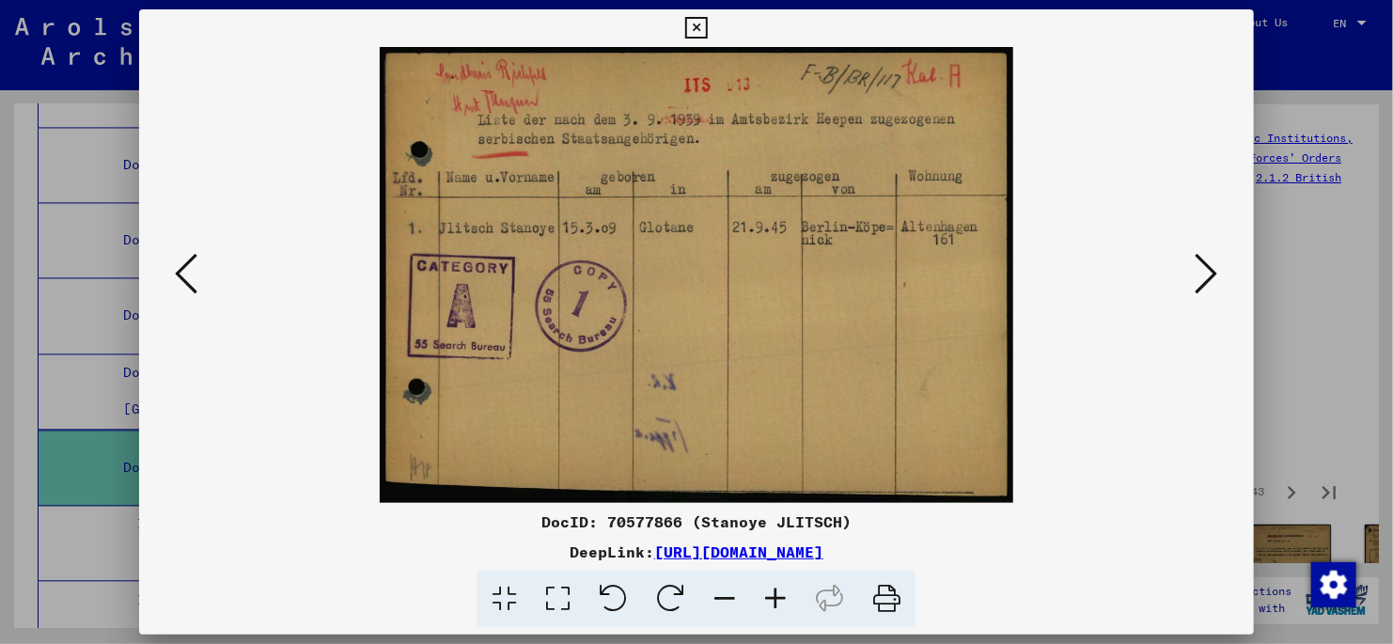
click at [1208, 272] on icon at bounding box center [1207, 273] width 23 height 45
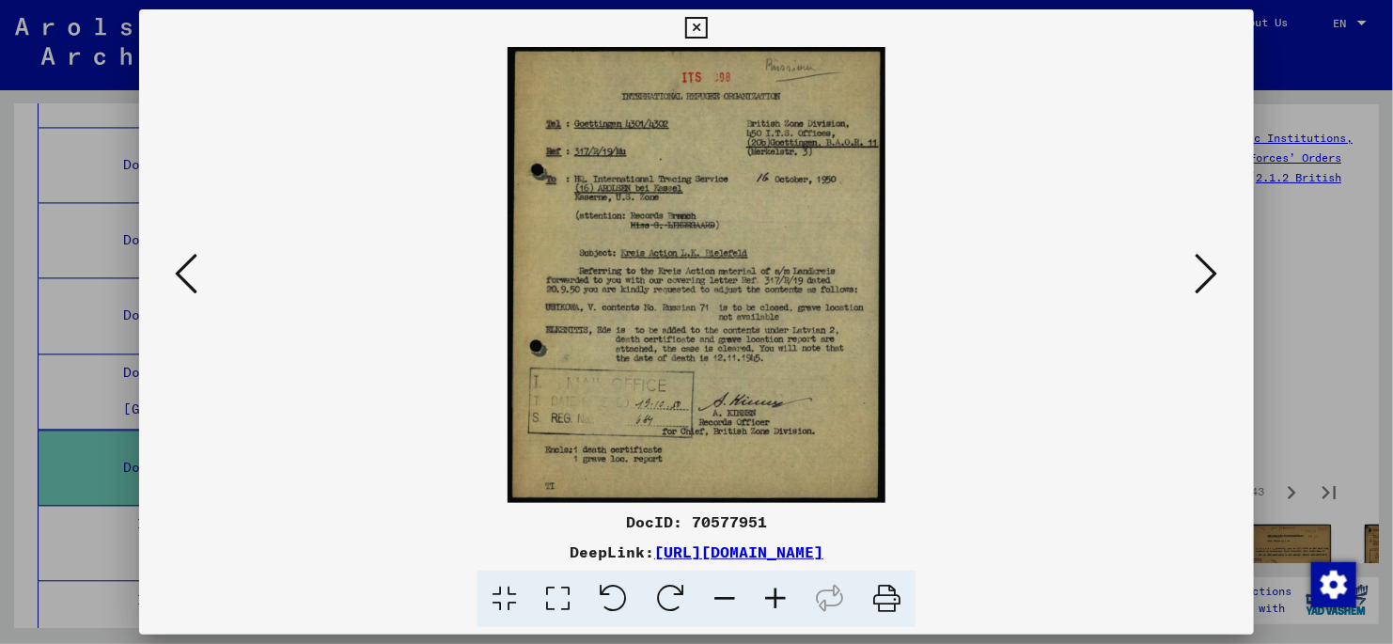
click at [556, 593] on icon at bounding box center [558, 599] width 54 height 57
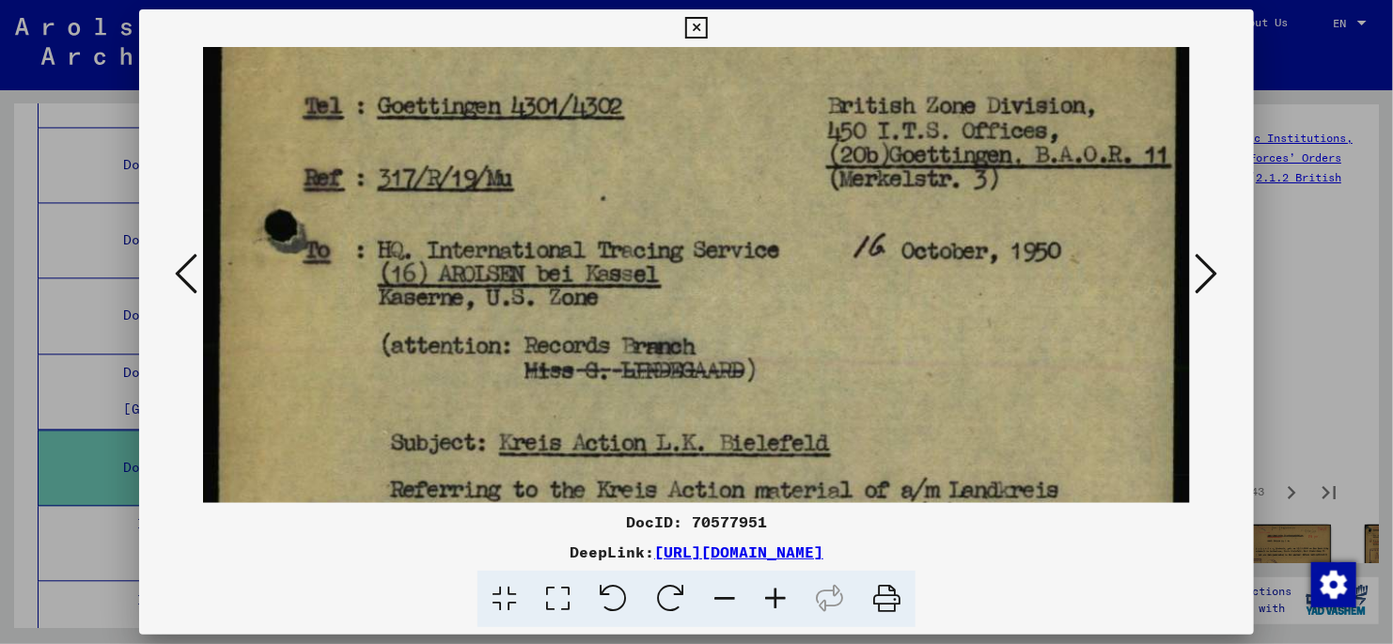
scroll to position [211, 0]
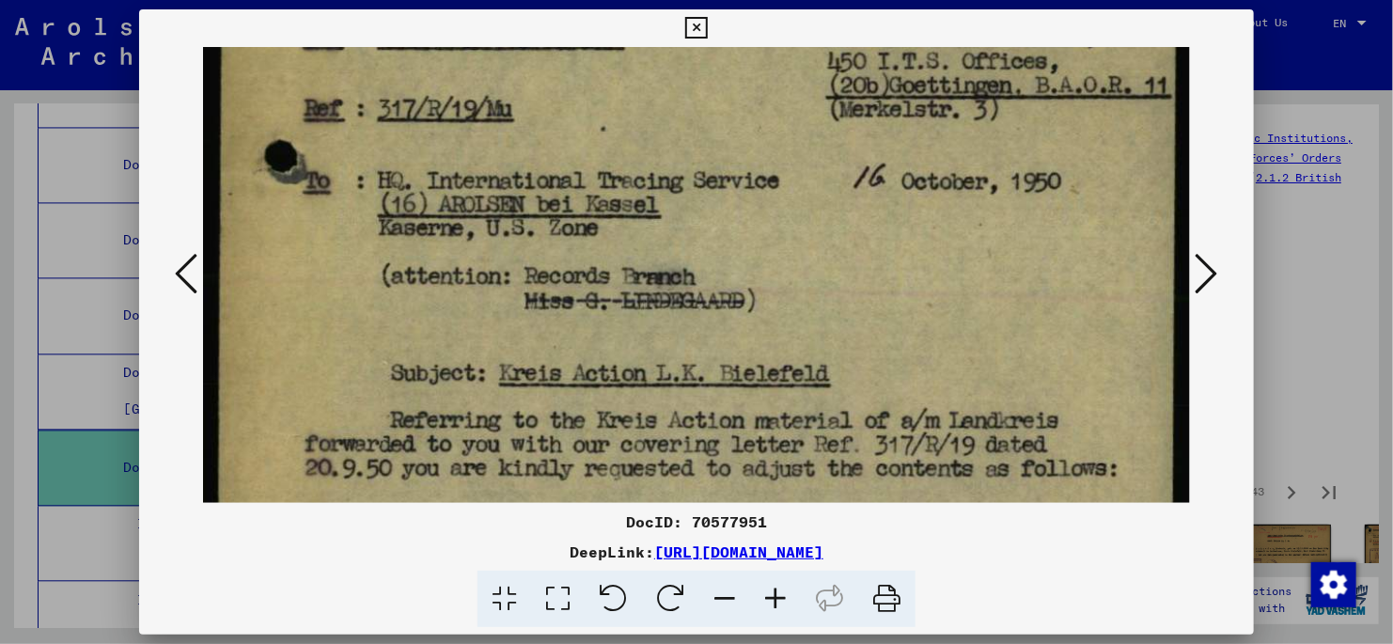
drag, startPoint x: 804, startPoint y: 405, endPoint x: 790, endPoint y: 192, distance: 213.9
click at [790, 192] on img at bounding box center [696, 430] width 987 height 1188
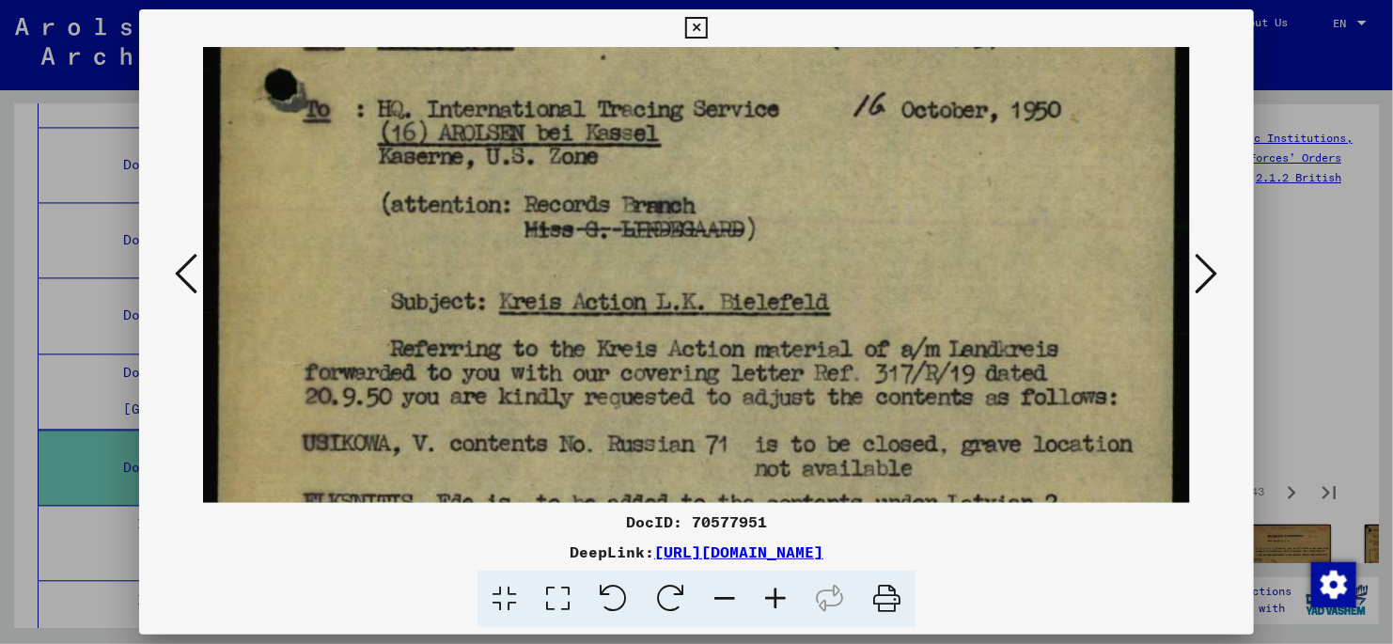
scroll to position [347, 0]
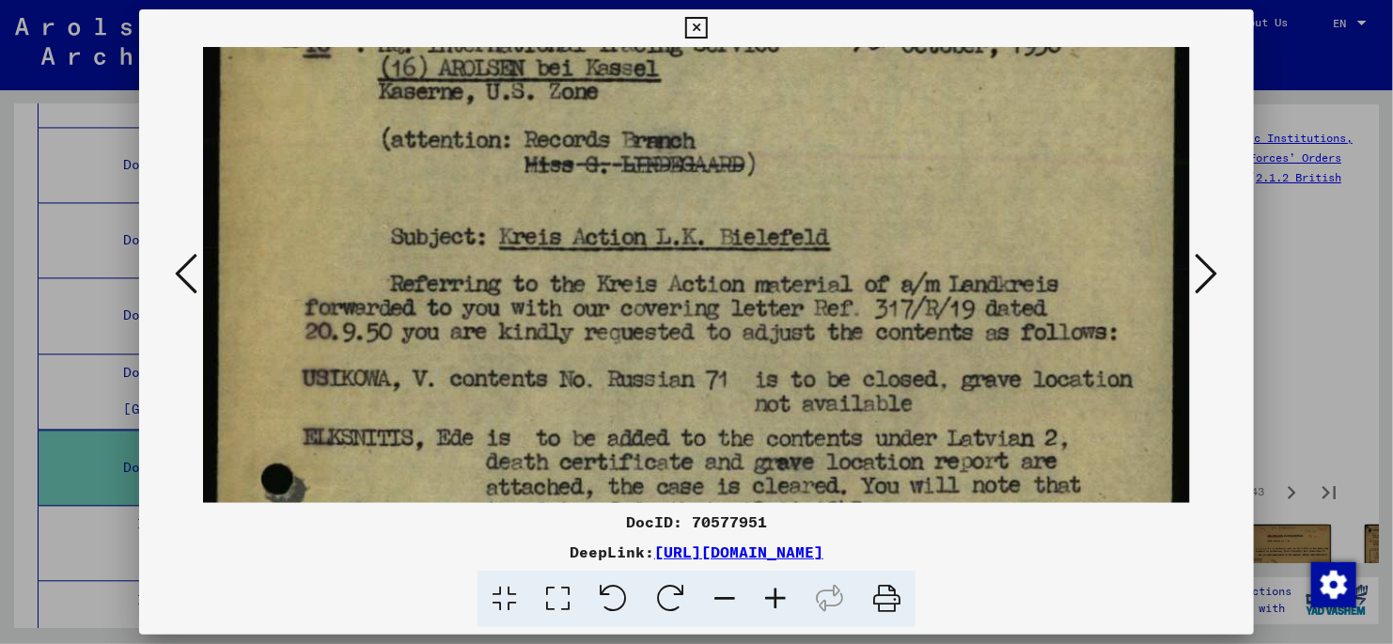
drag, startPoint x: 342, startPoint y: 440, endPoint x: 363, endPoint y: 302, distance: 139.7
click at [363, 303] on img at bounding box center [696, 294] width 987 height 1188
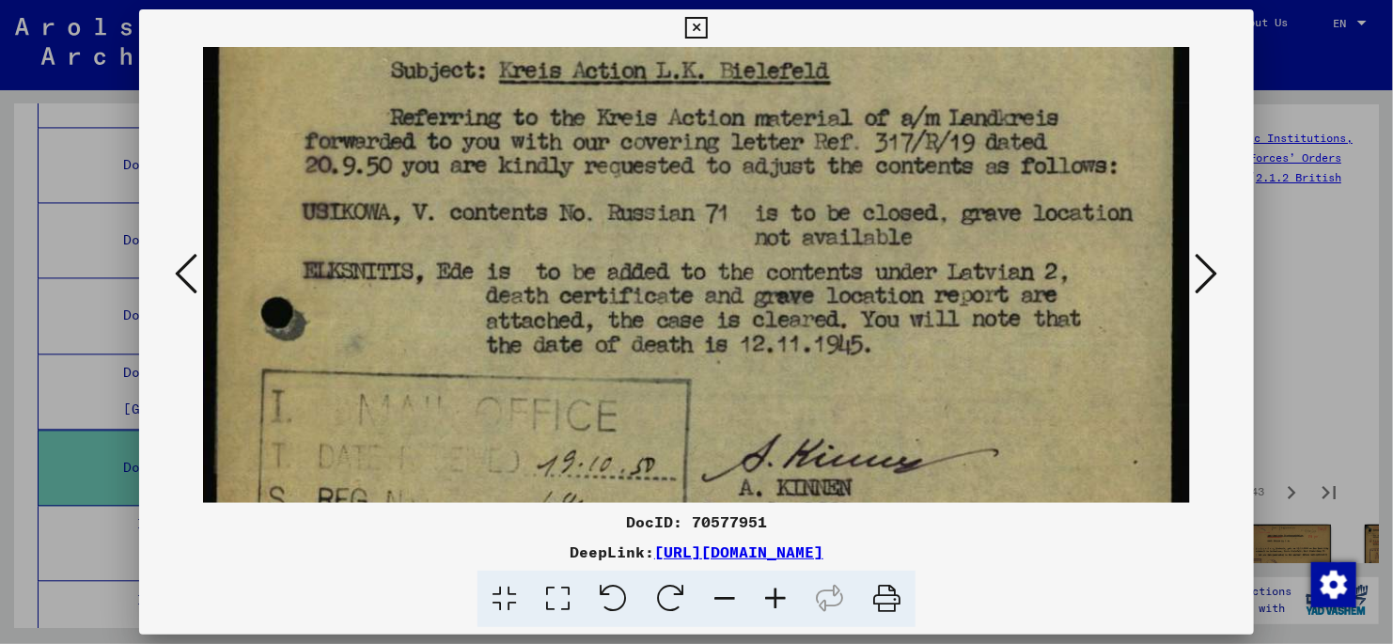
scroll to position [547, 0]
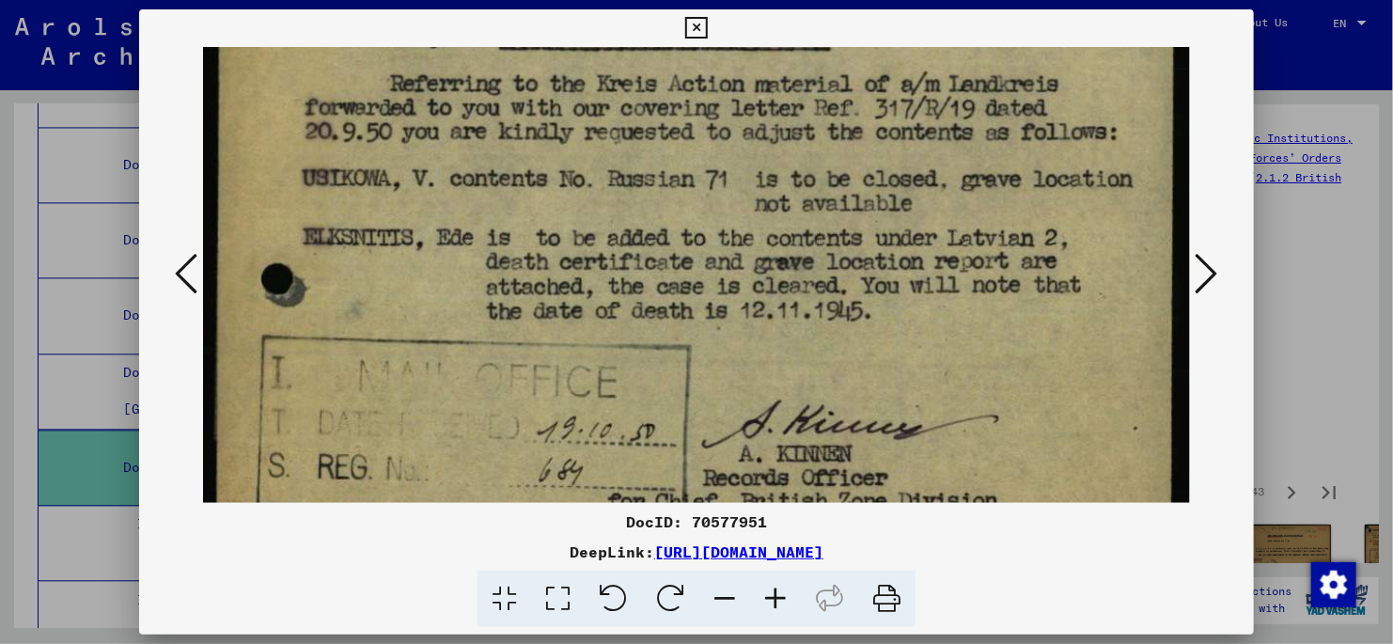
drag, startPoint x: 437, startPoint y: 454, endPoint x: 447, endPoint y: 254, distance: 200.5
click at [447, 254] on img at bounding box center [696, 94] width 987 height 1188
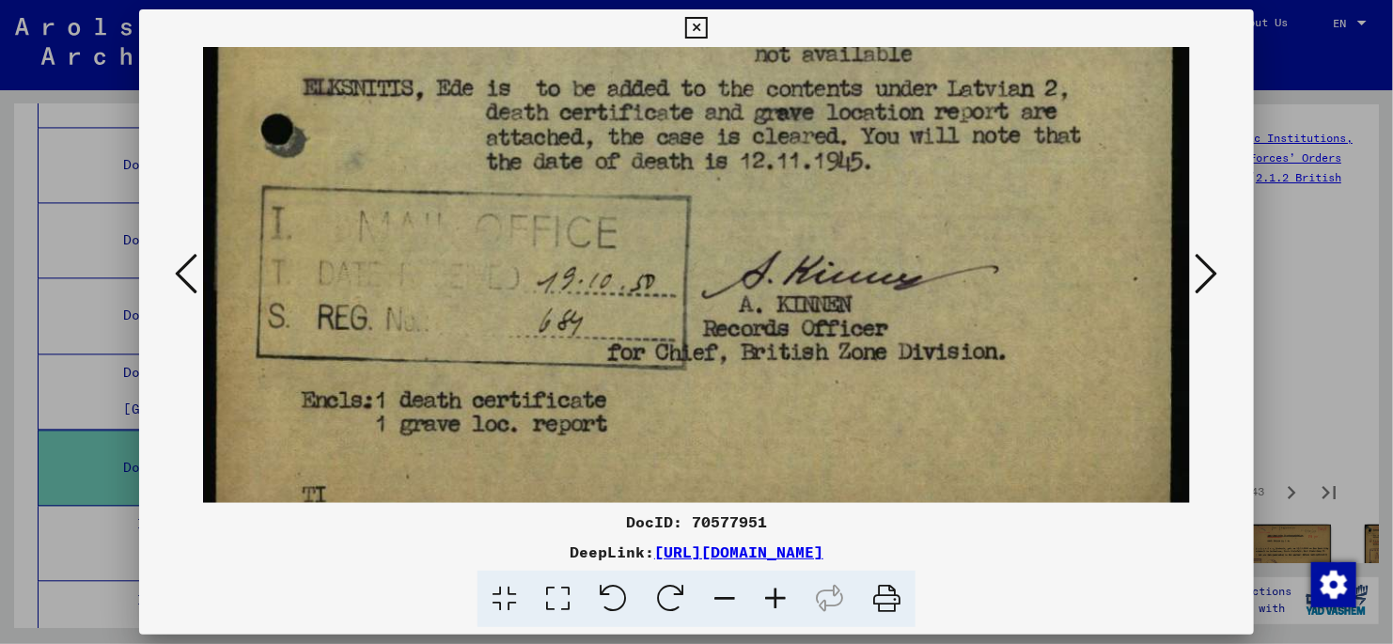
scroll to position [700, 0]
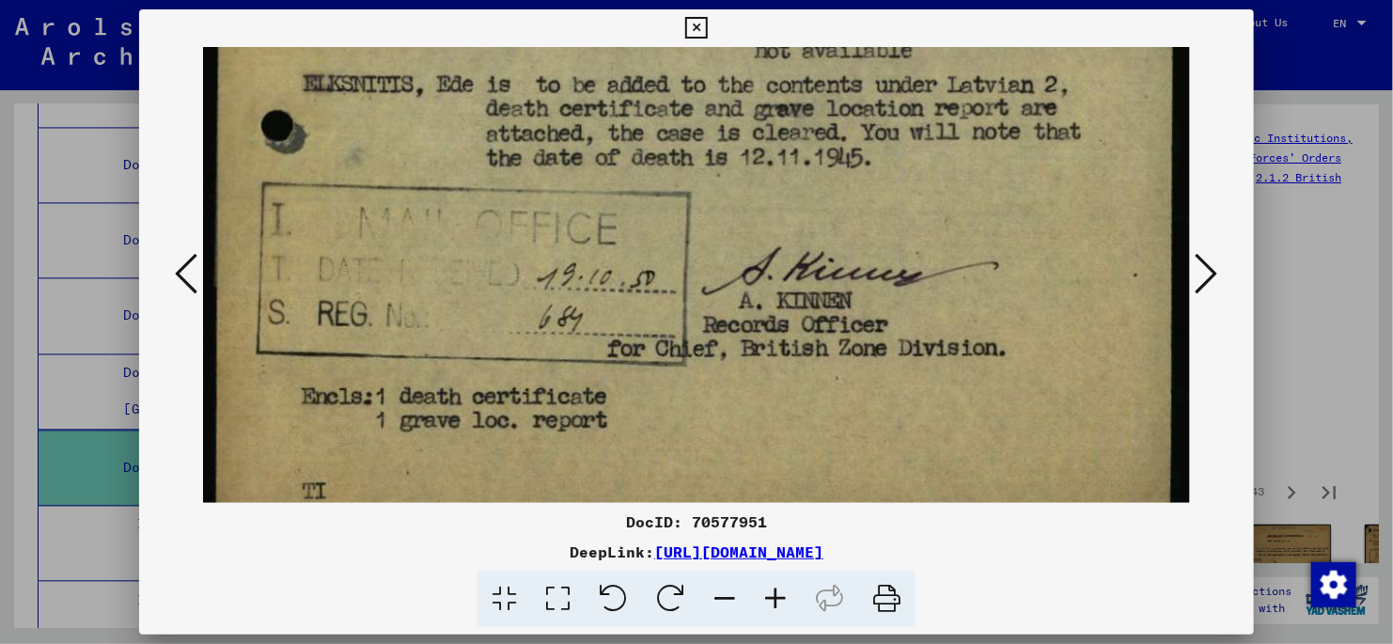
drag, startPoint x: 971, startPoint y: 380, endPoint x: 972, endPoint y: 226, distance: 154.2
click at [1205, 274] on icon at bounding box center [1207, 273] width 23 height 45
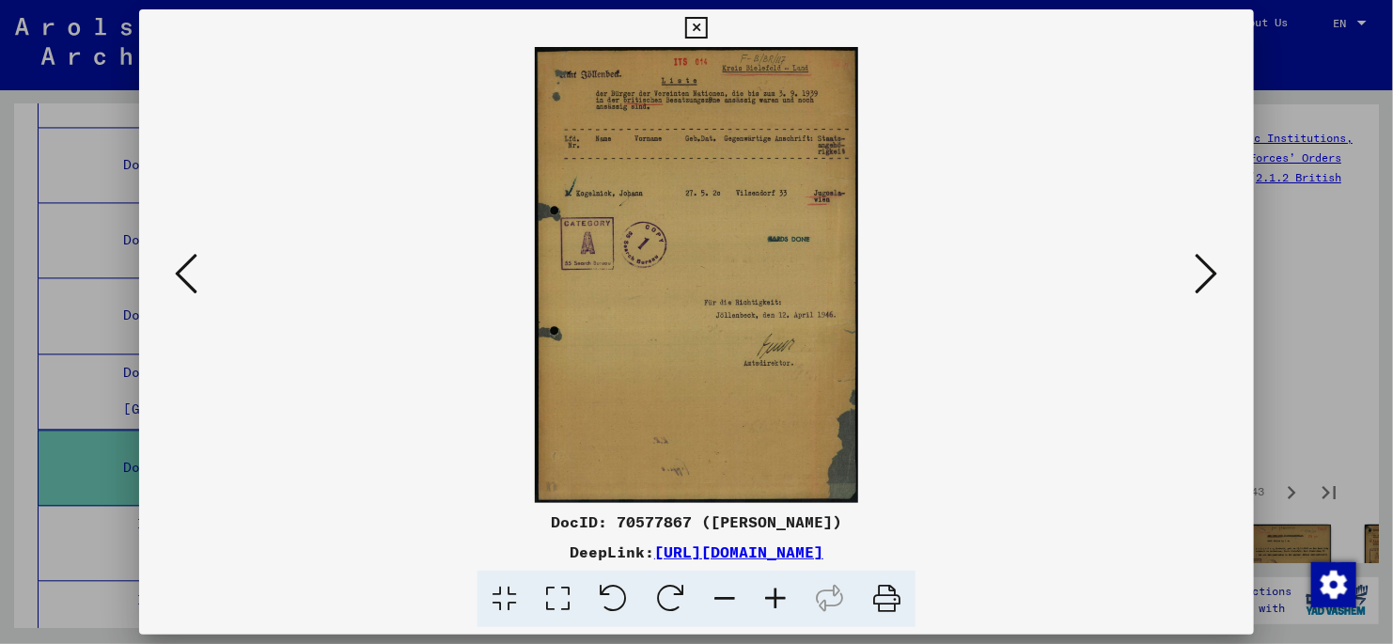
click at [1209, 273] on icon at bounding box center [1207, 273] width 23 height 45
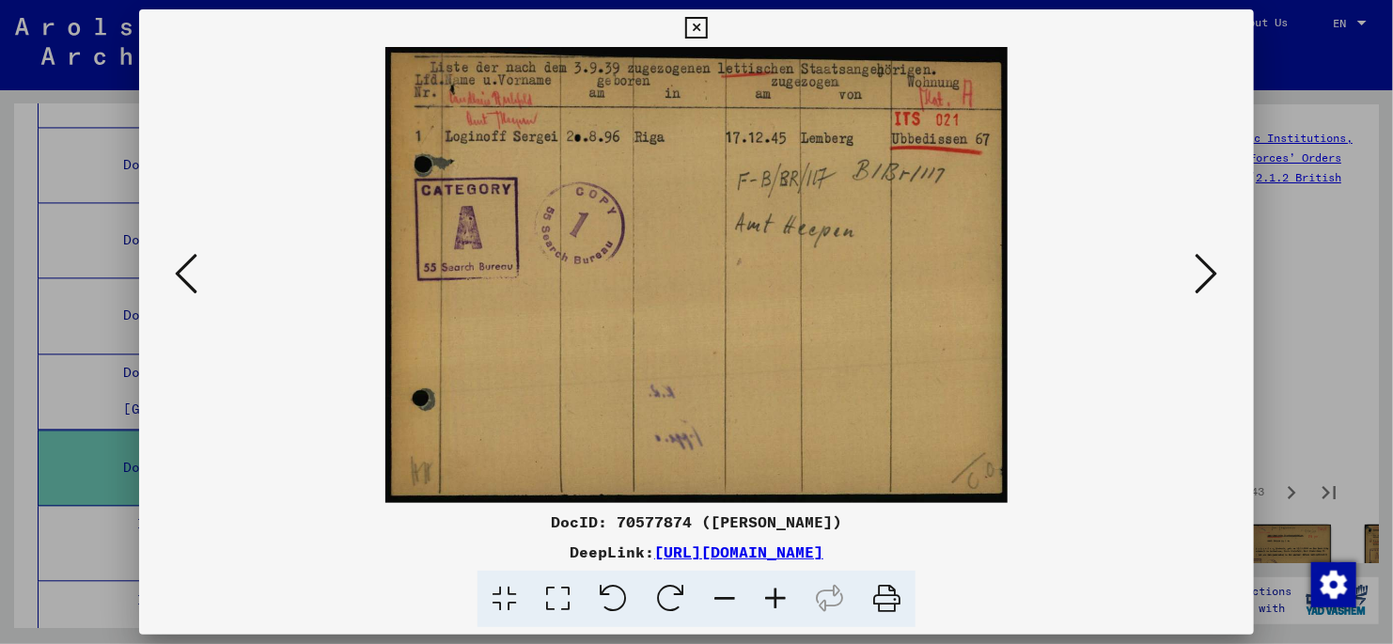
click at [1196, 271] on icon at bounding box center [1207, 273] width 23 height 45
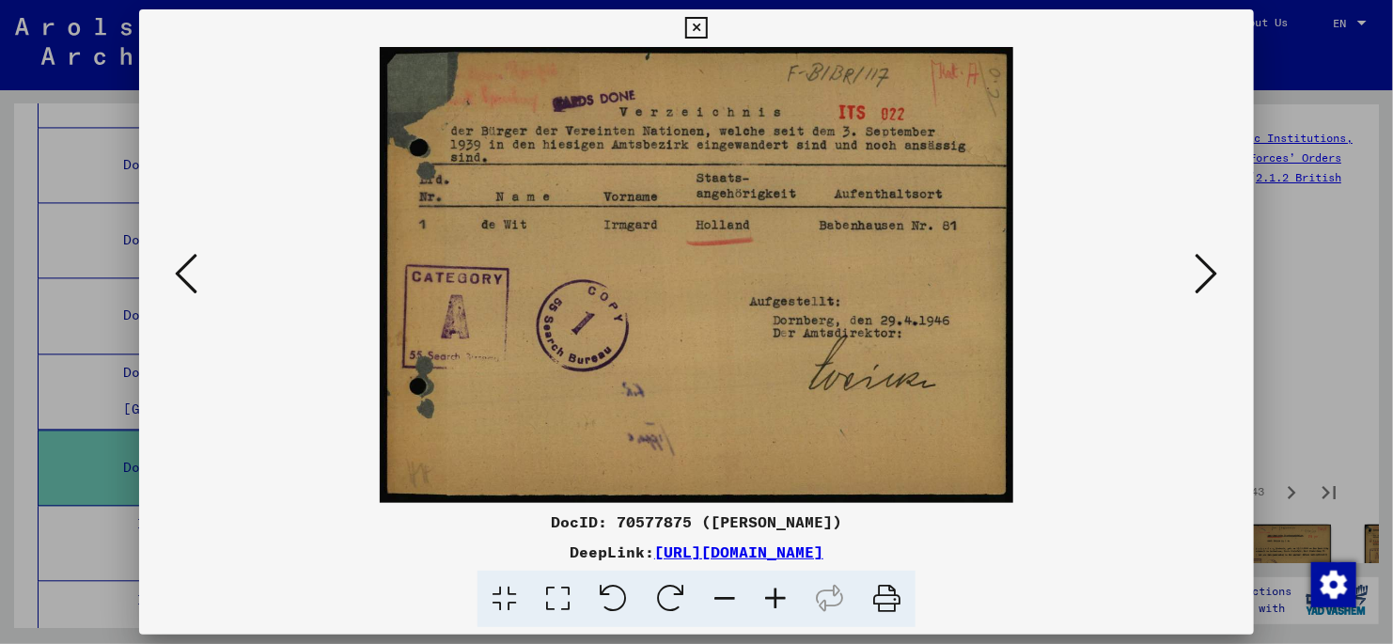
click at [1208, 276] on icon at bounding box center [1207, 273] width 23 height 45
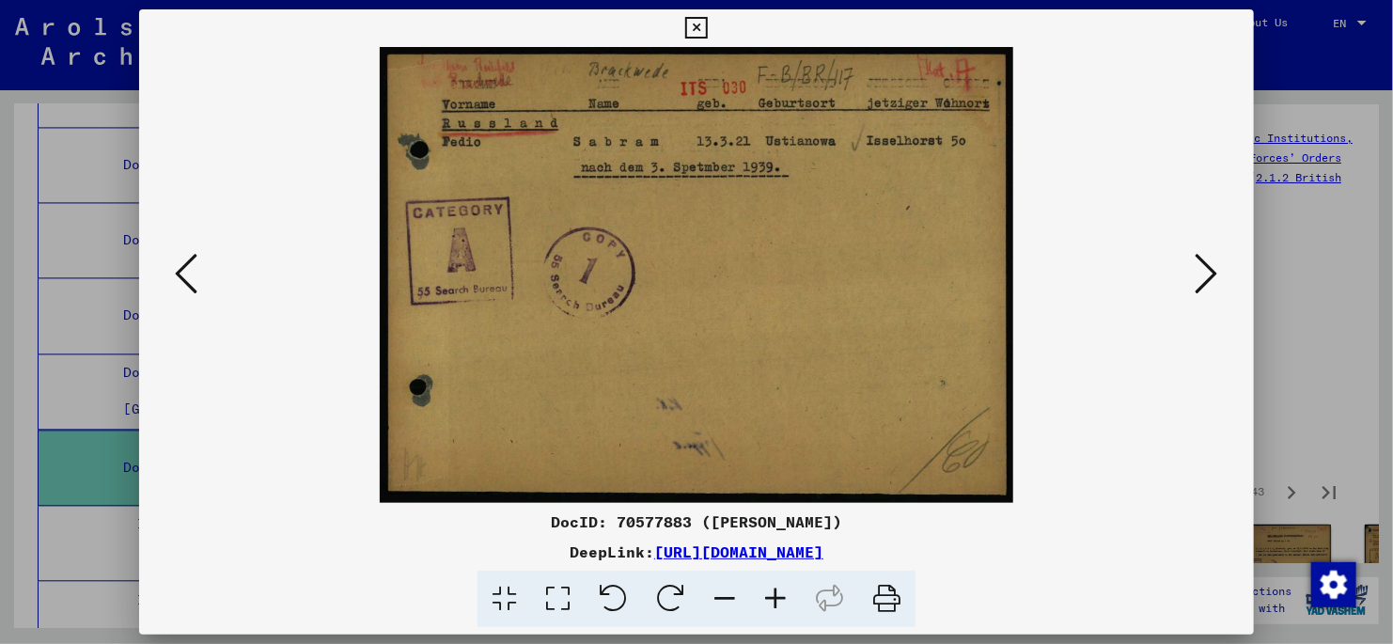
click at [1202, 277] on icon at bounding box center [1207, 273] width 23 height 45
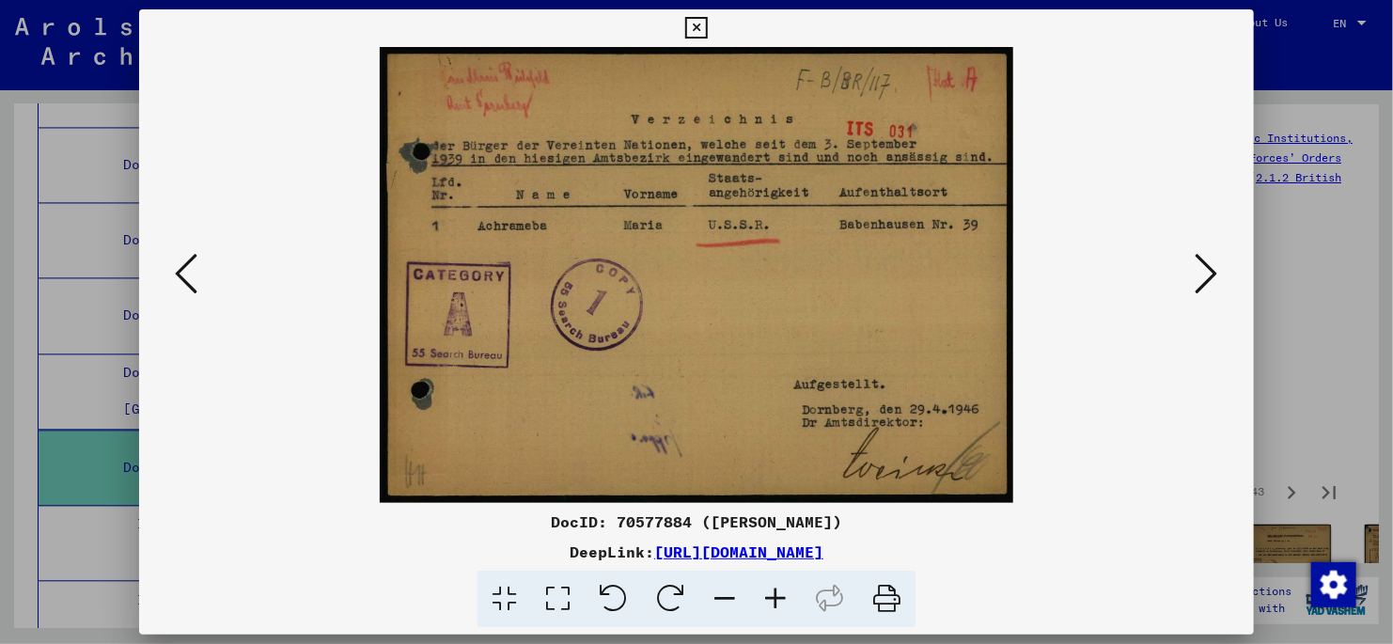
click at [1203, 274] on icon at bounding box center [1207, 273] width 23 height 45
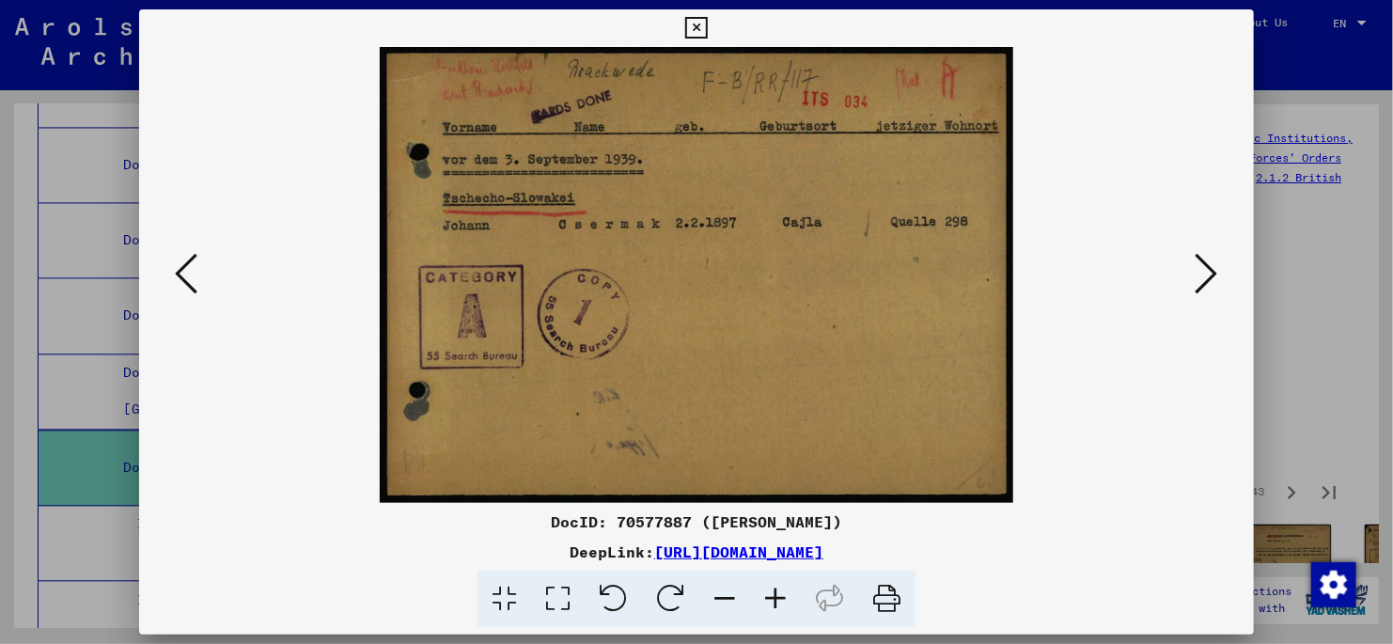
click at [1209, 273] on icon at bounding box center [1207, 273] width 23 height 45
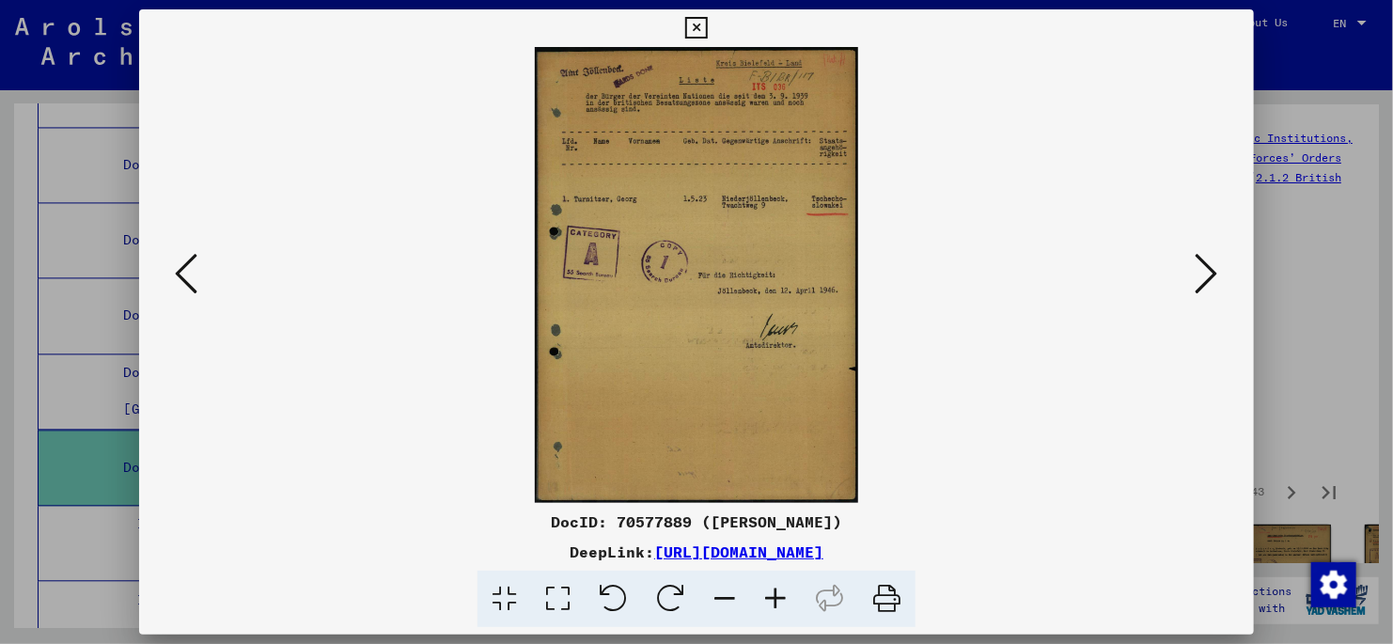
click at [1209, 277] on icon at bounding box center [1207, 273] width 23 height 45
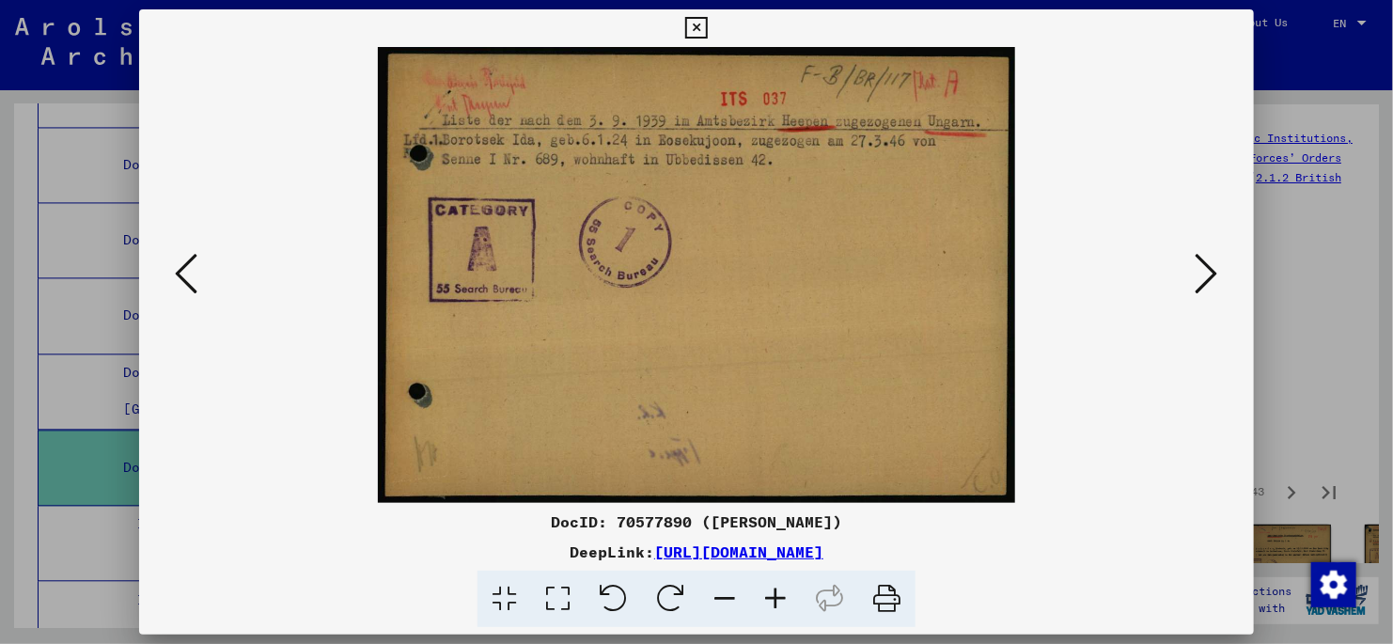
click at [1206, 274] on icon at bounding box center [1207, 273] width 23 height 45
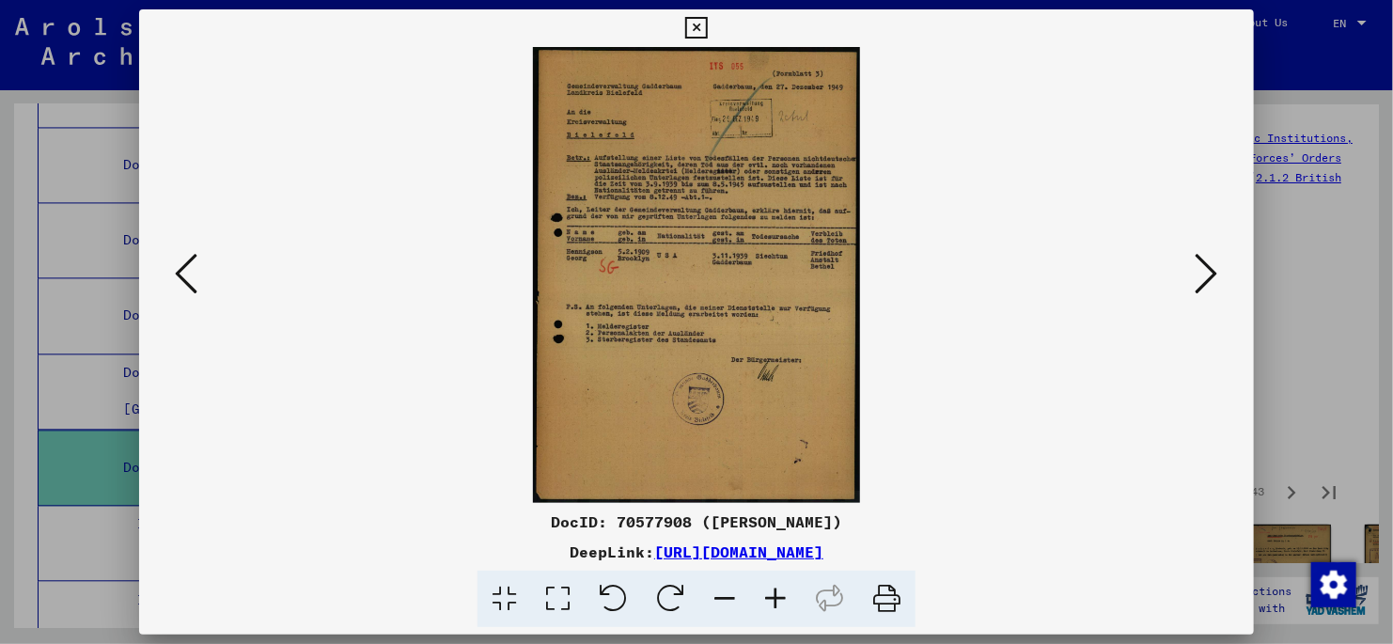
click at [558, 600] on icon at bounding box center [558, 599] width 54 height 57
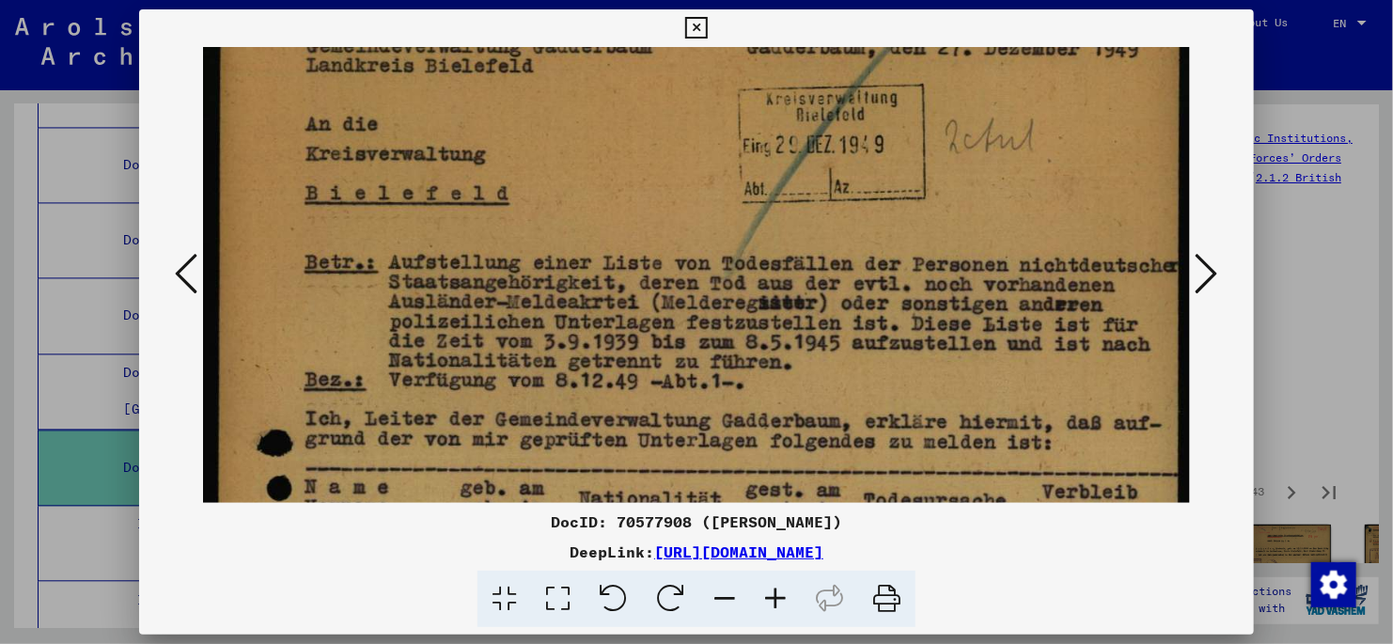
scroll to position [135, 0]
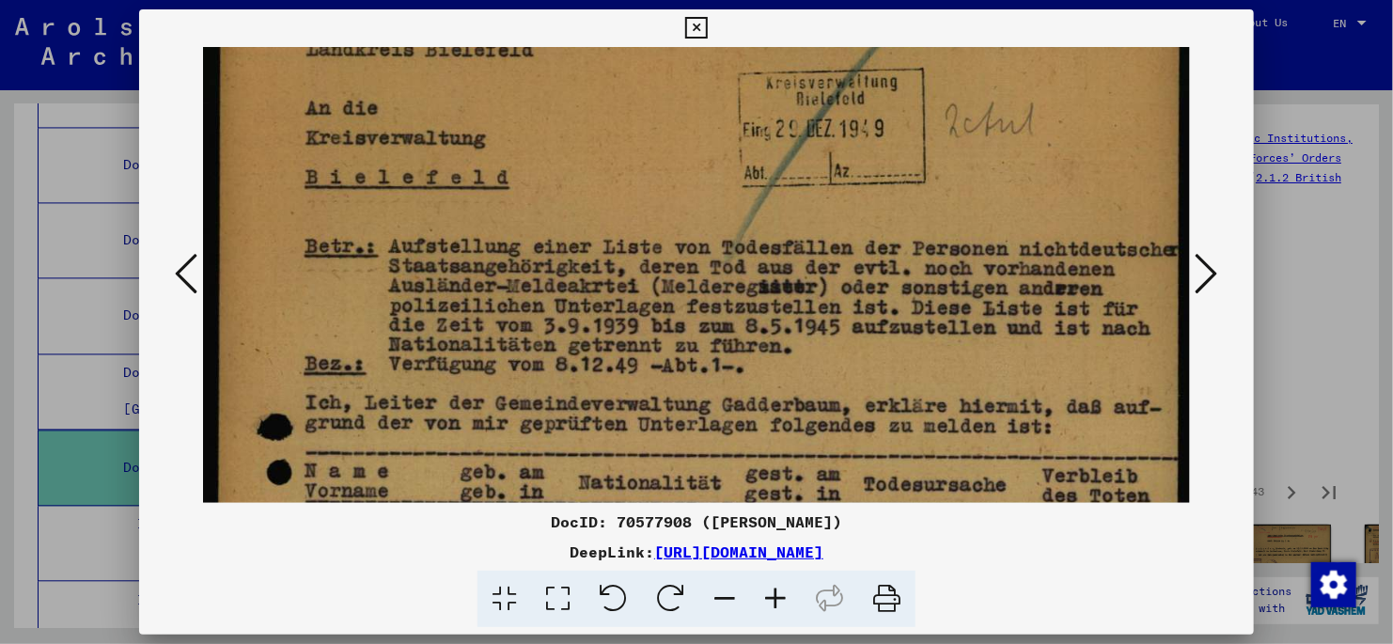
drag, startPoint x: 337, startPoint y: 416, endPoint x: 292, endPoint y: 279, distance: 144.2
click at [292, 279] on img at bounding box center [696, 600] width 987 height 1377
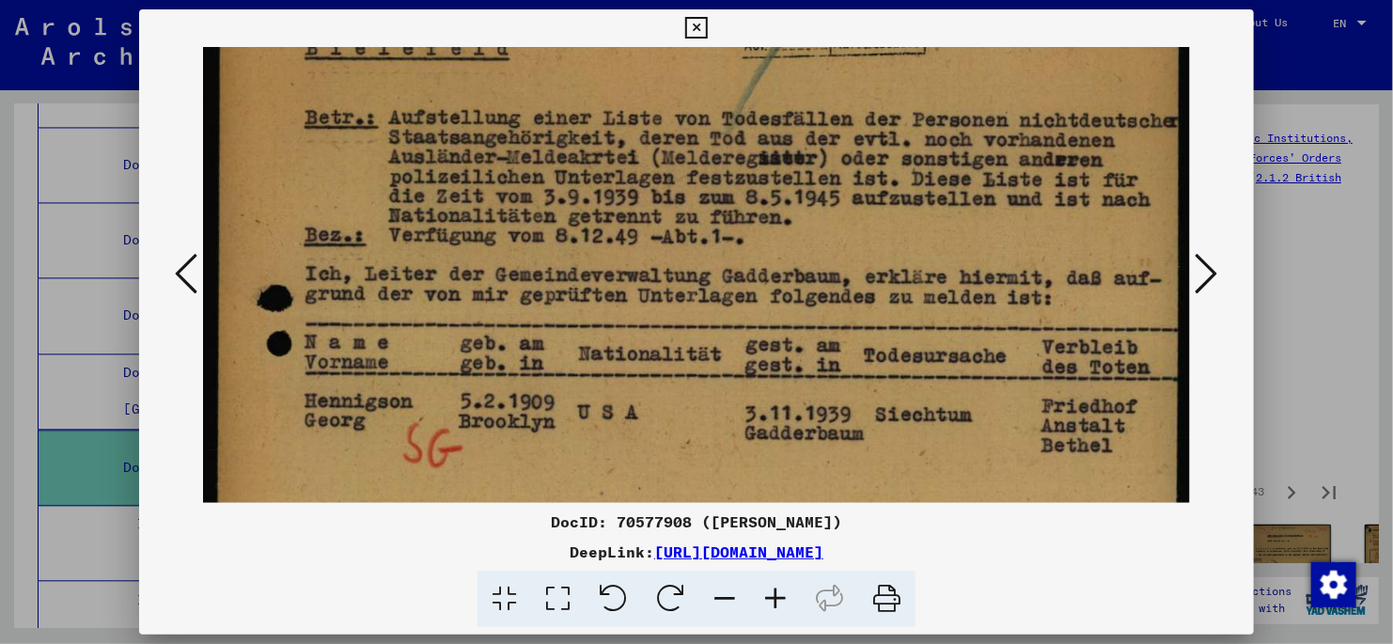
scroll to position [297, 0]
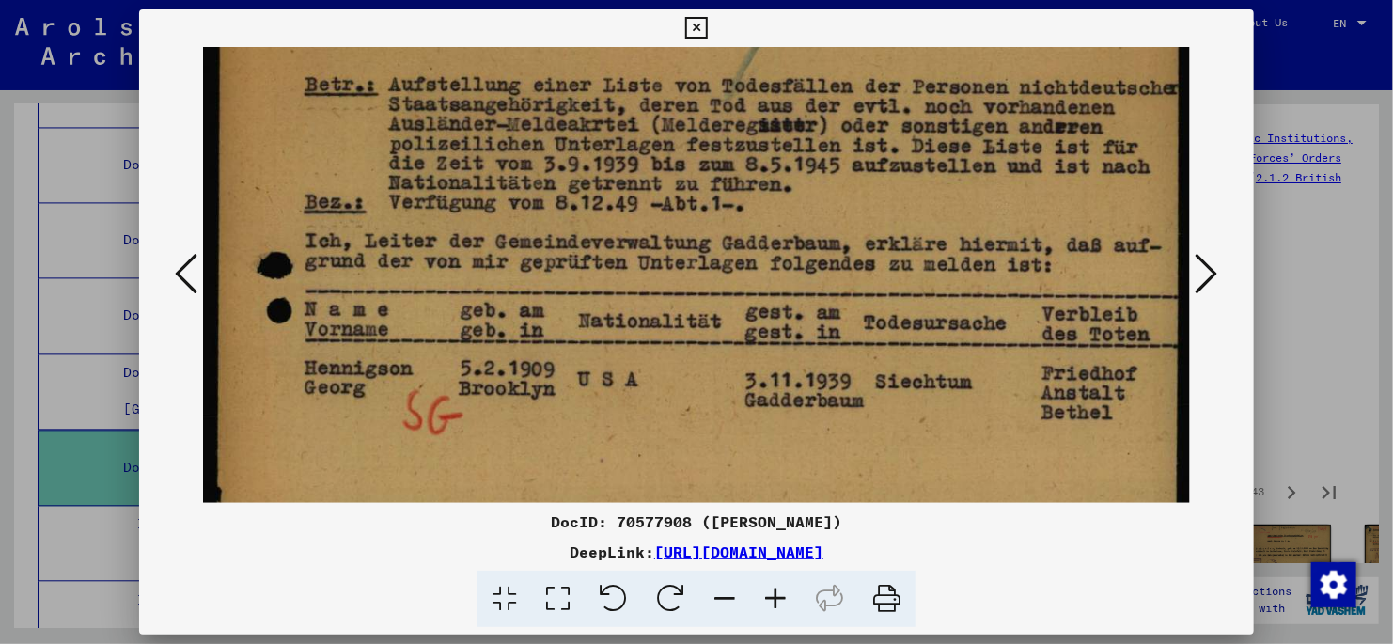
drag, startPoint x: 873, startPoint y: 344, endPoint x: 857, endPoint y: 266, distance: 79.7
click at [857, 266] on img at bounding box center [696, 438] width 987 height 1377
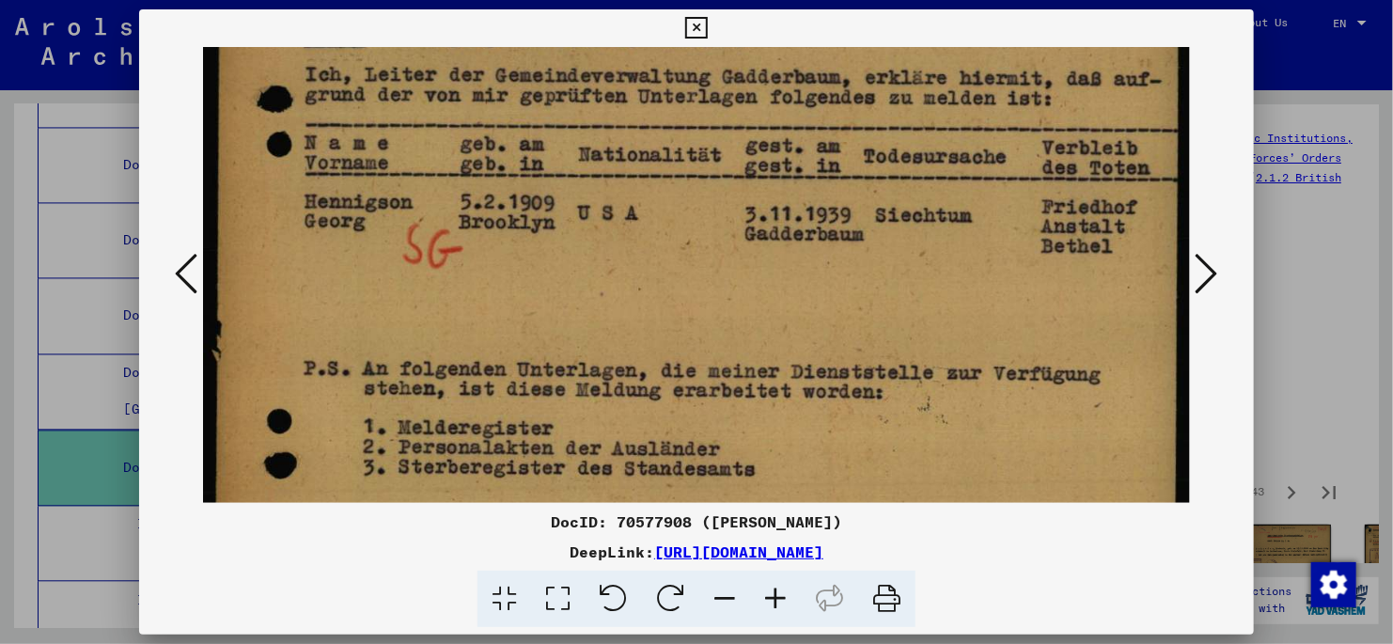
scroll to position [524, 0]
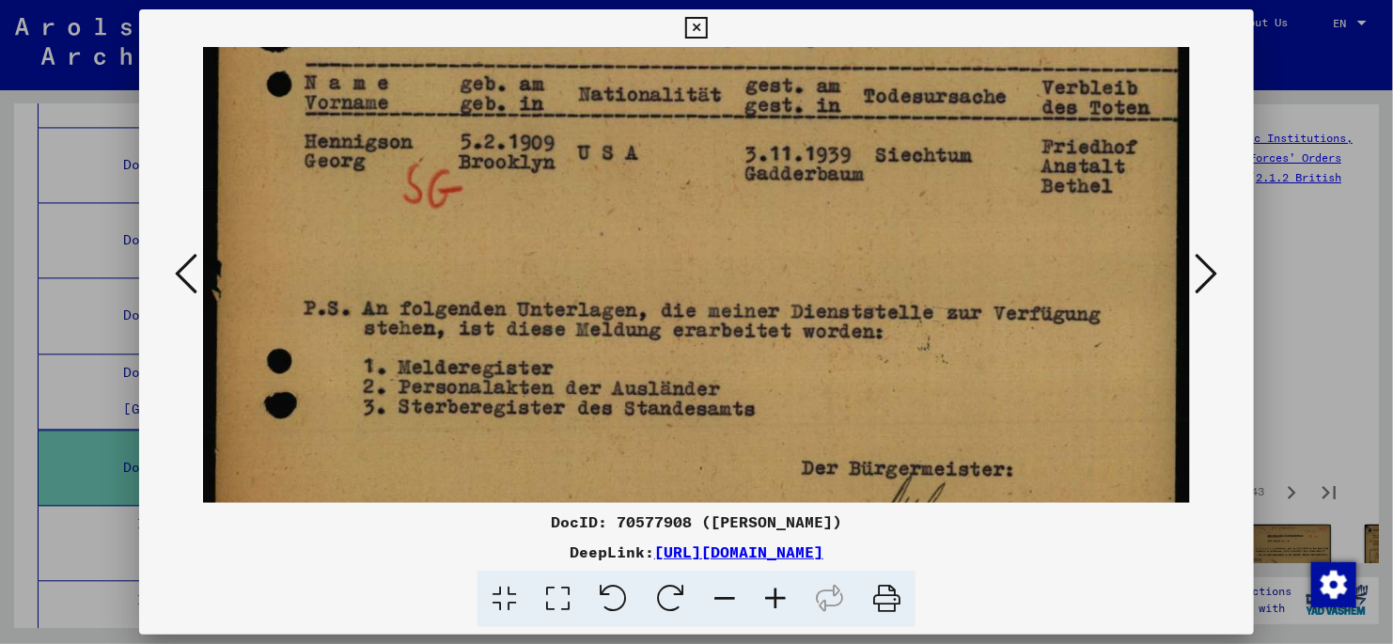
drag, startPoint x: 987, startPoint y: 379, endPoint x: 983, endPoint y: 198, distance: 180.6
click at [983, 198] on img at bounding box center [696, 211] width 987 height 1377
click at [1204, 271] on icon at bounding box center [1207, 273] width 23 height 45
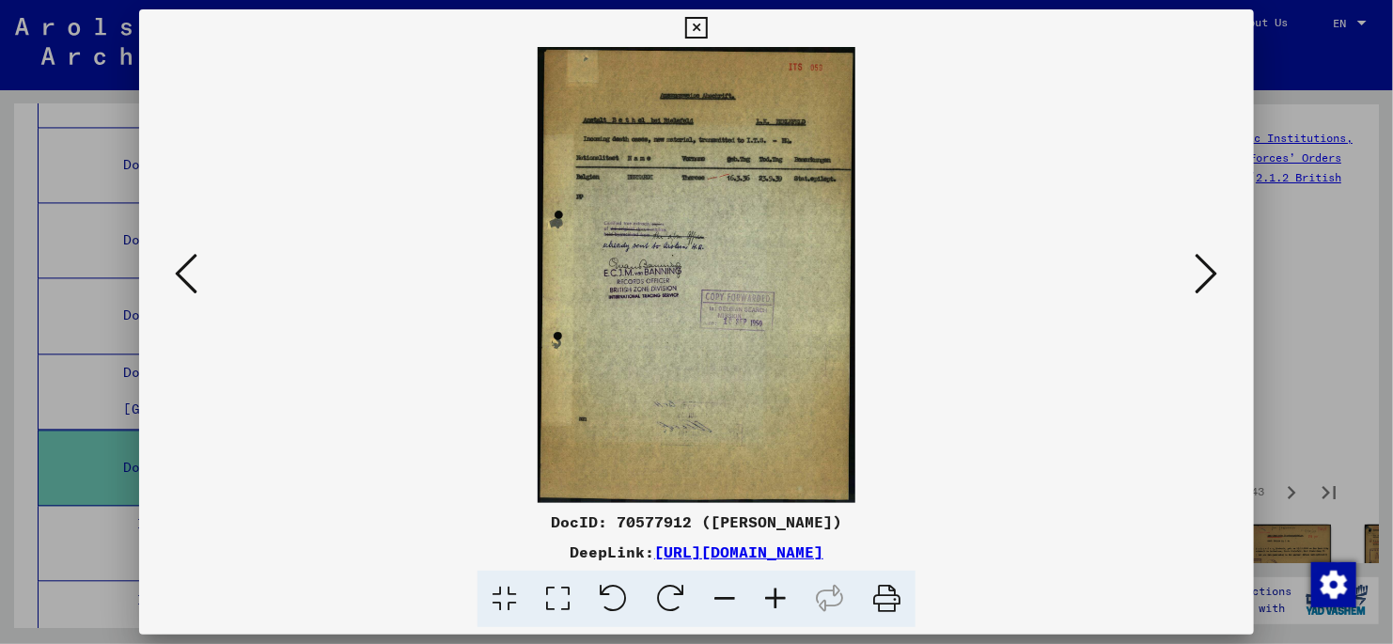
scroll to position [0, 0]
click at [1207, 276] on icon at bounding box center [1207, 273] width 23 height 45
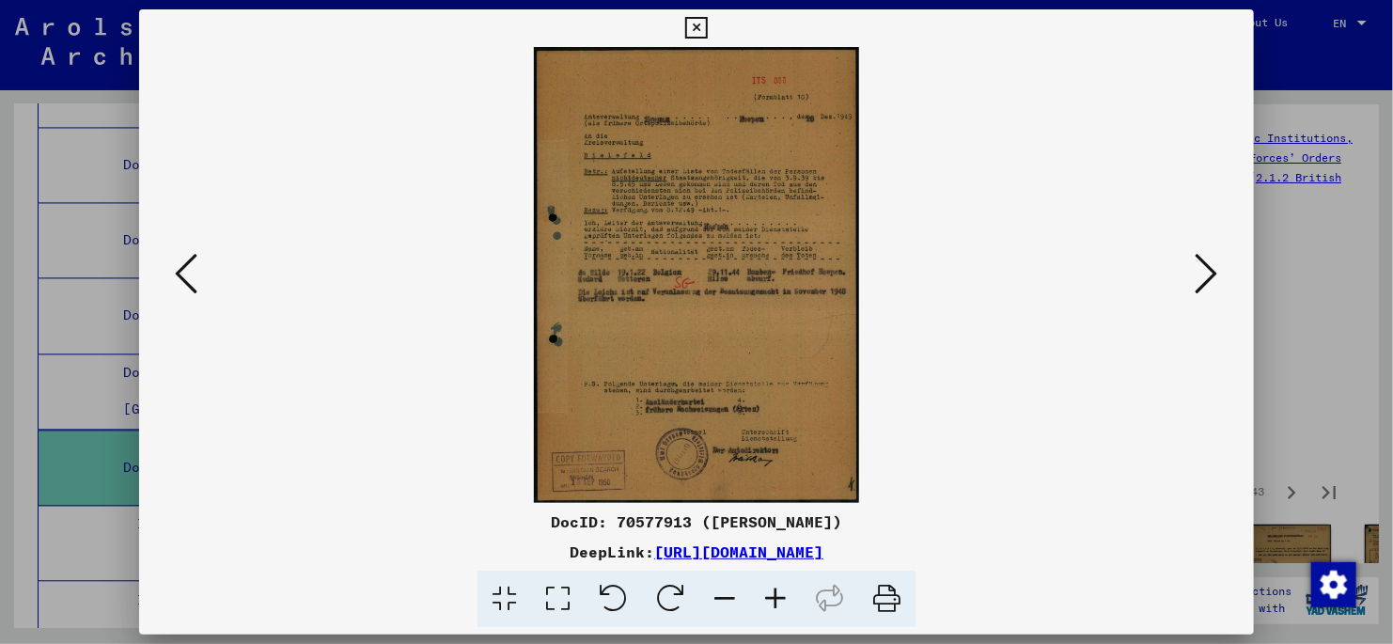
click at [558, 603] on icon at bounding box center [558, 599] width 54 height 57
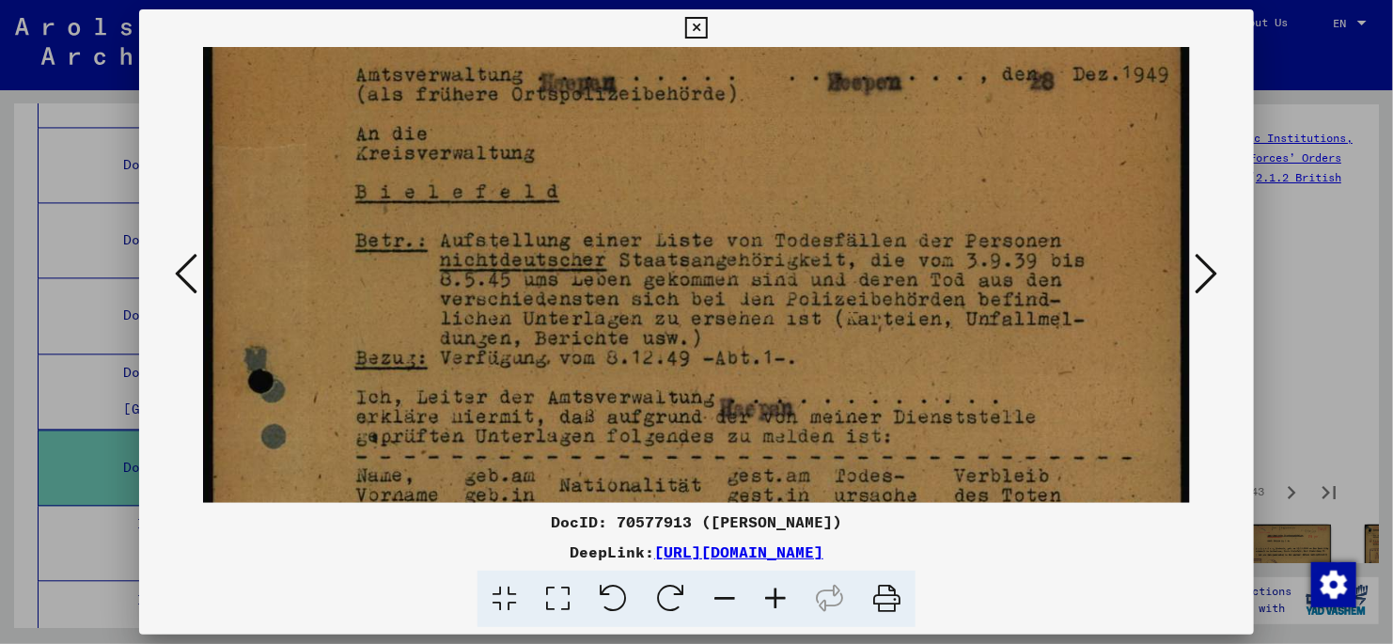
scroll to position [209, 0]
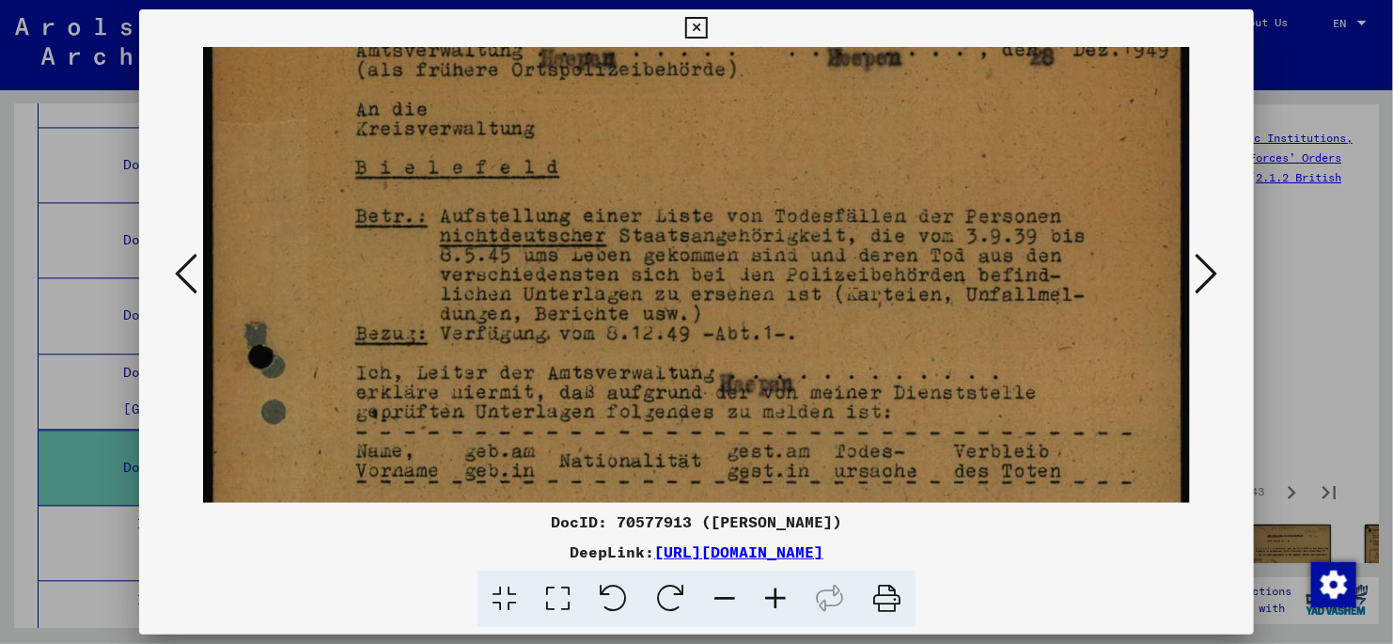
drag, startPoint x: 299, startPoint y: 437, endPoint x: 265, endPoint y: 227, distance: 213.3
click at [265, 227] on img at bounding box center [696, 531] width 987 height 1387
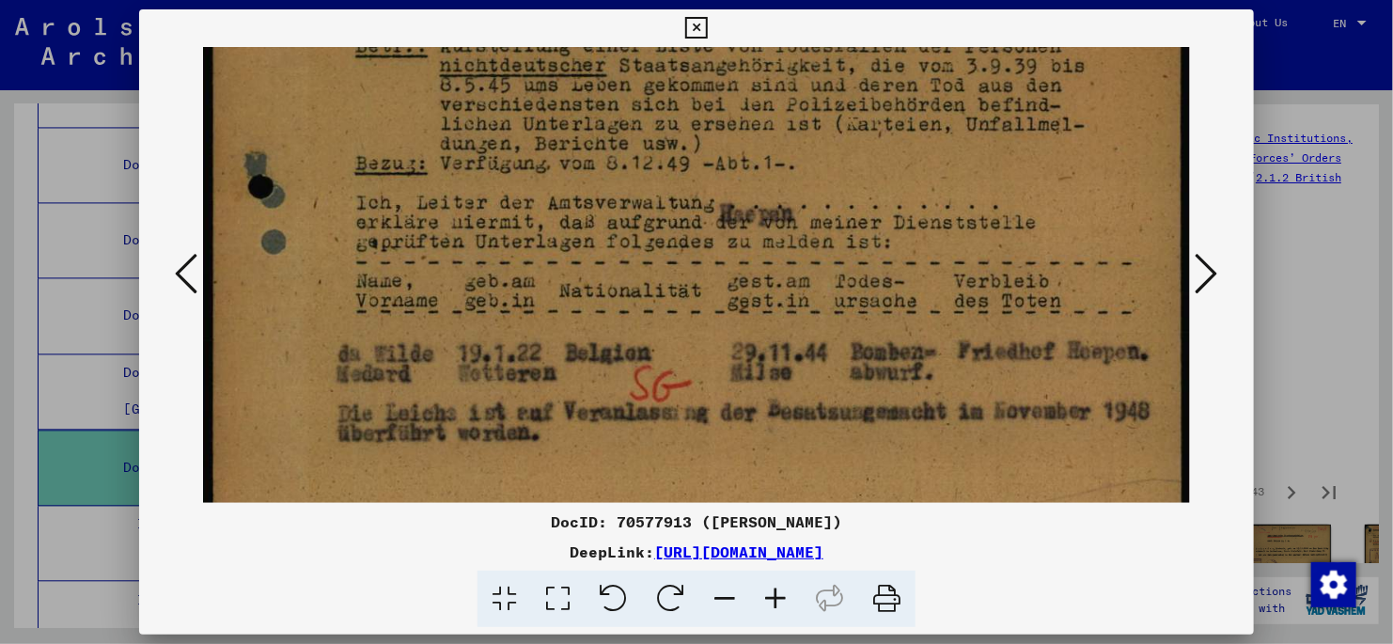
scroll to position [403, 0]
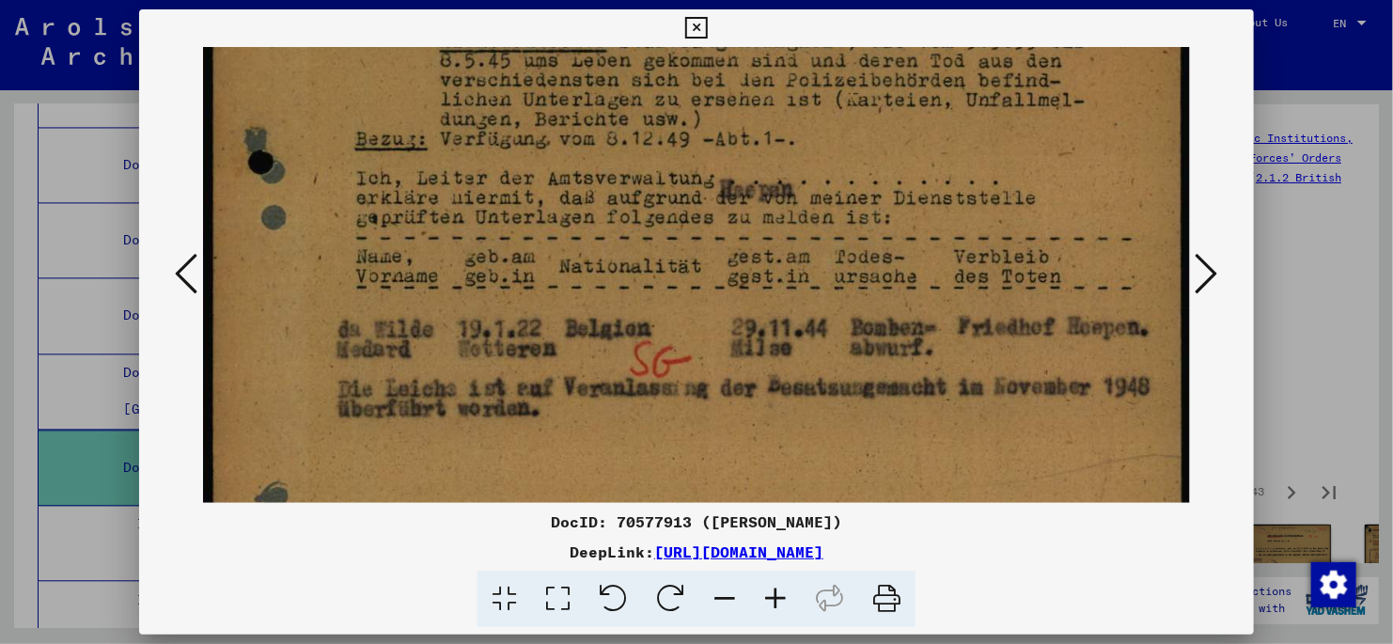
drag, startPoint x: 320, startPoint y: 432, endPoint x: 309, endPoint y: 237, distance: 195.8
click at [309, 237] on img at bounding box center [696, 337] width 987 height 1387
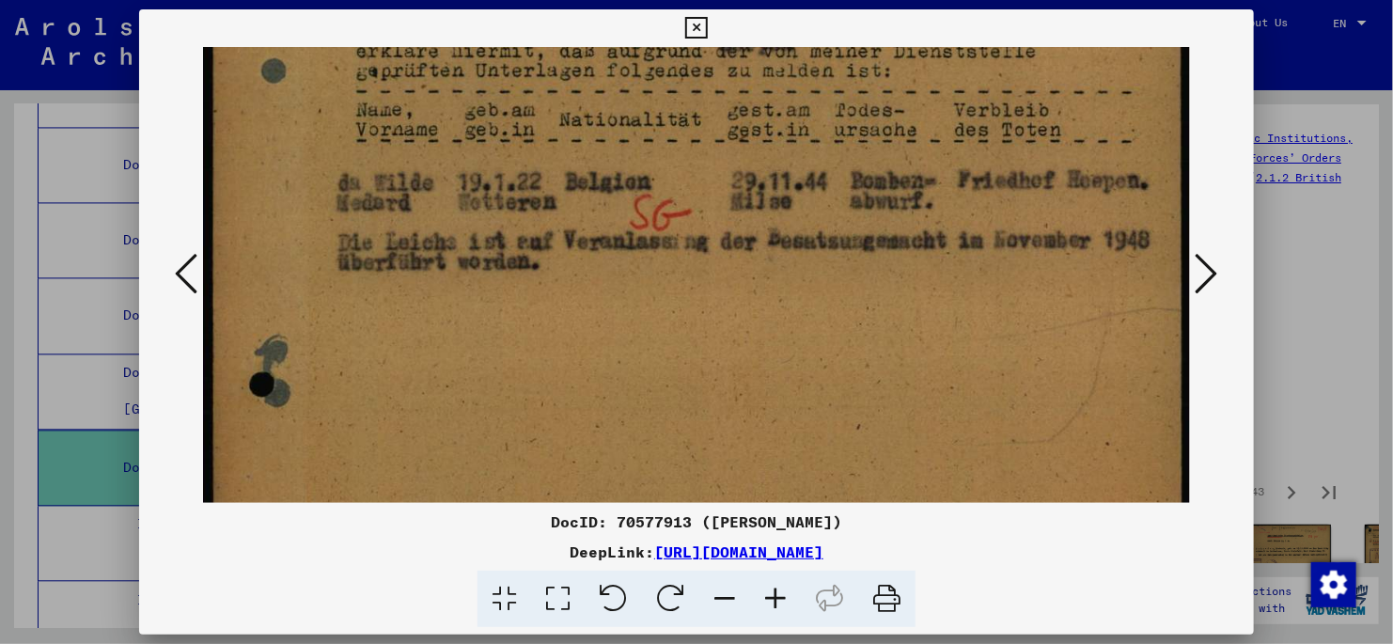
drag, startPoint x: 1075, startPoint y: 438, endPoint x: 1069, endPoint y: 293, distance: 144.9
click at [1069, 293] on img at bounding box center [696, 190] width 987 height 1387
click at [1211, 274] on icon at bounding box center [1207, 273] width 23 height 45
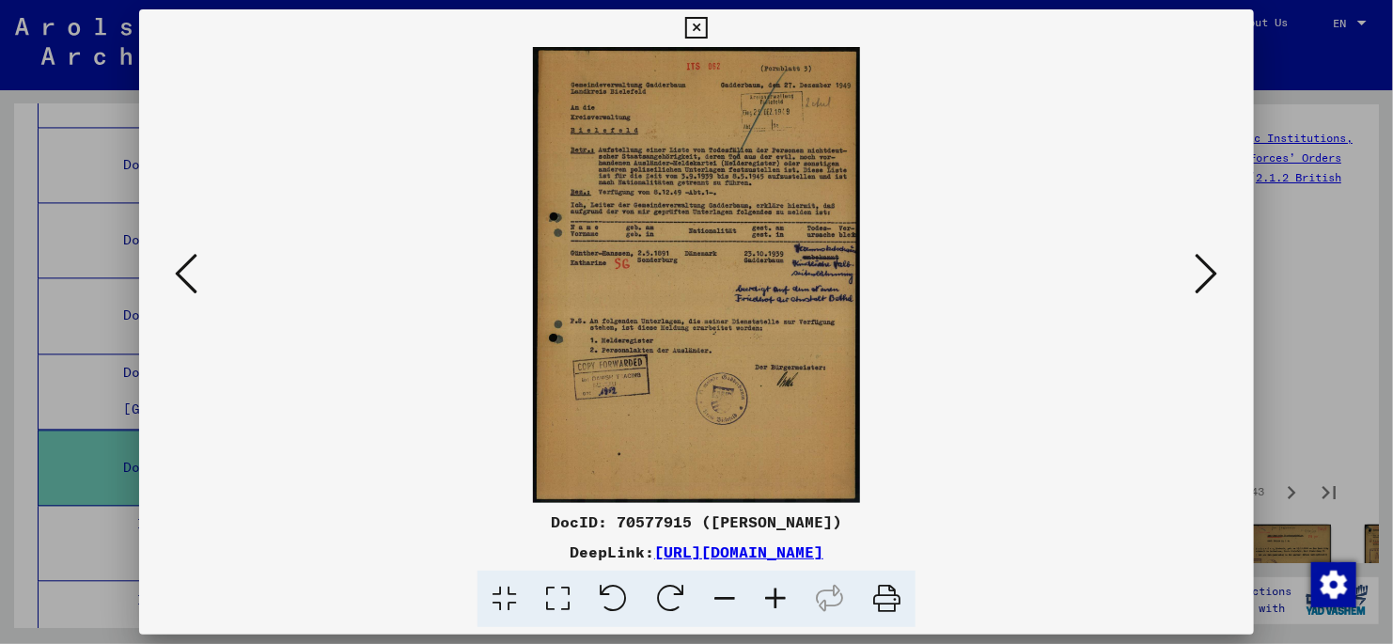
scroll to position [0, 0]
click at [551, 599] on icon at bounding box center [558, 599] width 54 height 57
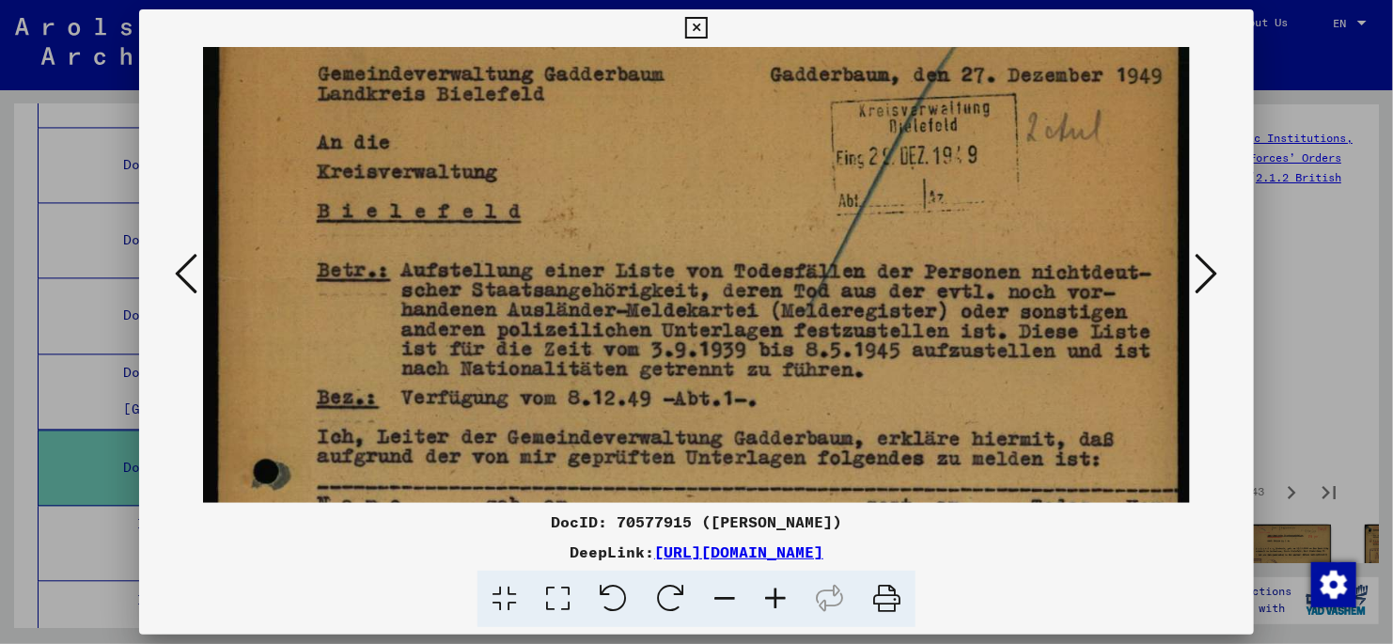
scroll to position [157, 0]
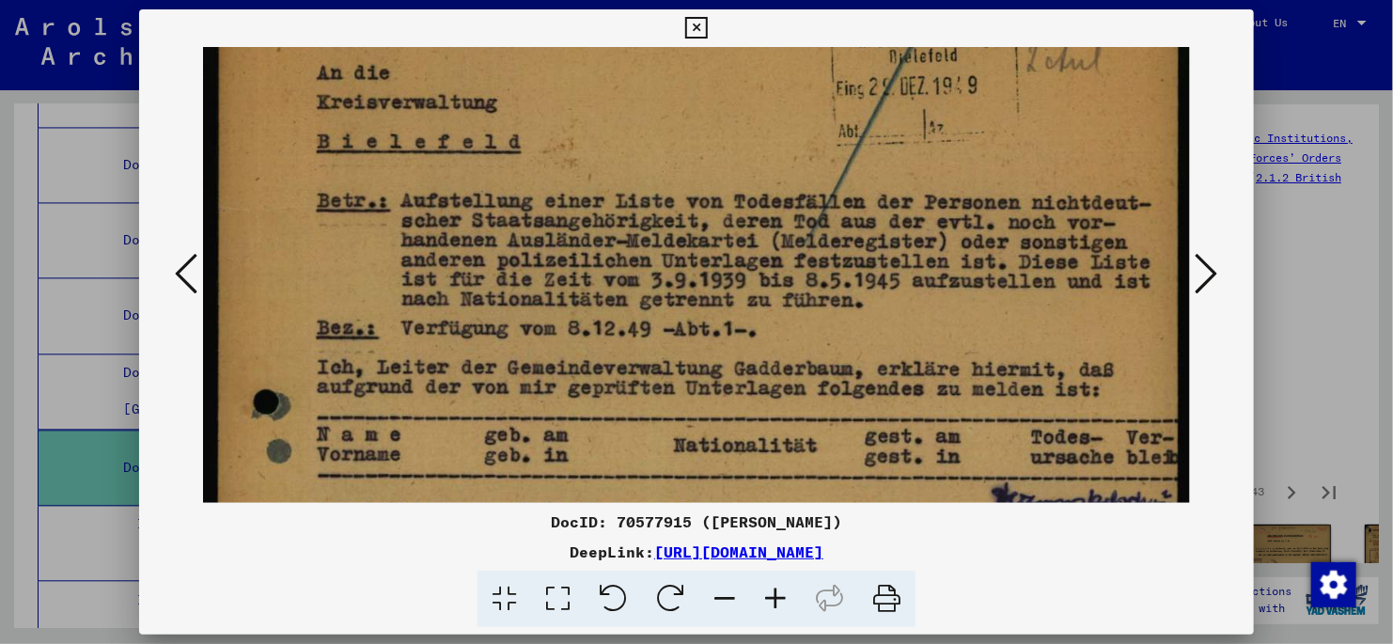
drag, startPoint x: 812, startPoint y: 385, endPoint x: 824, endPoint y: 274, distance: 112.4
click at [823, 274] on img at bounding box center [696, 578] width 987 height 1377
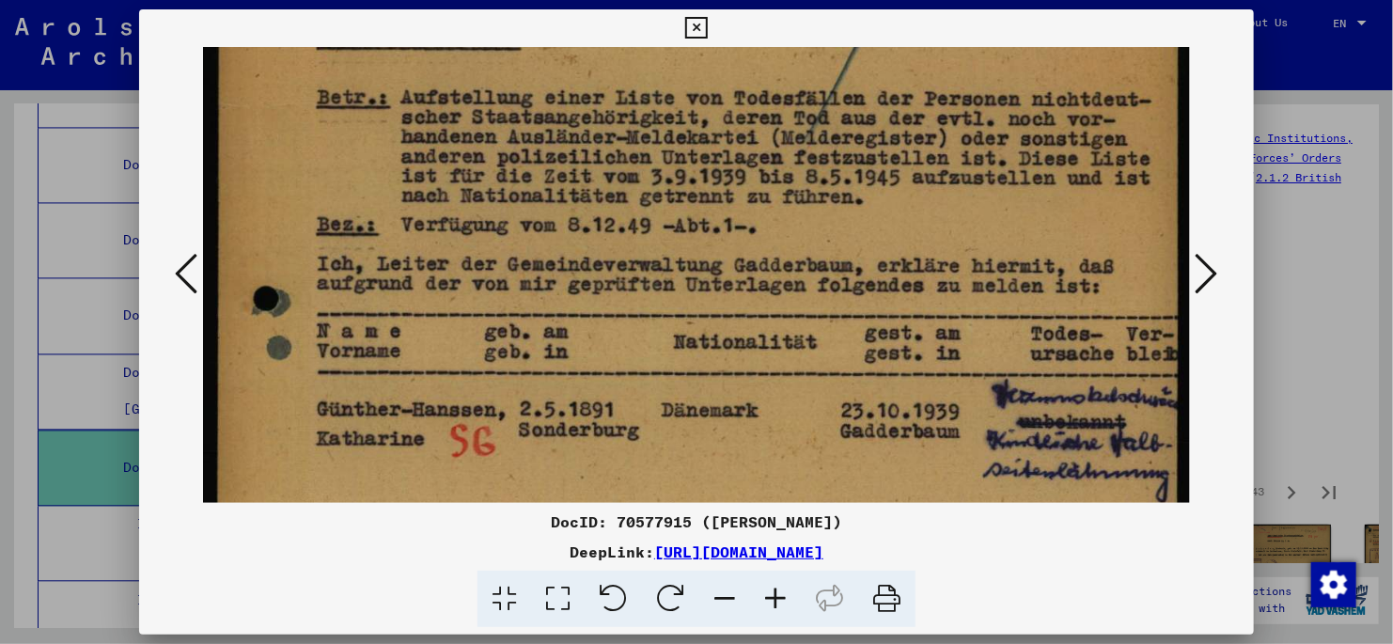
scroll to position [322, 0]
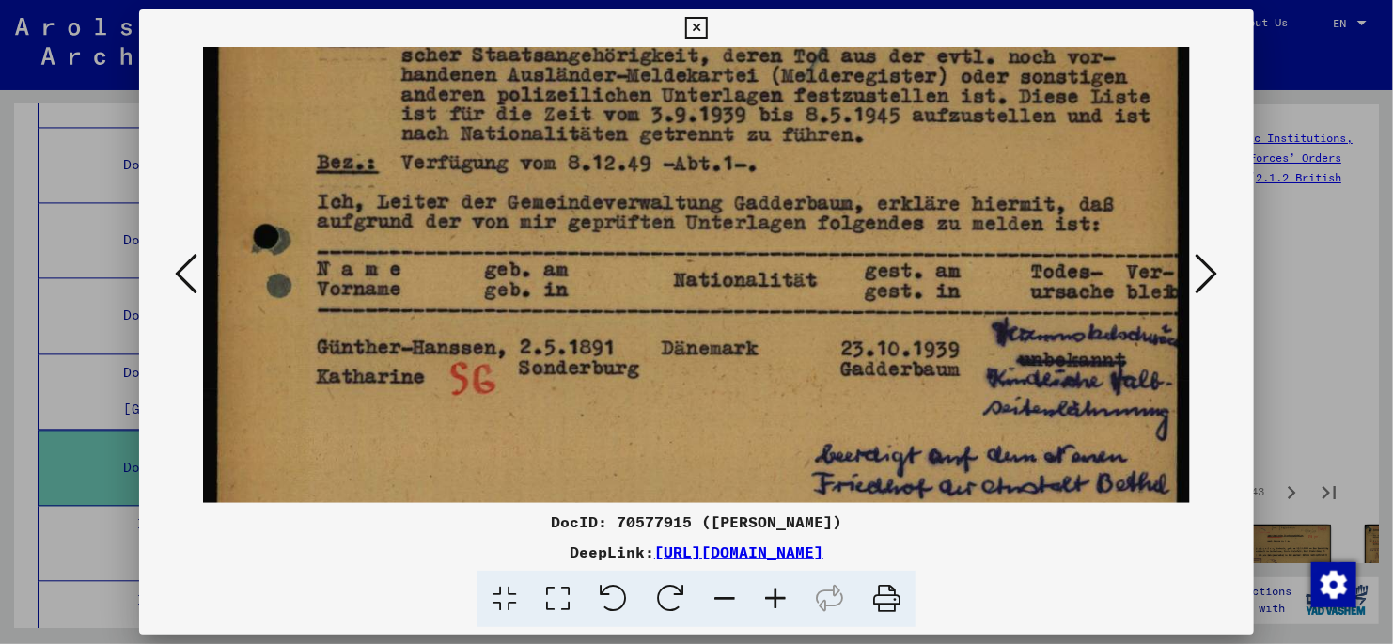
drag, startPoint x: 858, startPoint y: 453, endPoint x: 850, endPoint y: 288, distance: 165.7
click at [850, 288] on img at bounding box center [696, 413] width 987 height 1377
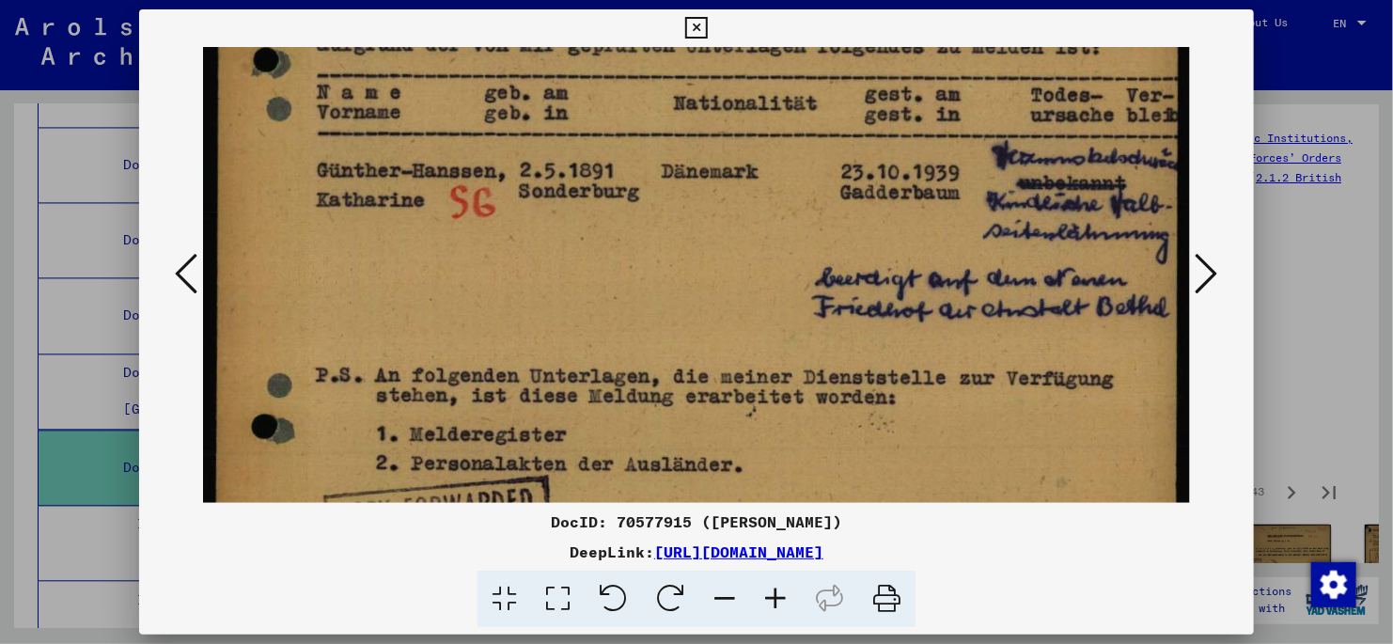
scroll to position [539, 0]
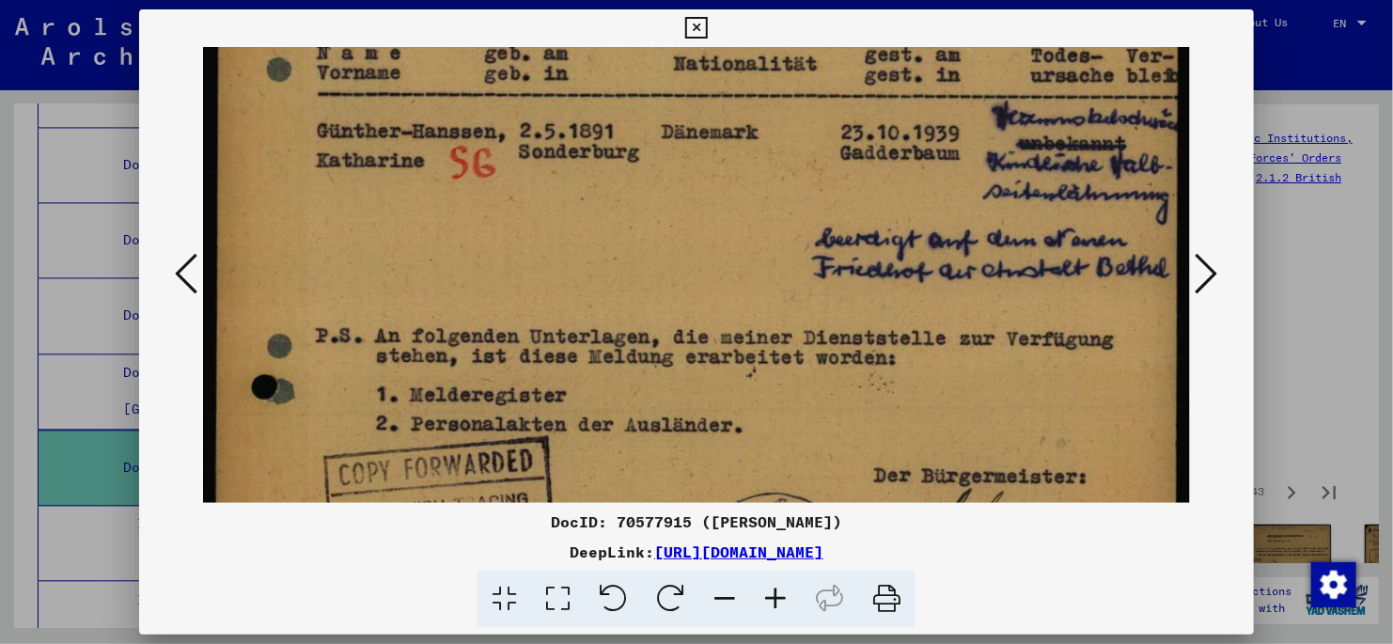
drag, startPoint x: 688, startPoint y: 395, endPoint x: 690, endPoint y: 236, distance: 158.9
click at [690, 236] on img at bounding box center [696, 196] width 987 height 1377
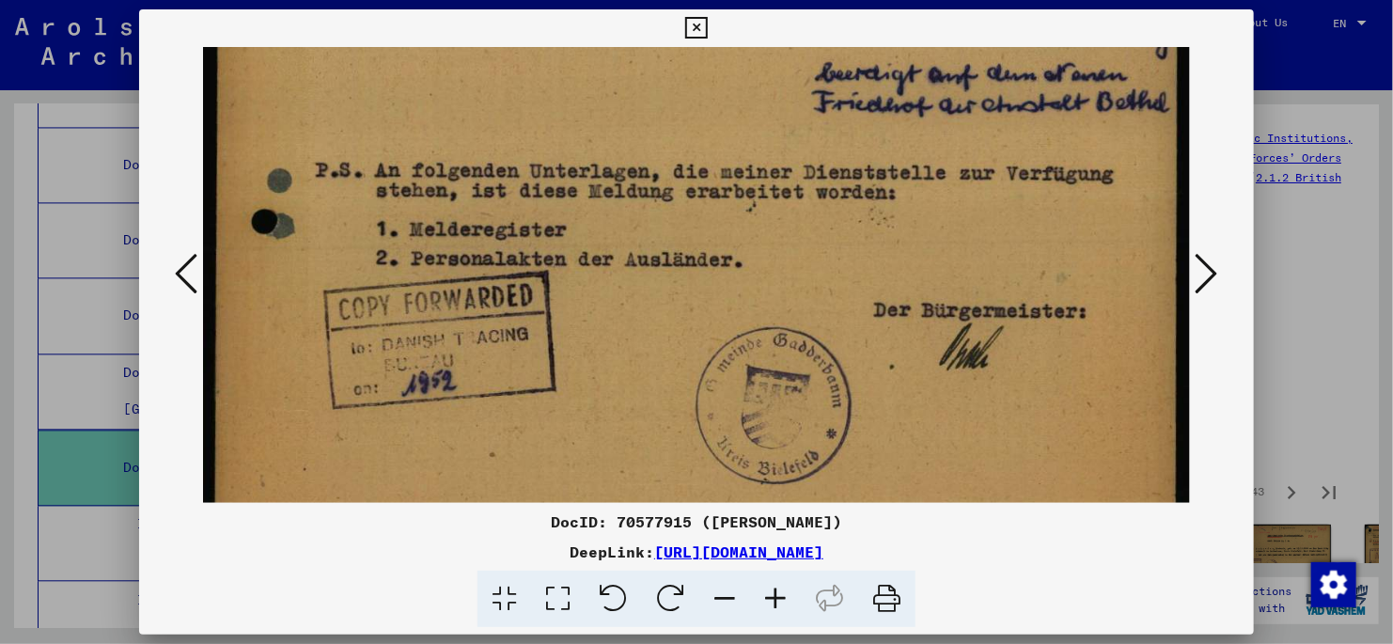
scroll to position [707, 0]
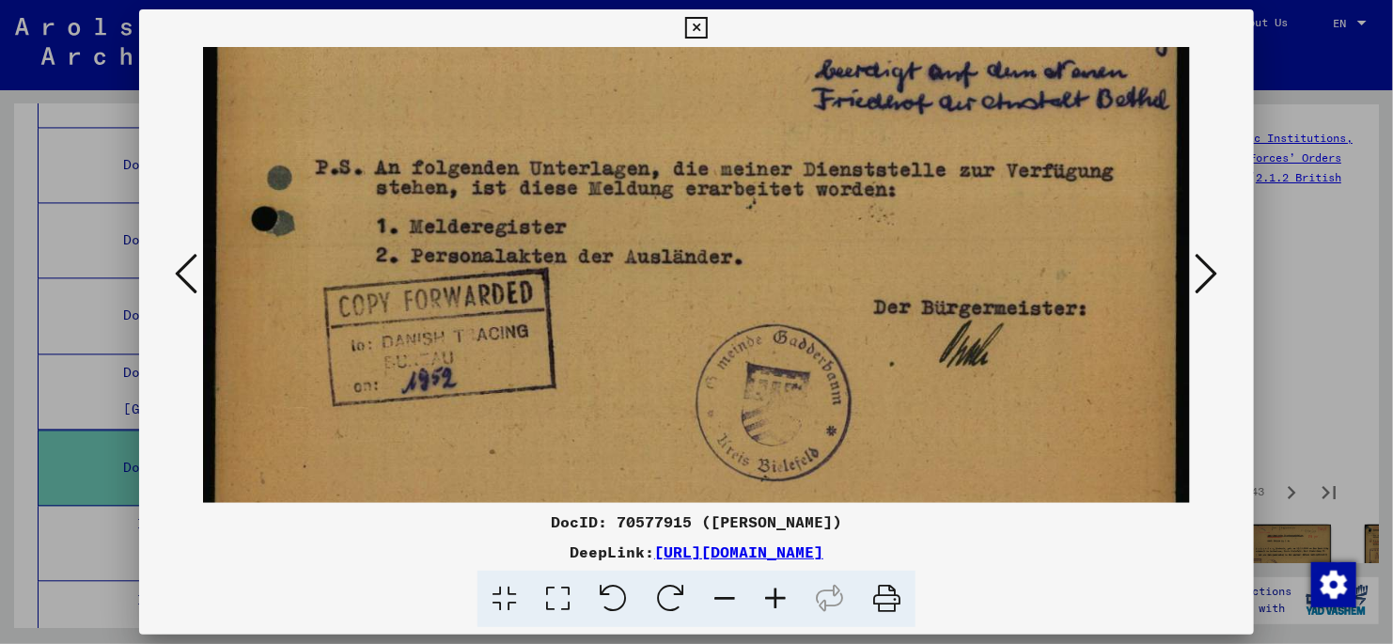
drag, startPoint x: 928, startPoint y: 427, endPoint x: 924, endPoint y: 259, distance: 168.3
click at [924, 259] on img at bounding box center [696, 28] width 987 height 1377
click at [1211, 273] on icon at bounding box center [1207, 273] width 23 height 45
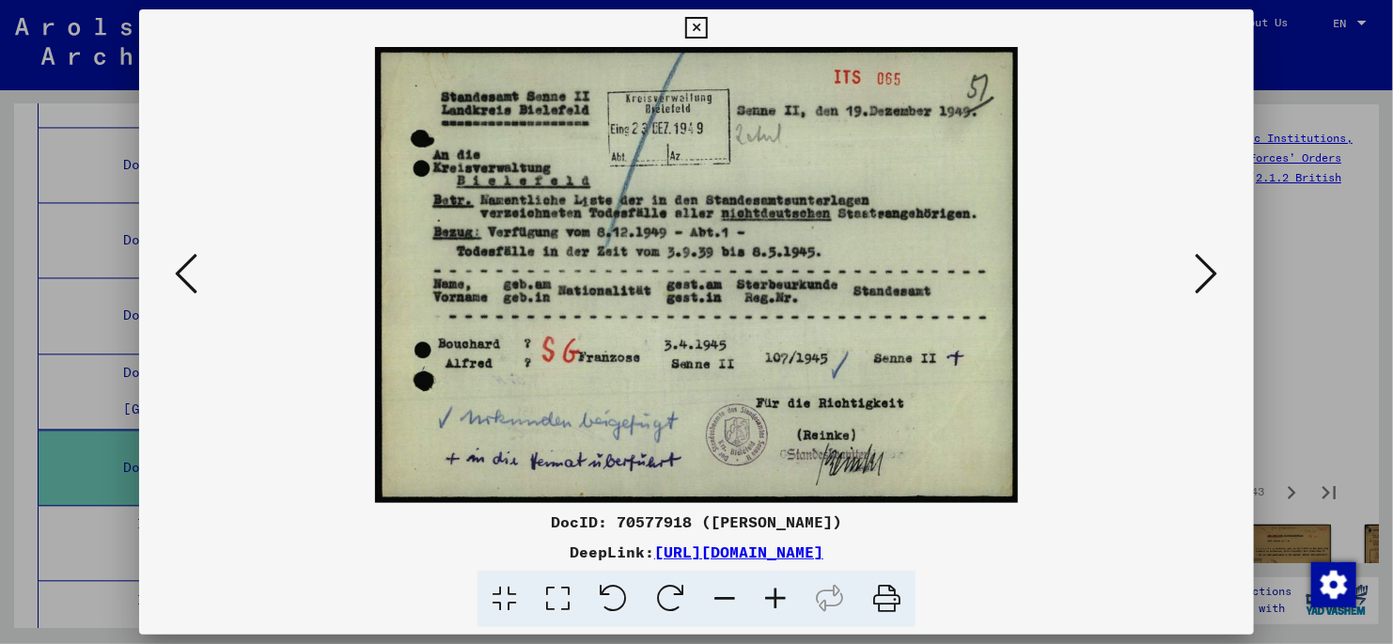
scroll to position [0, 0]
click at [559, 604] on icon at bounding box center [558, 599] width 54 height 57
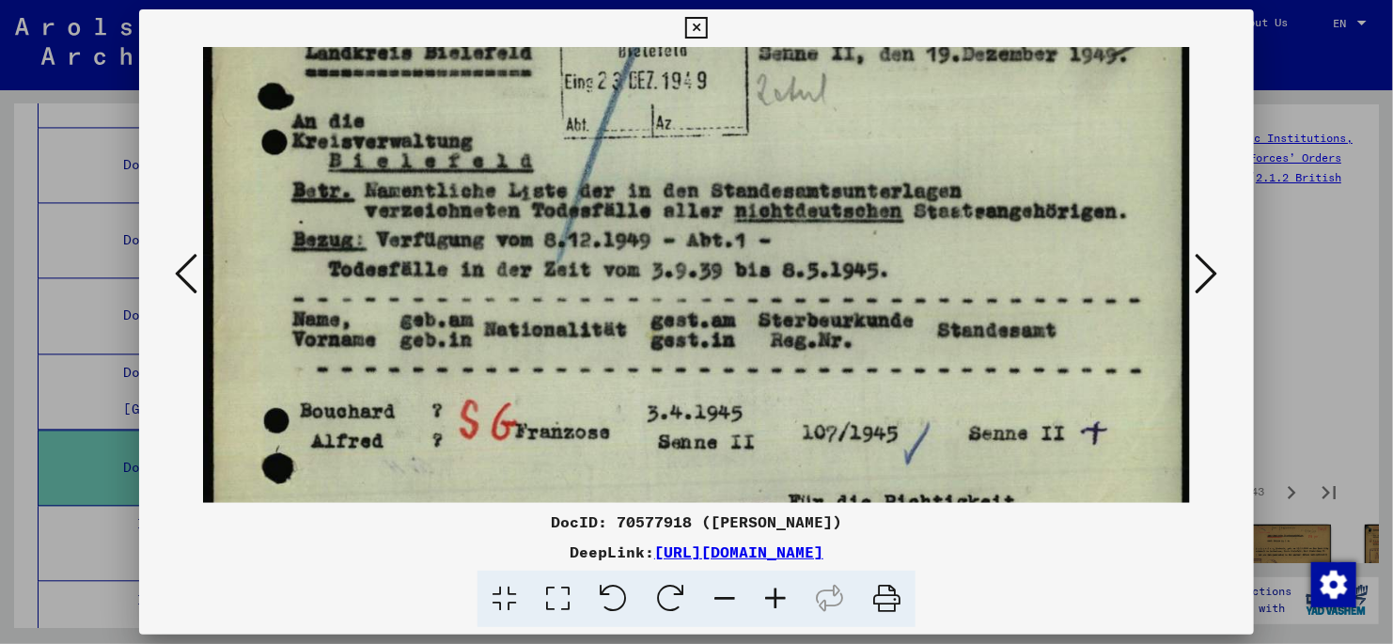
scroll to position [108, 0]
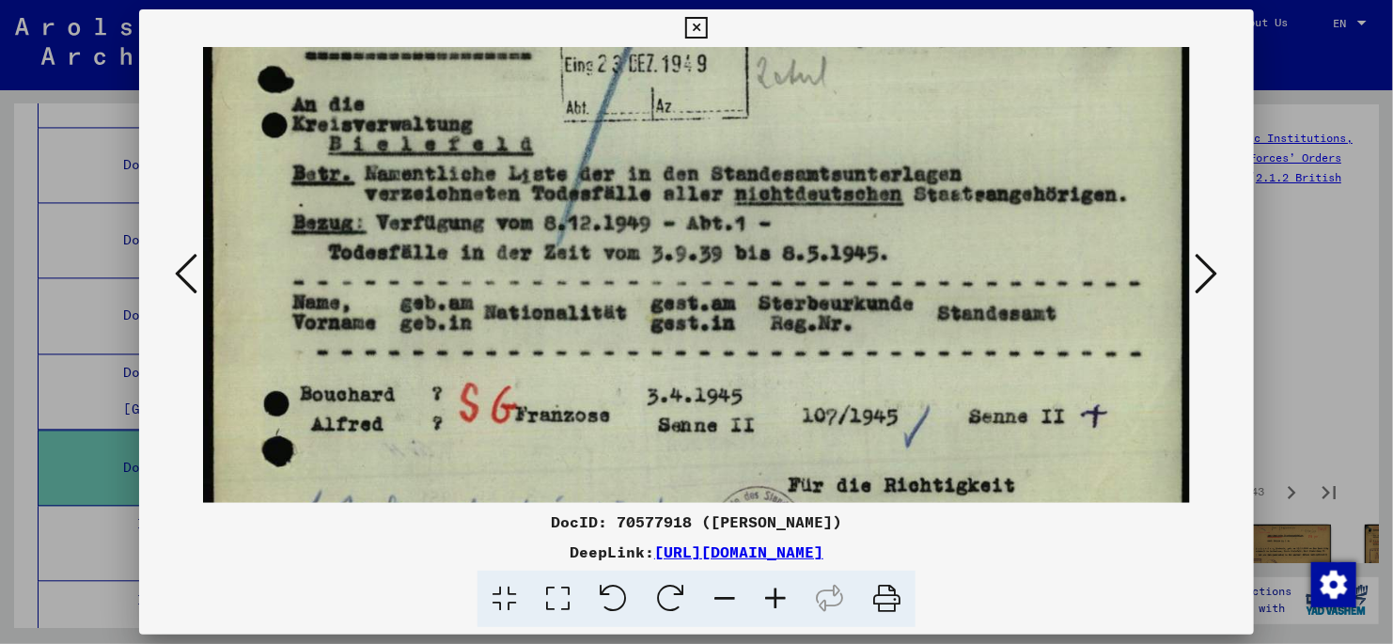
drag, startPoint x: 879, startPoint y: 442, endPoint x: 876, endPoint y: 327, distance: 114.7
click at [876, 327] on img at bounding box center [696, 288] width 987 height 699
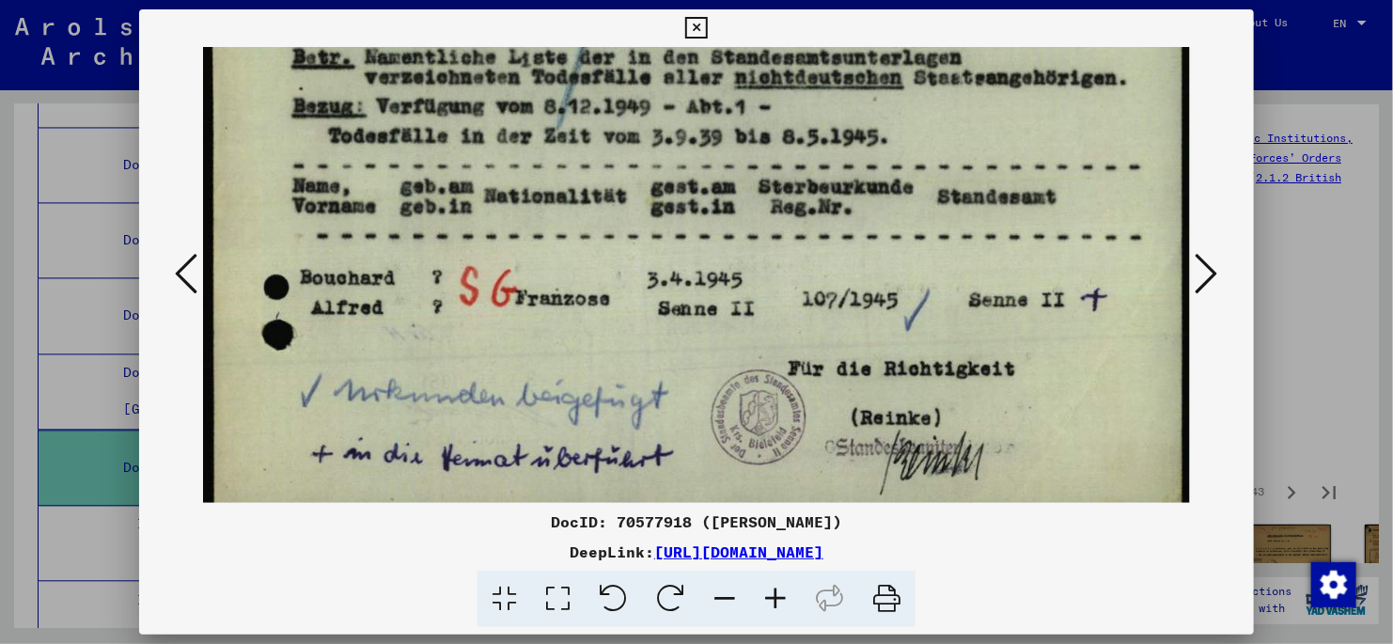
scroll to position [231, 0]
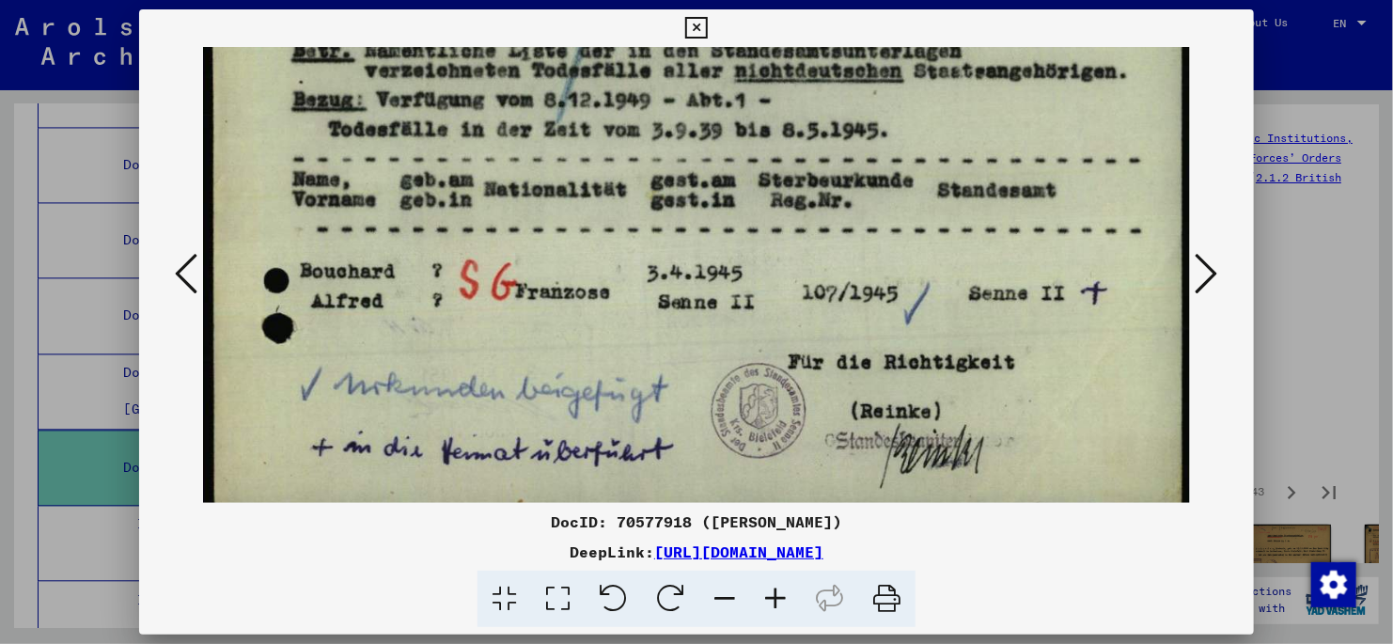
drag, startPoint x: 1044, startPoint y: 480, endPoint x: 1040, endPoint y: 348, distance: 132.6
click at [1040, 348] on img at bounding box center [696, 165] width 987 height 699
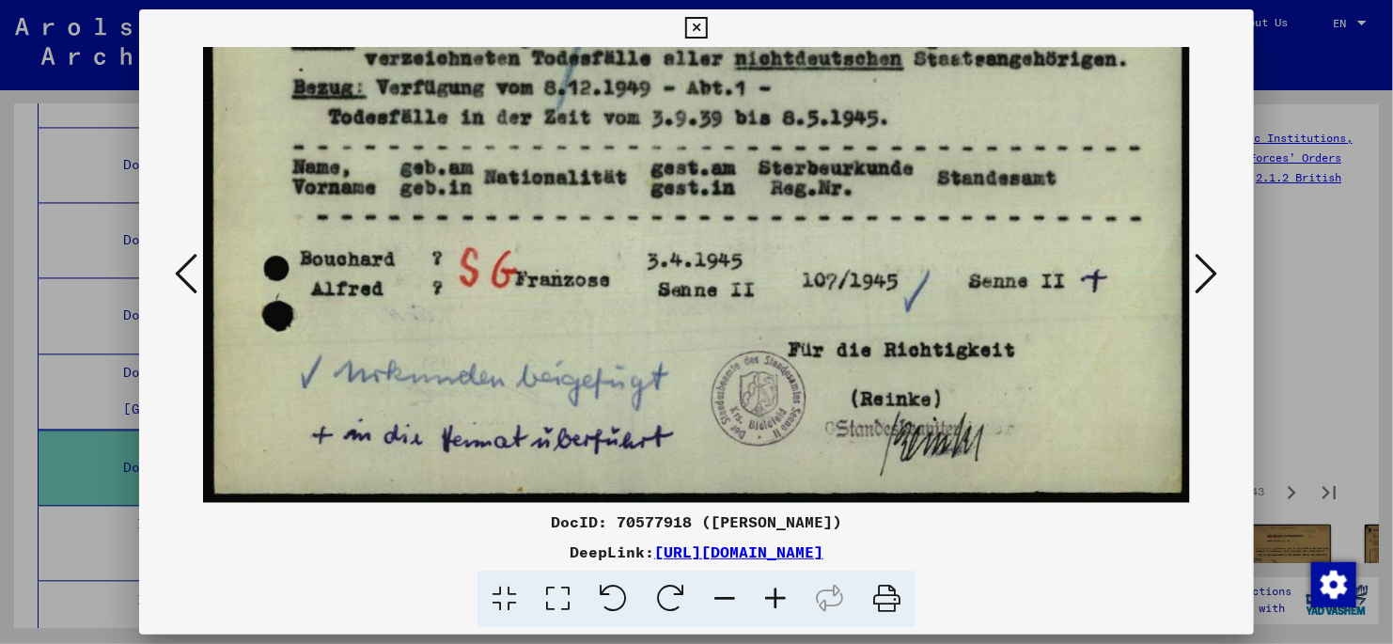
drag, startPoint x: 1029, startPoint y: 460, endPoint x: 1031, endPoint y: 342, distance: 117.5
click at [1031, 342] on img at bounding box center [696, 153] width 987 height 699
click at [1211, 275] on icon at bounding box center [1207, 273] width 23 height 45
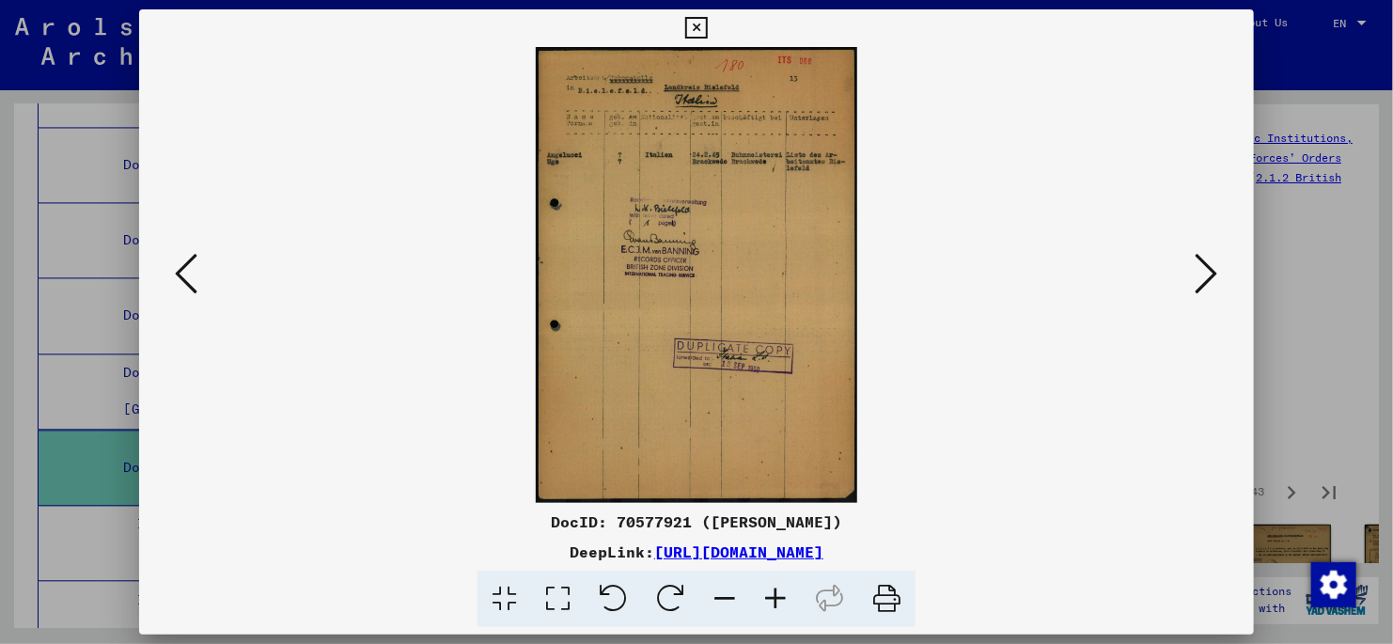
scroll to position [0, 0]
click at [1202, 274] on icon at bounding box center [1207, 273] width 23 height 45
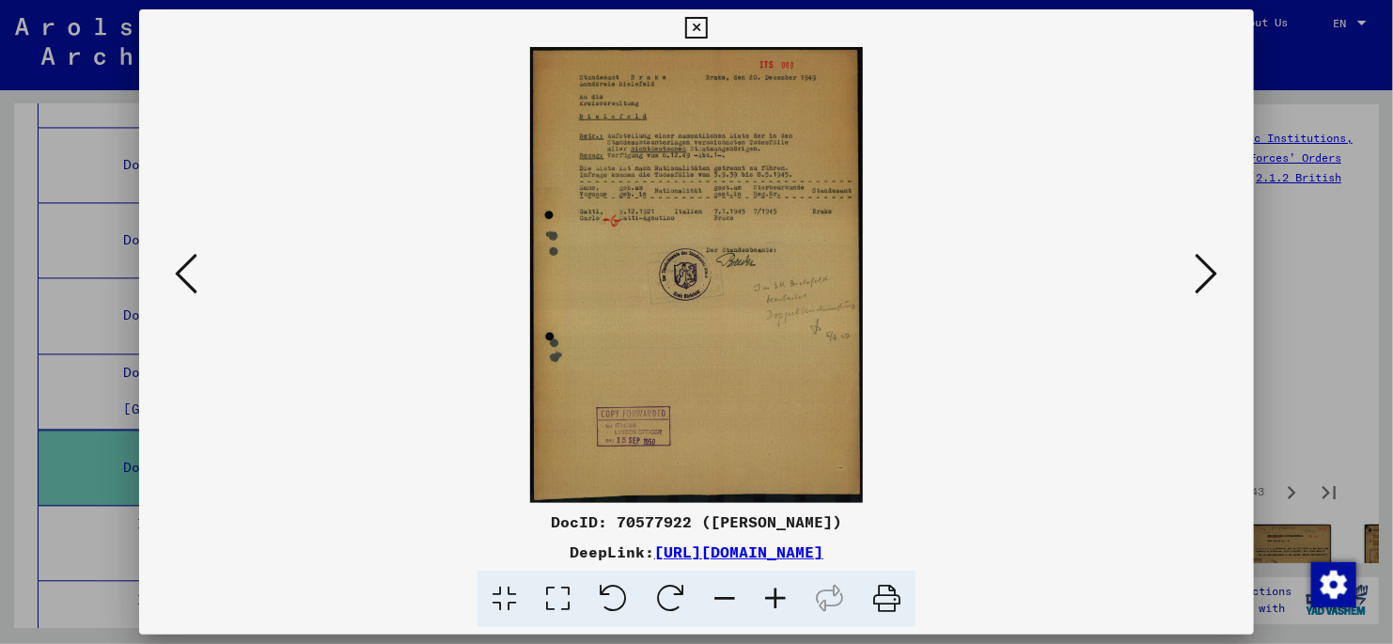
click at [561, 602] on icon at bounding box center [558, 599] width 54 height 57
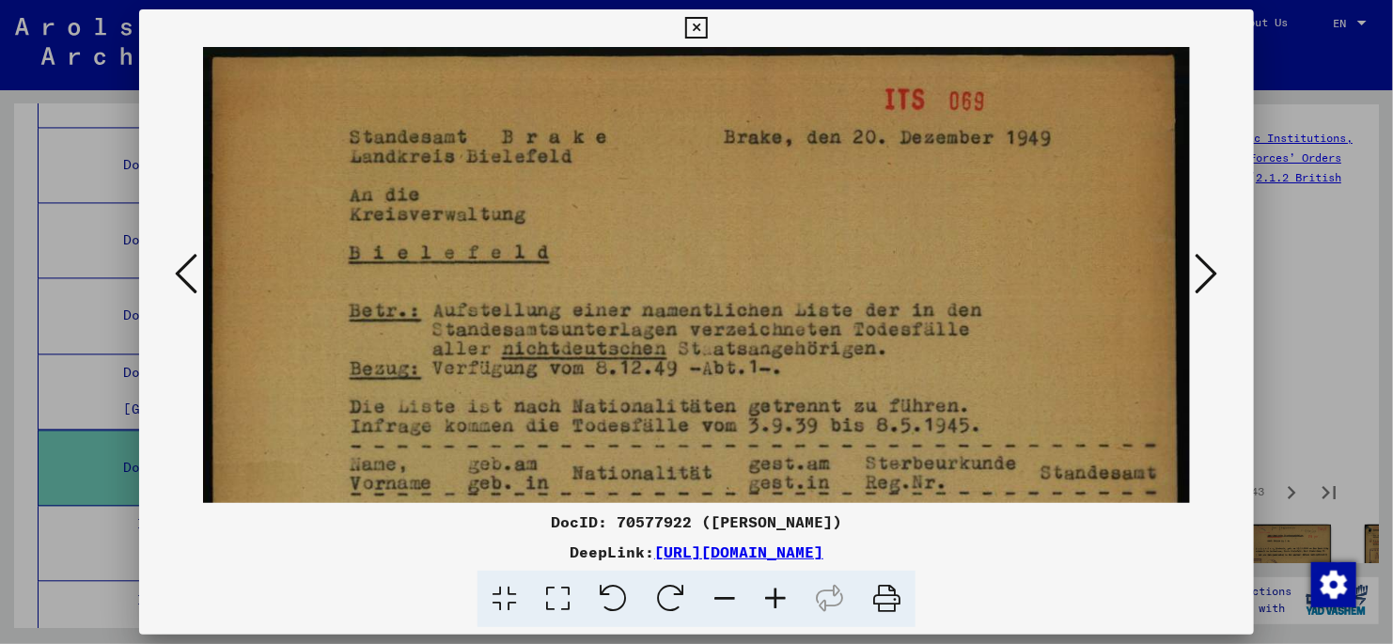
scroll to position [159, 0]
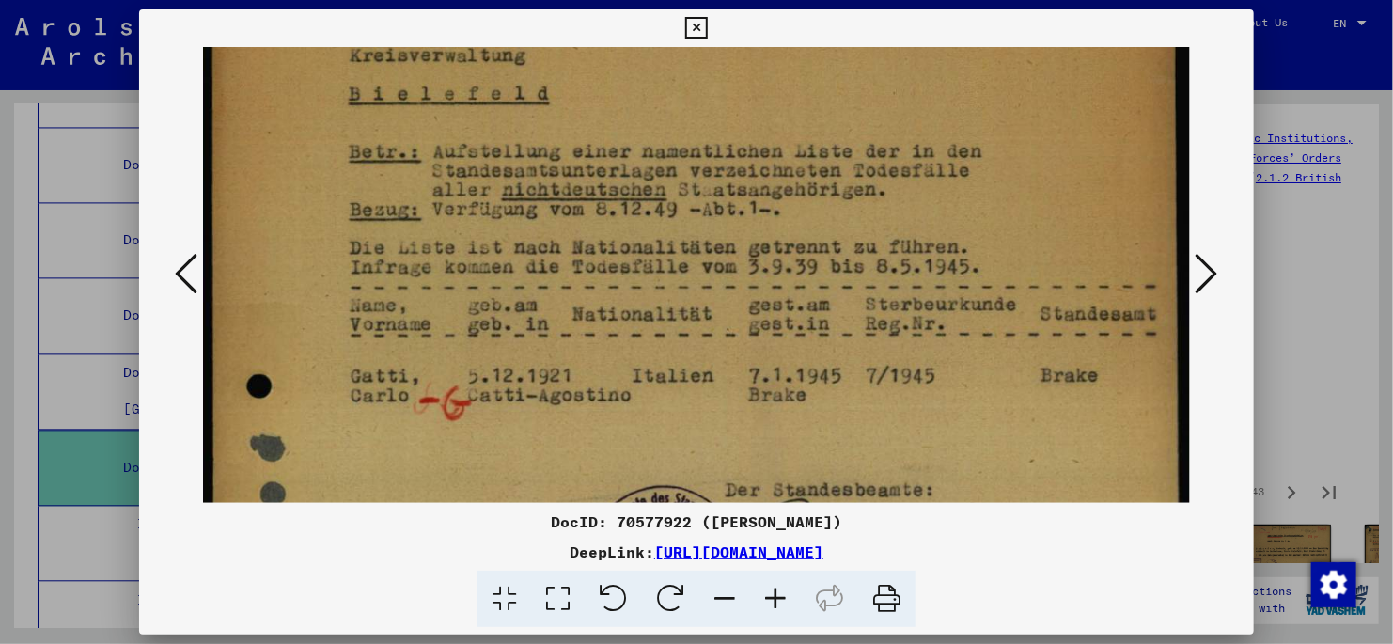
drag, startPoint x: 561, startPoint y: 449, endPoint x: 523, endPoint y: 289, distance: 165.3
click at [523, 289] on img at bounding box center [696, 564] width 987 height 1352
click at [1200, 268] on icon at bounding box center [1207, 273] width 23 height 45
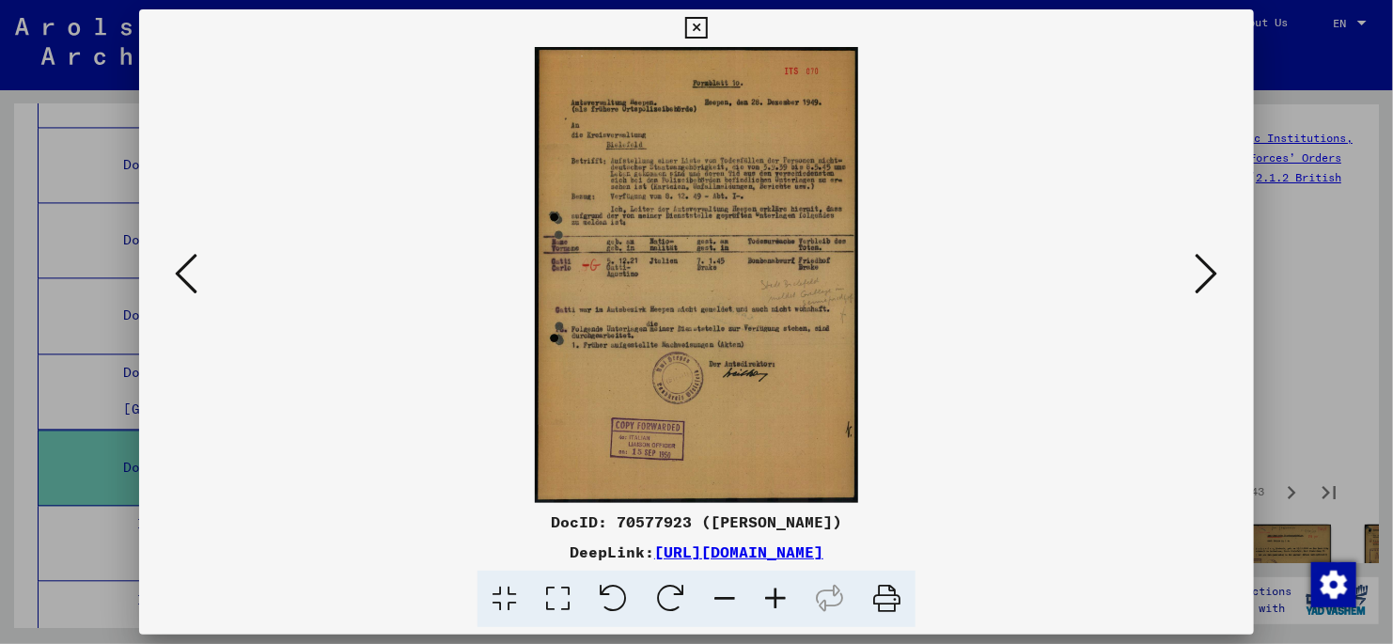
click at [556, 603] on icon at bounding box center [558, 599] width 54 height 57
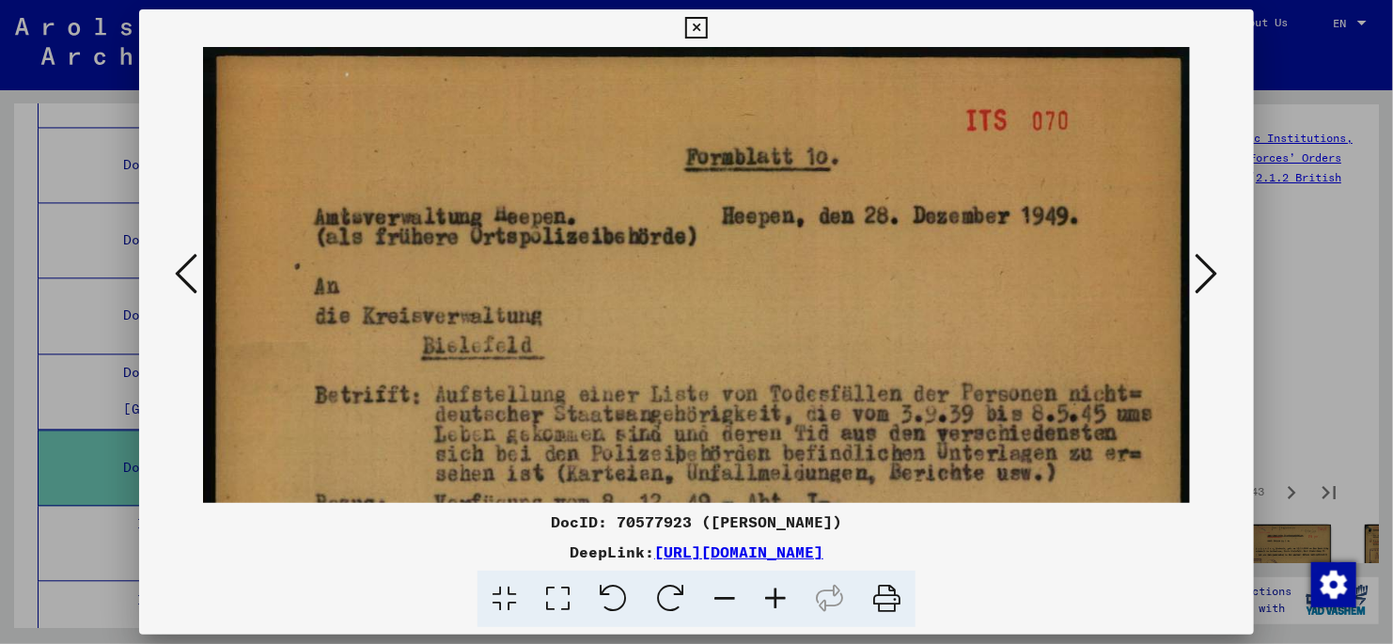
click at [1205, 275] on icon at bounding box center [1207, 273] width 23 height 45
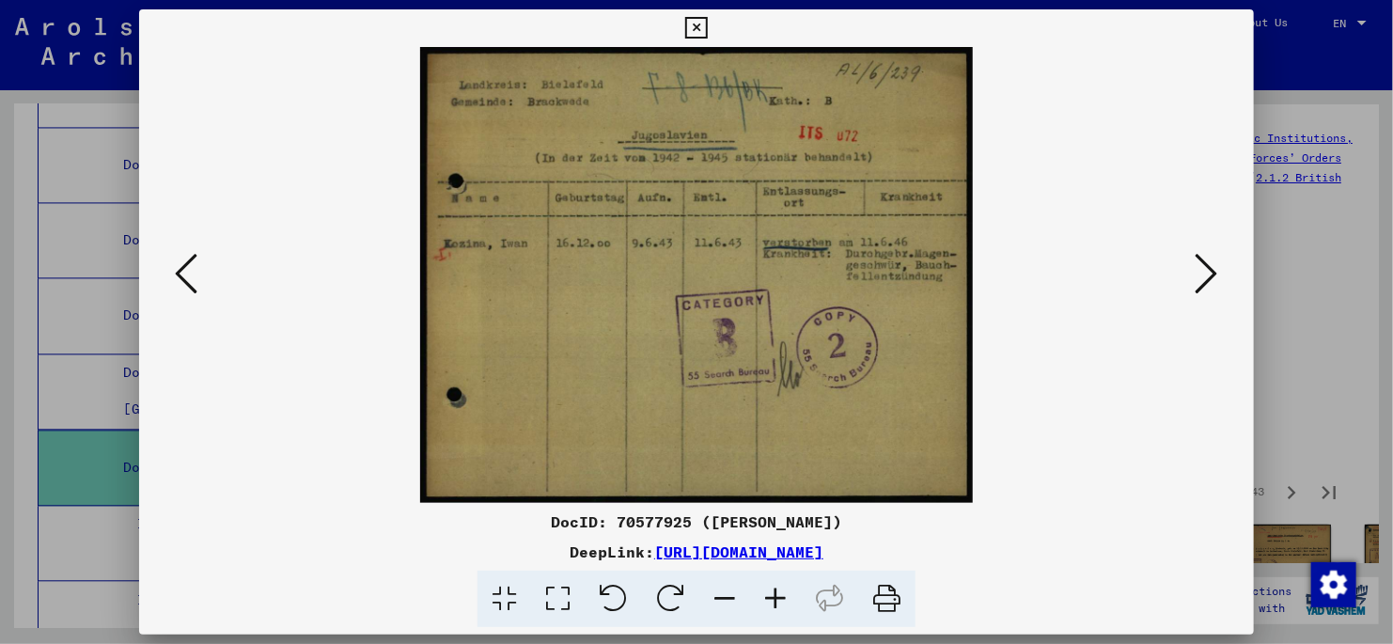
click at [1209, 273] on icon at bounding box center [1207, 273] width 23 height 45
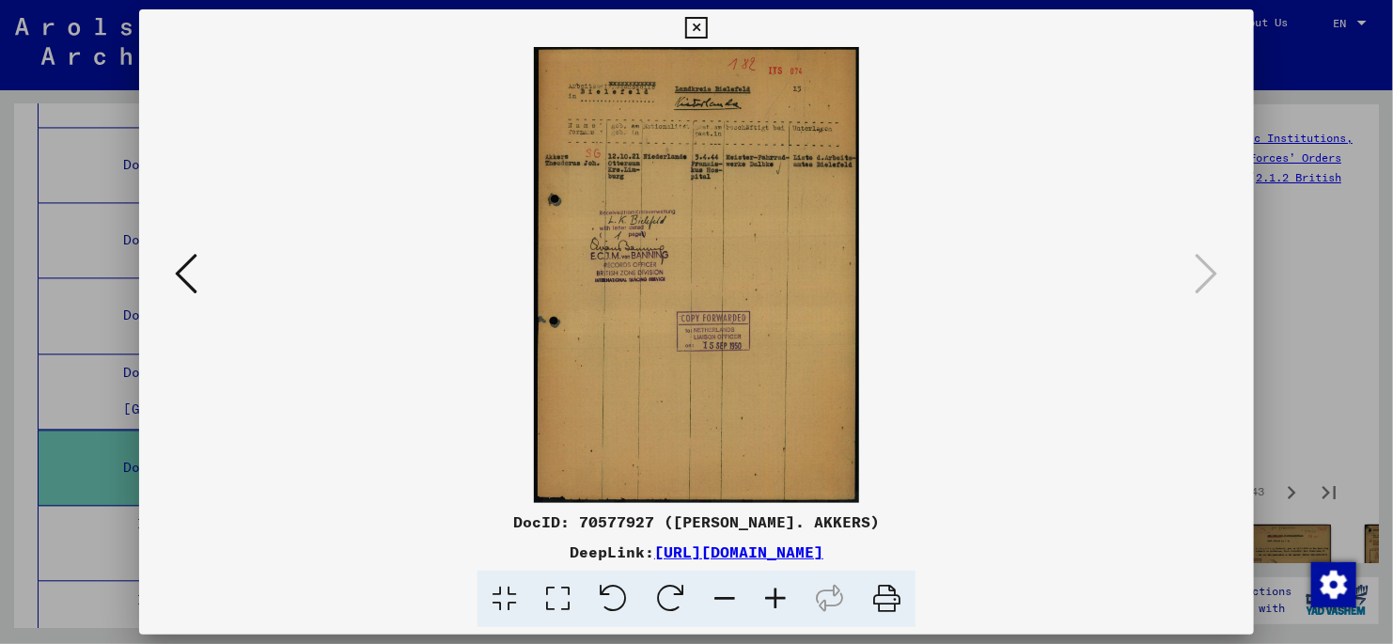
click at [696, 25] on icon at bounding box center [696, 28] width 22 height 23
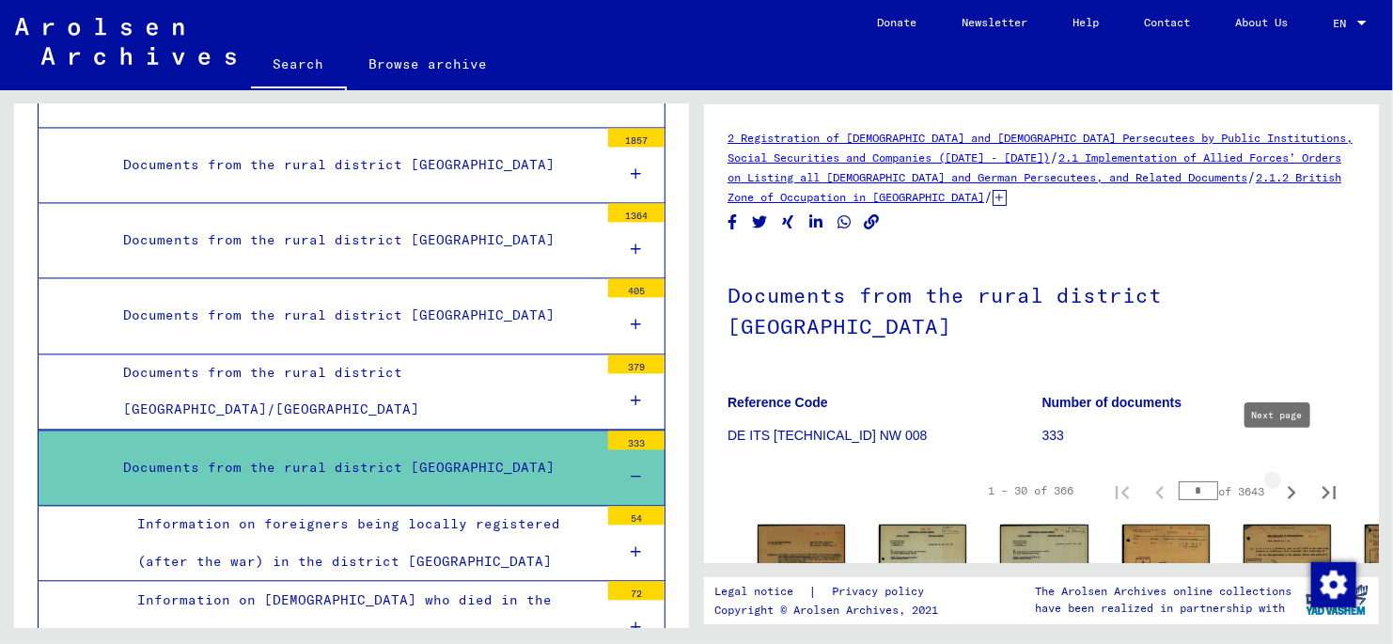
click at [1279, 479] on icon "Next page" at bounding box center [1292, 492] width 26 height 26
type input "*"
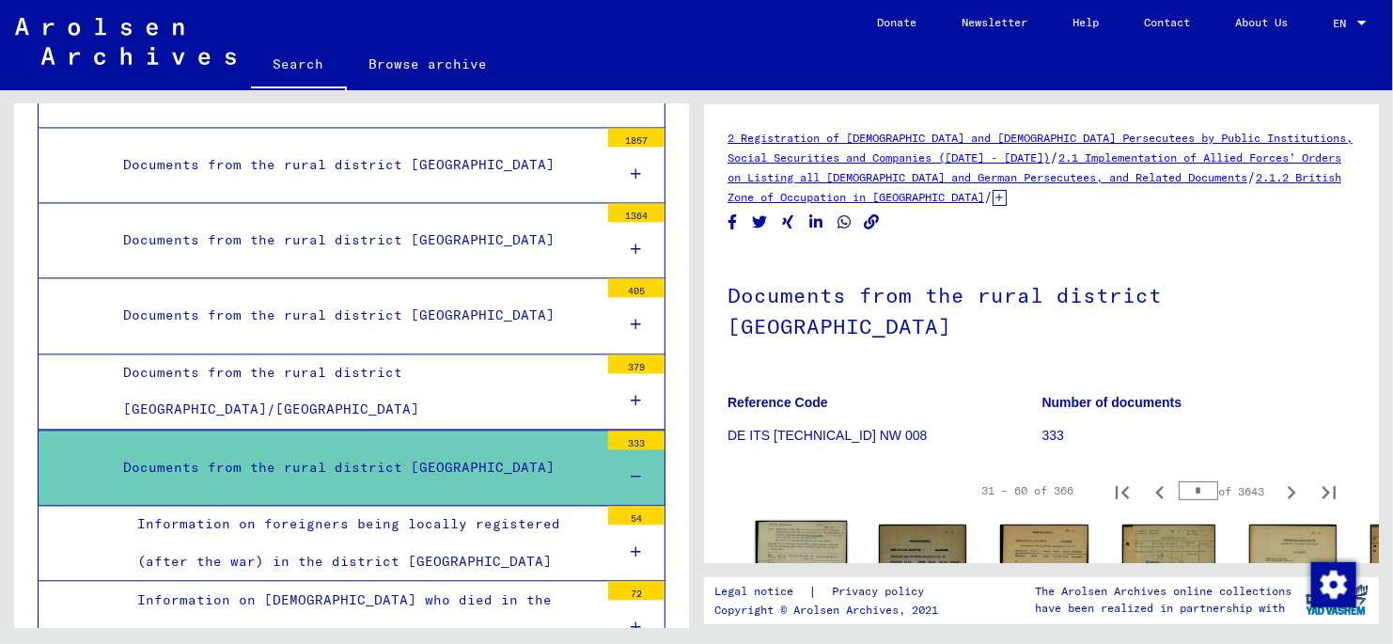
click at [767, 532] on img at bounding box center [802, 582] width 92 height 123
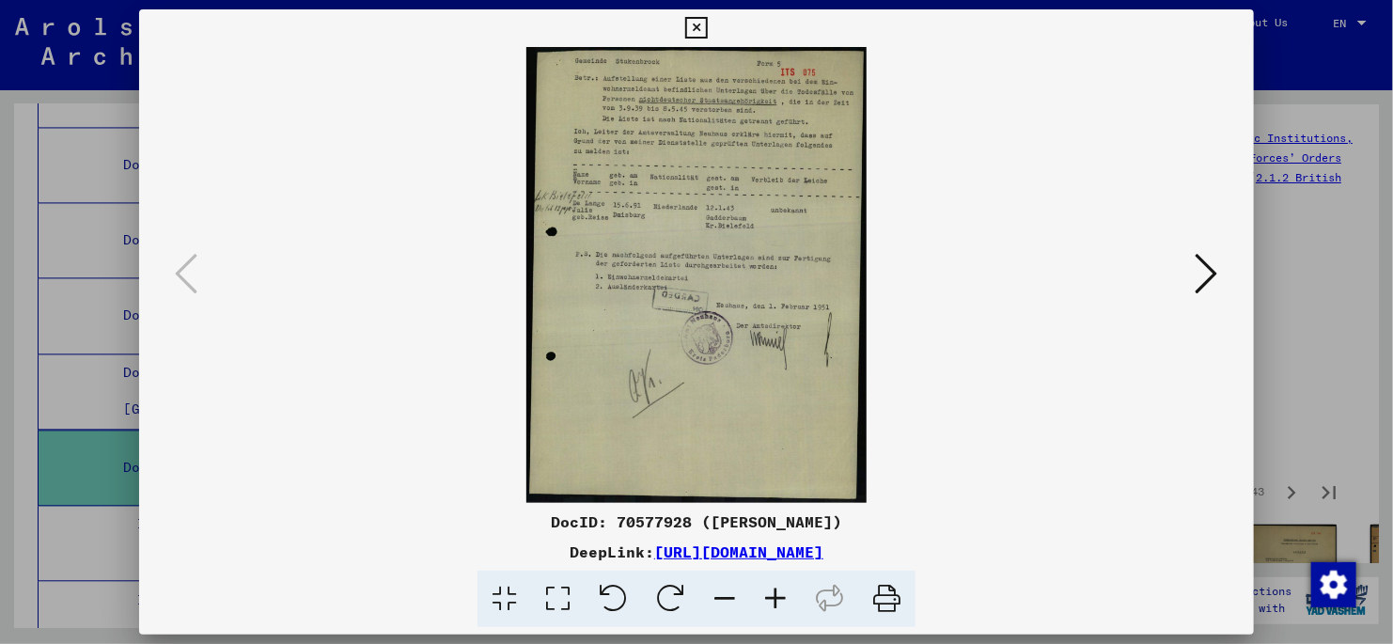
click at [1204, 276] on icon at bounding box center [1207, 273] width 23 height 45
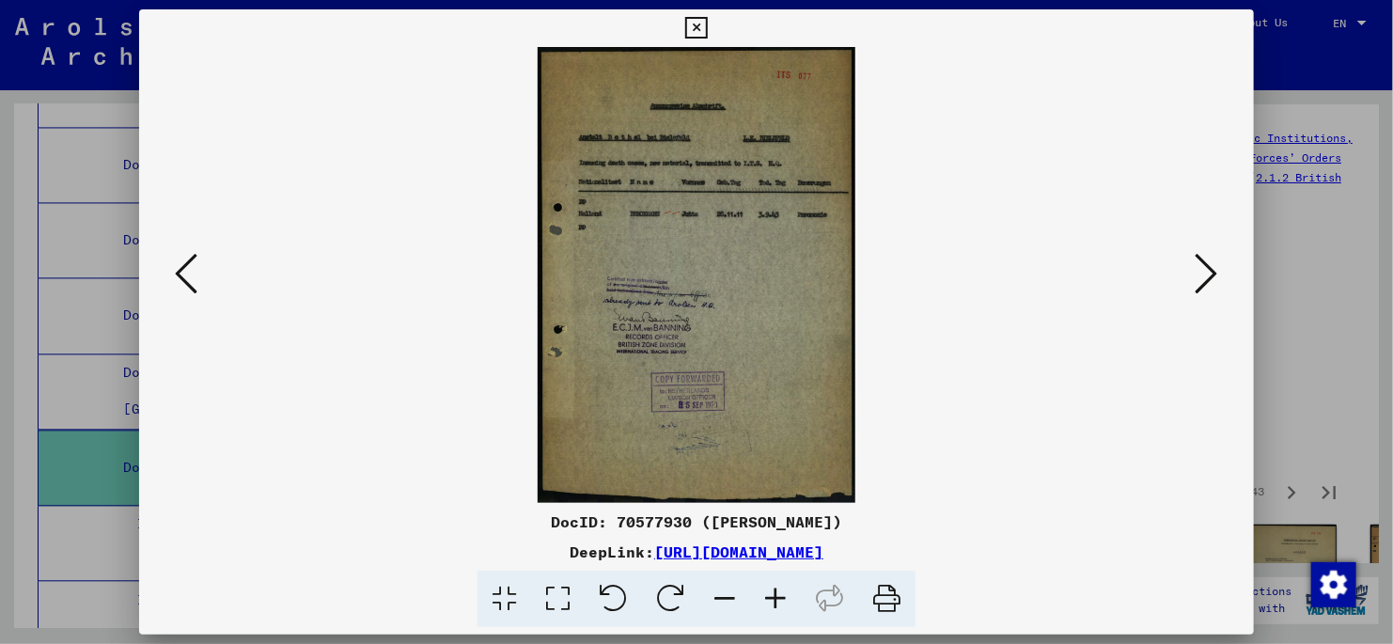
click at [1205, 274] on icon at bounding box center [1207, 273] width 23 height 45
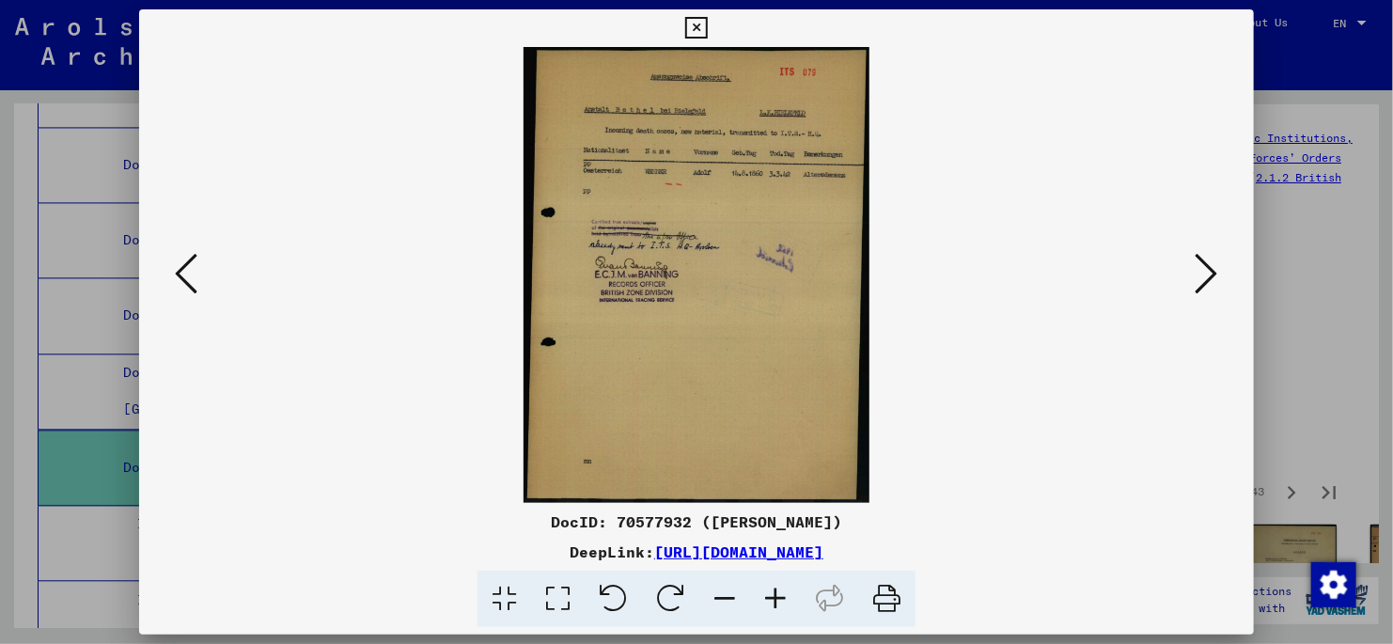
click at [1207, 278] on icon at bounding box center [1207, 273] width 23 height 45
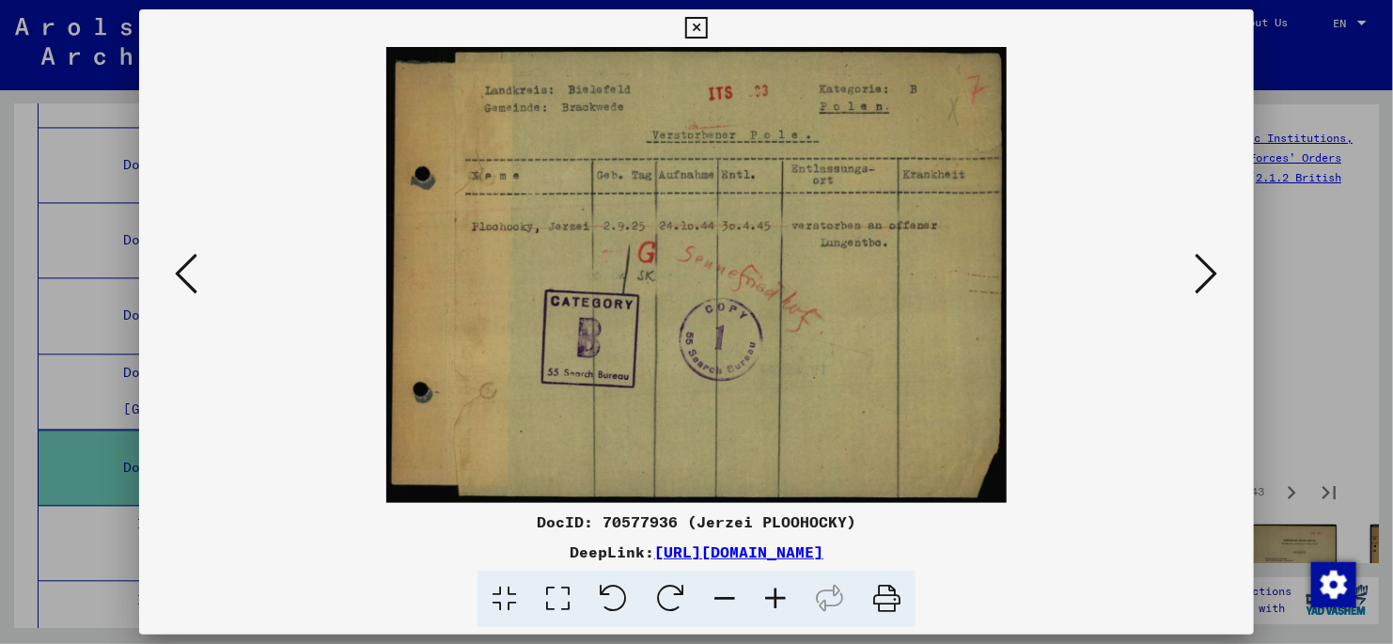
click at [1204, 282] on icon at bounding box center [1207, 273] width 23 height 45
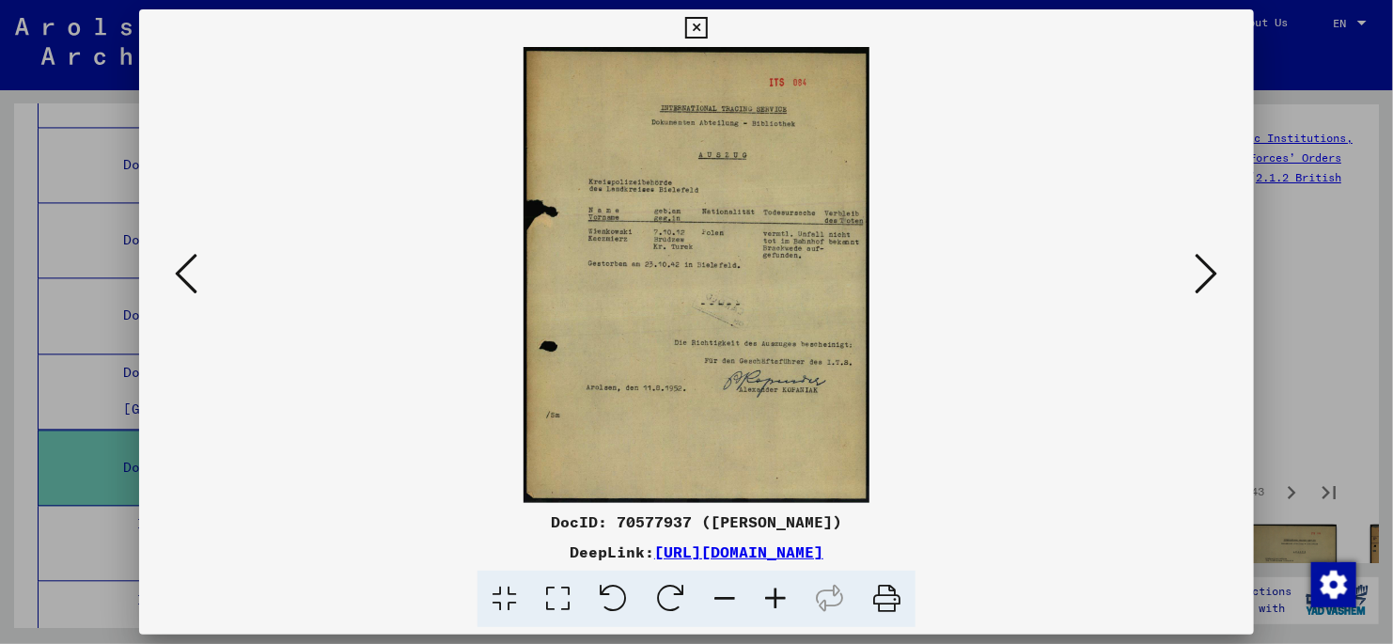
click at [1202, 284] on icon at bounding box center [1207, 273] width 23 height 45
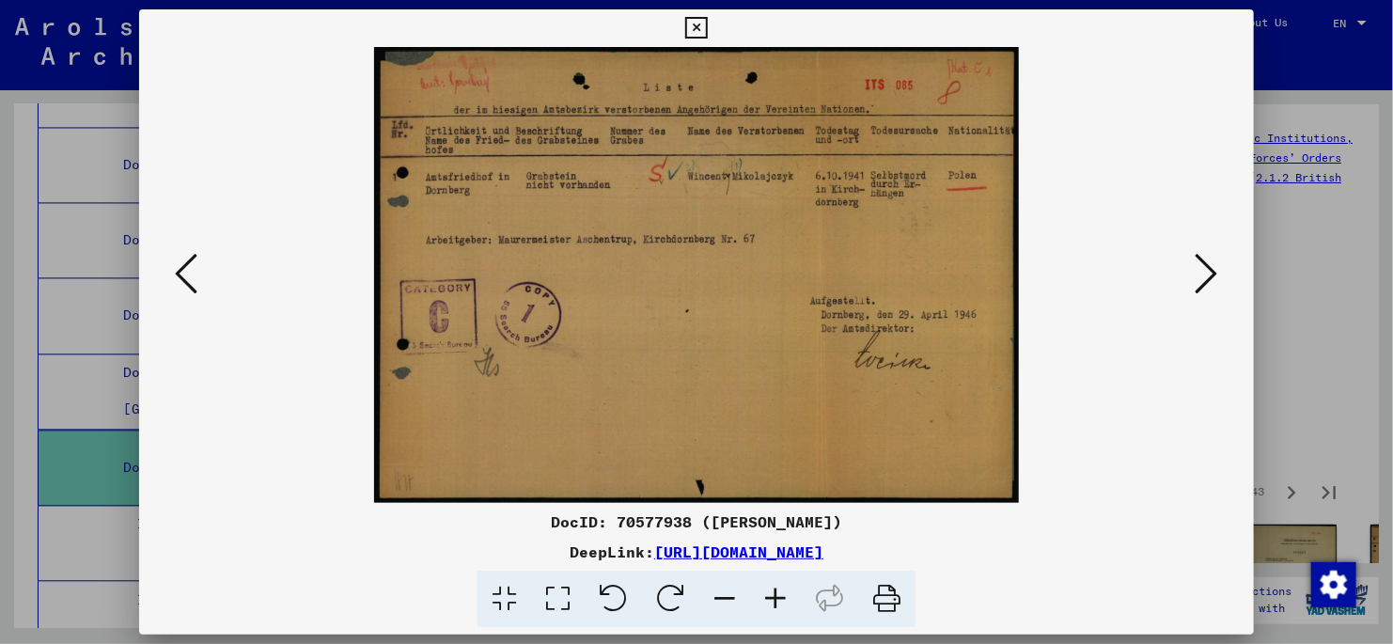
click at [1205, 280] on icon at bounding box center [1207, 273] width 23 height 45
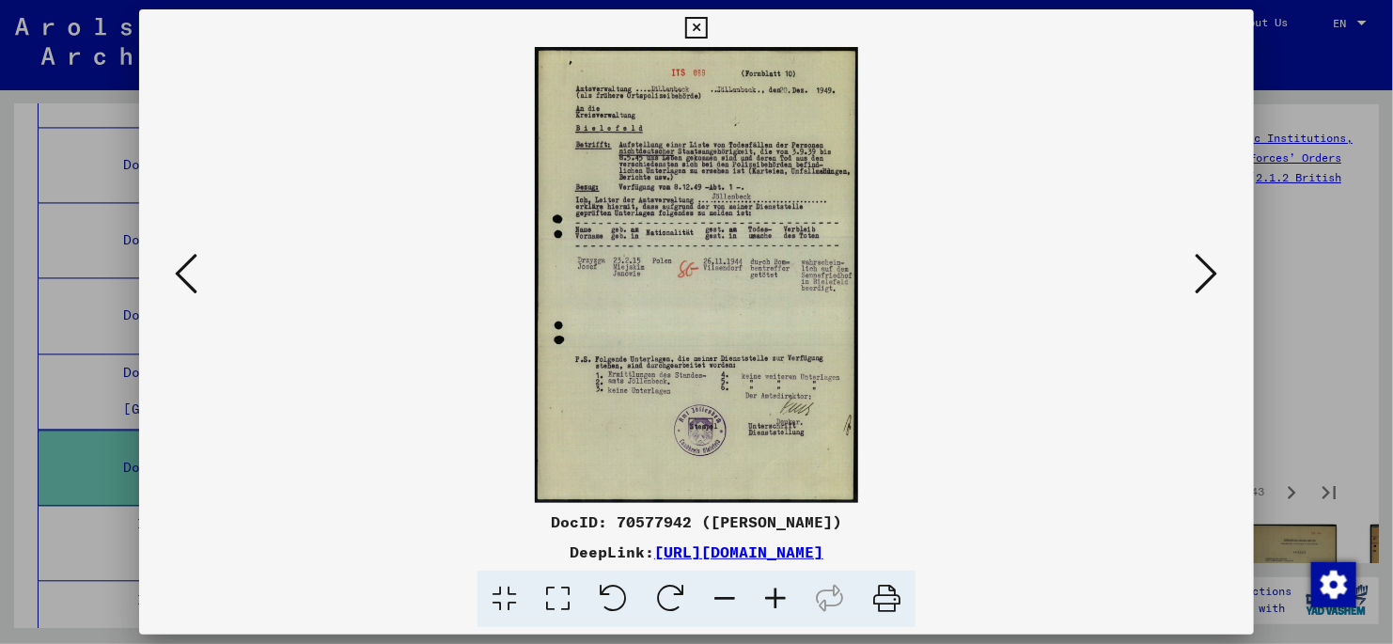
click at [1205, 274] on icon at bounding box center [1207, 273] width 23 height 45
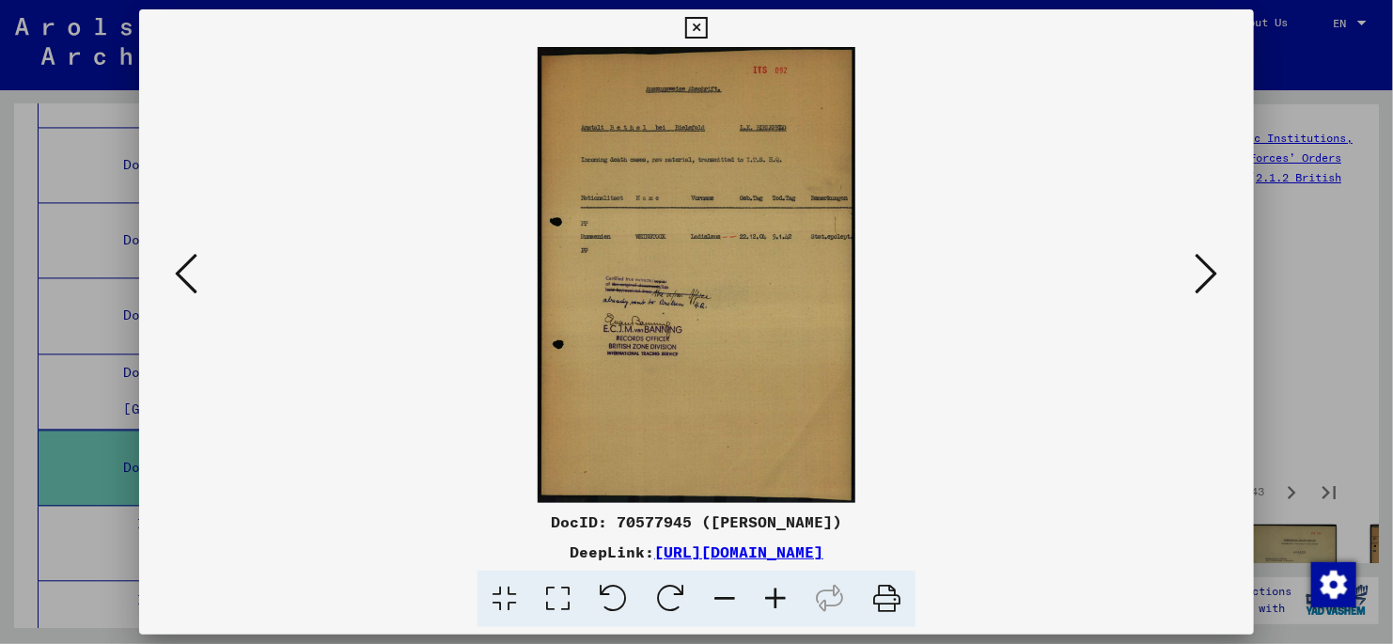
click at [1204, 275] on icon at bounding box center [1207, 273] width 23 height 45
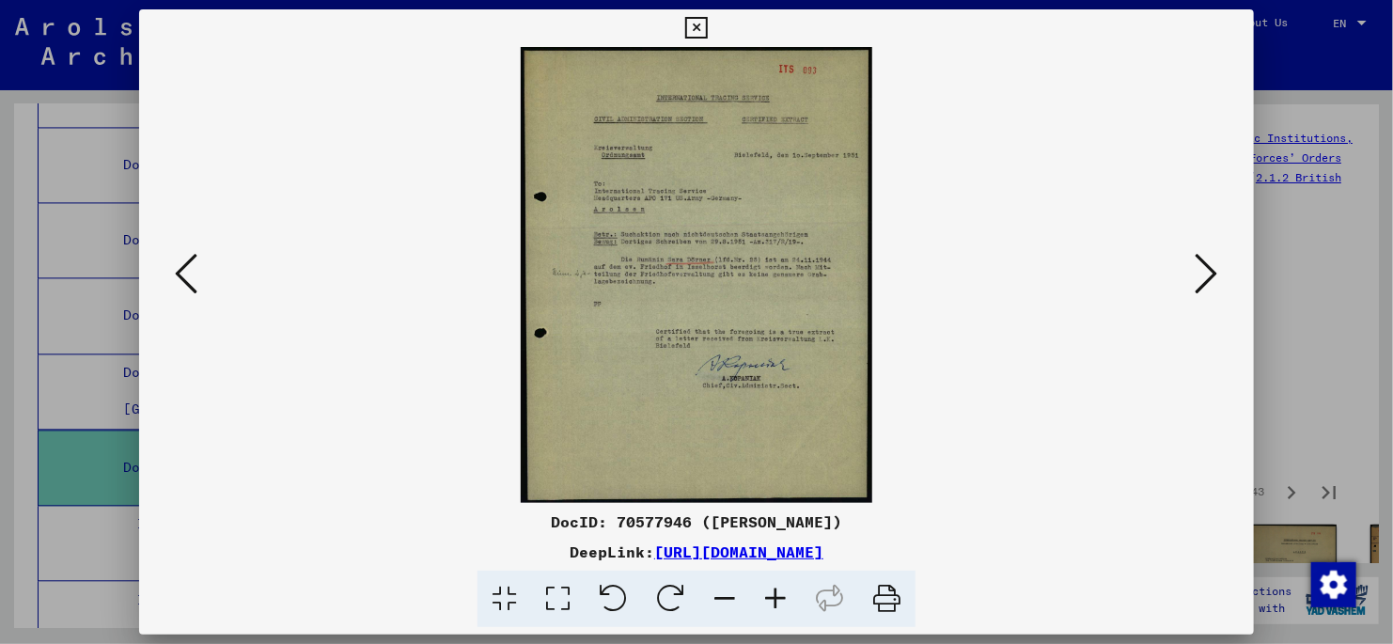
click at [1204, 275] on icon at bounding box center [1207, 273] width 23 height 45
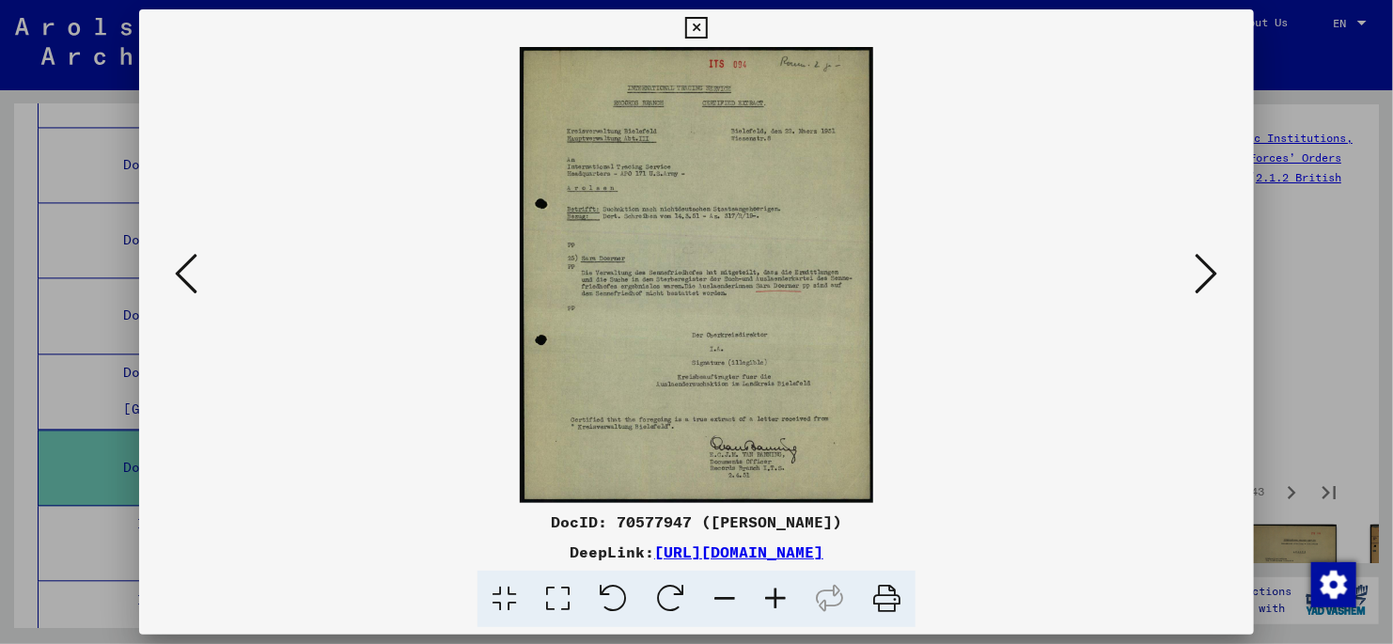
click at [1204, 277] on icon at bounding box center [1207, 273] width 23 height 45
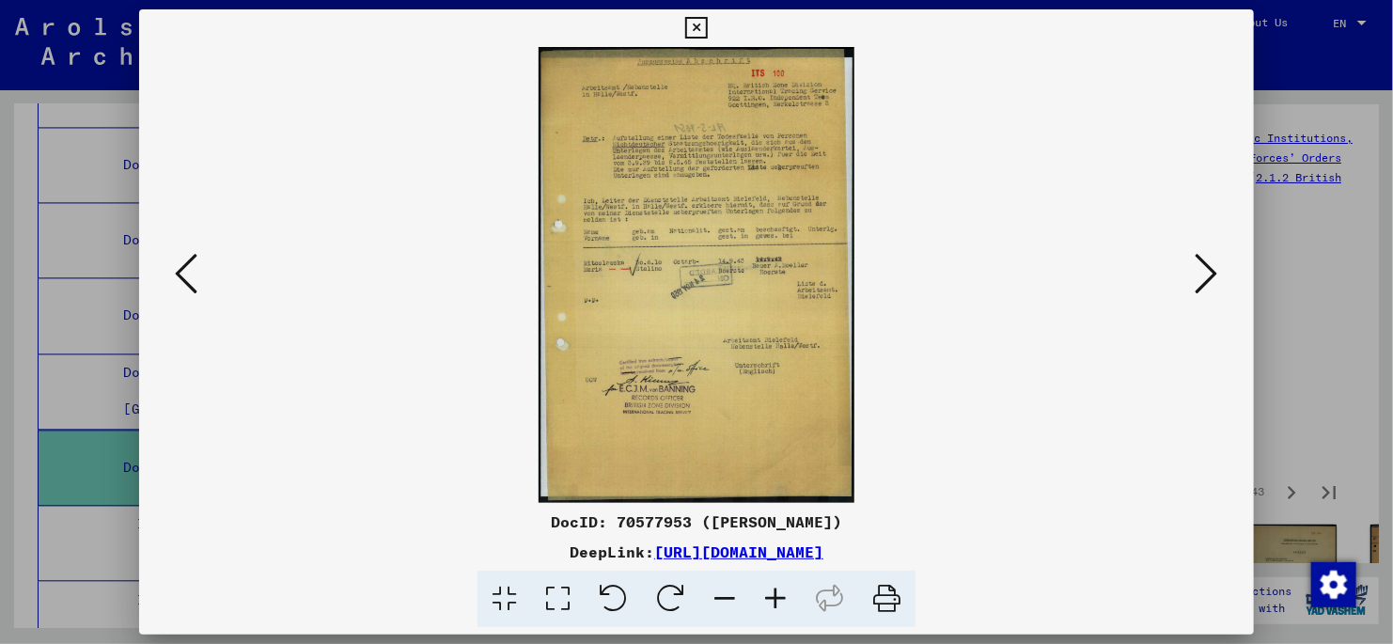
click at [1203, 283] on icon at bounding box center [1207, 273] width 23 height 45
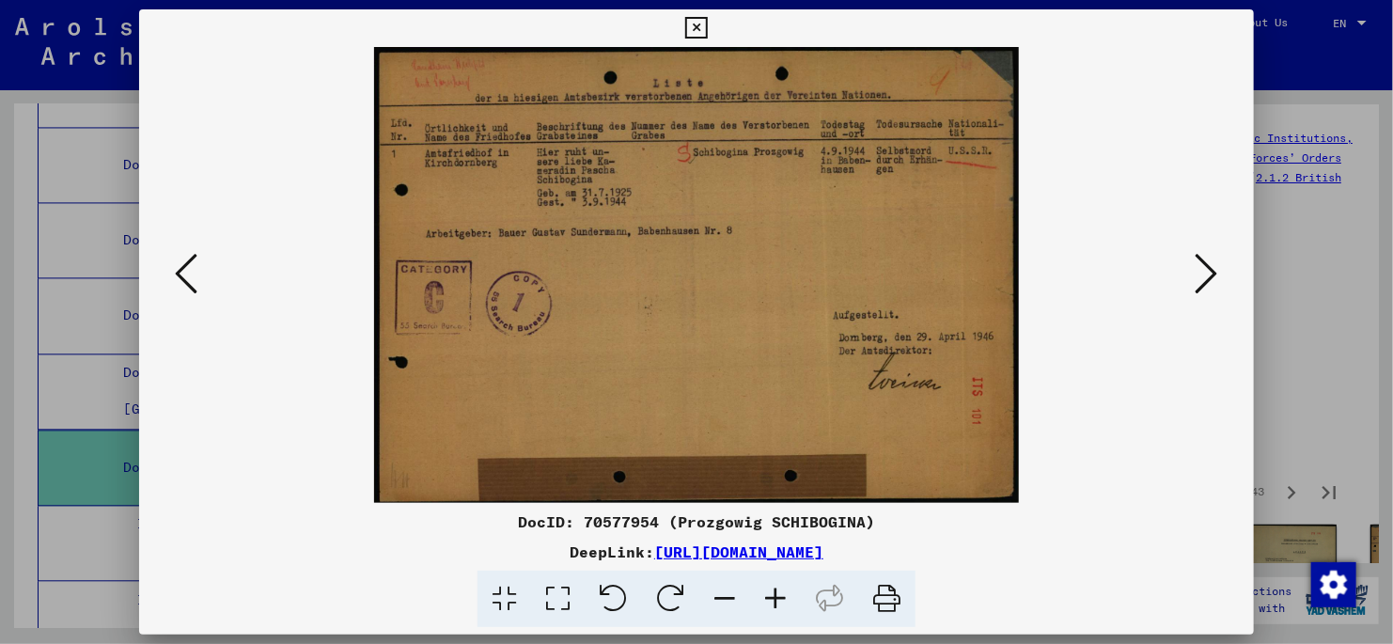
click at [1201, 286] on icon at bounding box center [1207, 273] width 23 height 45
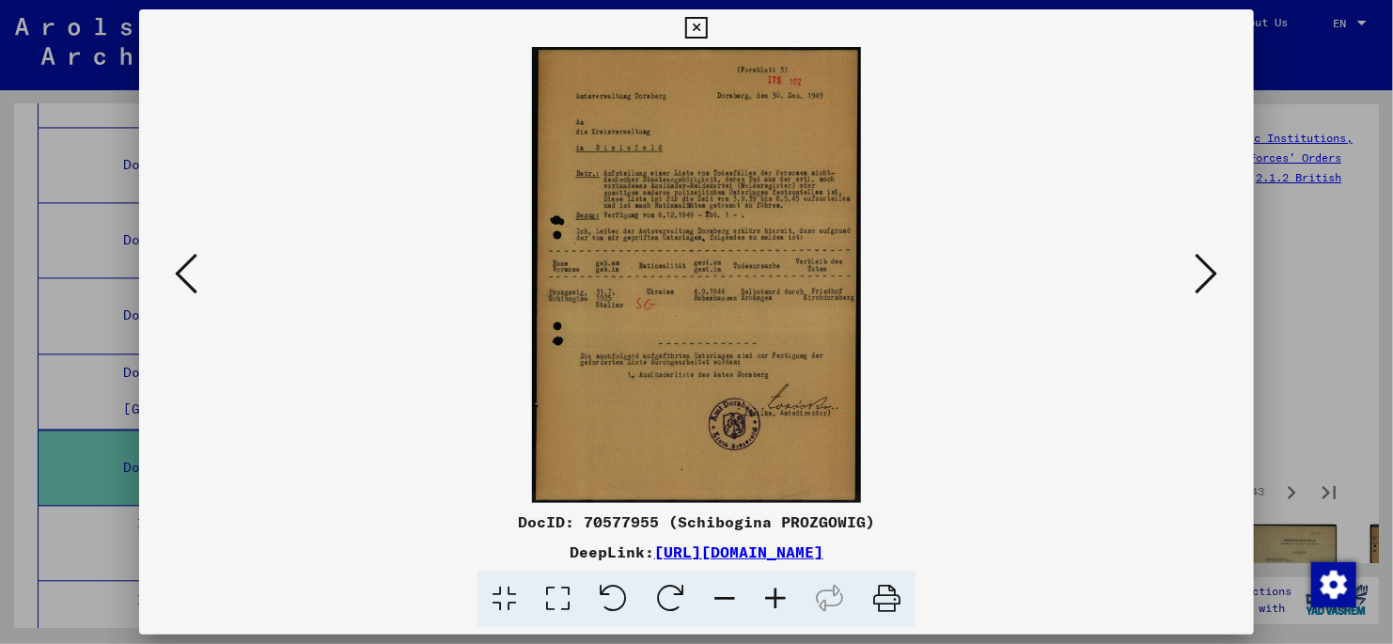
click at [1201, 287] on icon at bounding box center [1207, 273] width 23 height 45
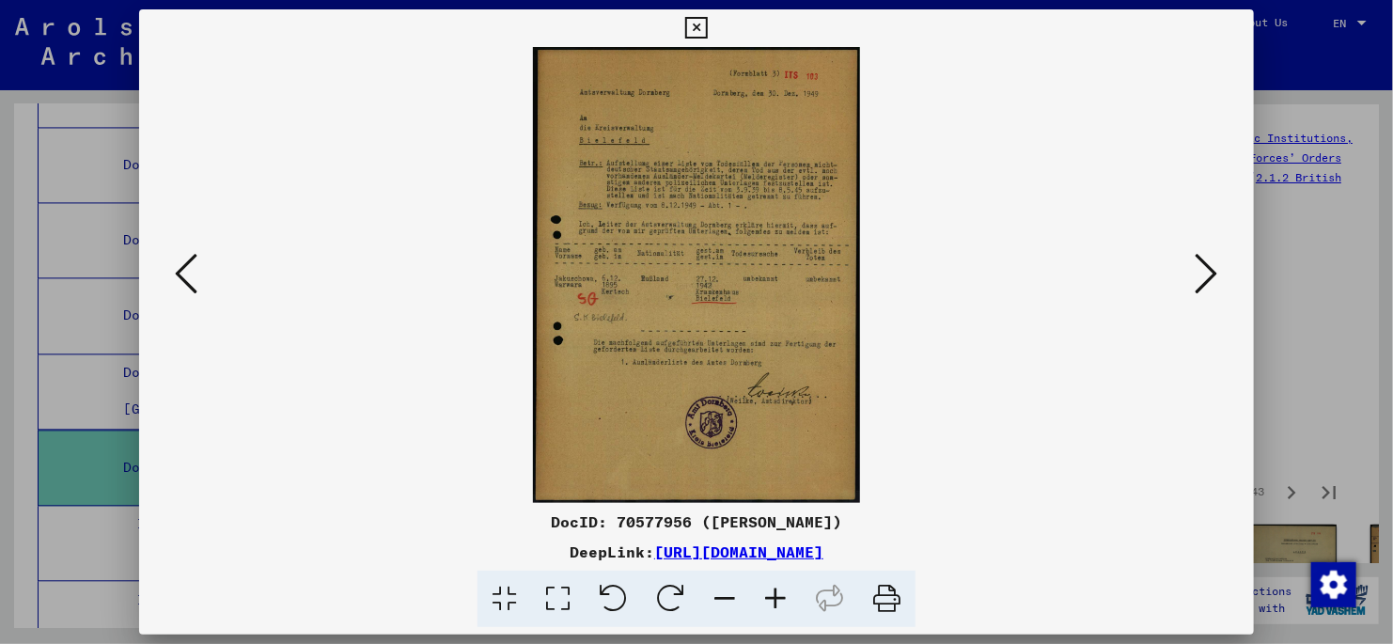
click at [1196, 297] on button at bounding box center [1207, 275] width 34 height 54
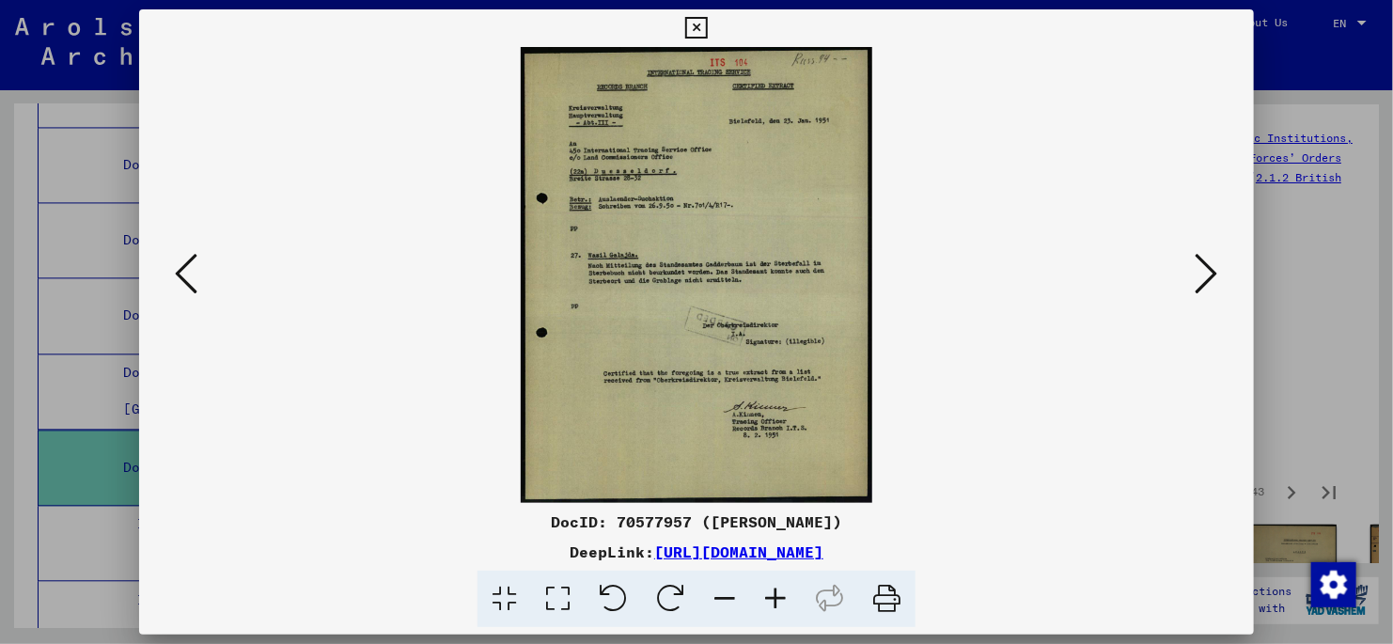
click at [183, 275] on icon at bounding box center [186, 273] width 23 height 45
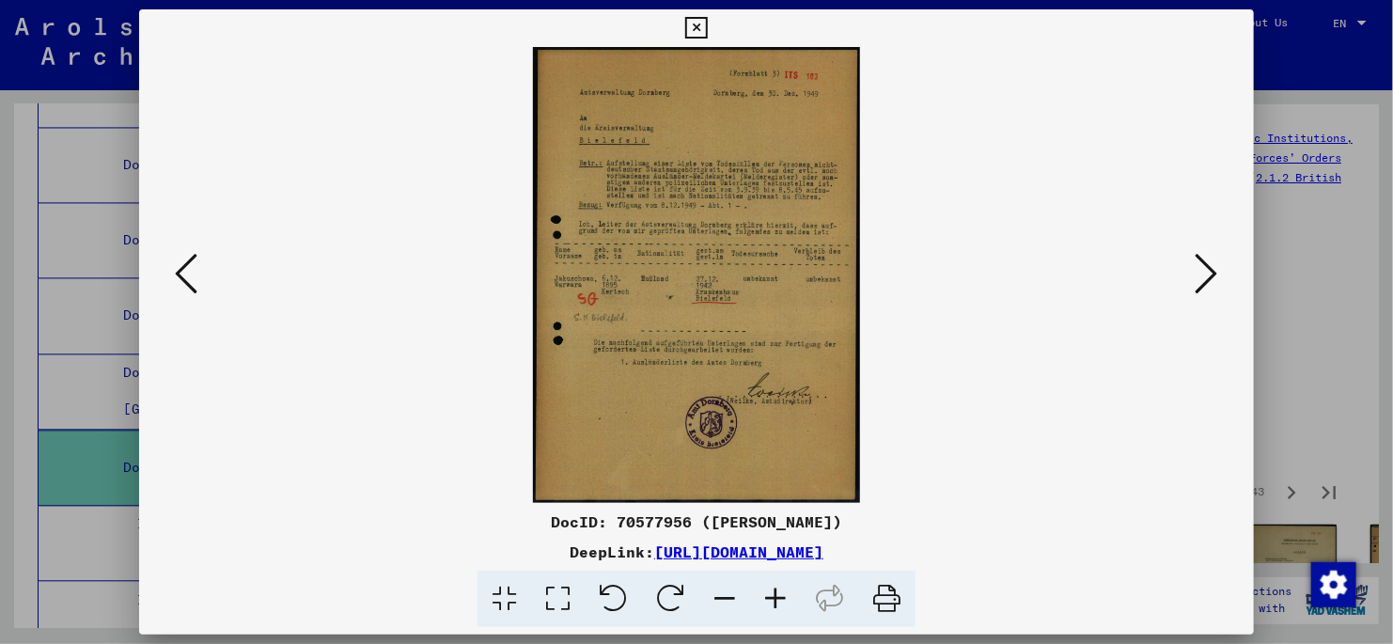
click at [1209, 278] on icon at bounding box center [1207, 273] width 23 height 45
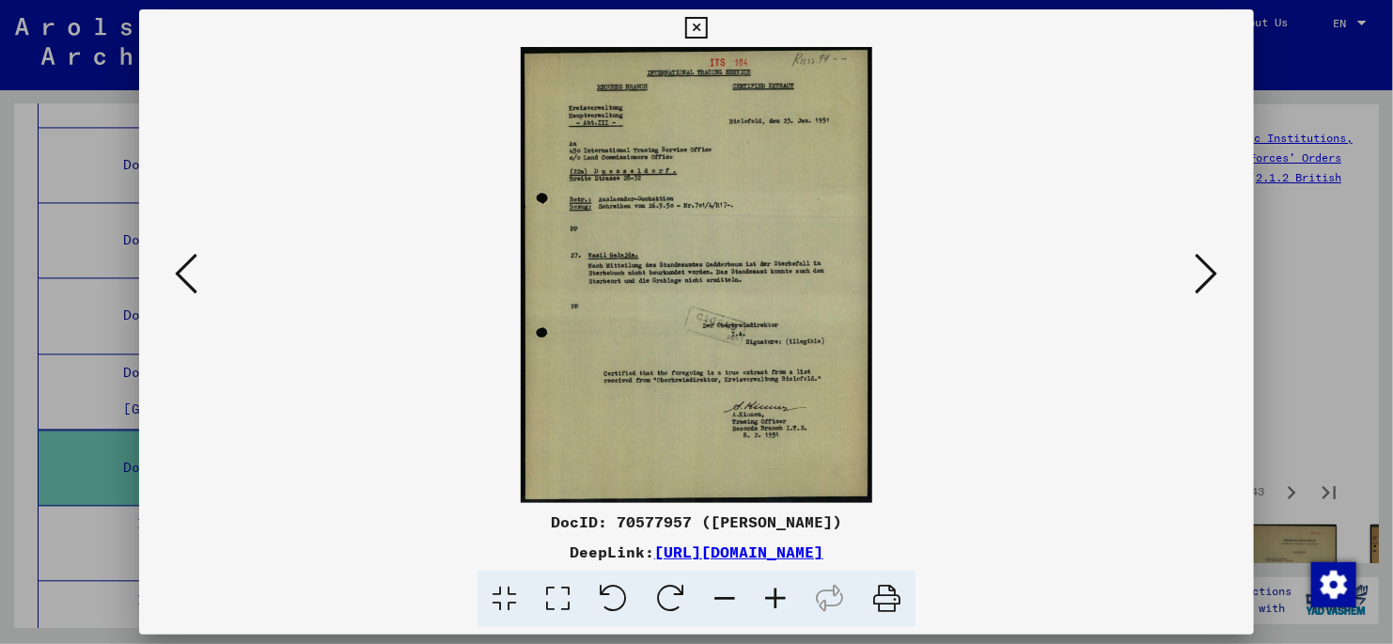
click at [1206, 274] on icon at bounding box center [1207, 273] width 23 height 45
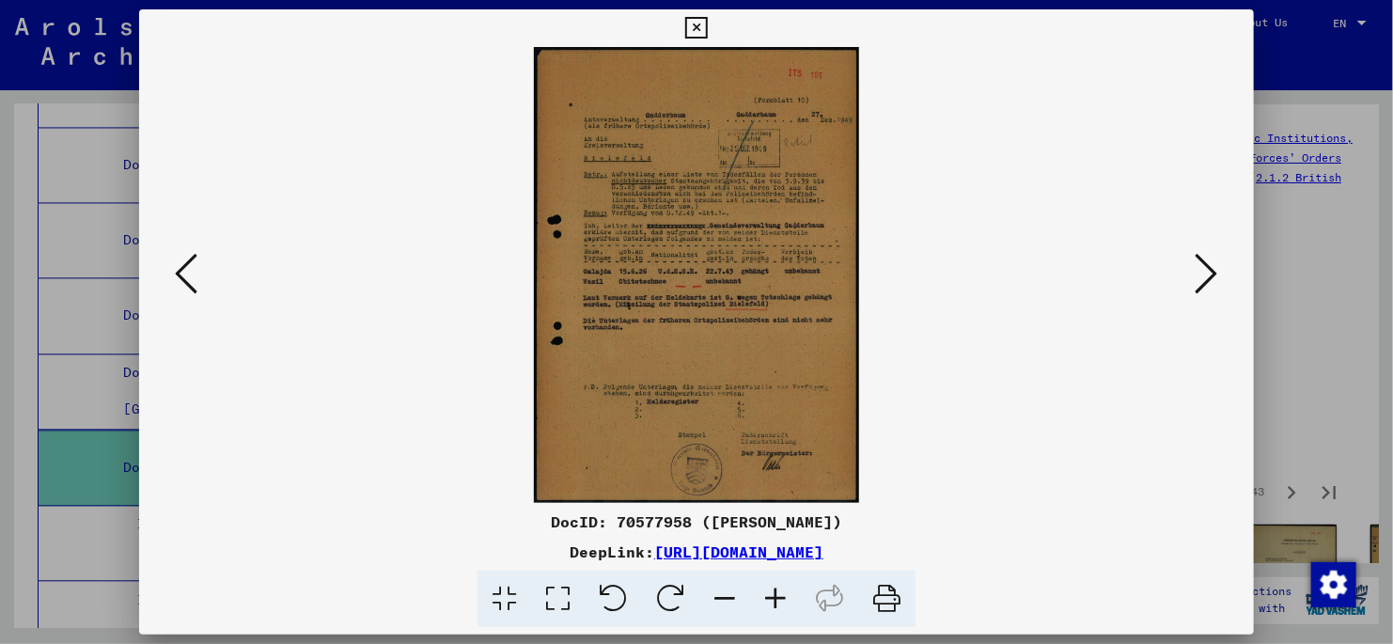
click at [1206, 274] on icon at bounding box center [1207, 273] width 23 height 45
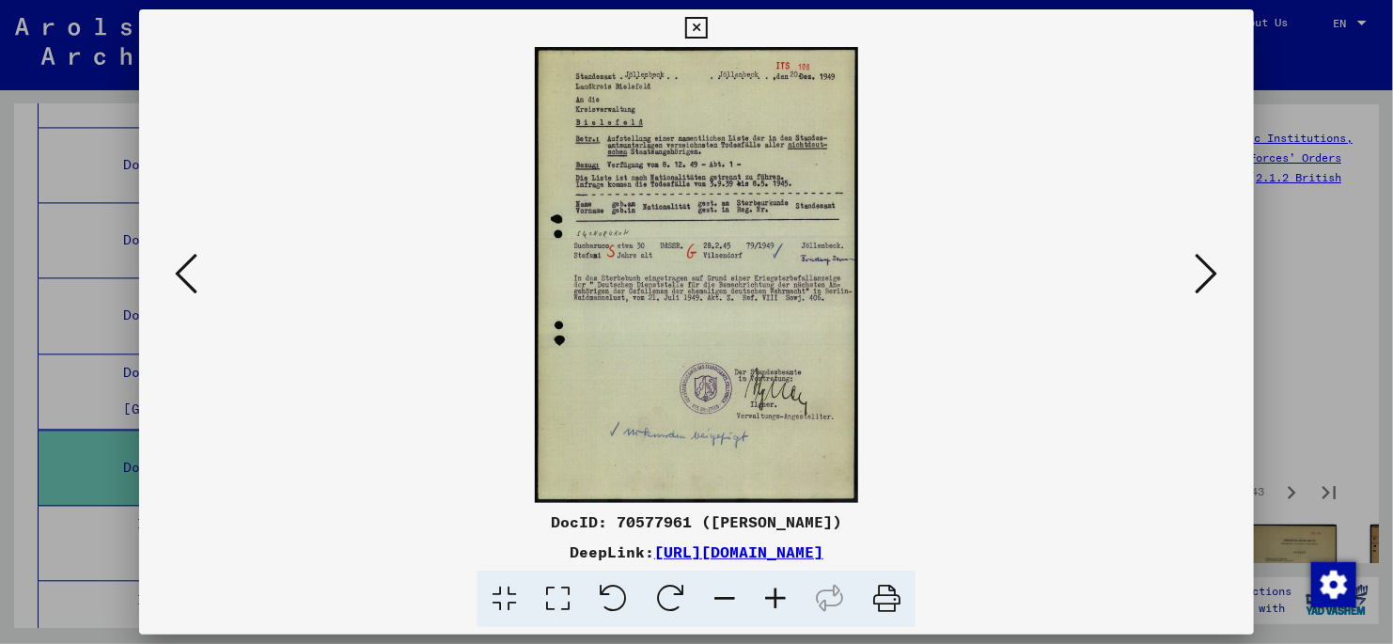
click at [1206, 274] on icon at bounding box center [1207, 273] width 23 height 45
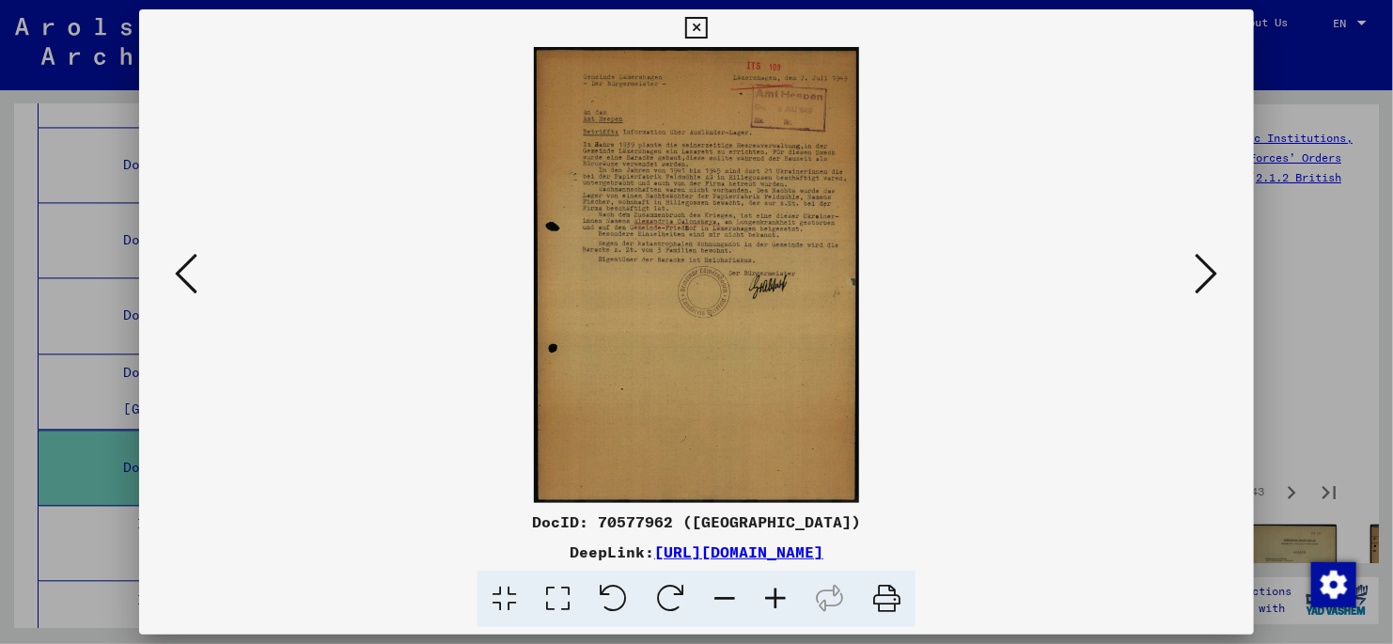
click at [1206, 274] on icon at bounding box center [1207, 273] width 23 height 45
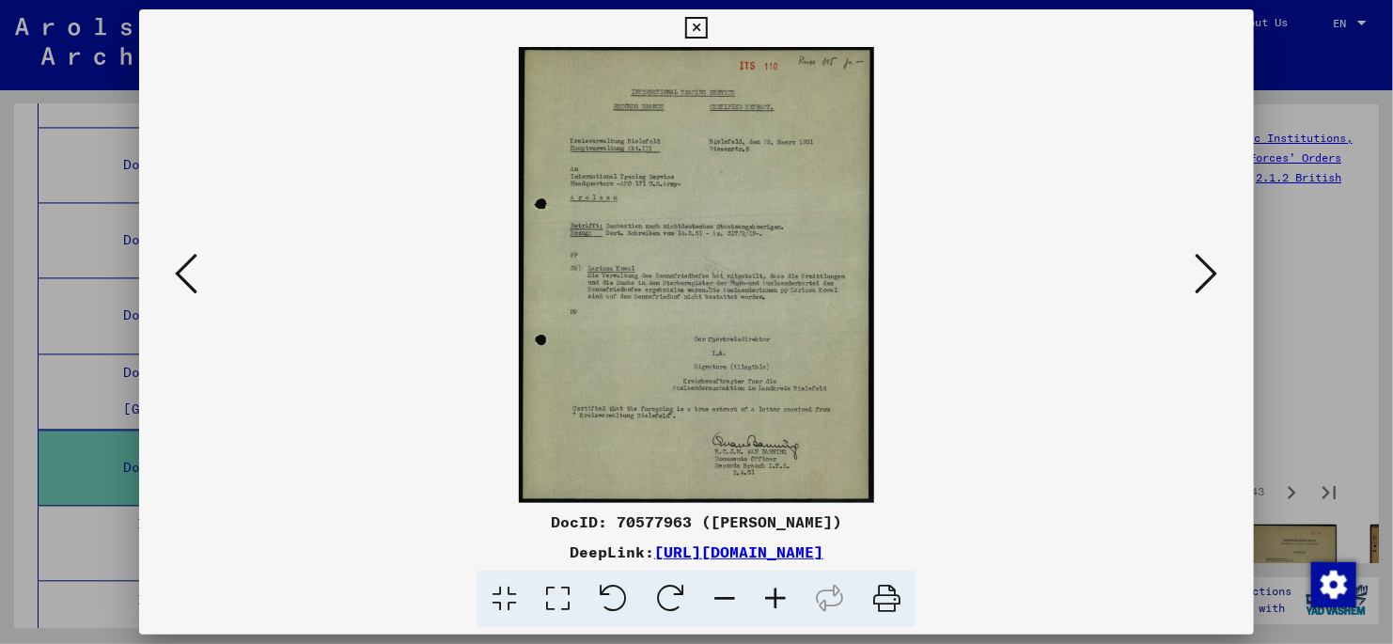
click at [556, 601] on icon at bounding box center [558, 599] width 54 height 57
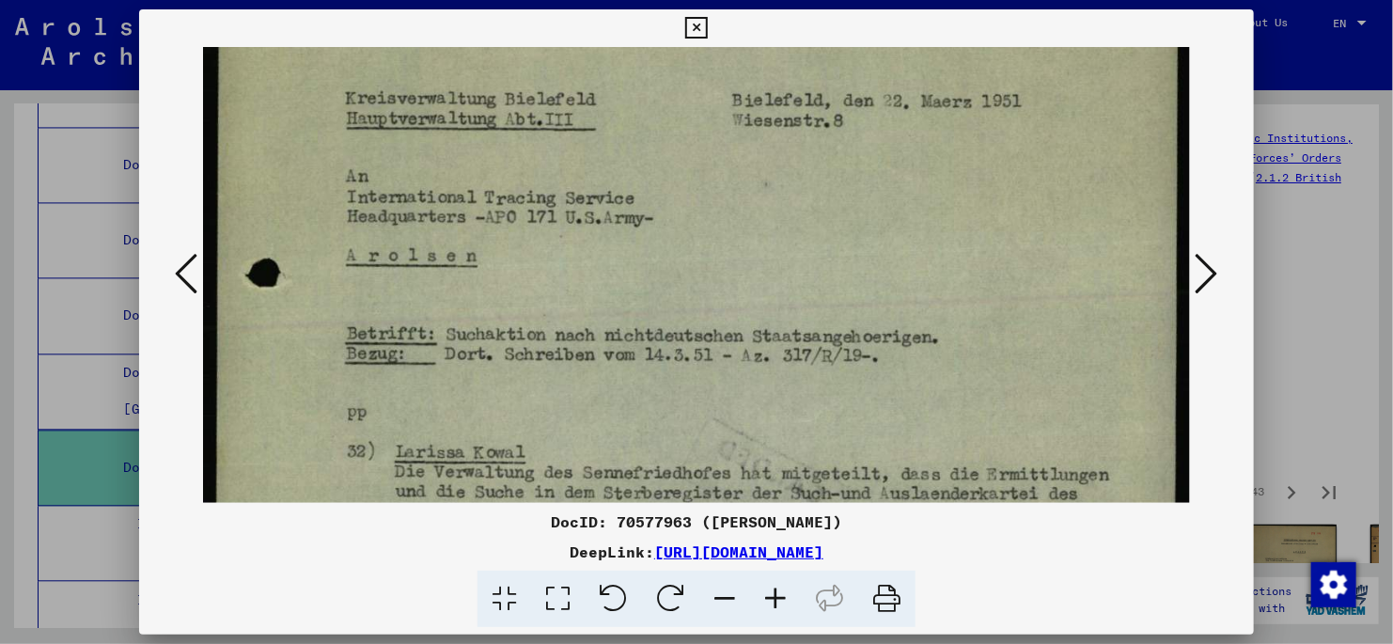
drag, startPoint x: 810, startPoint y: 411, endPoint x: 773, endPoint y: 196, distance: 217.6
click at [773, 196] on img at bounding box center [696, 470] width 987 height 1267
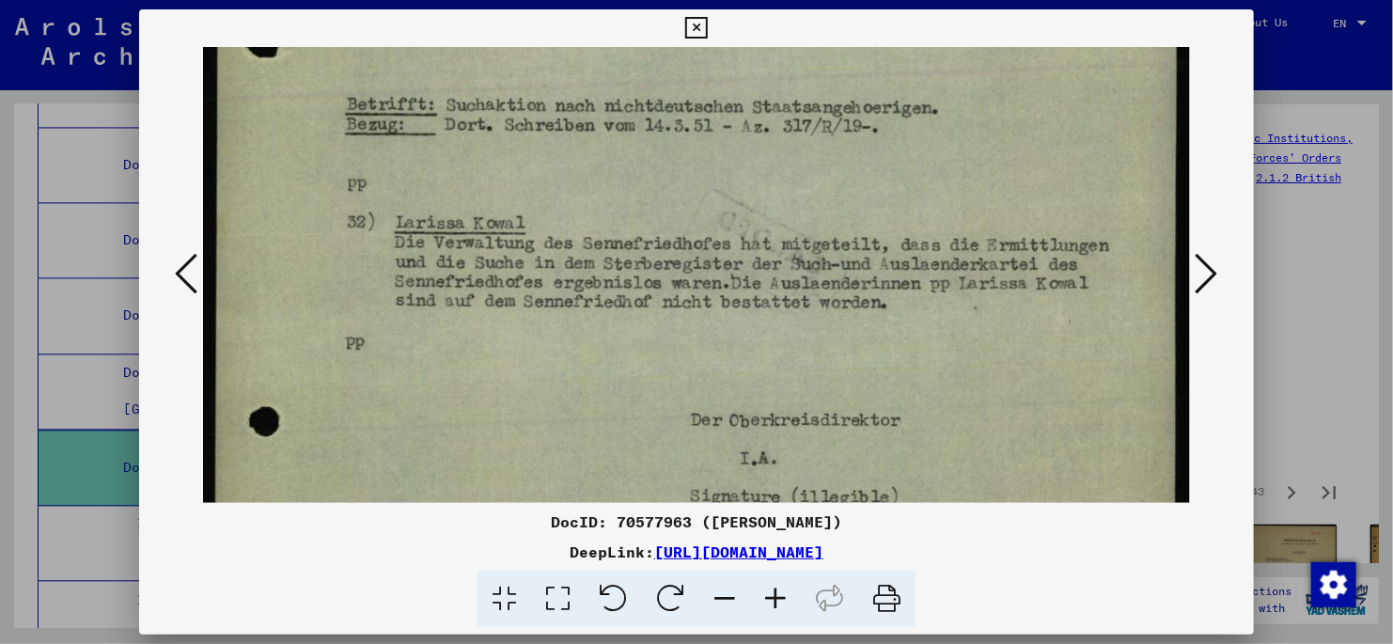
drag, startPoint x: 864, startPoint y: 236, endPoint x: 858, endPoint y: 168, distance: 67.9
click at [858, 168] on img at bounding box center [696, 241] width 987 height 1267
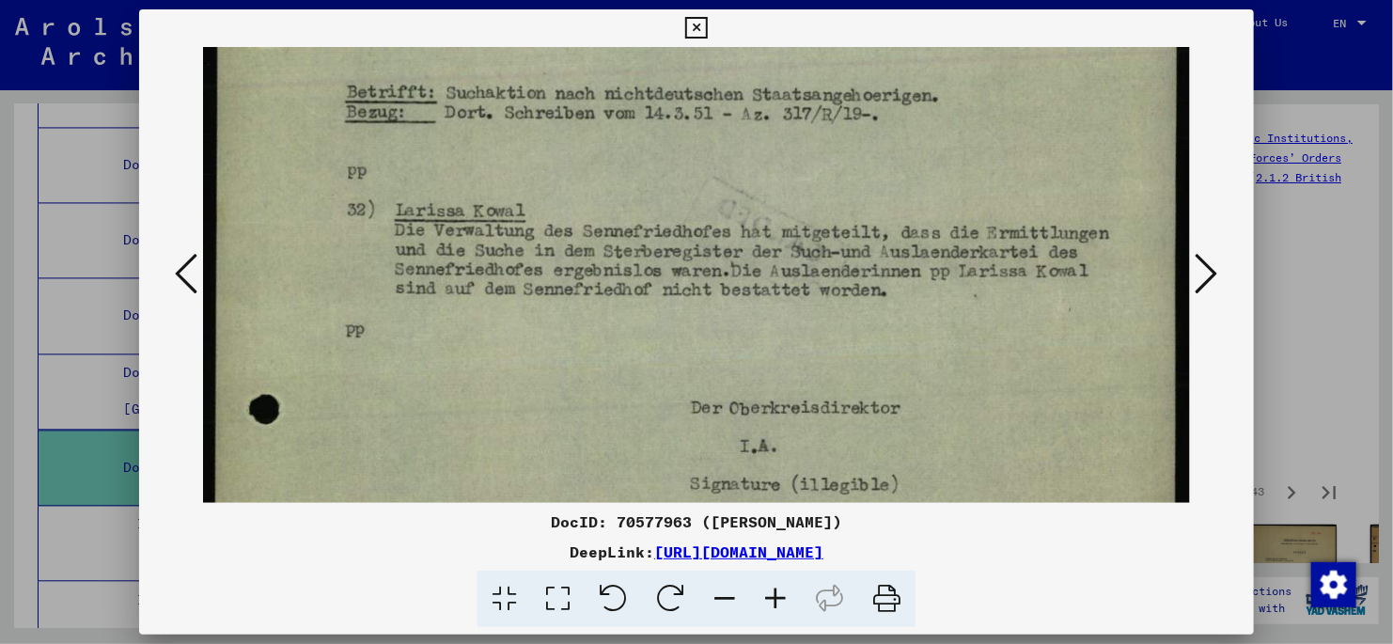
click at [1203, 273] on icon at bounding box center [1207, 273] width 23 height 45
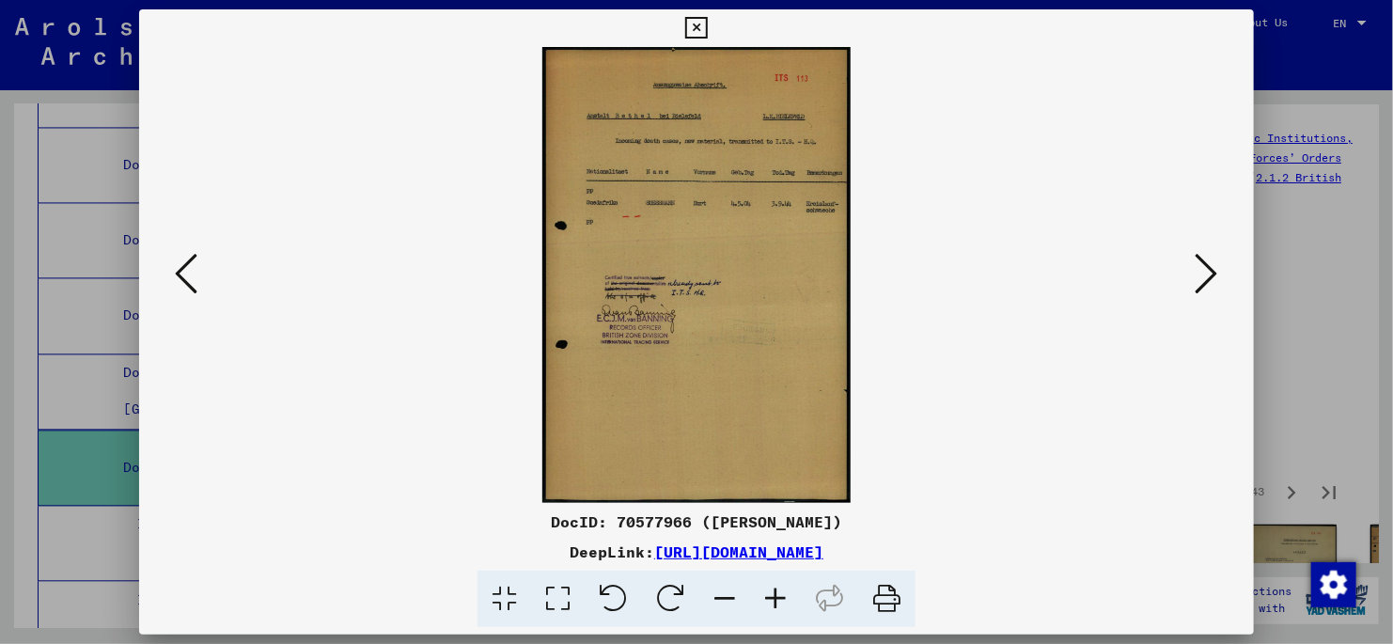
scroll to position [0, 0]
click at [1206, 275] on icon at bounding box center [1207, 273] width 23 height 45
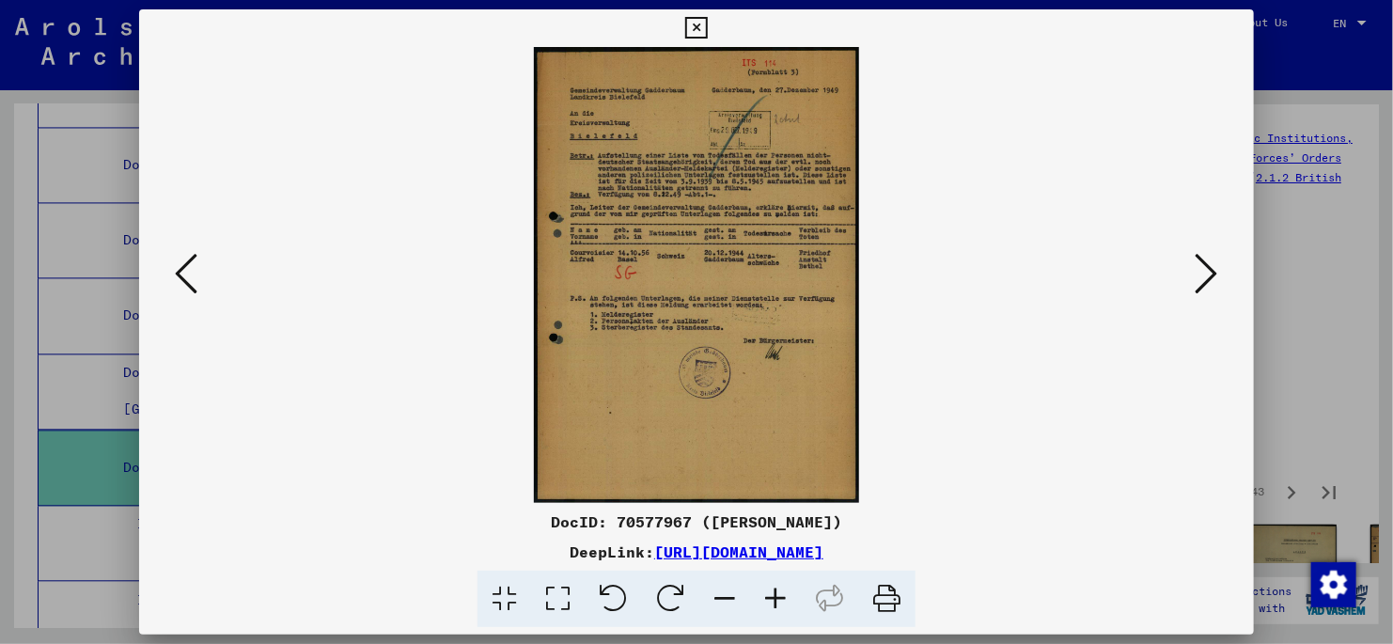
click at [1206, 276] on icon at bounding box center [1207, 273] width 23 height 45
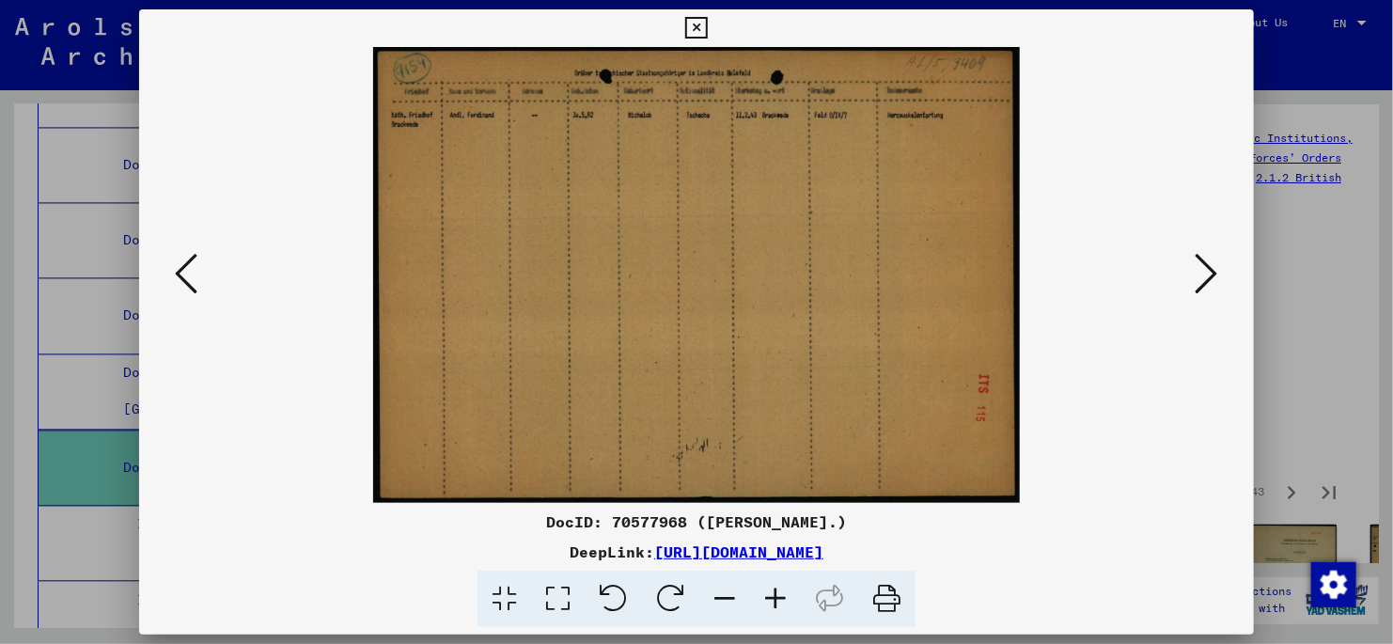
click at [1206, 276] on icon at bounding box center [1207, 273] width 23 height 45
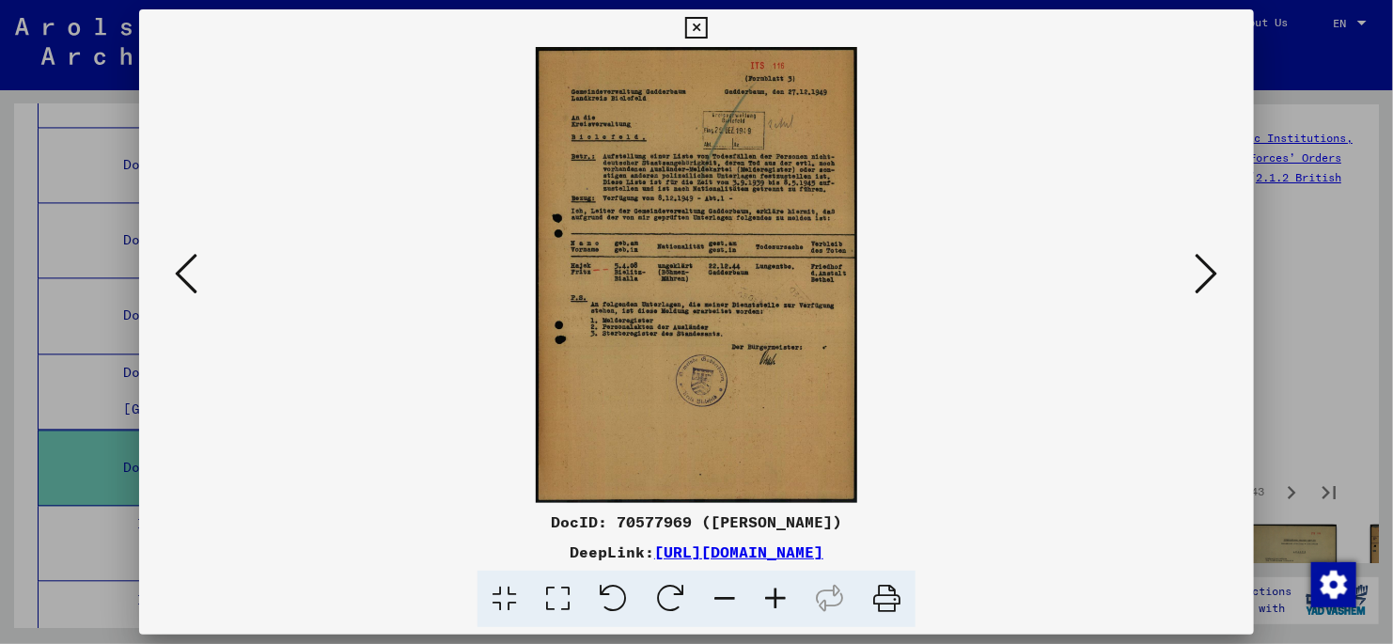
click at [1206, 275] on icon at bounding box center [1207, 273] width 23 height 45
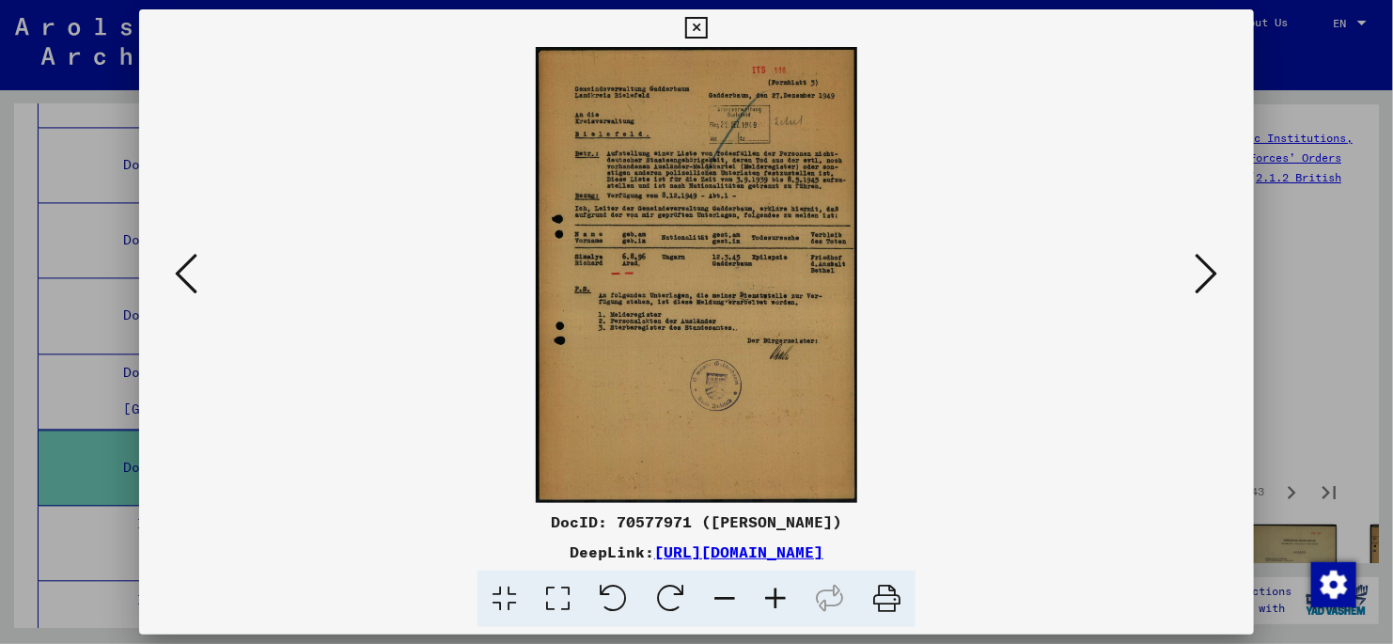
click at [1206, 275] on icon at bounding box center [1207, 273] width 23 height 45
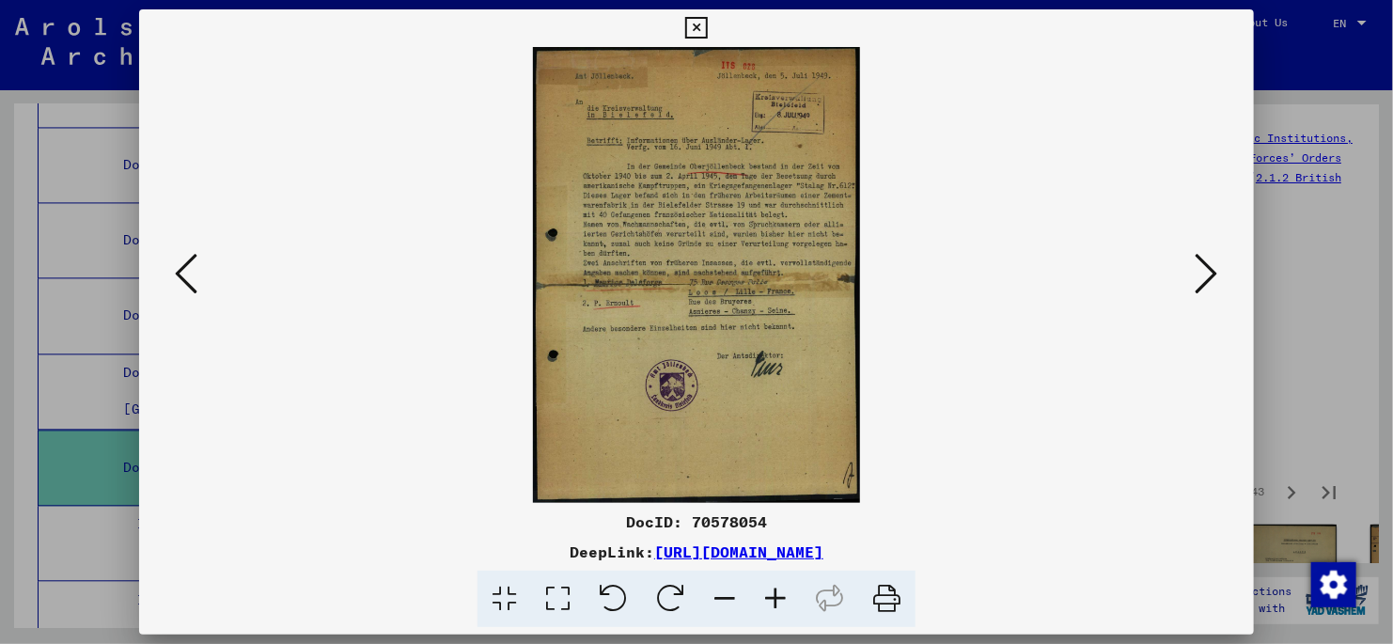
click at [558, 605] on icon at bounding box center [558, 599] width 54 height 57
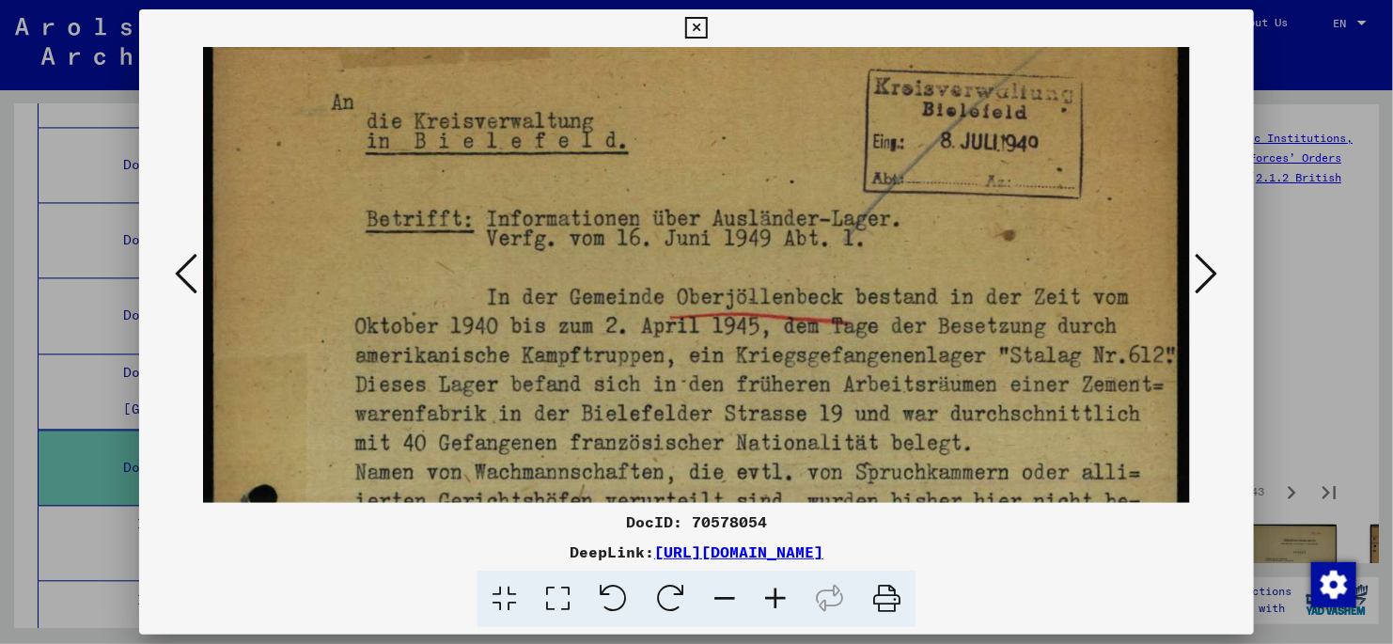
scroll to position [202, 0]
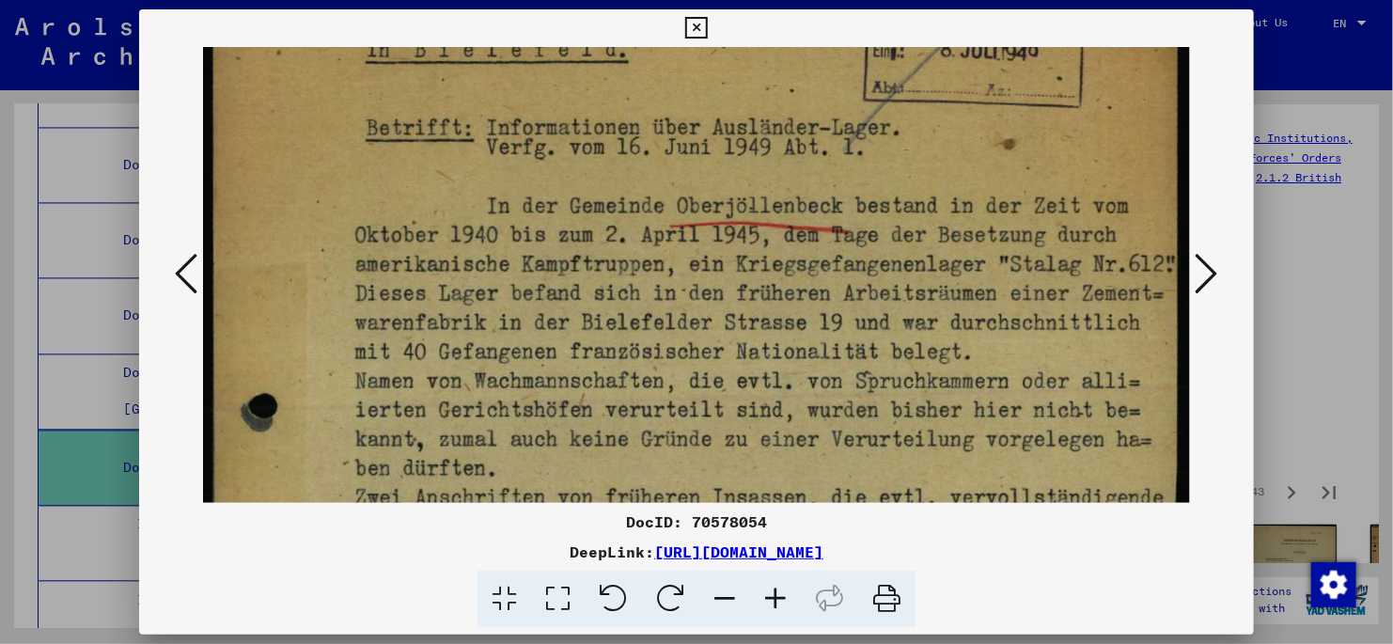
drag, startPoint x: 304, startPoint y: 361, endPoint x: 288, endPoint y: 236, distance: 126.1
click at [288, 236] on img at bounding box center [696, 533] width 987 height 1377
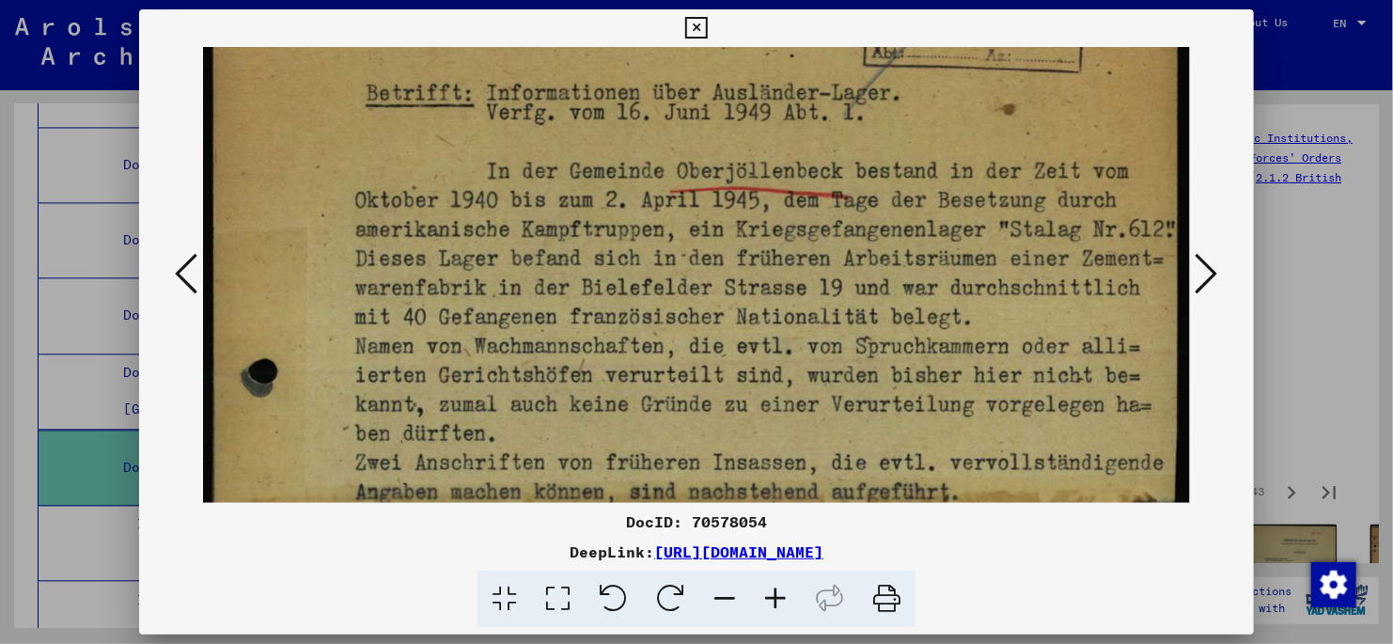
scroll to position [349, 0]
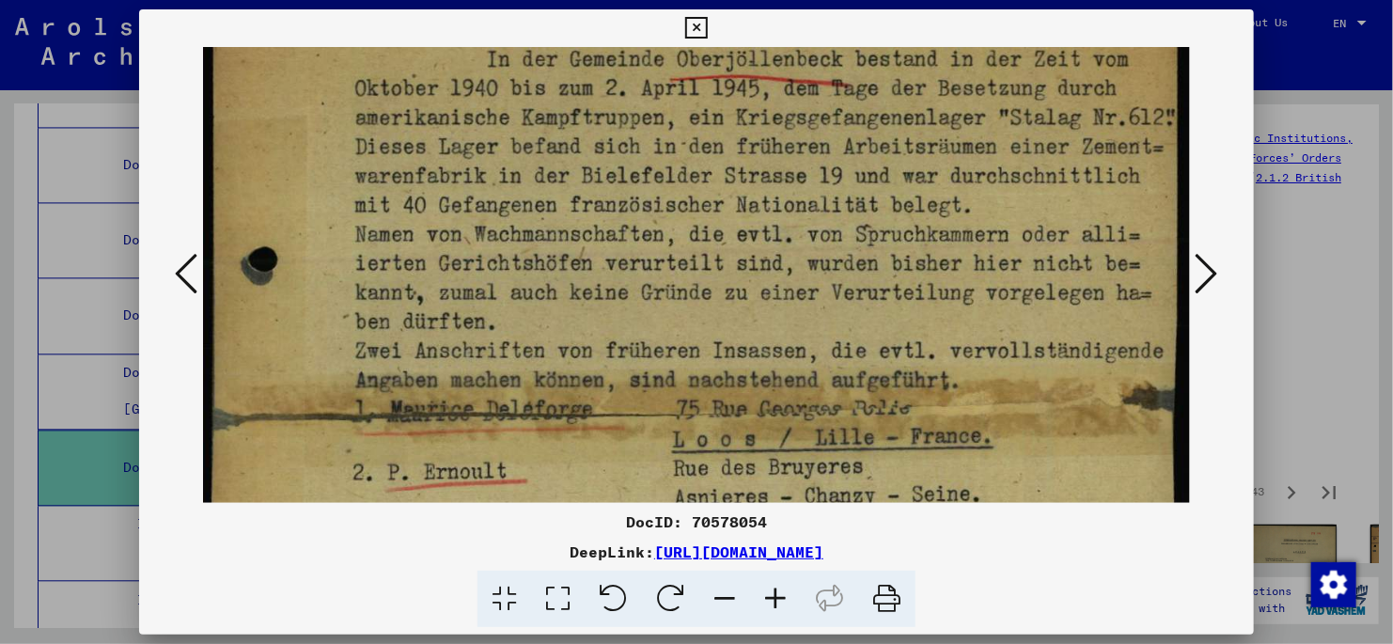
drag, startPoint x: 578, startPoint y: 418, endPoint x: 564, endPoint y: 270, distance: 149.2
click at [564, 270] on img at bounding box center [696, 386] width 987 height 1377
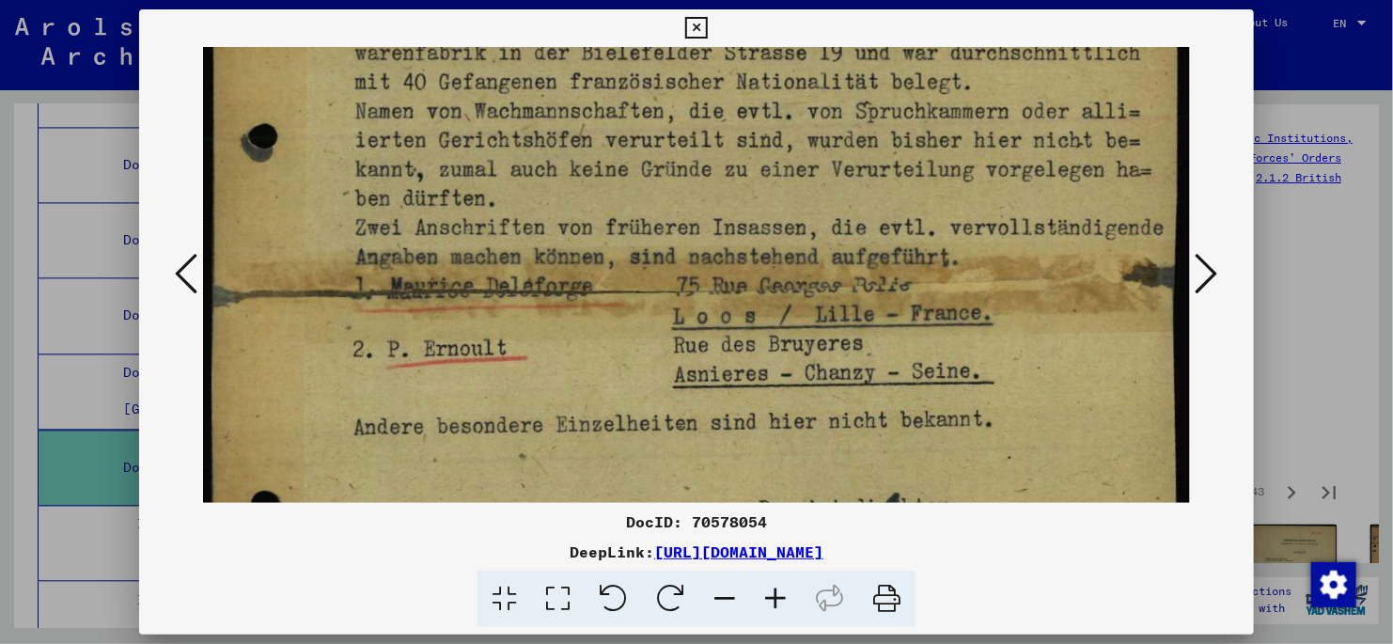
scroll to position [473, 0]
drag, startPoint x: 592, startPoint y: 322, endPoint x: 588, endPoint y: 254, distance: 67.9
click at [588, 254] on img at bounding box center [696, 262] width 987 height 1377
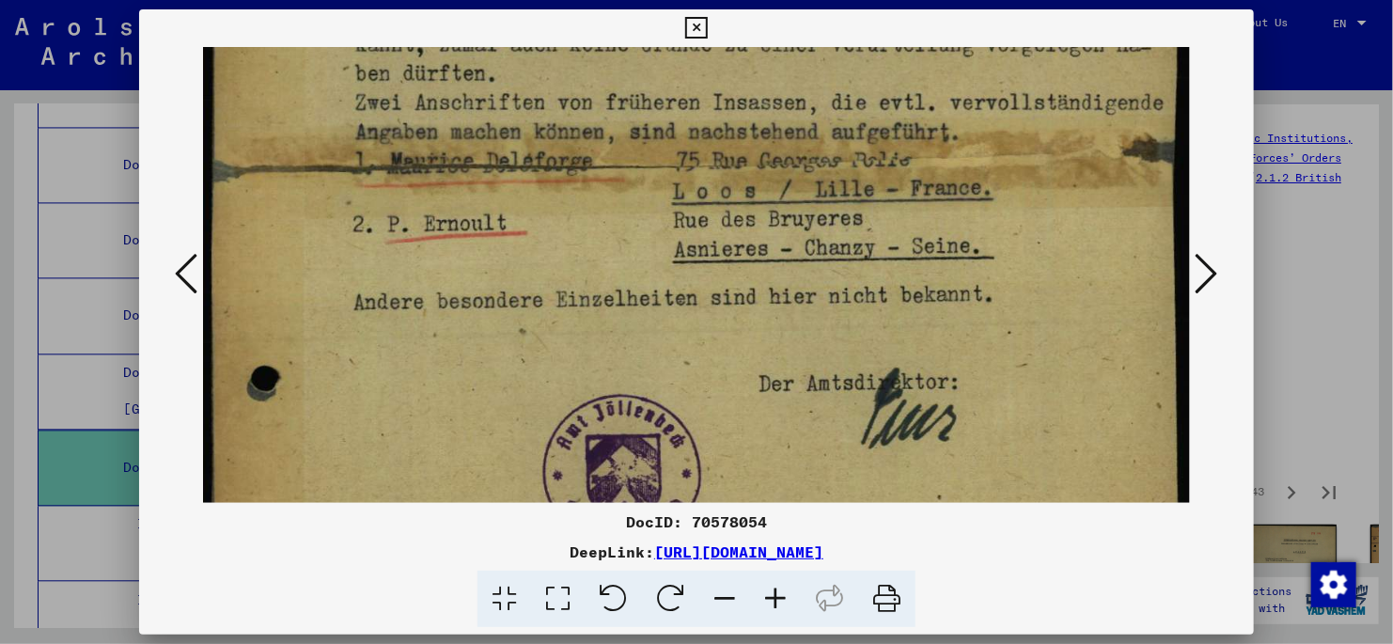
scroll to position [612, 0]
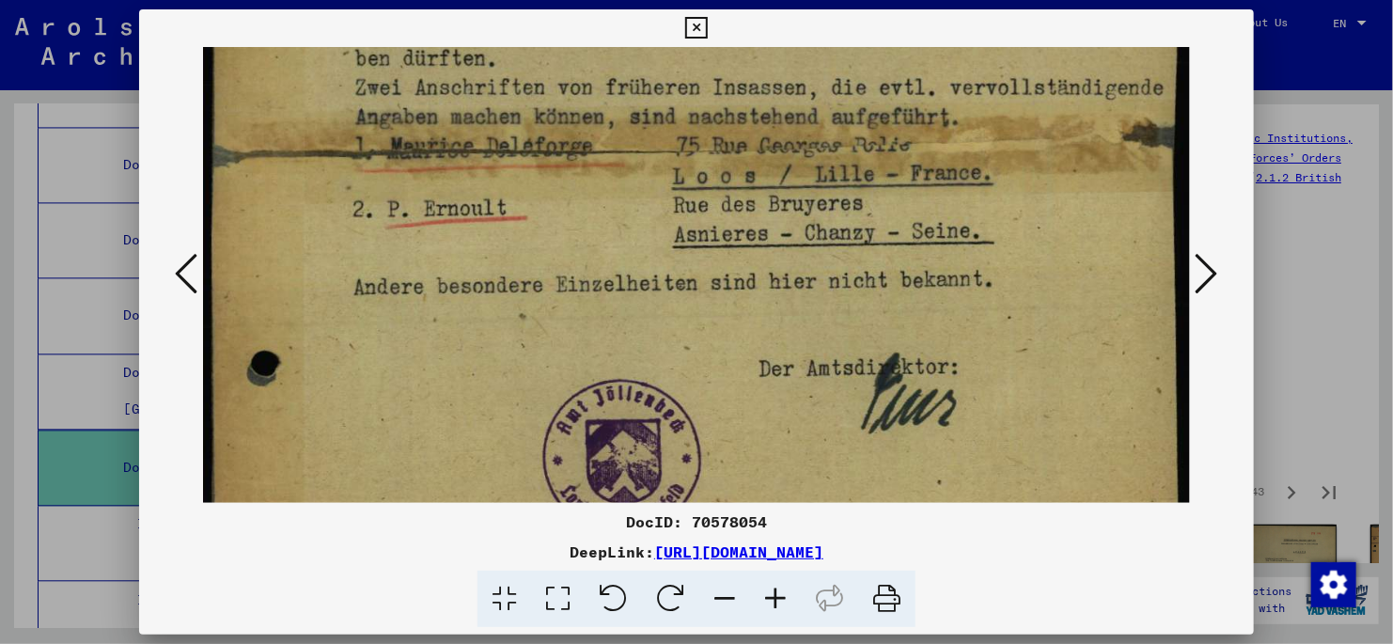
drag, startPoint x: 594, startPoint y: 452, endPoint x: 582, endPoint y: 309, distance: 143.4
click at [582, 309] on img at bounding box center [696, 123] width 987 height 1377
click at [1206, 279] on icon at bounding box center [1207, 273] width 23 height 45
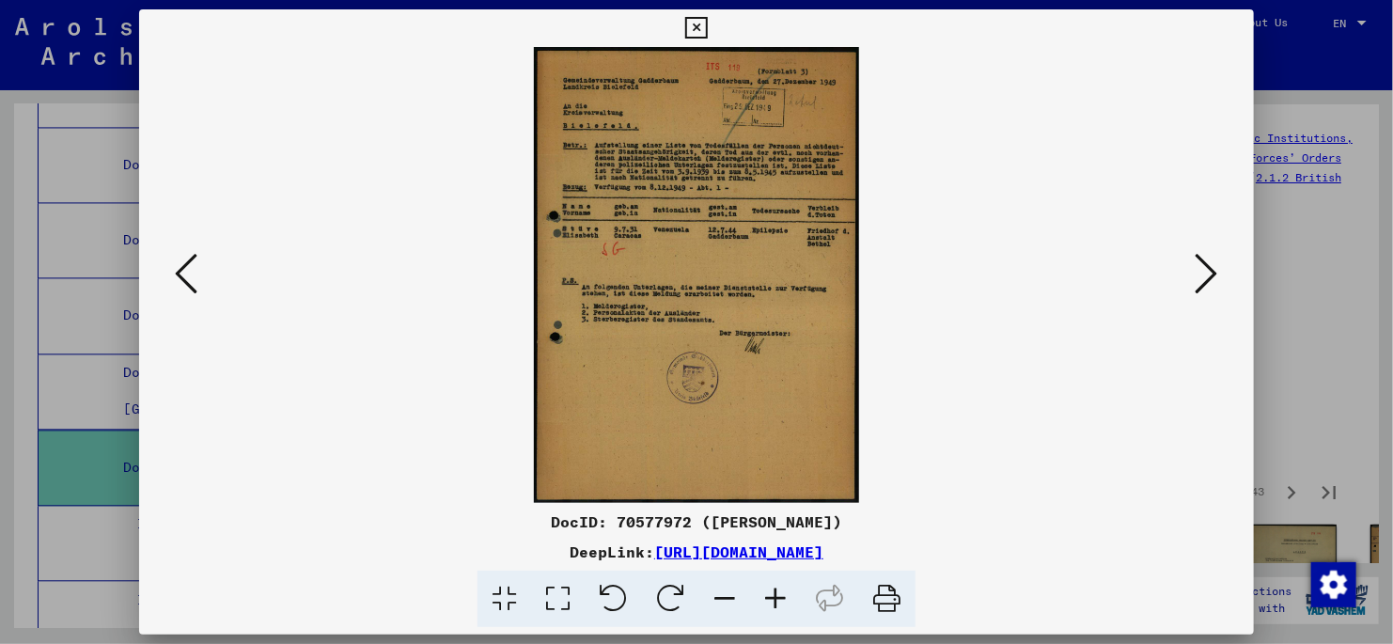
click at [555, 597] on icon at bounding box center [558, 599] width 54 height 57
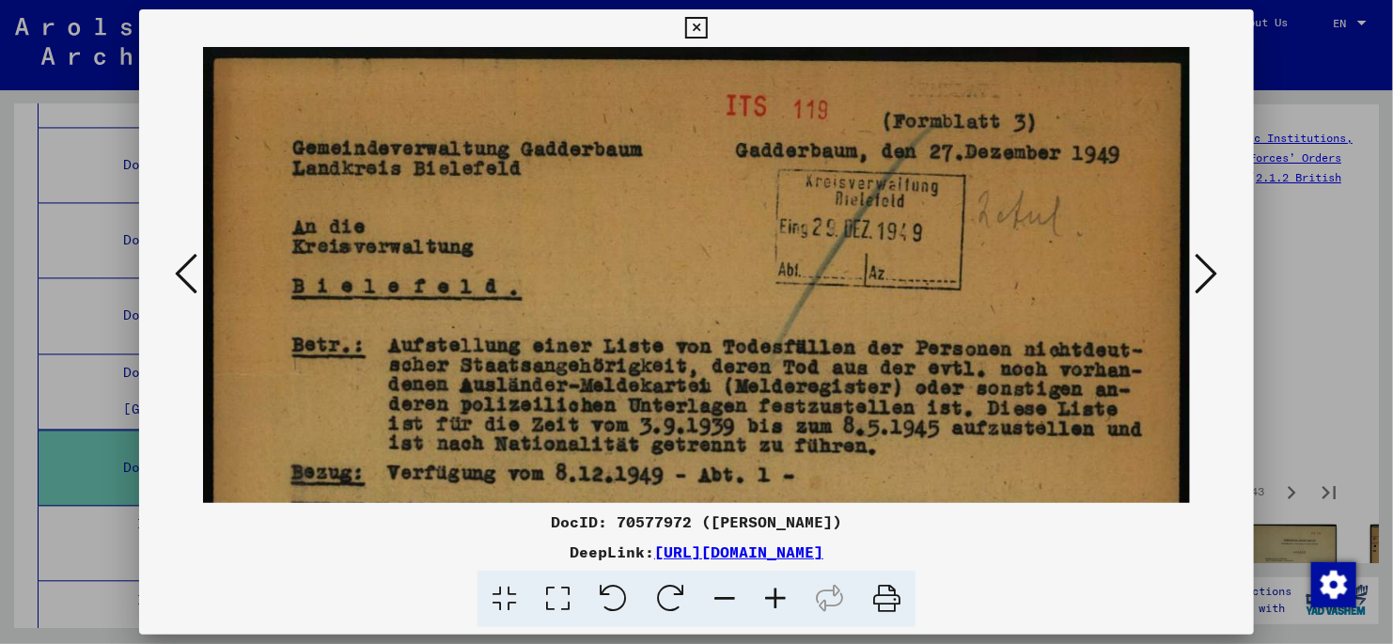
click at [1212, 271] on icon at bounding box center [1207, 273] width 23 height 45
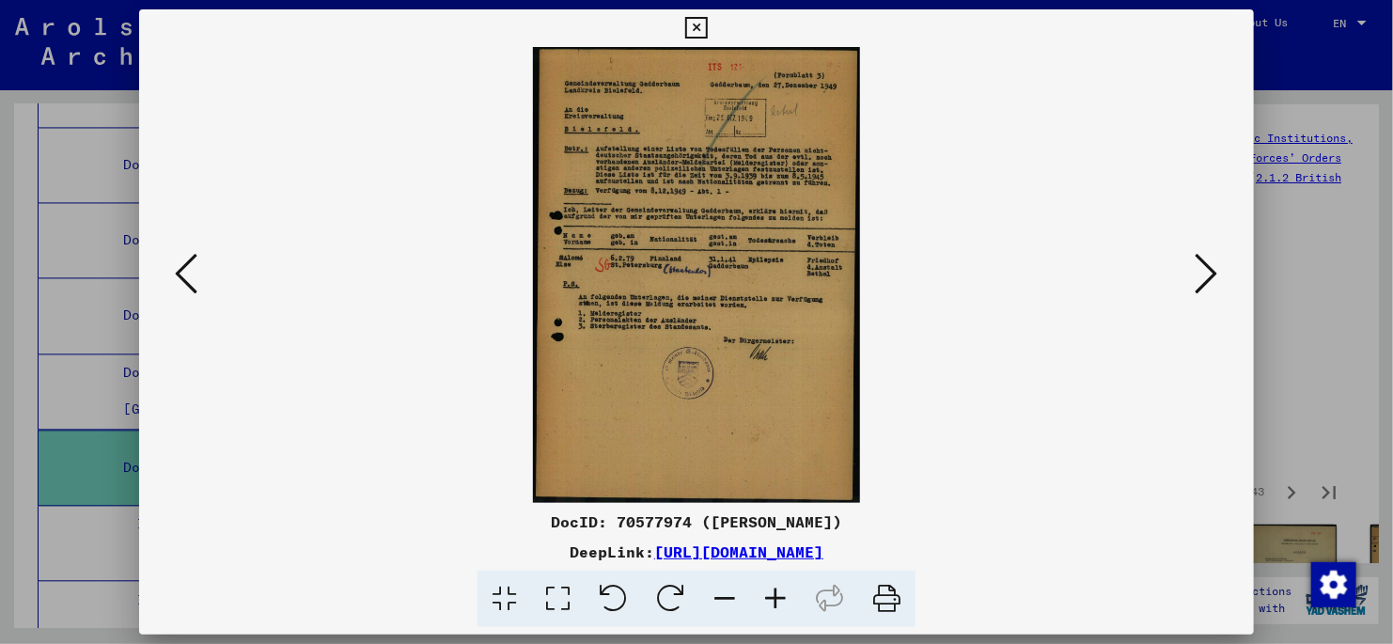
click at [1206, 274] on icon at bounding box center [1207, 273] width 23 height 45
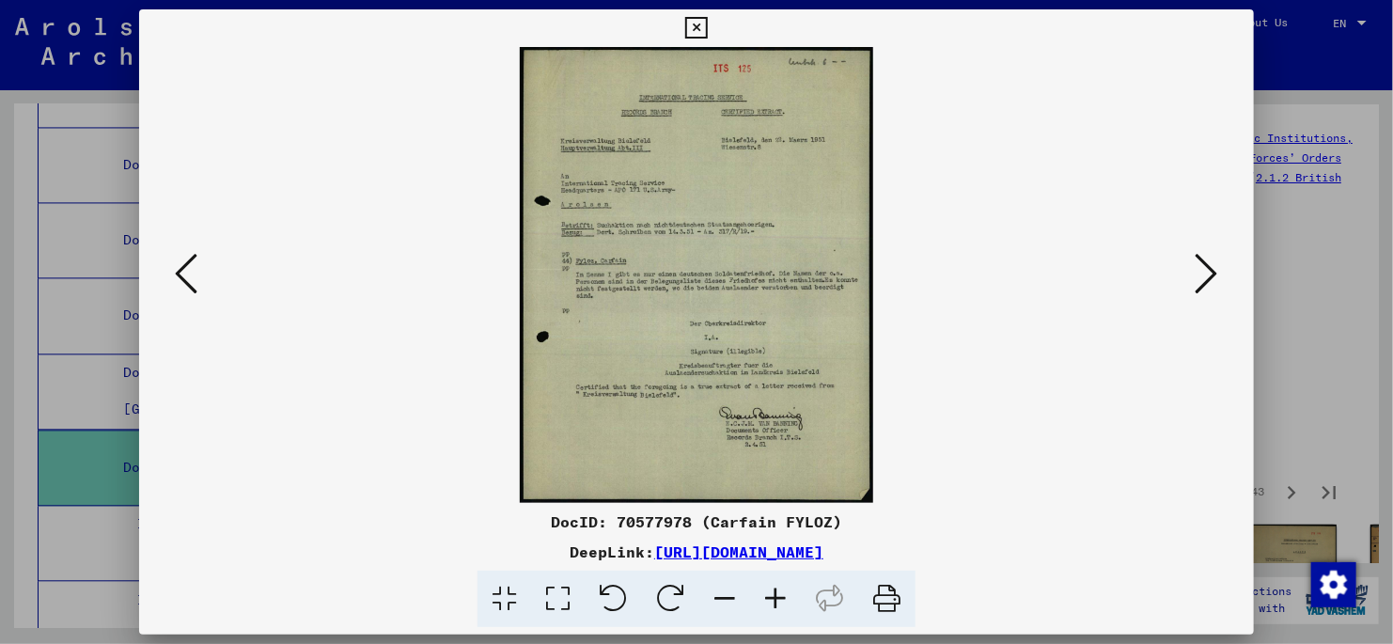
click at [1207, 275] on icon at bounding box center [1207, 273] width 23 height 45
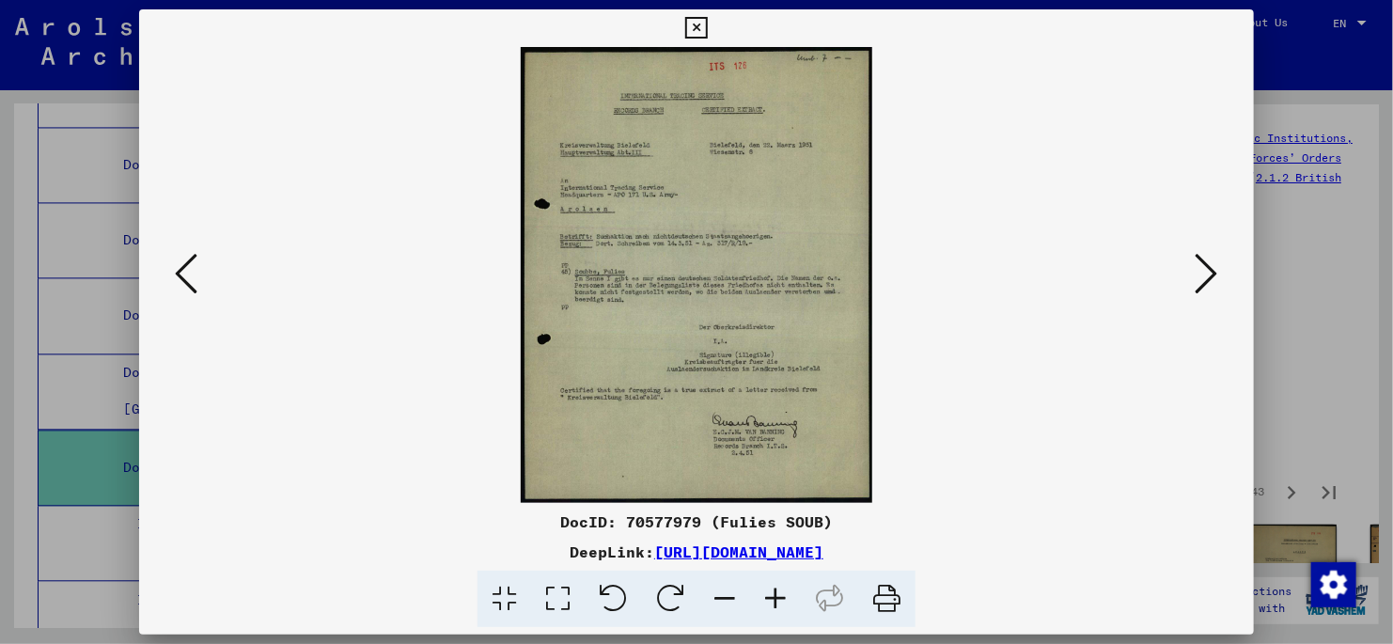
click at [1208, 276] on icon at bounding box center [1207, 273] width 23 height 45
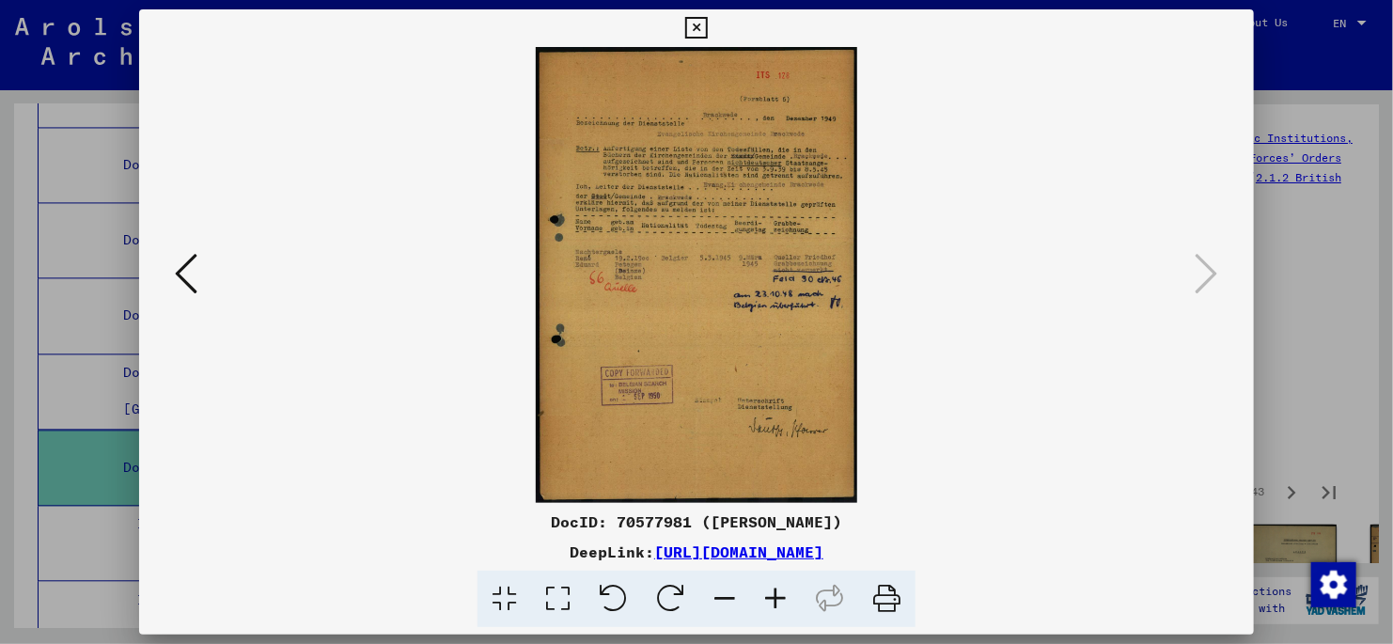
click at [697, 23] on icon at bounding box center [696, 28] width 22 height 23
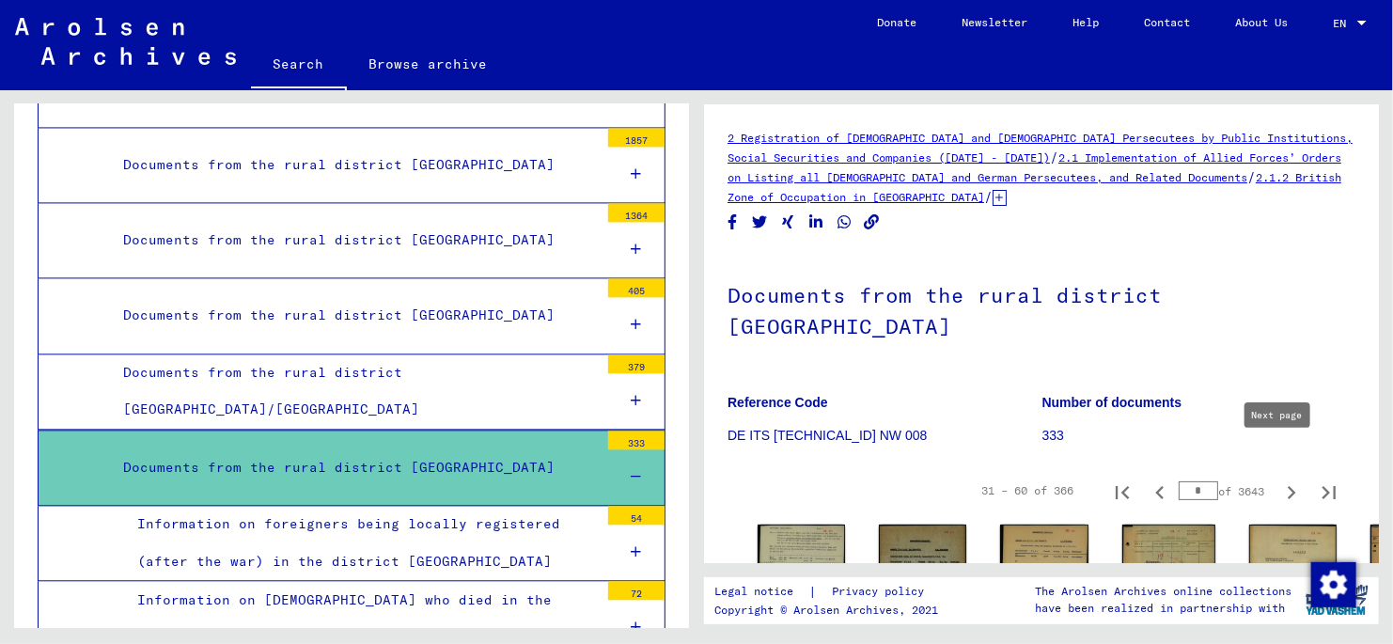
click at [1279, 479] on icon "Next page" at bounding box center [1292, 492] width 26 height 26
type input "*"
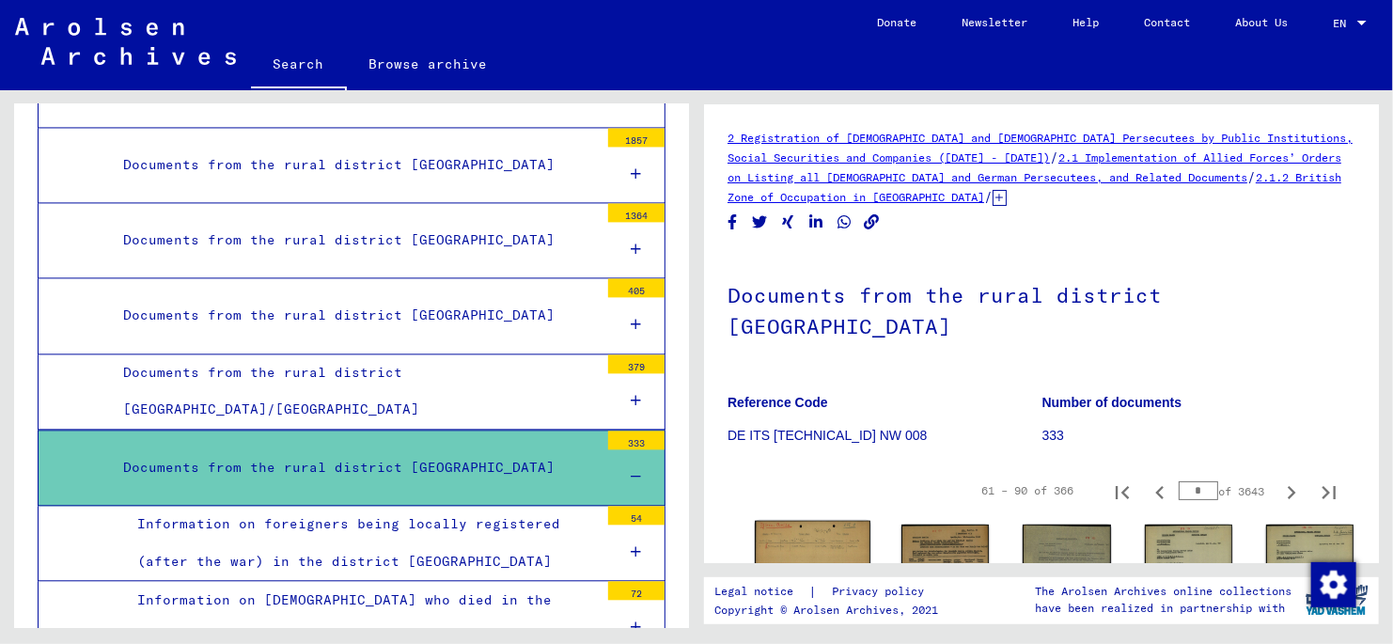
click at [785, 521] on img at bounding box center [813, 564] width 116 height 86
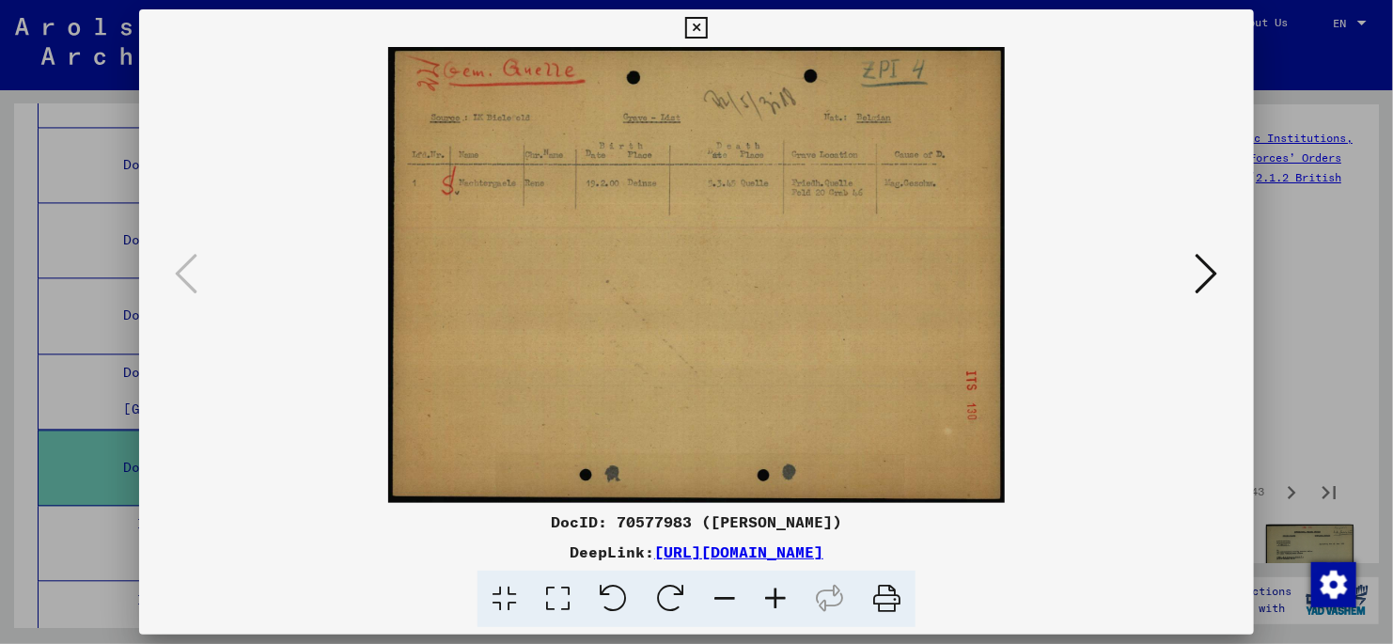
click at [1203, 268] on icon at bounding box center [1207, 273] width 23 height 45
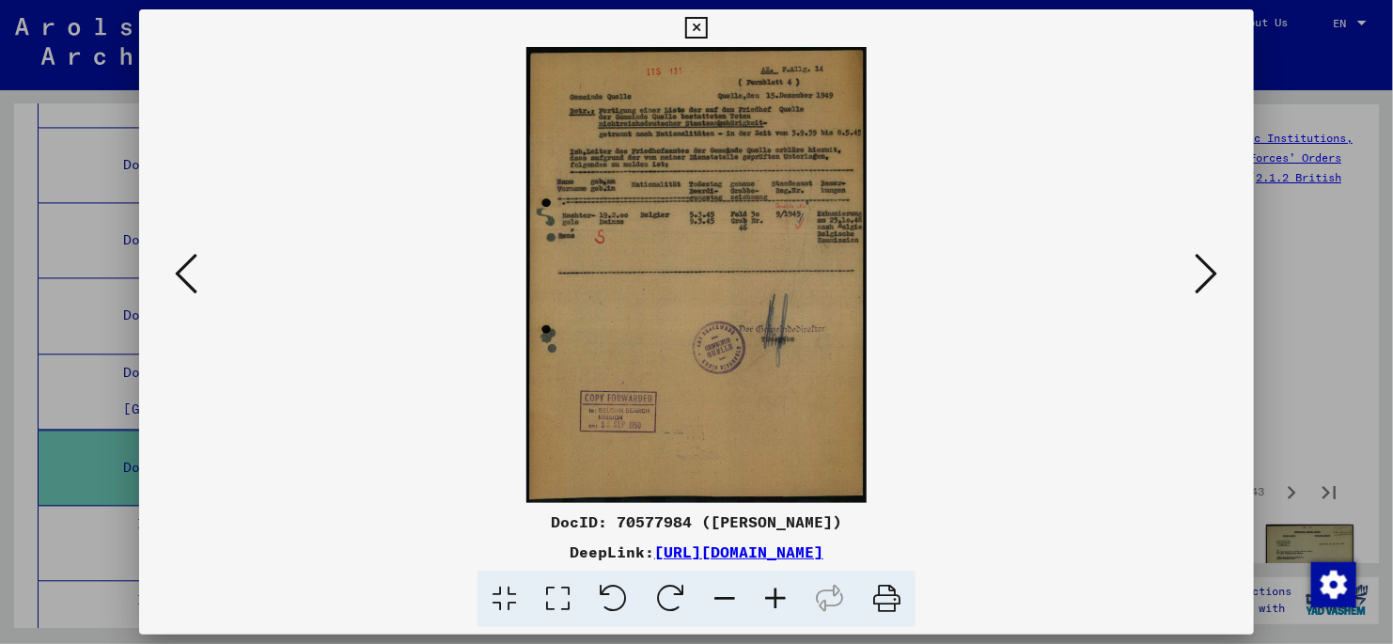
click at [1203, 268] on icon at bounding box center [1207, 273] width 23 height 45
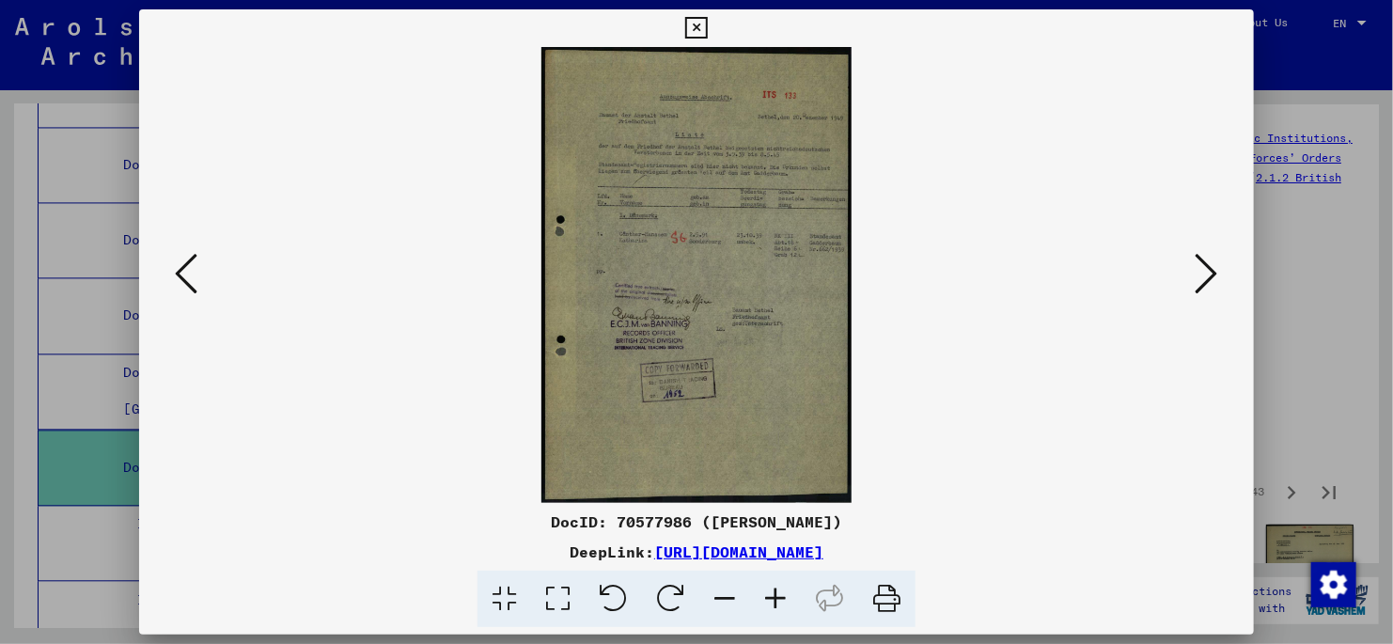
click at [1203, 268] on icon at bounding box center [1207, 273] width 23 height 45
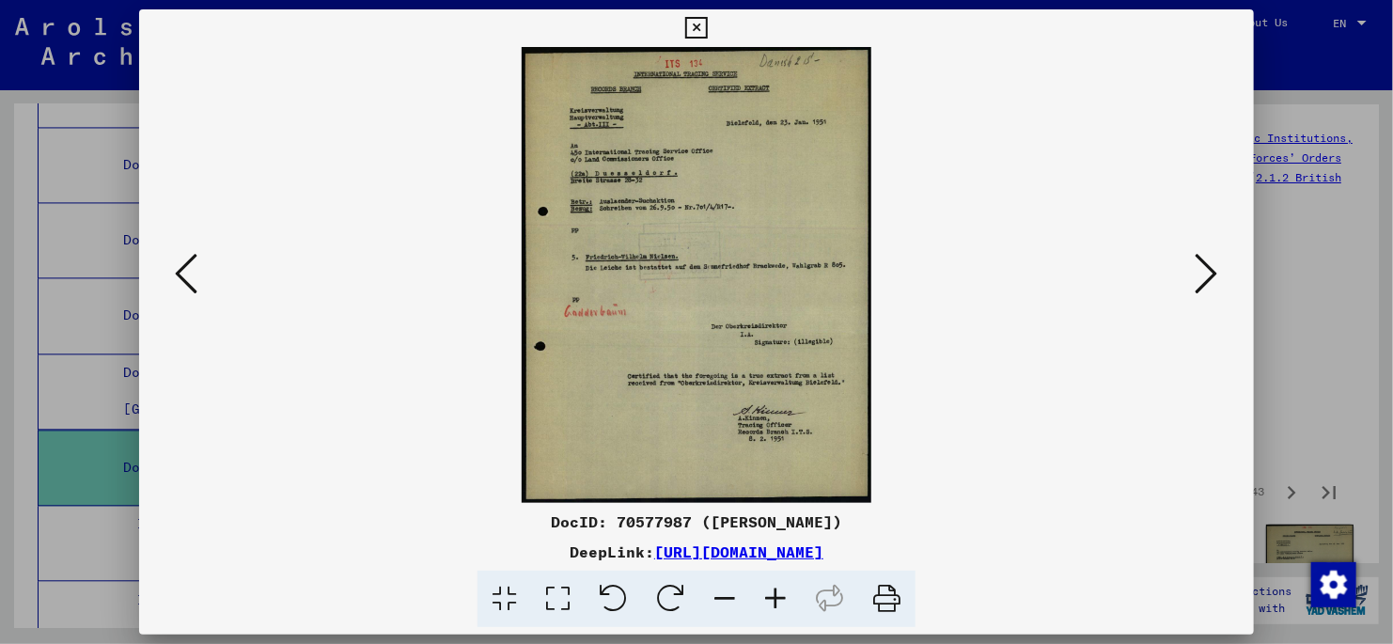
click at [1203, 268] on icon at bounding box center [1207, 273] width 23 height 45
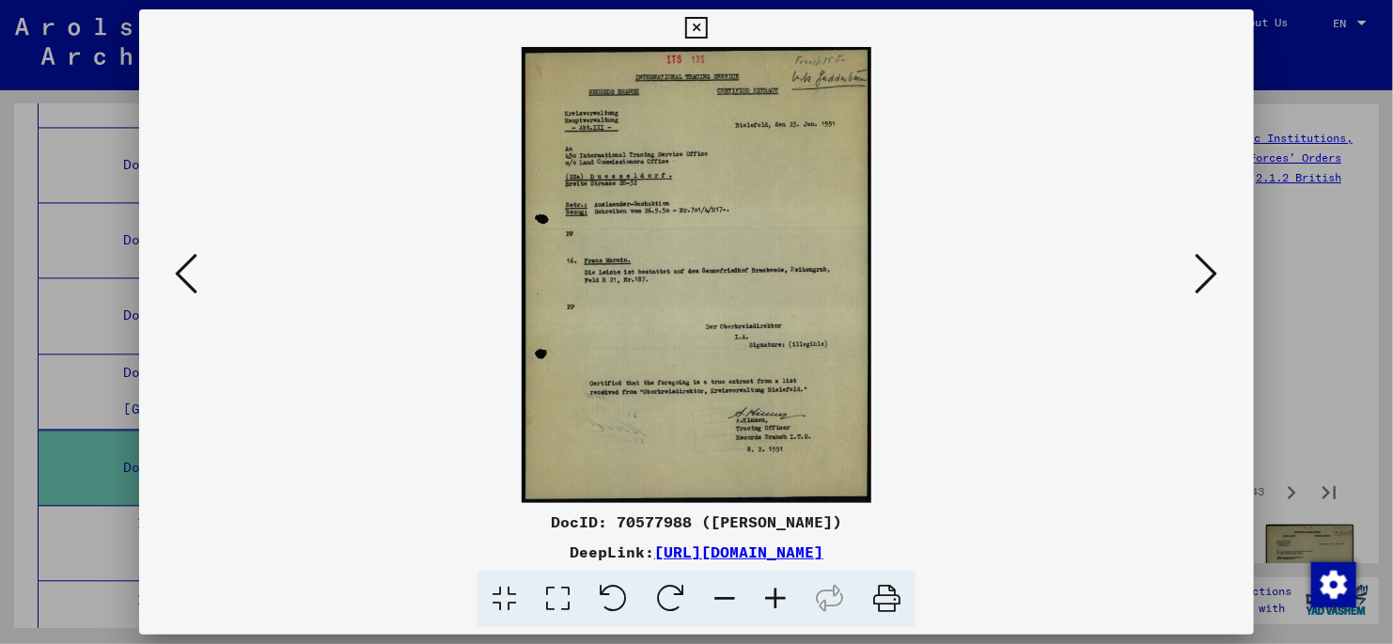
click at [1203, 269] on icon at bounding box center [1207, 273] width 23 height 45
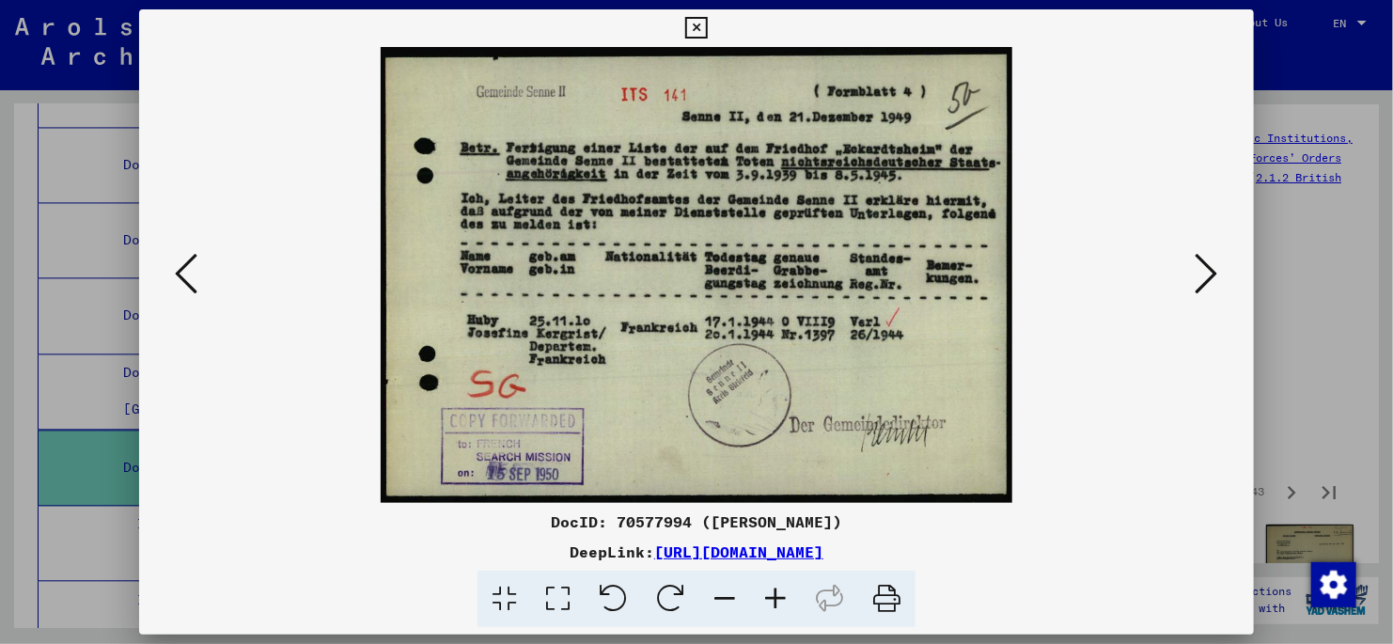
click at [1203, 269] on icon at bounding box center [1207, 273] width 23 height 45
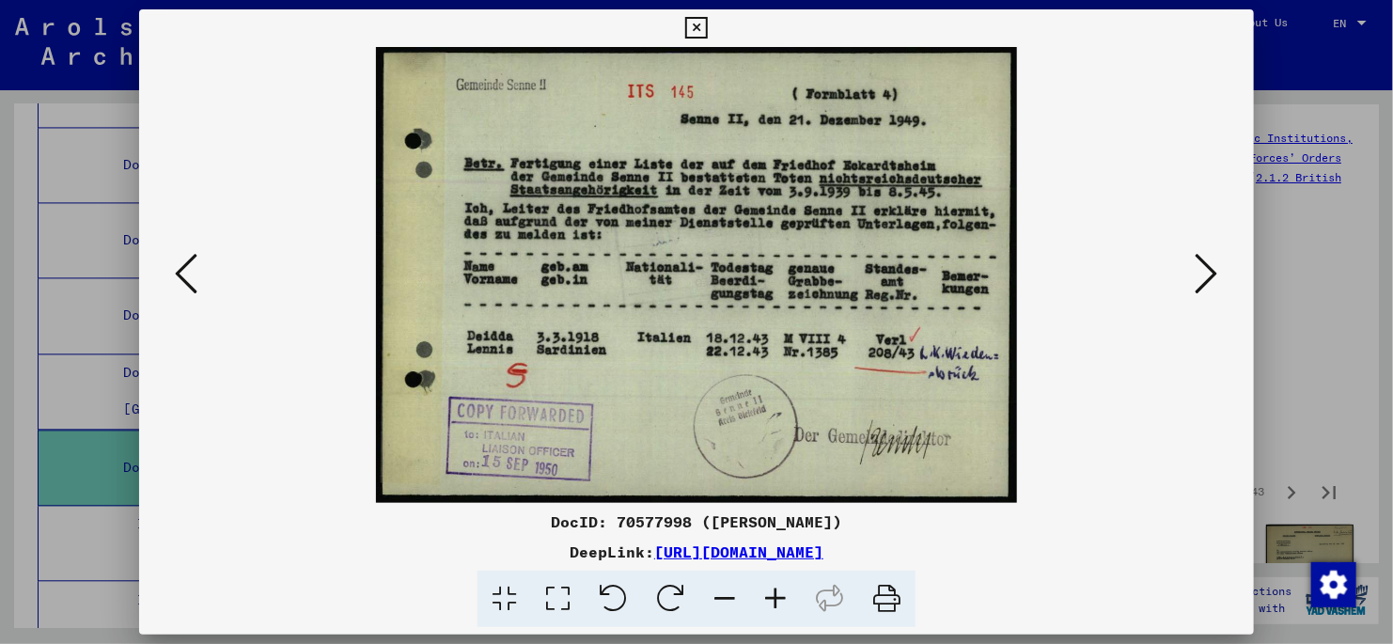
click at [1203, 269] on icon at bounding box center [1207, 273] width 23 height 45
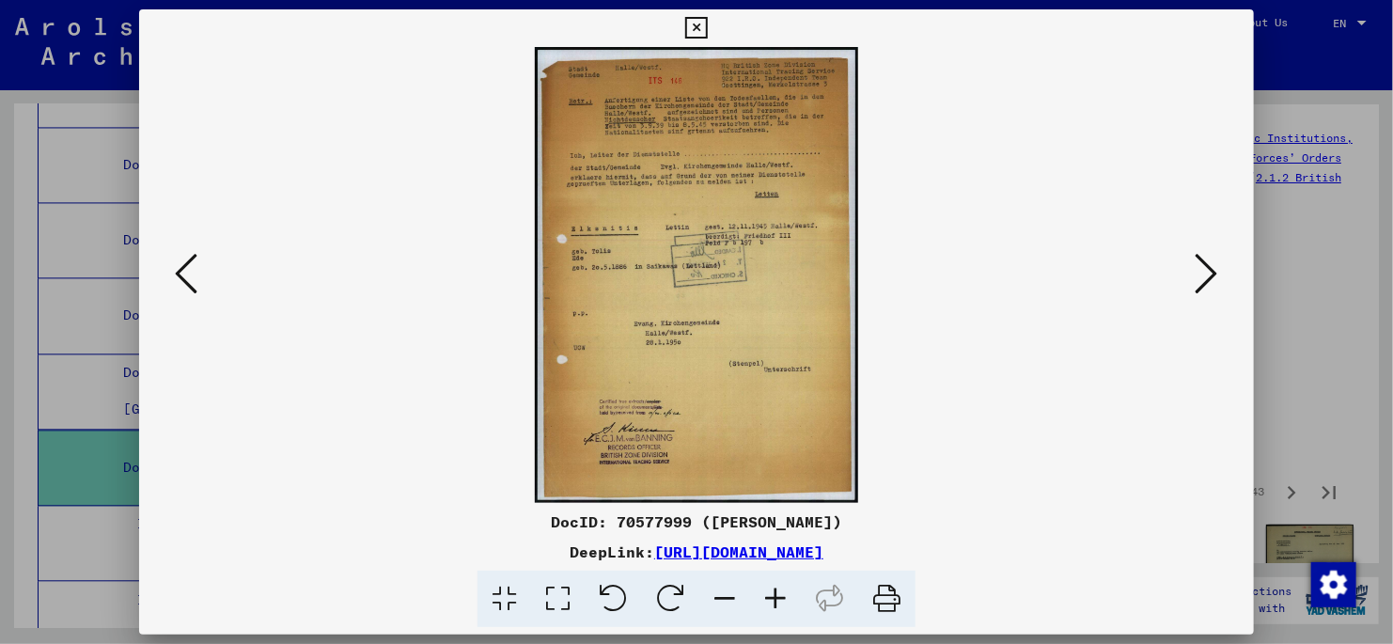
click at [1202, 270] on icon at bounding box center [1207, 273] width 23 height 45
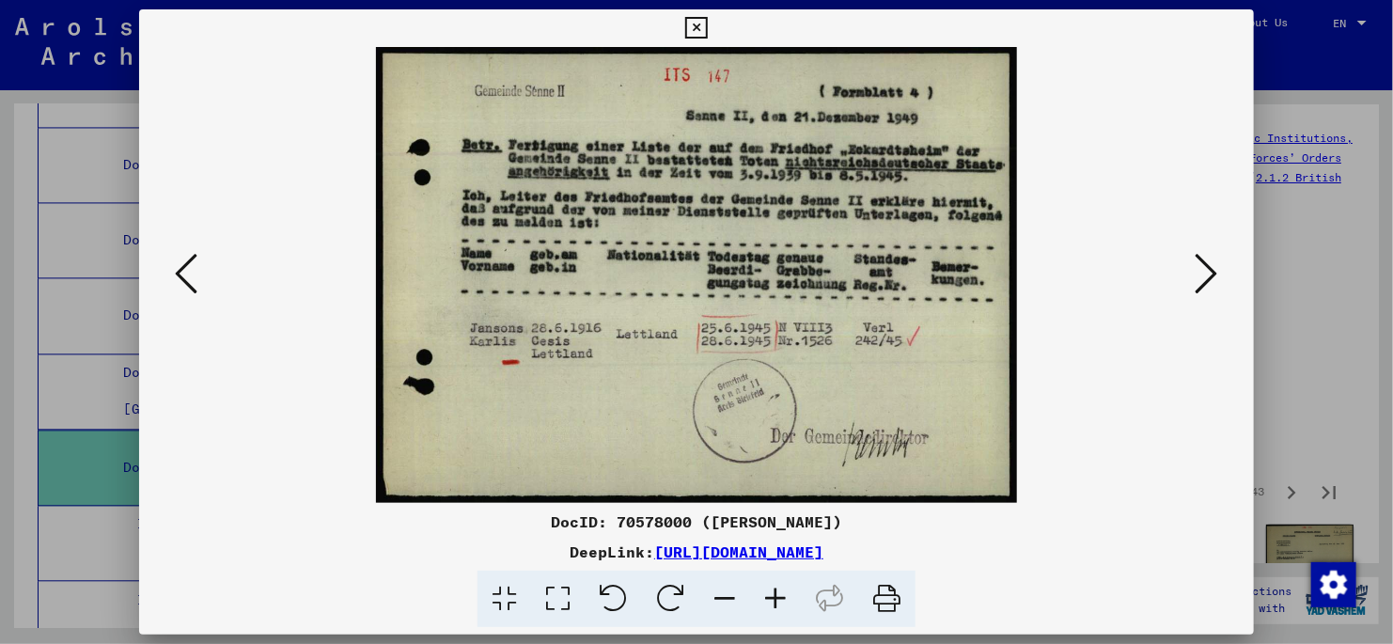
click at [1202, 270] on icon at bounding box center [1207, 273] width 23 height 45
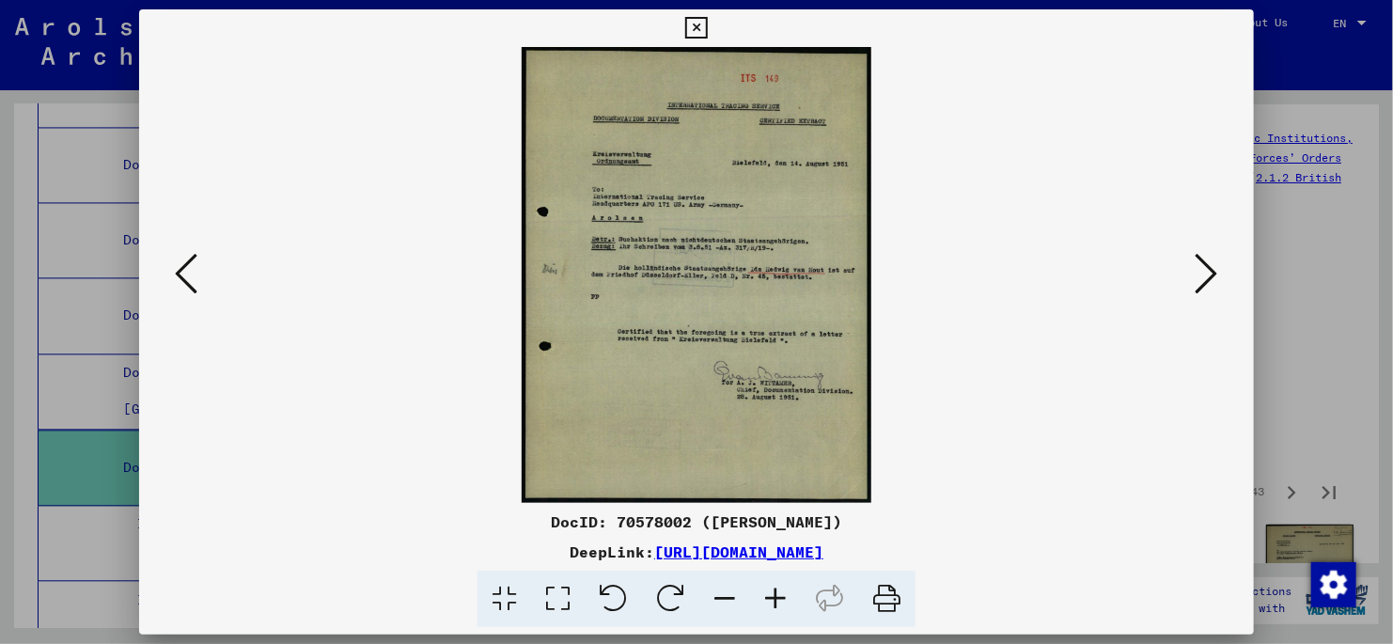
click at [1202, 270] on icon at bounding box center [1207, 273] width 23 height 45
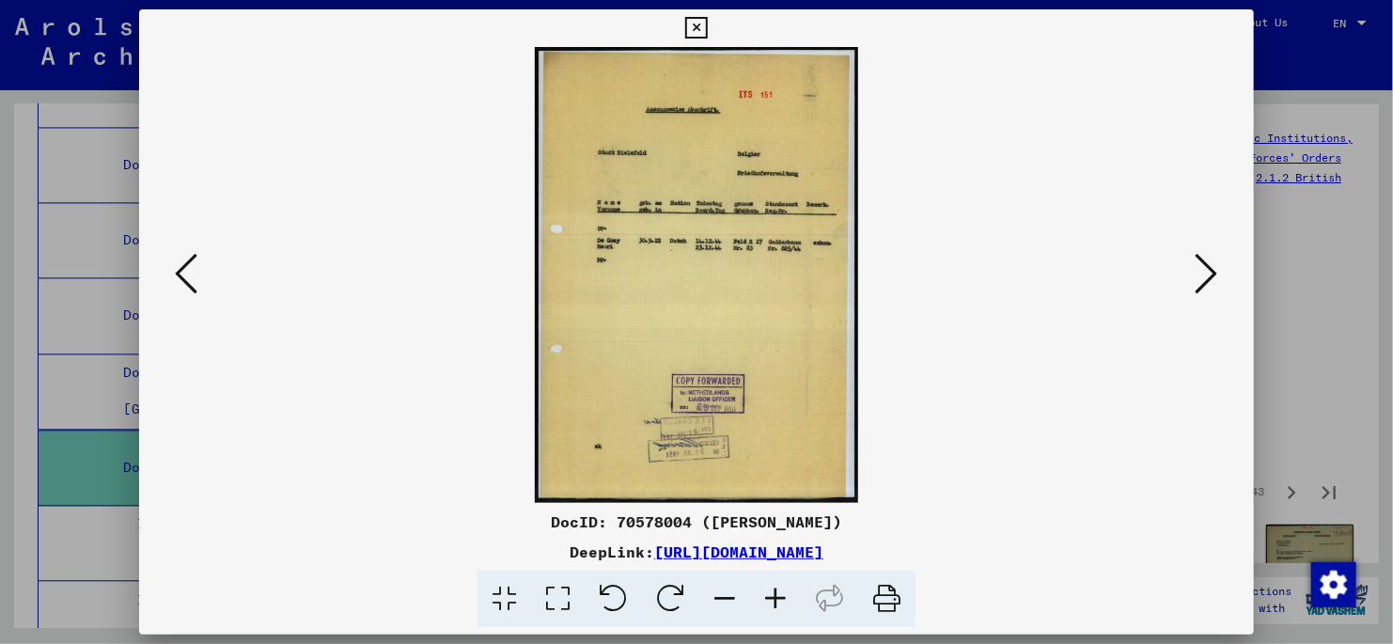
click at [1202, 271] on icon at bounding box center [1207, 273] width 23 height 45
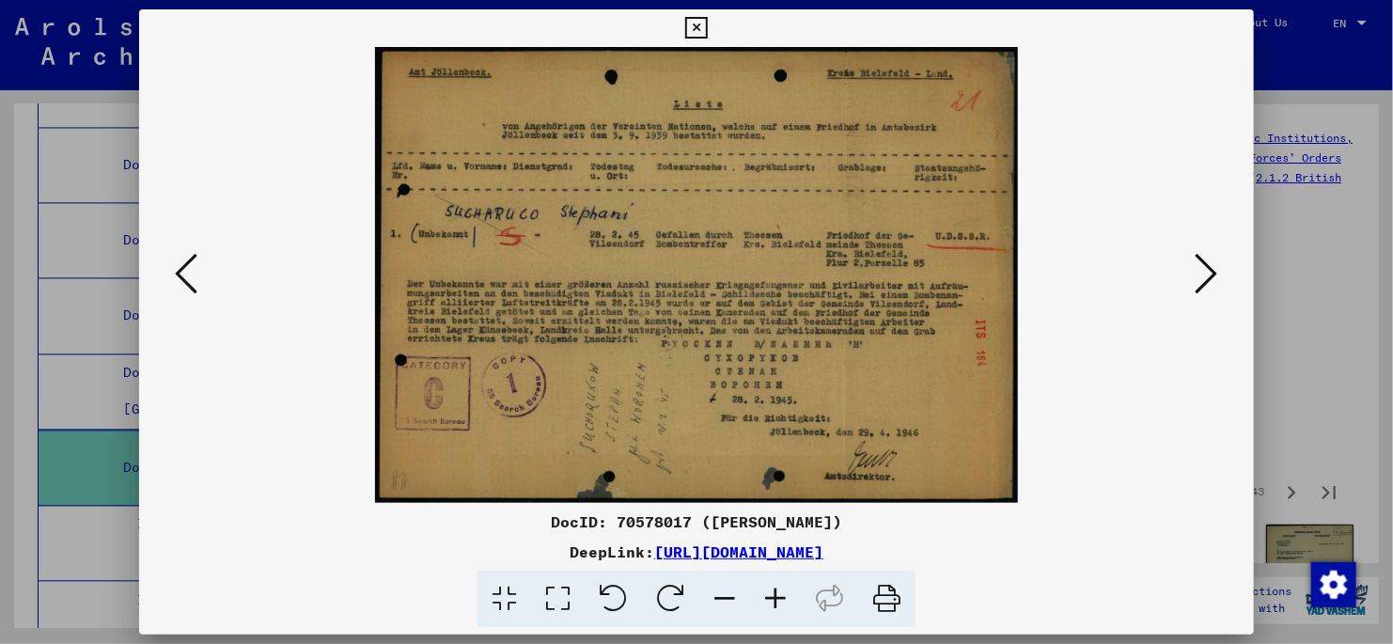
click at [1202, 271] on icon at bounding box center [1207, 273] width 23 height 45
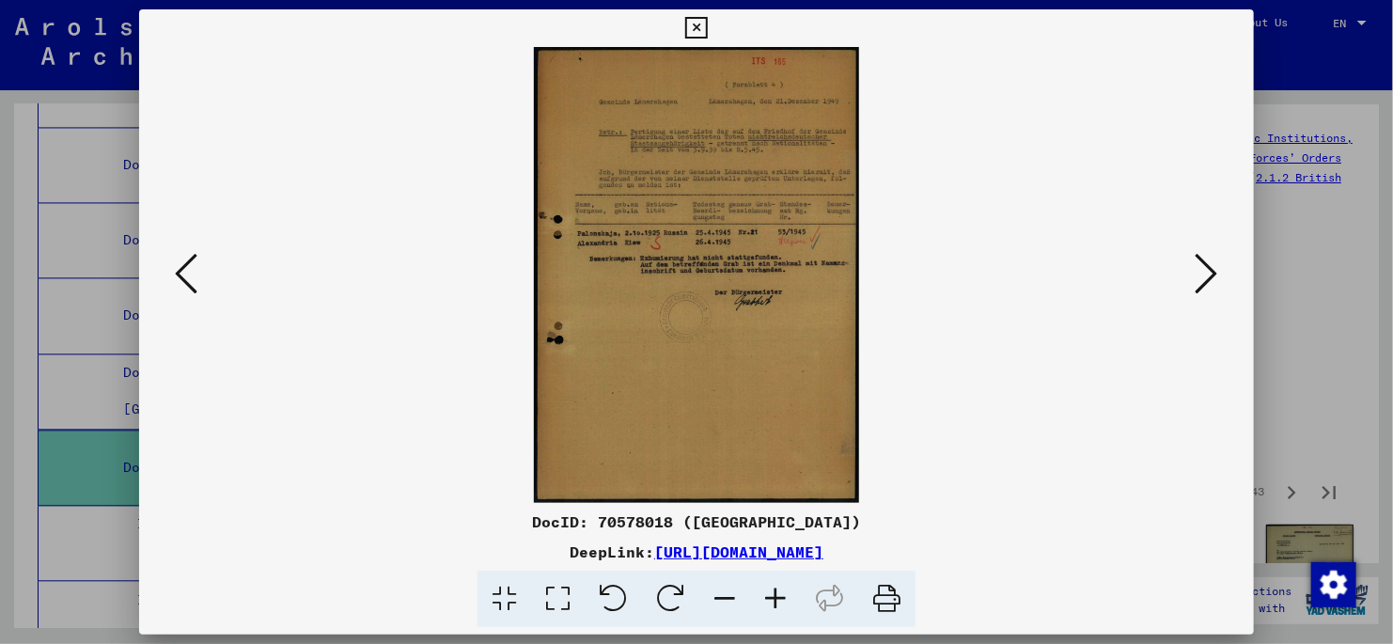
click at [1202, 271] on icon at bounding box center [1207, 273] width 23 height 45
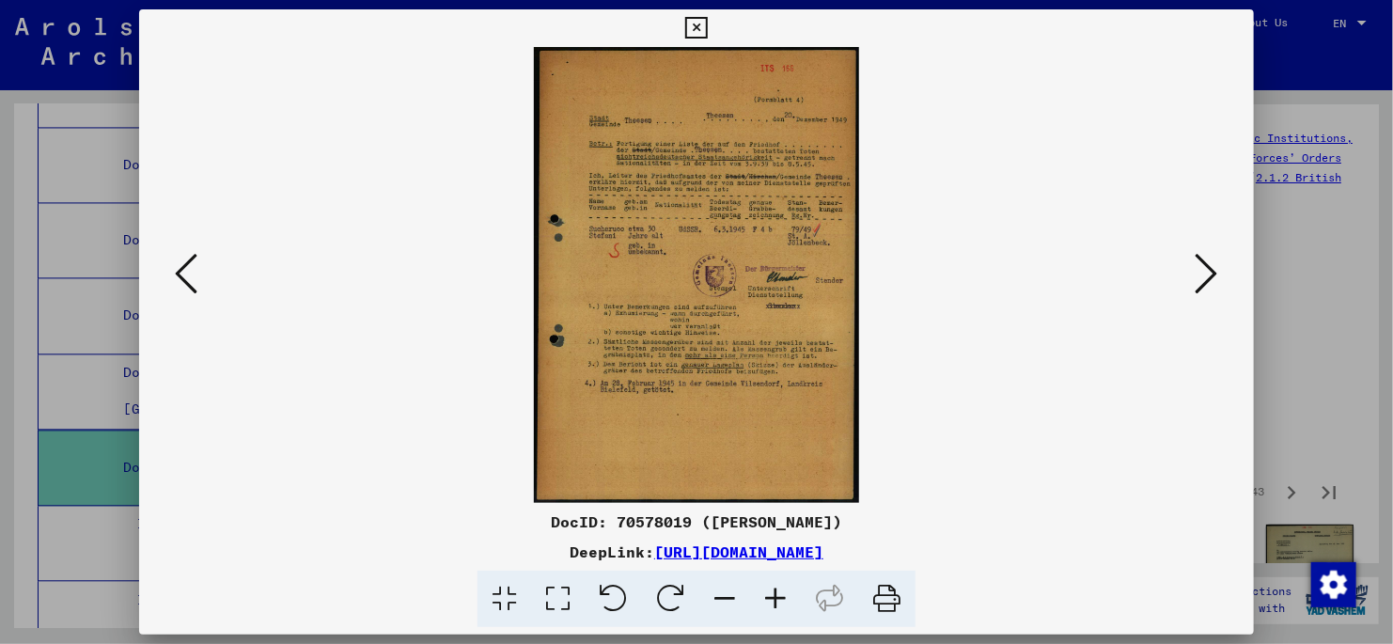
click at [1202, 271] on icon at bounding box center [1207, 273] width 23 height 45
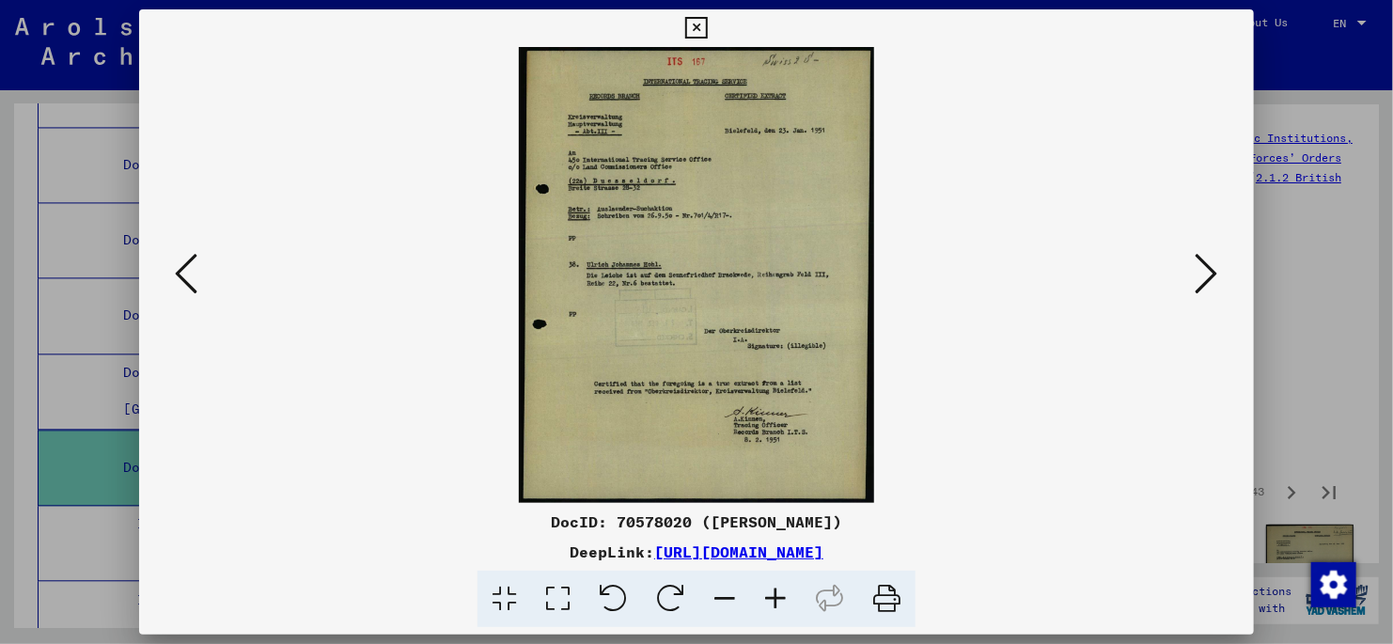
click at [1202, 271] on icon at bounding box center [1207, 273] width 23 height 45
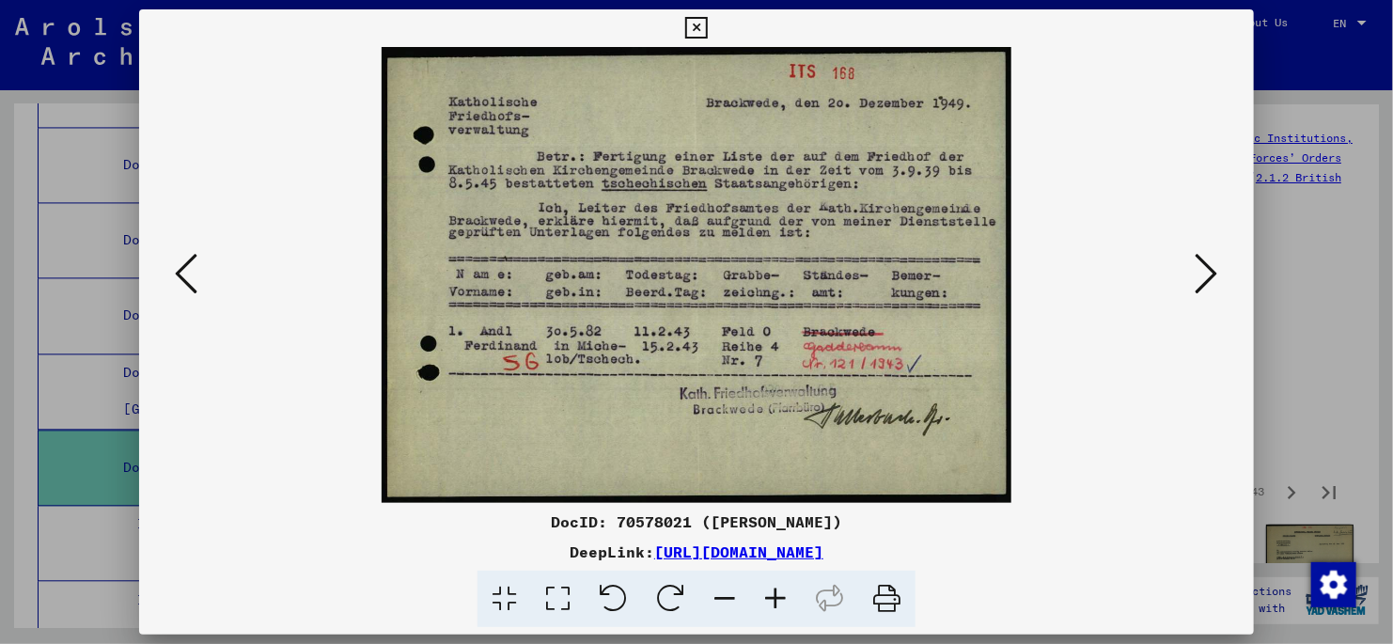
click at [1202, 272] on icon at bounding box center [1207, 273] width 23 height 45
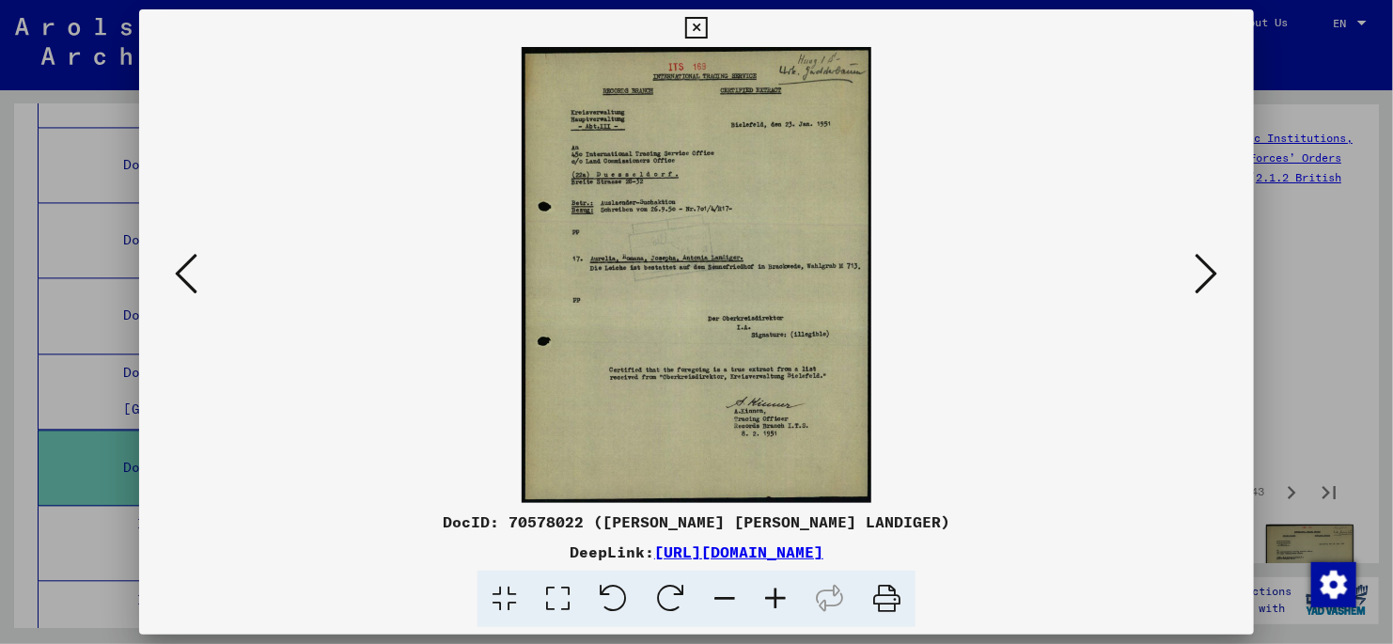
click at [1207, 280] on icon at bounding box center [1207, 273] width 23 height 45
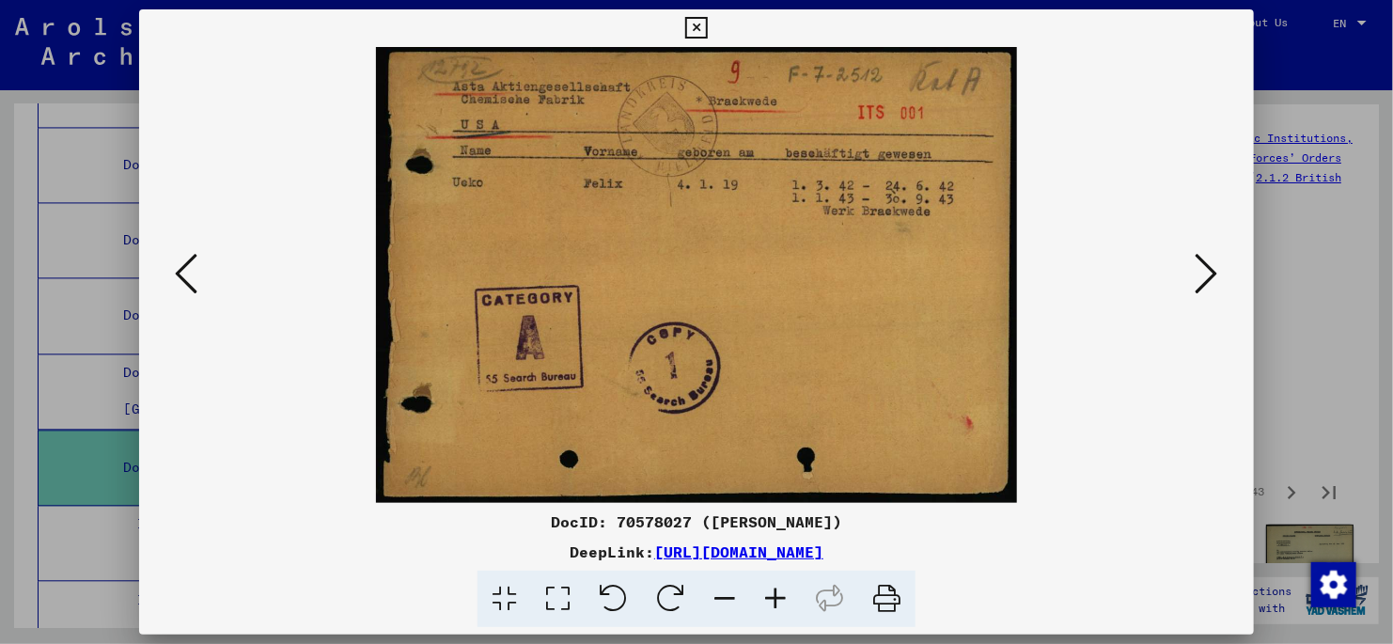
drag, startPoint x: 1207, startPoint y: 280, endPoint x: 1199, endPoint y: 286, distance: 10.2
click at [1202, 286] on icon at bounding box center [1207, 273] width 23 height 45
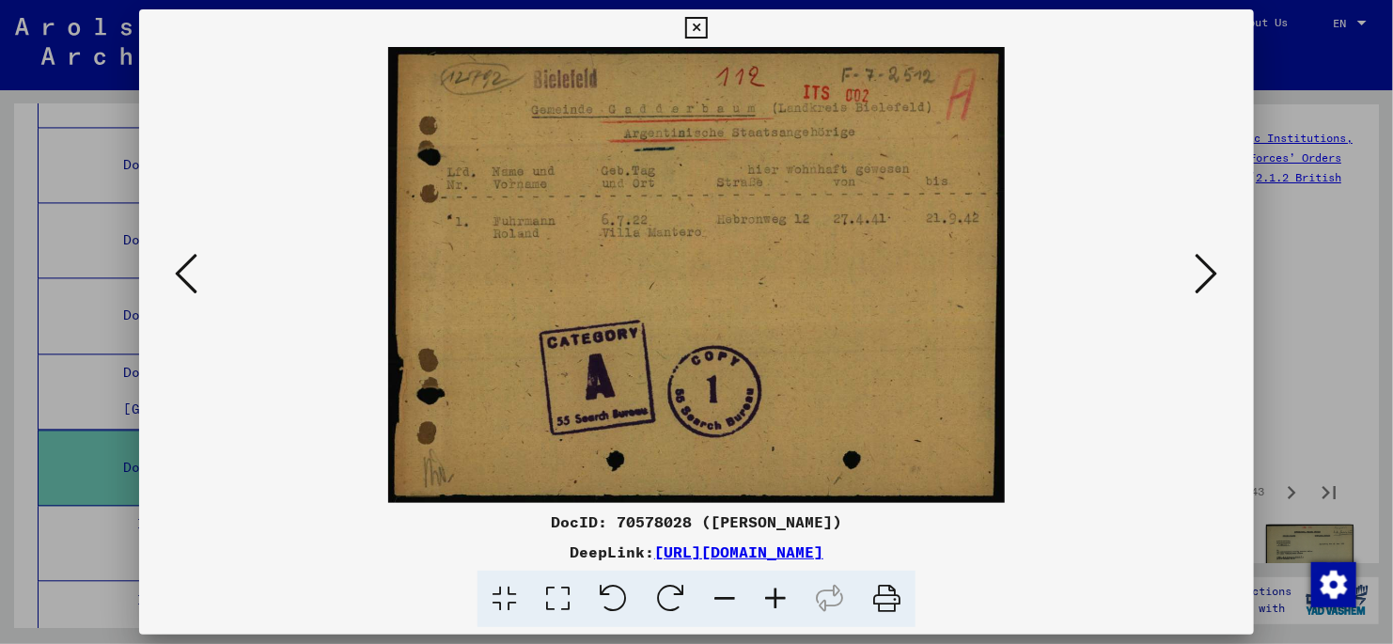
click at [1202, 271] on icon at bounding box center [1207, 273] width 23 height 45
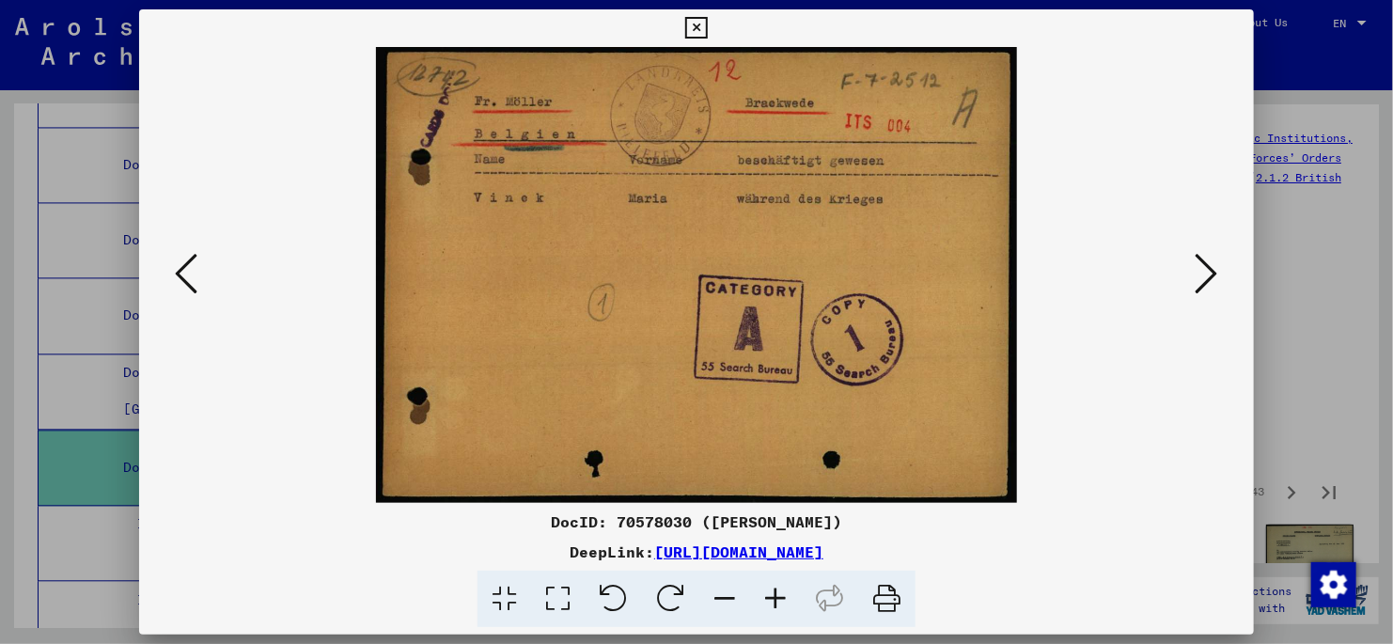
click at [1210, 275] on icon at bounding box center [1207, 273] width 23 height 45
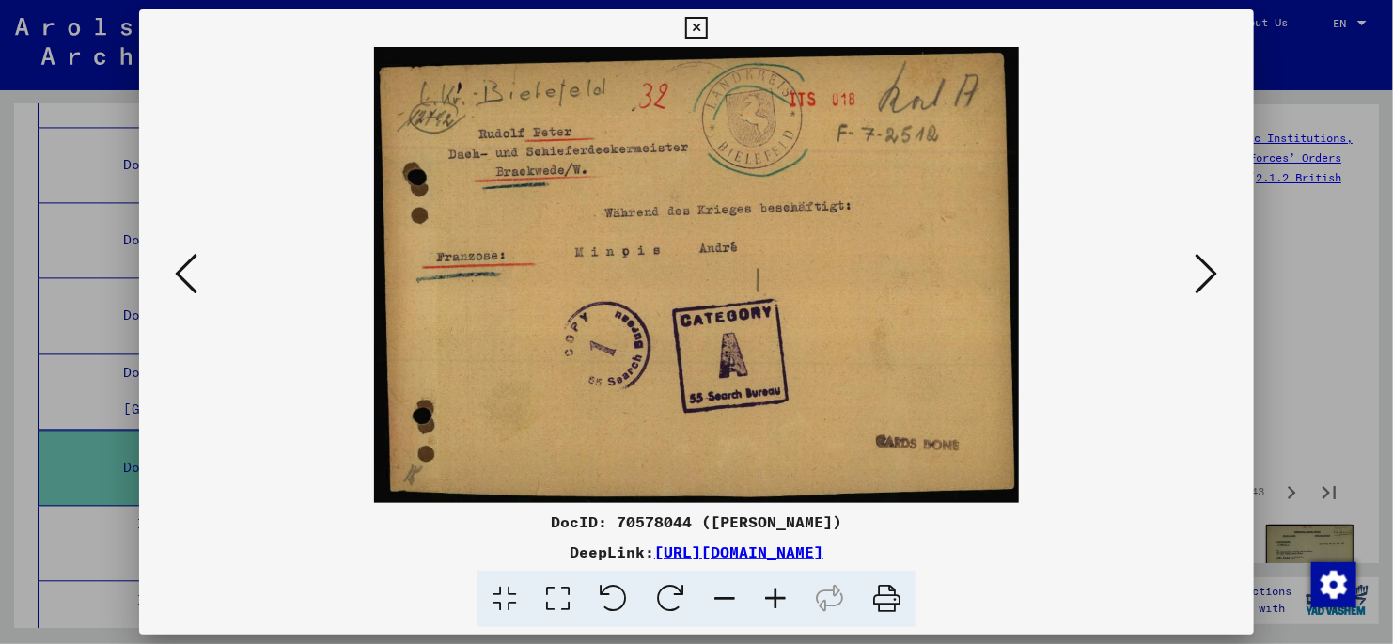
click at [1210, 276] on icon at bounding box center [1207, 273] width 23 height 45
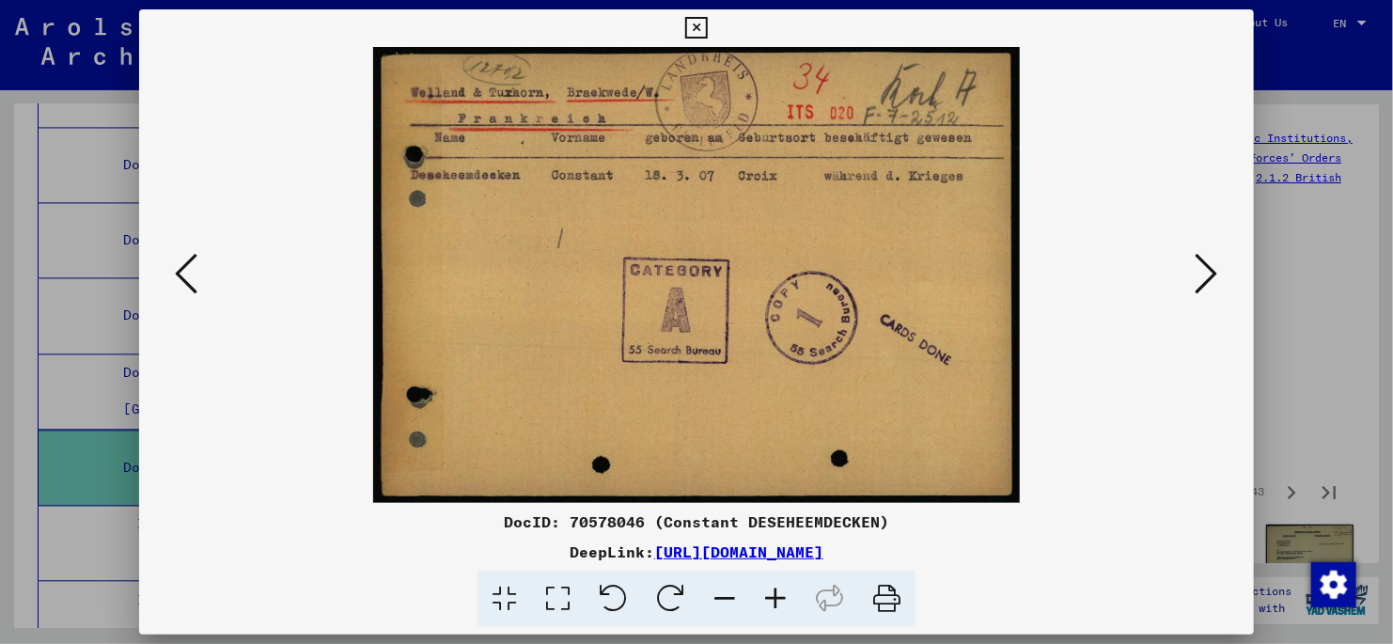
click at [1210, 281] on icon at bounding box center [1207, 273] width 23 height 45
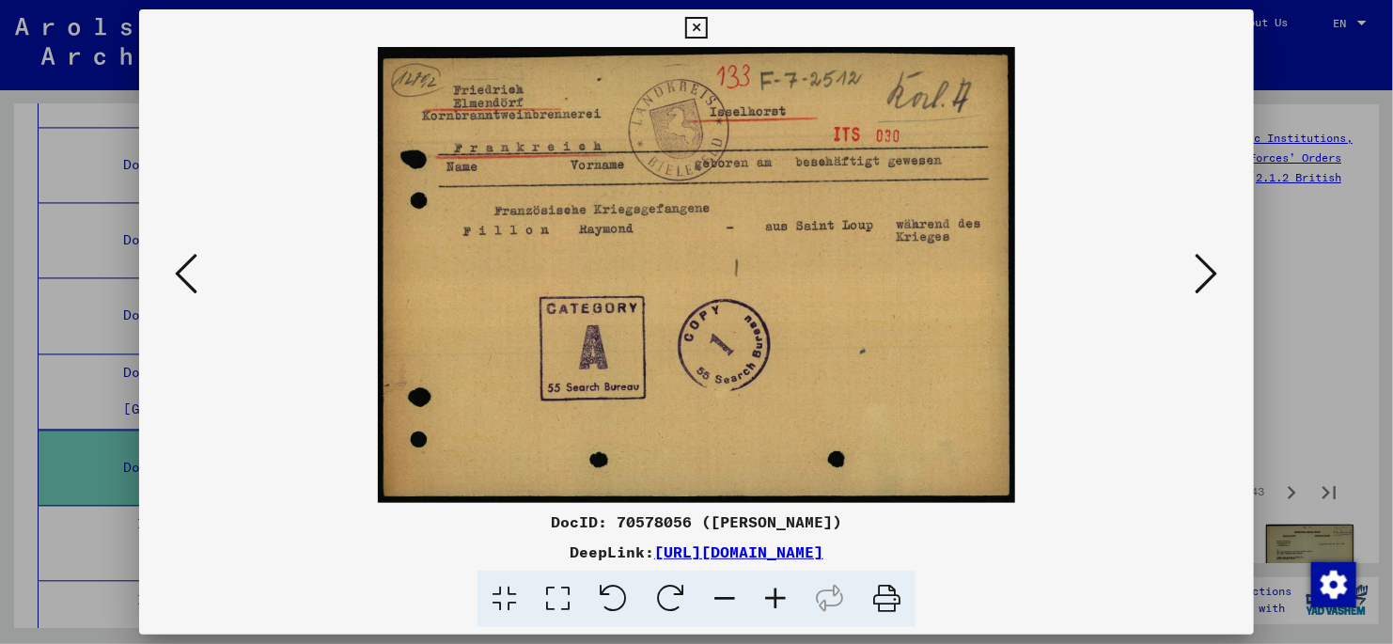
click at [1210, 281] on icon at bounding box center [1207, 273] width 23 height 45
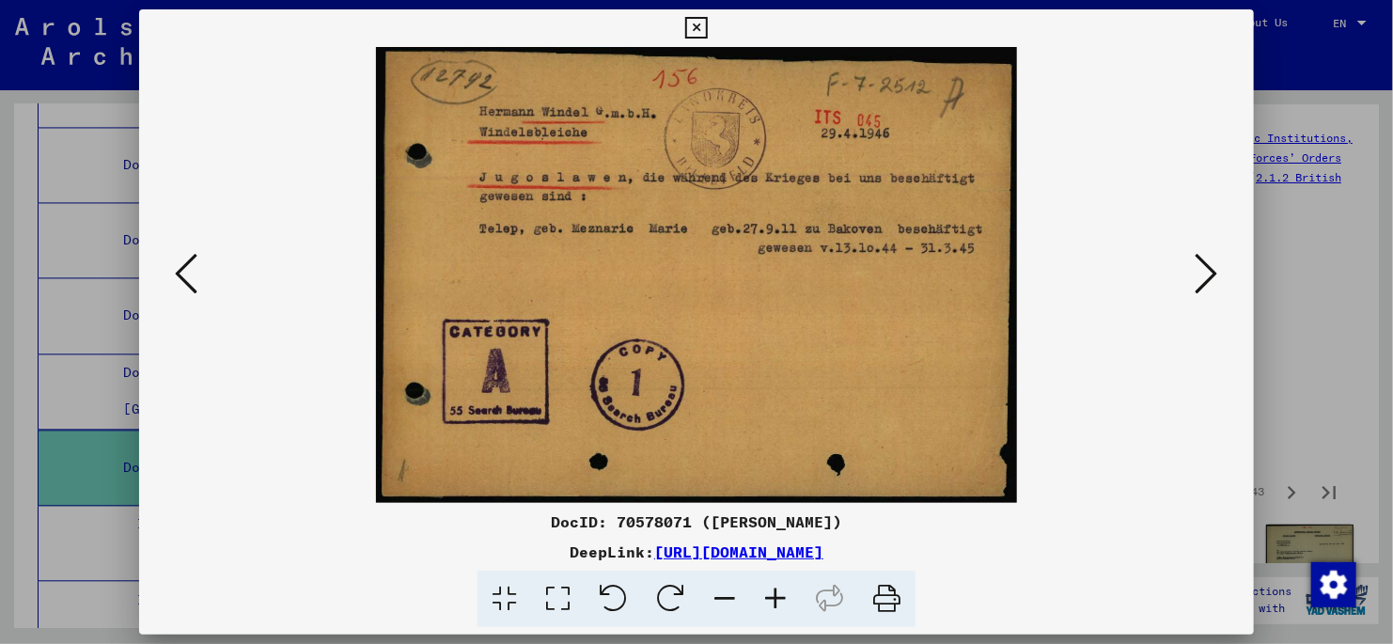
click at [1208, 275] on icon at bounding box center [1207, 273] width 23 height 45
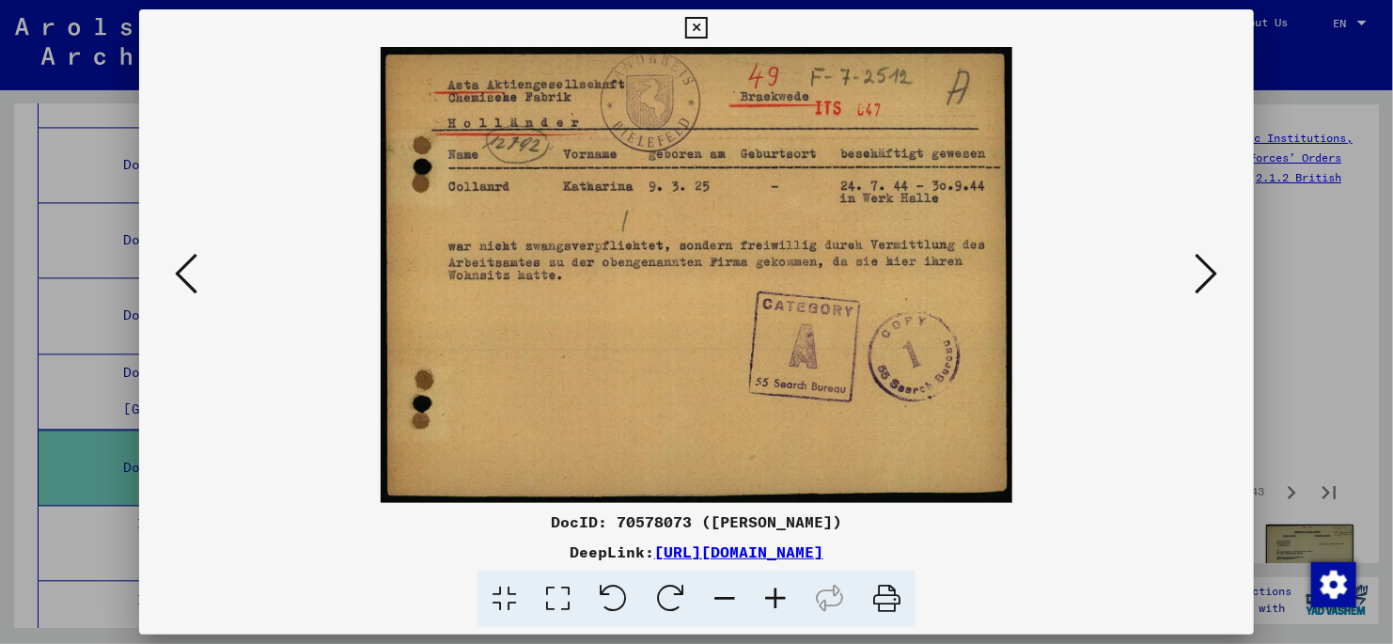
click at [1207, 282] on icon at bounding box center [1207, 273] width 23 height 45
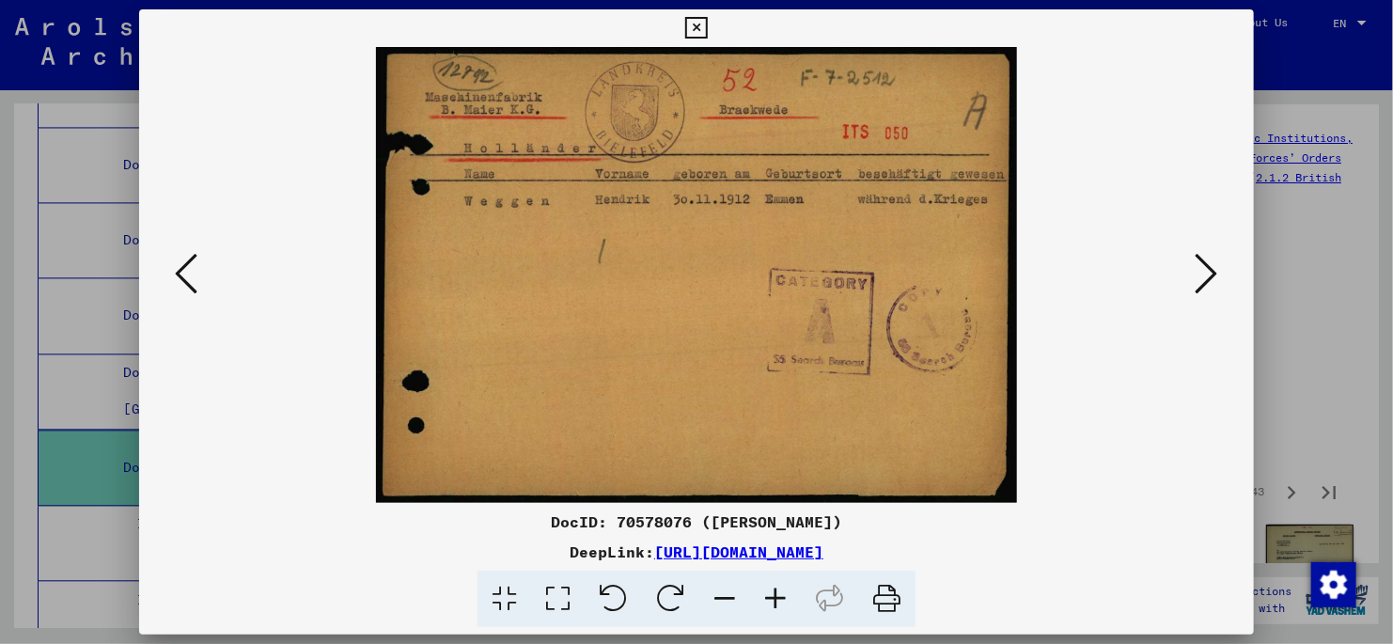
click at [1207, 286] on icon at bounding box center [1207, 273] width 23 height 45
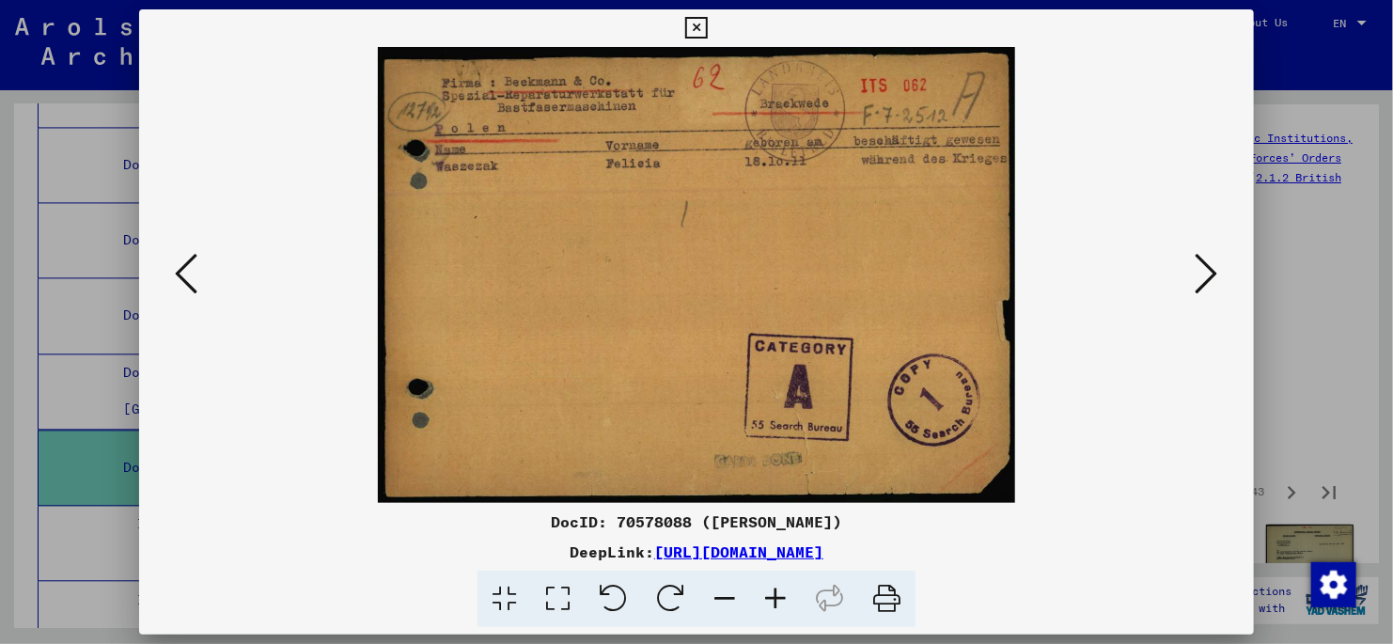
click at [1207, 288] on icon at bounding box center [1207, 273] width 23 height 45
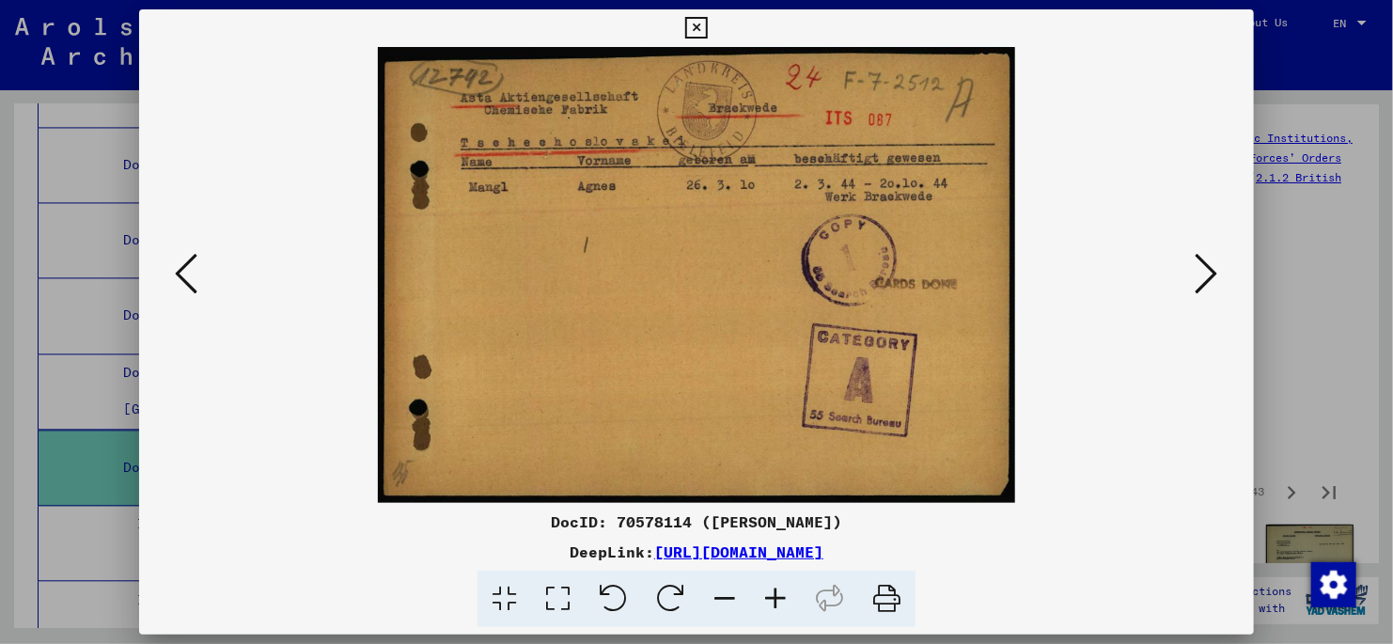
click at [1207, 288] on icon at bounding box center [1207, 273] width 23 height 45
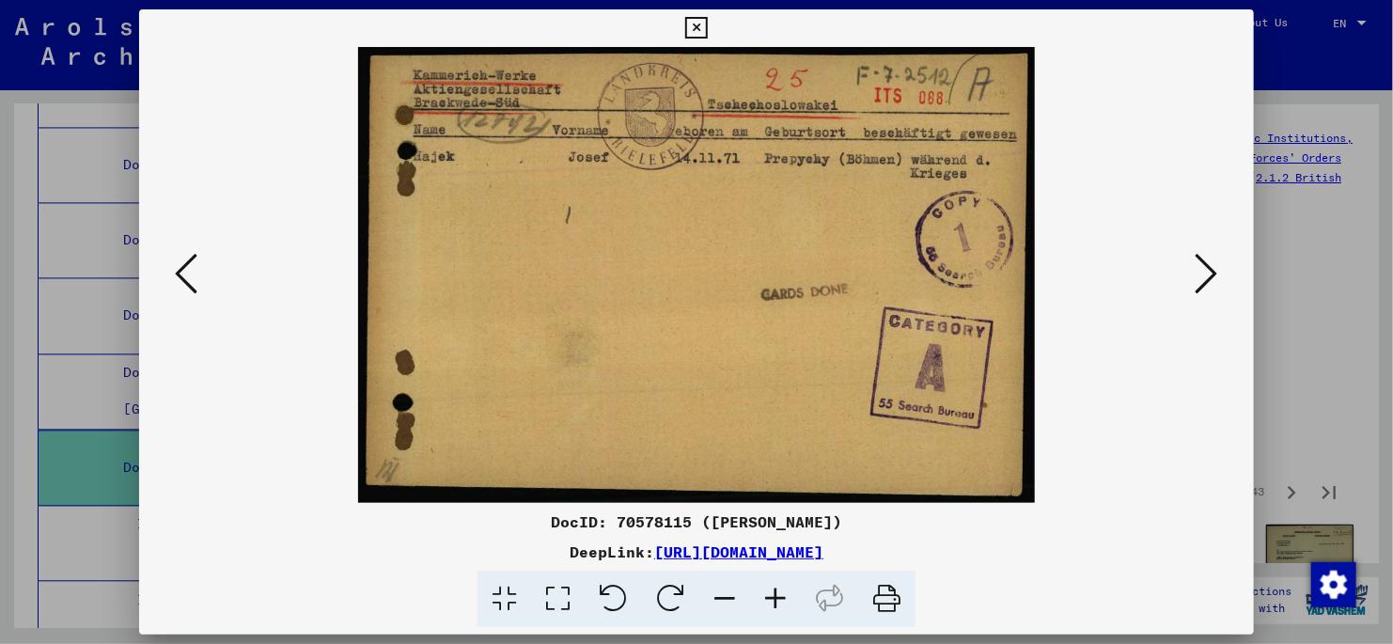
click at [1207, 288] on icon at bounding box center [1207, 273] width 23 height 45
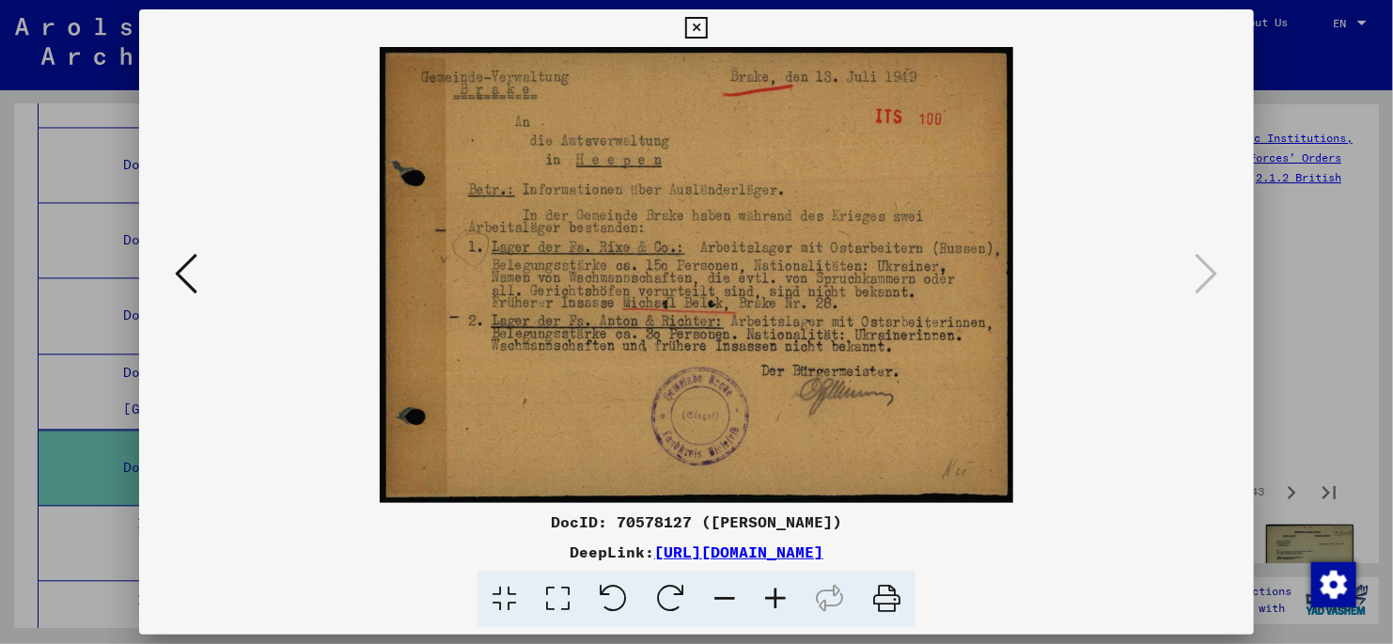
click at [694, 32] on icon at bounding box center [696, 28] width 22 height 23
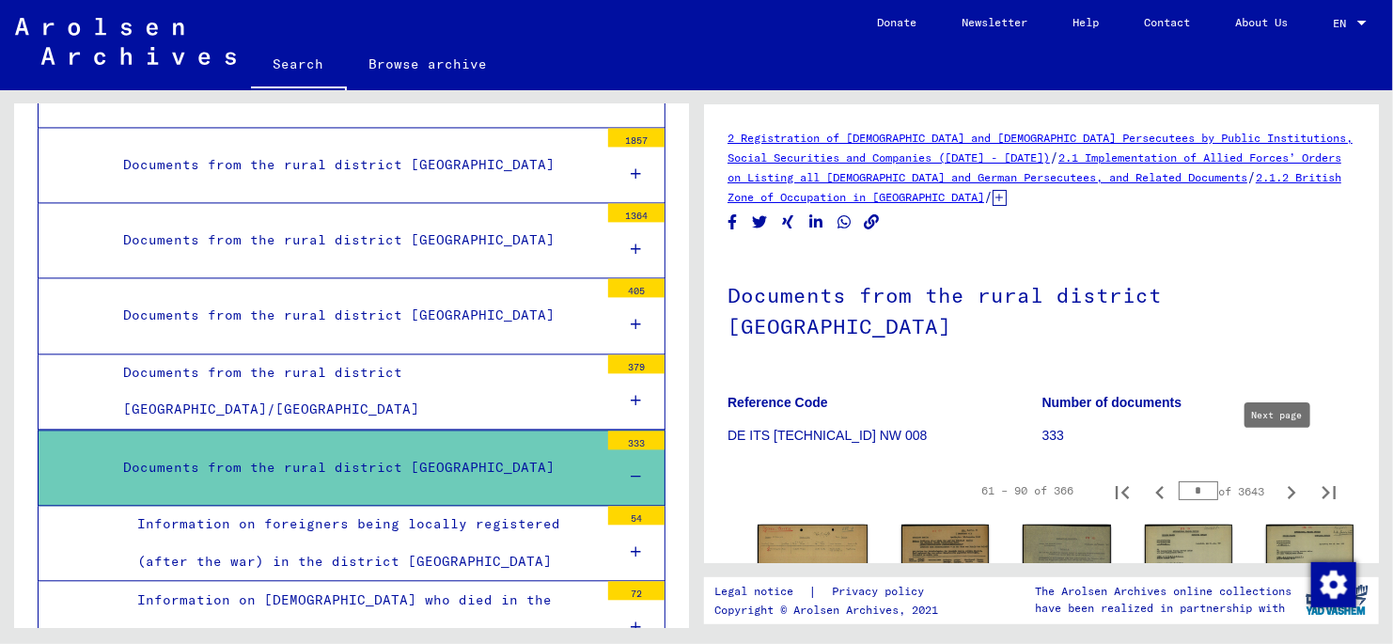
click at [1288, 486] on icon "Next page" at bounding box center [1292, 492] width 8 height 13
type input "*"
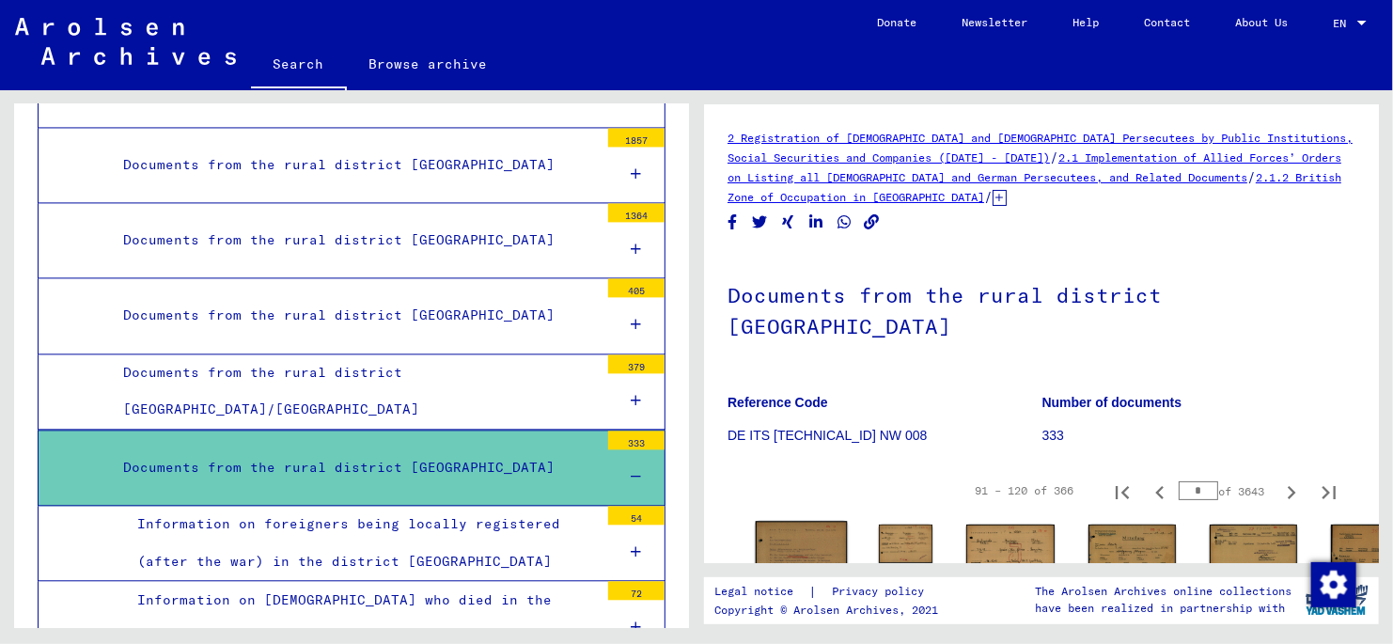
click at [800, 522] on img at bounding box center [802, 555] width 92 height 67
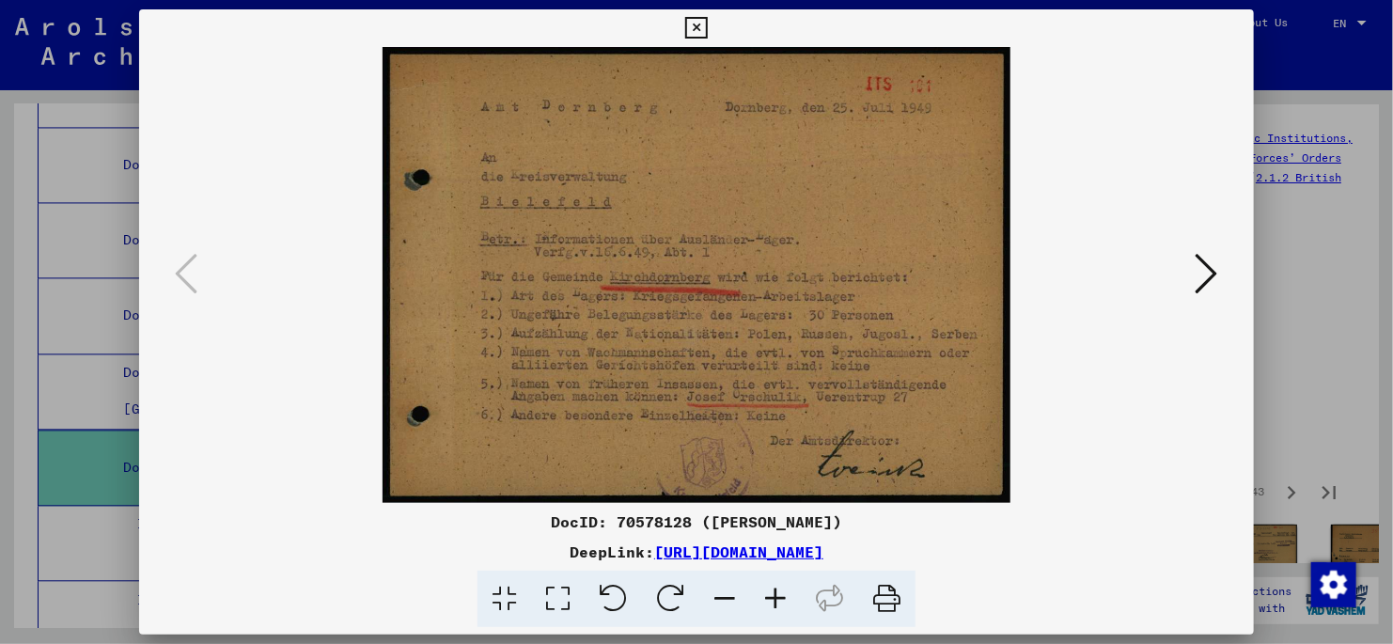
click at [1210, 271] on icon at bounding box center [1207, 273] width 23 height 45
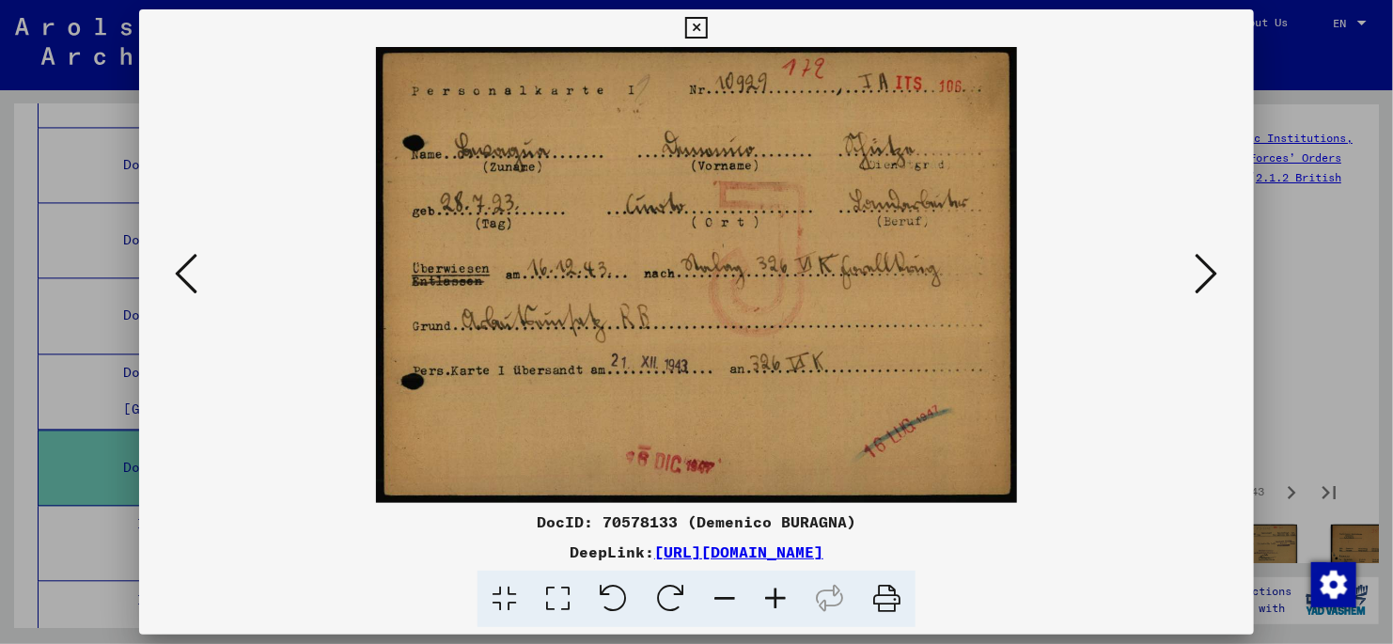
click at [1209, 280] on icon at bounding box center [1207, 273] width 23 height 45
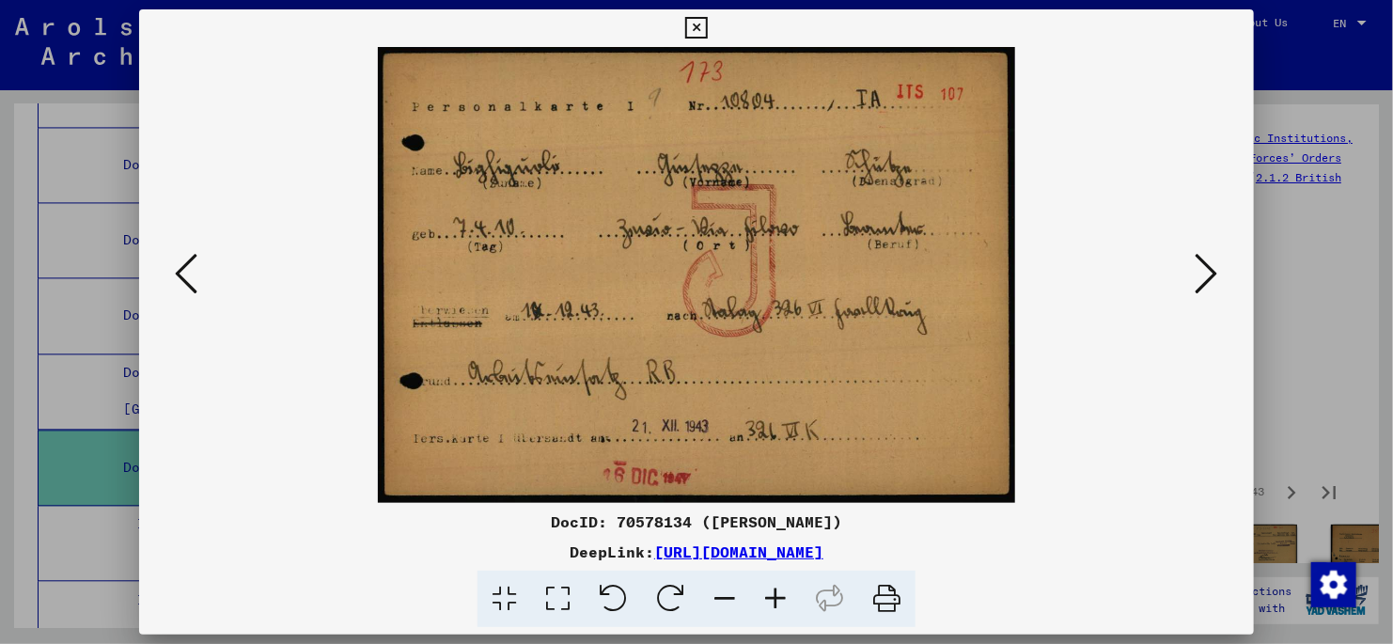
click at [1203, 274] on icon at bounding box center [1207, 273] width 23 height 45
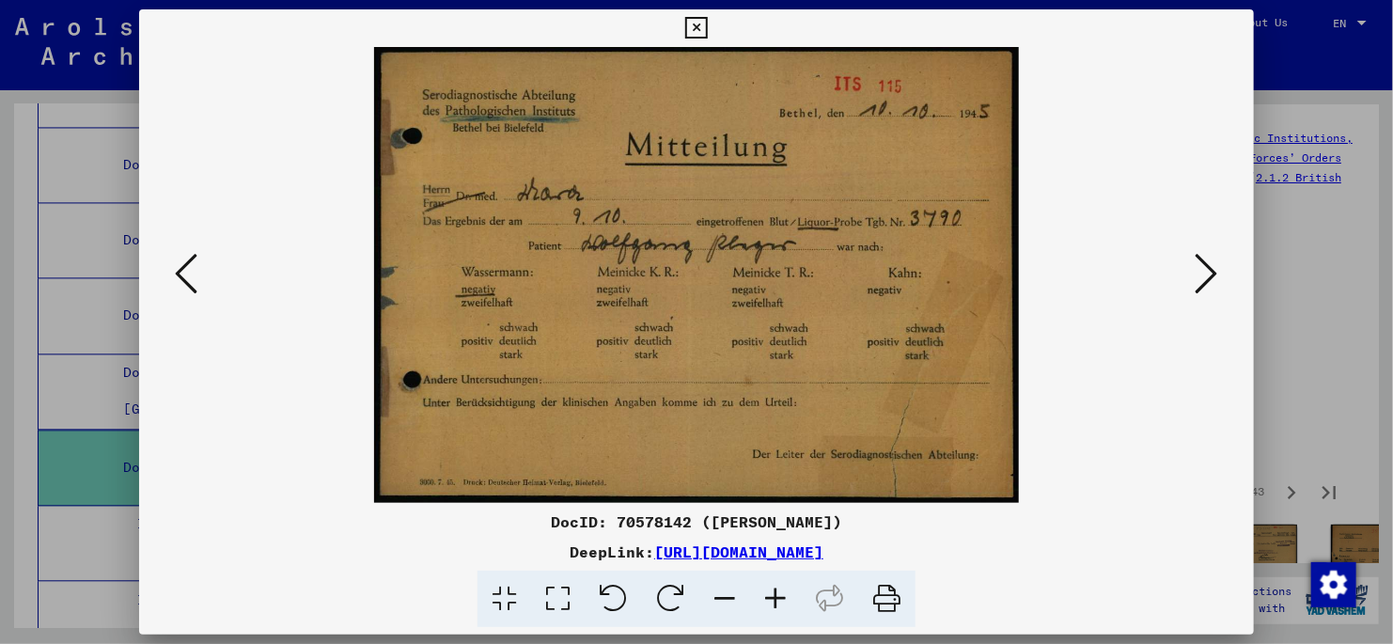
click at [1210, 271] on icon at bounding box center [1207, 273] width 23 height 45
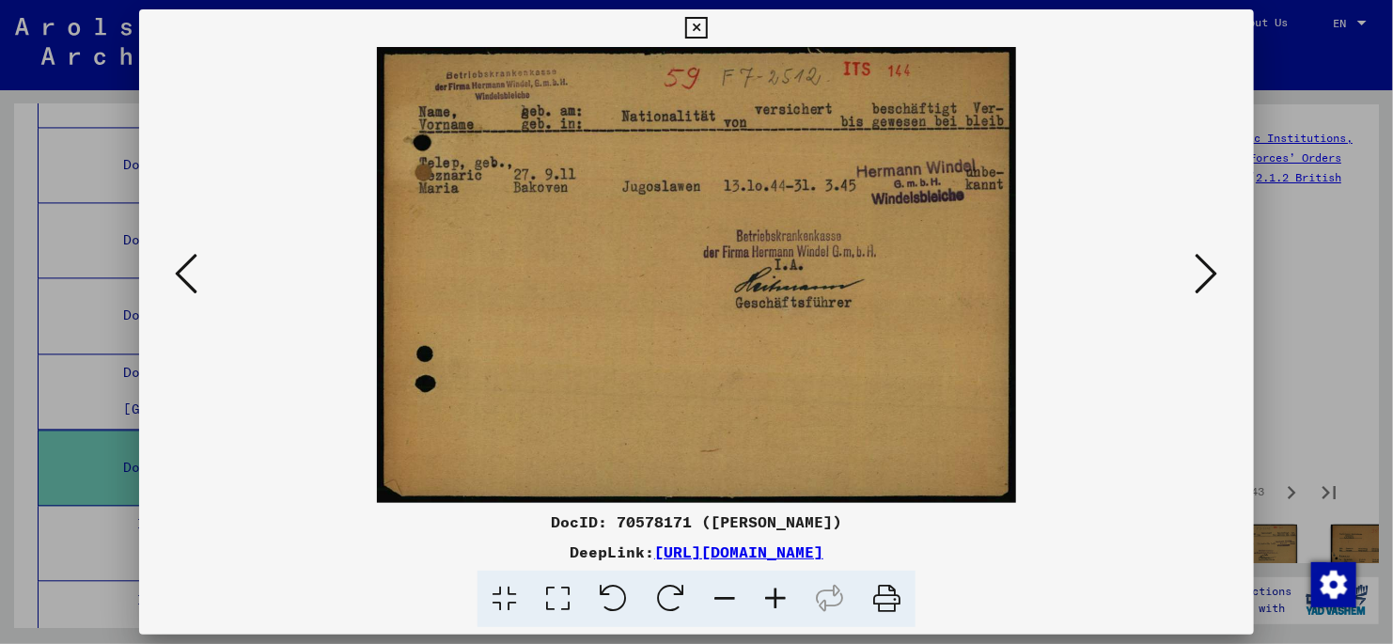
click at [1210, 271] on icon at bounding box center [1207, 273] width 23 height 45
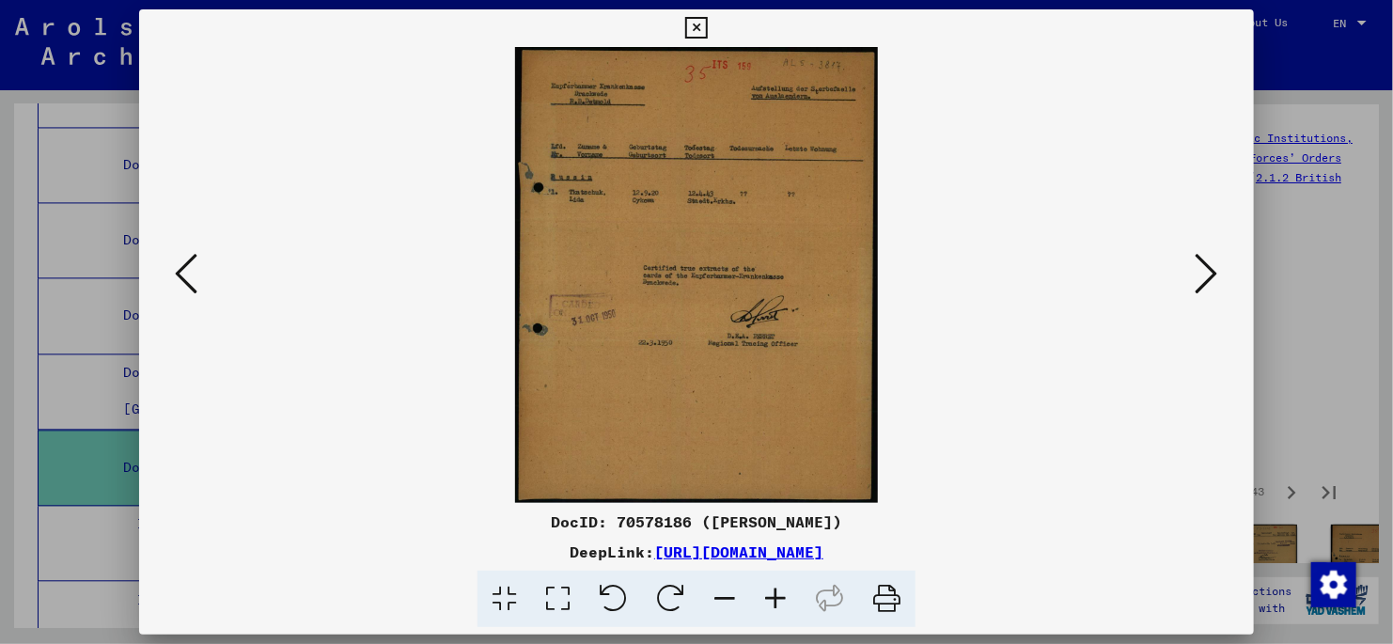
click at [1210, 271] on icon at bounding box center [1207, 273] width 23 height 45
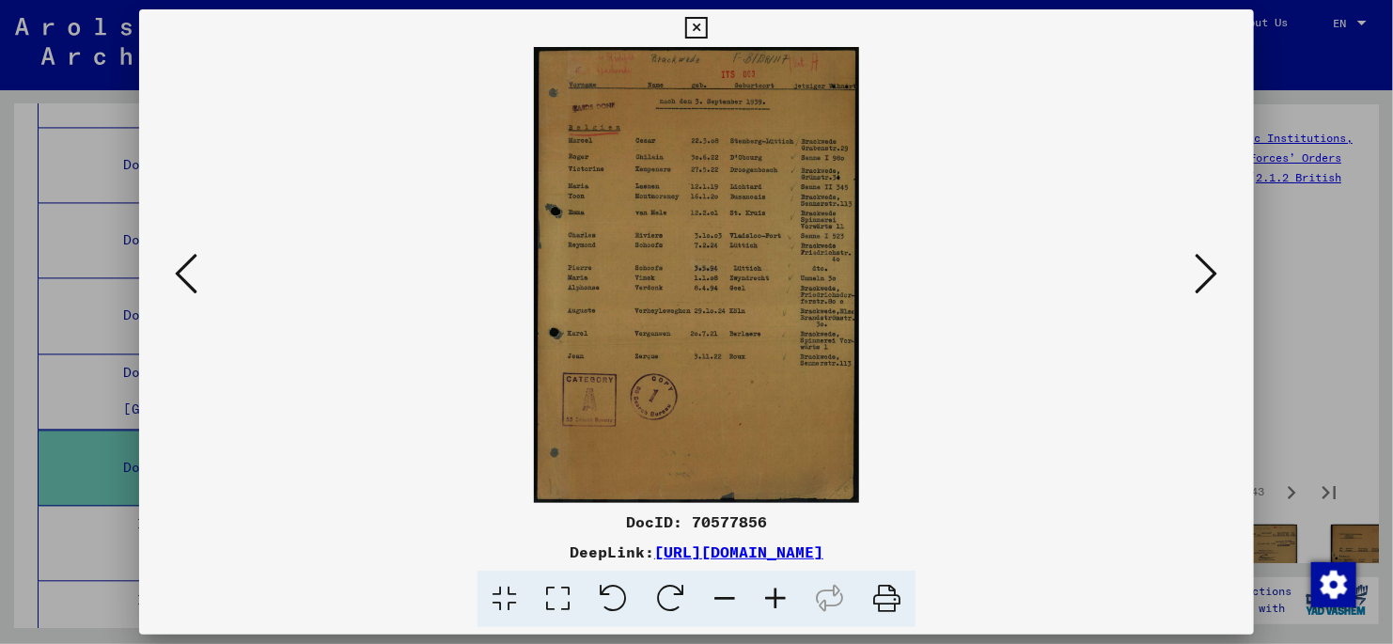
click at [561, 594] on icon at bounding box center [558, 599] width 54 height 57
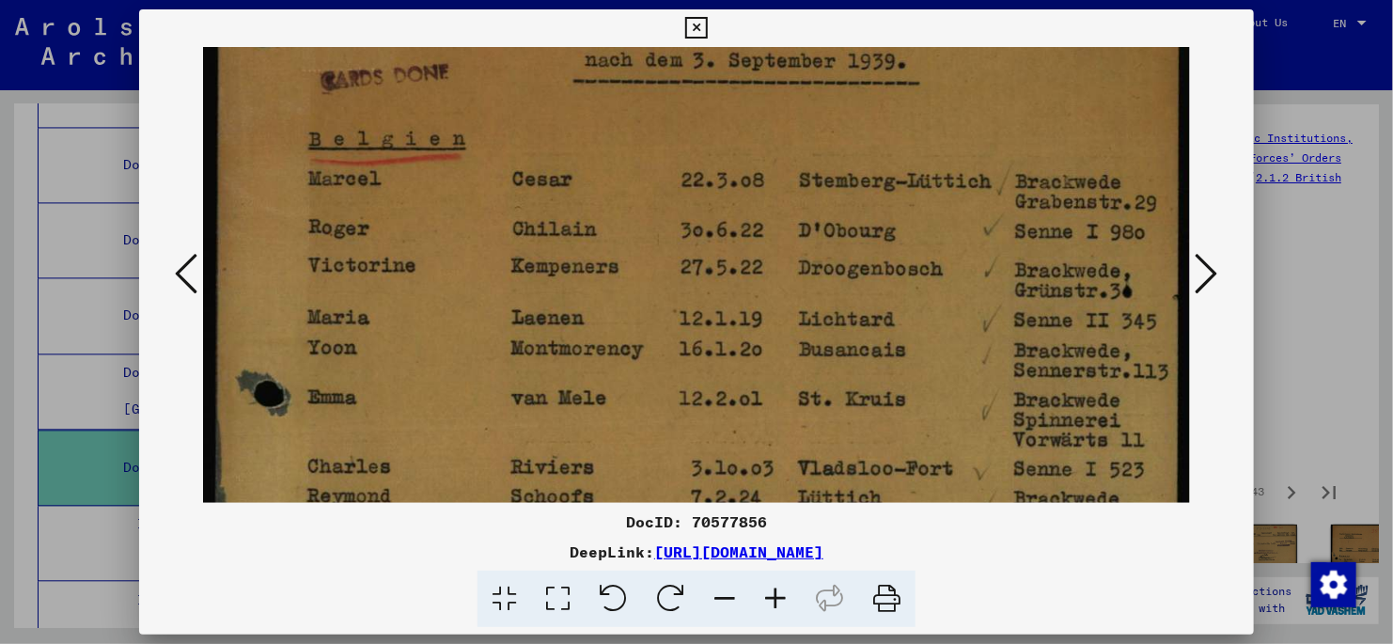
scroll to position [198, 0]
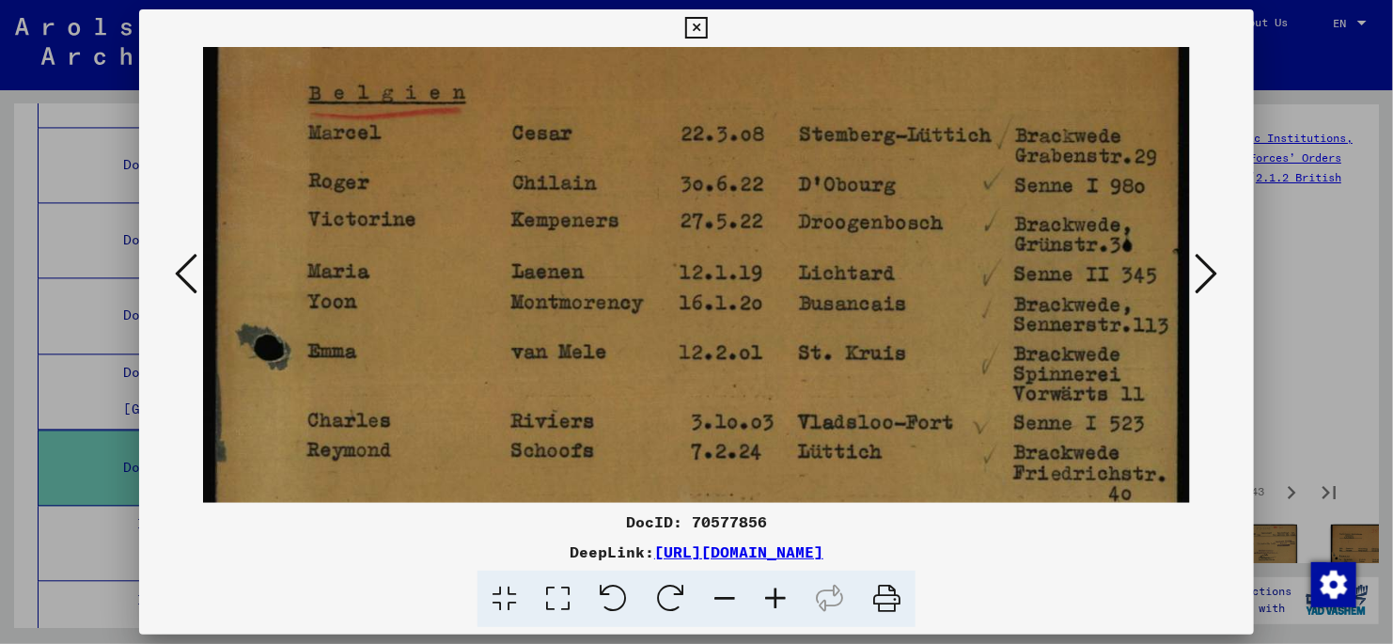
drag, startPoint x: 578, startPoint y: 363, endPoint x: 575, endPoint y: 252, distance: 111.0
click at [575, 252] on img at bounding box center [696, 542] width 987 height 1387
click at [1205, 275] on icon at bounding box center [1207, 273] width 23 height 45
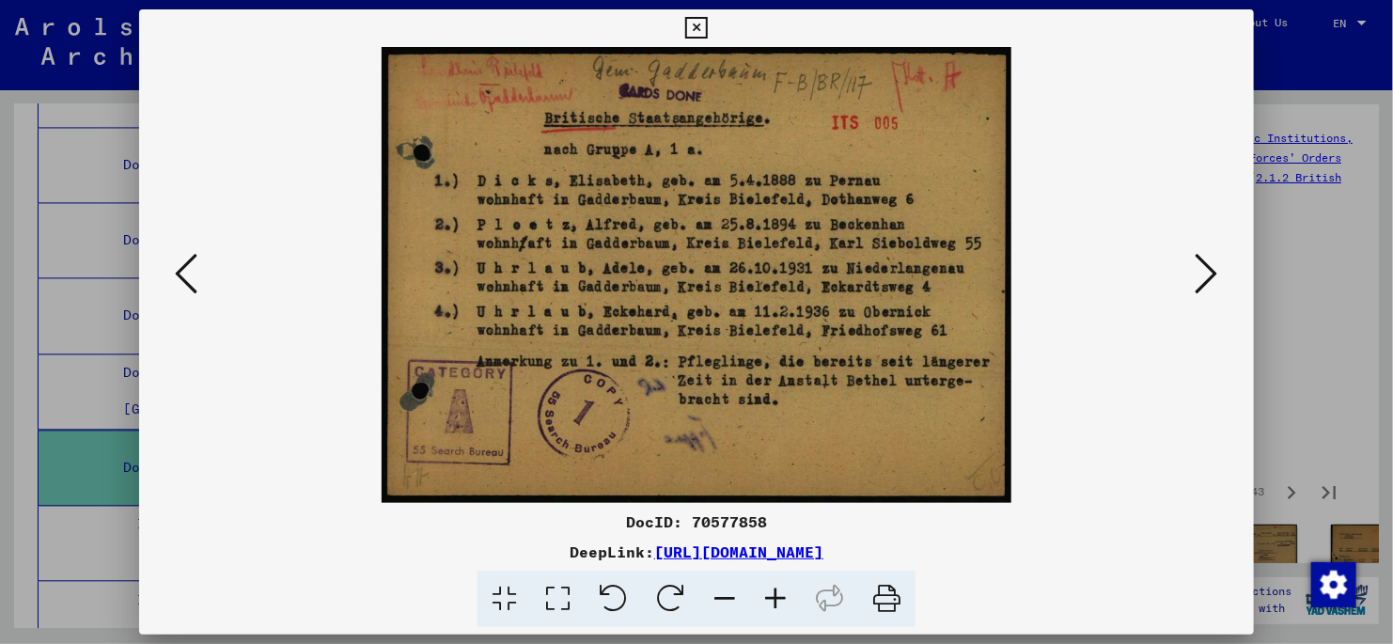
scroll to position [0, 0]
click at [1209, 274] on icon at bounding box center [1207, 273] width 23 height 45
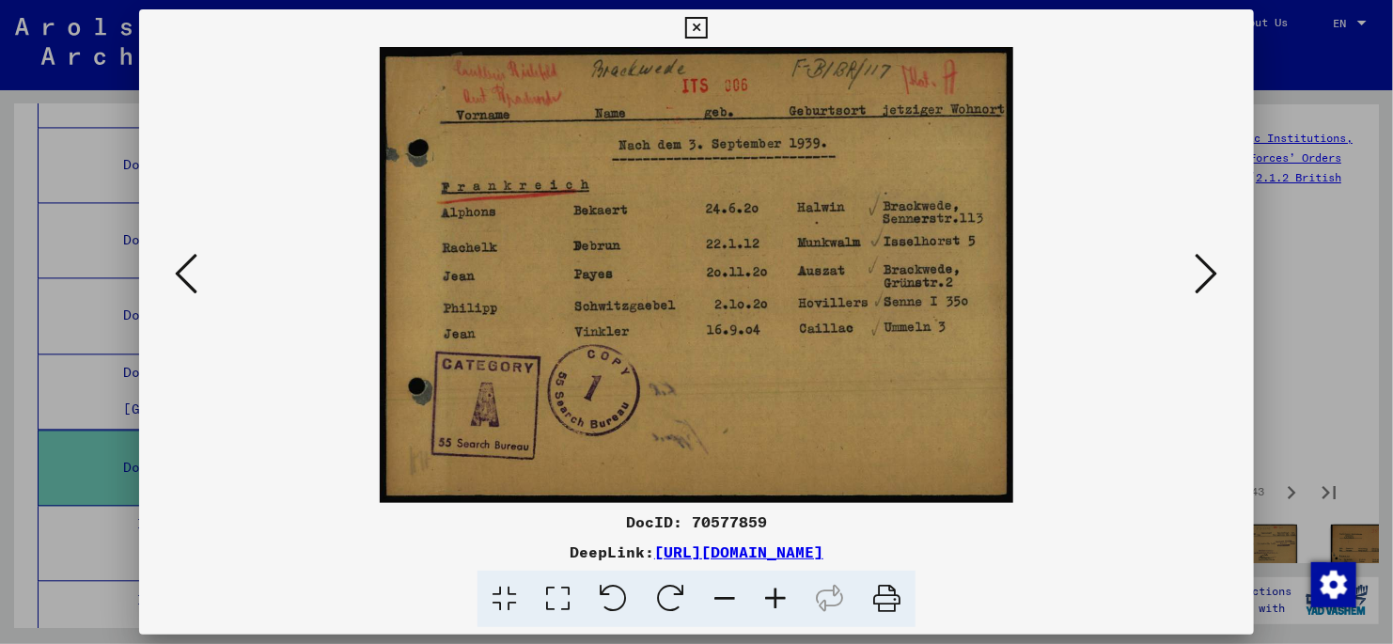
click at [1211, 274] on icon at bounding box center [1207, 273] width 23 height 45
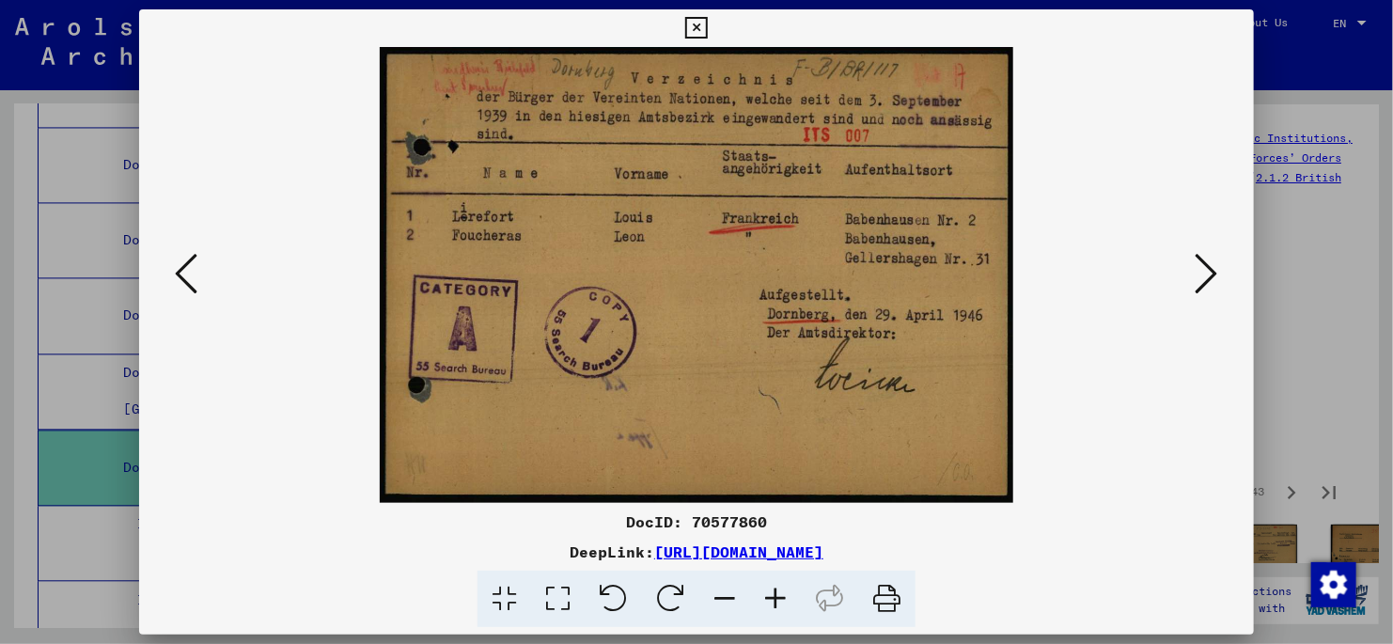
click at [1210, 274] on icon at bounding box center [1207, 273] width 23 height 45
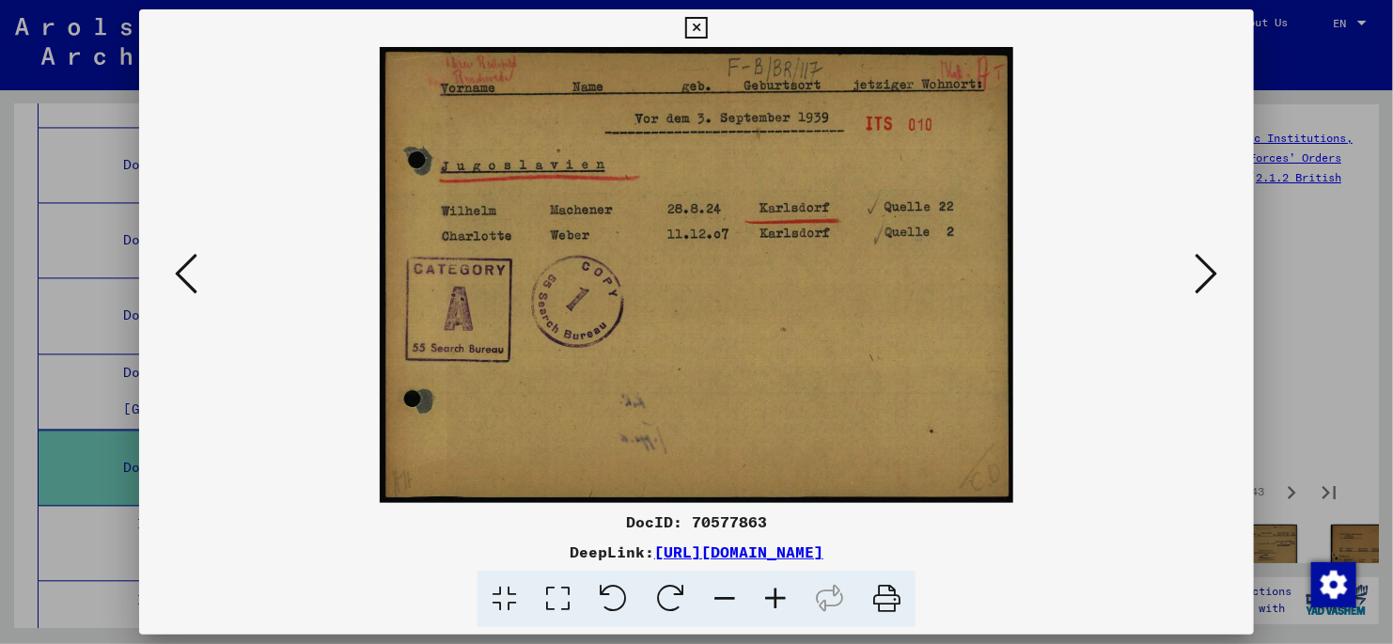
click at [1202, 280] on icon at bounding box center [1207, 273] width 23 height 45
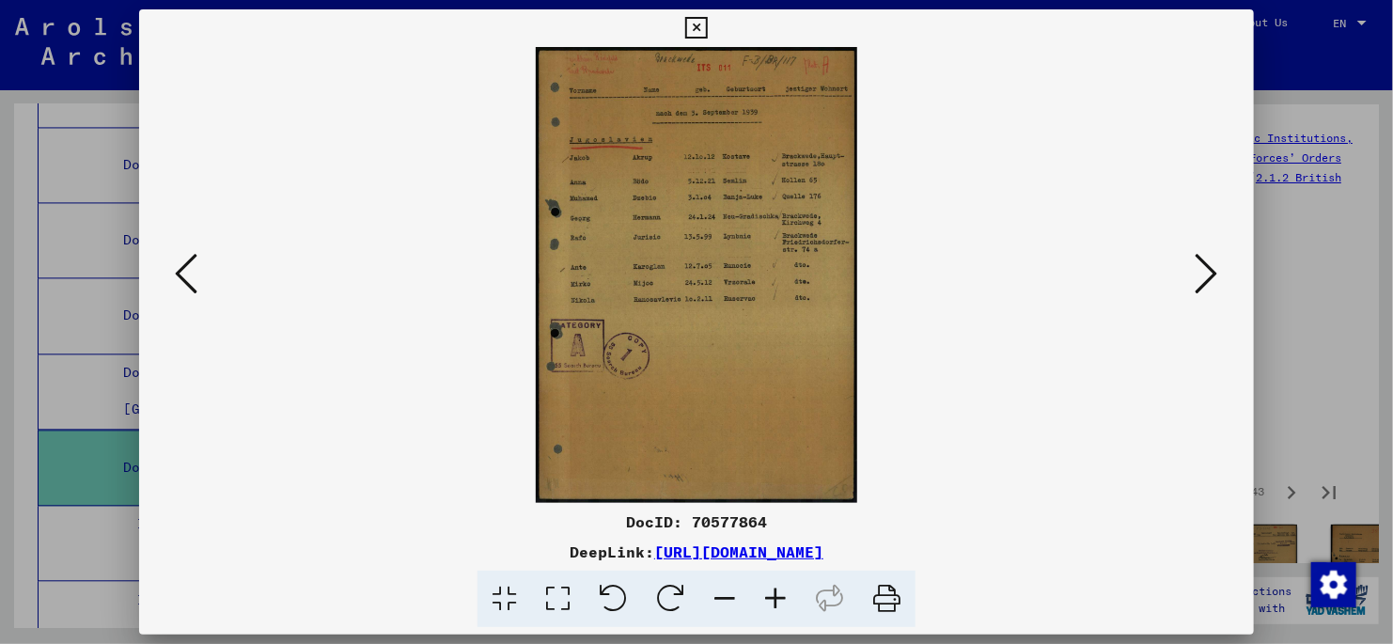
click at [554, 603] on icon at bounding box center [558, 599] width 54 height 57
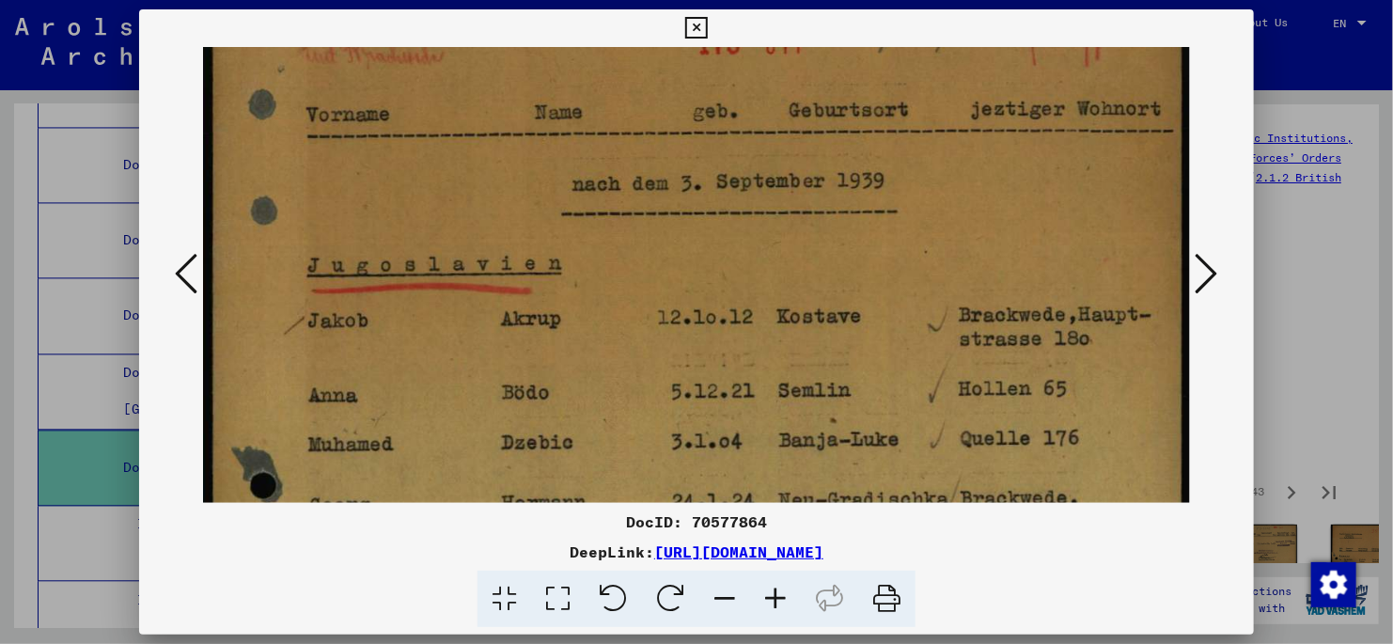
scroll to position [106, 0]
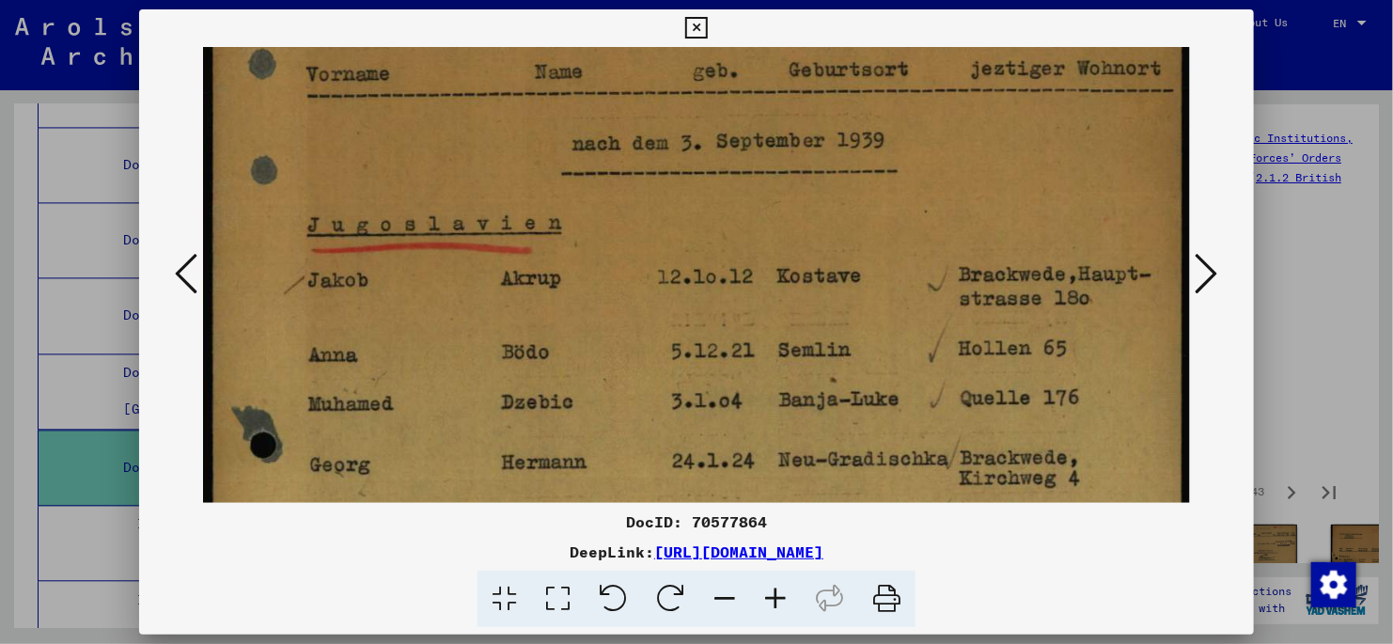
drag, startPoint x: 587, startPoint y: 362, endPoint x: 586, endPoint y: 302, distance: 60.2
click at [586, 302] on img at bounding box center [696, 638] width 987 height 1395
click at [1202, 269] on icon at bounding box center [1207, 273] width 23 height 45
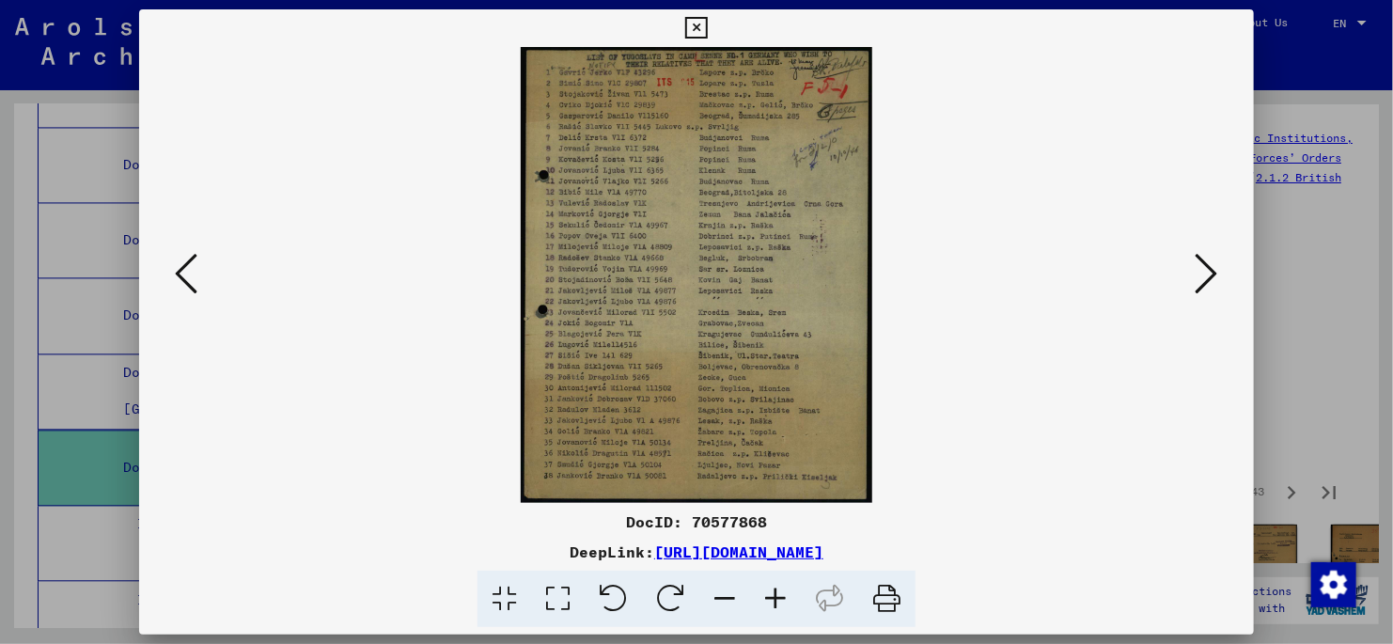
click at [555, 597] on icon at bounding box center [558, 599] width 54 height 57
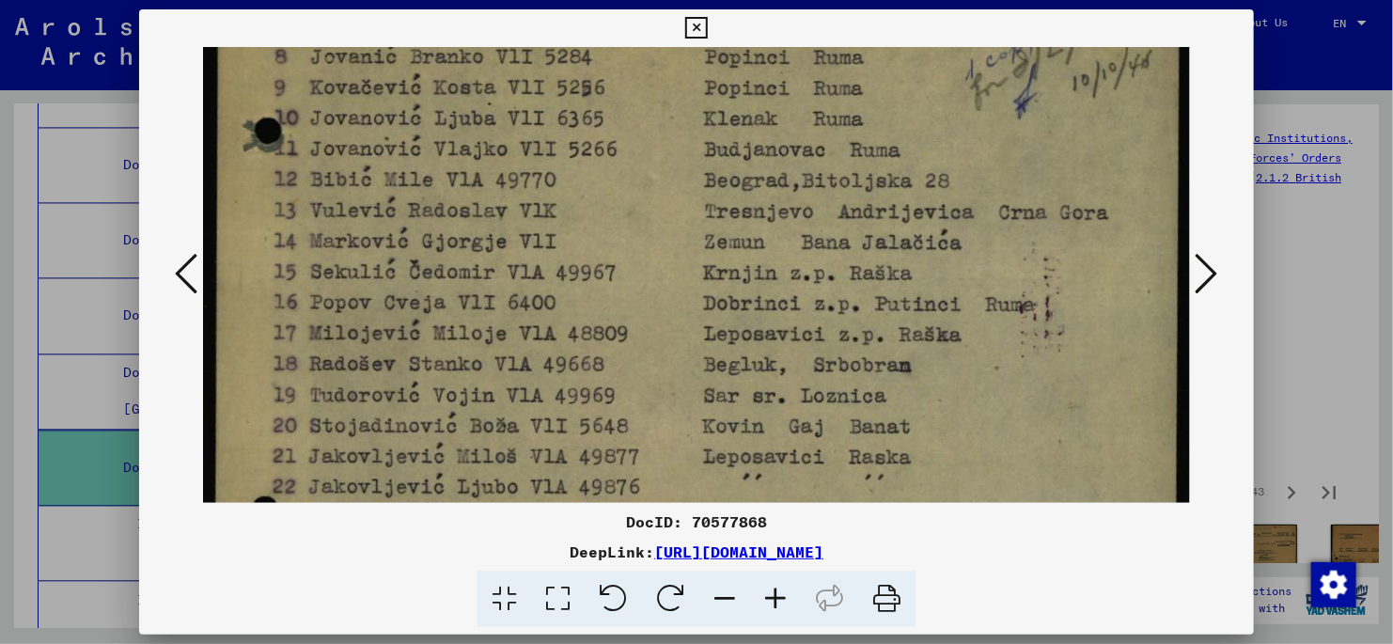
scroll to position [297, 0]
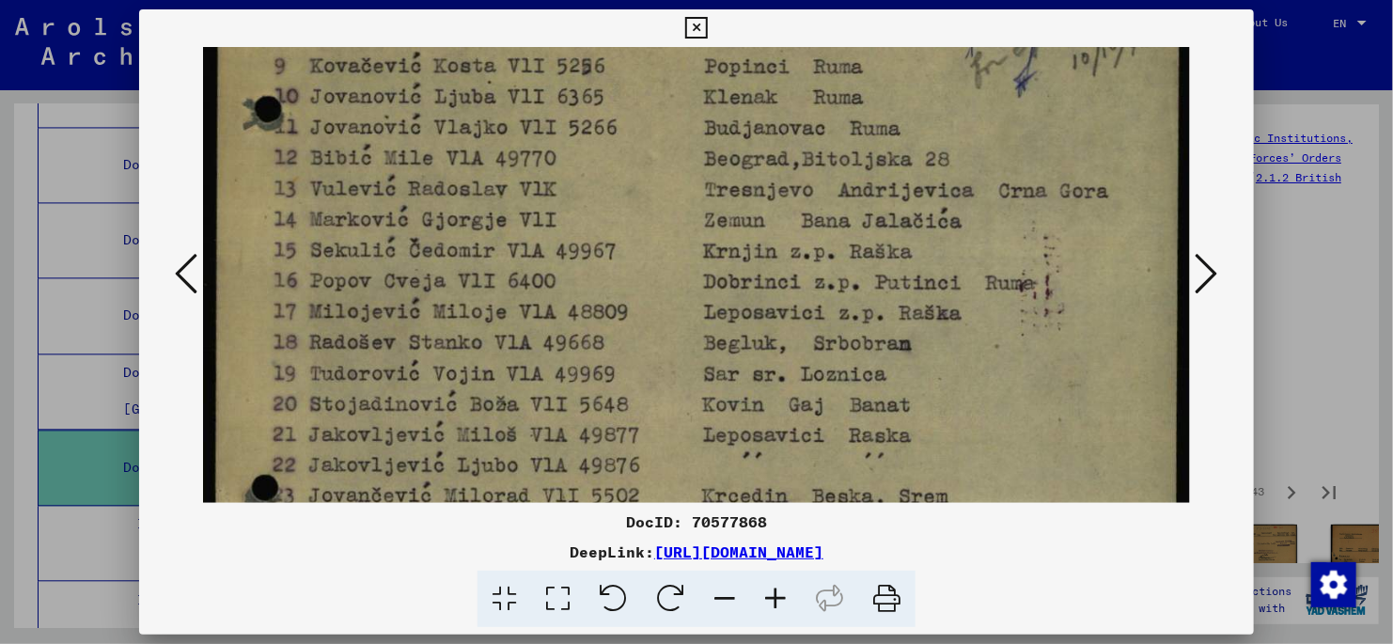
drag, startPoint x: 650, startPoint y: 450, endPoint x: 656, endPoint y: 160, distance: 290.6
click at [656, 160] on img at bounding box center [696, 390] width 987 height 1281
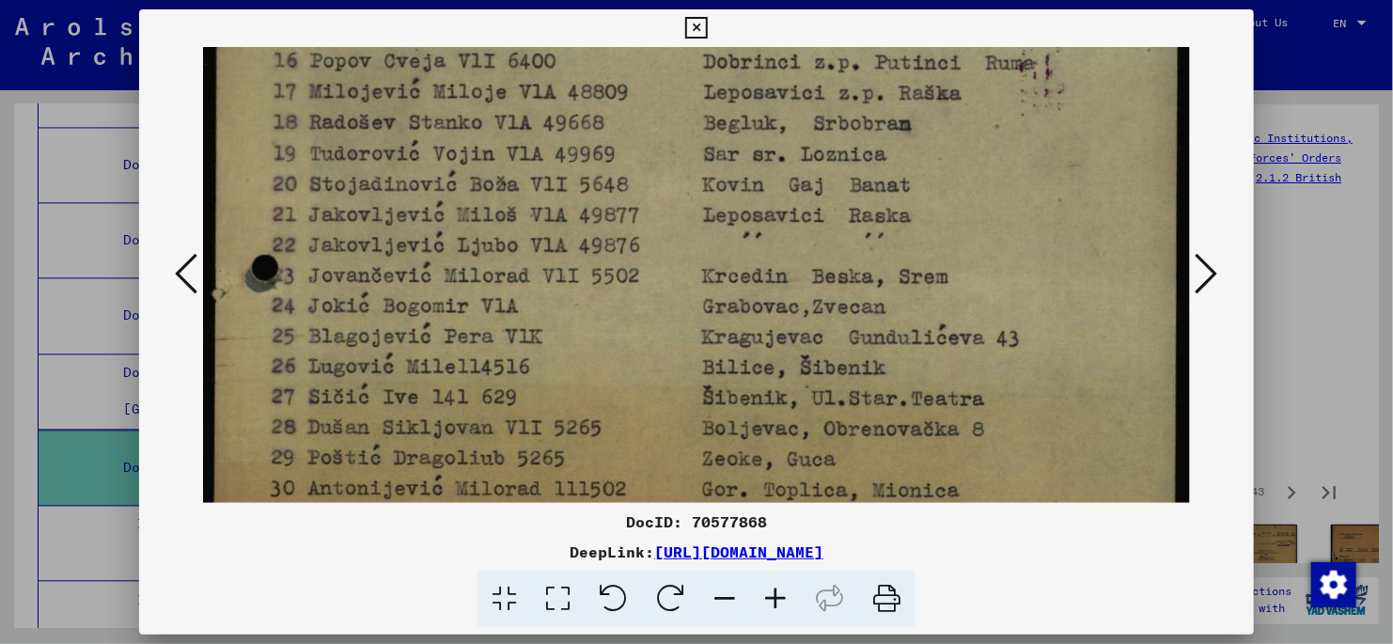
scroll to position [526, 0]
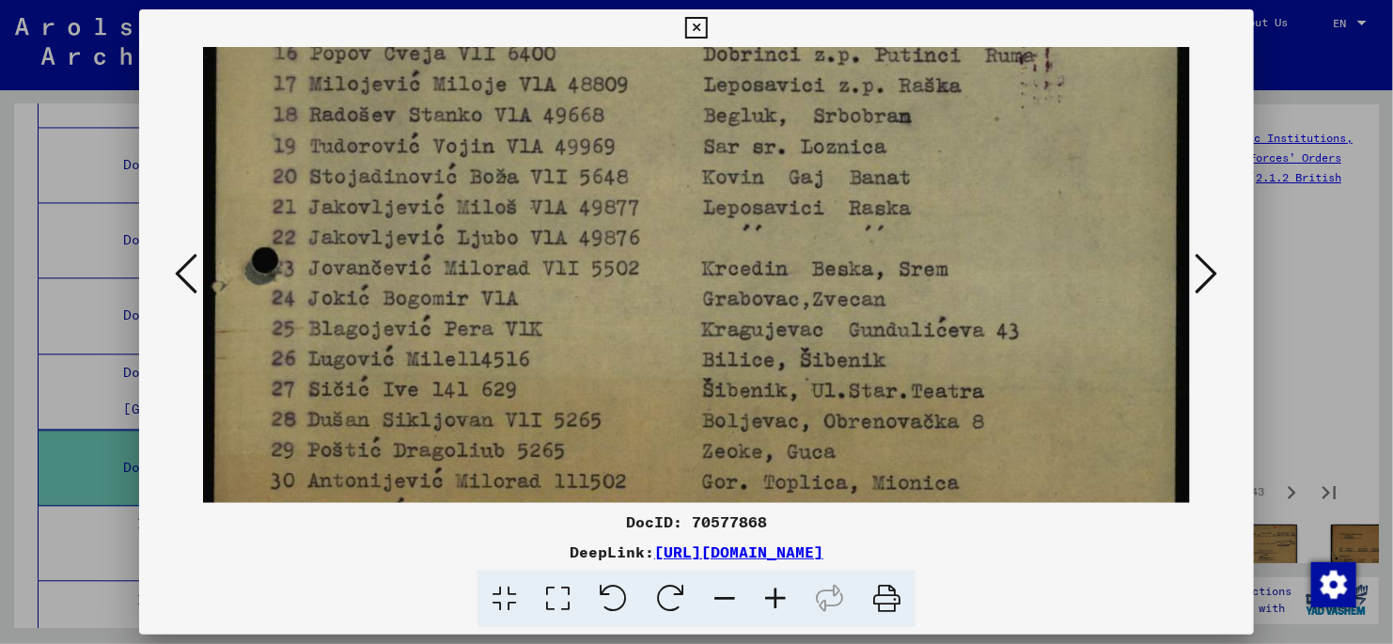
drag, startPoint x: 663, startPoint y: 460, endPoint x: 601, endPoint y: 231, distance: 236.7
click at [633, 231] on img at bounding box center [696, 161] width 987 height 1281
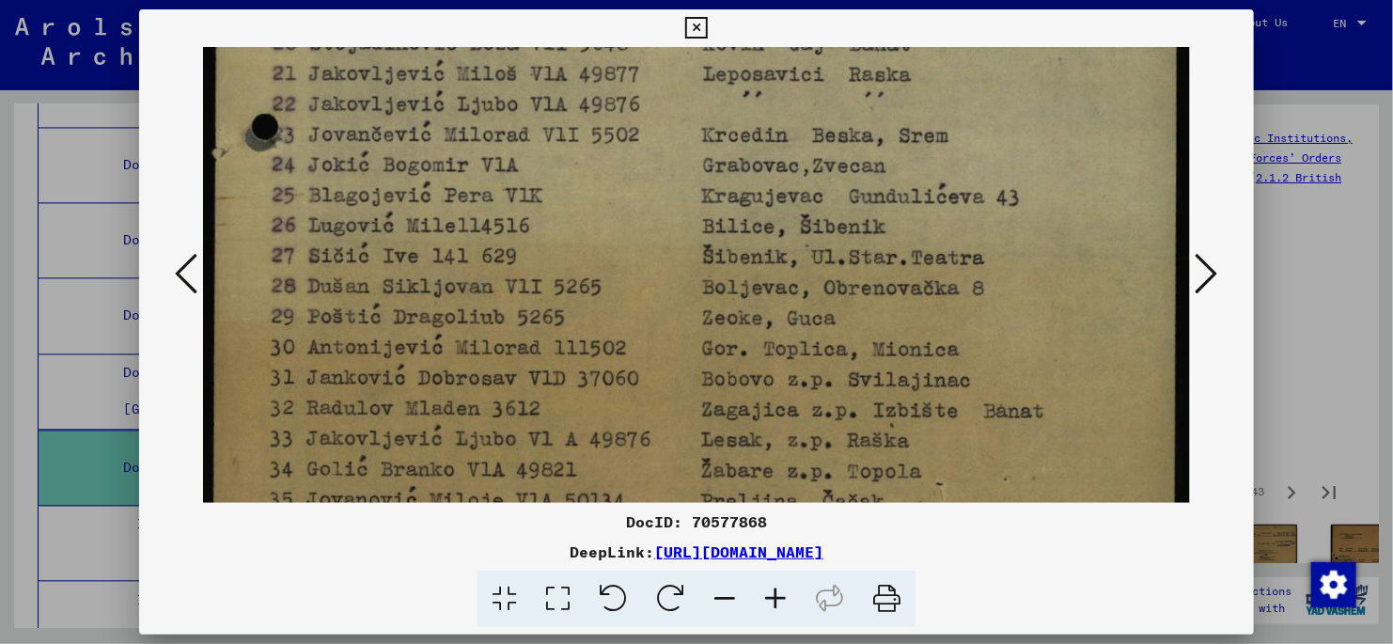
scroll to position [750, 0]
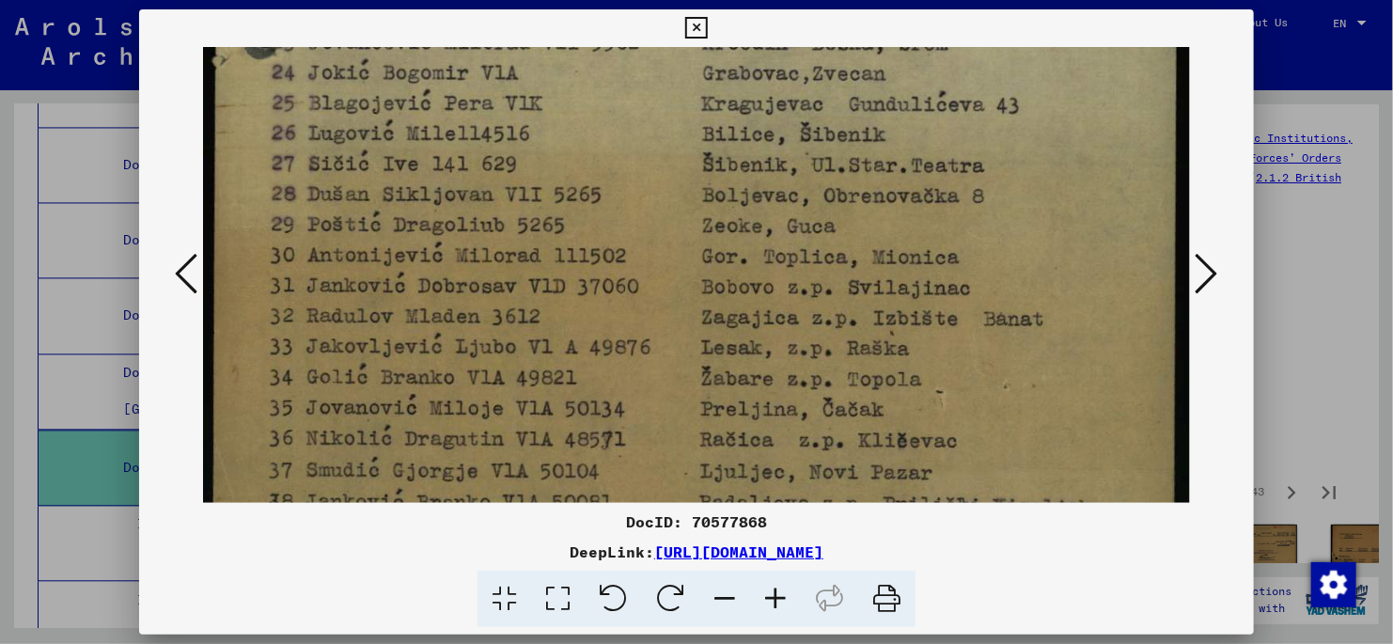
drag, startPoint x: 651, startPoint y: 460, endPoint x: 657, endPoint y: 234, distance: 225.7
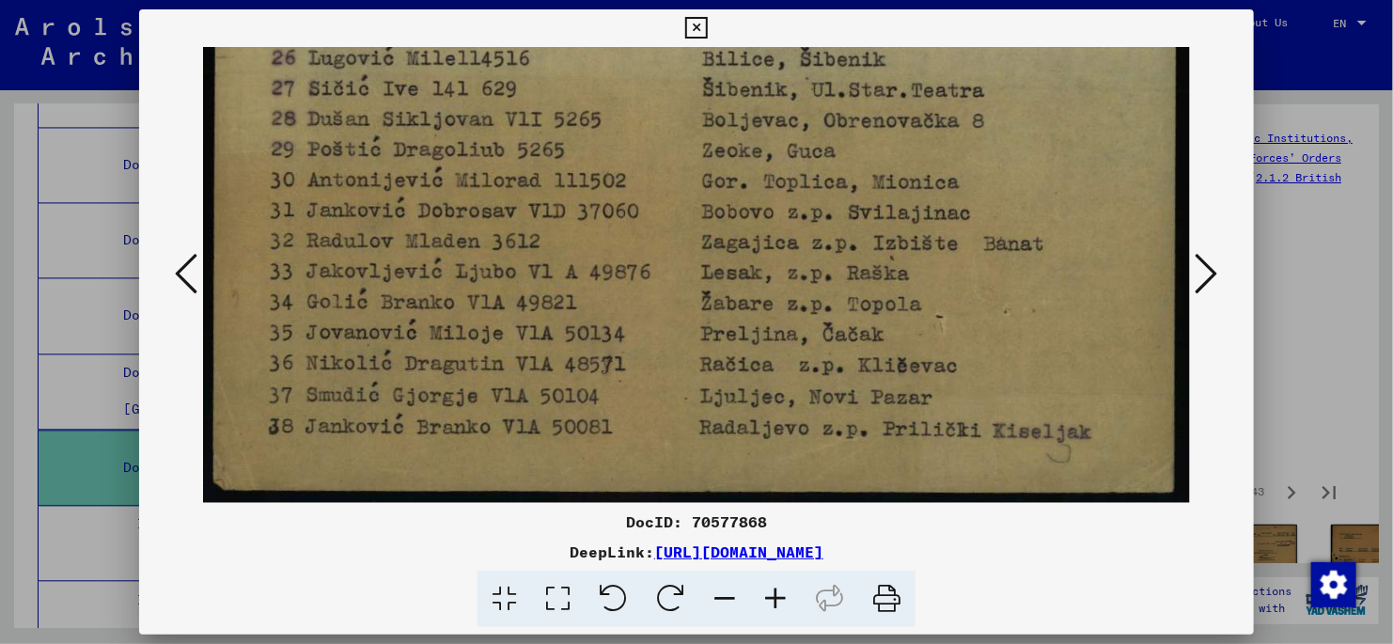
drag, startPoint x: 675, startPoint y: 450, endPoint x: 654, endPoint y: 153, distance: 297.8
click at [1204, 274] on icon at bounding box center [1207, 273] width 23 height 45
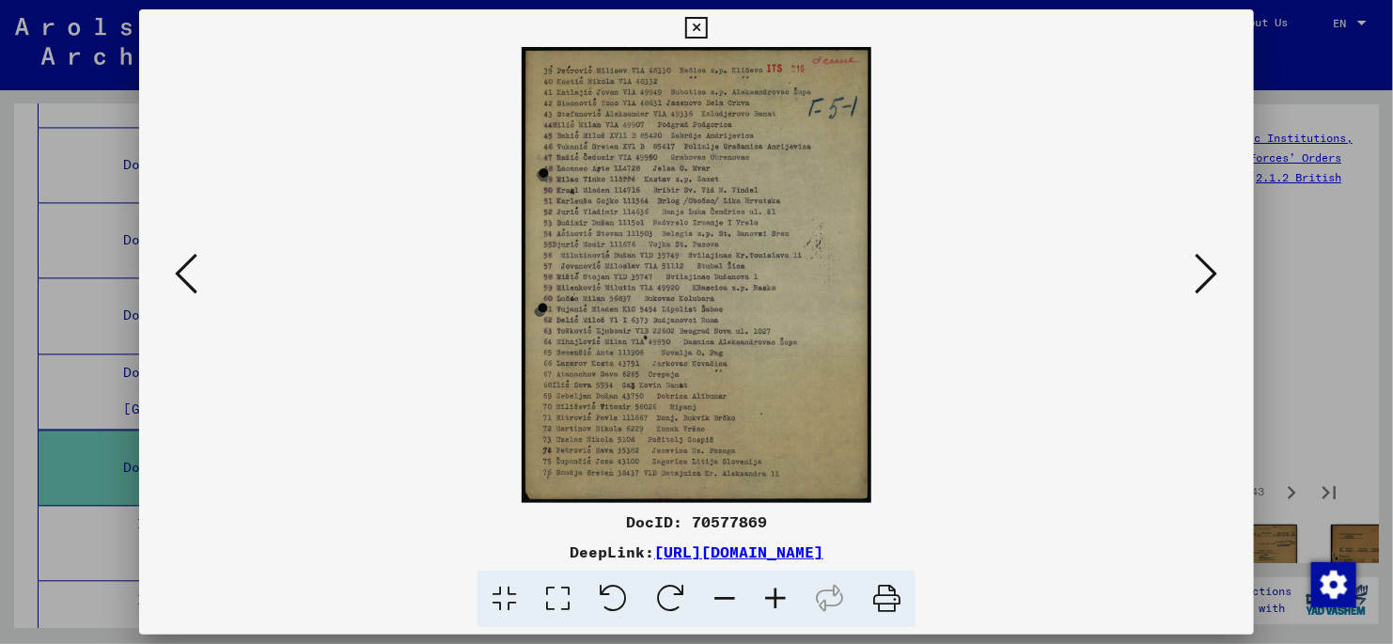
click at [553, 599] on icon at bounding box center [558, 599] width 54 height 57
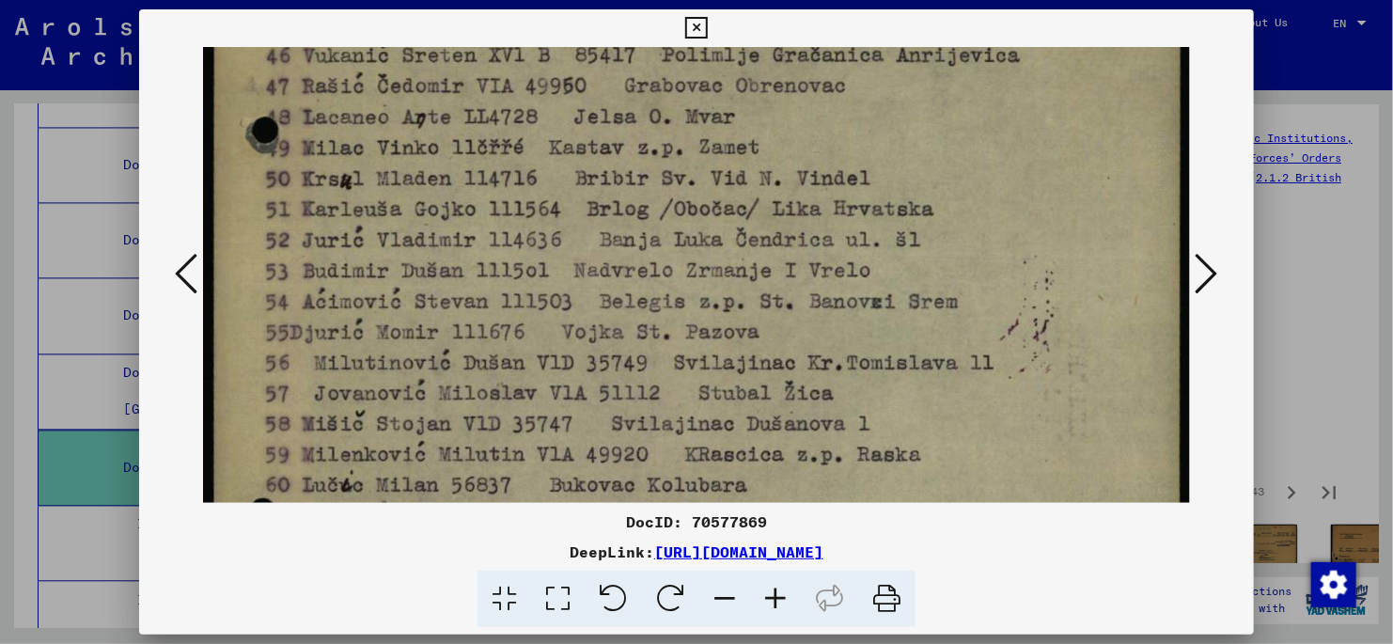
drag, startPoint x: 998, startPoint y: 403, endPoint x: 916, endPoint y: 142, distance: 274.2
click at [959, 135] on img at bounding box center [696, 418] width 987 height 1290
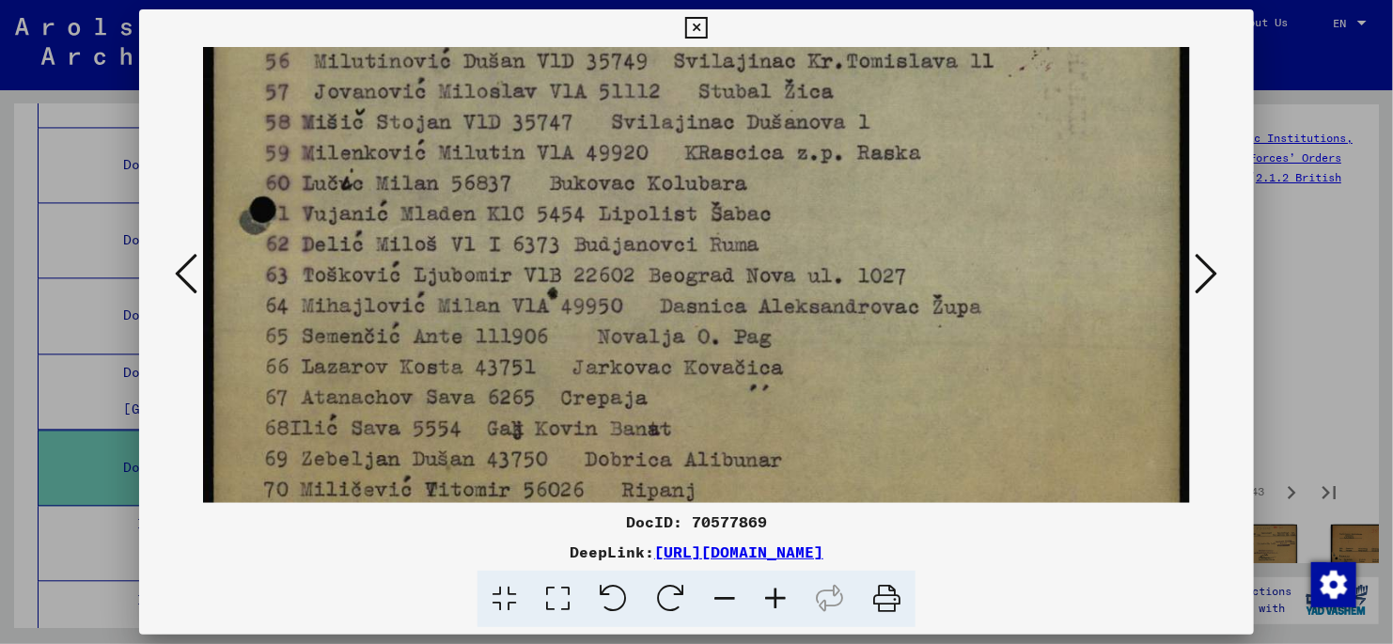
drag, startPoint x: 1076, startPoint y: 355, endPoint x: 931, endPoint y: 139, distance: 260.2
click at [1044, 107] on img at bounding box center [696, 117] width 987 height 1290
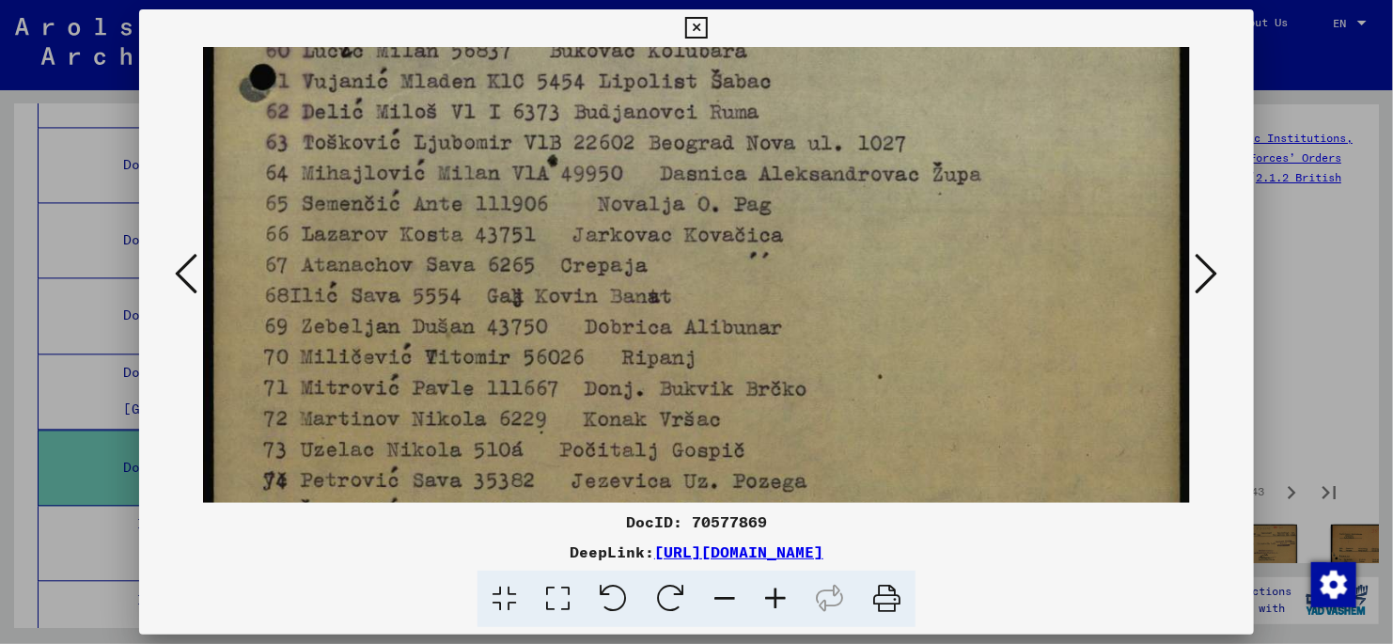
scroll to position [795, 0]
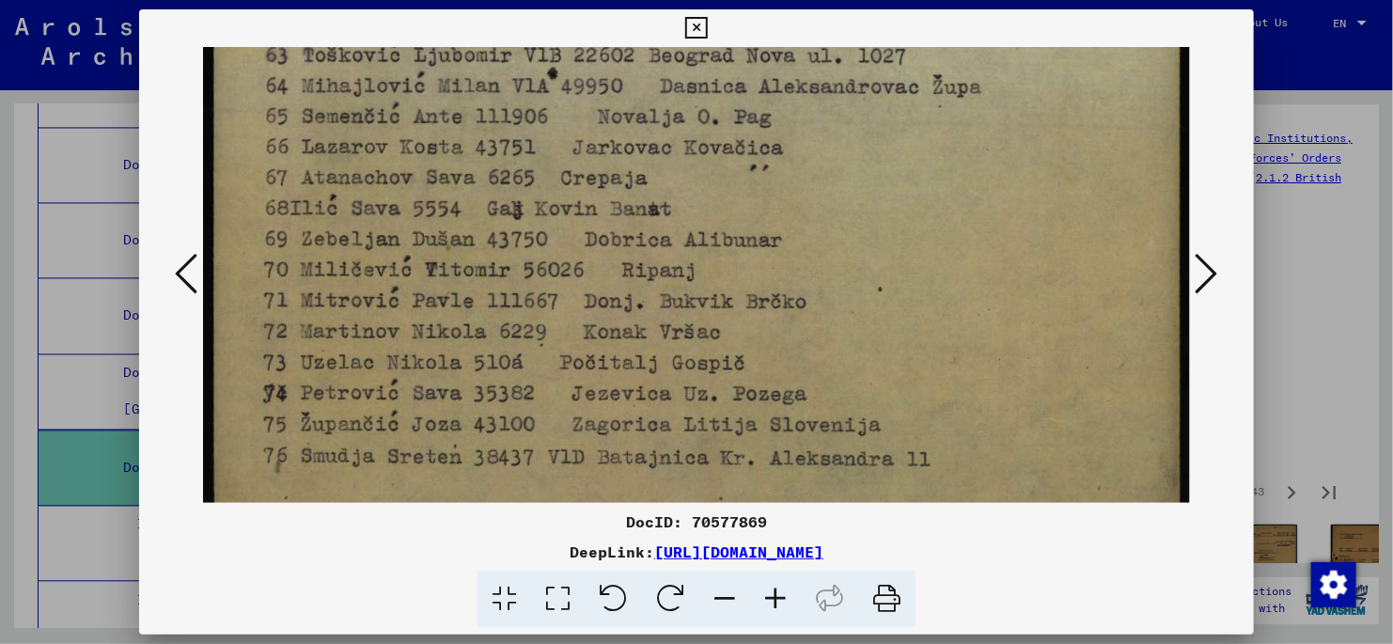
drag, startPoint x: 1069, startPoint y: 366, endPoint x: 1069, endPoint y: 197, distance: 168.3
click at [1203, 274] on icon at bounding box center [1207, 273] width 23 height 45
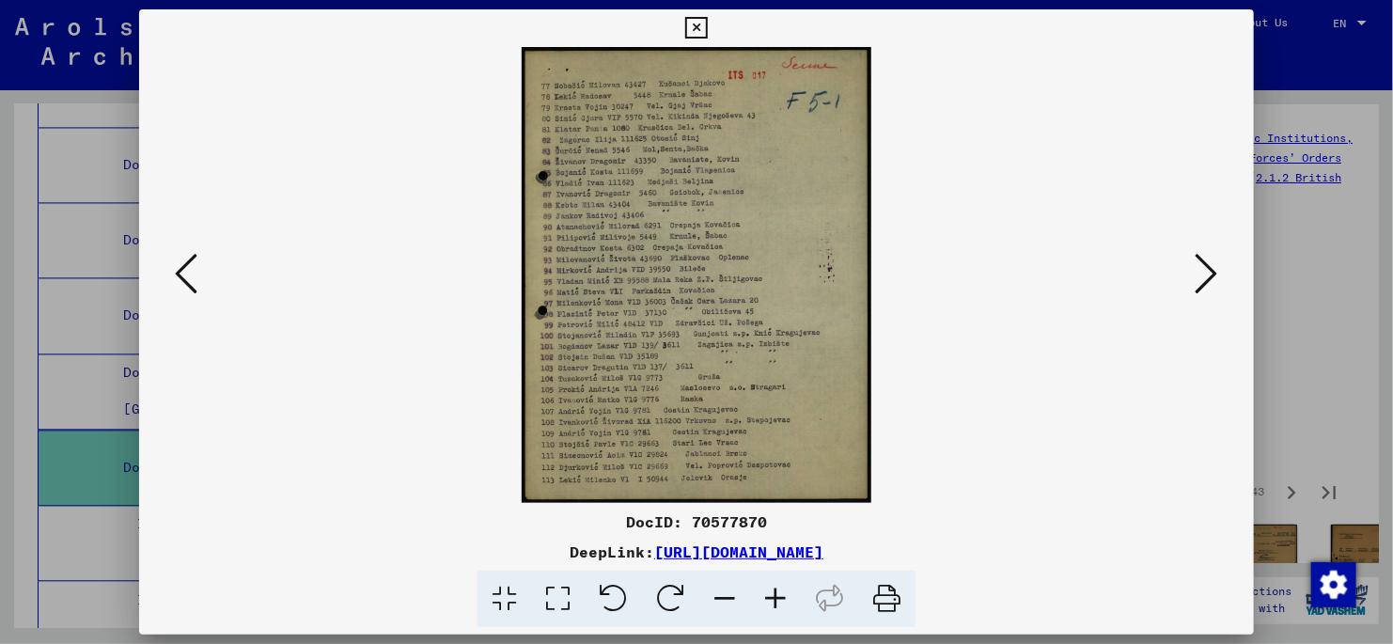
click at [555, 602] on icon at bounding box center [558, 599] width 54 height 57
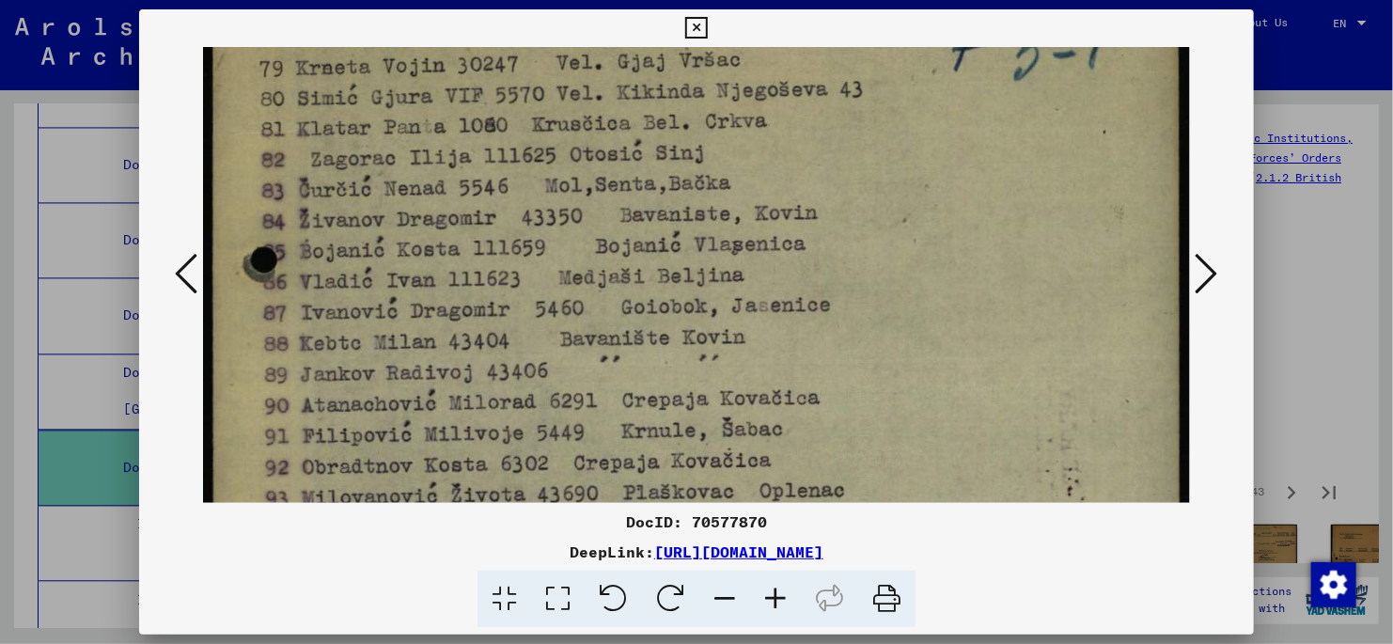
scroll to position [196, 0]
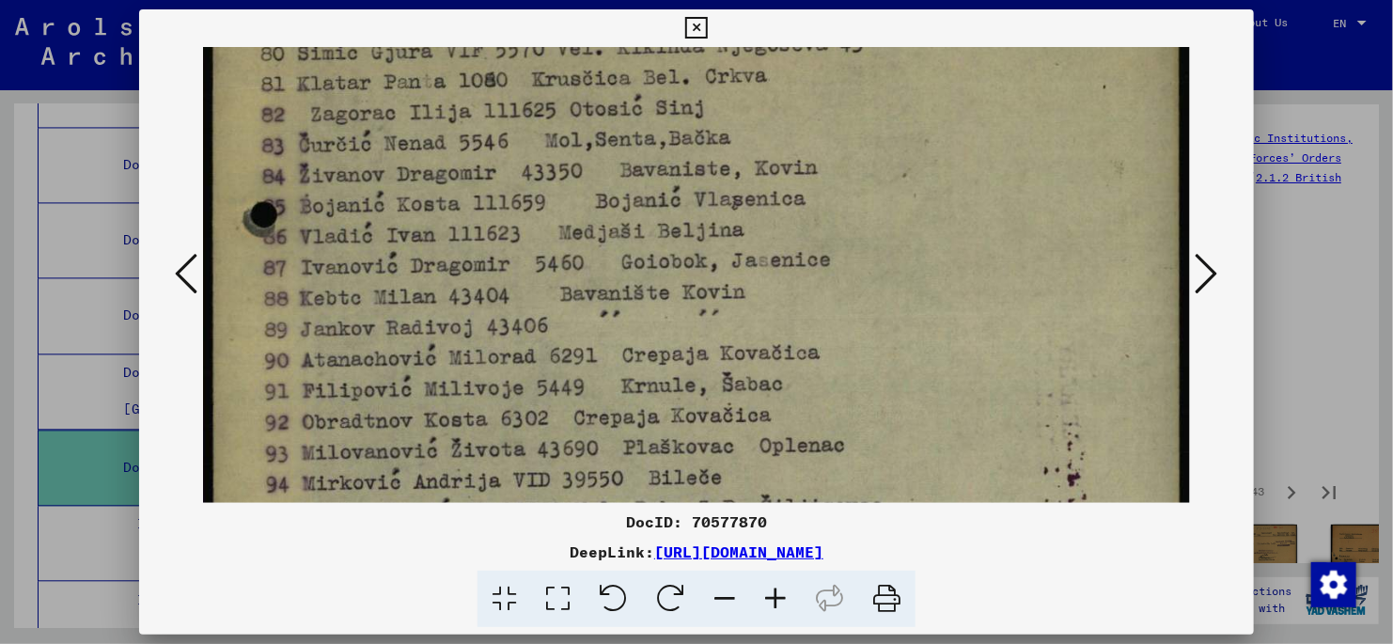
drag, startPoint x: 894, startPoint y: 407, endPoint x: 896, endPoint y: 211, distance: 196.5
click at [896, 211] on img at bounding box center [696, 496] width 987 height 1290
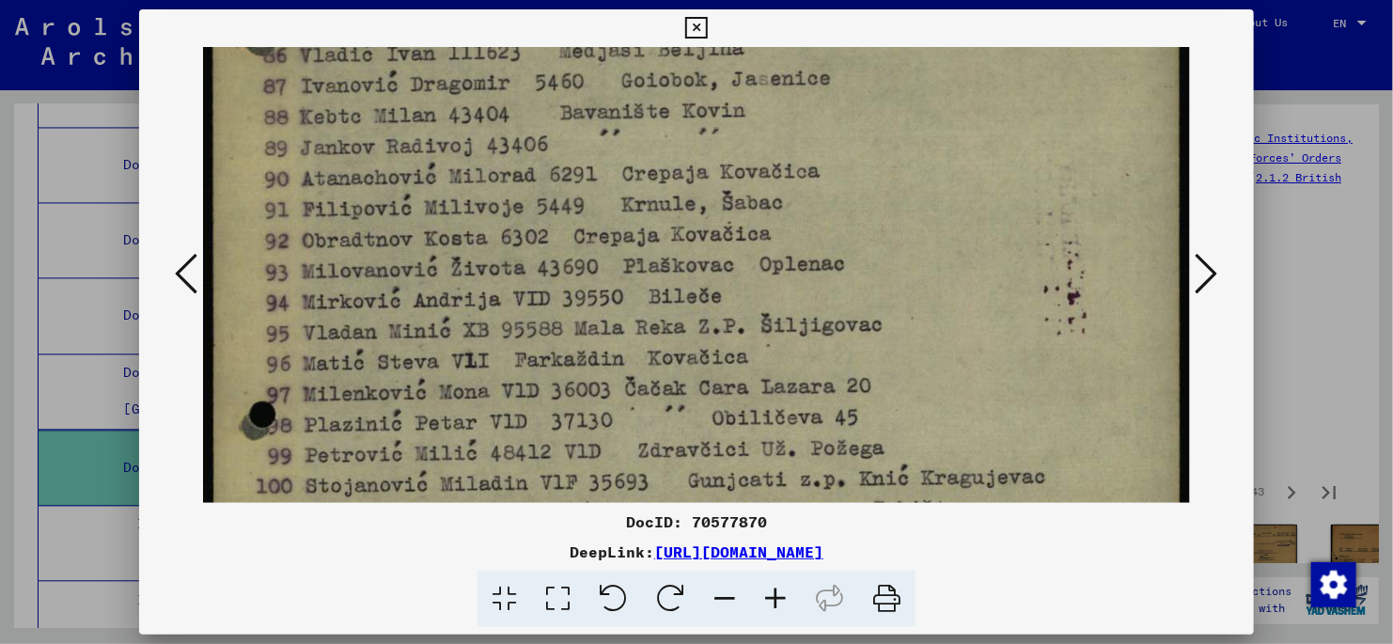
drag, startPoint x: 1039, startPoint y: 375, endPoint x: 1024, endPoint y: 211, distance: 165.2
click at [1024, 211] on img at bounding box center [696, 314] width 987 height 1290
click at [1210, 266] on icon at bounding box center [1207, 273] width 23 height 45
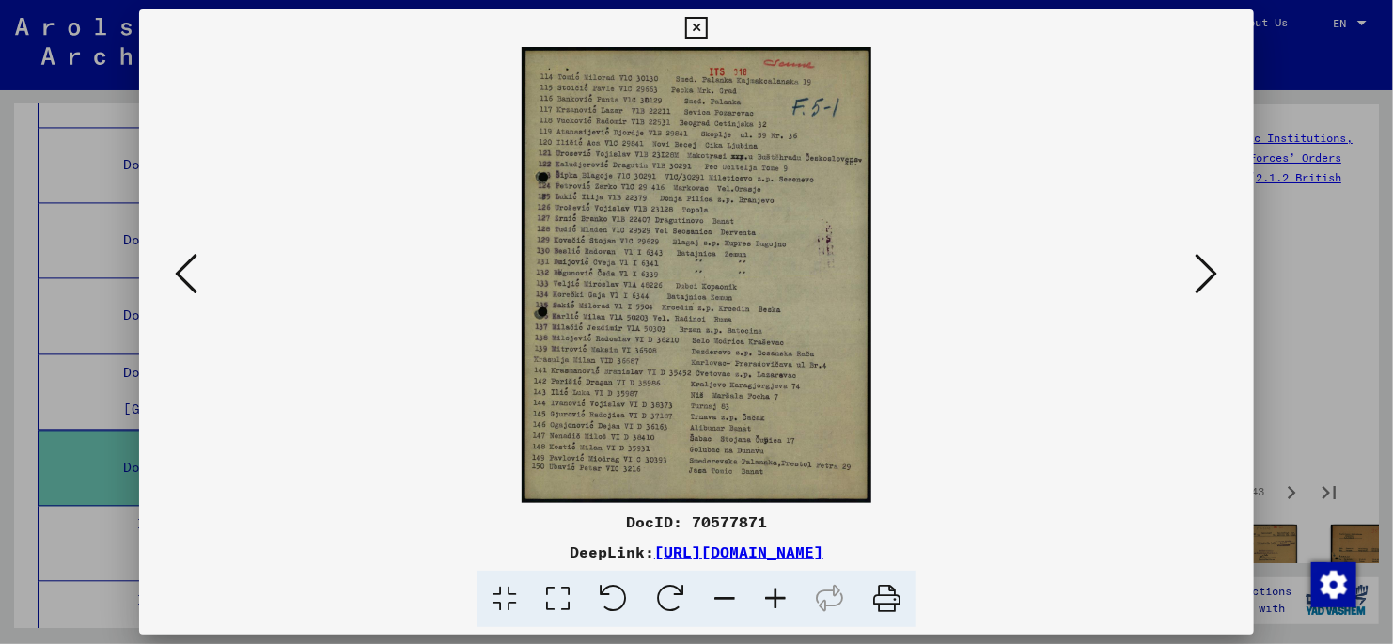
scroll to position [0, 0]
click at [1209, 274] on icon at bounding box center [1207, 273] width 23 height 45
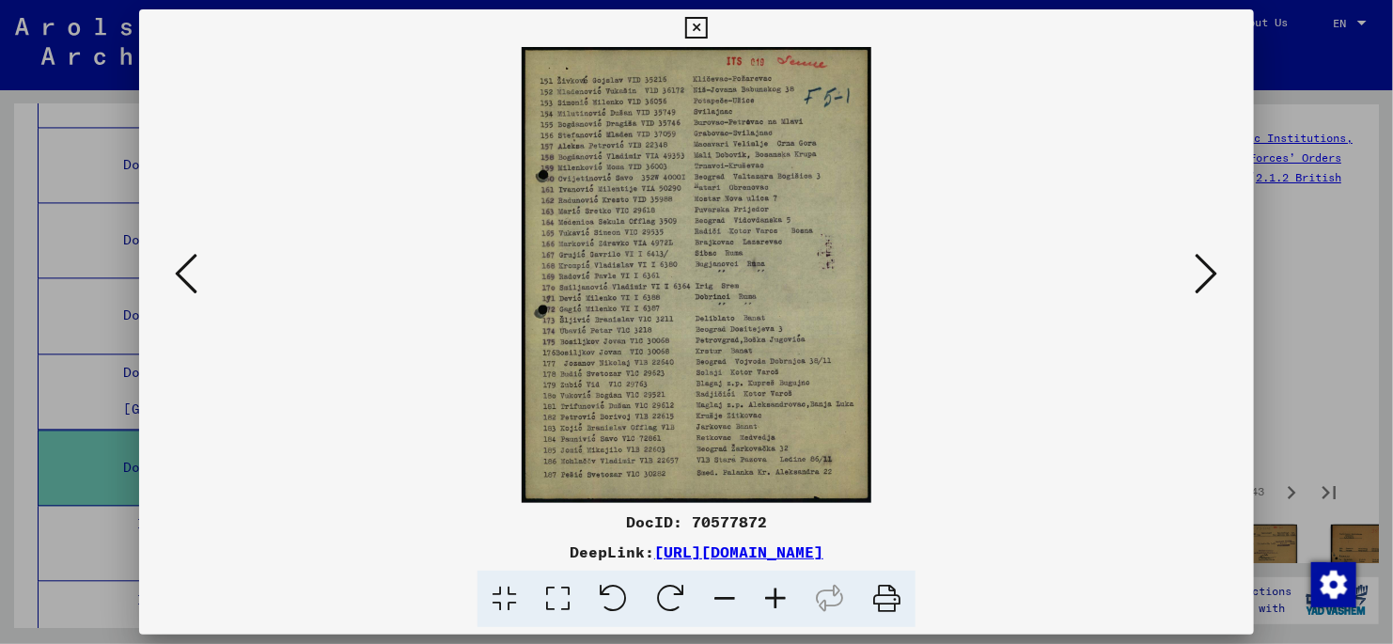
click at [560, 598] on icon at bounding box center [558, 599] width 54 height 57
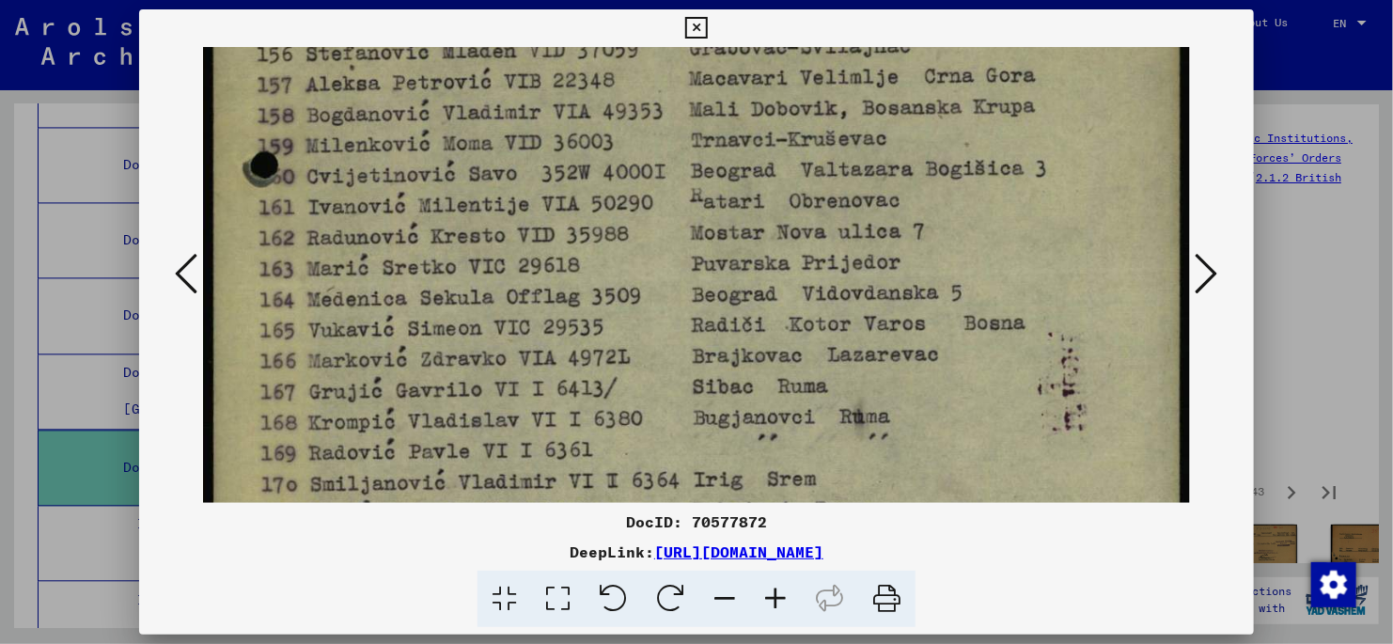
drag, startPoint x: 1105, startPoint y: 415, endPoint x: 1092, endPoint y: 169, distance: 245.7
click at [1092, 169] on img at bounding box center [696, 449] width 987 height 1290
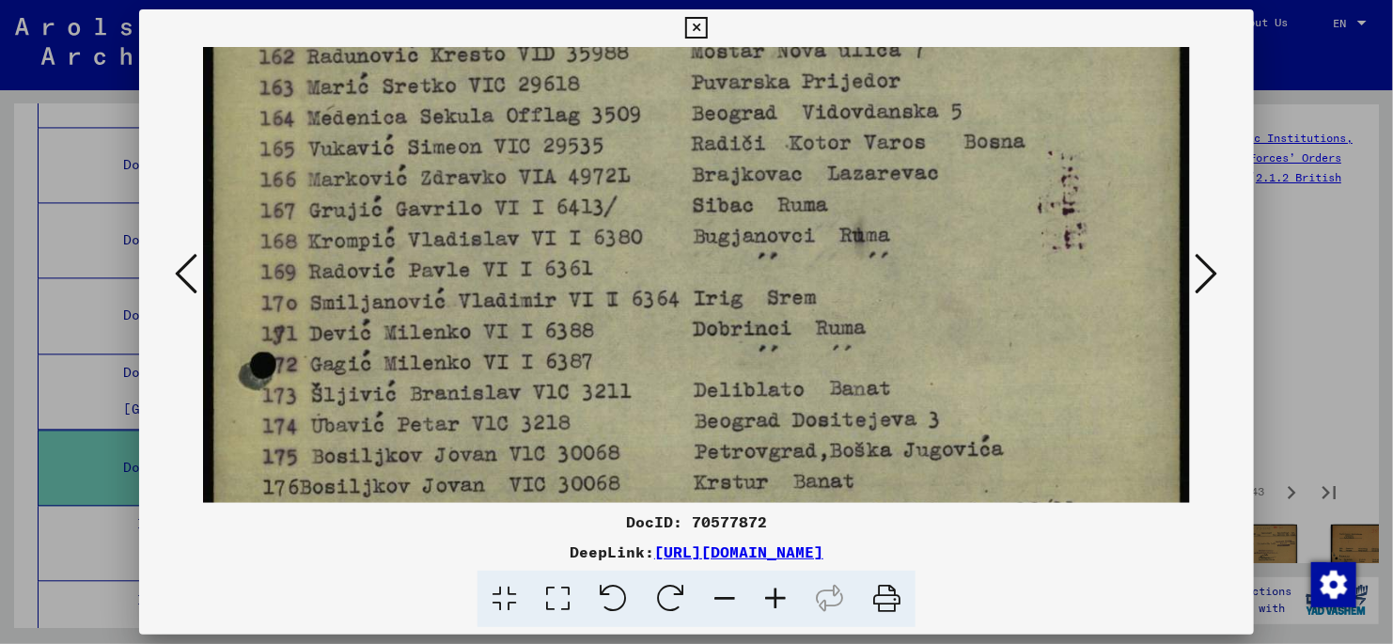
scroll to position [472, 0]
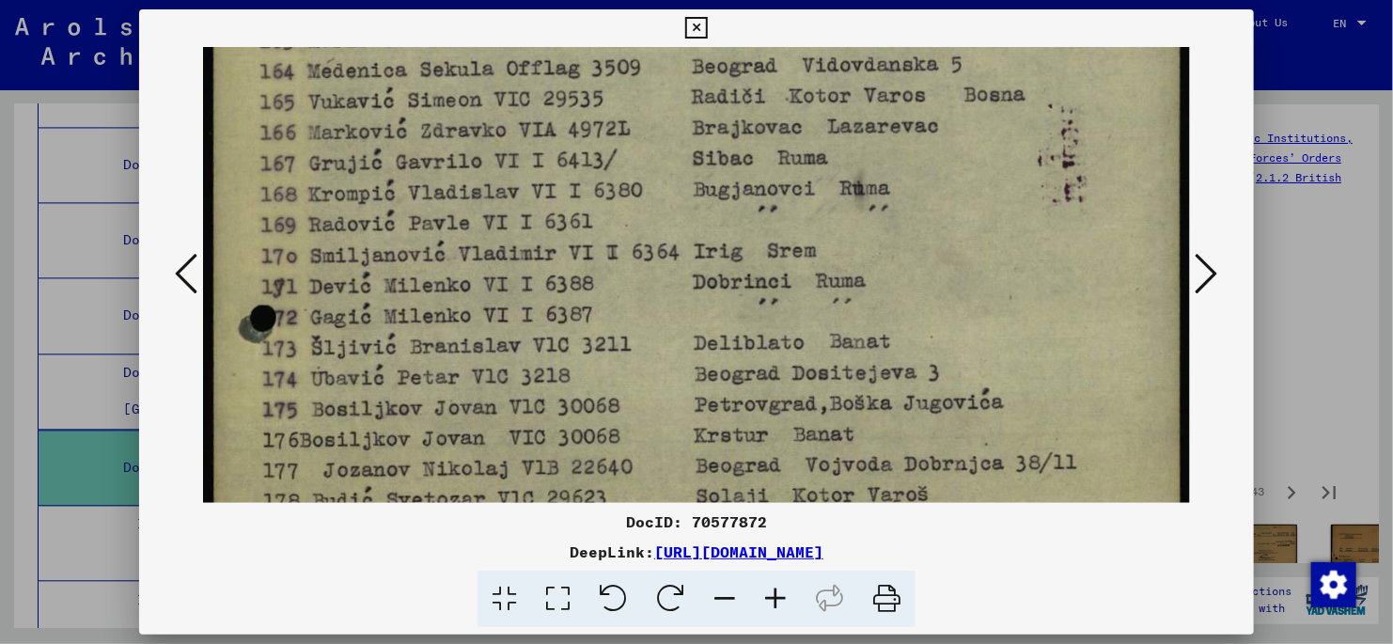
drag, startPoint x: 1137, startPoint y: 427, endPoint x: 1092, endPoint y: 198, distance: 232.7
click at [1092, 198] on img at bounding box center [696, 220] width 987 height 1290
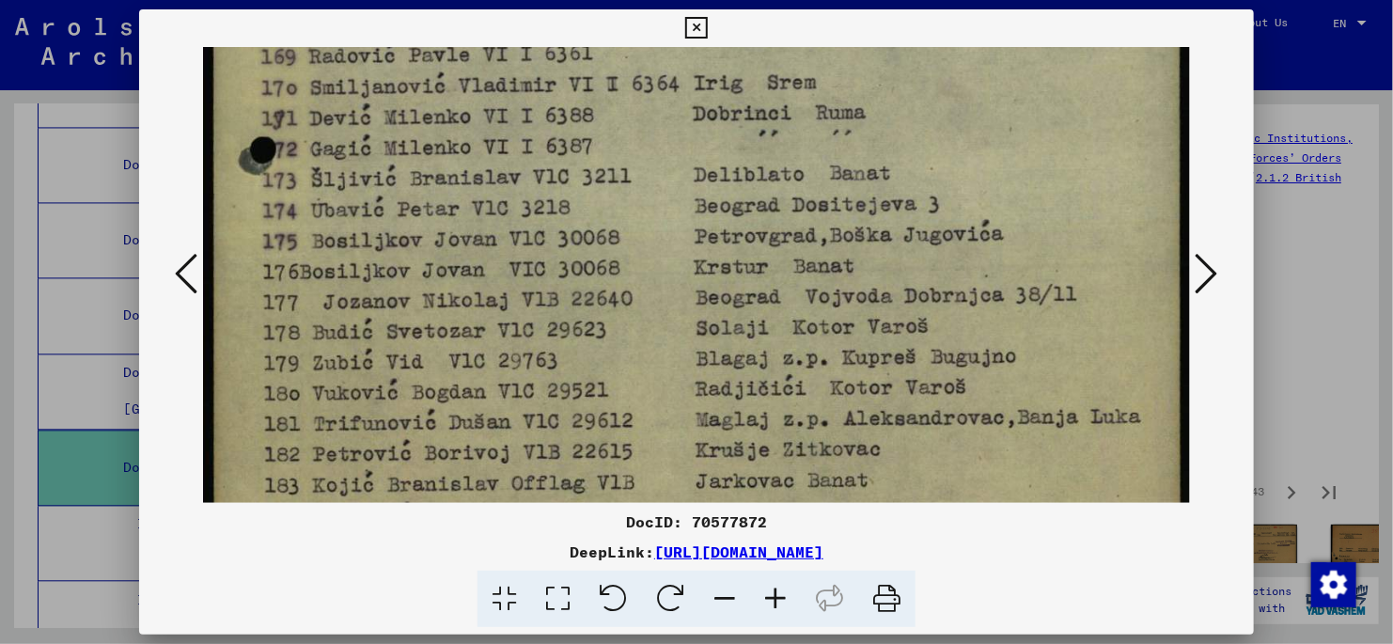
scroll to position [691, 0]
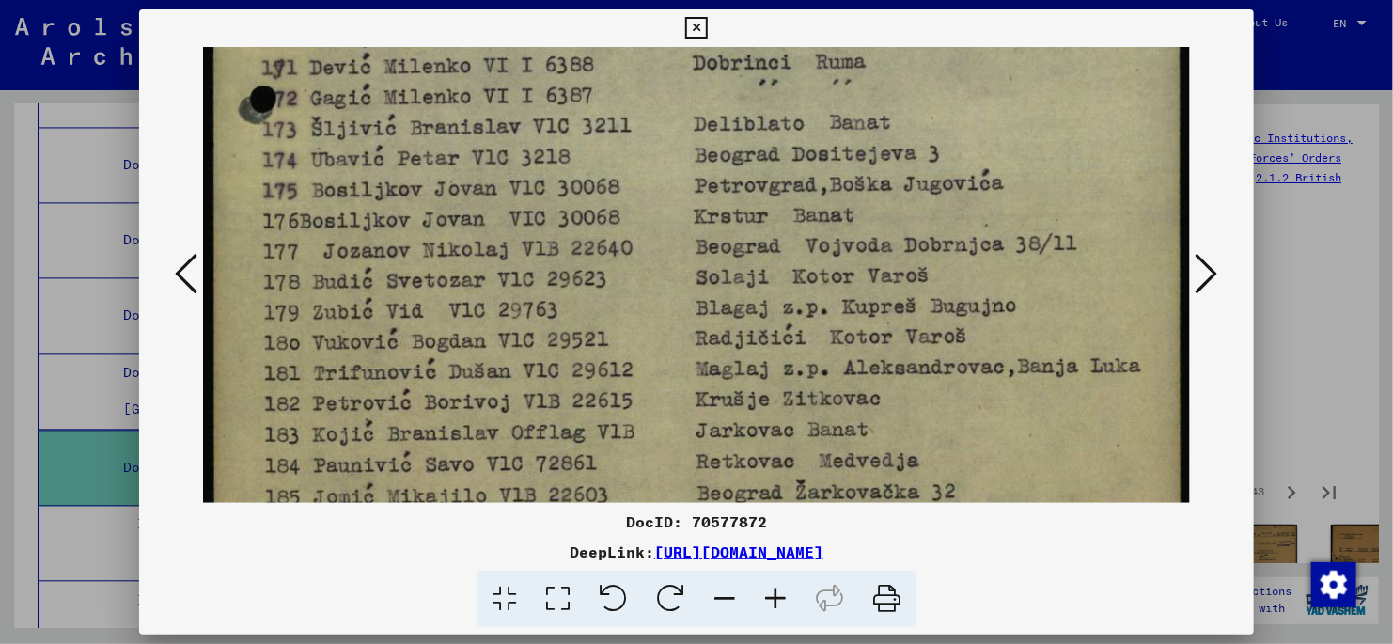
drag, startPoint x: 1107, startPoint y: 385, endPoint x: 1086, endPoint y: 203, distance: 183.6
click at [1086, 203] on img at bounding box center [696, 1] width 987 height 1290
click at [1209, 274] on icon at bounding box center [1207, 273] width 23 height 45
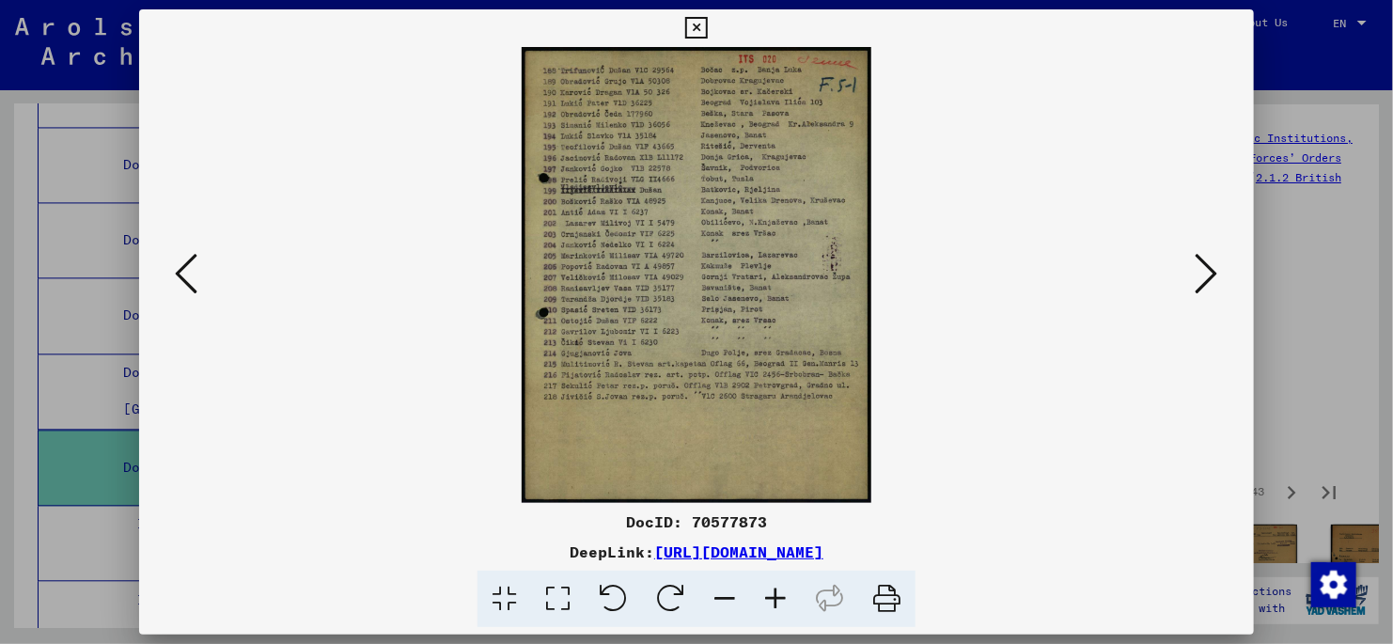
click at [1209, 274] on icon at bounding box center [1207, 273] width 23 height 45
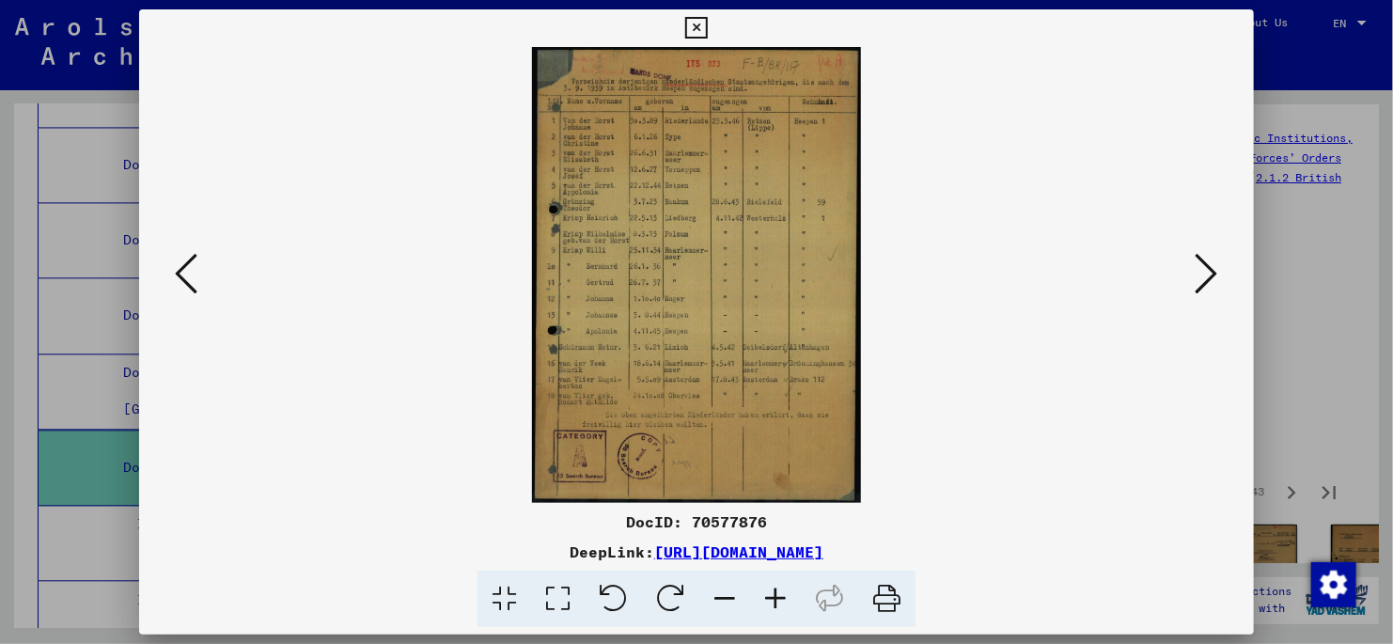
click at [552, 601] on icon at bounding box center [558, 599] width 54 height 57
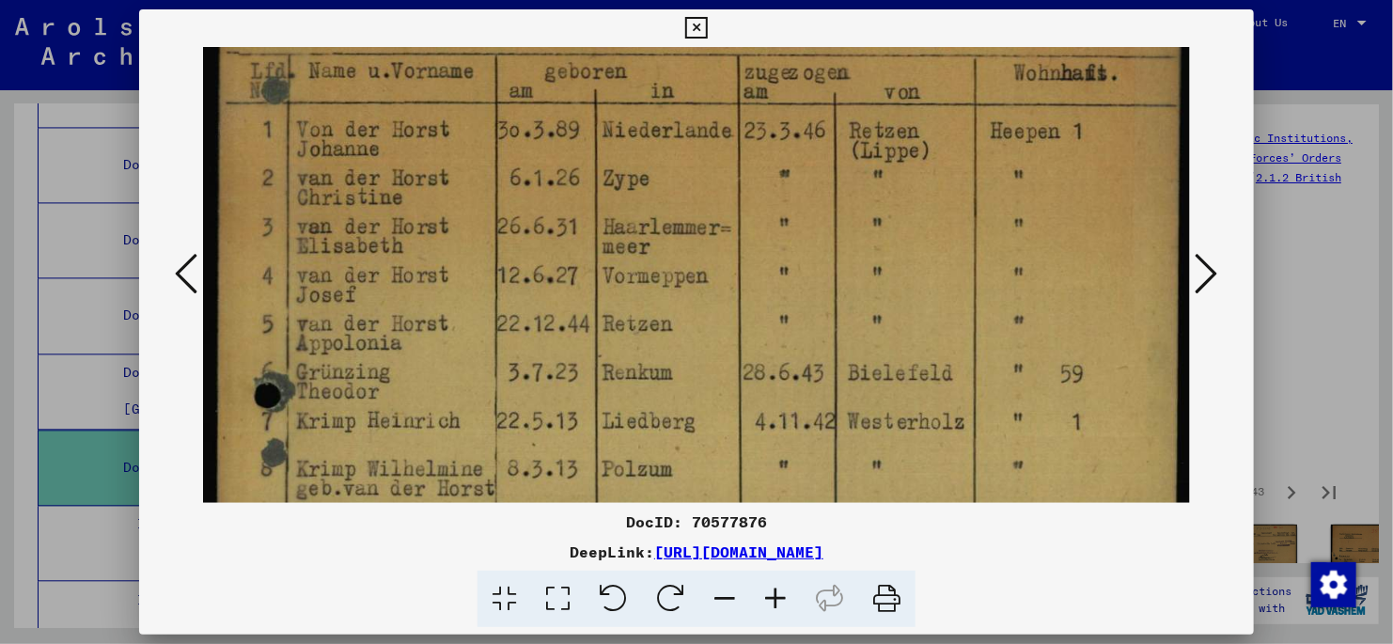
scroll to position [191, 0]
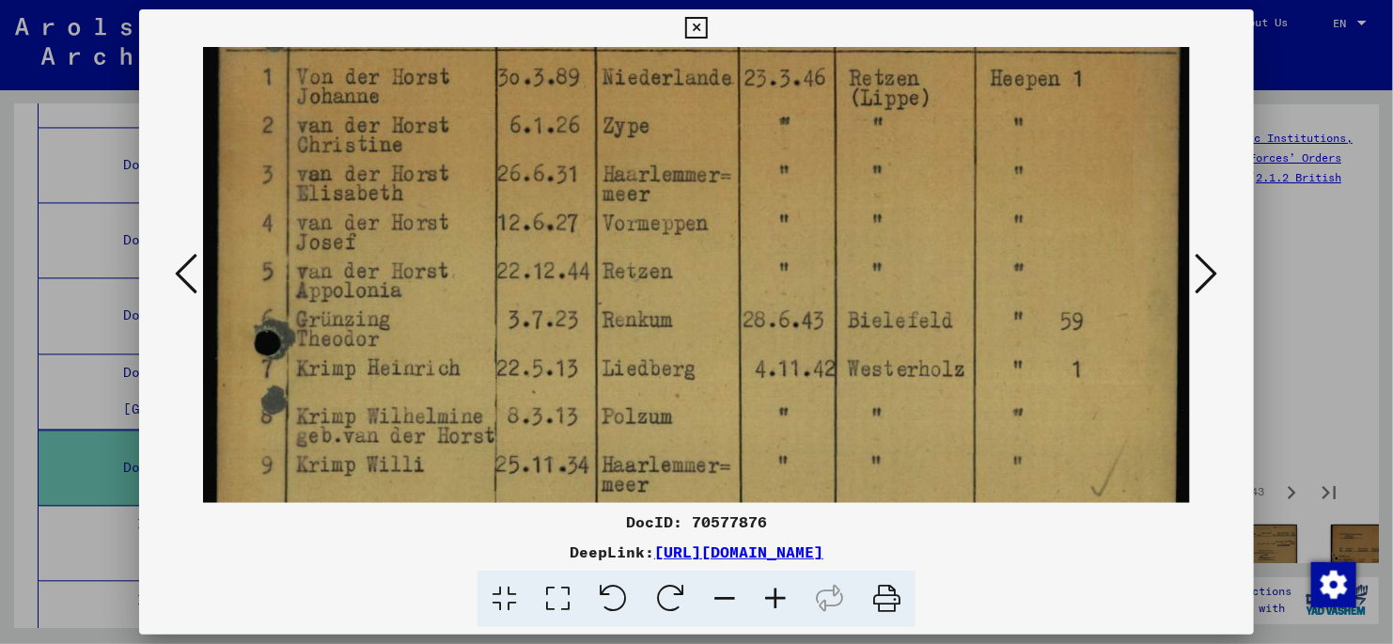
drag, startPoint x: 803, startPoint y: 427, endPoint x: 797, endPoint y: 234, distance: 192.8
click at [797, 234] on img at bounding box center [696, 539] width 987 height 1367
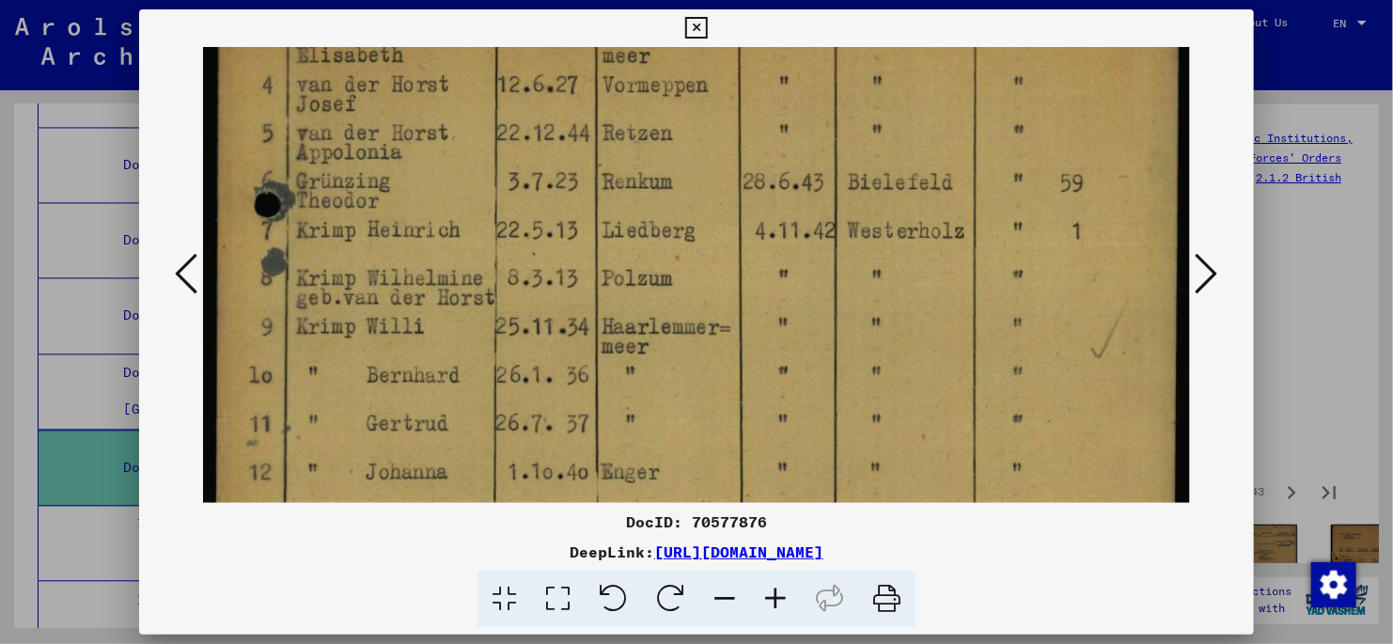
scroll to position [368, 0]
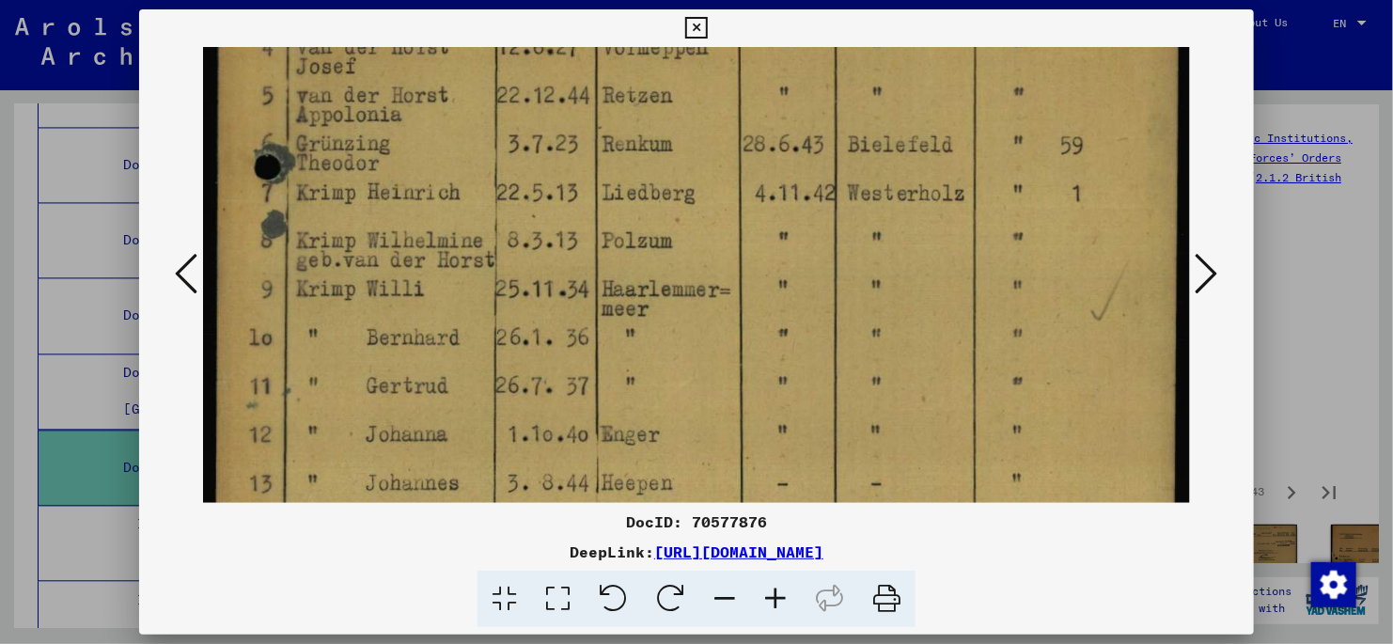
drag, startPoint x: 810, startPoint y: 368, endPoint x: 763, endPoint y: 257, distance: 120.5
click at [798, 241] on img at bounding box center [696, 362] width 987 height 1367
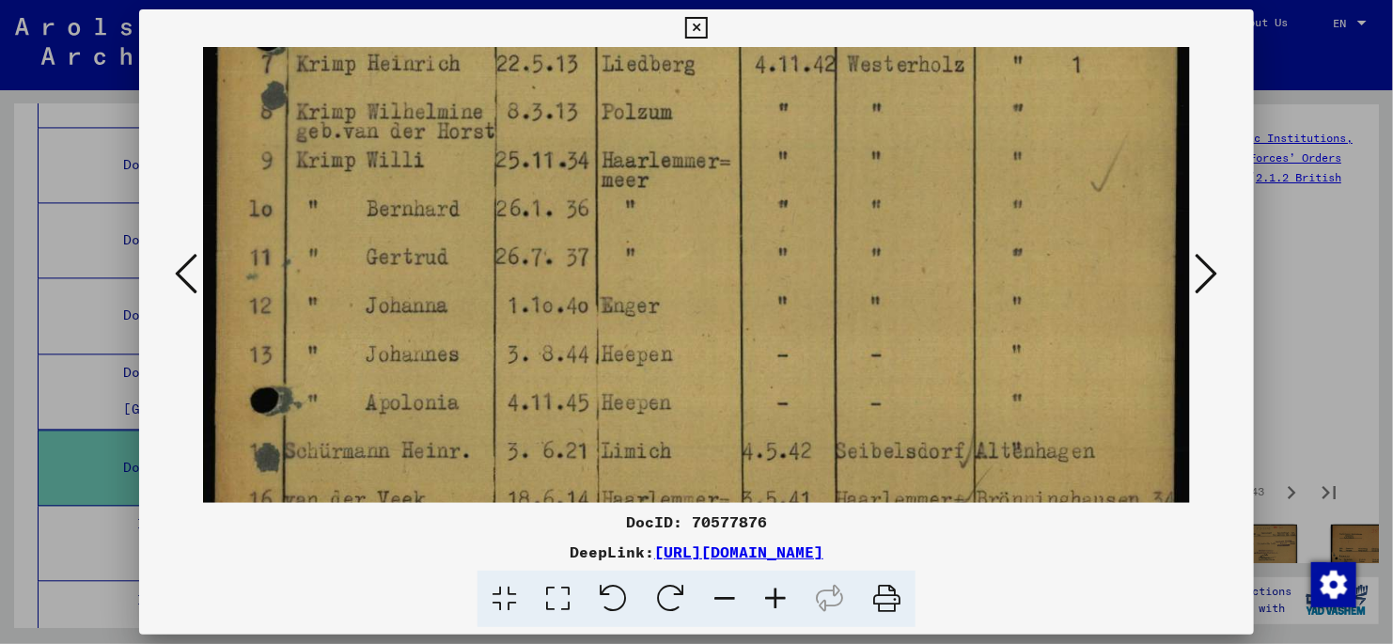
scroll to position [508, 0]
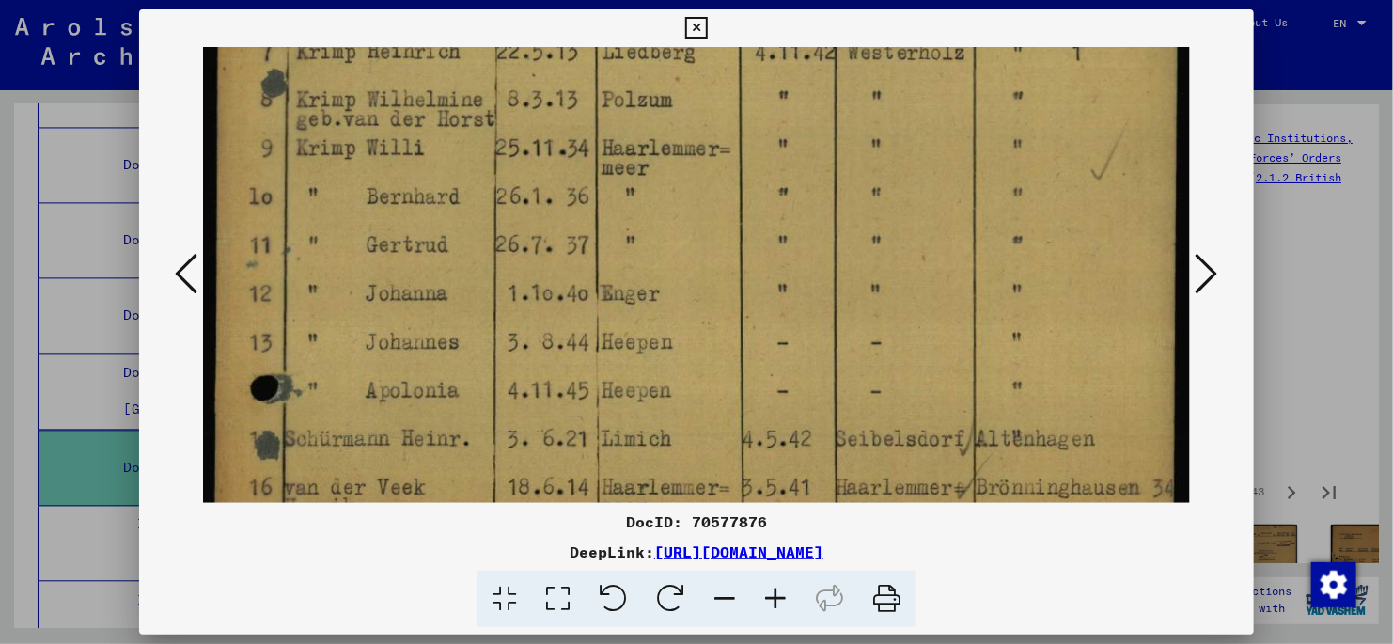
drag, startPoint x: 933, startPoint y: 263, endPoint x: 924, endPoint y: 222, distance: 42.2
click at [924, 222] on img at bounding box center [696, 222] width 987 height 1367
drag, startPoint x: 945, startPoint y: 383, endPoint x: 932, endPoint y: 203, distance: 180.1
click at [924, 205] on img at bounding box center [696, 222] width 987 height 1367
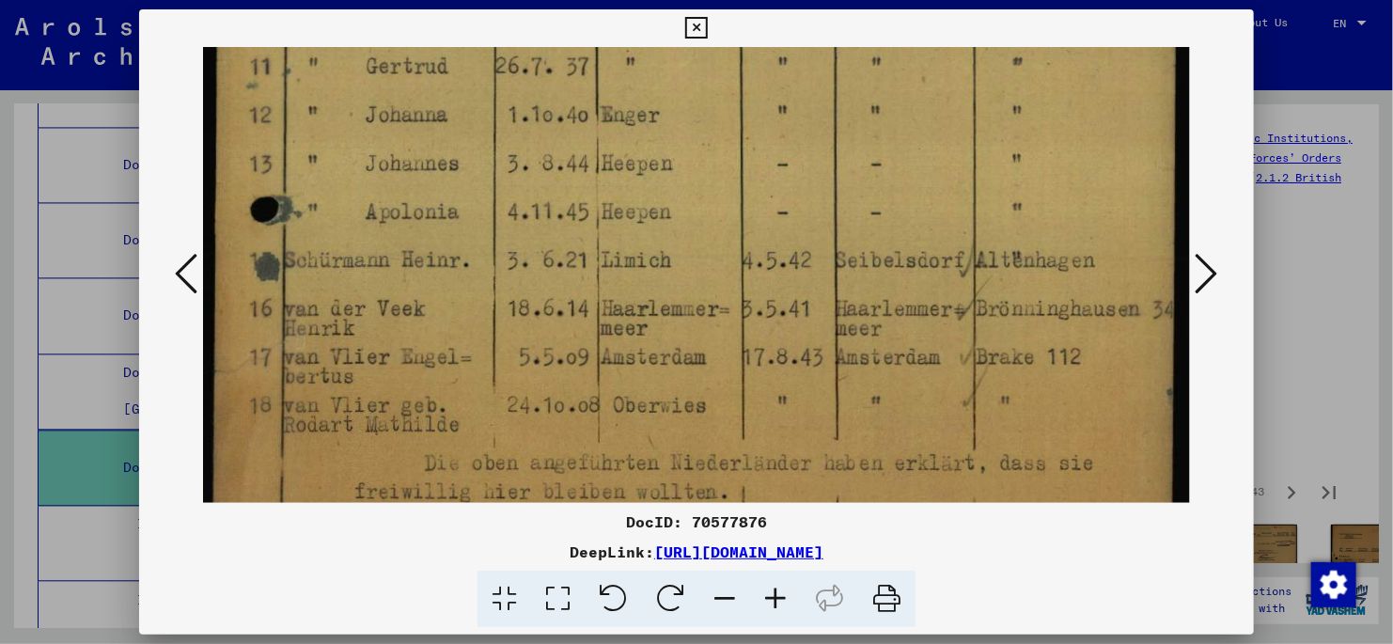
click at [1209, 270] on icon at bounding box center [1207, 273] width 23 height 45
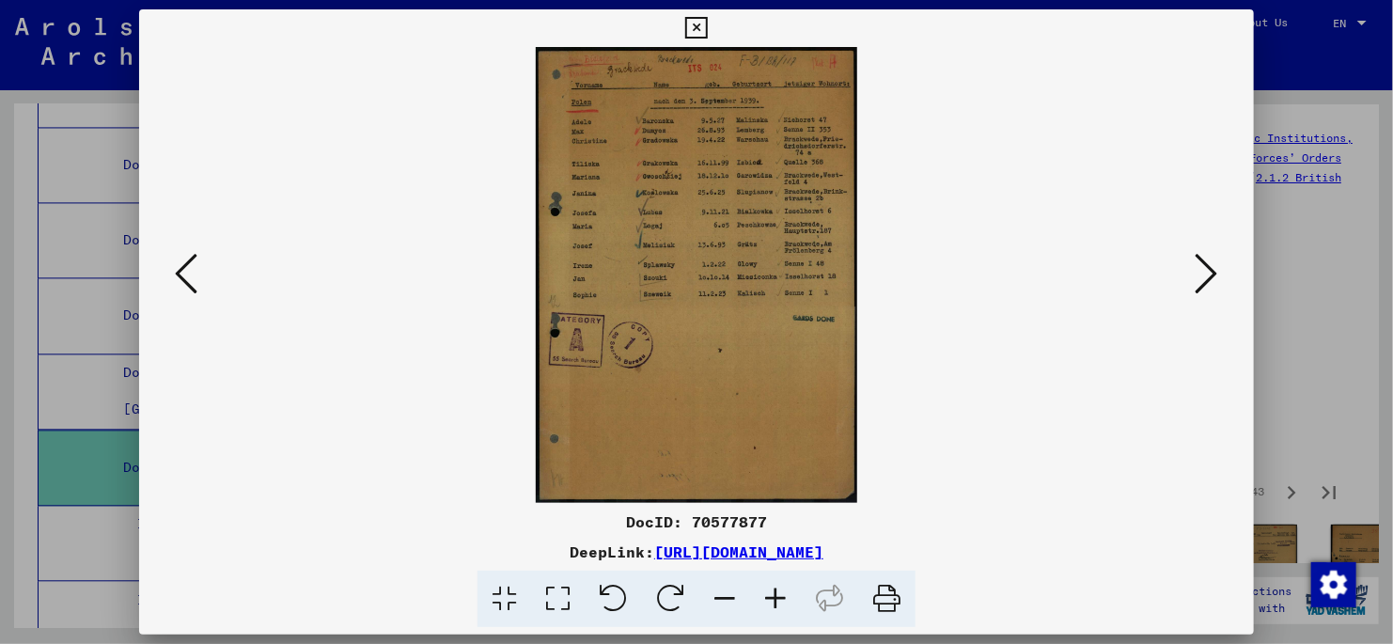
click at [553, 602] on icon at bounding box center [558, 599] width 54 height 57
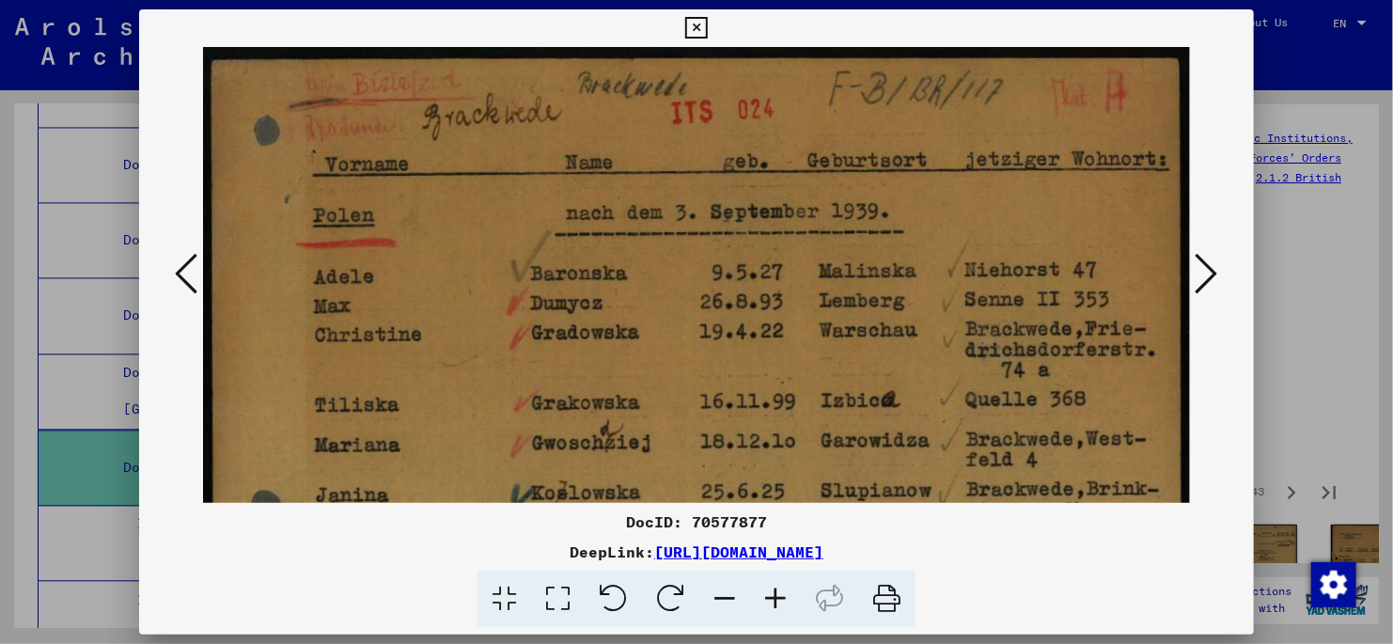
scroll to position [136, 0]
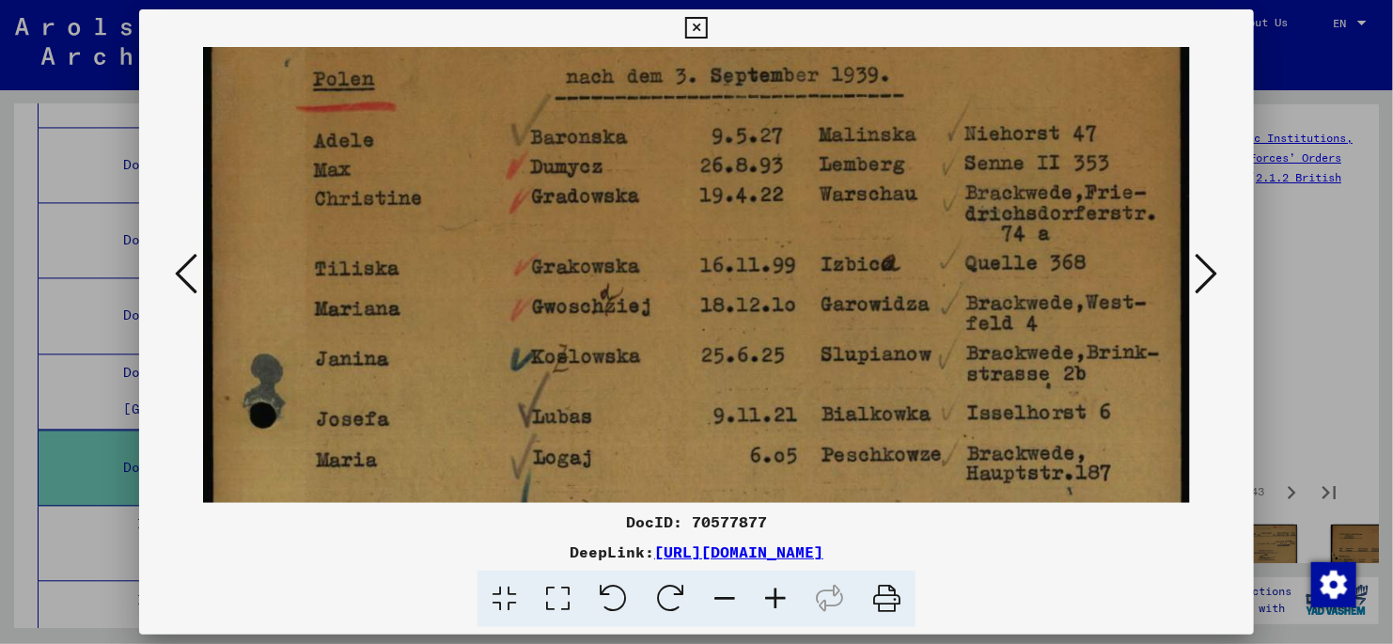
drag, startPoint x: 674, startPoint y: 388, endPoint x: 648, endPoint y: 285, distance: 106.7
click at [648, 285] on img at bounding box center [696, 608] width 987 height 1395
click at [1206, 274] on icon at bounding box center [1207, 273] width 23 height 45
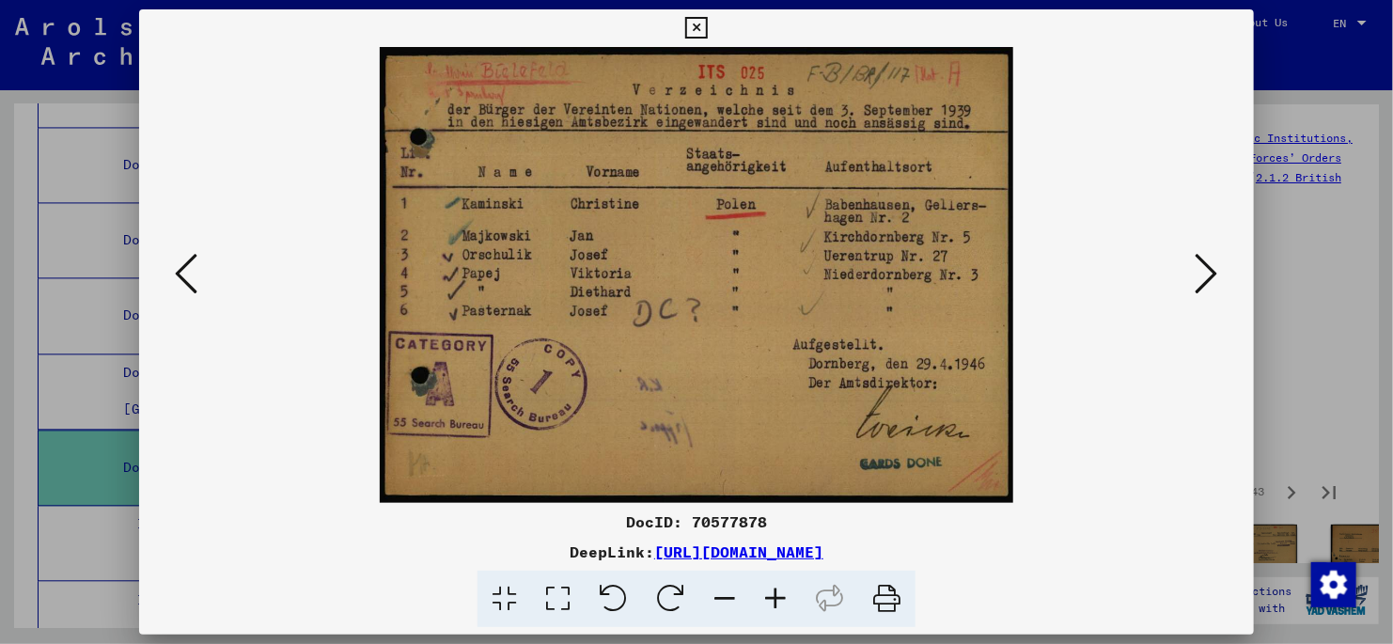
scroll to position [0, 0]
click at [1210, 275] on icon at bounding box center [1207, 273] width 23 height 45
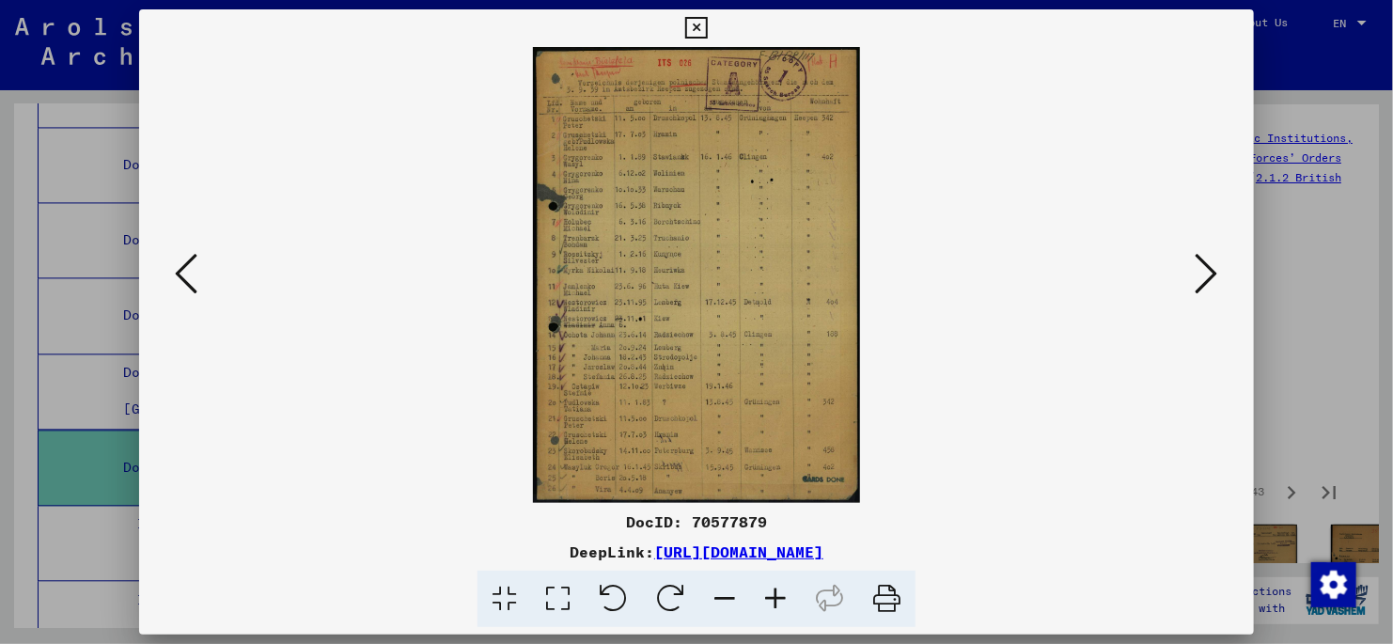
click at [555, 602] on icon at bounding box center [558, 599] width 54 height 57
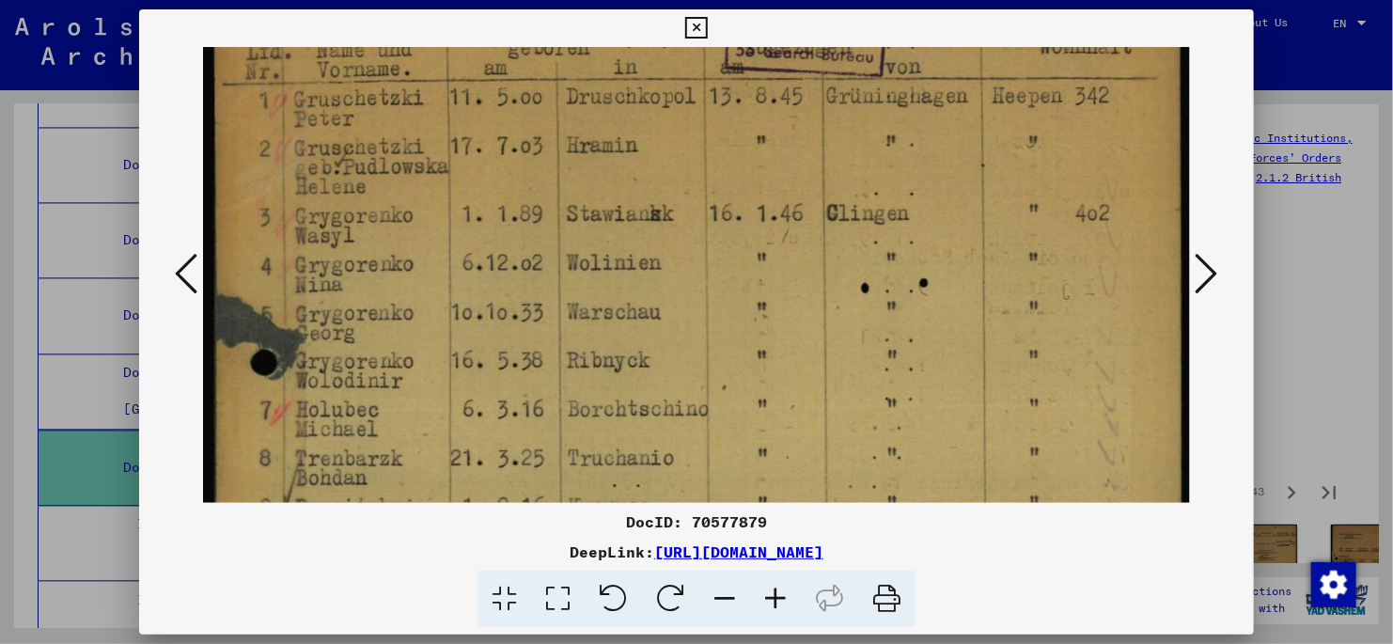
scroll to position [255, 0]
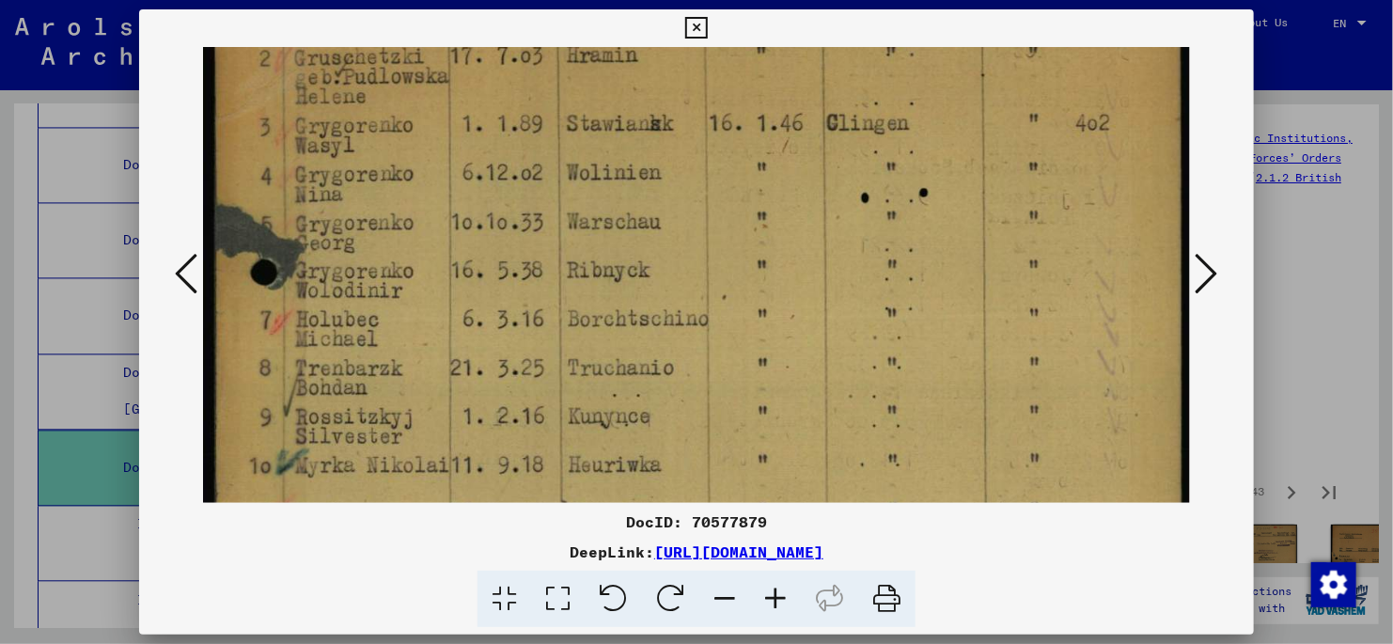
drag, startPoint x: 385, startPoint y: 355, endPoint x: 400, endPoint y: 172, distance: 183.9
click at [400, 172] on img at bounding box center [696, 479] width 987 height 1375
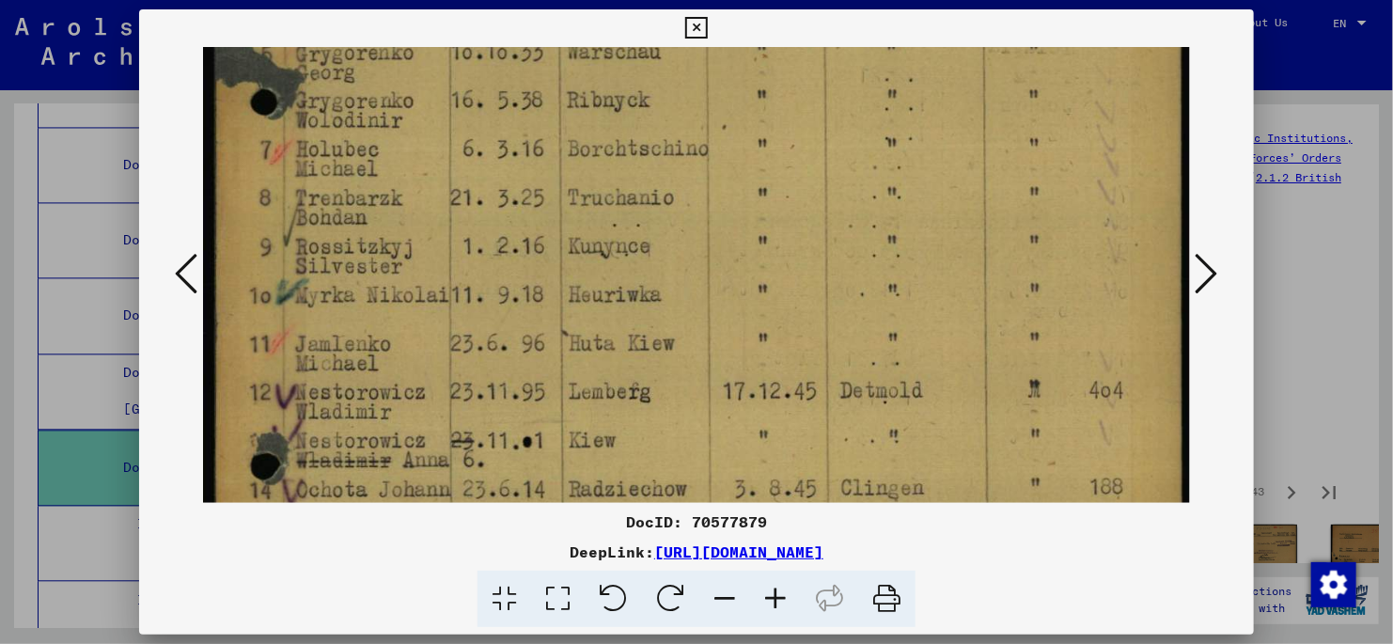
scroll to position [429, 0]
drag, startPoint x: 430, startPoint y: 397, endPoint x: 430, endPoint y: 222, distance: 174.9
click at [430, 222] on img at bounding box center [696, 305] width 987 height 1375
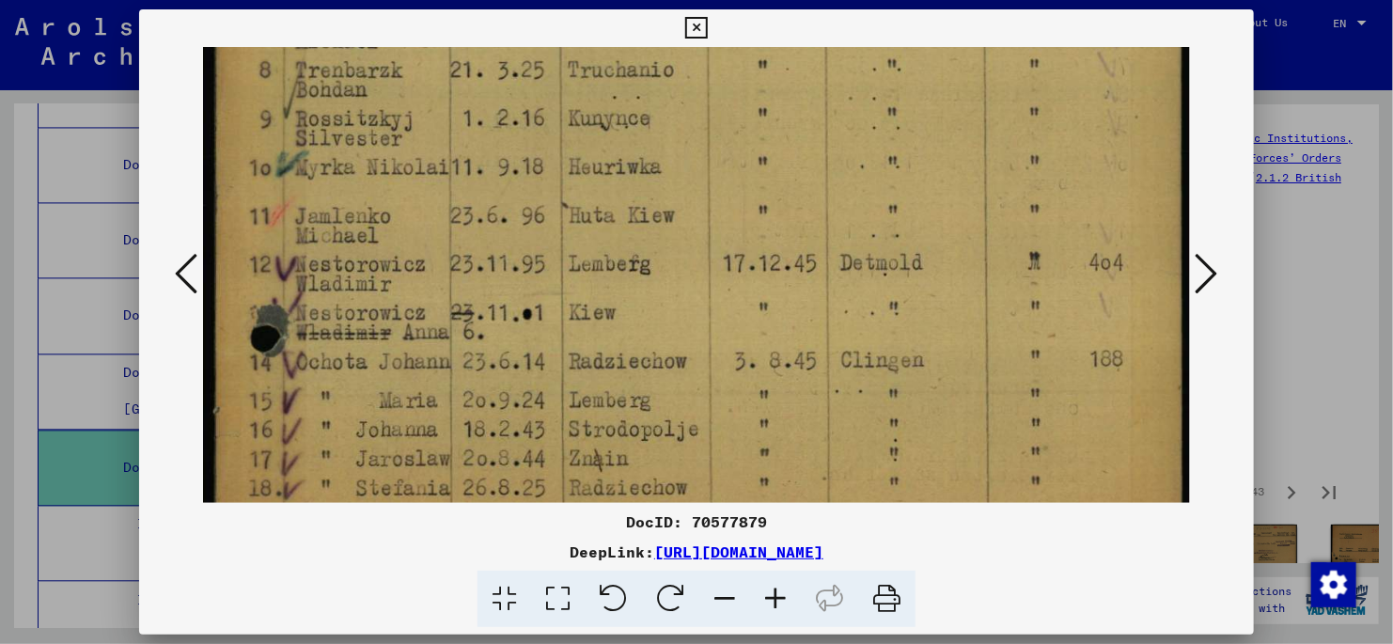
scroll to position [635, 0]
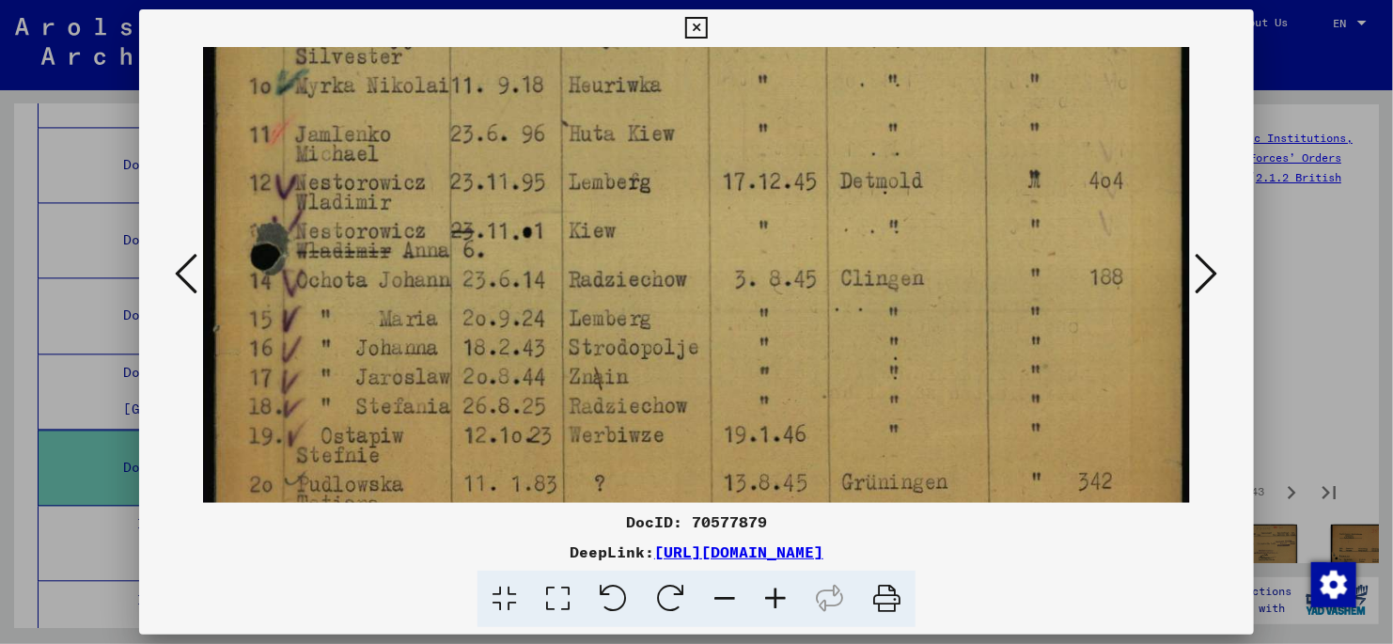
drag, startPoint x: 684, startPoint y: 329, endPoint x: 685, endPoint y: 189, distance: 140.1
click at [685, 189] on img at bounding box center [696, 99] width 987 height 1375
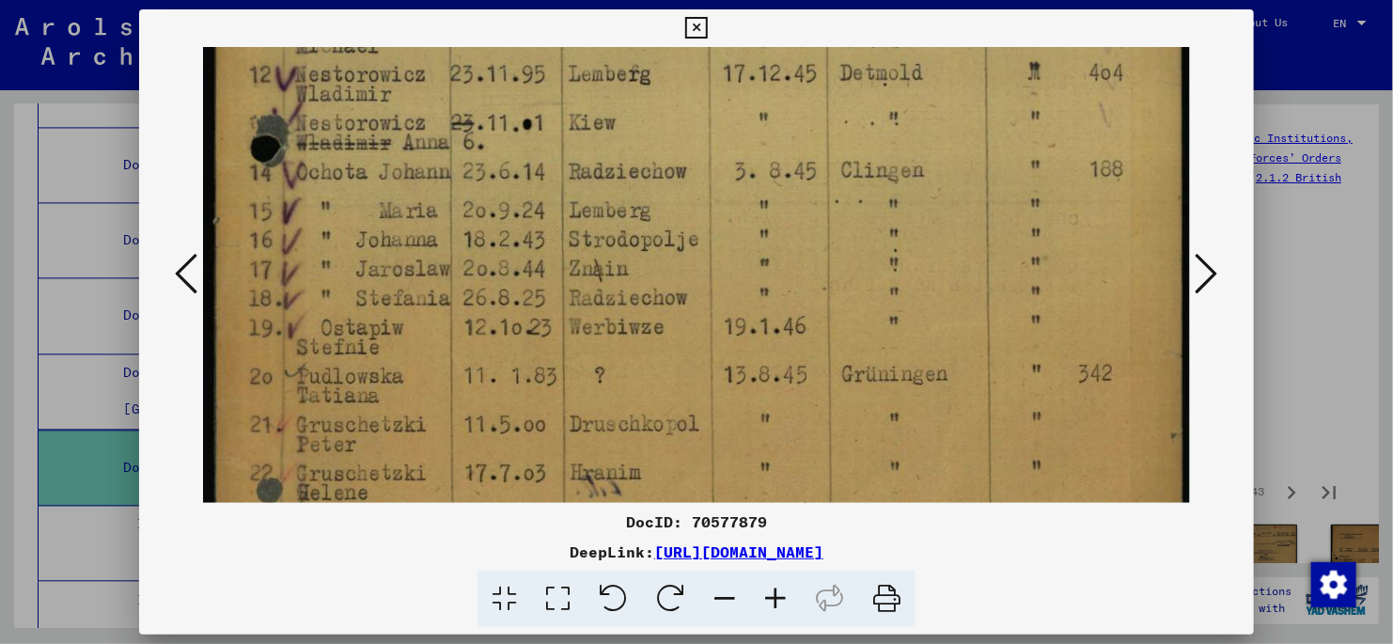
scroll to position [760, 0]
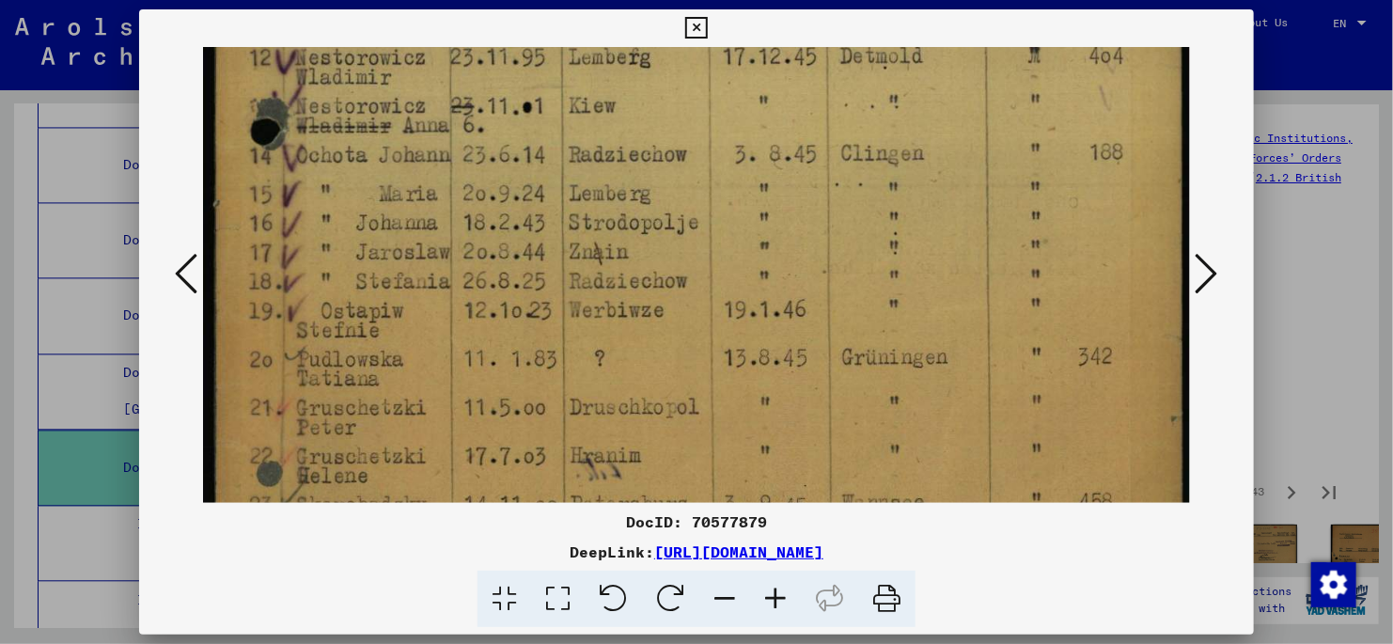
drag, startPoint x: 737, startPoint y: 365, endPoint x: 730, endPoint y: 239, distance: 126.2
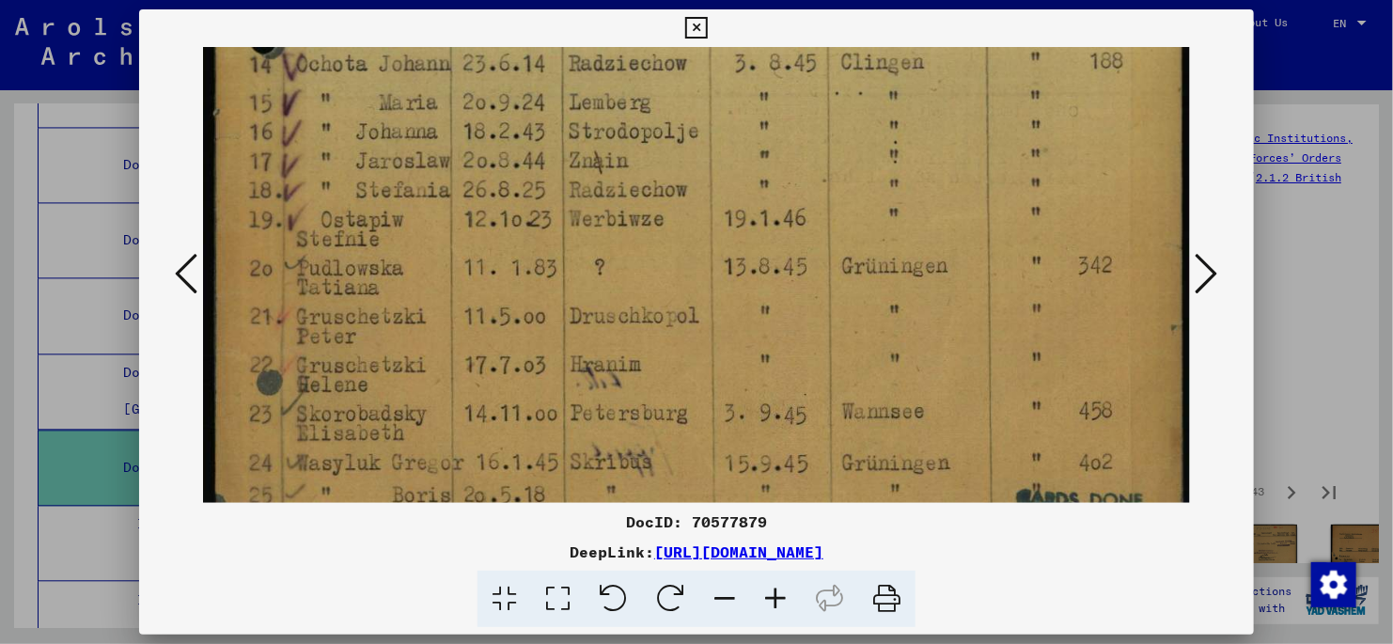
scroll to position [879, 0]
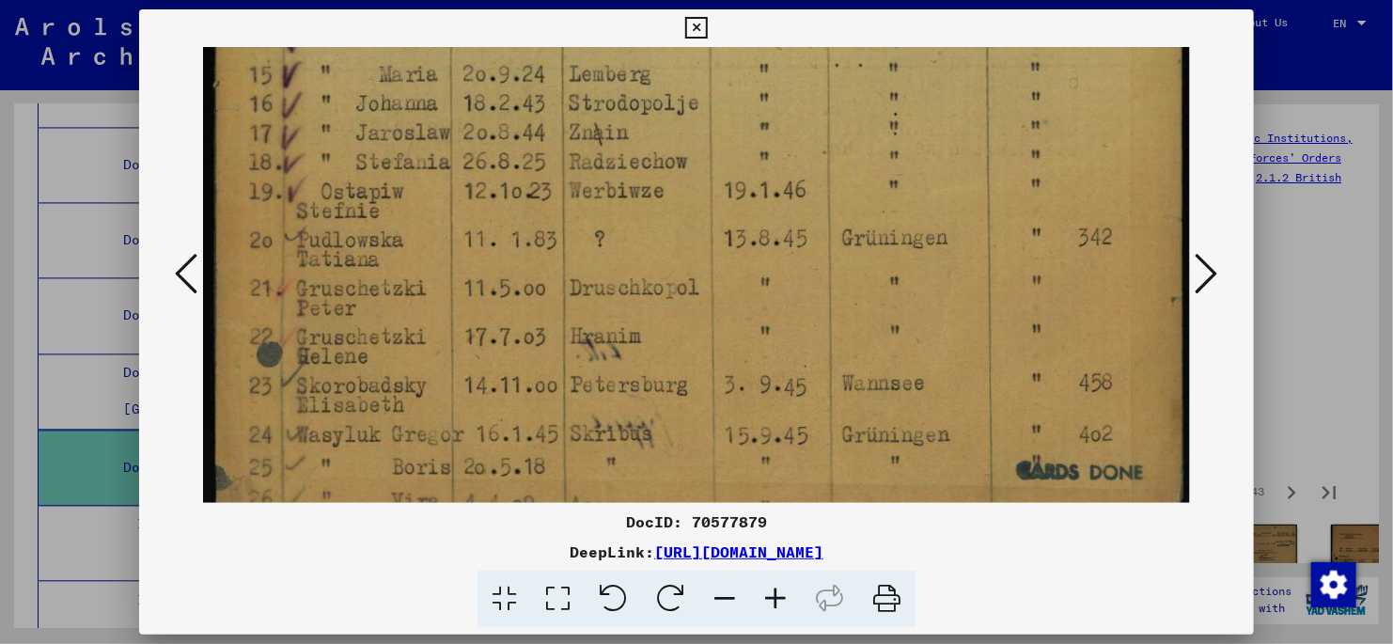
drag, startPoint x: 673, startPoint y: 356, endPoint x: 681, endPoint y: 237, distance: 119.6
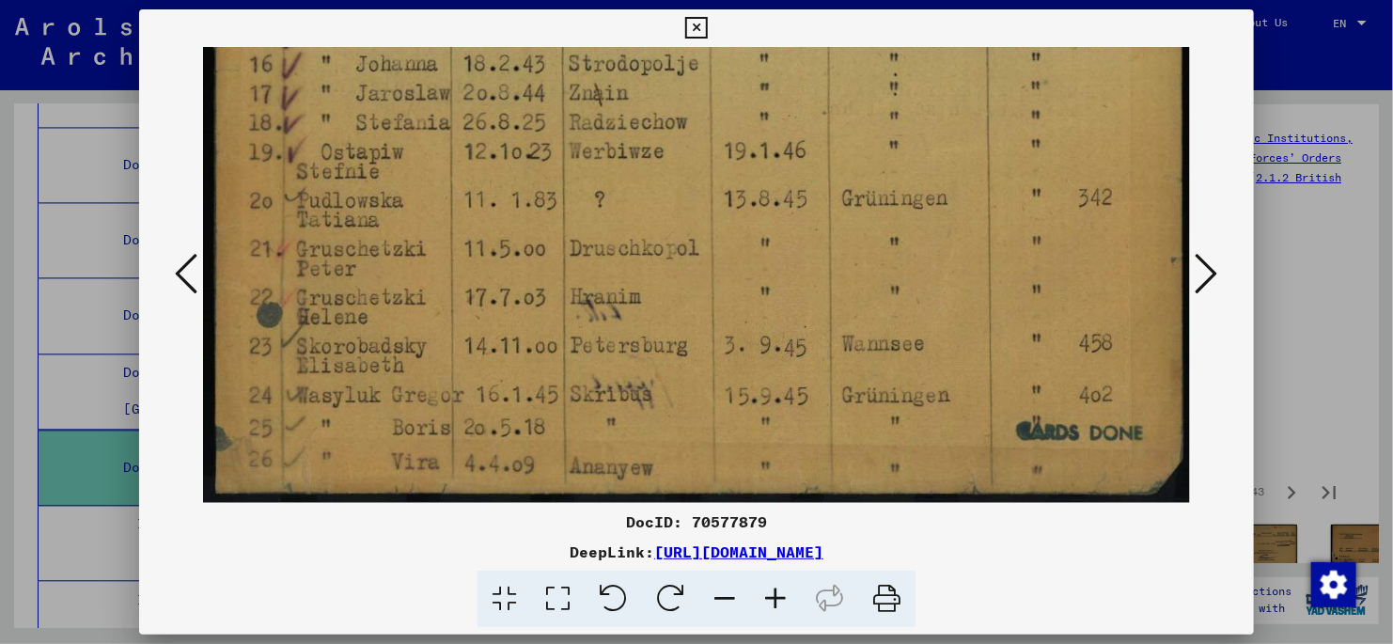
drag, startPoint x: 597, startPoint y: 435, endPoint x: 587, endPoint y: 244, distance: 191.1
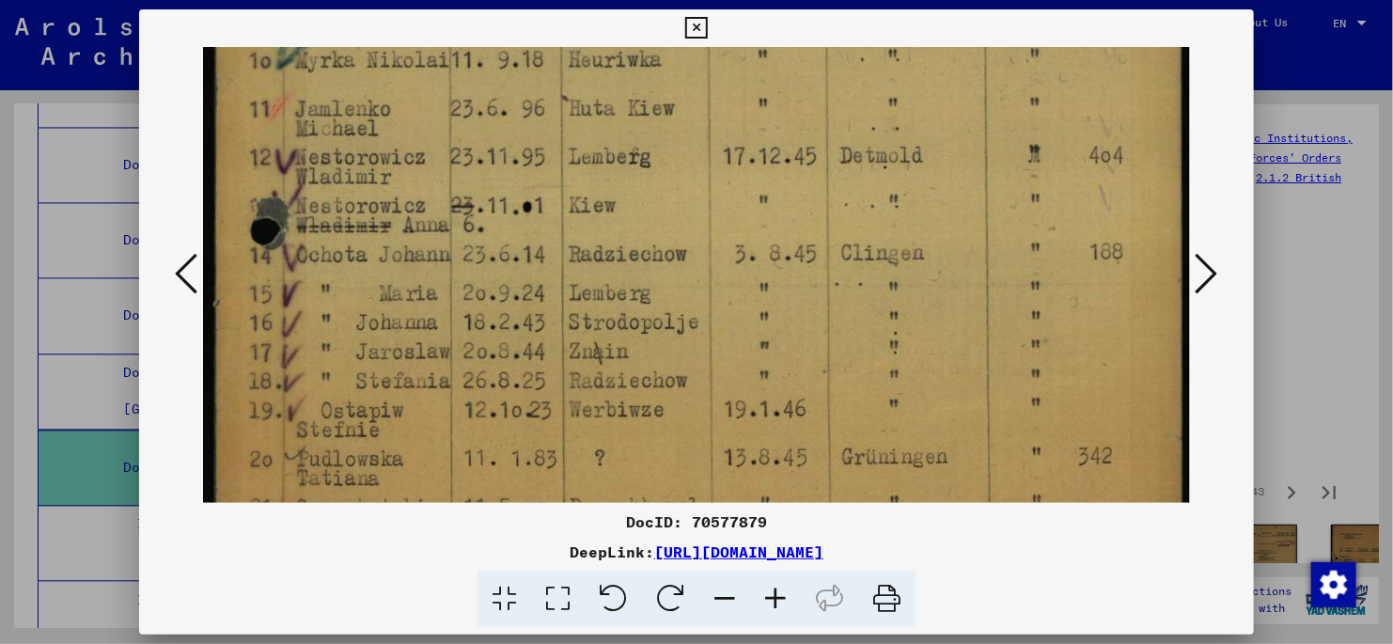
drag, startPoint x: 773, startPoint y: 133, endPoint x: 799, endPoint y: 396, distance: 264.6
click at [799, 396] on img at bounding box center [696, 74] width 987 height 1375
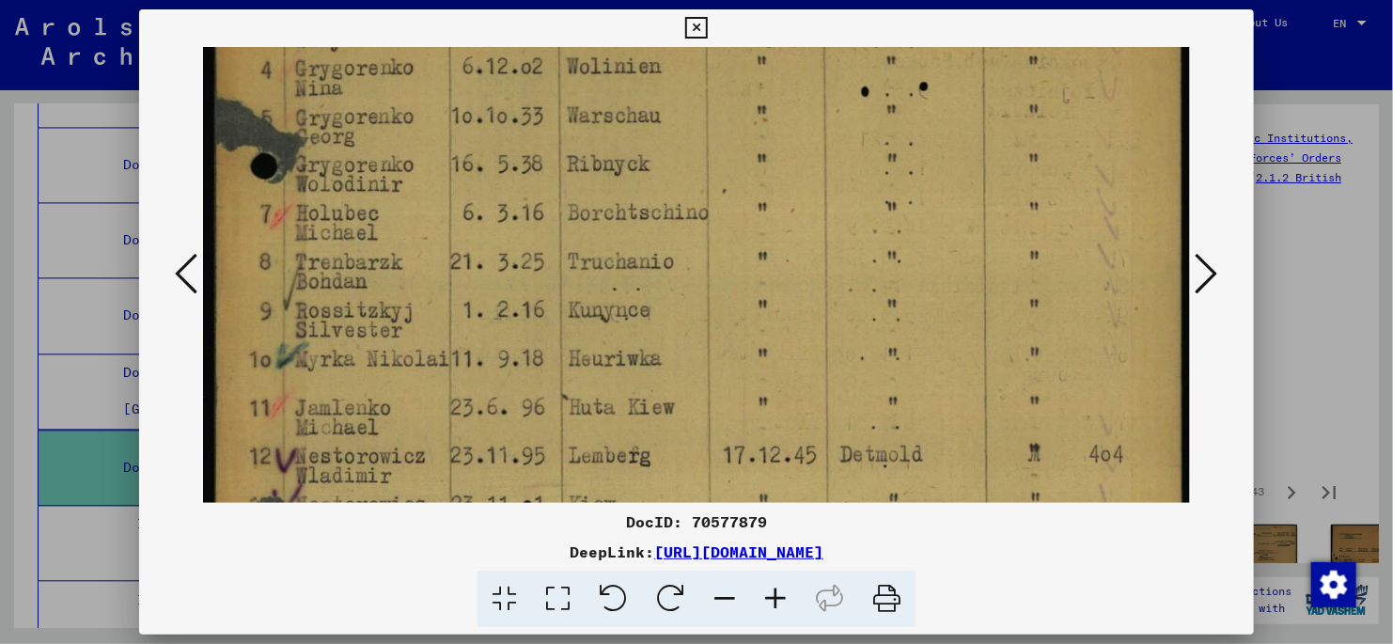
drag, startPoint x: 793, startPoint y: 273, endPoint x: 834, endPoint y: 435, distance: 167.8
click at [834, 435] on img at bounding box center [696, 373] width 987 height 1375
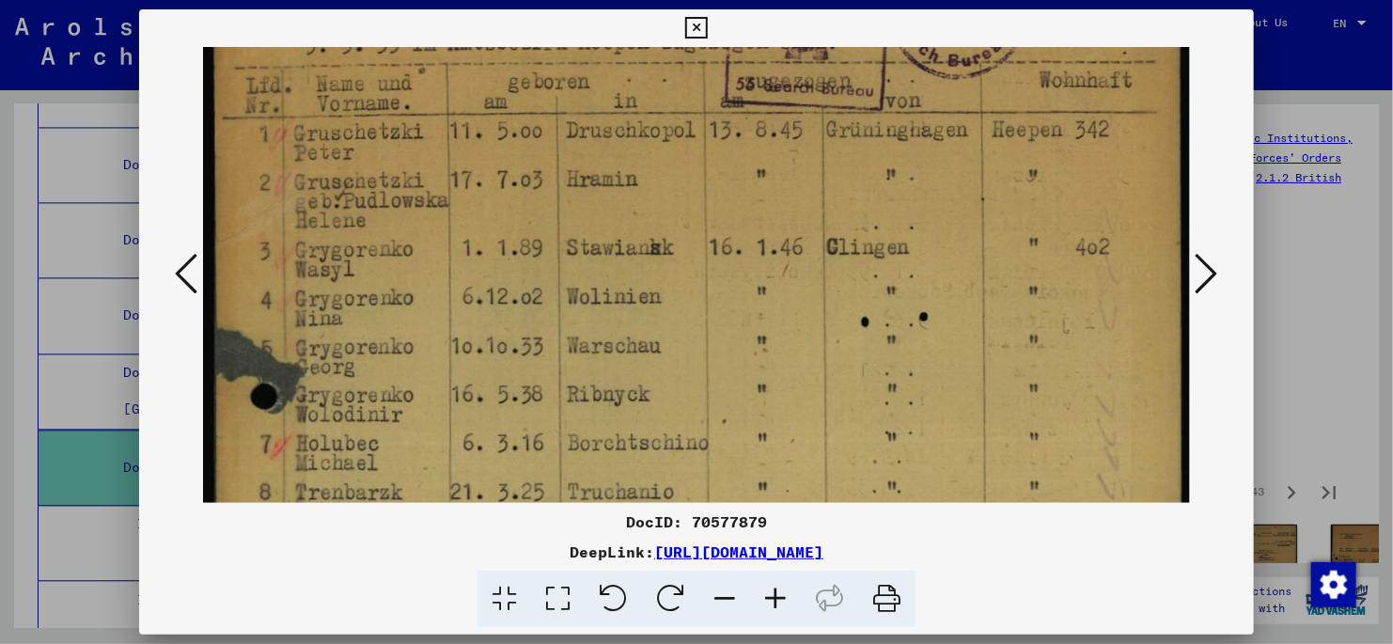
scroll to position [37, 0]
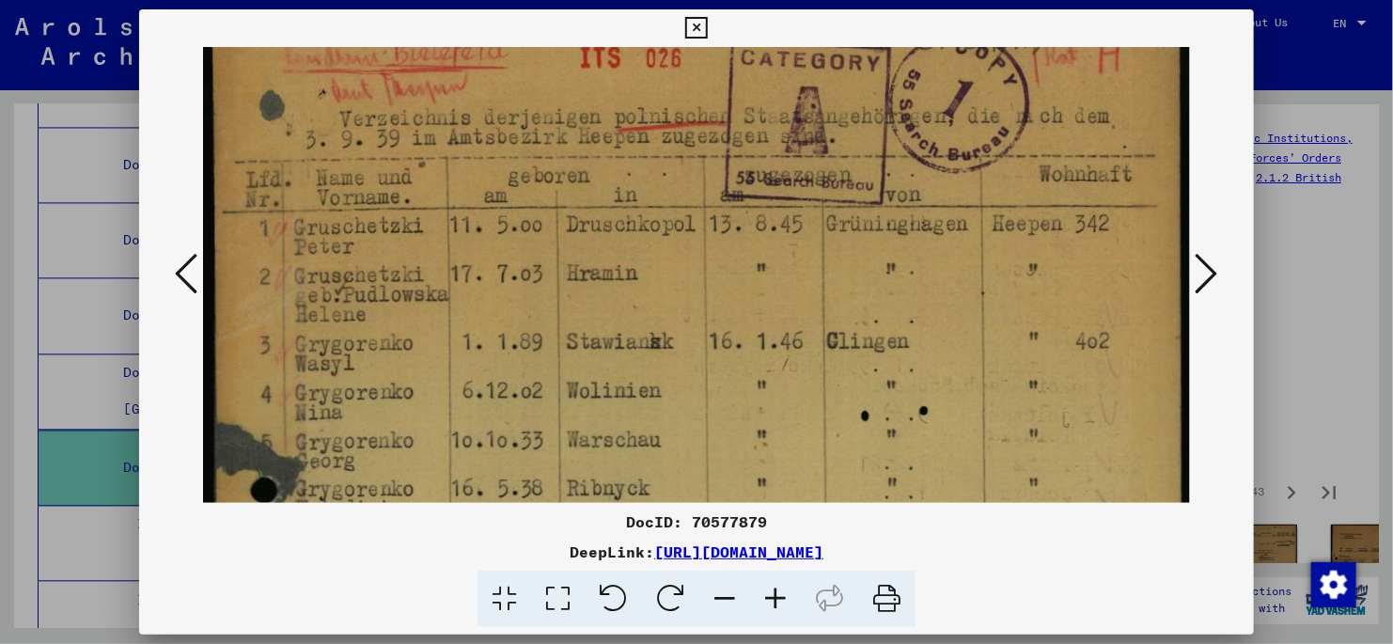
drag, startPoint x: 773, startPoint y: 120, endPoint x: 839, endPoint y: 431, distance: 317.2
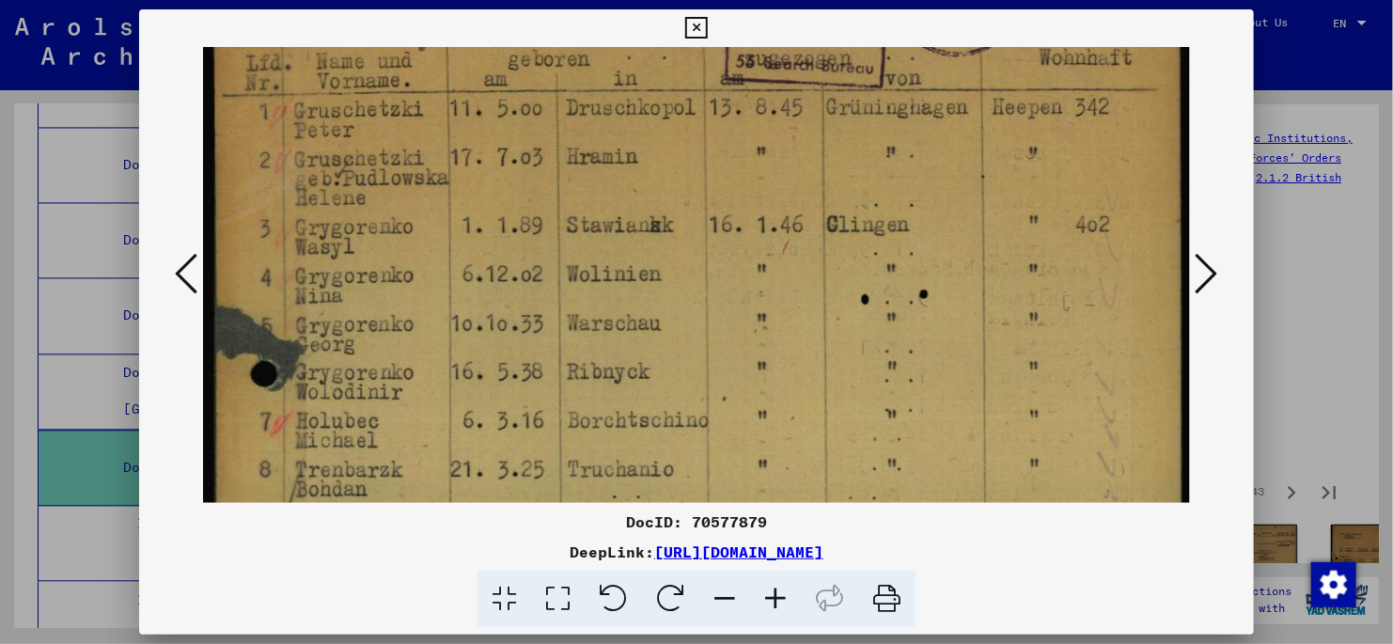
scroll to position [342, 0]
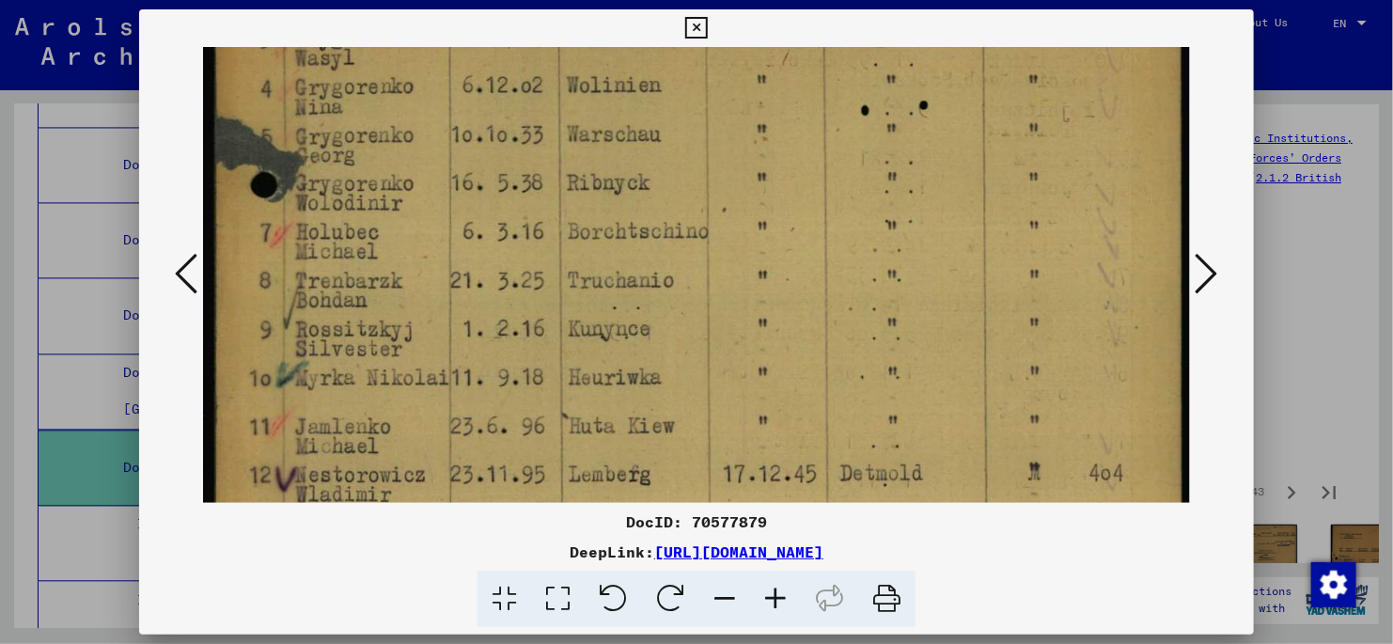
drag, startPoint x: 939, startPoint y: 466, endPoint x: 905, endPoint y: 159, distance: 309.3
click at [905, 159] on img at bounding box center [696, 392] width 987 height 1375
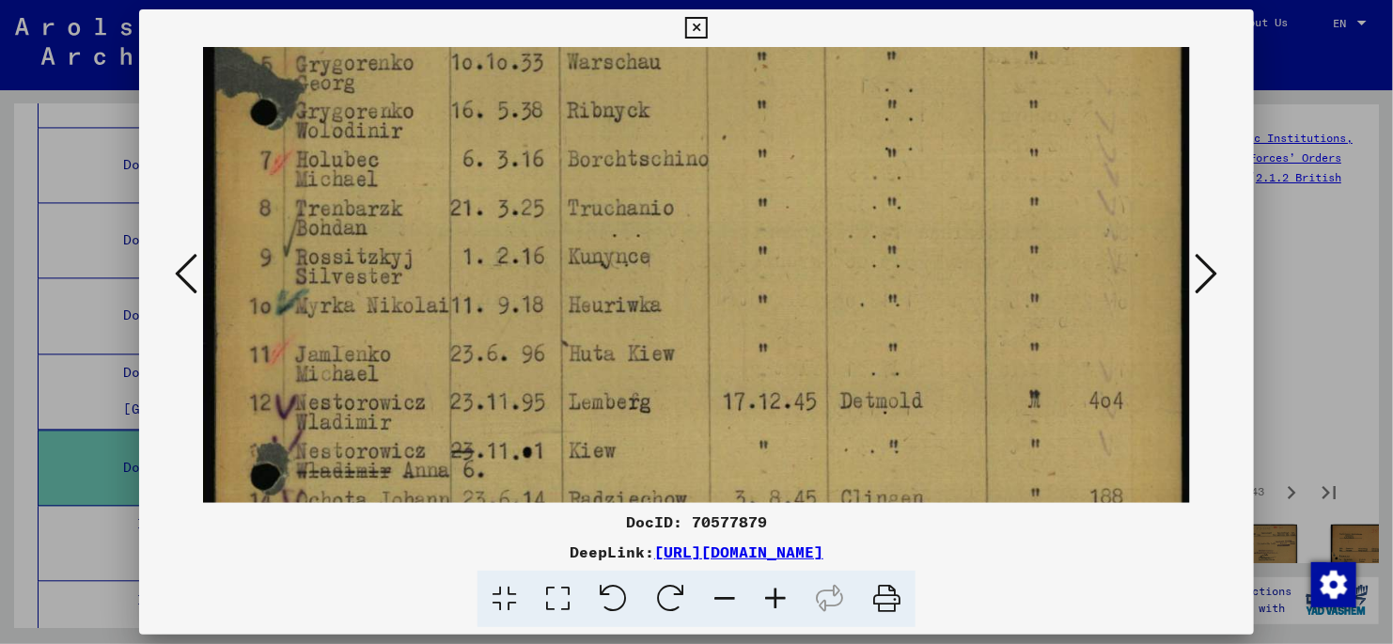
scroll to position [546, 0]
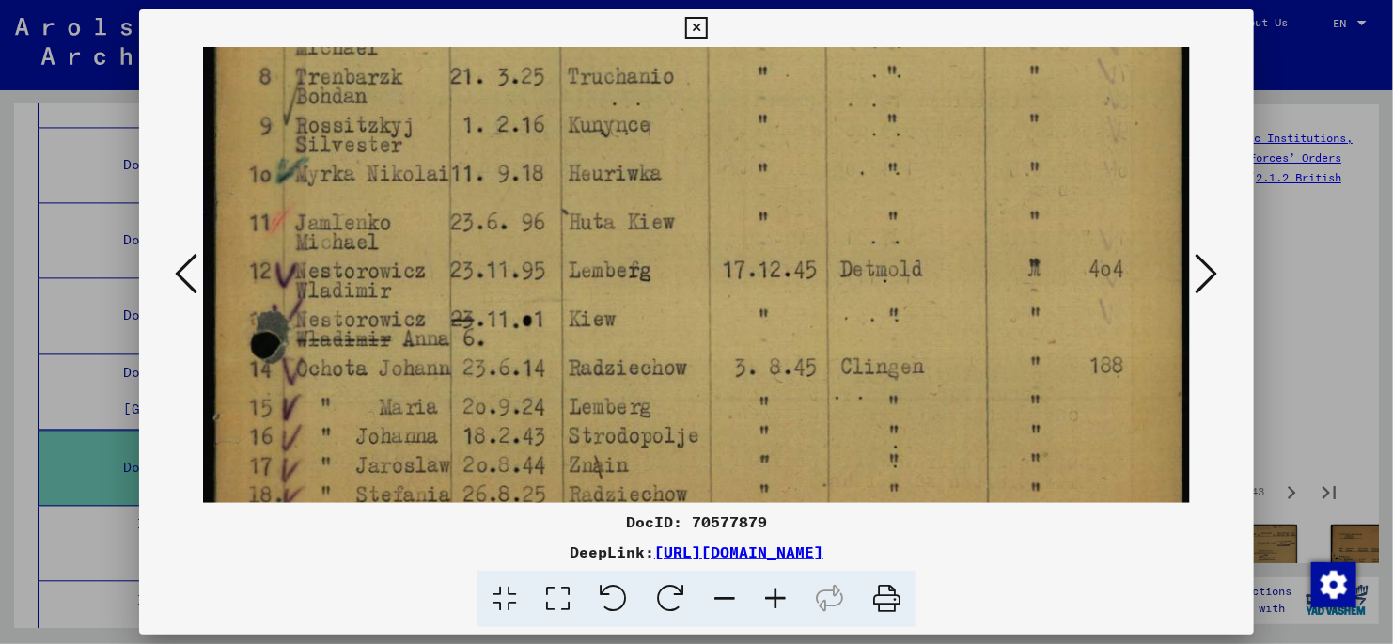
drag, startPoint x: 945, startPoint y: 434, endPoint x: 924, endPoint y: 230, distance: 205.1
click at [924, 230] on img at bounding box center [696, 188] width 987 height 1375
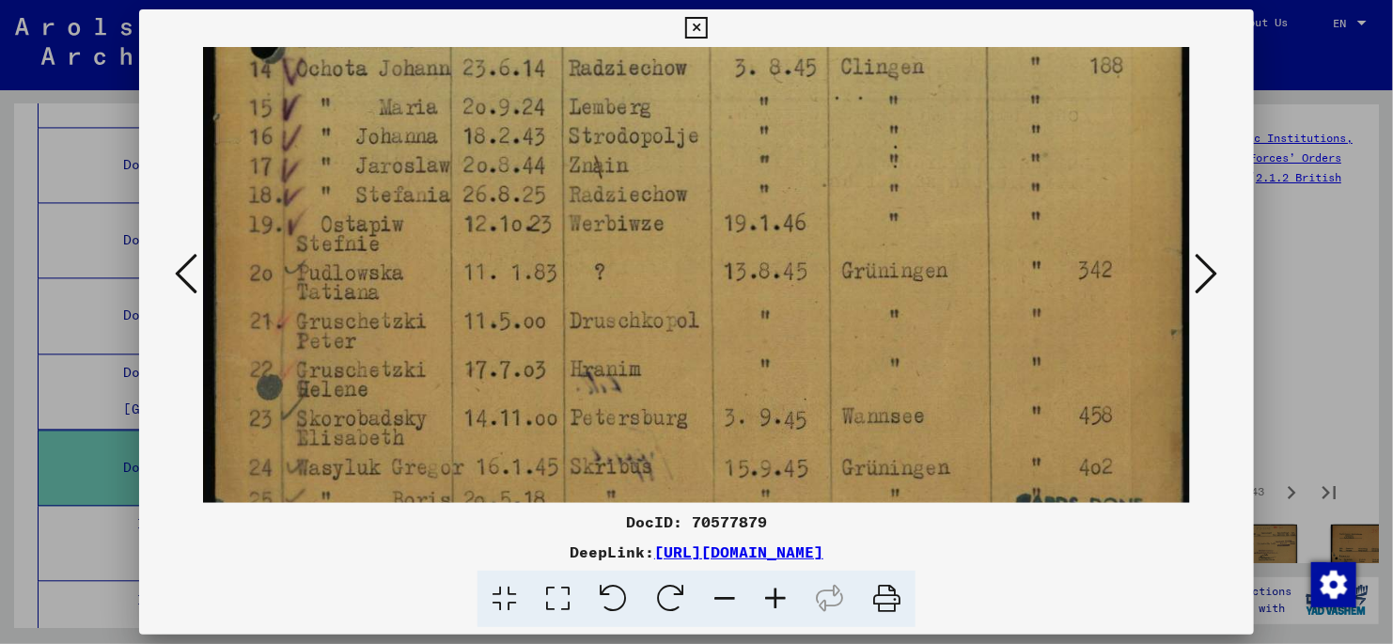
drag, startPoint x: 952, startPoint y: 451, endPoint x: 913, endPoint y: 154, distance: 299.7
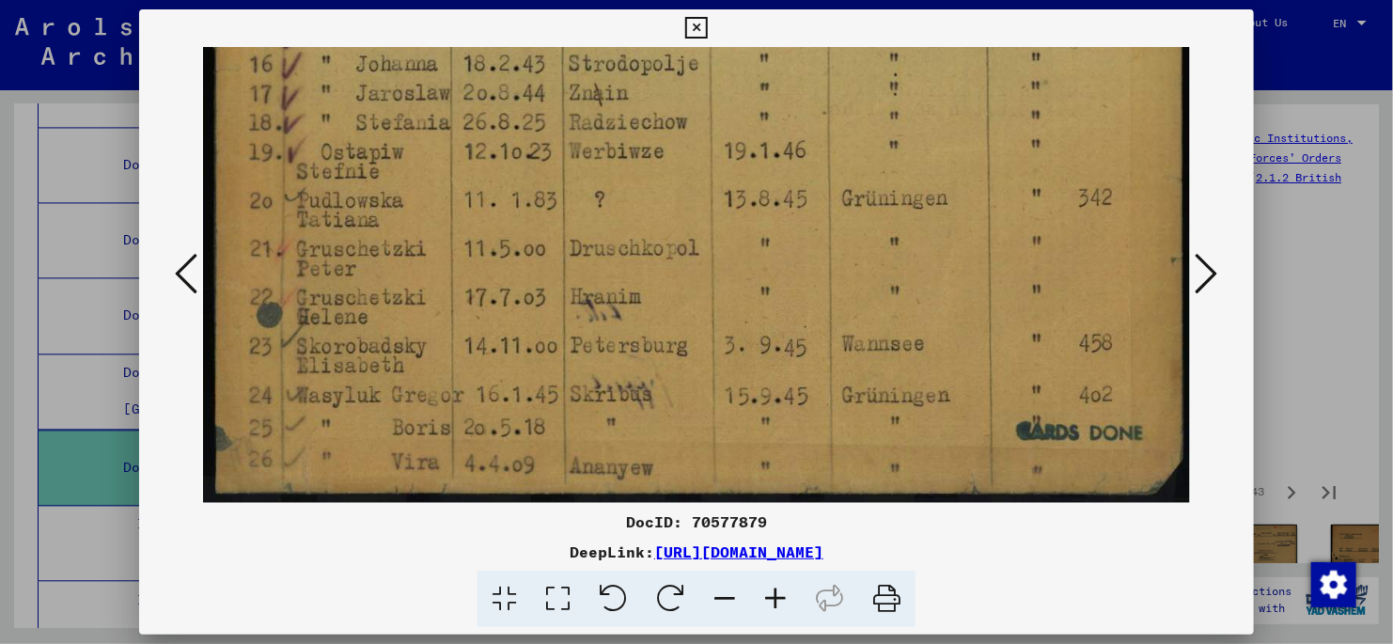
drag, startPoint x: 476, startPoint y: 416, endPoint x: 471, endPoint y: 312, distance: 104.5
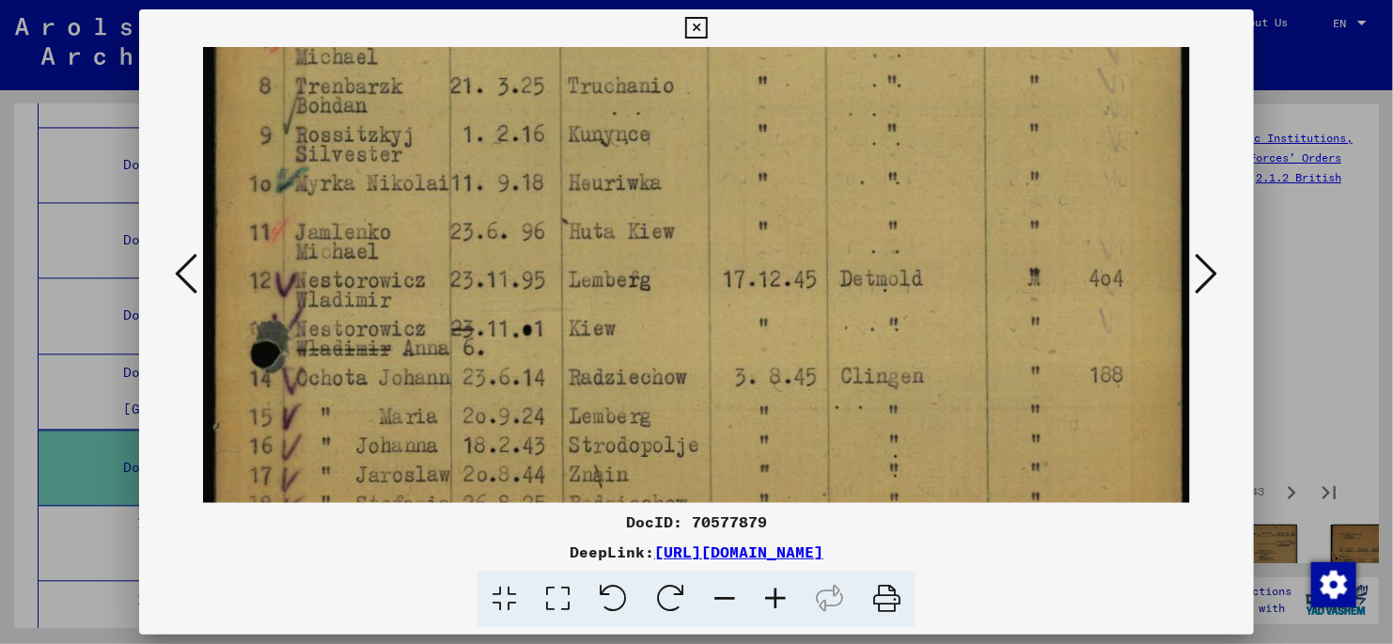
drag, startPoint x: 730, startPoint y: 90, endPoint x: 811, endPoint y: 479, distance: 397.7
click at [811, 479] on img at bounding box center [696, 198] width 987 height 1375
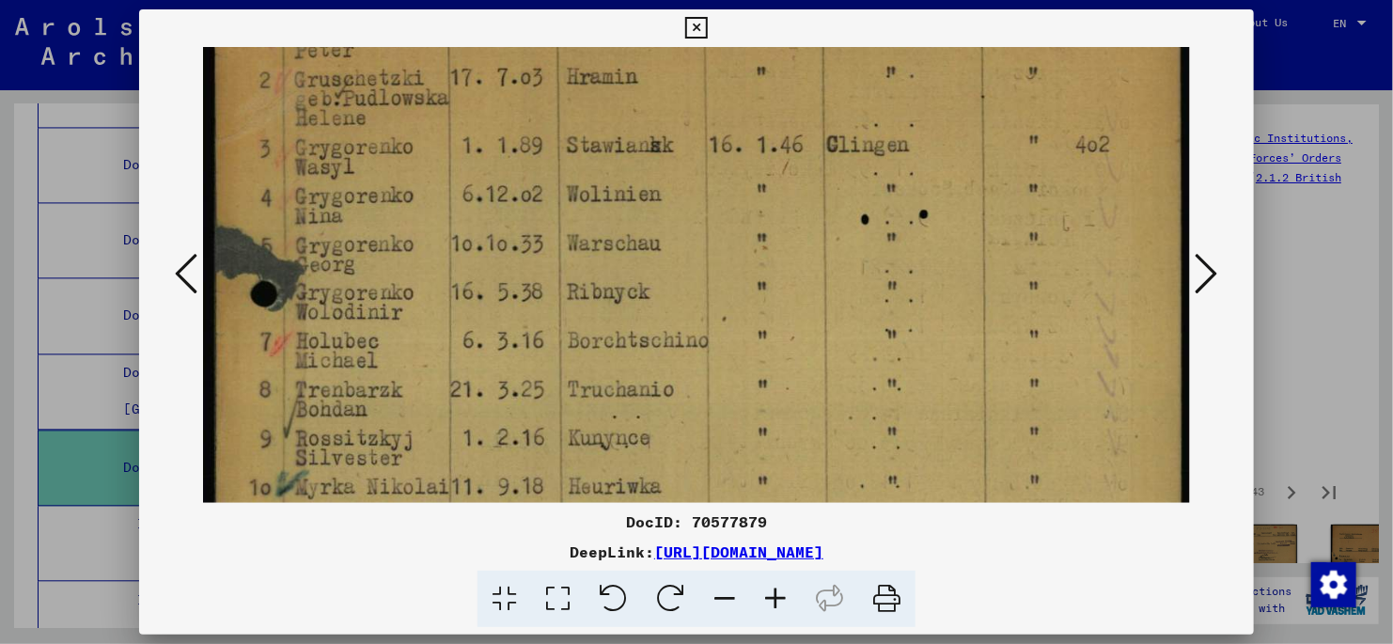
drag, startPoint x: 753, startPoint y: 142, endPoint x: 814, endPoint y: 555, distance: 417.2
click at [814, 555] on div "DocID: 70577879 DeepLink: [URL][DOMAIN_NAME]" at bounding box center [696, 318] width 1115 height 619
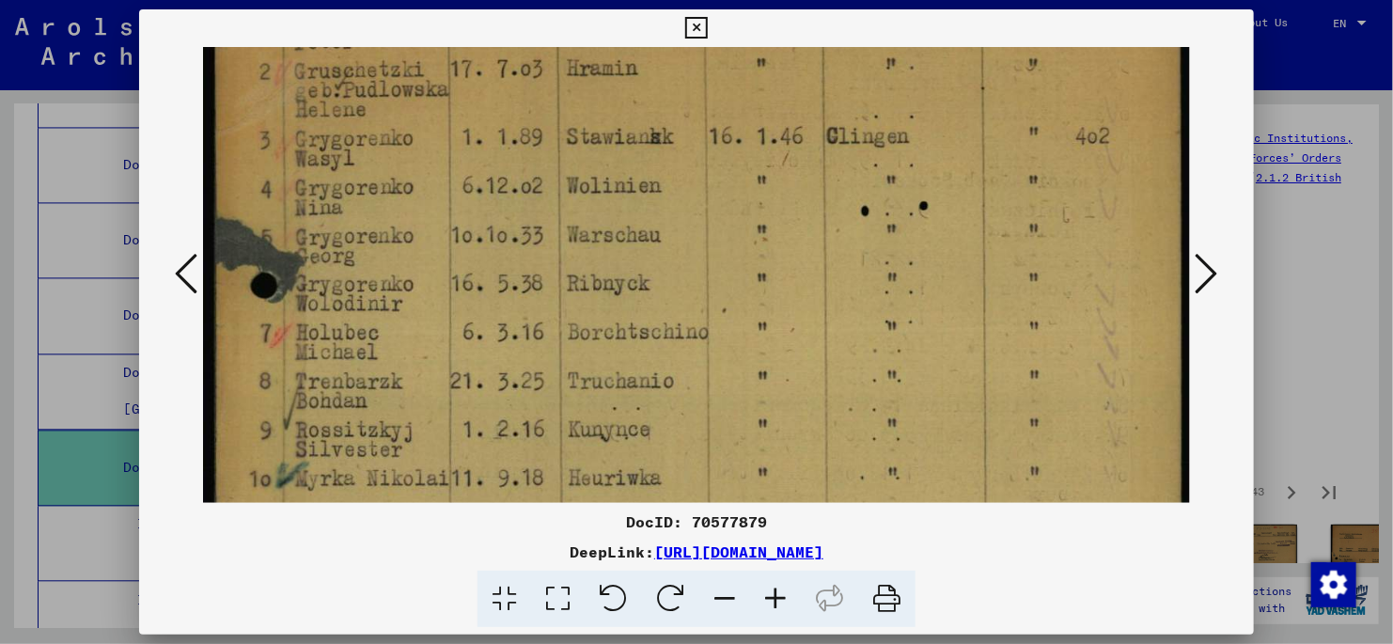
scroll to position [451, 0]
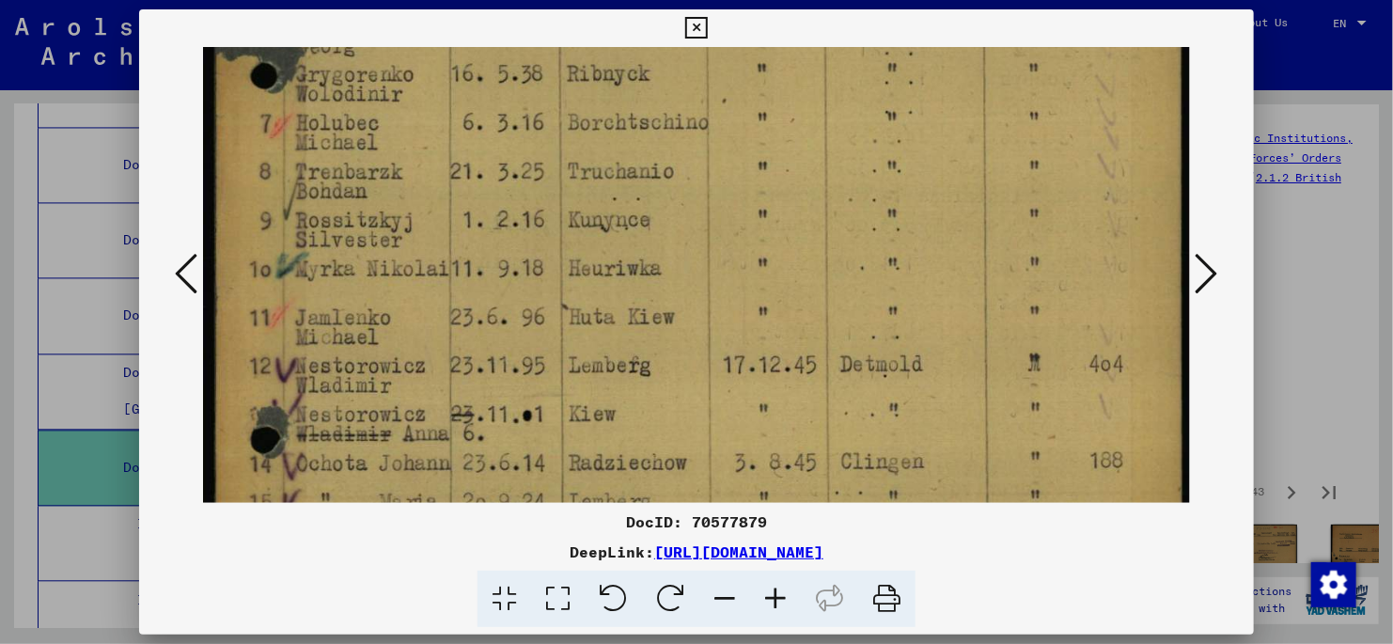
drag, startPoint x: 762, startPoint y: 401, endPoint x: 714, endPoint y: 121, distance: 284.4
click at [714, 121] on img at bounding box center [696, 283] width 987 height 1375
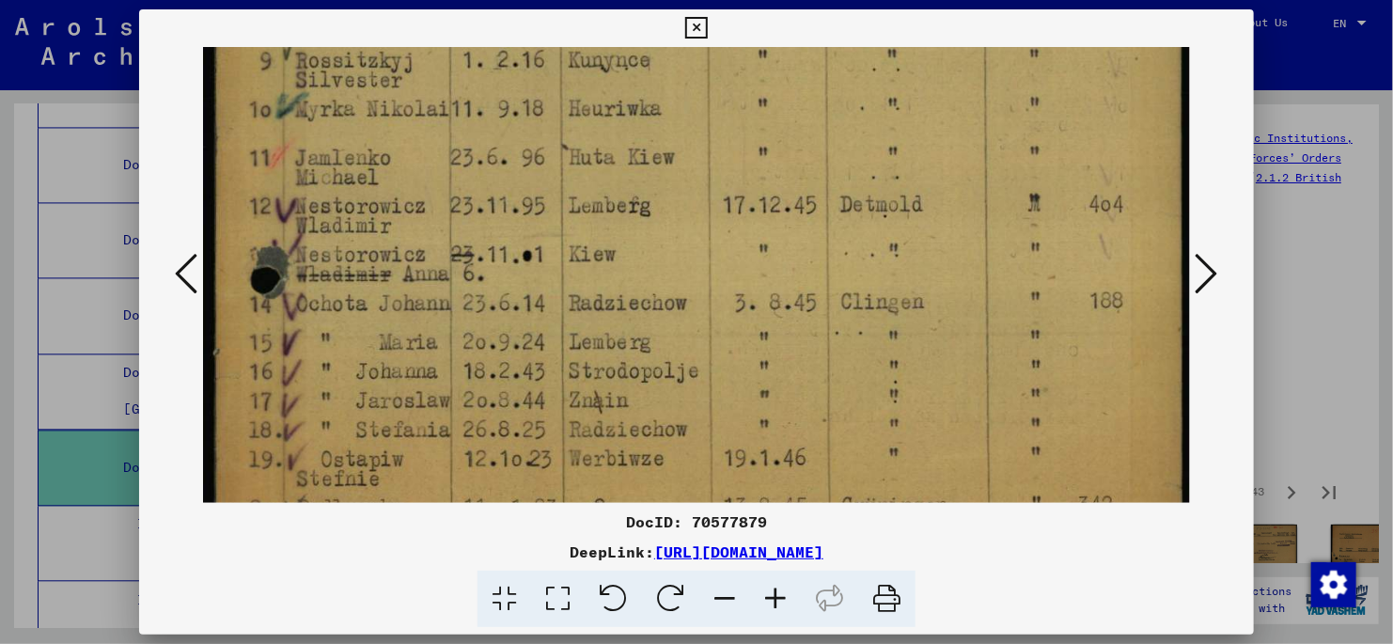
scroll to position [731, 0]
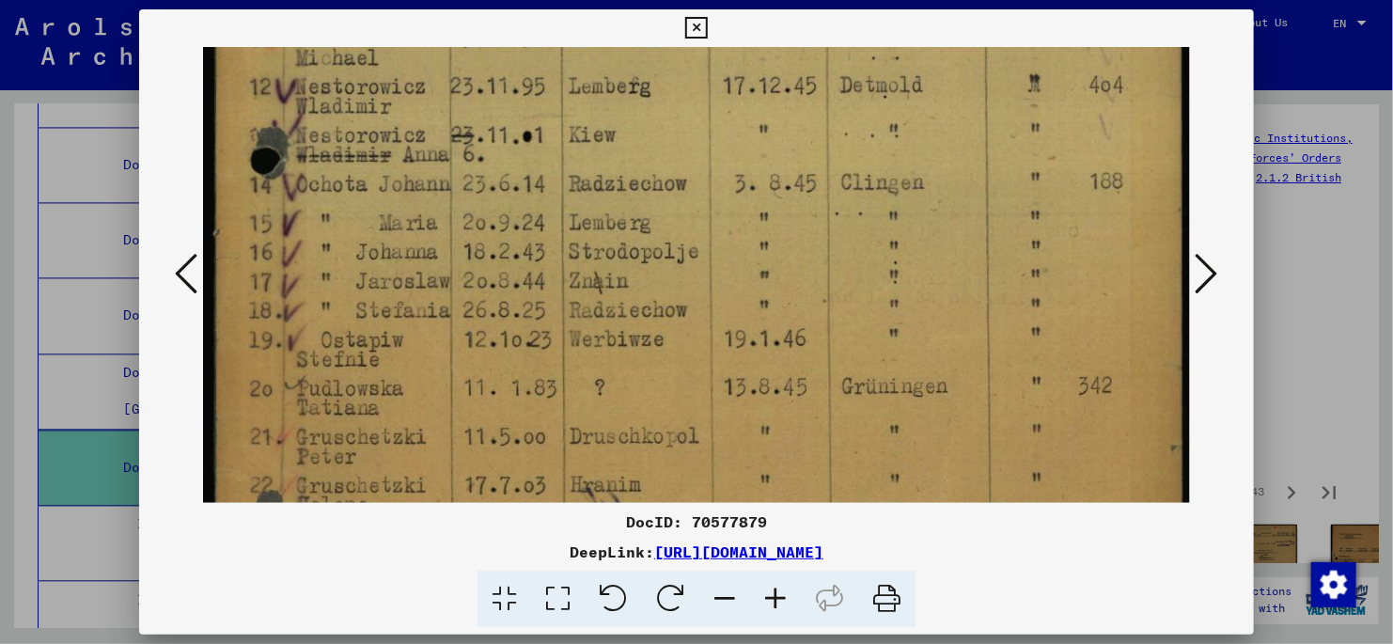
drag, startPoint x: 836, startPoint y: 468, endPoint x: 798, endPoint y: 189, distance: 281.8
click at [798, 189] on img at bounding box center [696, 3] width 987 height 1375
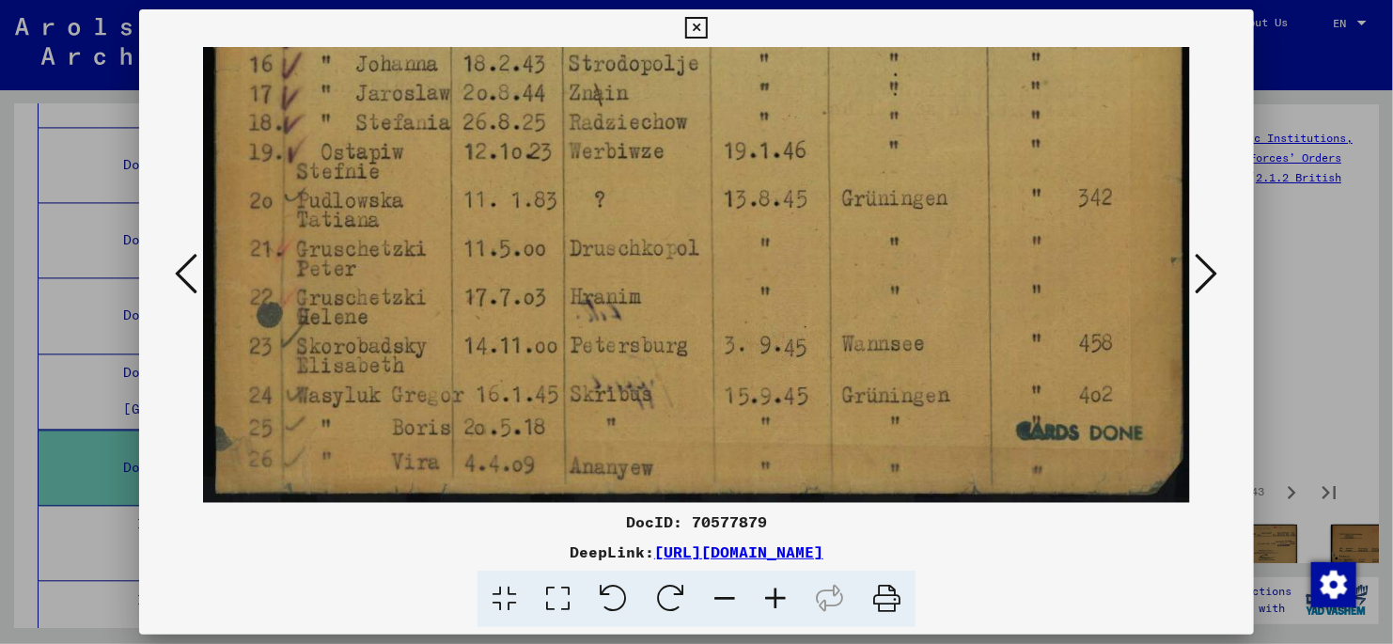
drag, startPoint x: 919, startPoint y: 452, endPoint x: 912, endPoint y: 215, distance: 237.0
drag, startPoint x: 926, startPoint y: 432, endPoint x: 922, endPoint y: 256, distance: 175.9
click at [774, 601] on icon at bounding box center [775, 599] width 51 height 57
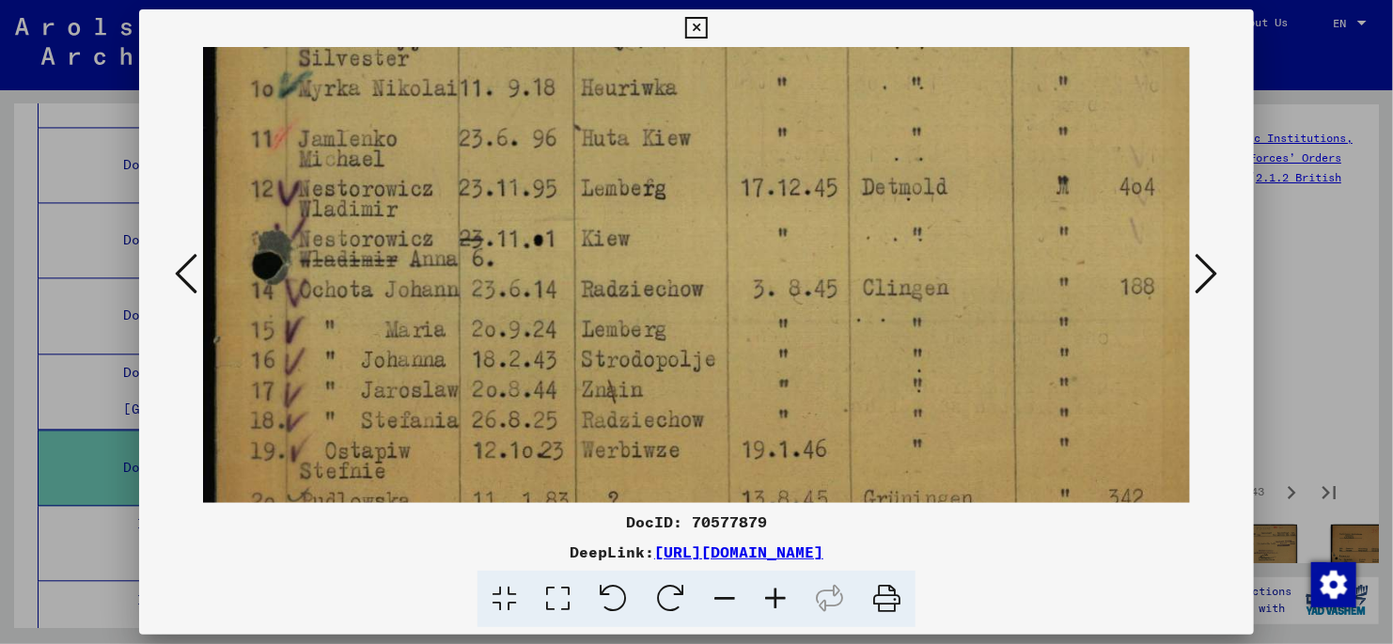
scroll to position [533, 0]
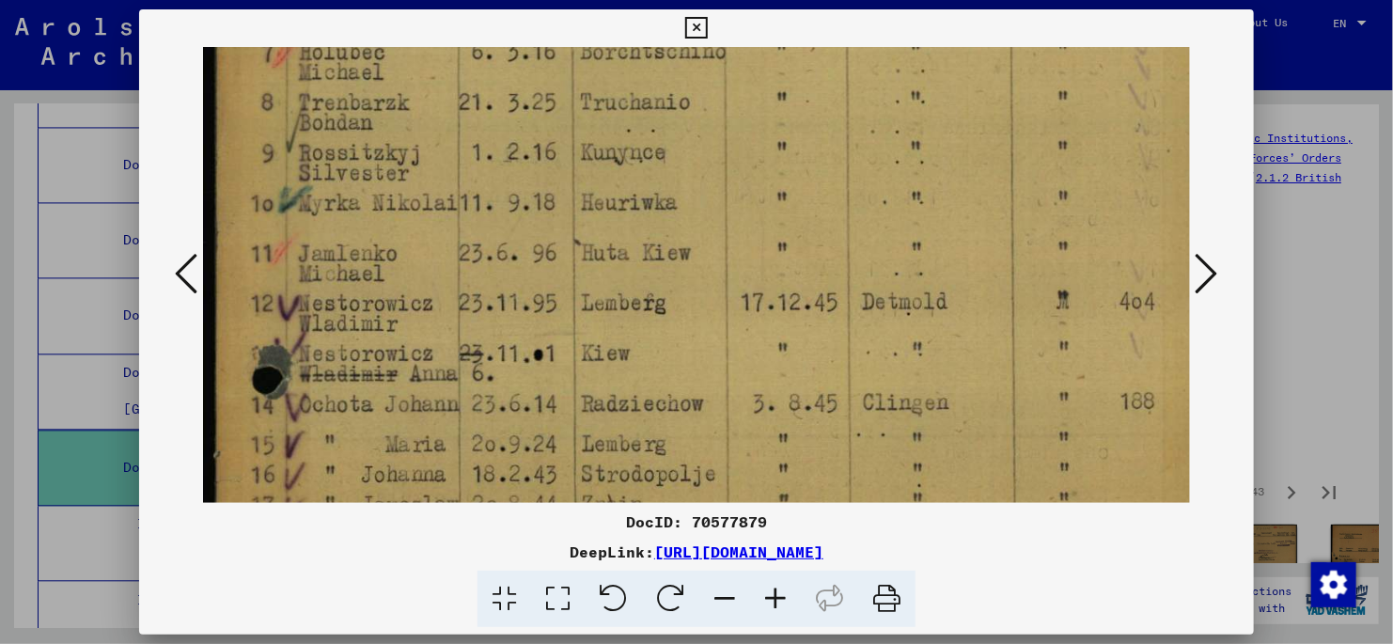
drag, startPoint x: 825, startPoint y: 118, endPoint x: 898, endPoint y: 501, distance: 389.4
click at [898, 503] on div "DocID: 70577879 DeepLink: [URL][DOMAIN_NAME]" at bounding box center [696, 318] width 1115 height 619
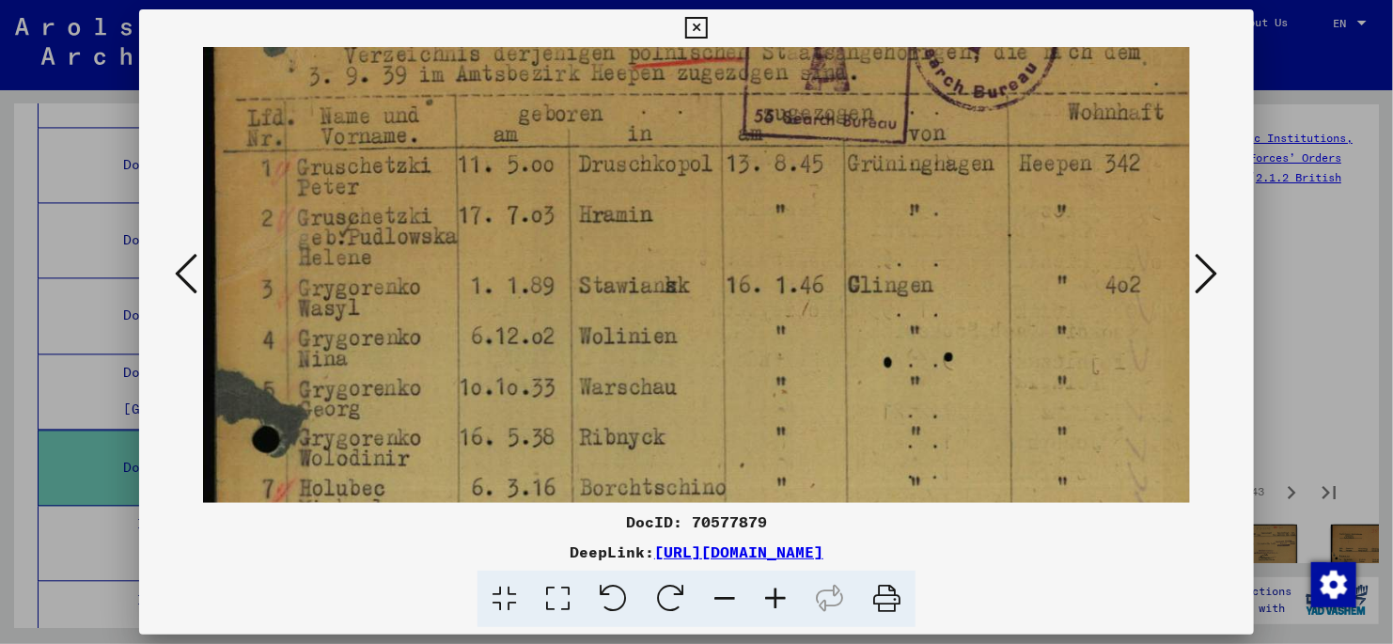
drag, startPoint x: 767, startPoint y: 115, endPoint x: 857, endPoint y: 572, distance: 465.8
click at [856, 571] on div "DocID: 70577879 DeepLink: [URL][DOMAIN_NAME]" at bounding box center [696, 318] width 1115 height 619
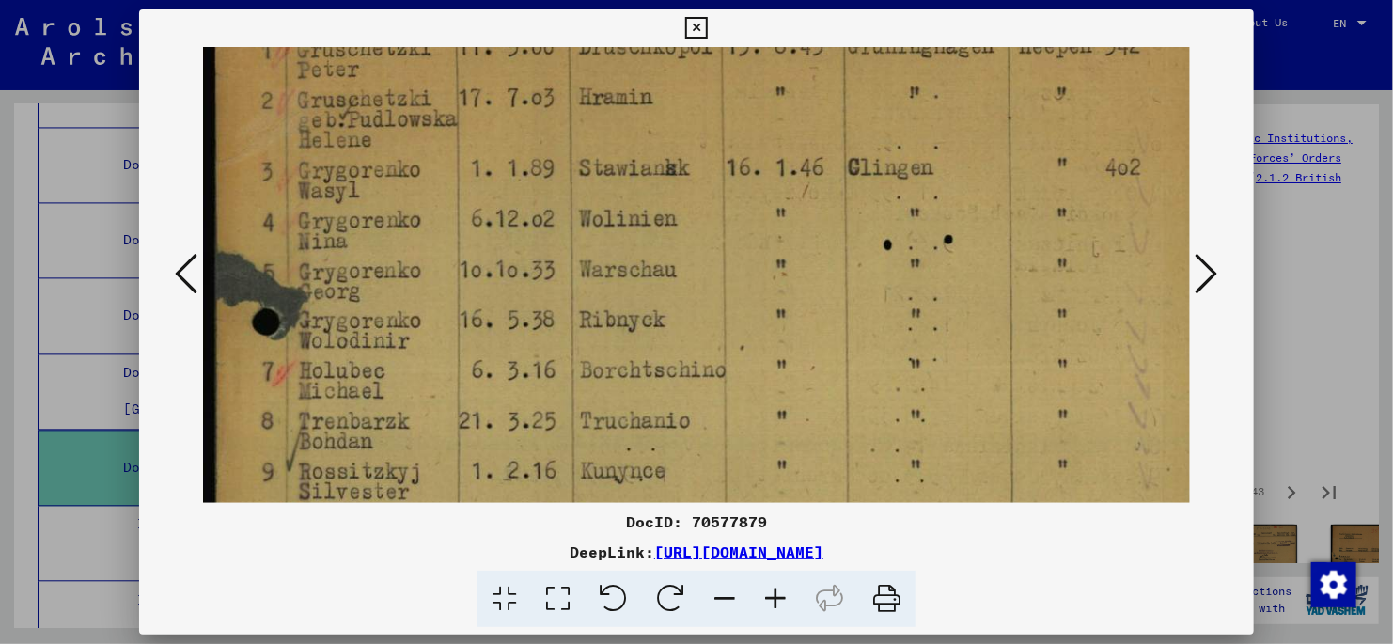
drag, startPoint x: 765, startPoint y: 432, endPoint x: 773, endPoint y: 184, distance: 247.4
click at [773, 184] on img at bounding box center [713, 536] width 1021 height 1422
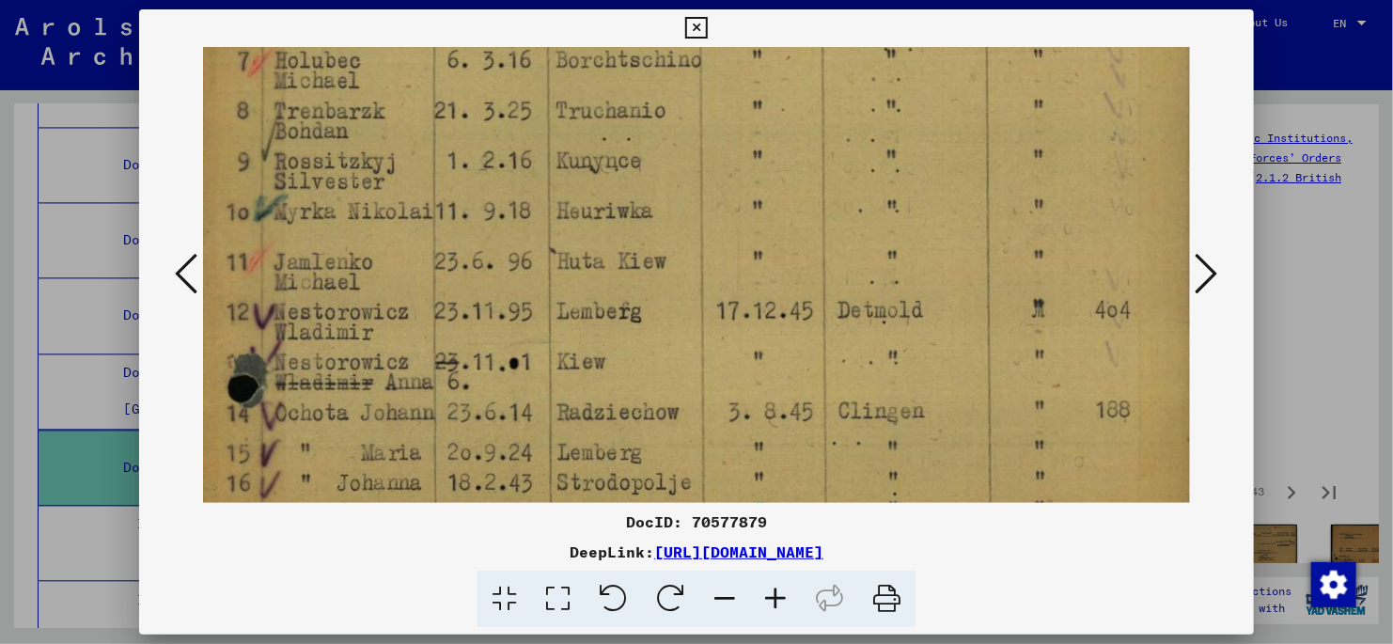
scroll to position [542, 25]
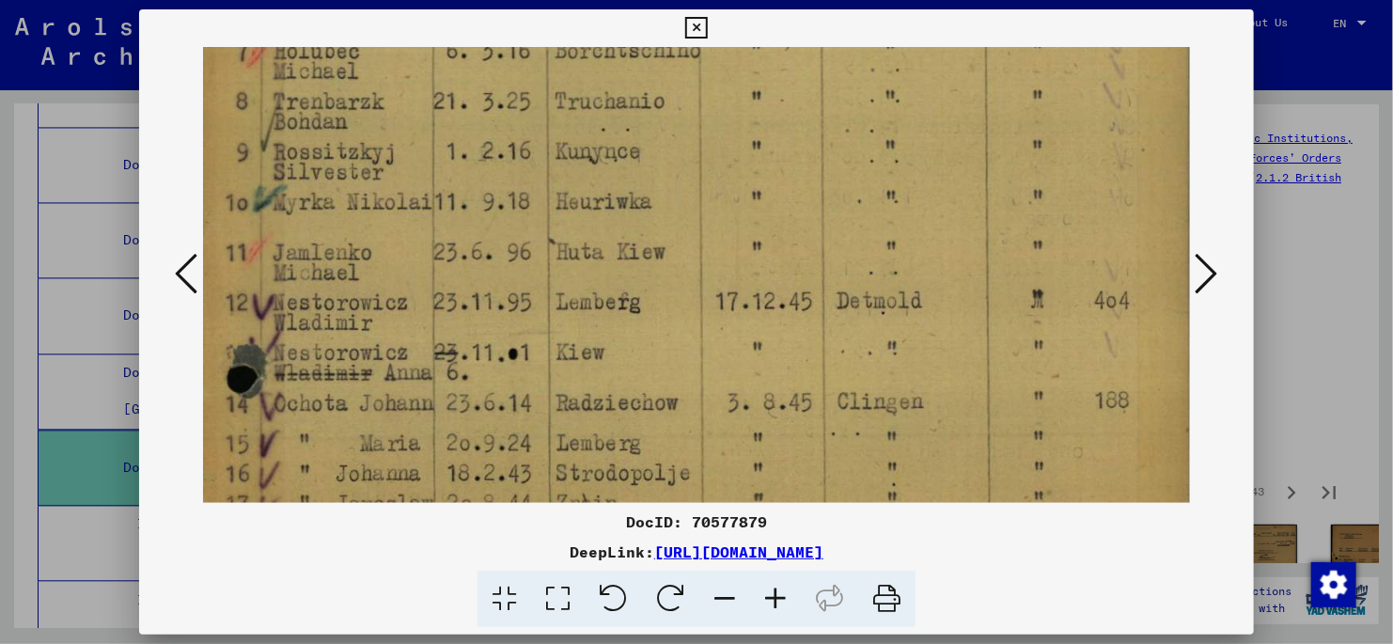
drag, startPoint x: 870, startPoint y: 364, endPoint x: 851, endPoint y: 229, distance: 135.8
click at [851, 229] on img at bounding box center [688, 216] width 1021 height 1422
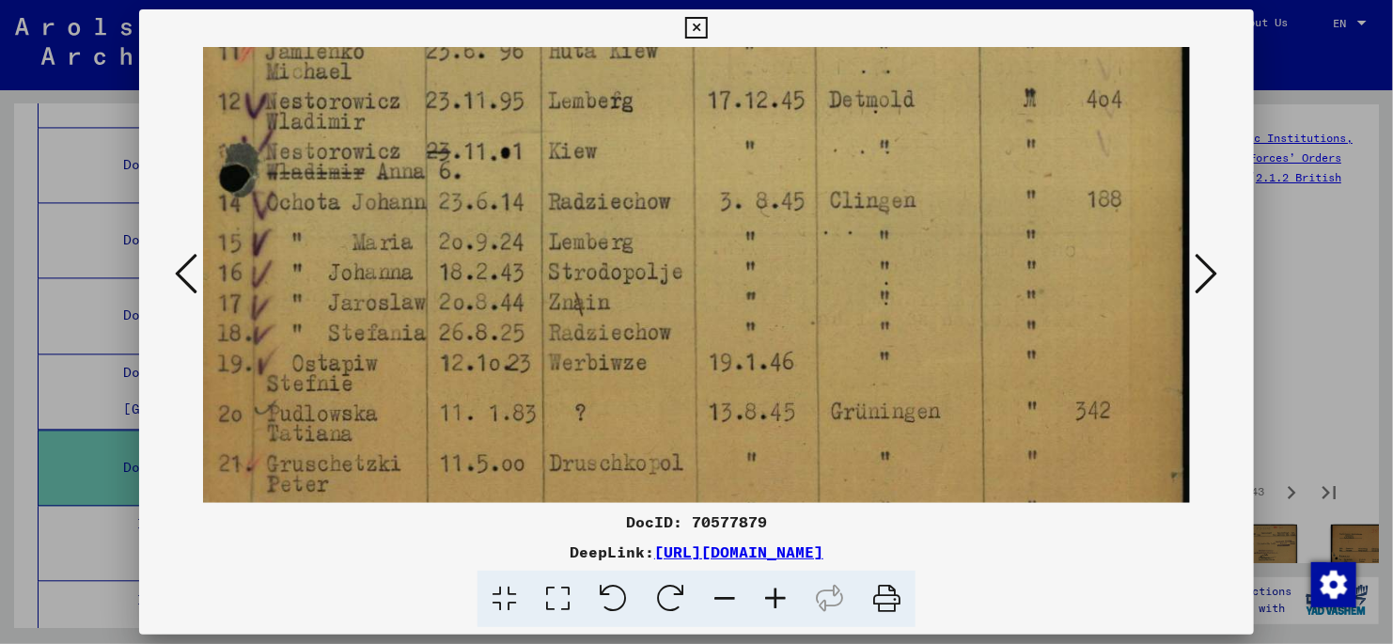
scroll to position [760, 33]
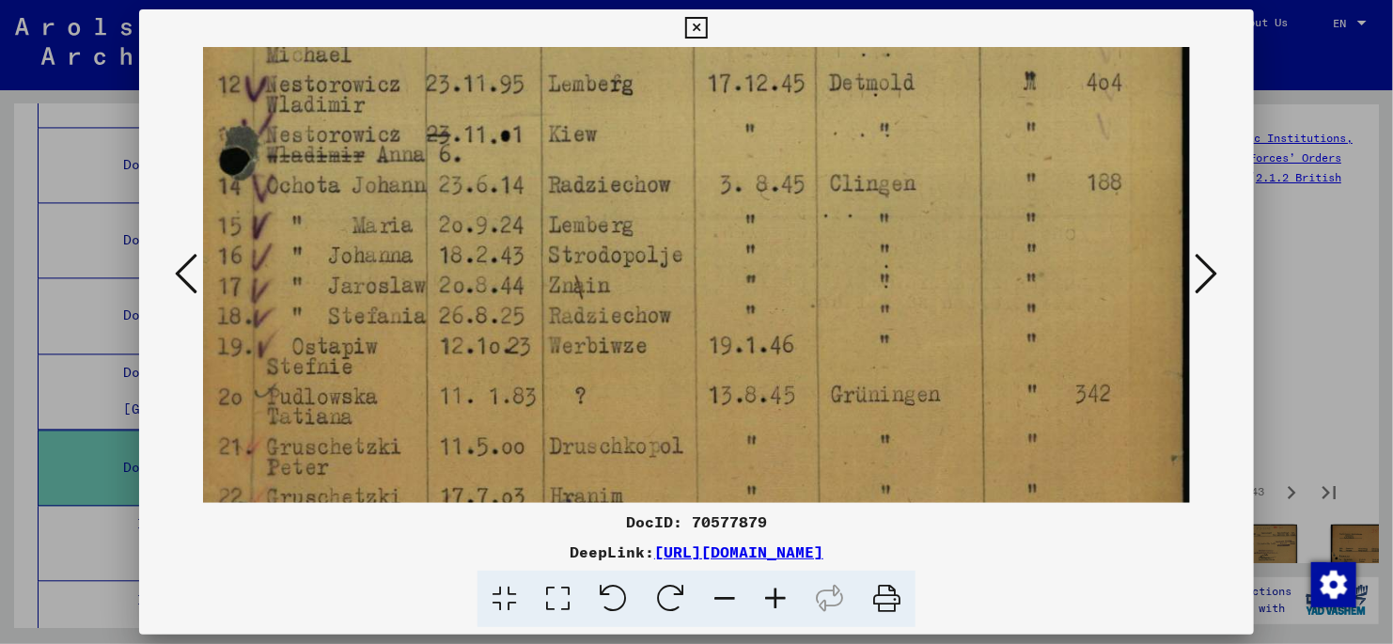
drag, startPoint x: 928, startPoint y: 415, endPoint x: 917, endPoint y: 227, distance: 188.4
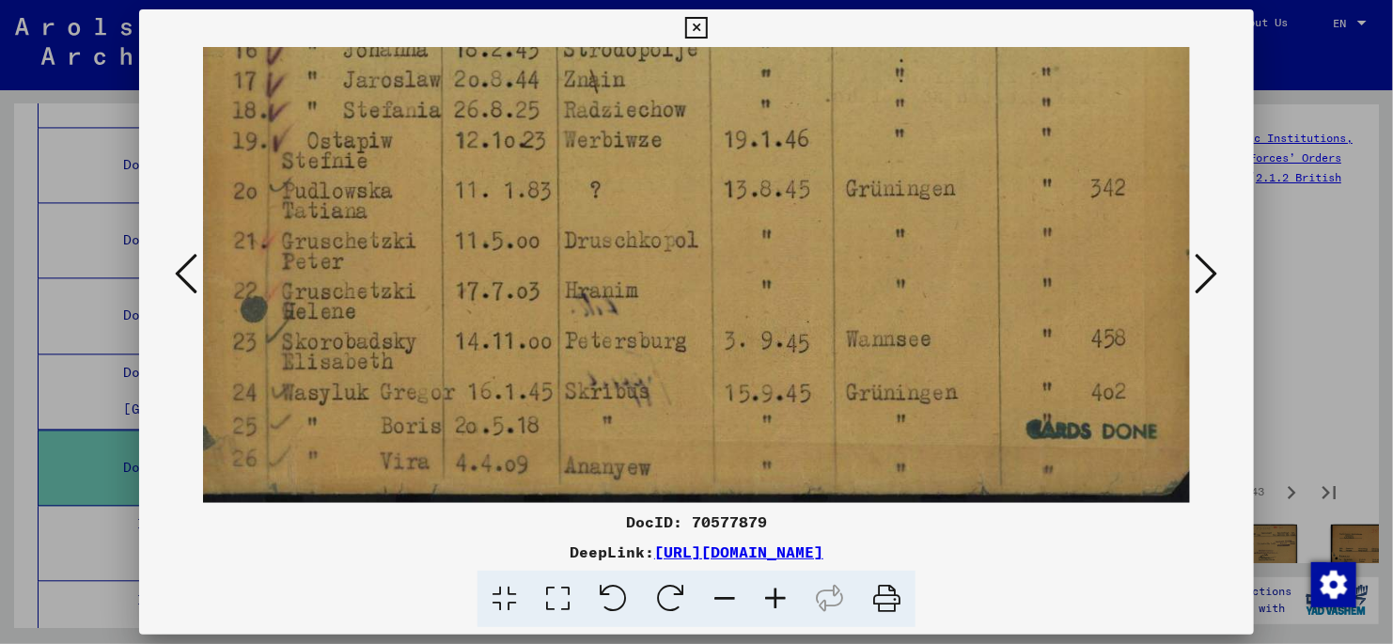
drag, startPoint x: 817, startPoint y: 447, endPoint x: 833, endPoint y: 228, distance: 218.7
click at [1204, 270] on icon at bounding box center [1207, 273] width 23 height 45
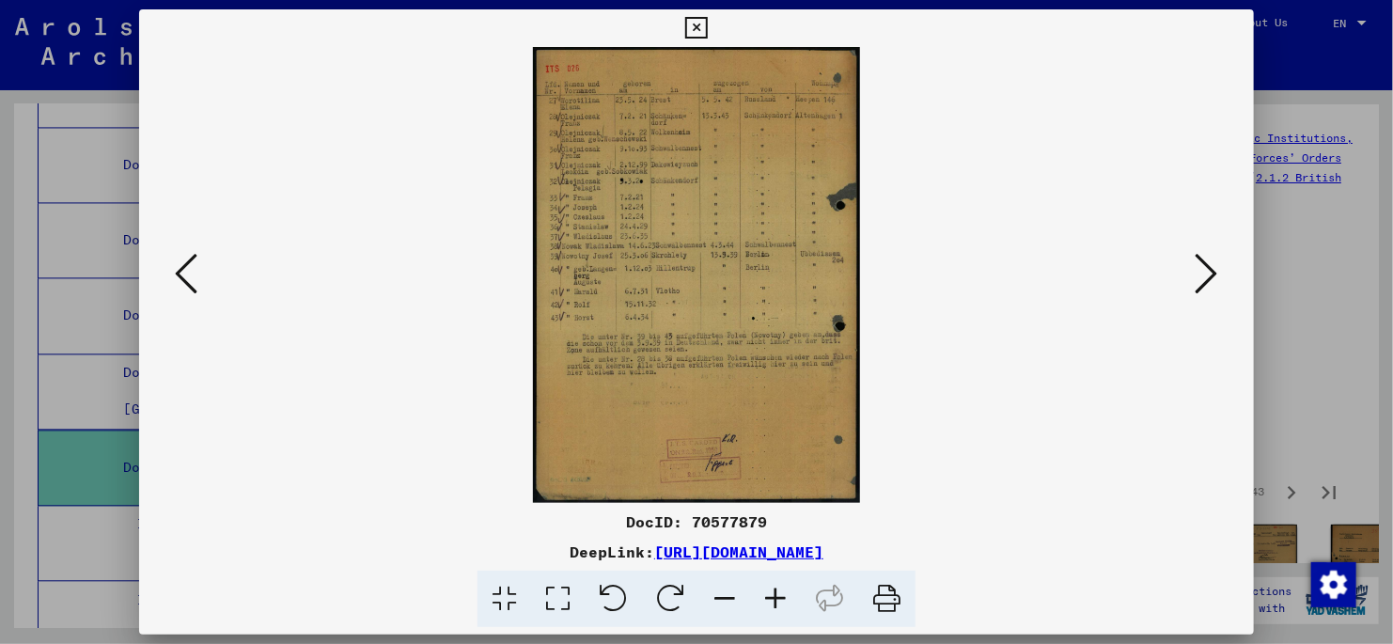
scroll to position [0, 0]
click at [555, 598] on icon at bounding box center [558, 599] width 54 height 57
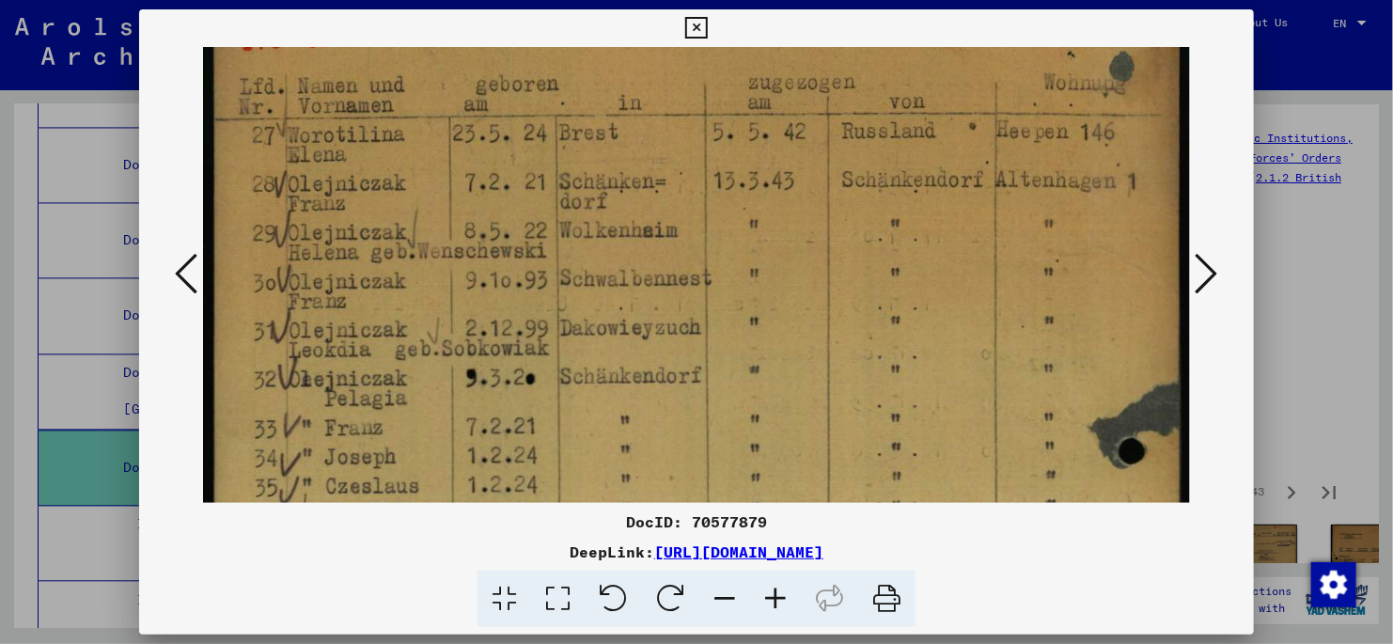
scroll to position [154, 0]
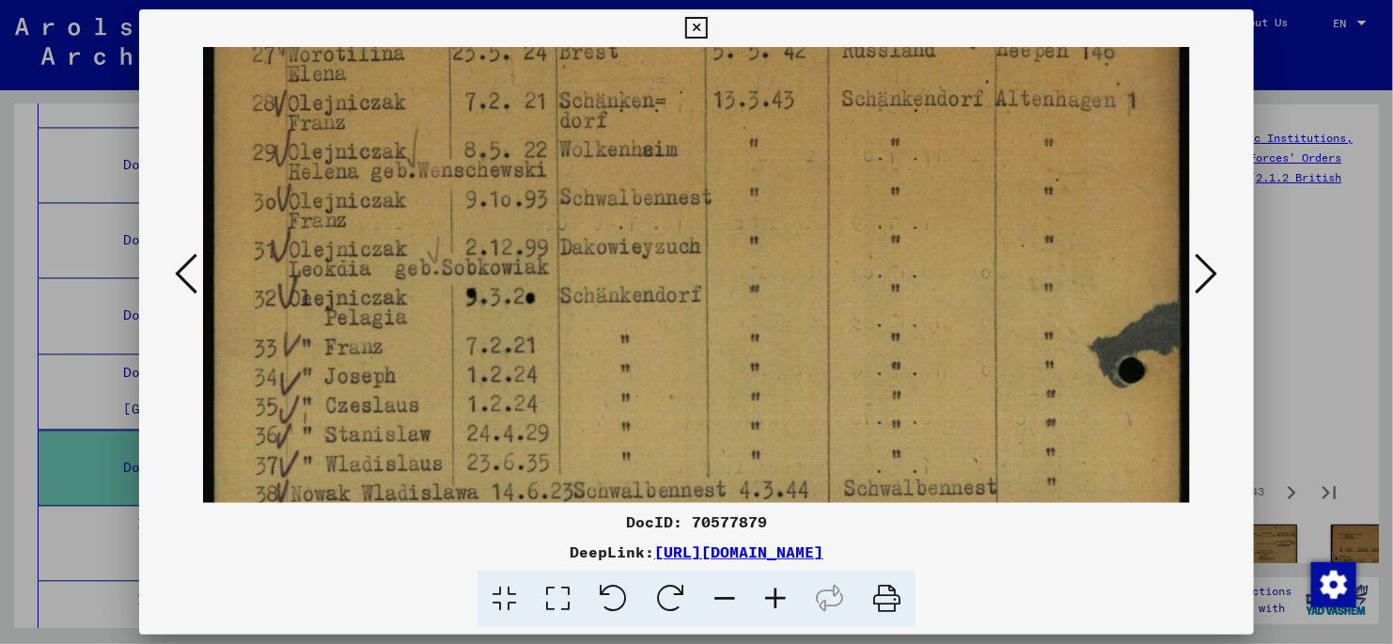
drag, startPoint x: 752, startPoint y: 396, endPoint x: 762, endPoint y: 269, distance: 127.3
click at [762, 269] on img at bounding box center [696, 580] width 987 height 1375
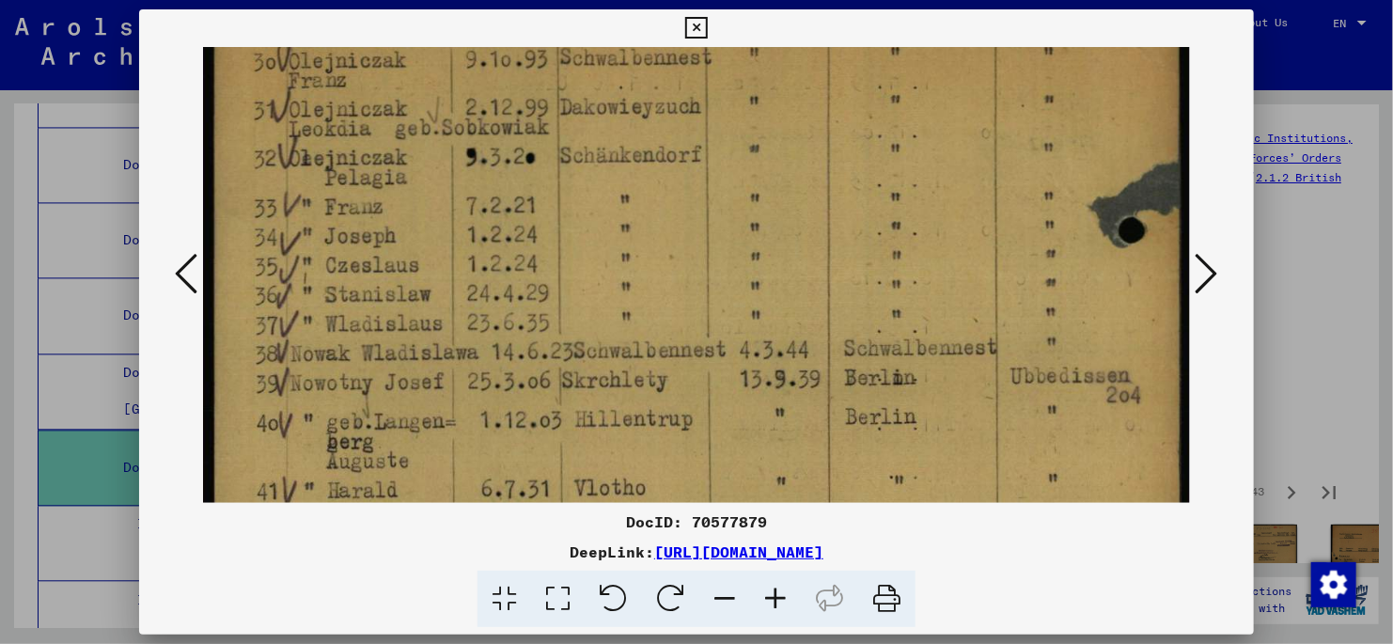
scroll to position [315, 0]
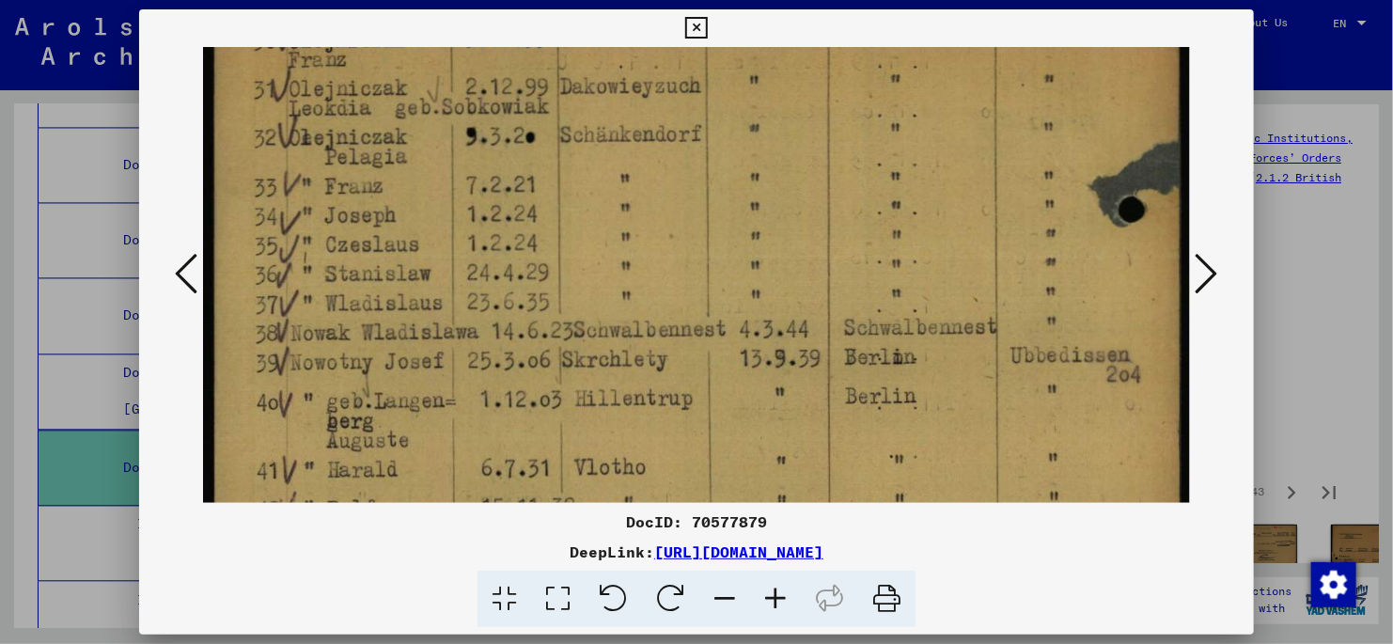
drag, startPoint x: 685, startPoint y: 351, endPoint x: 685, endPoint y: 286, distance: 64.9
click at [685, 286] on img at bounding box center [696, 419] width 987 height 1375
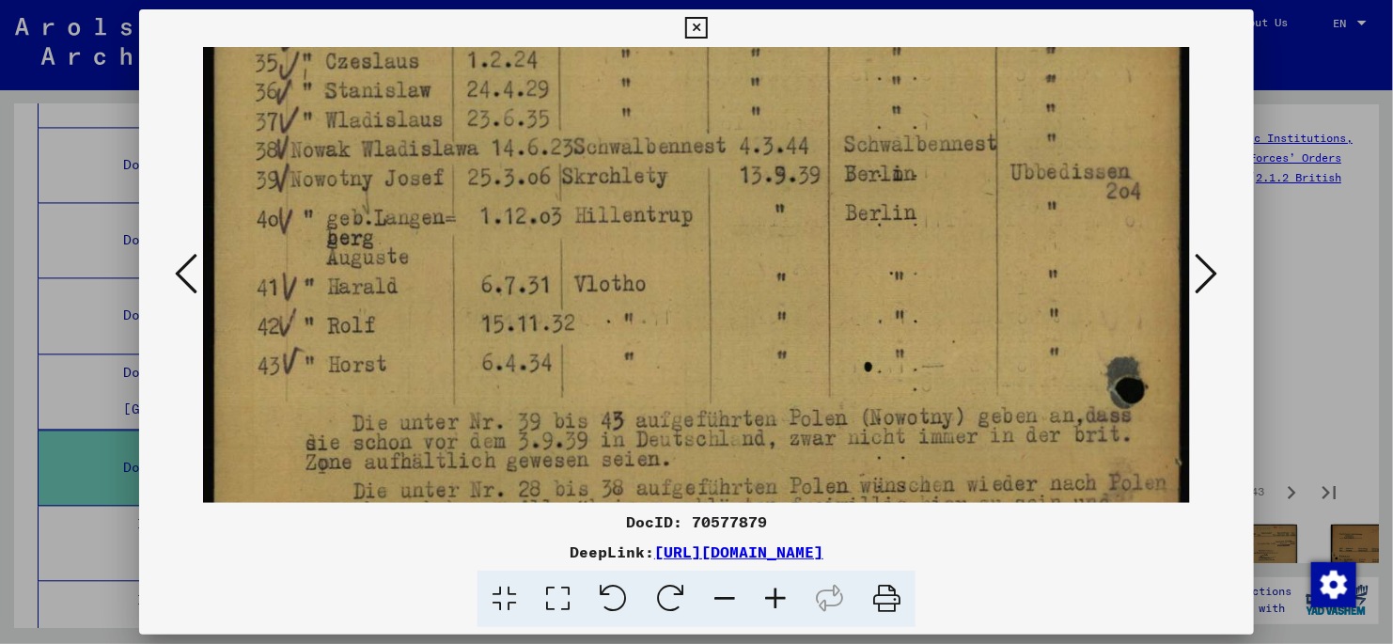
scroll to position [503, 0]
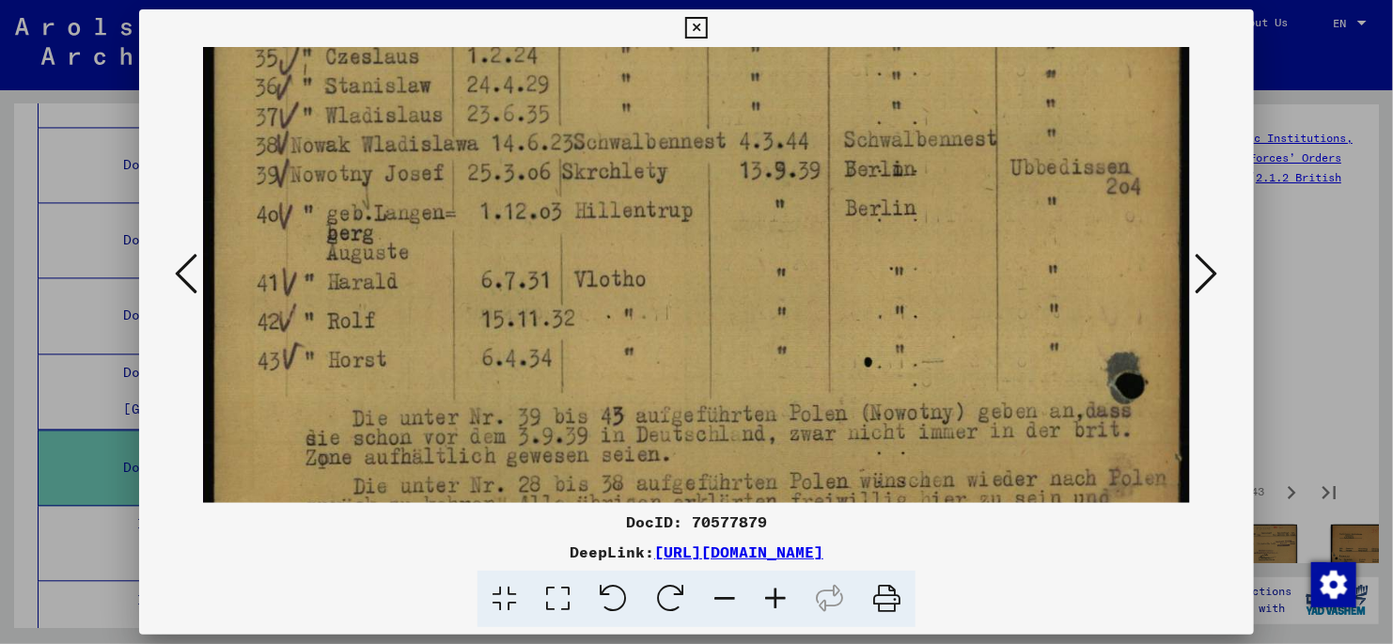
drag, startPoint x: 763, startPoint y: 473, endPoint x: 733, endPoint y: 286, distance: 189.5
click at [733, 286] on img at bounding box center [696, 231] width 987 height 1375
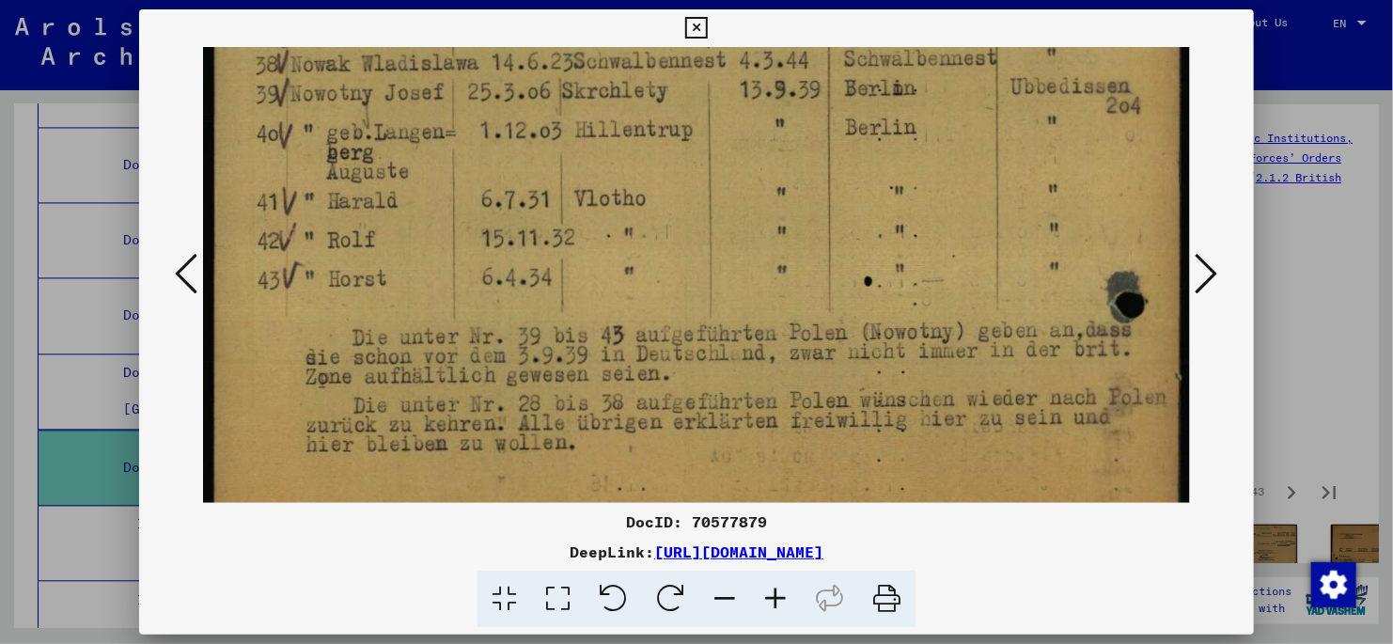
scroll to position [635, 0]
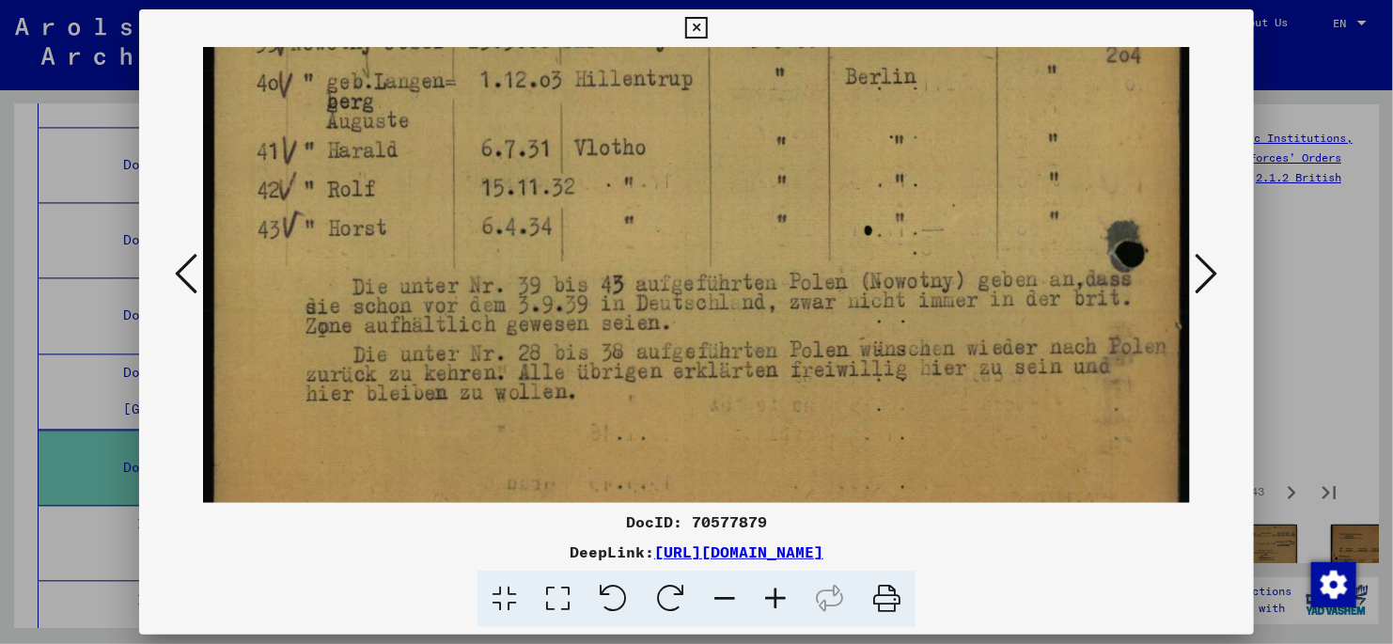
drag, startPoint x: 732, startPoint y: 372, endPoint x: 743, endPoint y: 253, distance: 119.8
click at [743, 253] on img at bounding box center [696, 99] width 987 height 1375
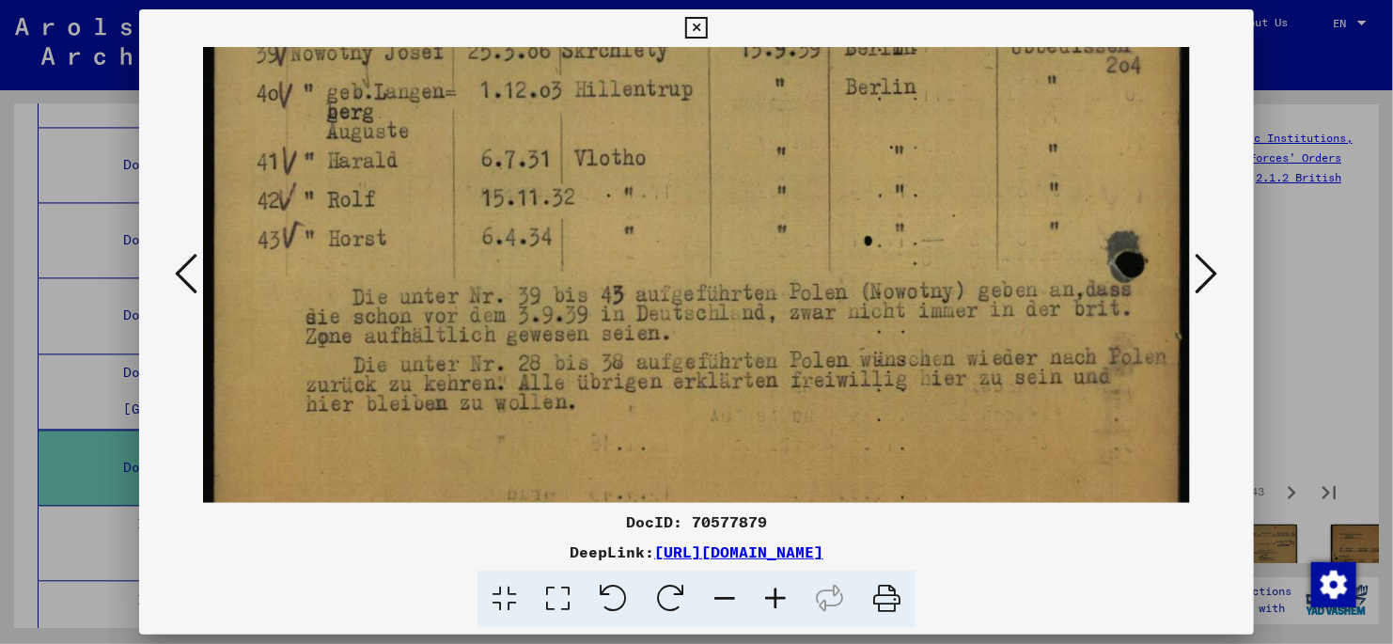
scroll to position [622, 0]
drag, startPoint x: 997, startPoint y: 306, endPoint x: 1034, endPoint y: 453, distance: 151.4
click at [1034, 453] on img at bounding box center [696, 112] width 987 height 1375
click at [1202, 270] on icon at bounding box center [1207, 273] width 23 height 45
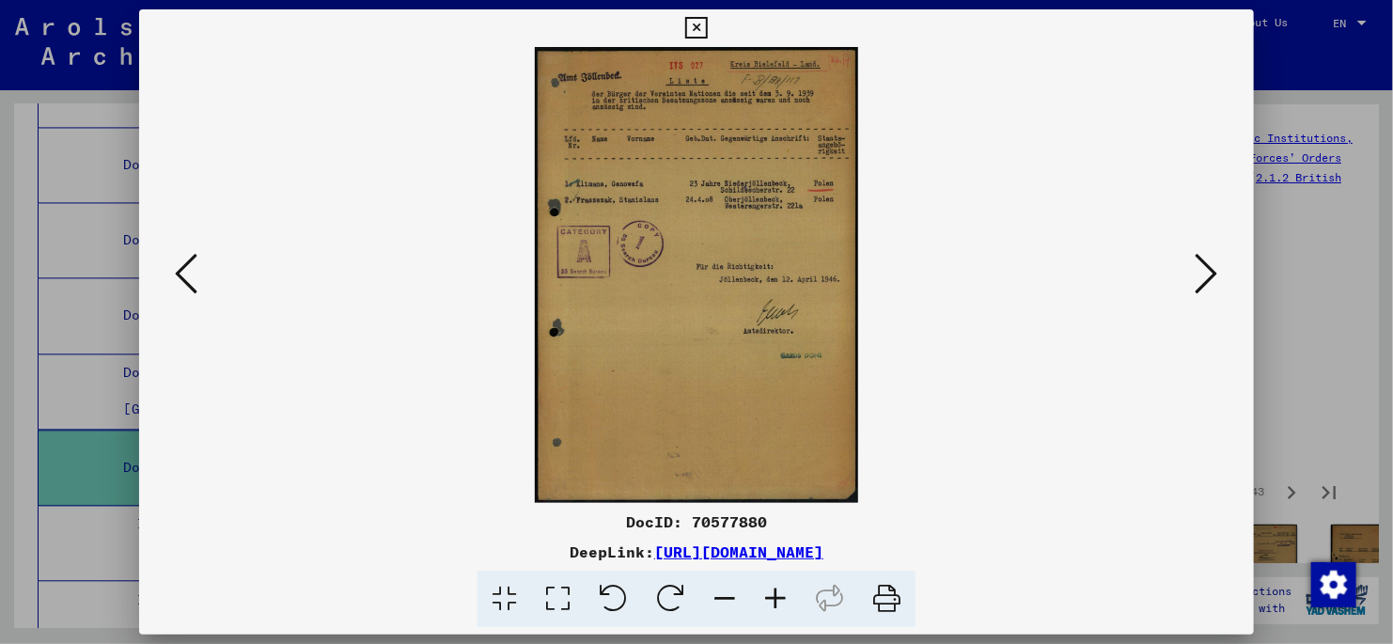
scroll to position [0, 0]
click at [558, 605] on icon at bounding box center [558, 599] width 54 height 57
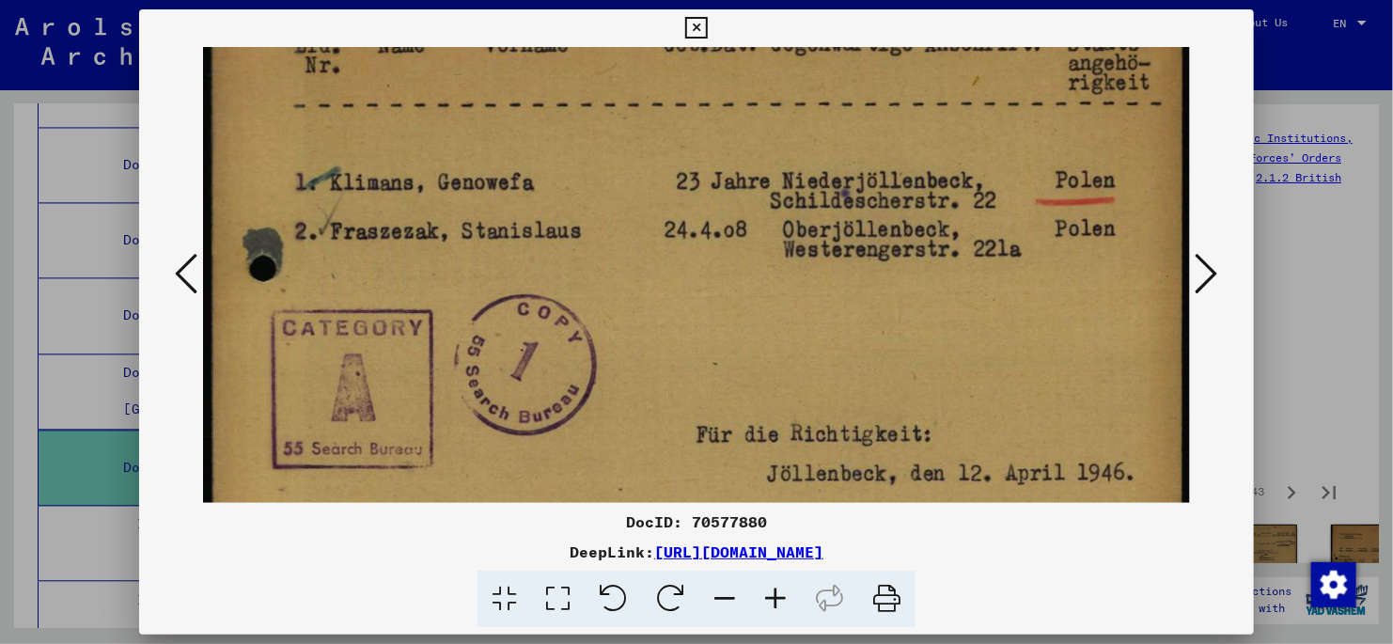
scroll to position [321, 0]
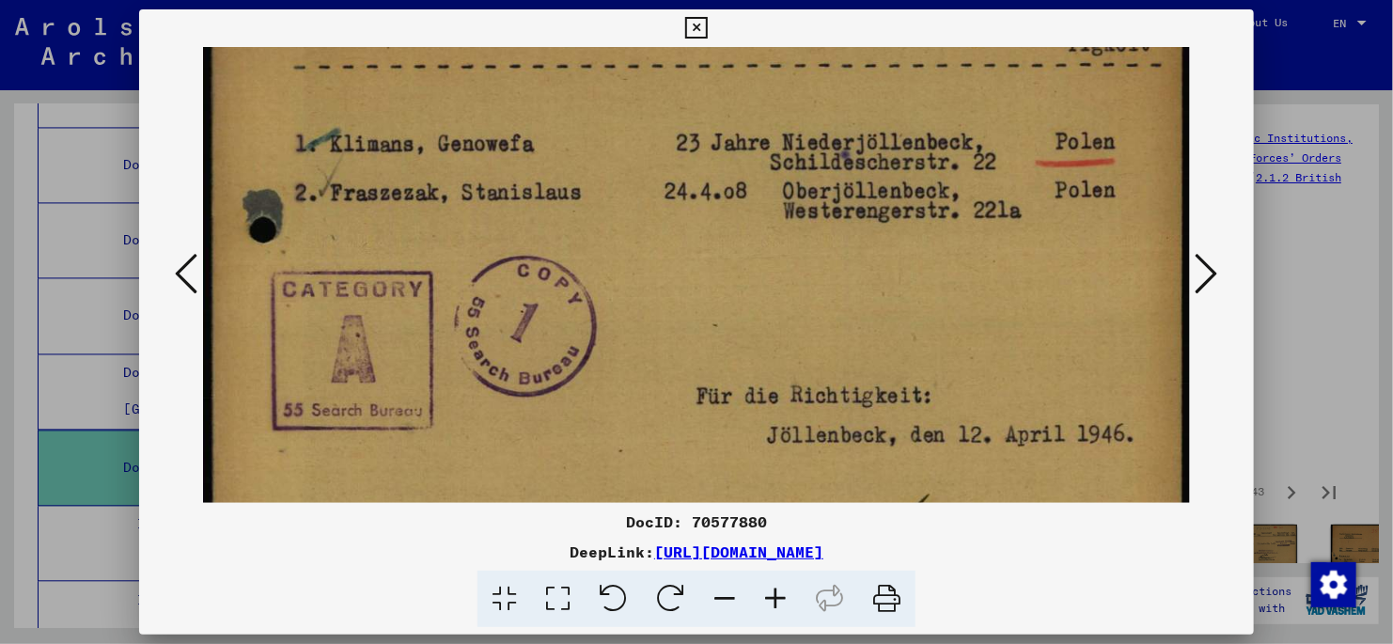
drag, startPoint x: 580, startPoint y: 425, endPoint x: 553, endPoint y: 102, distance: 324.6
click at [553, 102] on img at bounding box center [696, 421] width 987 height 1391
click at [1210, 264] on icon at bounding box center [1207, 273] width 23 height 45
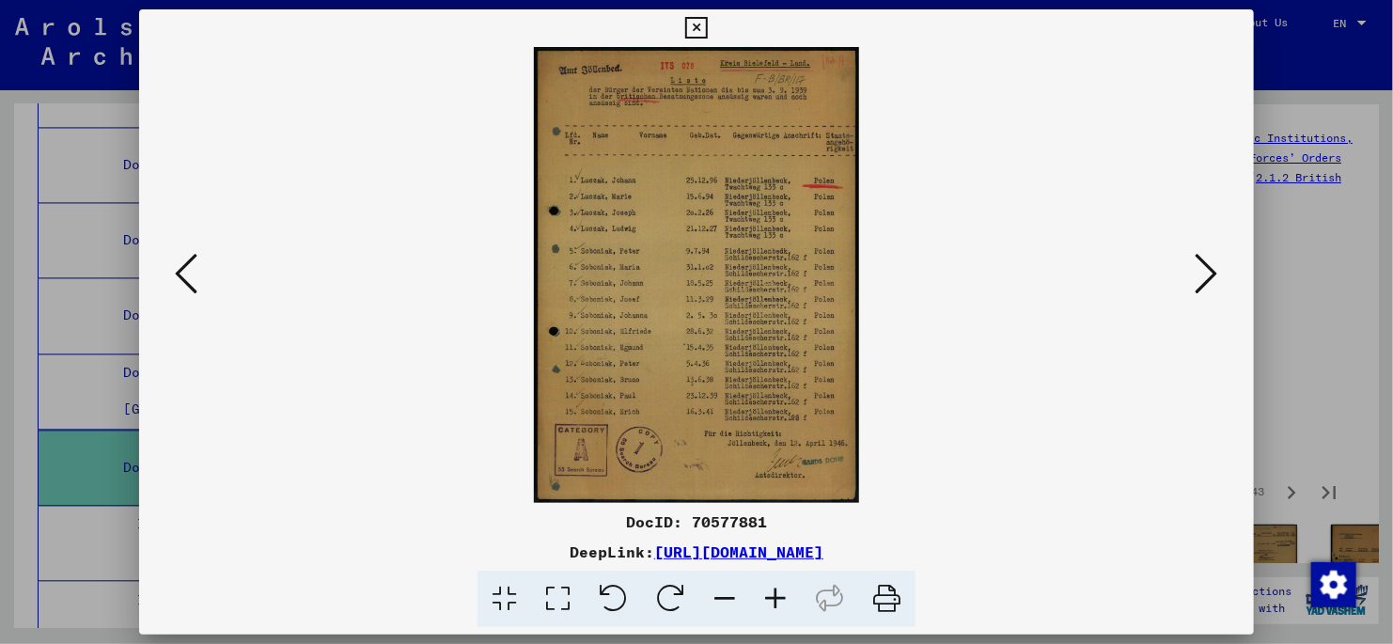
click at [552, 594] on icon at bounding box center [558, 599] width 54 height 57
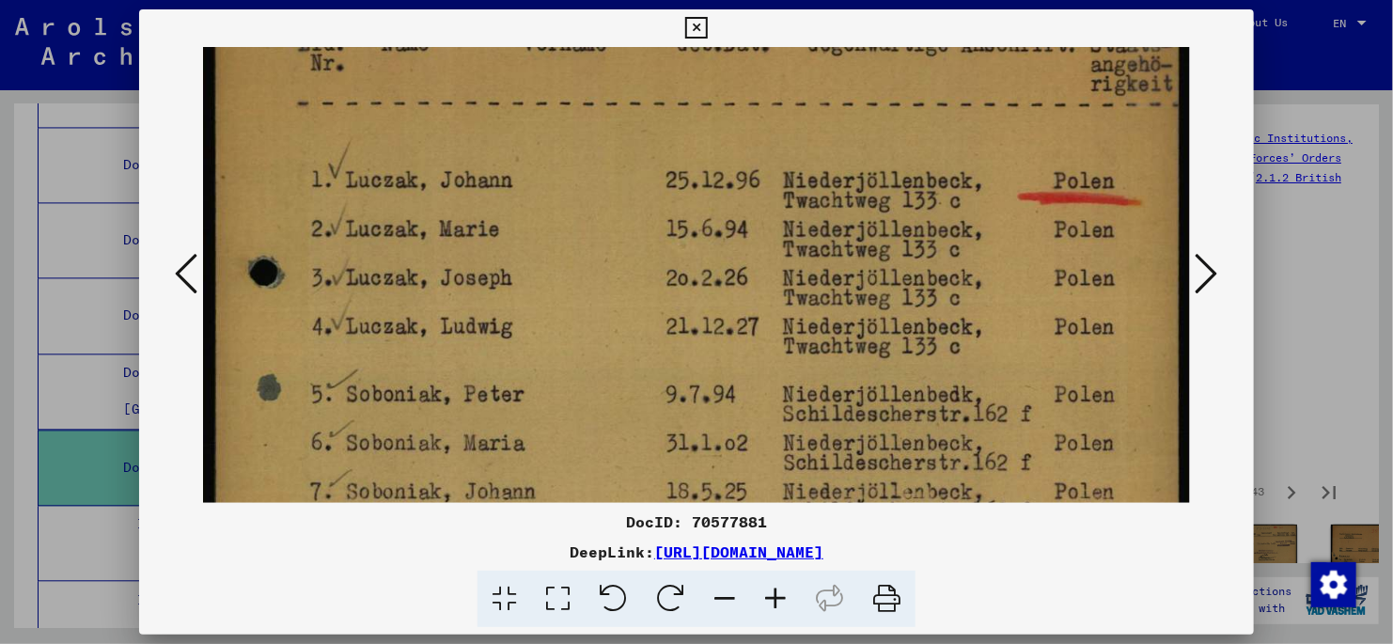
drag, startPoint x: 619, startPoint y: 444, endPoint x: 605, endPoint y: 165, distance: 279.6
click at [605, 165] on img at bounding box center [696, 466] width 987 height 1381
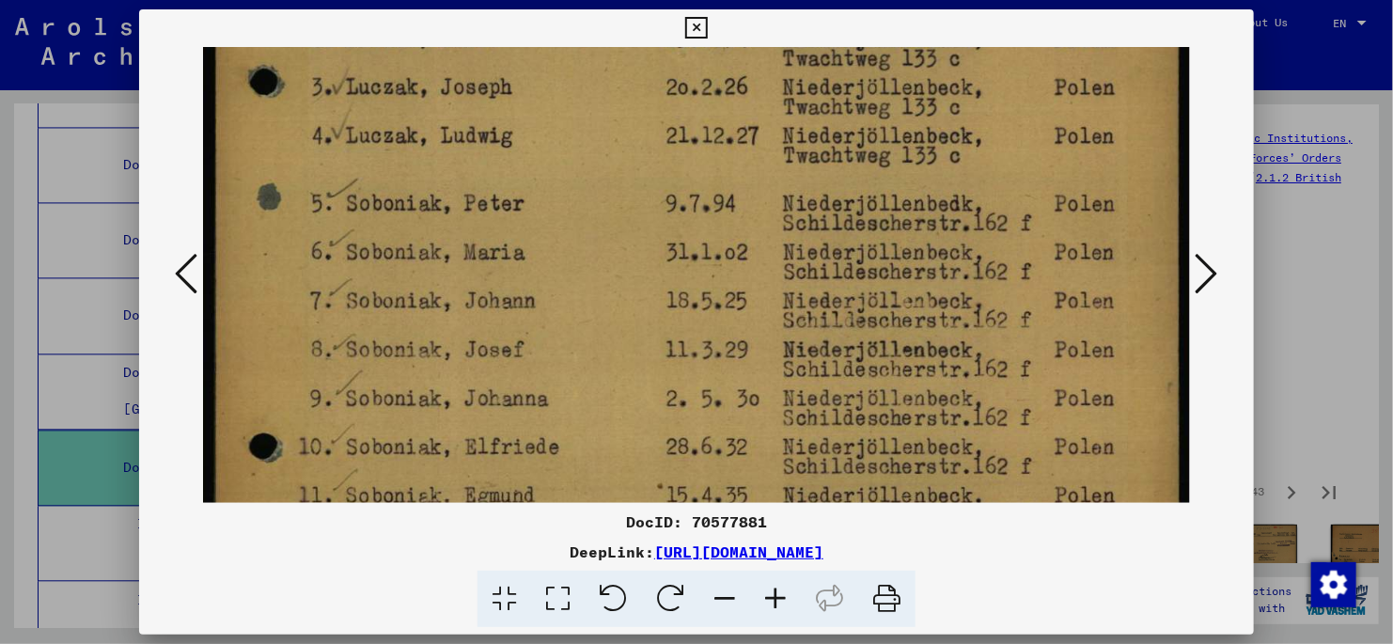
scroll to position [539, 0]
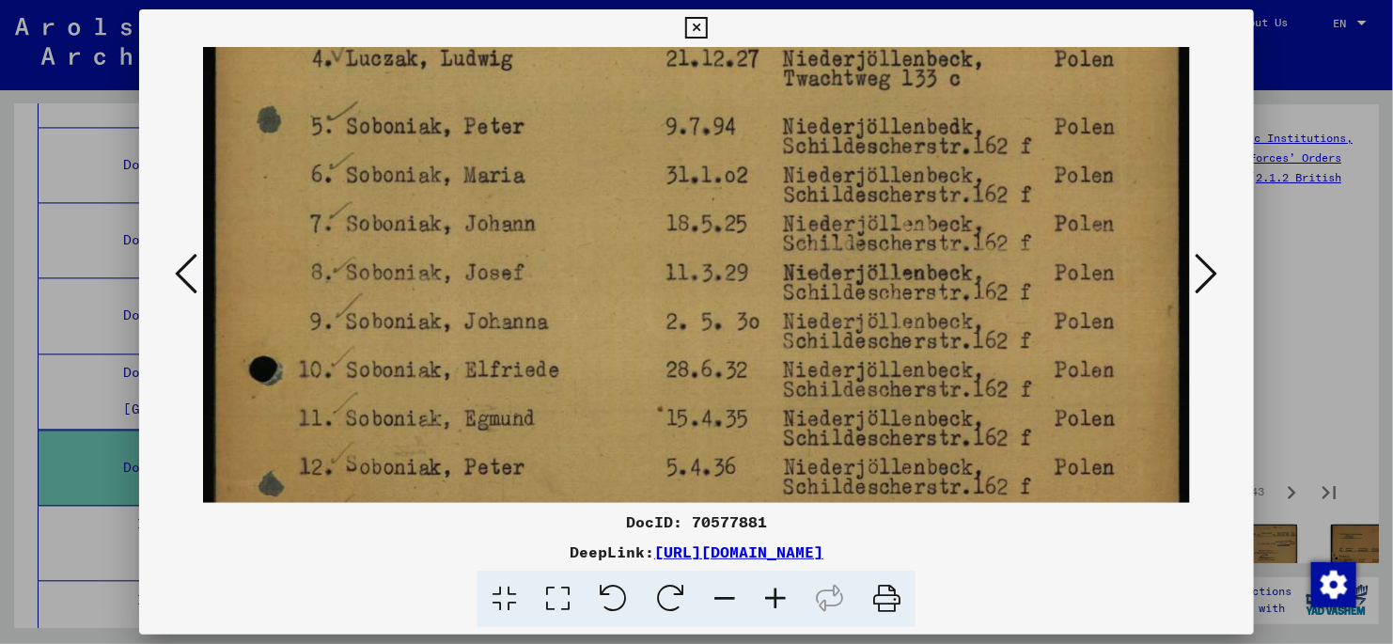
drag, startPoint x: 598, startPoint y: 451, endPoint x: 599, endPoint y: 193, distance: 258.5
click at [599, 193] on img at bounding box center [696, 198] width 987 height 1381
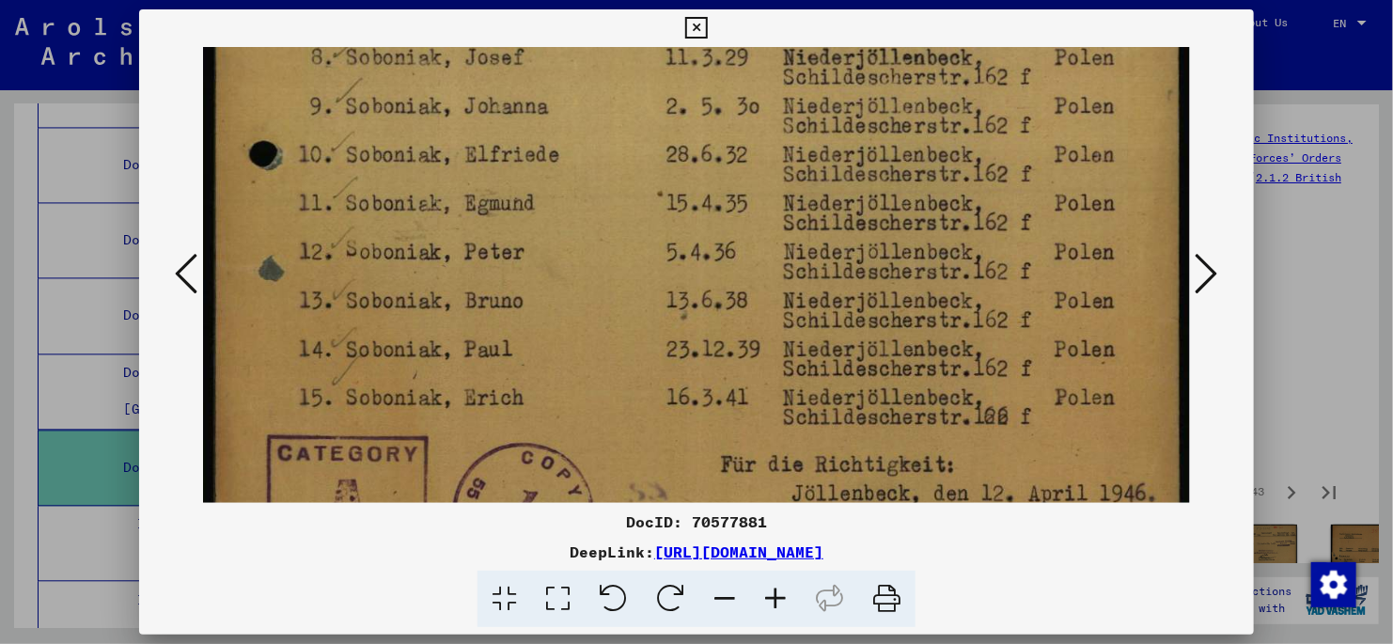
drag, startPoint x: 608, startPoint y: 423, endPoint x: 614, endPoint y: 147, distance: 276.5
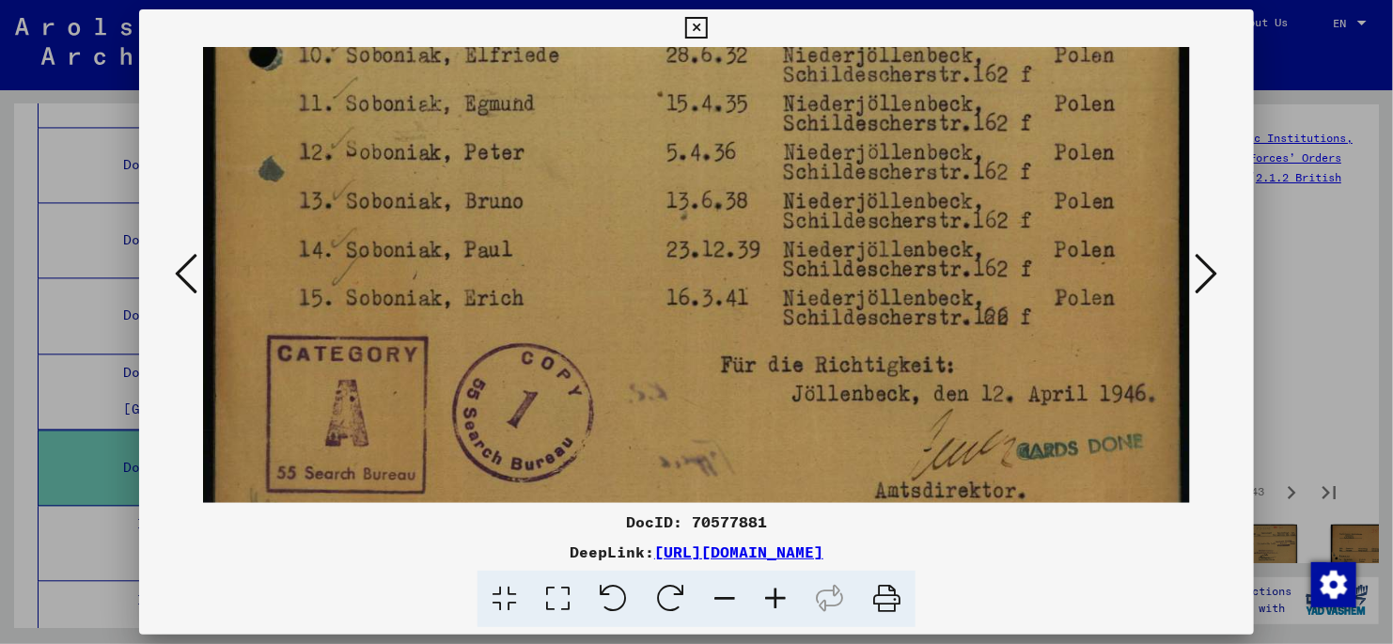
scroll to position [926, 0]
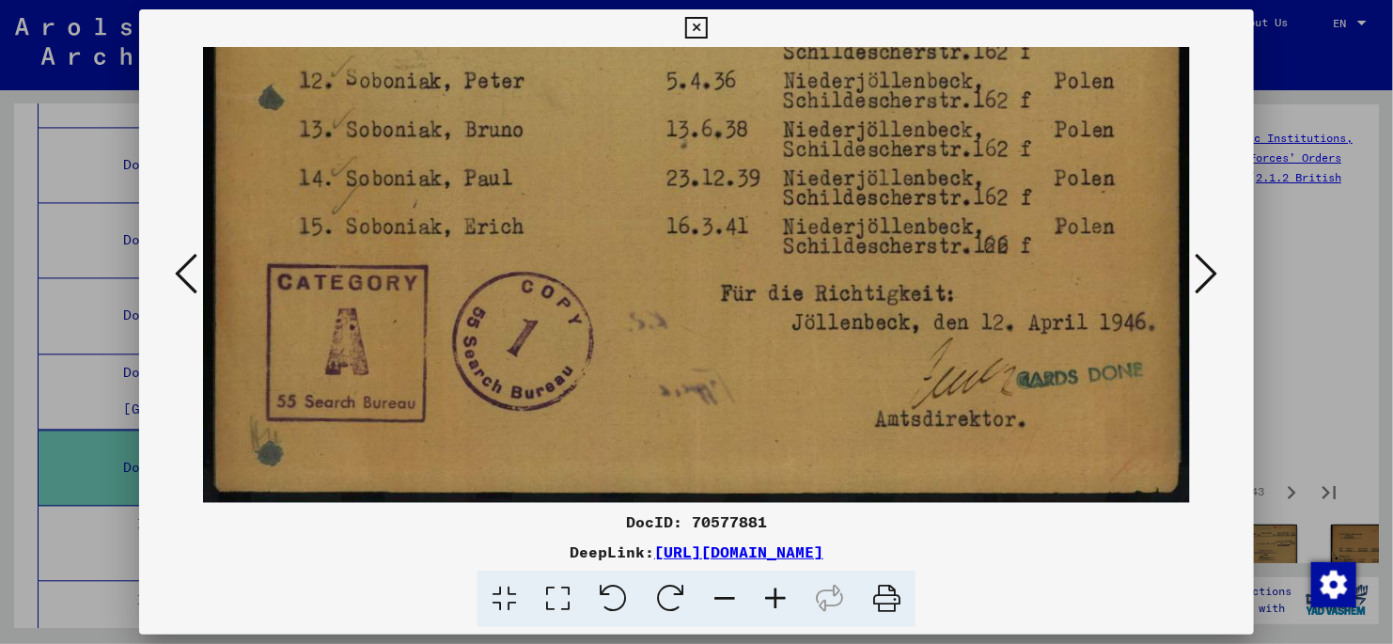
drag, startPoint x: 663, startPoint y: 433, endPoint x: 636, endPoint y: 224, distance: 211.3
click at [1211, 275] on icon at bounding box center [1207, 273] width 23 height 45
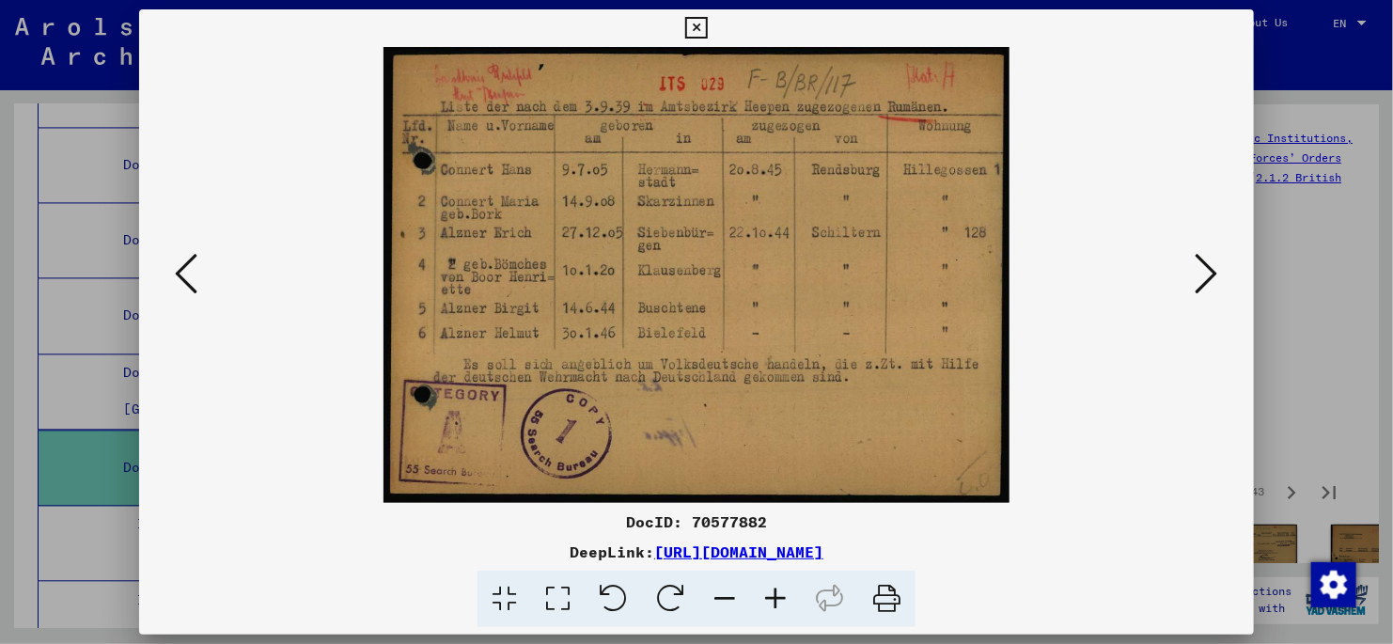
scroll to position [0, 0]
click at [1209, 270] on icon at bounding box center [1207, 273] width 23 height 45
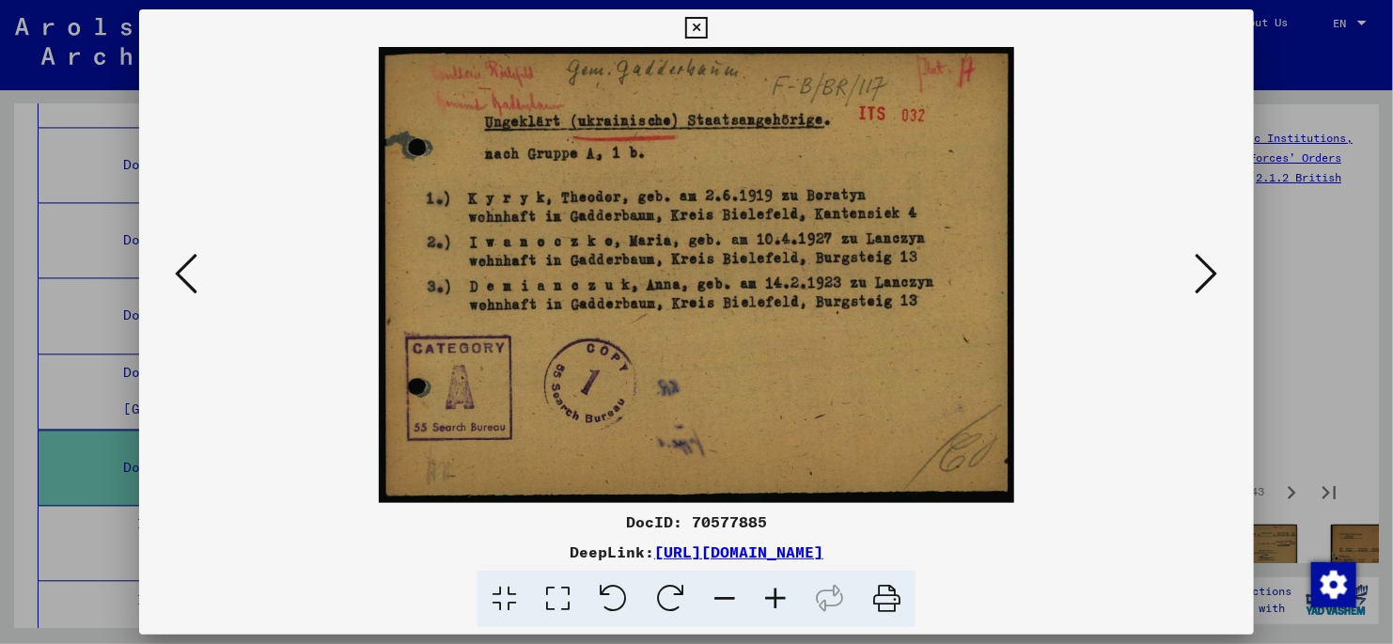
click at [1209, 270] on icon at bounding box center [1207, 273] width 23 height 45
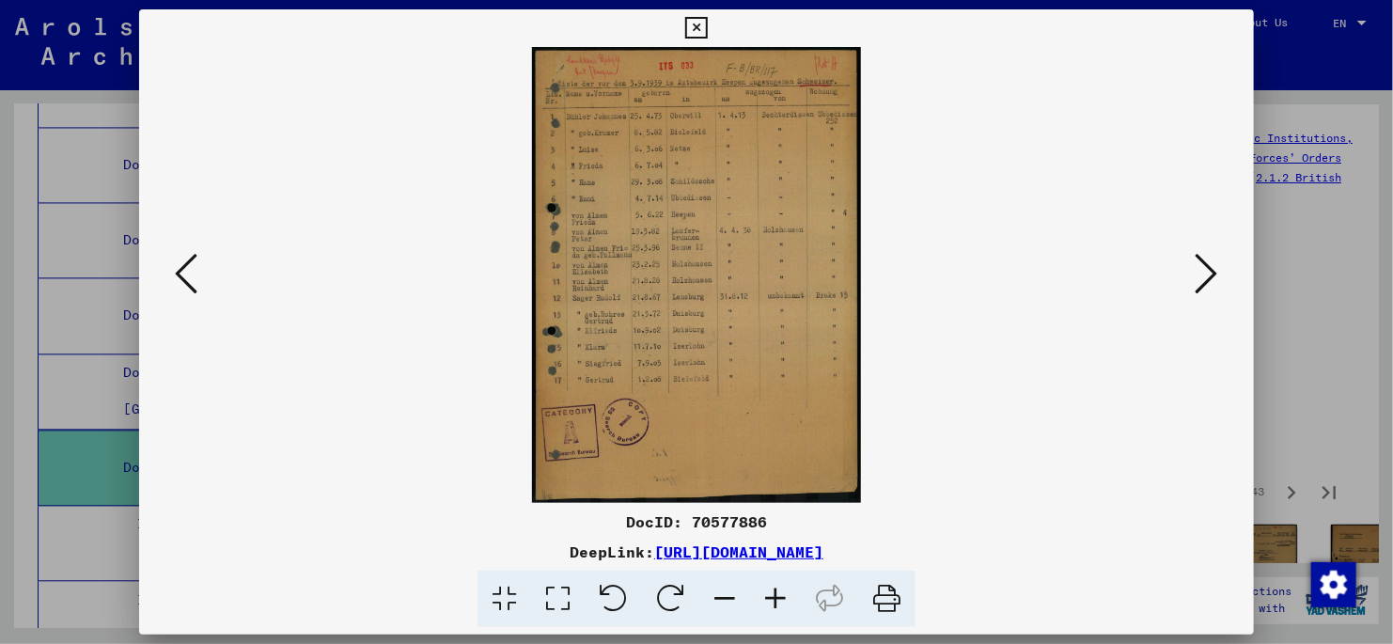
click at [558, 601] on icon at bounding box center [558, 599] width 54 height 57
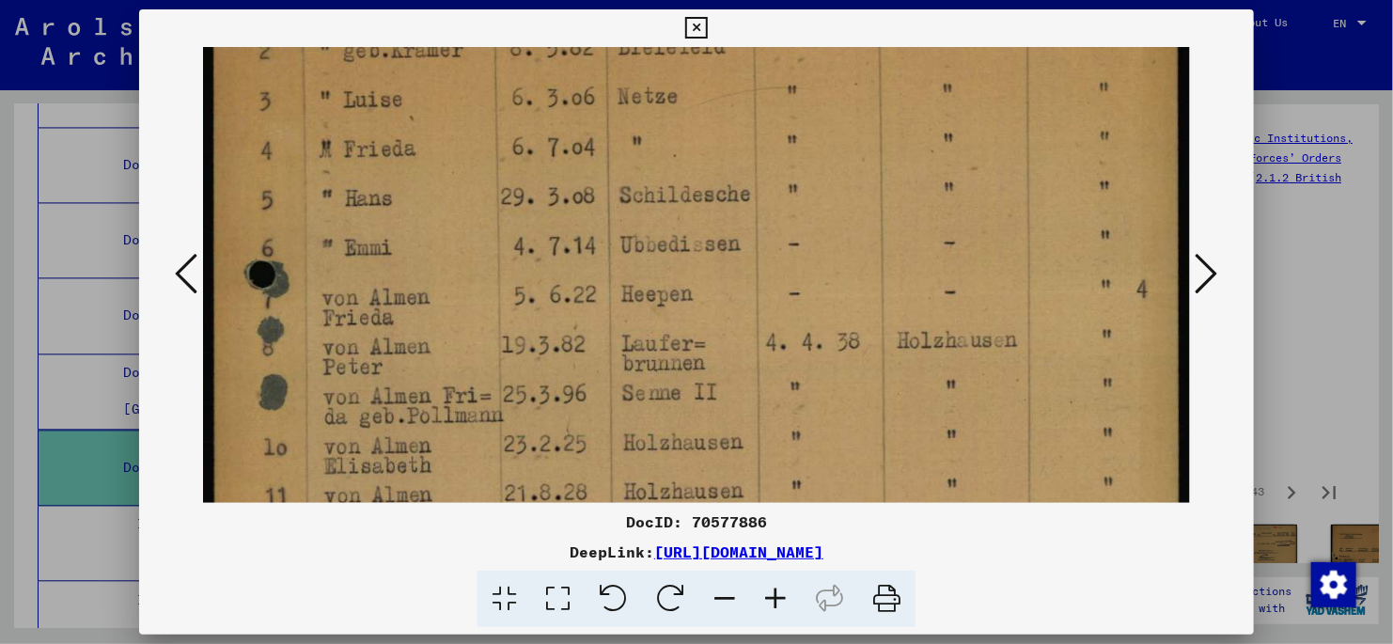
drag, startPoint x: 464, startPoint y: 445, endPoint x: 462, endPoint y: 178, distance: 267.0
click at [462, 178] on img at bounding box center [696, 476] width 987 height 1368
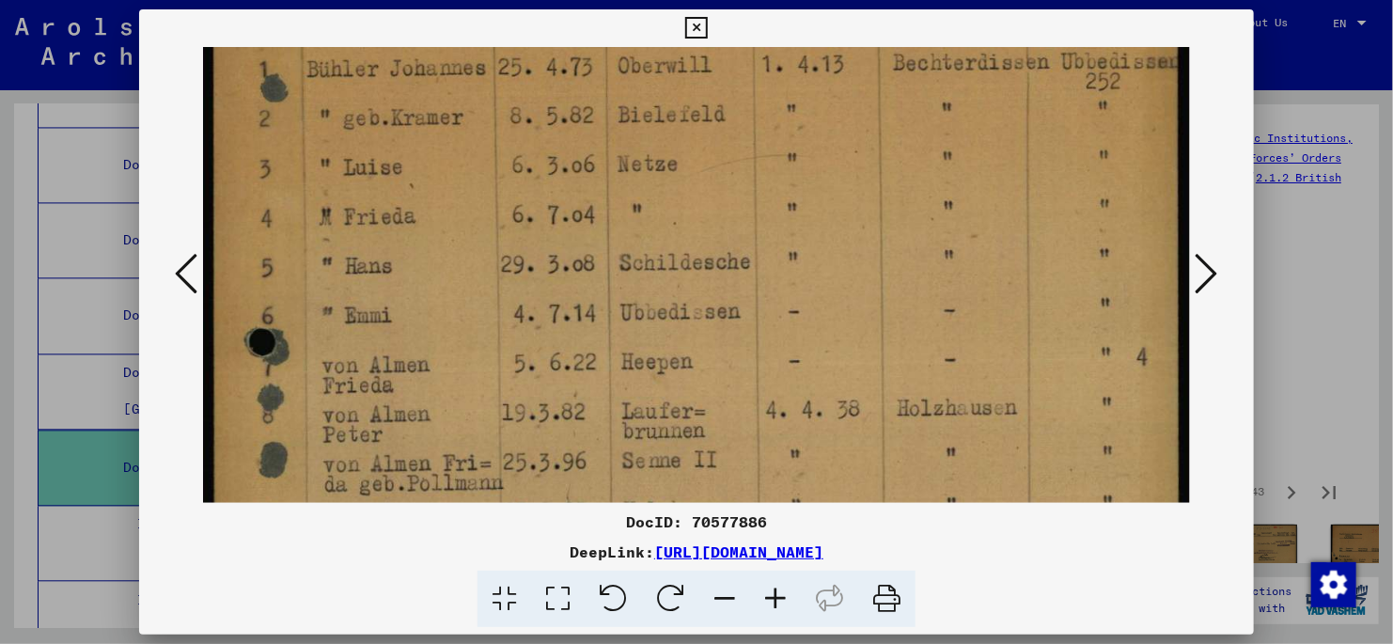
scroll to position [248, 0]
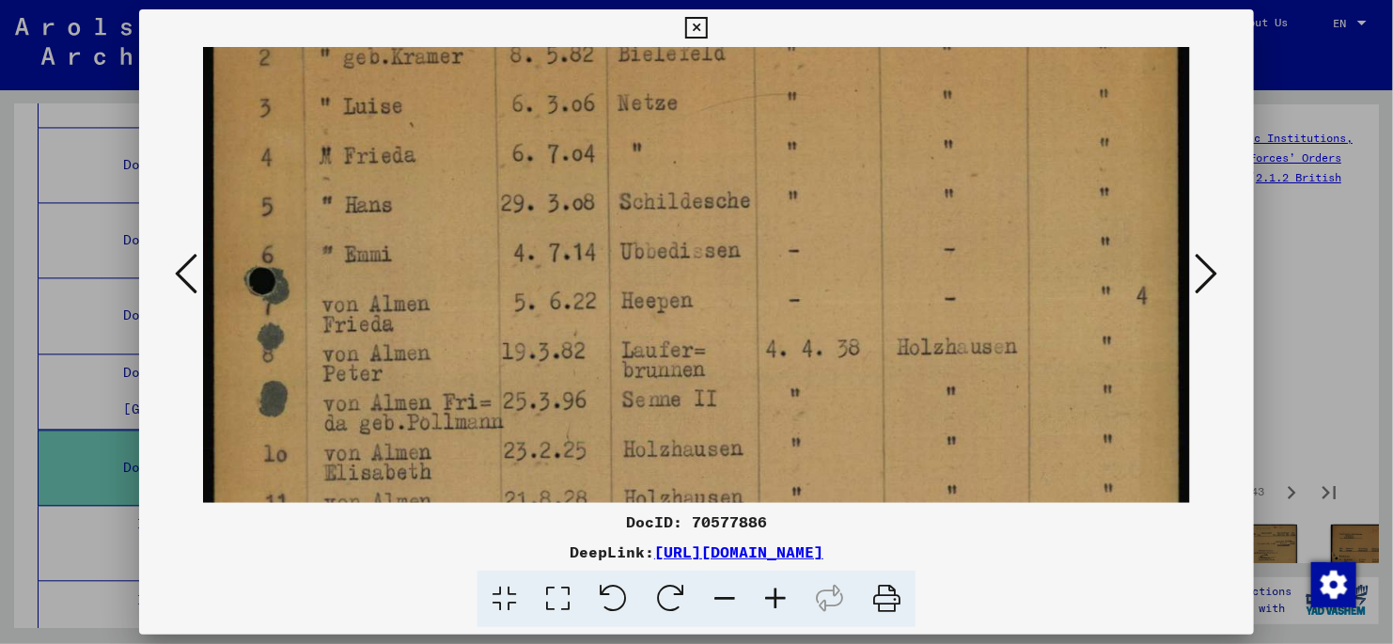
drag, startPoint x: 432, startPoint y: 132, endPoint x: 449, endPoint y: 188, distance: 58.9
click at [449, 188] on img at bounding box center [696, 483] width 987 height 1368
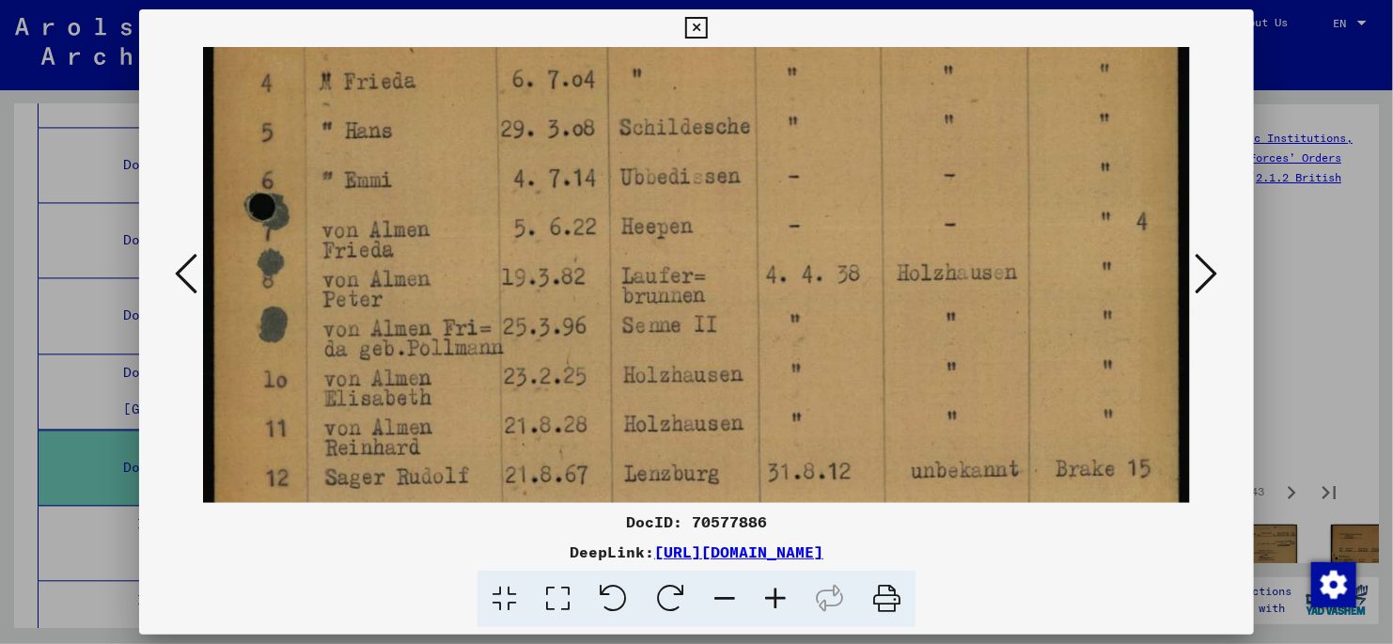
scroll to position [378, 0]
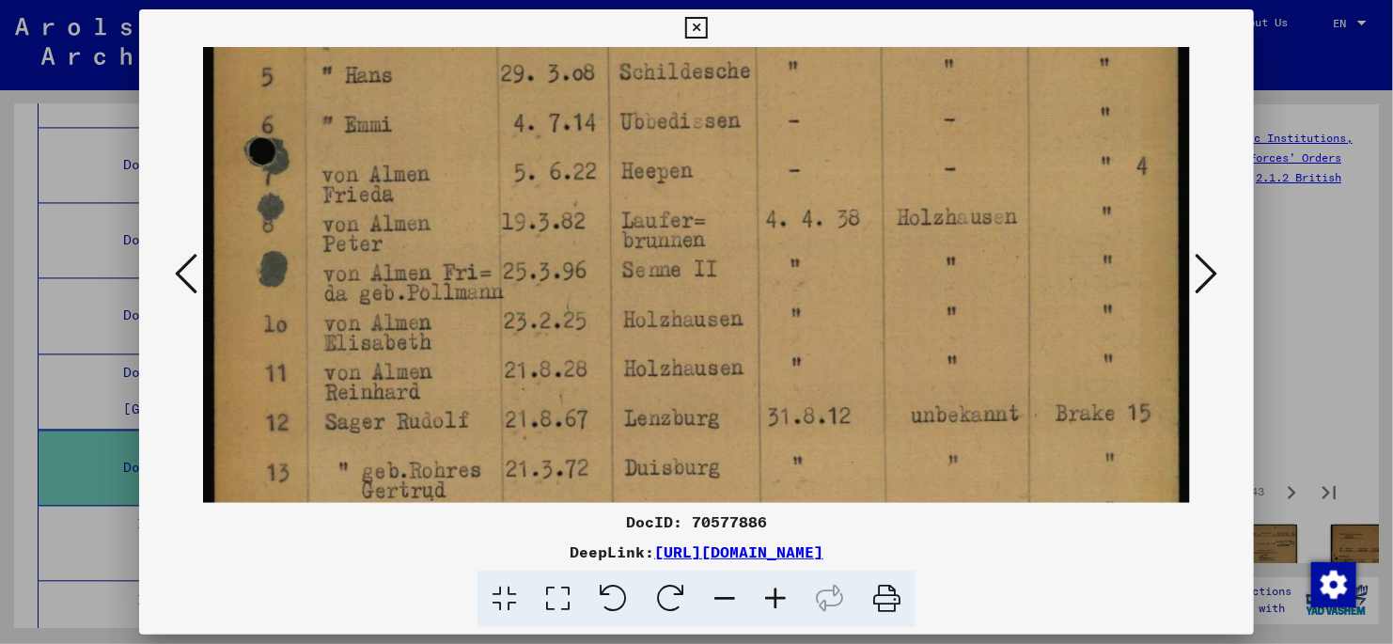
drag, startPoint x: 465, startPoint y: 393, endPoint x: 469, endPoint y: 302, distance: 91.3
click at [469, 302] on img at bounding box center [696, 353] width 987 height 1368
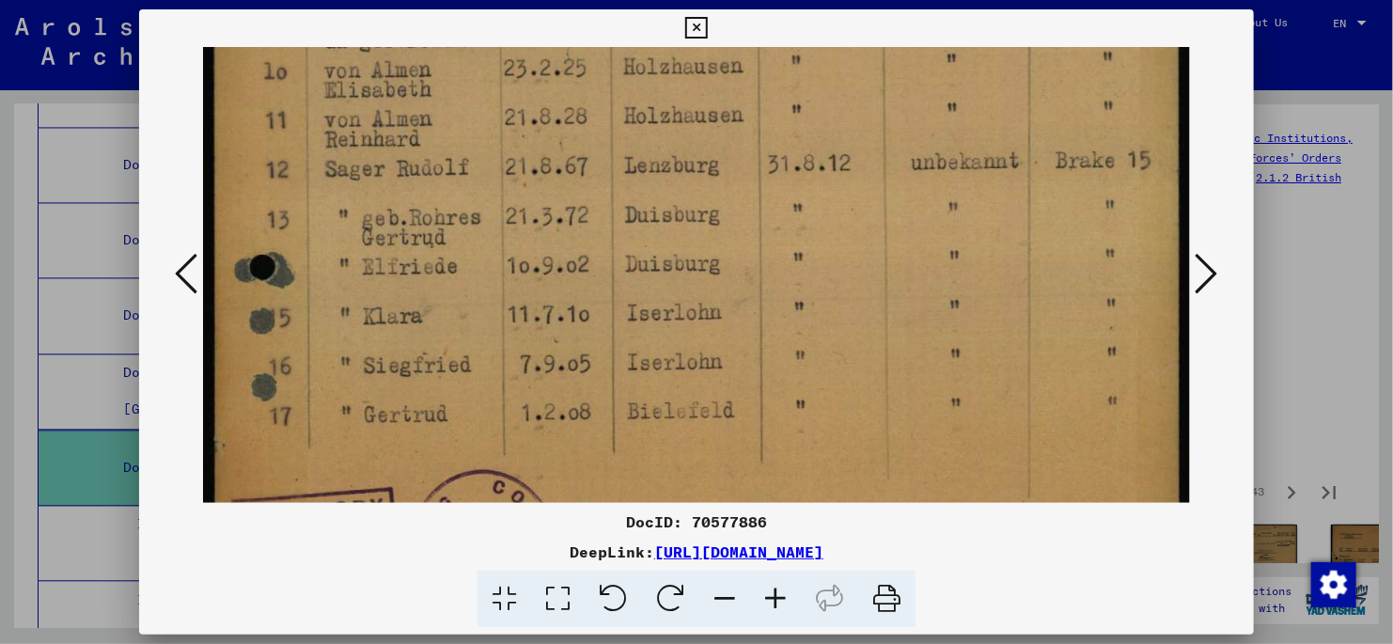
drag, startPoint x: 477, startPoint y: 411, endPoint x: 477, endPoint y: 154, distance: 256.7
click at [477, 154] on img at bounding box center [696, 100] width 987 height 1368
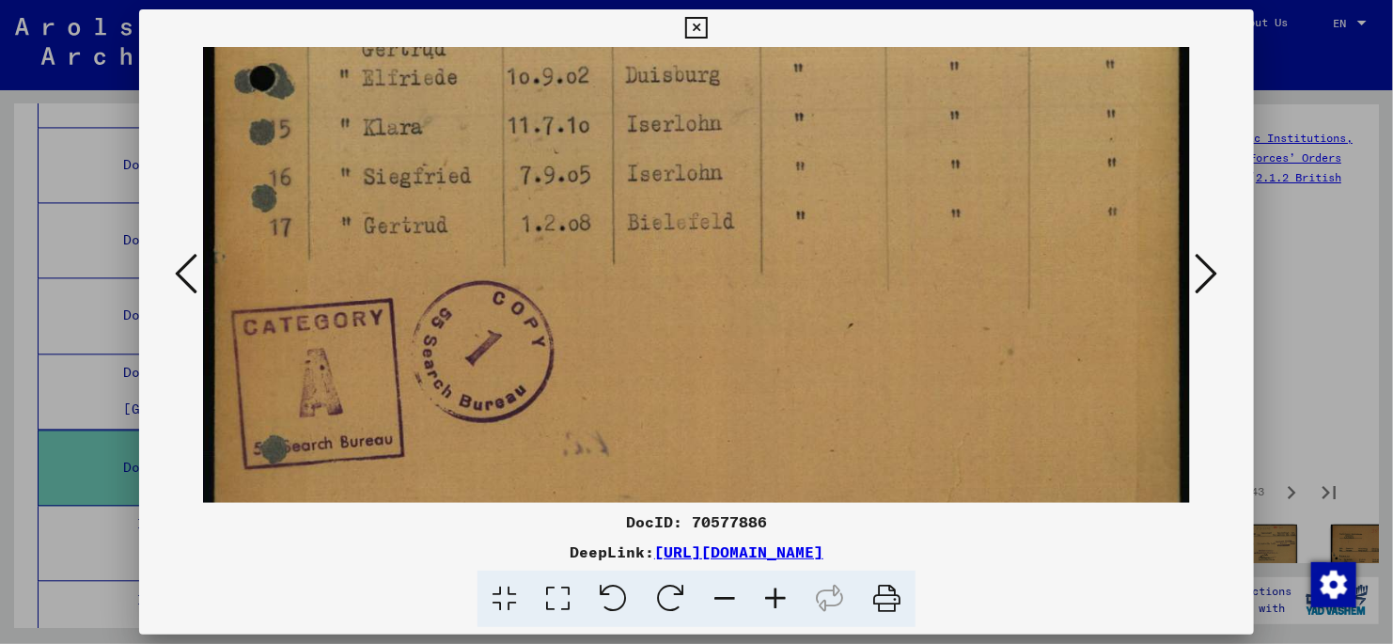
scroll to position [636, 0]
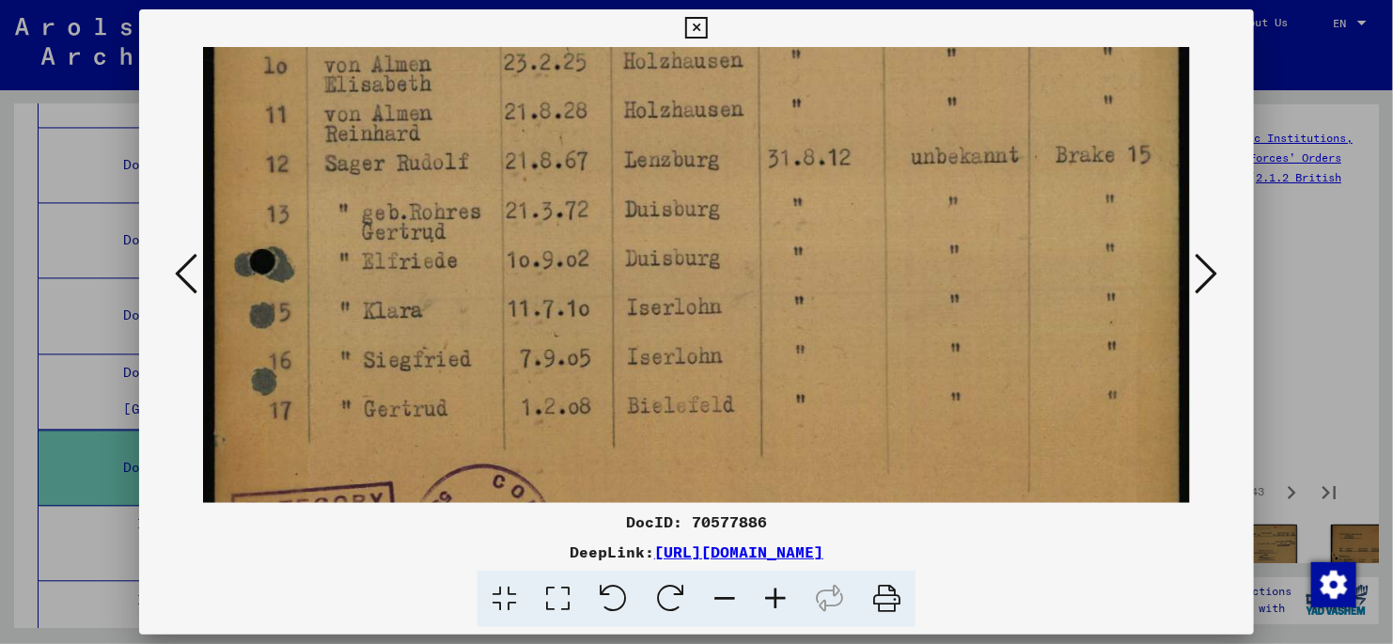
drag, startPoint x: 551, startPoint y: 412, endPoint x: 575, endPoint y: 410, distance: 24.5
click at [575, 410] on img at bounding box center [696, 95] width 987 height 1368
click at [1210, 278] on icon at bounding box center [1207, 273] width 23 height 45
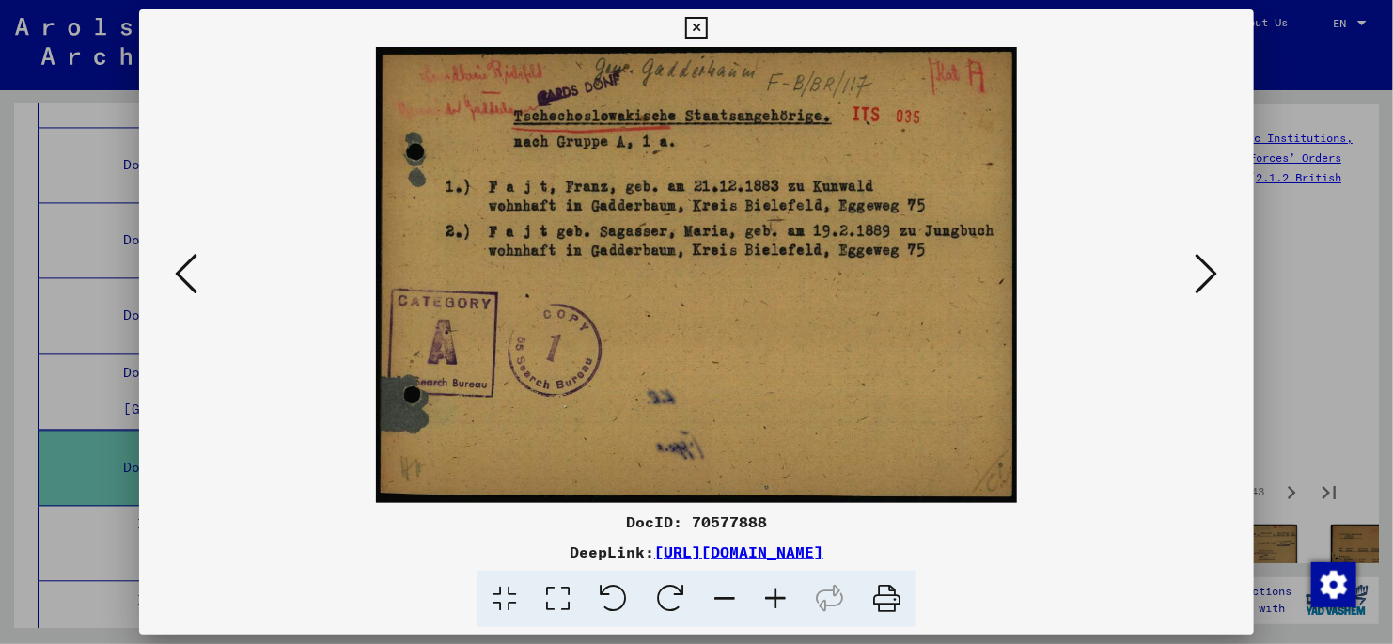
click at [1210, 280] on icon at bounding box center [1207, 273] width 23 height 45
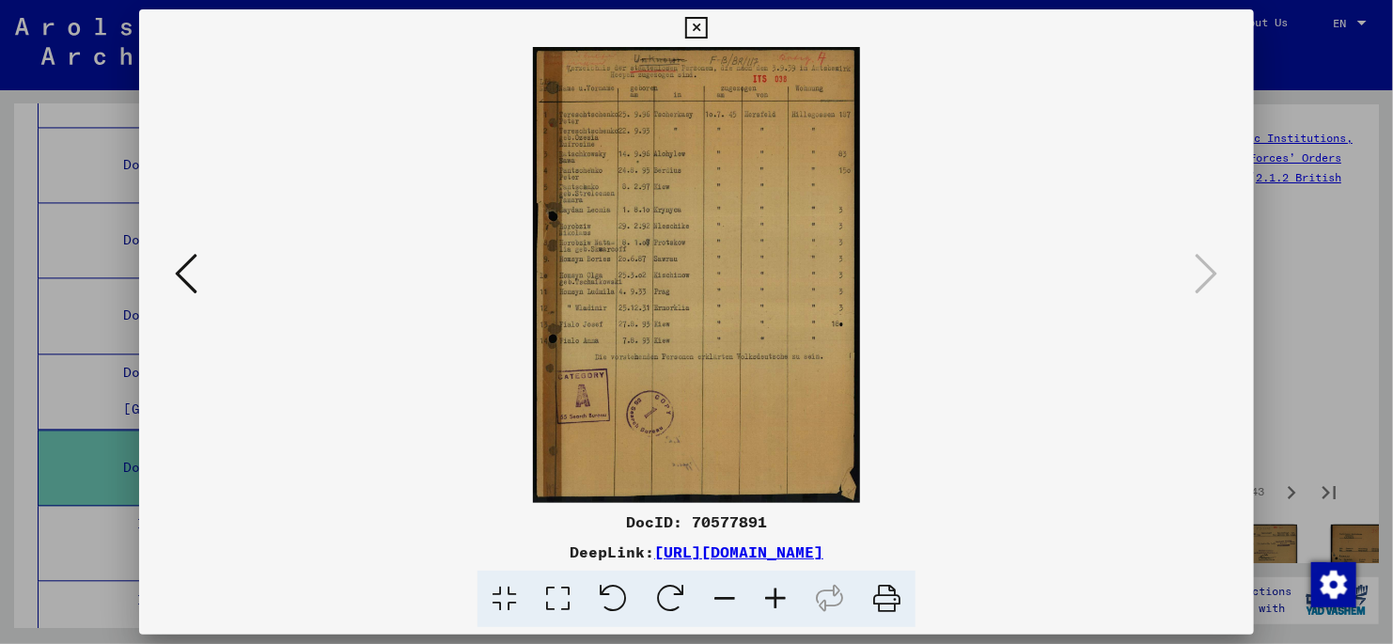
click at [566, 598] on icon at bounding box center [558, 599] width 54 height 57
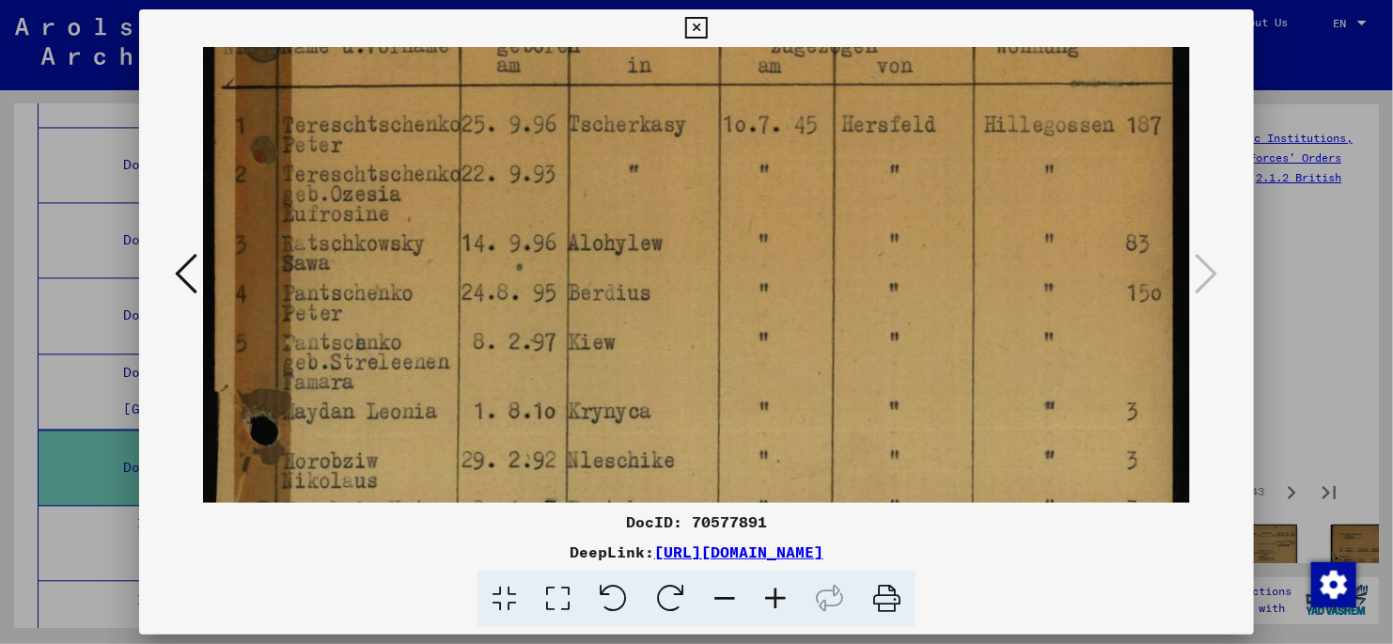
scroll to position [131, 0]
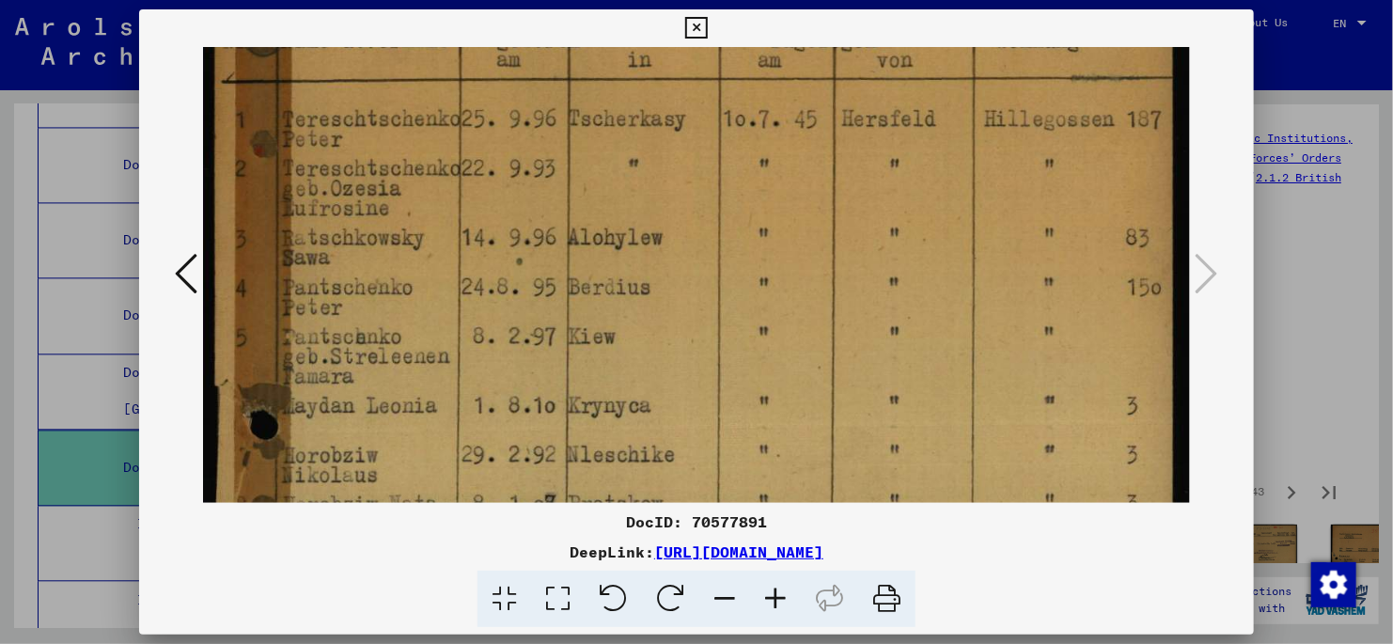
drag, startPoint x: 655, startPoint y: 359, endPoint x: 660, endPoint y: 231, distance: 127.9
click at [660, 231] on img at bounding box center [696, 602] width 987 height 1372
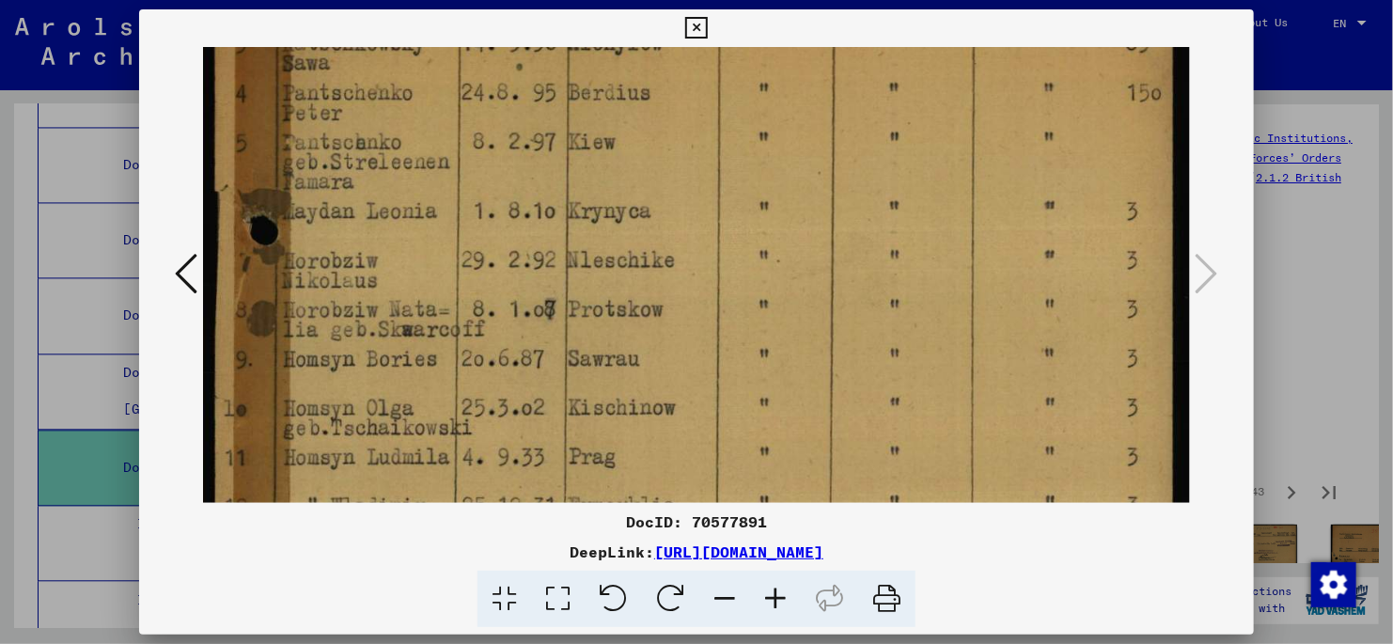
scroll to position [331, 0]
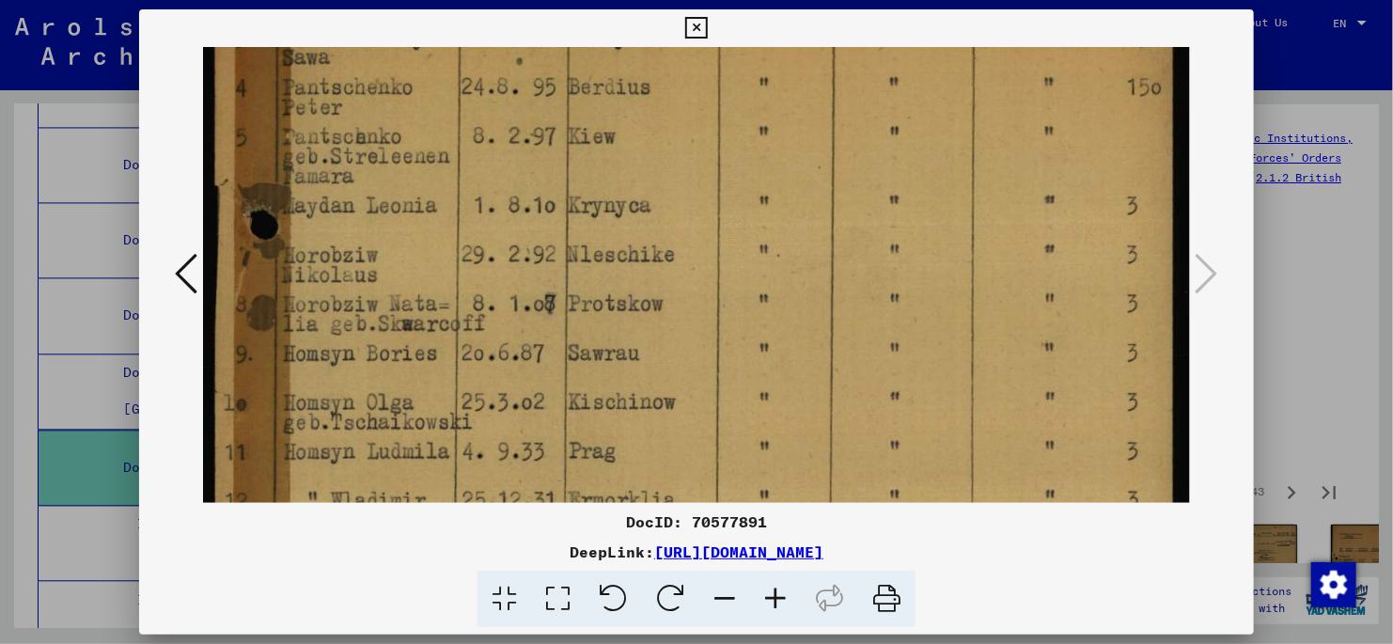
drag, startPoint x: 799, startPoint y: 415, endPoint x: 804, endPoint y: 215, distance: 199.4
click at [804, 215] on img at bounding box center [696, 402] width 987 height 1372
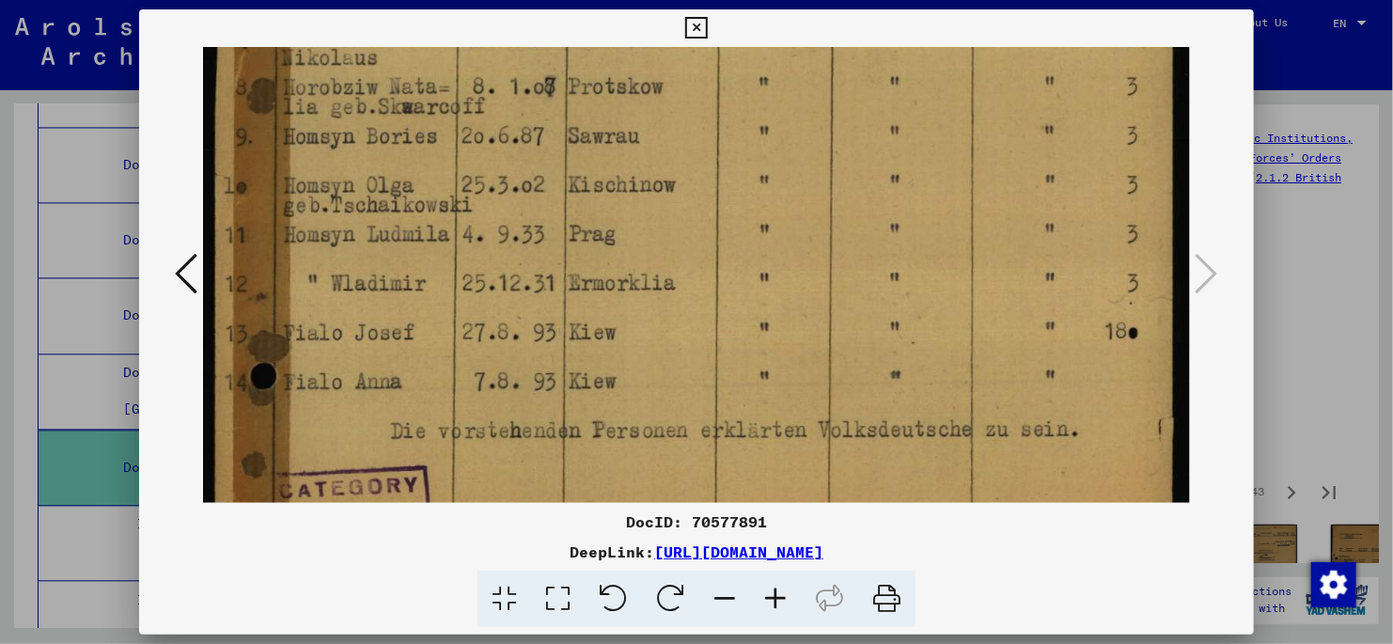
drag, startPoint x: 782, startPoint y: 354, endPoint x: 790, endPoint y: 150, distance: 204.2
click at [790, 150] on img at bounding box center [696, 185] width 987 height 1372
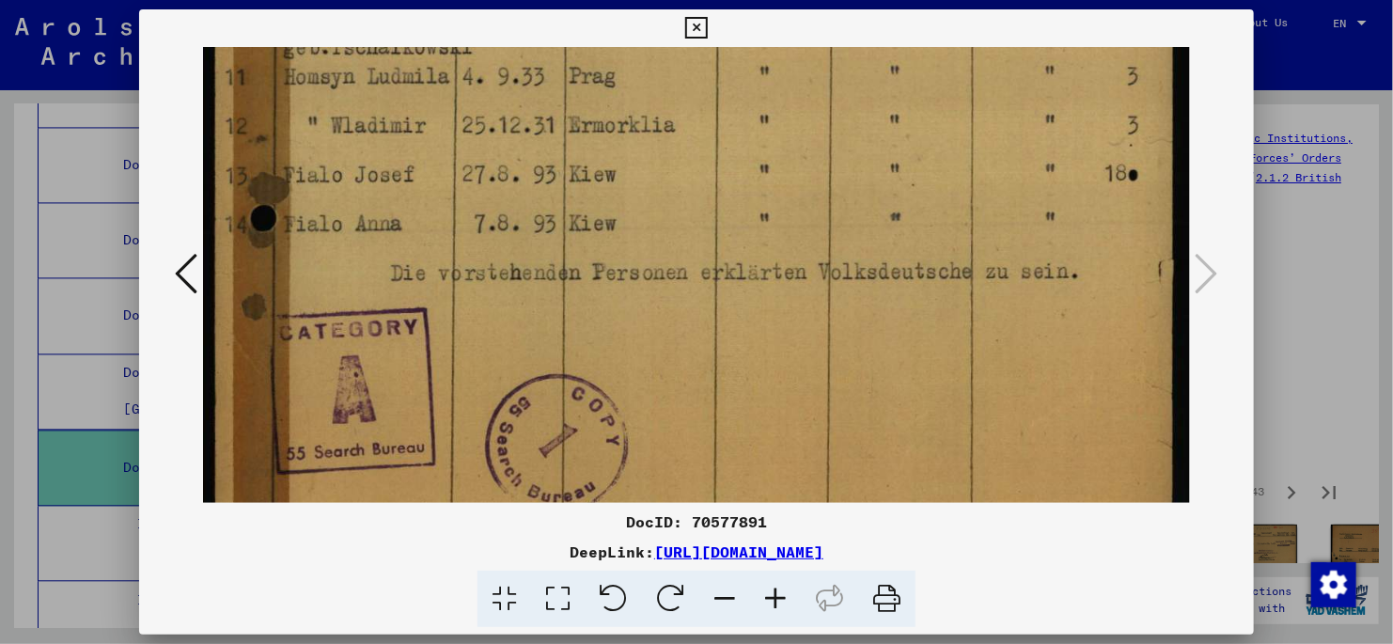
drag, startPoint x: 927, startPoint y: 373, endPoint x: 940, endPoint y: 212, distance: 162.2
click at [940, 212] on img at bounding box center [696, 27] width 987 height 1372
click at [685, 27] on icon at bounding box center [696, 28] width 22 height 23
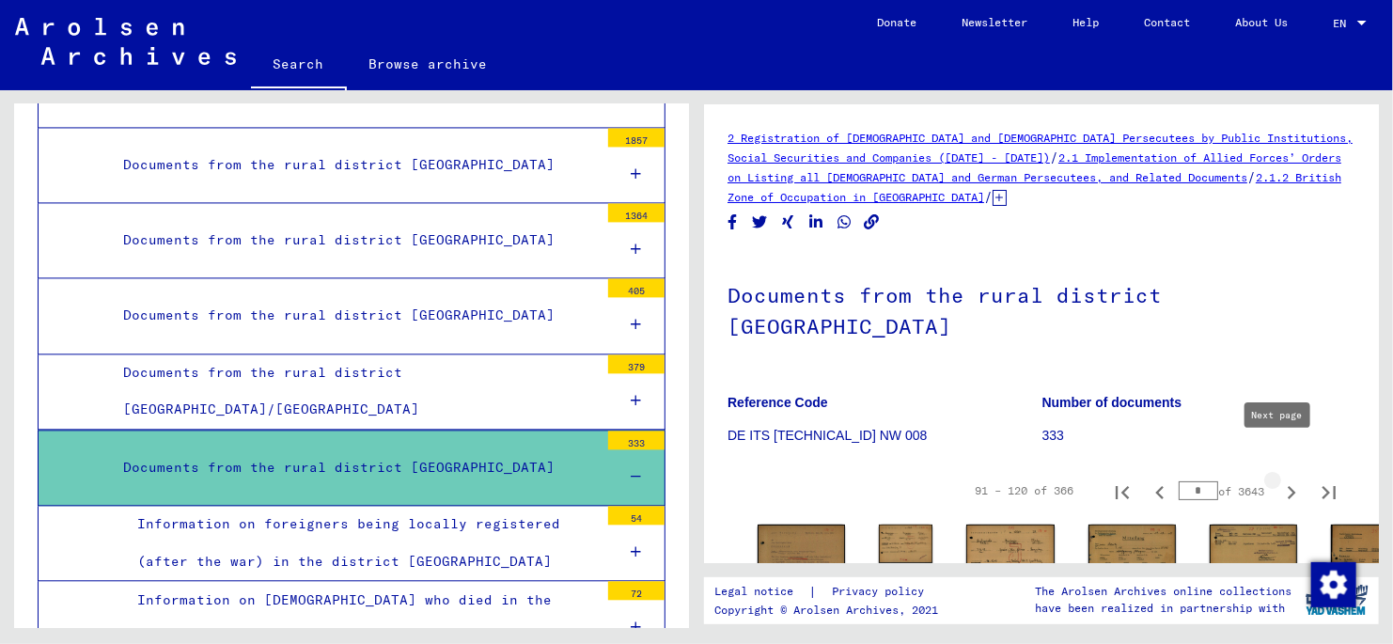
click at [1282, 479] on icon "Next page" at bounding box center [1292, 492] width 26 height 26
type input "*"
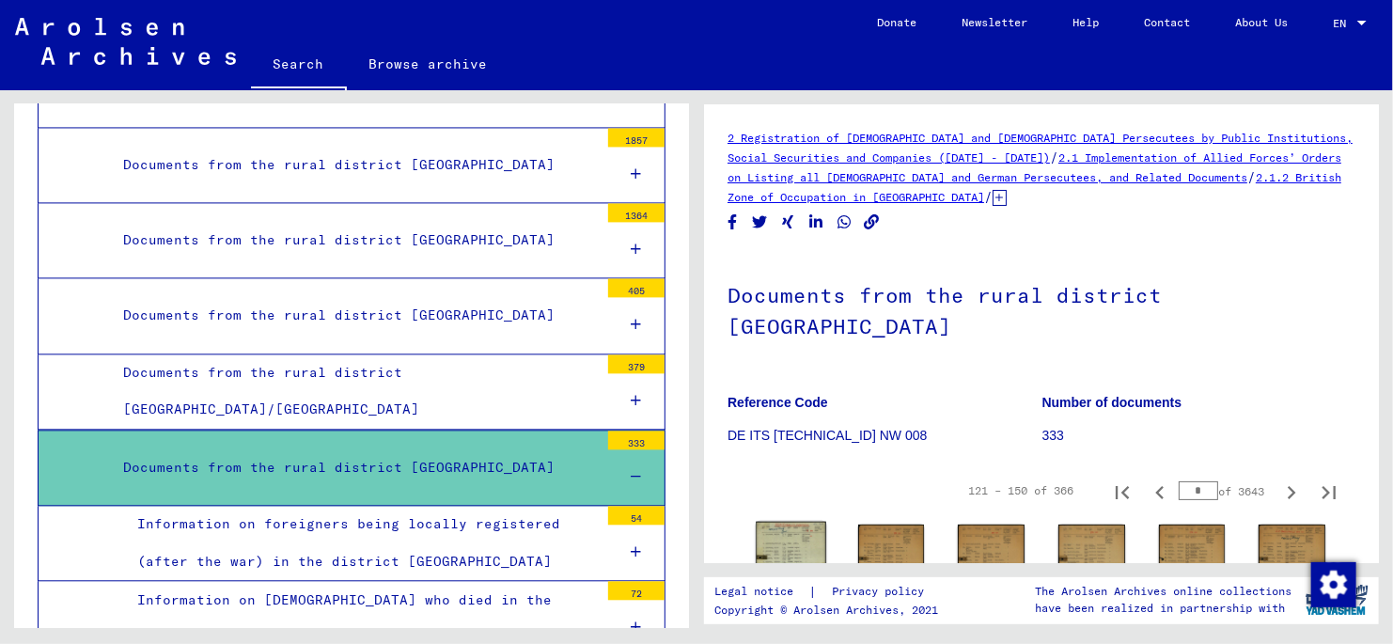
click at [782, 528] on img at bounding box center [791, 571] width 70 height 99
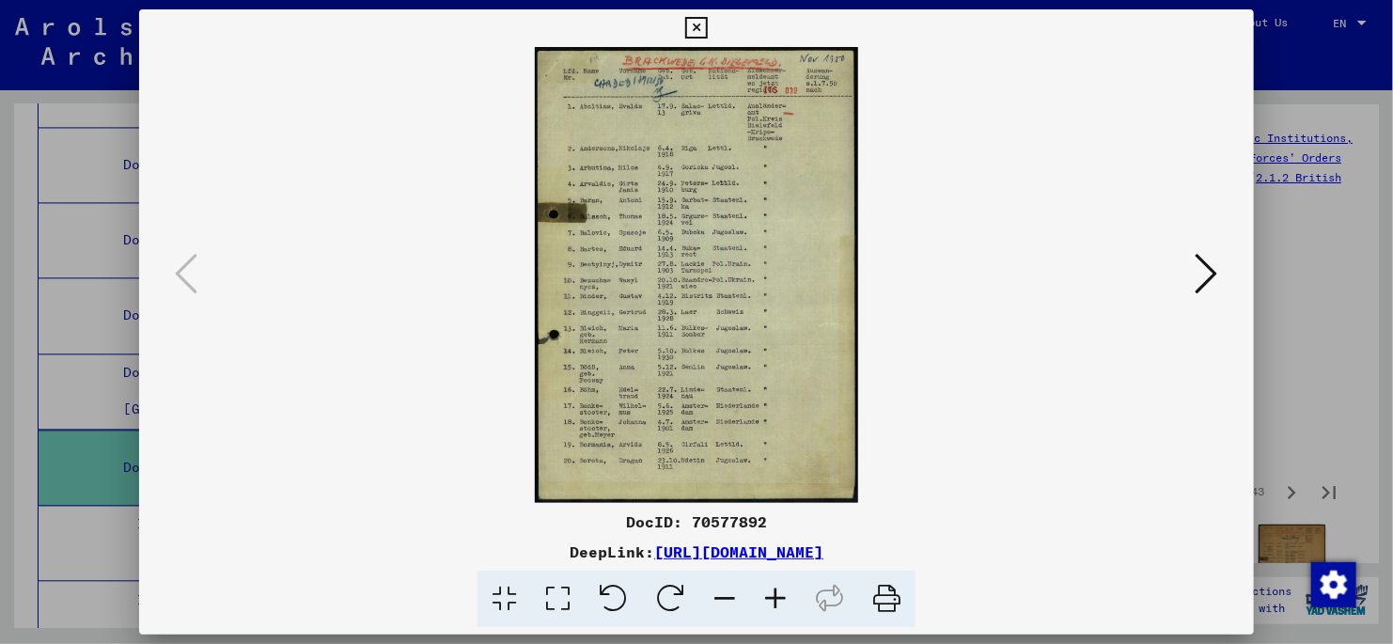
click at [563, 598] on icon at bounding box center [558, 599] width 54 height 57
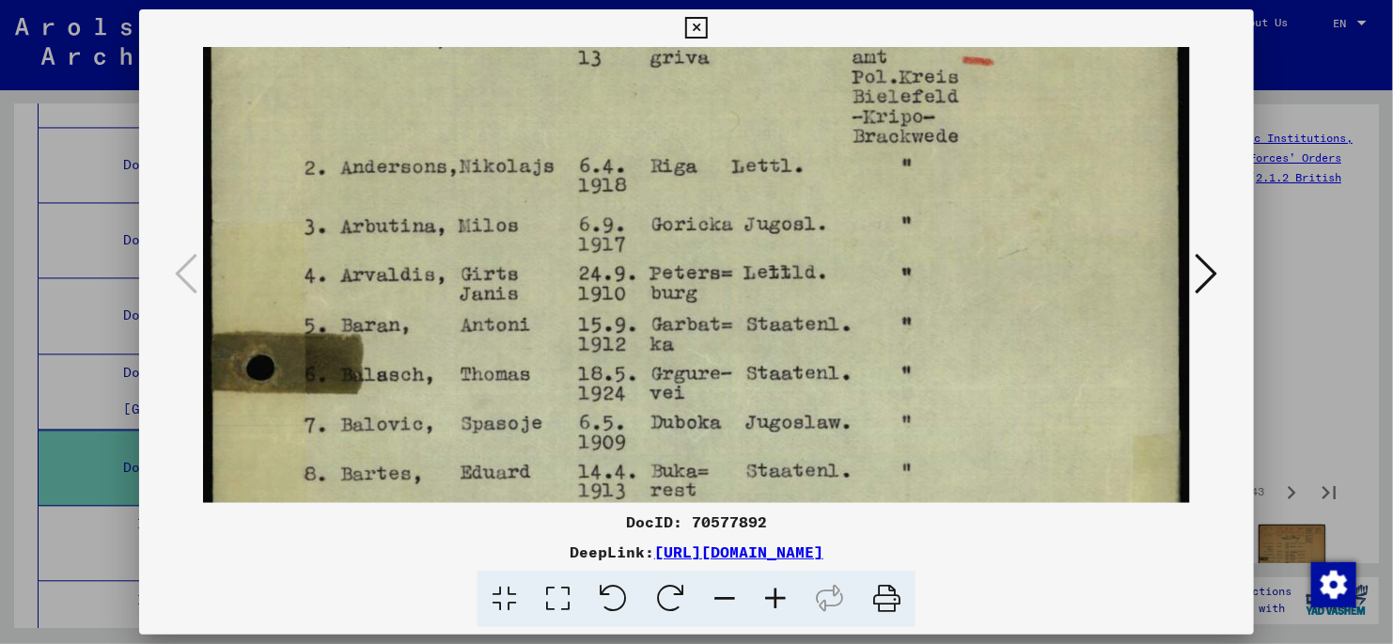
scroll to position [262, 0]
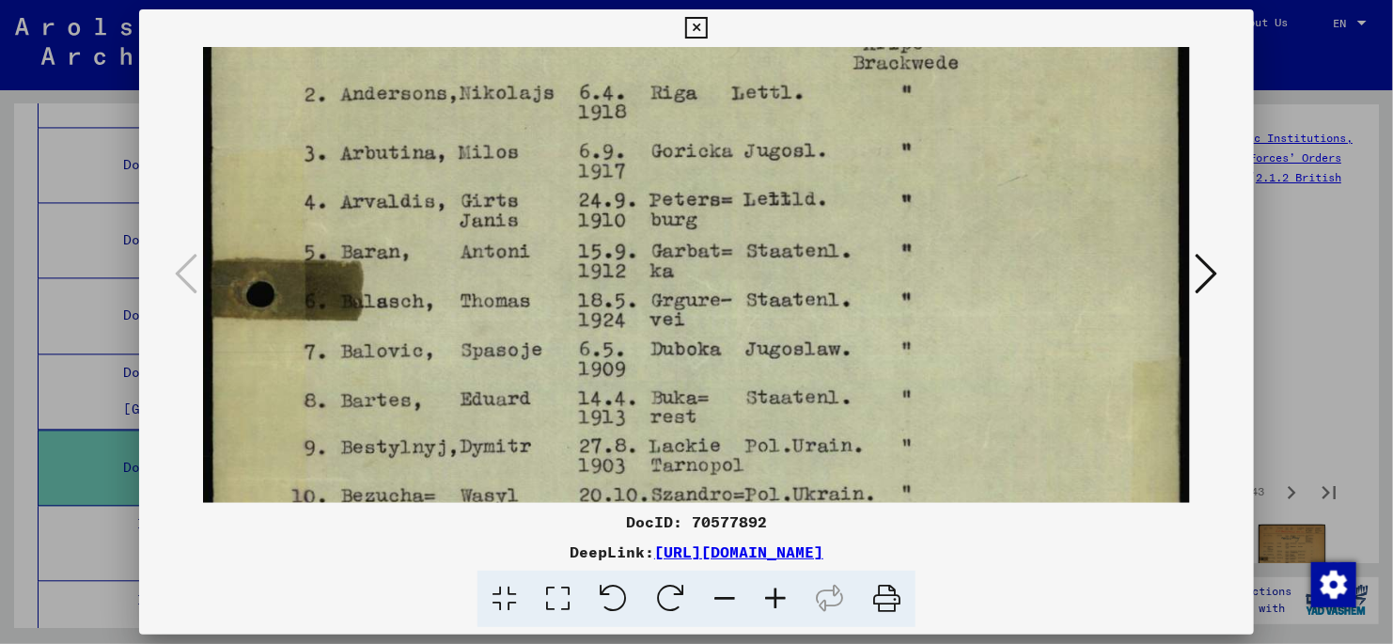
drag, startPoint x: 859, startPoint y: 466, endPoint x: 827, endPoint y: 203, distance: 265.2
click at [827, 203] on img at bounding box center [696, 480] width 987 height 1391
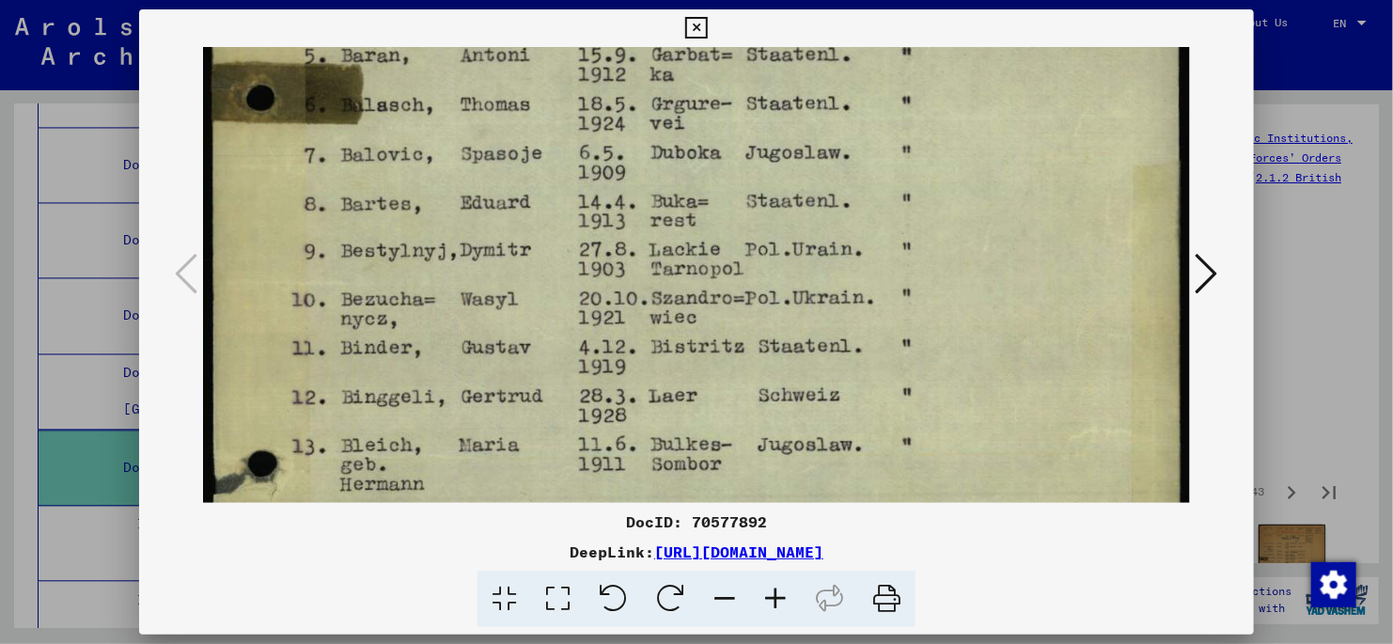
drag, startPoint x: 875, startPoint y: 437, endPoint x: 848, endPoint y: 239, distance: 200.2
click at [848, 239] on img at bounding box center [696, 283] width 987 height 1391
